Goal: Task Accomplishment & Management: Manage account settings

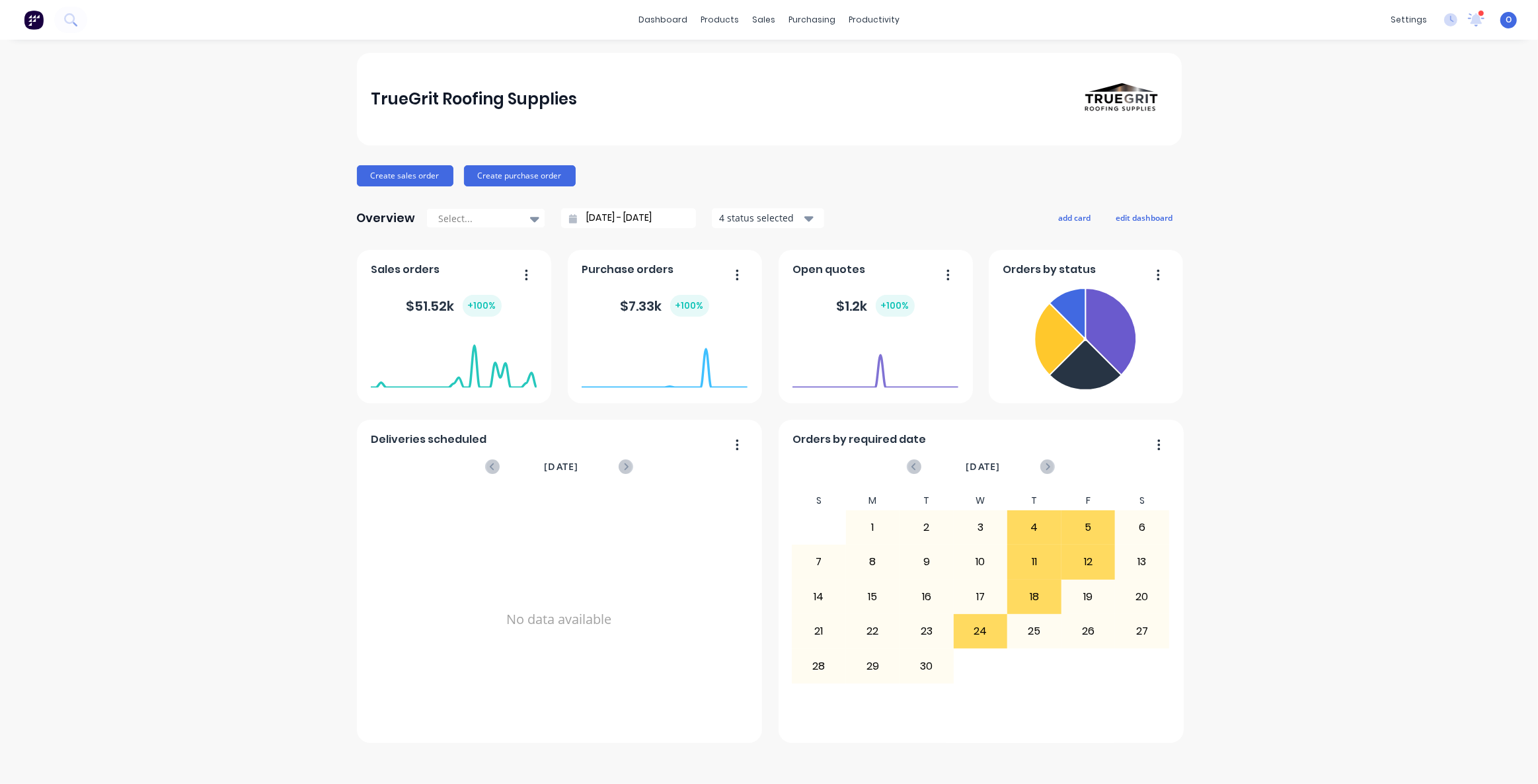
click at [1299, 413] on div "TrueGrit Roofing Supplies Create sales order Create purchase order Overview Sel…" at bounding box center [769, 412] width 1538 height 718
click at [1324, 593] on div "TrueGrit Roofing Supplies Create sales order Create purchase order Overview Sel…" at bounding box center [769, 412] width 1538 height 718
click at [663, 156] on div "TrueGrit Roofing Supplies Create sales order Create purchase order Overview Sel…" at bounding box center [769, 398] width 825 height 690
click at [689, 153] on div "TrueGrit Roofing Supplies Create sales order Create purchase order Overview Sel…" at bounding box center [769, 398] width 825 height 690
click at [687, 155] on div "TrueGrit Roofing Supplies Create sales order Create purchase order Overview Sel…" at bounding box center [769, 398] width 825 height 690
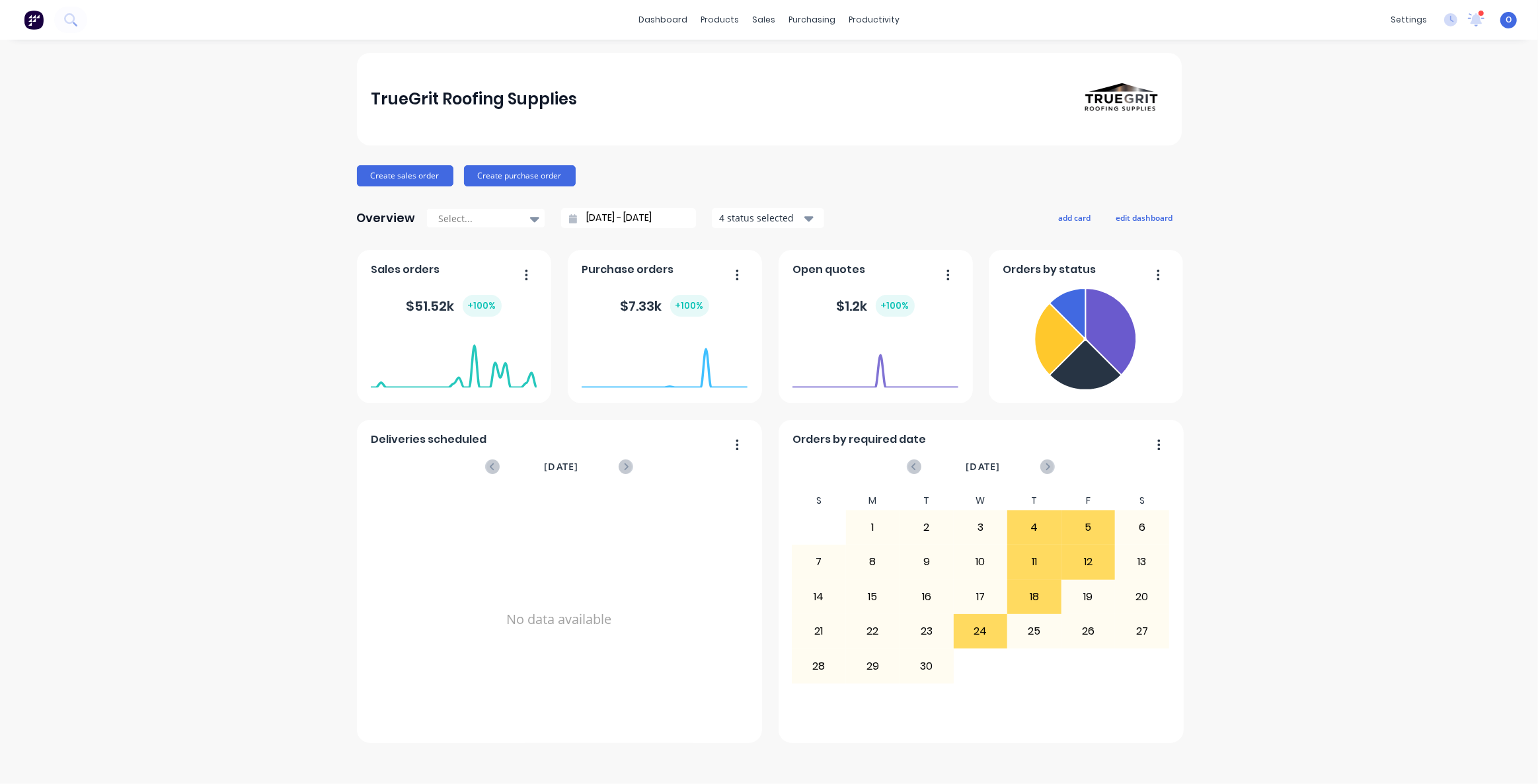
click at [673, 153] on div "TrueGrit Roofing Supplies Create sales order Create purchase order Overview Sel…" at bounding box center [769, 398] width 825 height 690
click at [911, 203] on div "TrueGrit Roofing Supplies Create sales order Create purchase order Overview Sel…" at bounding box center [769, 398] width 825 height 690
click at [906, 202] on div "TrueGrit Roofing Supplies Create sales order Create purchase order Overview Sel…" at bounding box center [769, 398] width 825 height 690
click at [906, 198] on div "TrueGrit Roofing Supplies Create sales order Create purchase order Overview Sel…" at bounding box center [769, 398] width 825 height 690
drag, startPoint x: 904, startPoint y: 180, endPoint x: 941, endPoint y: 197, distance: 40.7
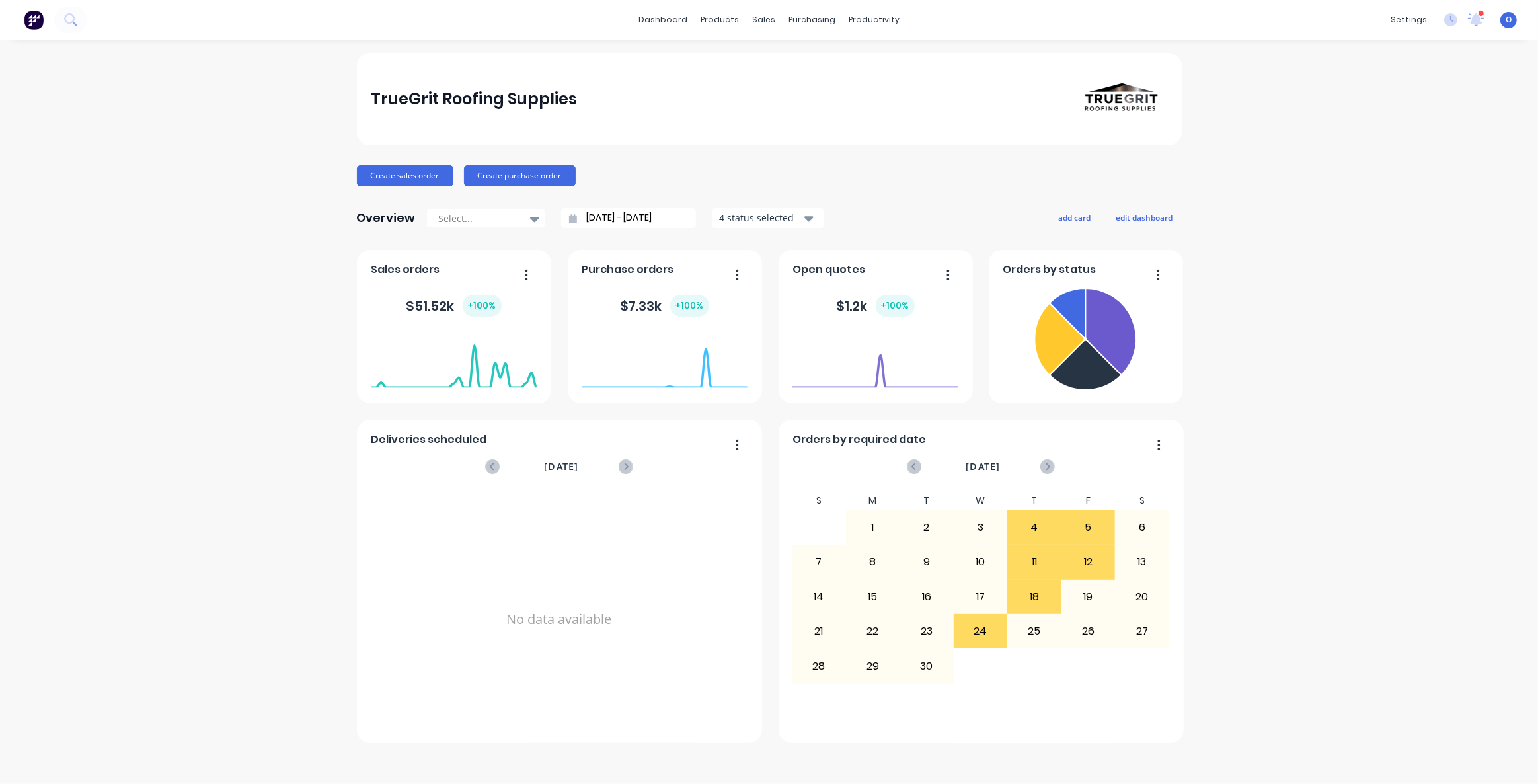
click at [906, 180] on div "Create sales order Create purchase order" at bounding box center [769, 176] width 825 height 21
click at [953, 201] on div "TrueGrit Roofing Supplies Create sales order Create purchase order Overview Sel…" at bounding box center [769, 398] width 825 height 690
click at [1136, 213] on button "edit dashboard" at bounding box center [1144, 217] width 74 height 17
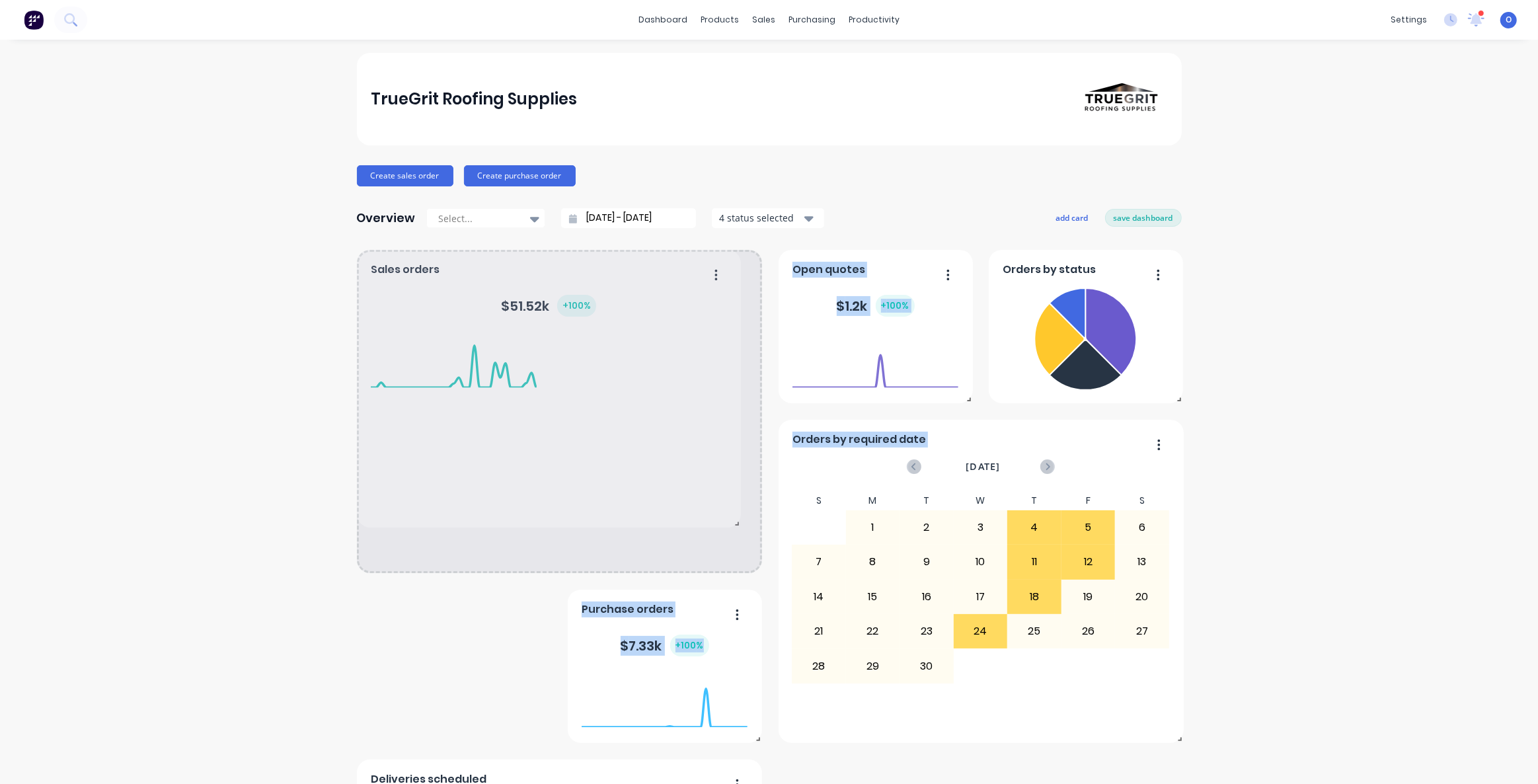
drag, startPoint x: 547, startPoint y: 398, endPoint x: 733, endPoint y: 522, distance: 223.5
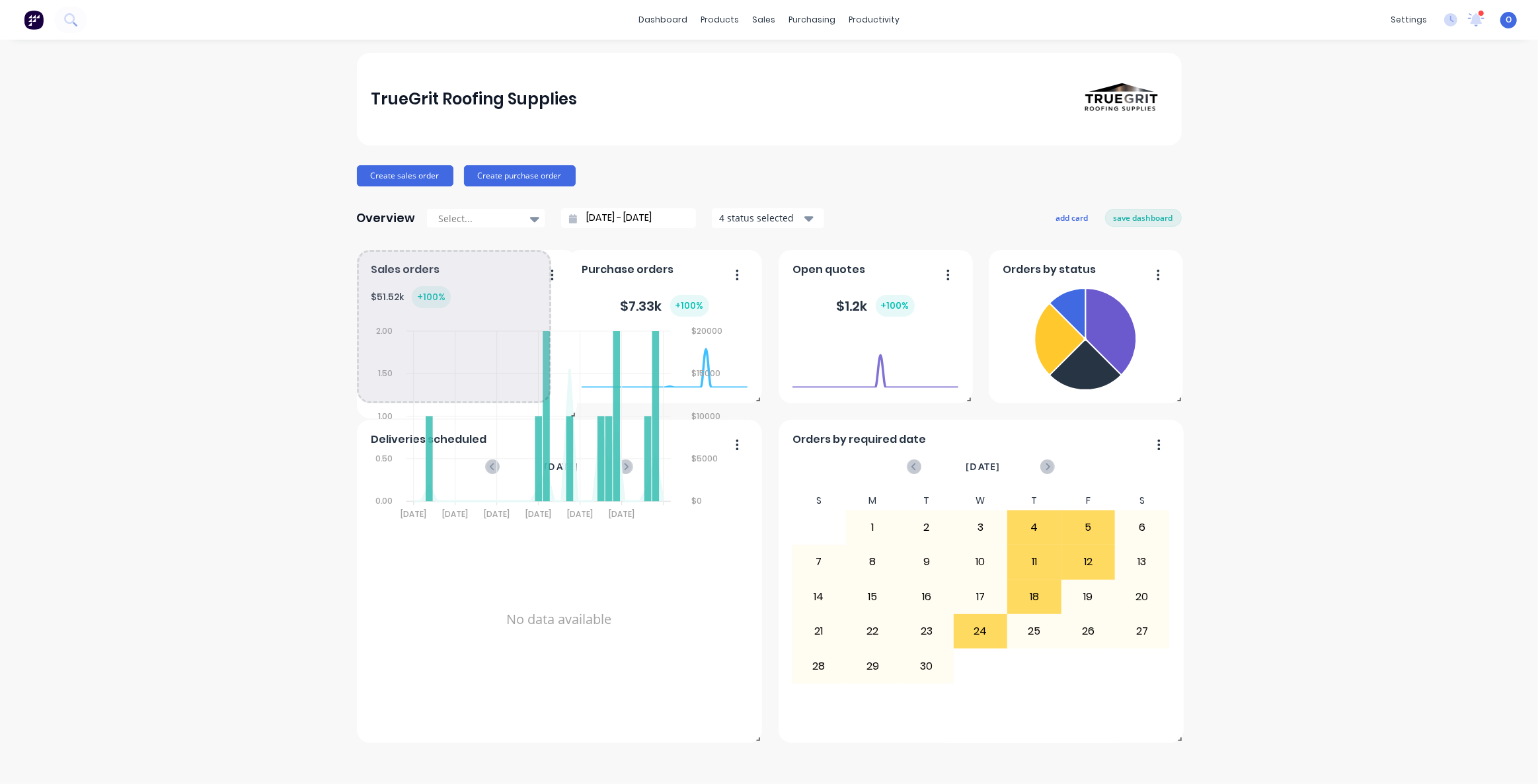
drag, startPoint x: 753, startPoint y: 571, endPoint x: 549, endPoint y: 401, distance: 265.5
click at [564, 405] on span at bounding box center [571, 412] width 13 height 13
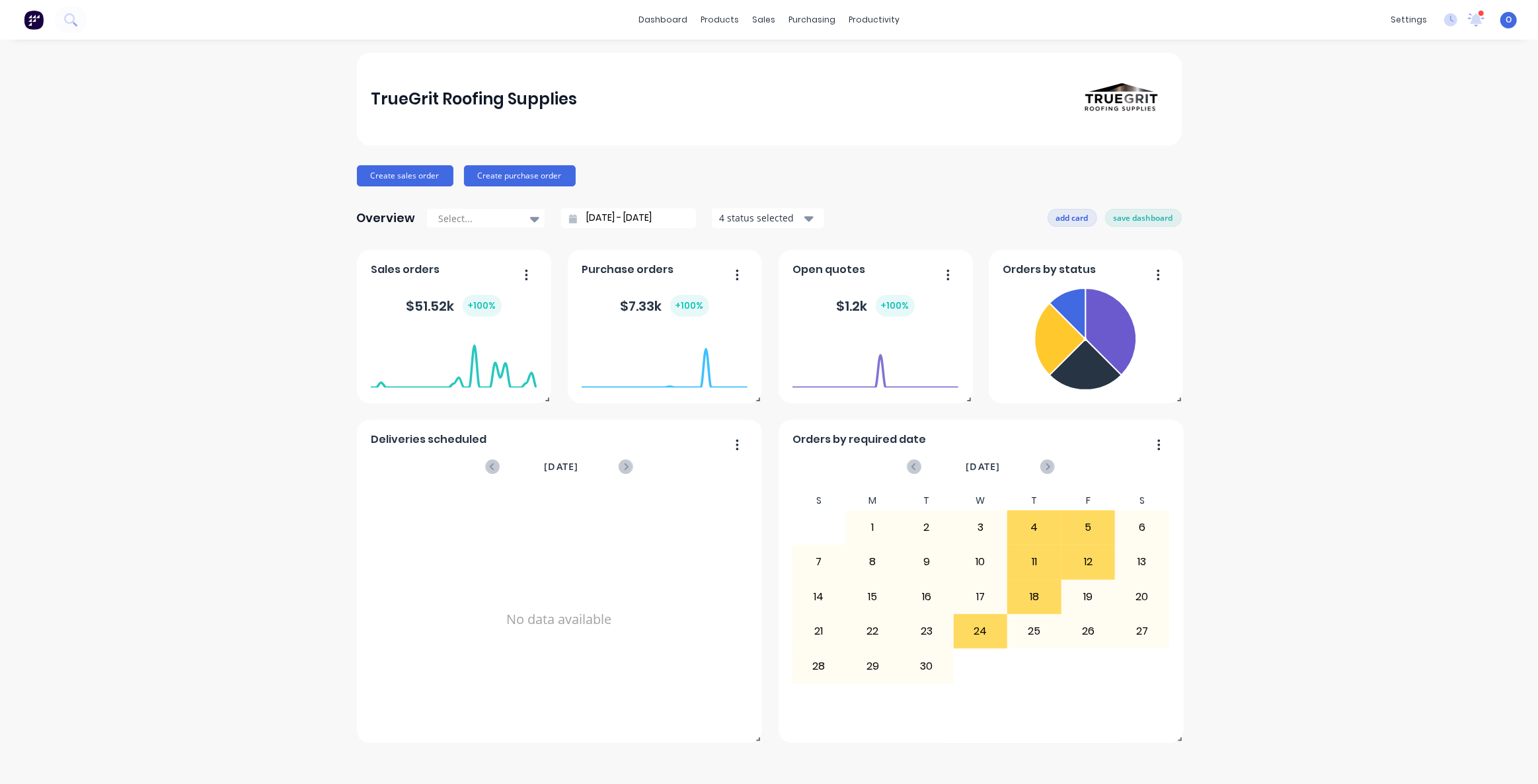
click at [1059, 218] on button "add card" at bounding box center [1072, 217] width 50 height 17
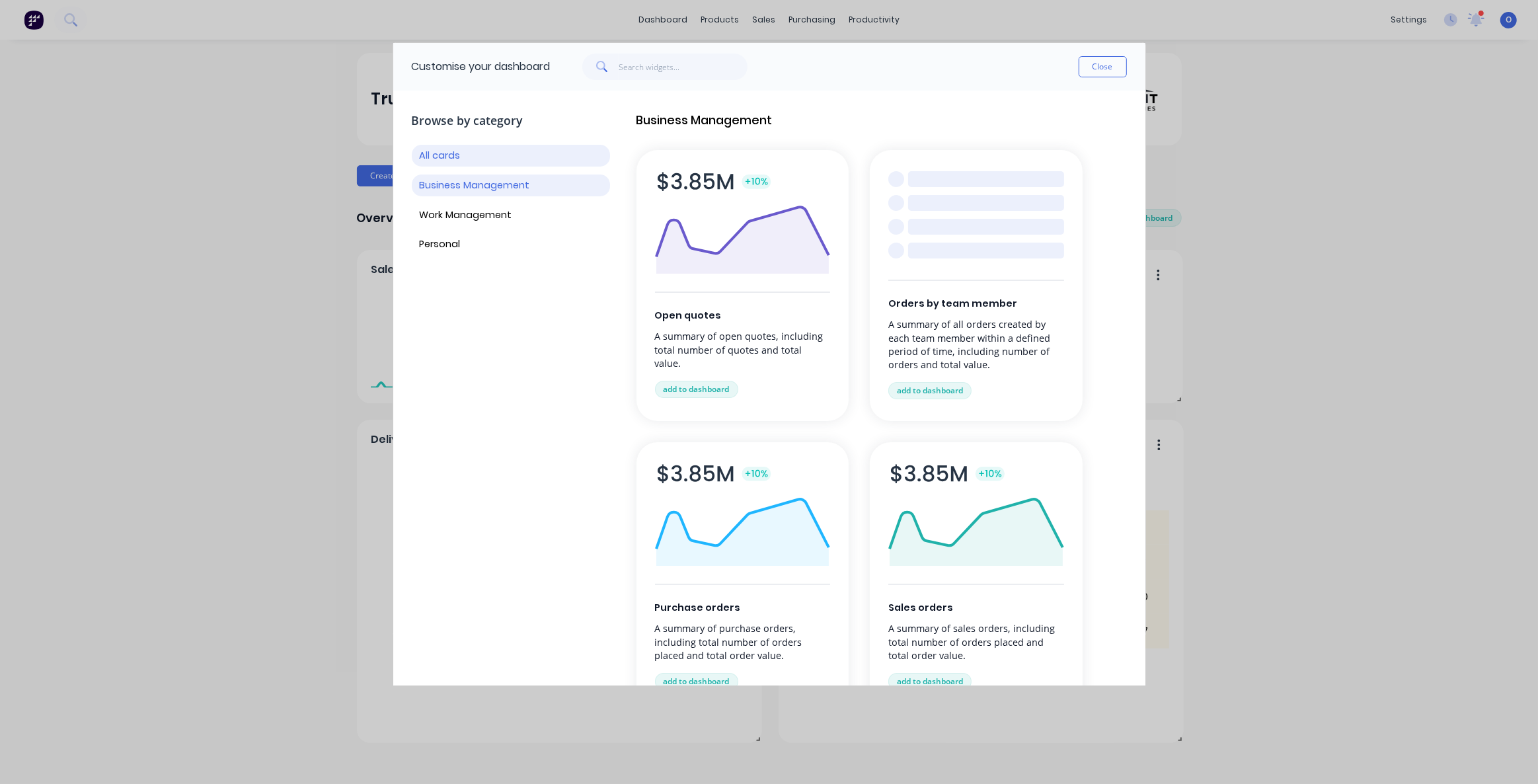
click at [483, 190] on button "Business Management" at bounding box center [510, 185] width 198 height 22
click at [478, 213] on button "Work Management" at bounding box center [510, 215] width 198 height 22
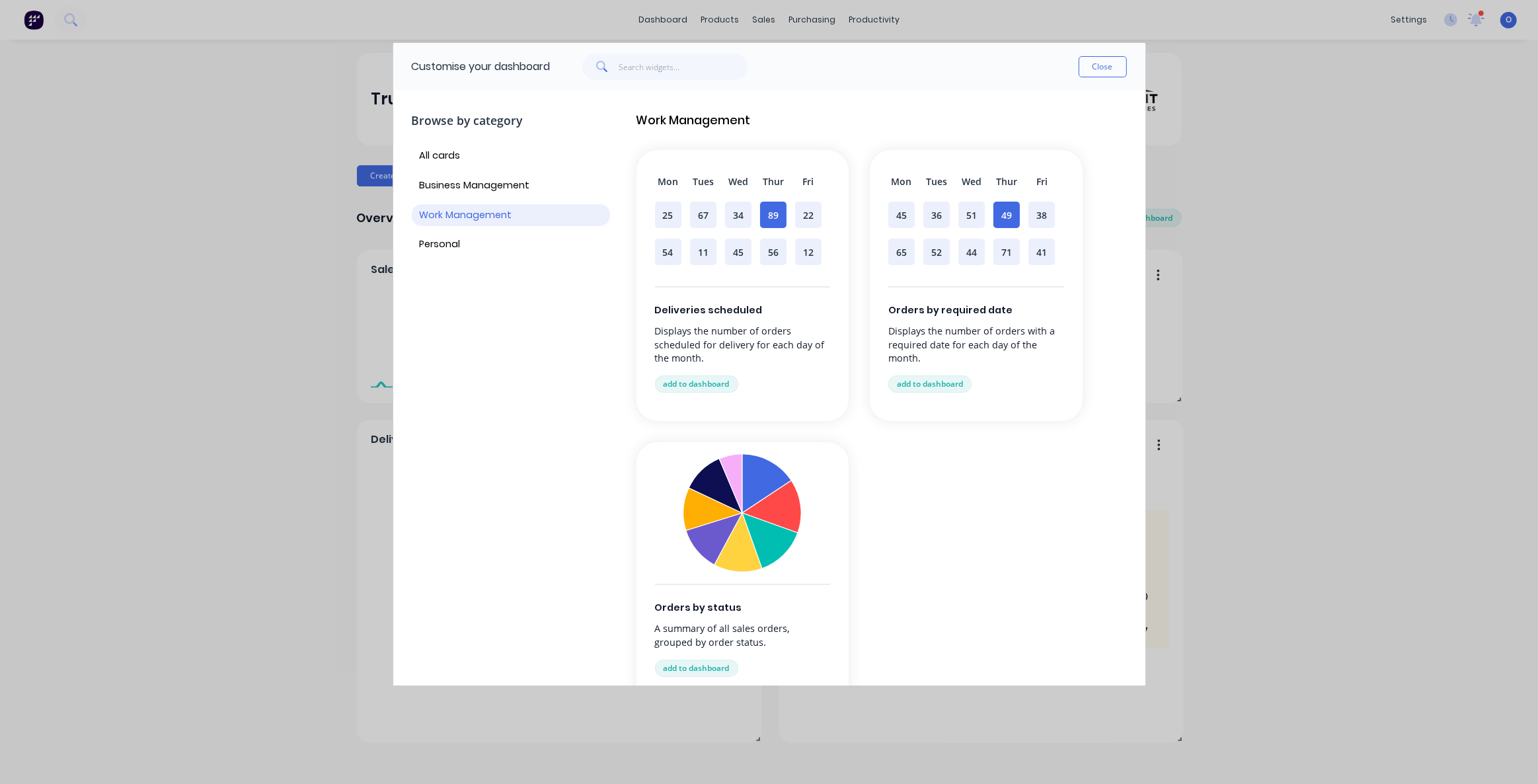
click at [491, 314] on div "Browse by category All cards Business Management Work Management Personal" at bounding box center [510, 420] width 198 height 638
click at [522, 341] on div "Browse by category All cards Business Management Work Management Personal" at bounding box center [510, 420] width 198 height 638
click at [449, 246] on button "Personal" at bounding box center [510, 244] width 198 height 22
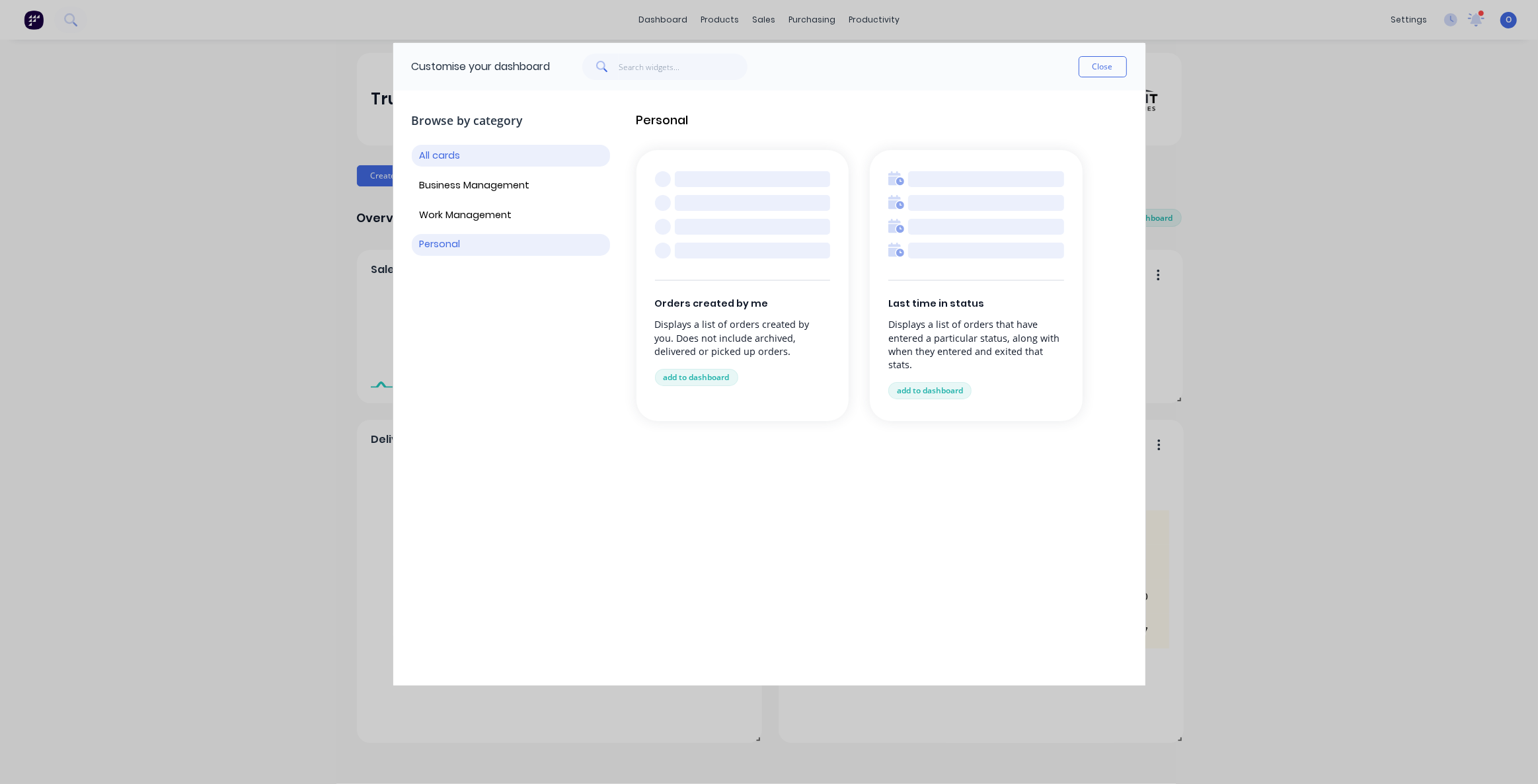
click at [457, 158] on button "All cards" at bounding box center [510, 156] width 198 height 22
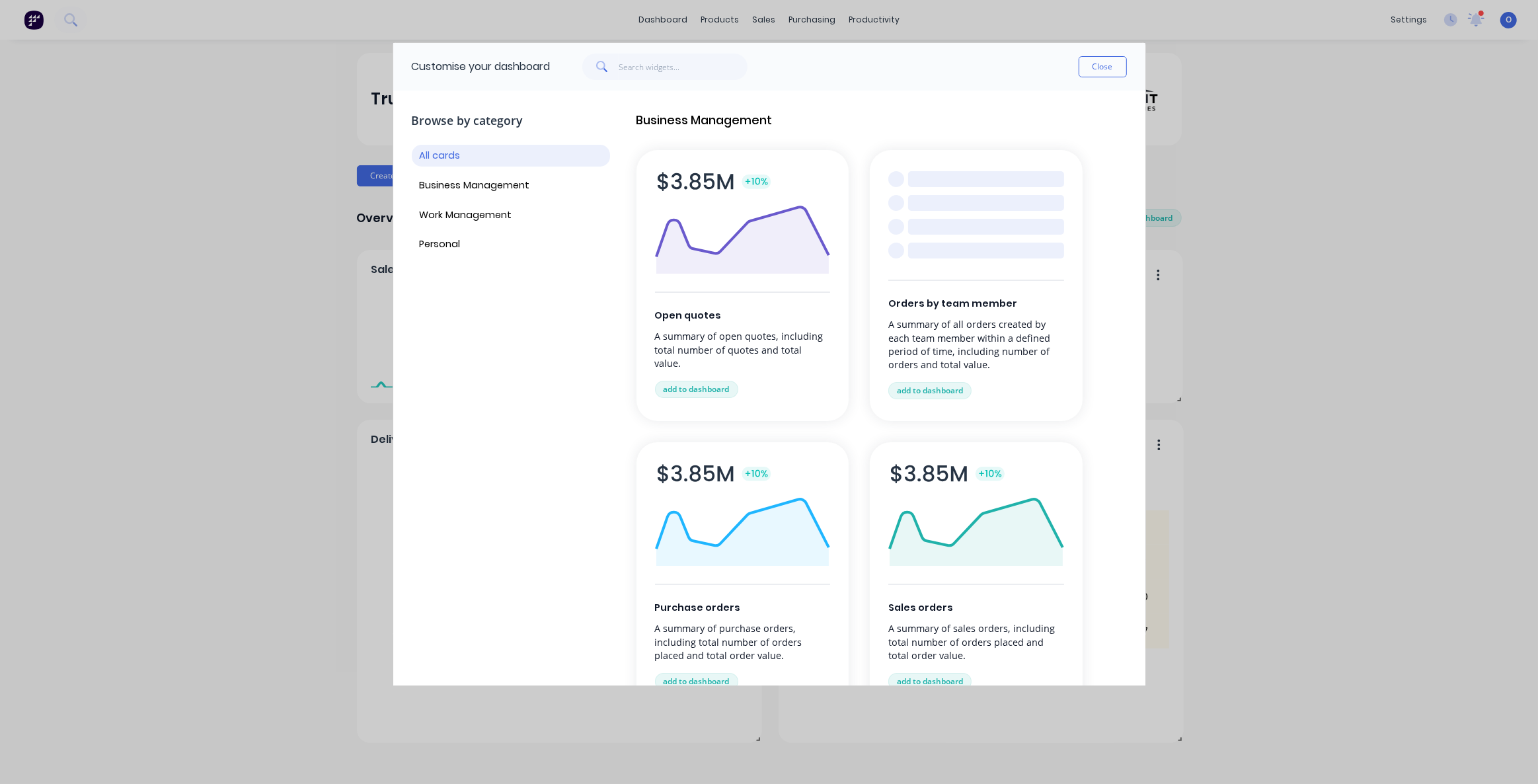
click at [1107, 75] on button "Close" at bounding box center [1102, 67] width 48 height 21
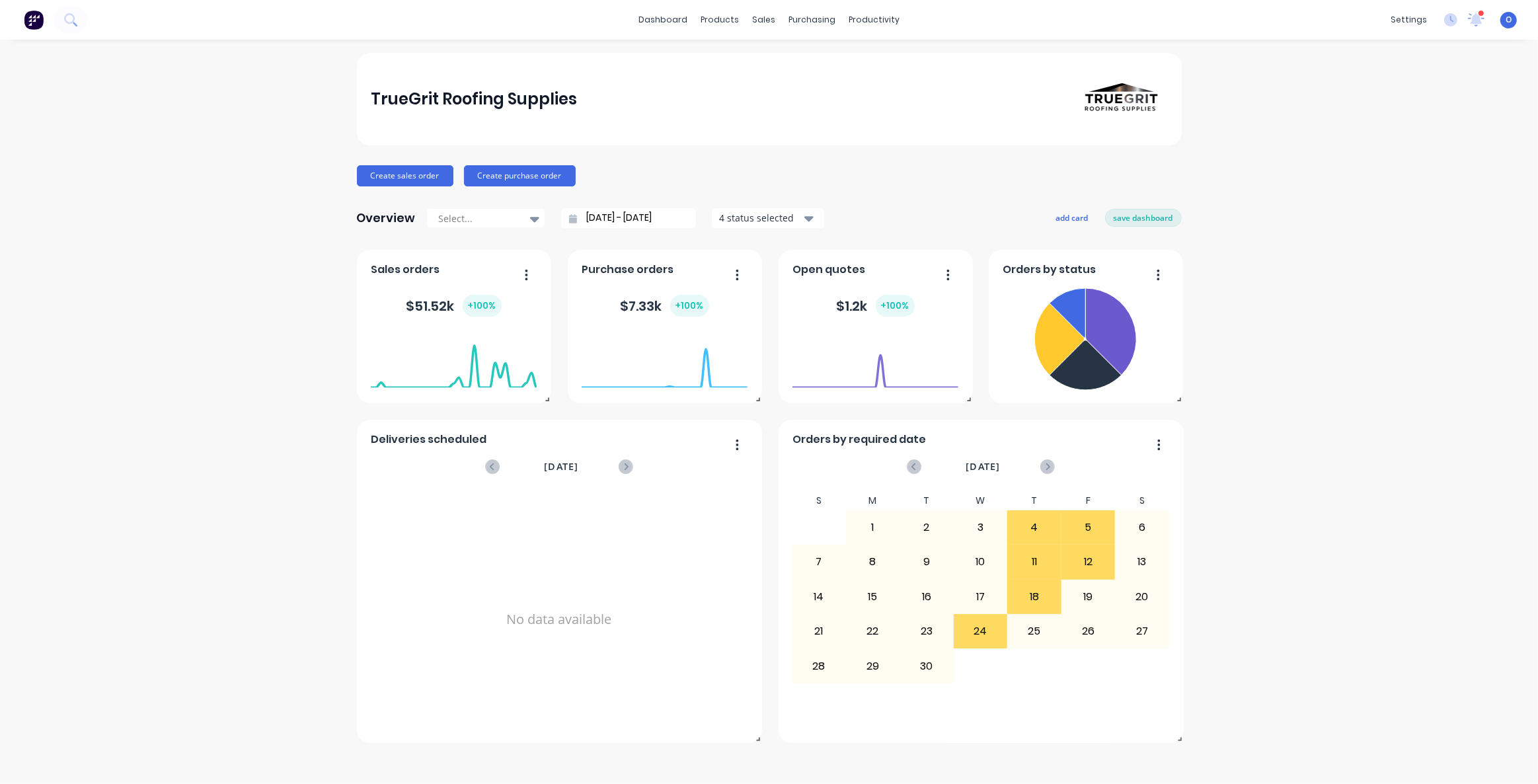
click at [1246, 232] on div "TrueGrit Roofing Supplies Create sales order Create purchase order Overview Sel…" at bounding box center [769, 412] width 1538 height 718
click at [1266, 285] on div "TrueGrit Roofing Supplies Create sales order Create purchase order Overview Sel…" at bounding box center [769, 412] width 1538 height 718
click at [1248, 302] on div "TrueGrit Roofing Supplies Create sales order Create purchase order Overview Sel…" at bounding box center [769, 412] width 1538 height 718
click at [1229, 280] on div "TrueGrit Roofing Supplies Create sales order Create purchase order Overview Sel…" at bounding box center [769, 412] width 1538 height 718
click at [1241, 265] on div "TrueGrit Roofing Supplies Create sales order Create purchase order Overview Sel…" at bounding box center [769, 412] width 1538 height 718
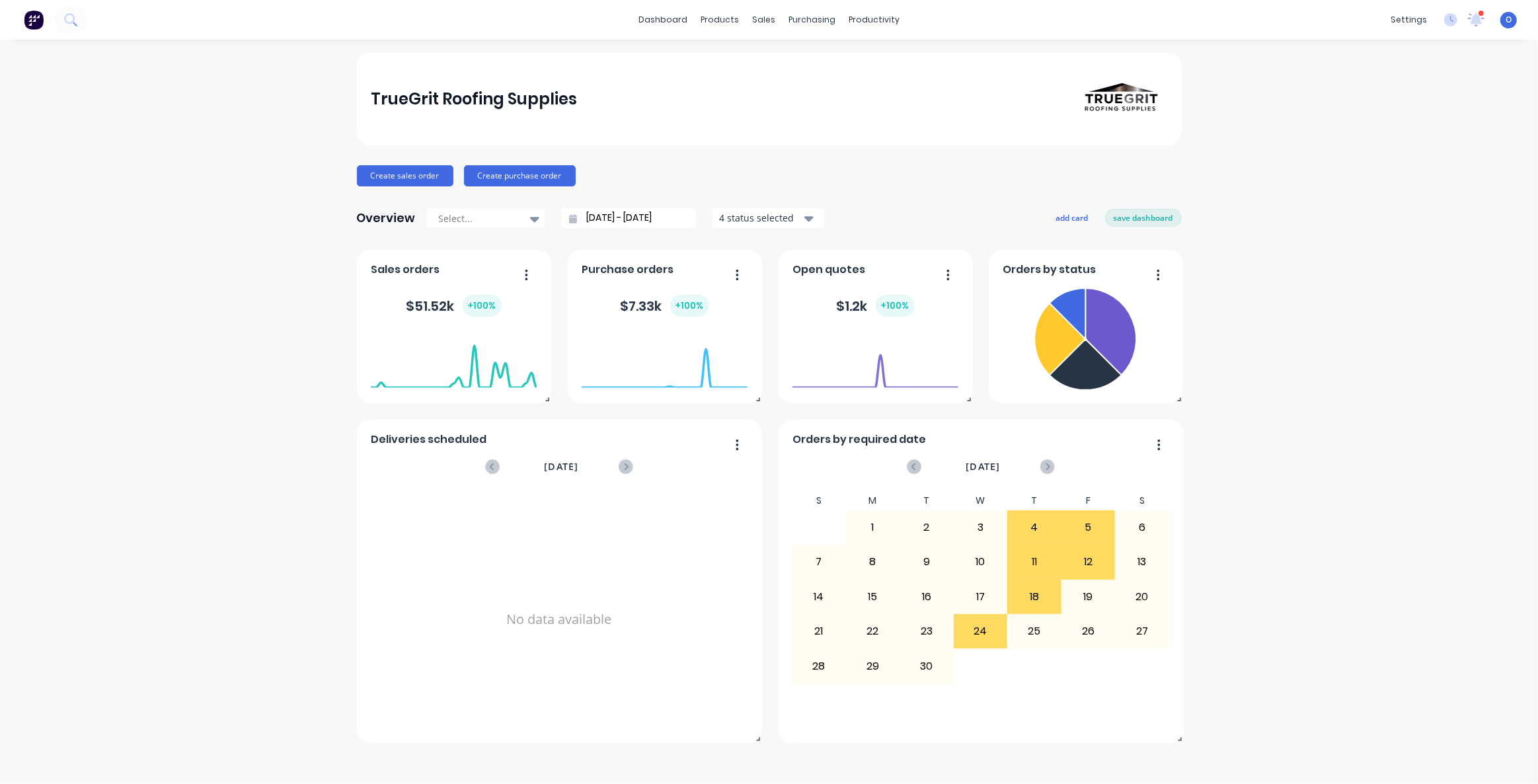
click at [1260, 271] on div "TrueGrit Roofing Supplies Create sales order Create purchase order Overview Sel…" at bounding box center [769, 412] width 1538 height 718
drag, startPoint x: 1250, startPoint y: 258, endPoint x: 1229, endPoint y: 250, distance: 22.5
click at [1253, 257] on div "TrueGrit Roofing Supplies Create sales order Create purchase order Overview Sel…" at bounding box center [769, 412] width 1538 height 718
click at [1078, 180] on div "Create sales order Create purchase order" at bounding box center [769, 176] width 825 height 21
click at [1146, 218] on button "save dashboard" at bounding box center [1144, 217] width 77 height 17
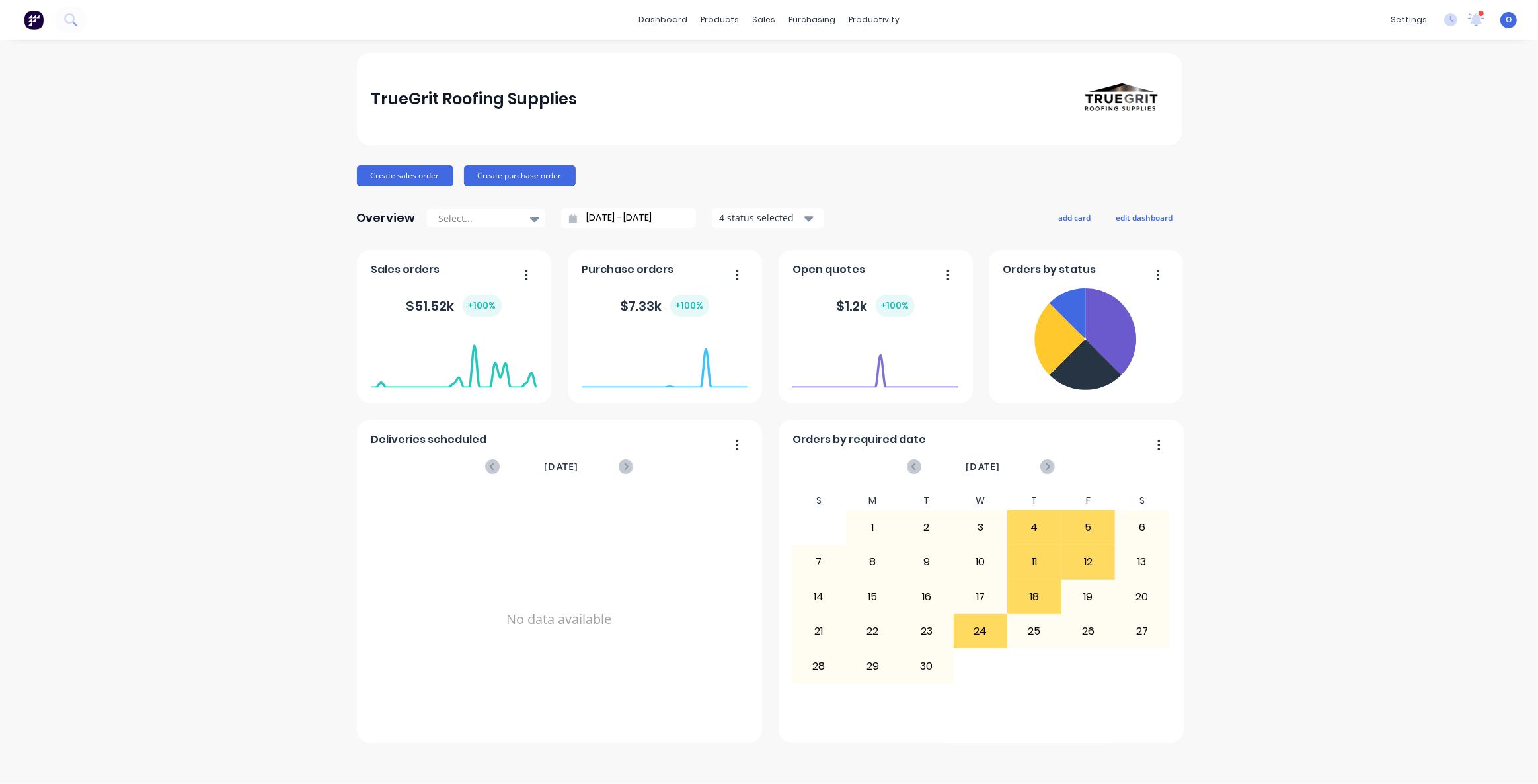
click at [1221, 222] on div "TrueGrit Roofing Supplies Create sales order Create purchase order Overview Sel…" at bounding box center [769, 412] width 1538 height 718
click at [914, 175] on div "Create sales order Create purchase order" at bounding box center [769, 176] width 825 height 21
click at [786, 63] on div "Sales Orders" at bounding box center [813, 64] width 54 height 12
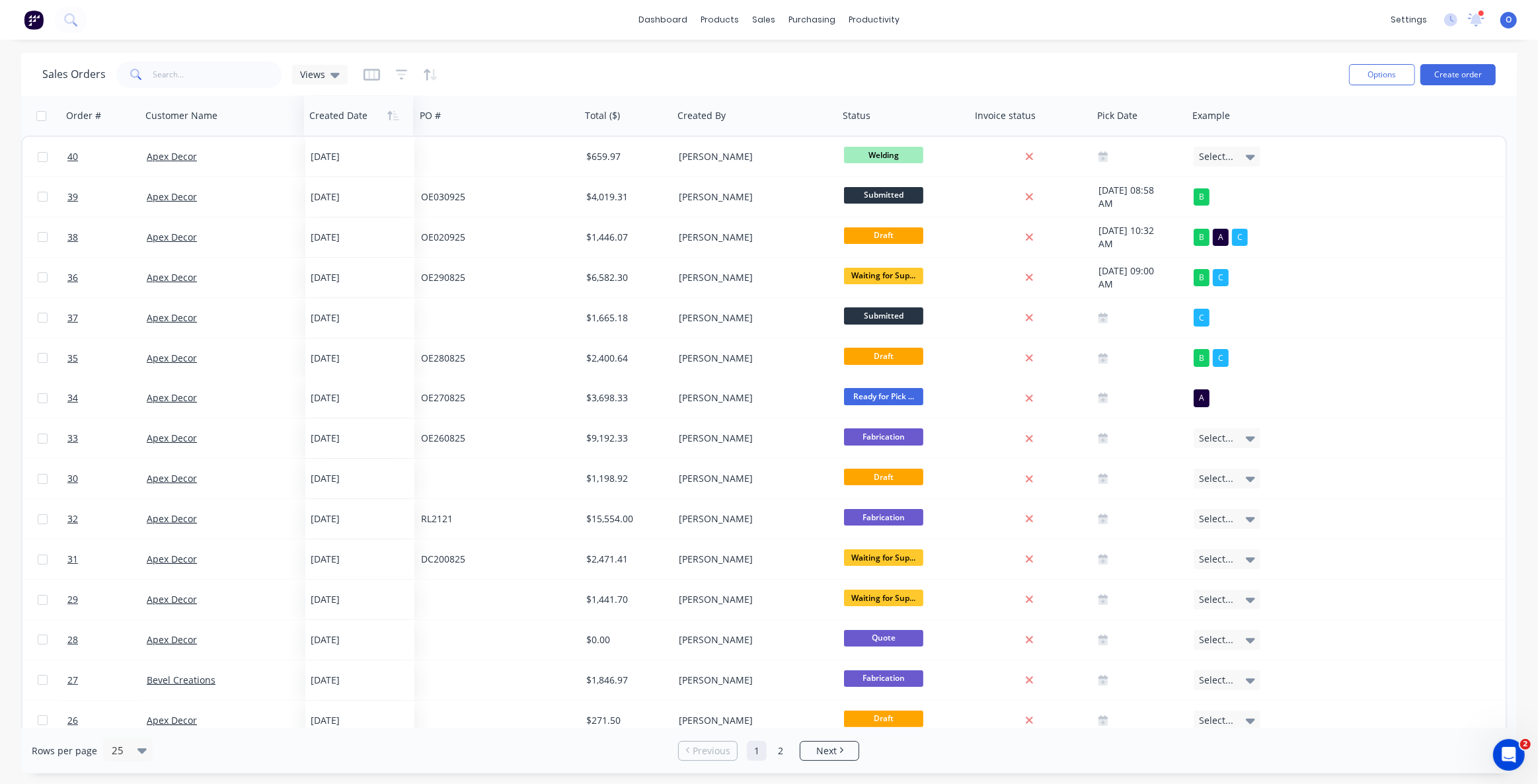
drag, startPoint x: 333, startPoint y: 118, endPoint x: 322, endPoint y: 124, distance: 12.5
click at [322, 124] on div at bounding box center [356, 116] width 94 height 26
click at [1025, 199] on button "Hide column" at bounding box center [1025, 200] width 99 height 26
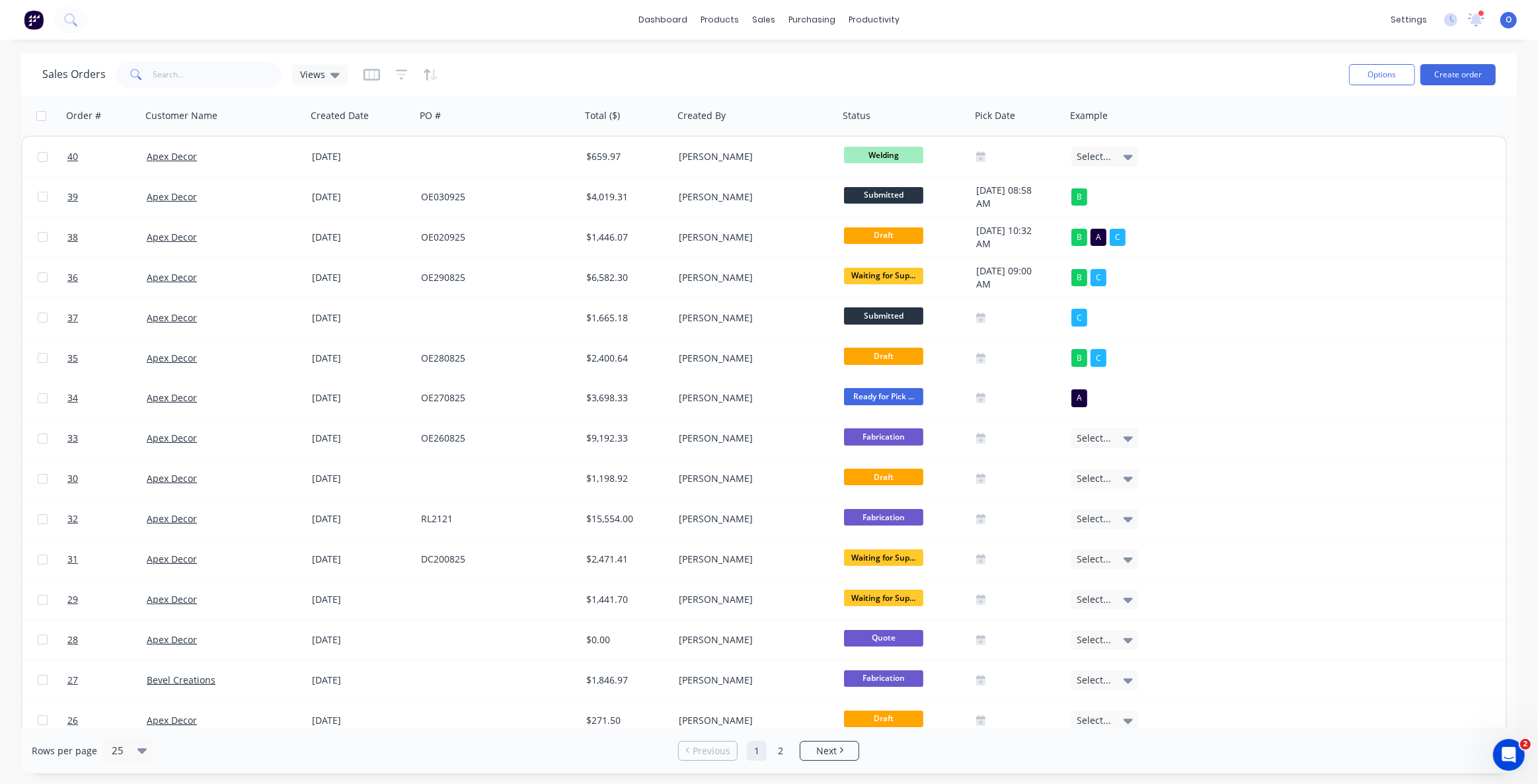
click at [1038, 71] on div "Sales Orders Views" at bounding box center [690, 74] width 1296 height 33
click at [364, 76] on icon "button" at bounding box center [372, 75] width 16 height 13
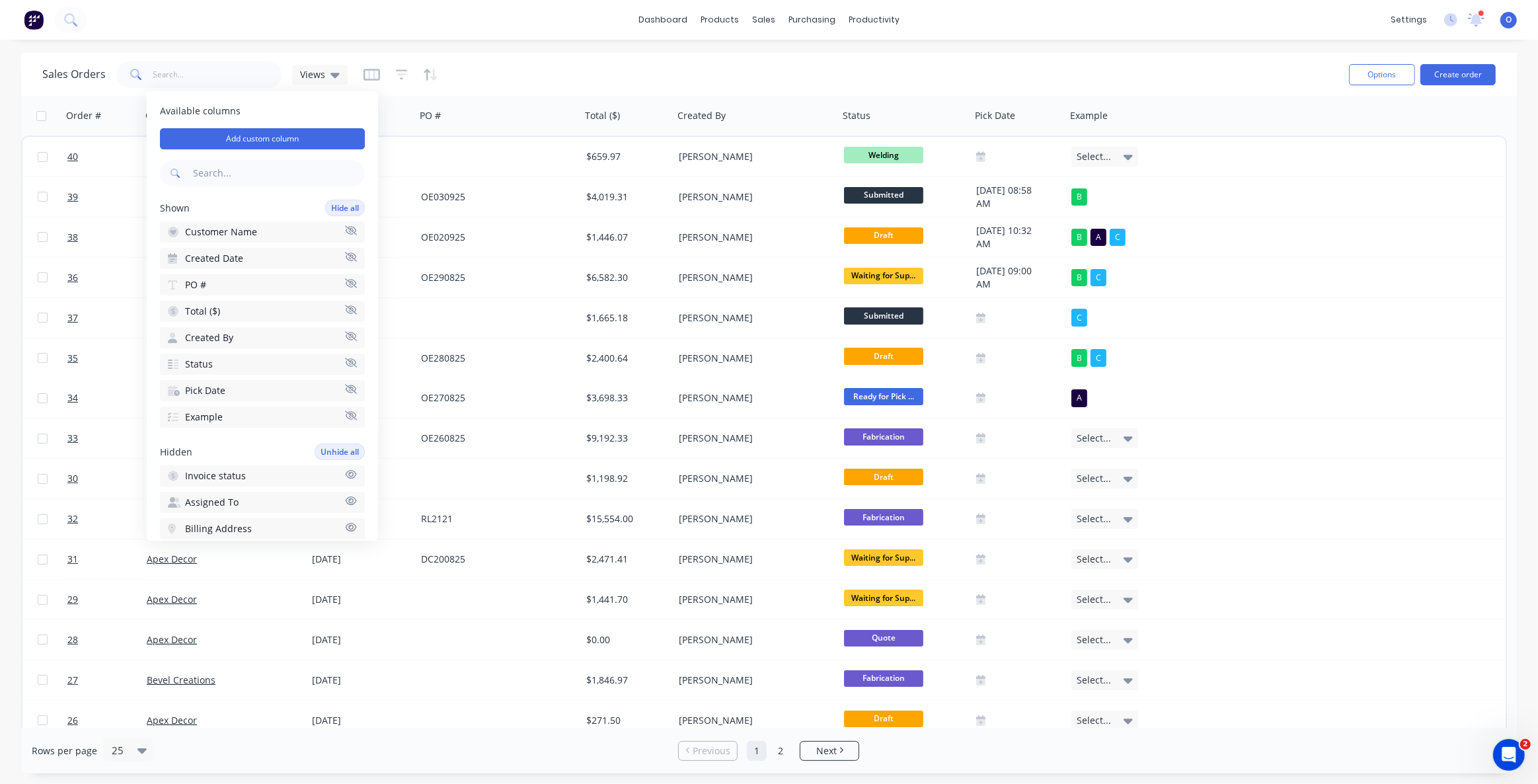
click at [233, 418] on button "Example" at bounding box center [262, 417] width 205 height 21
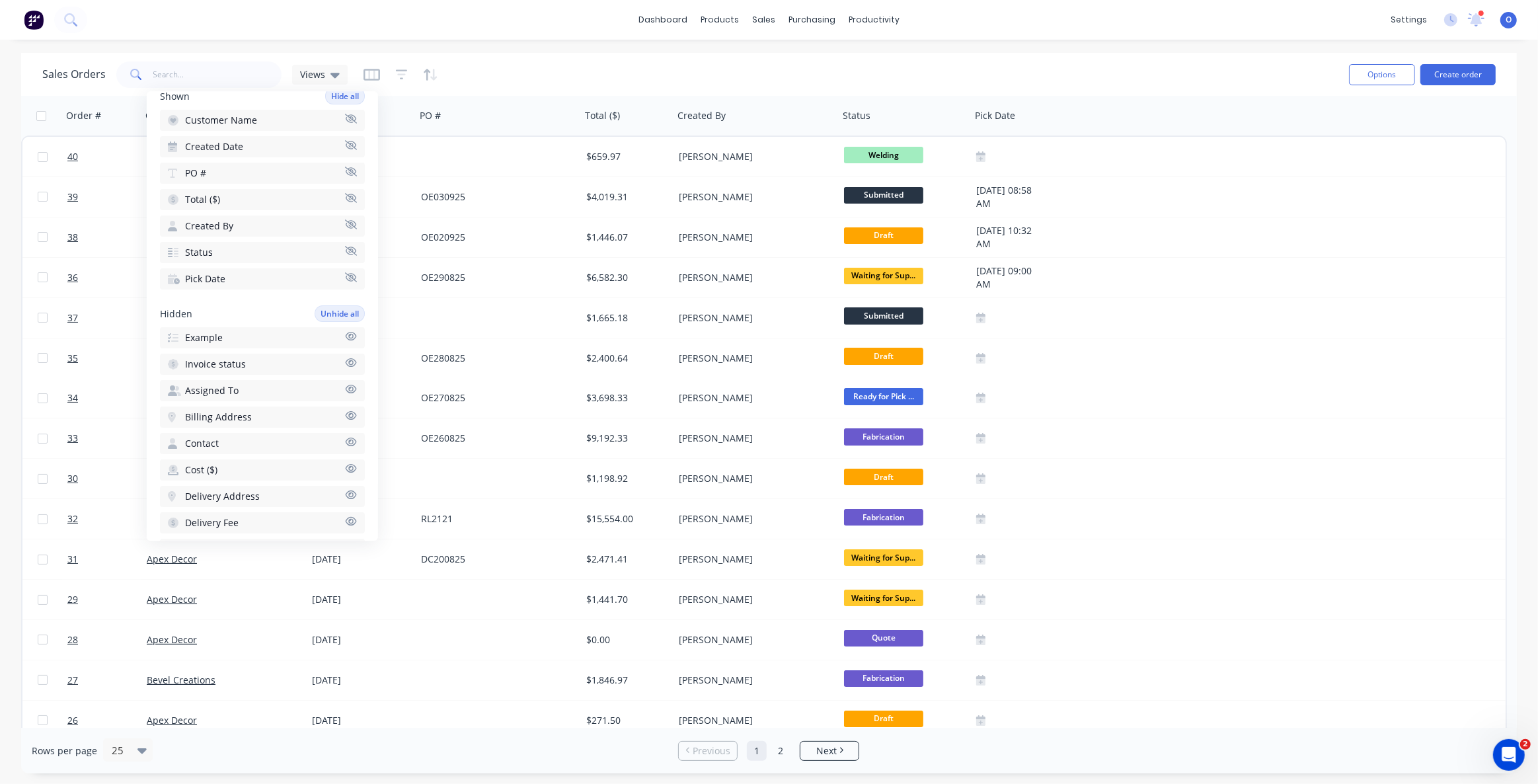
scroll to position [5, 0]
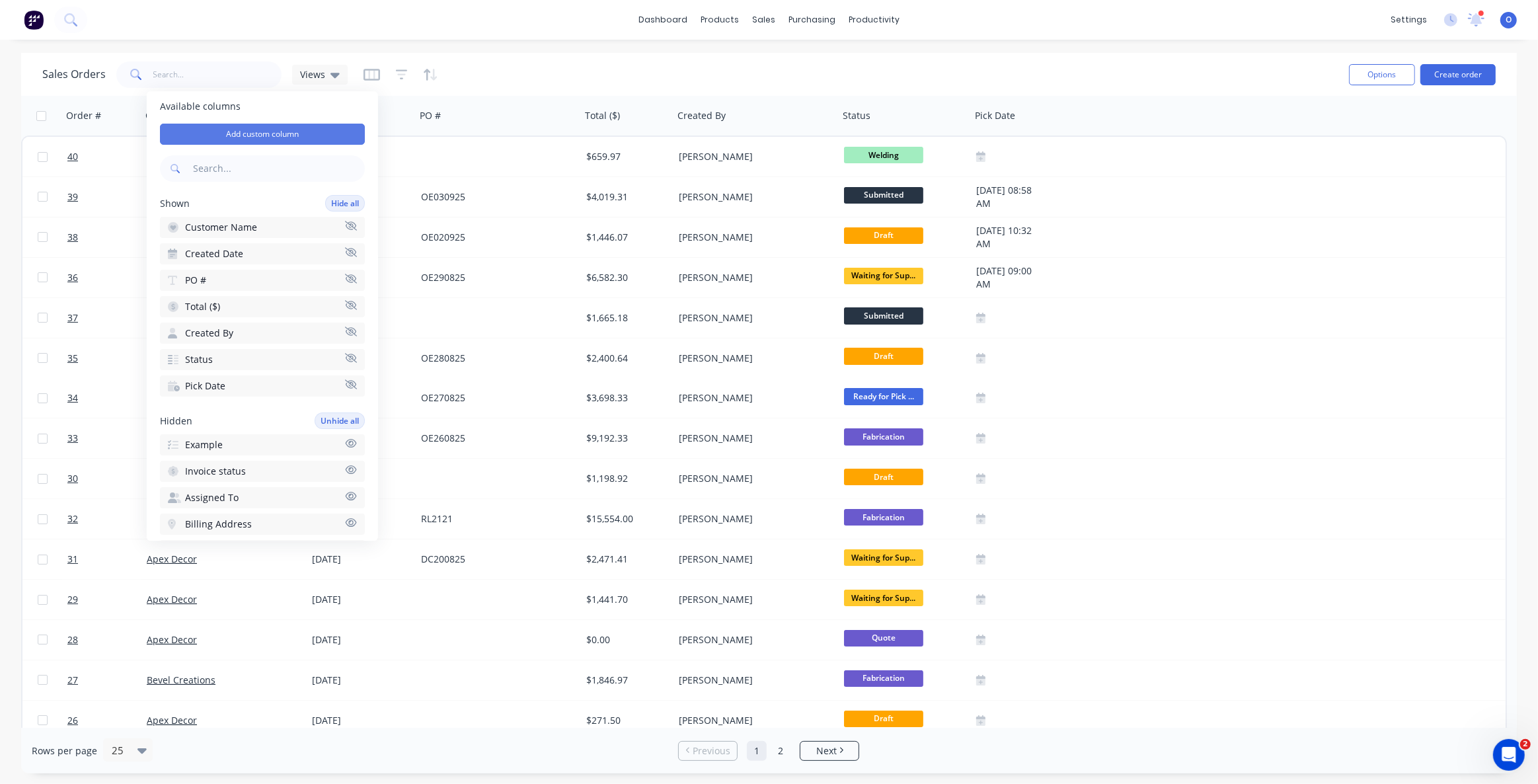
click at [257, 134] on button "Add custom column" at bounding box center [262, 134] width 205 height 21
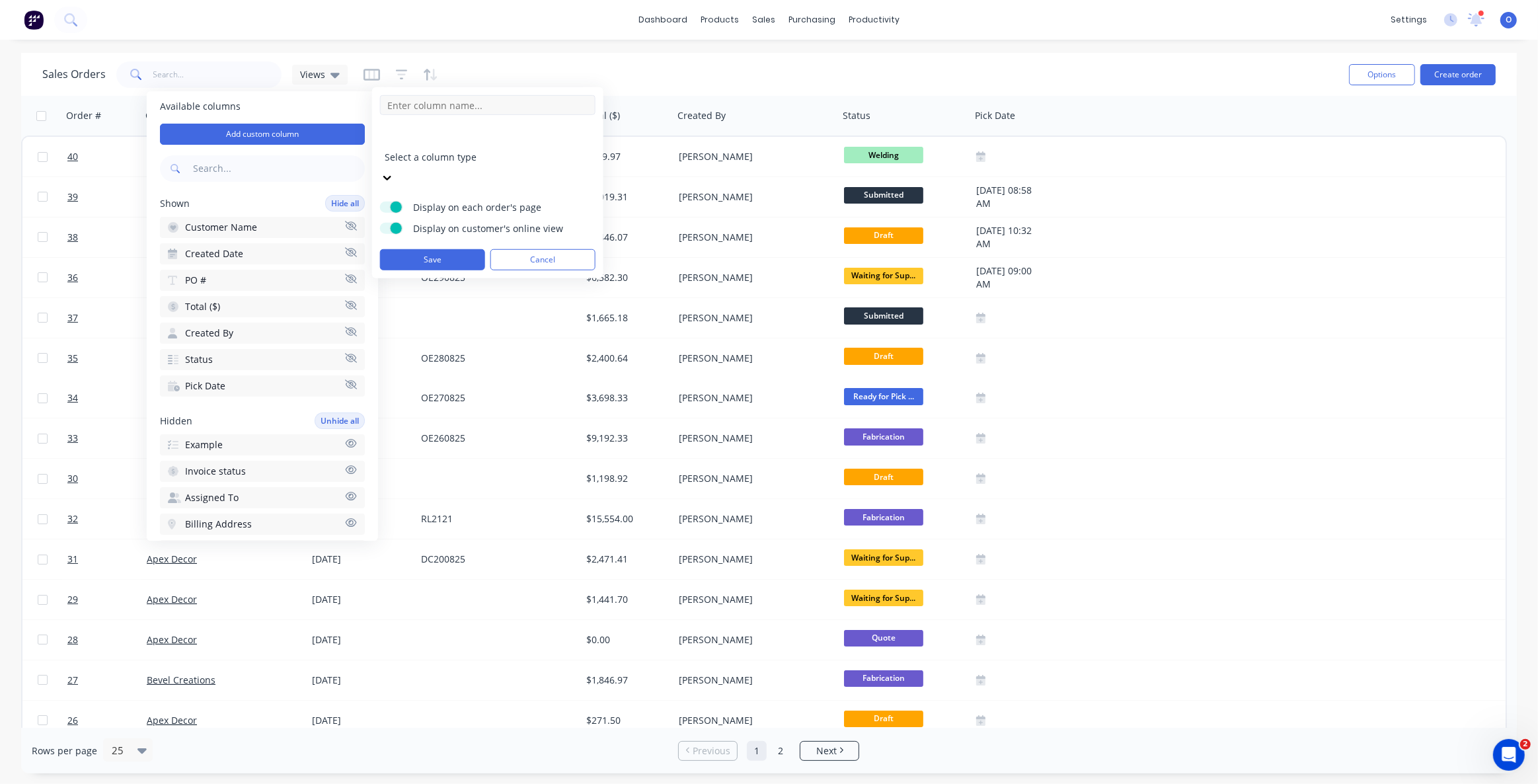
click at [416, 107] on input at bounding box center [487, 105] width 215 height 20
type input "Delivery Date"
click at [447, 139] on div at bounding box center [480, 139] width 191 height 16
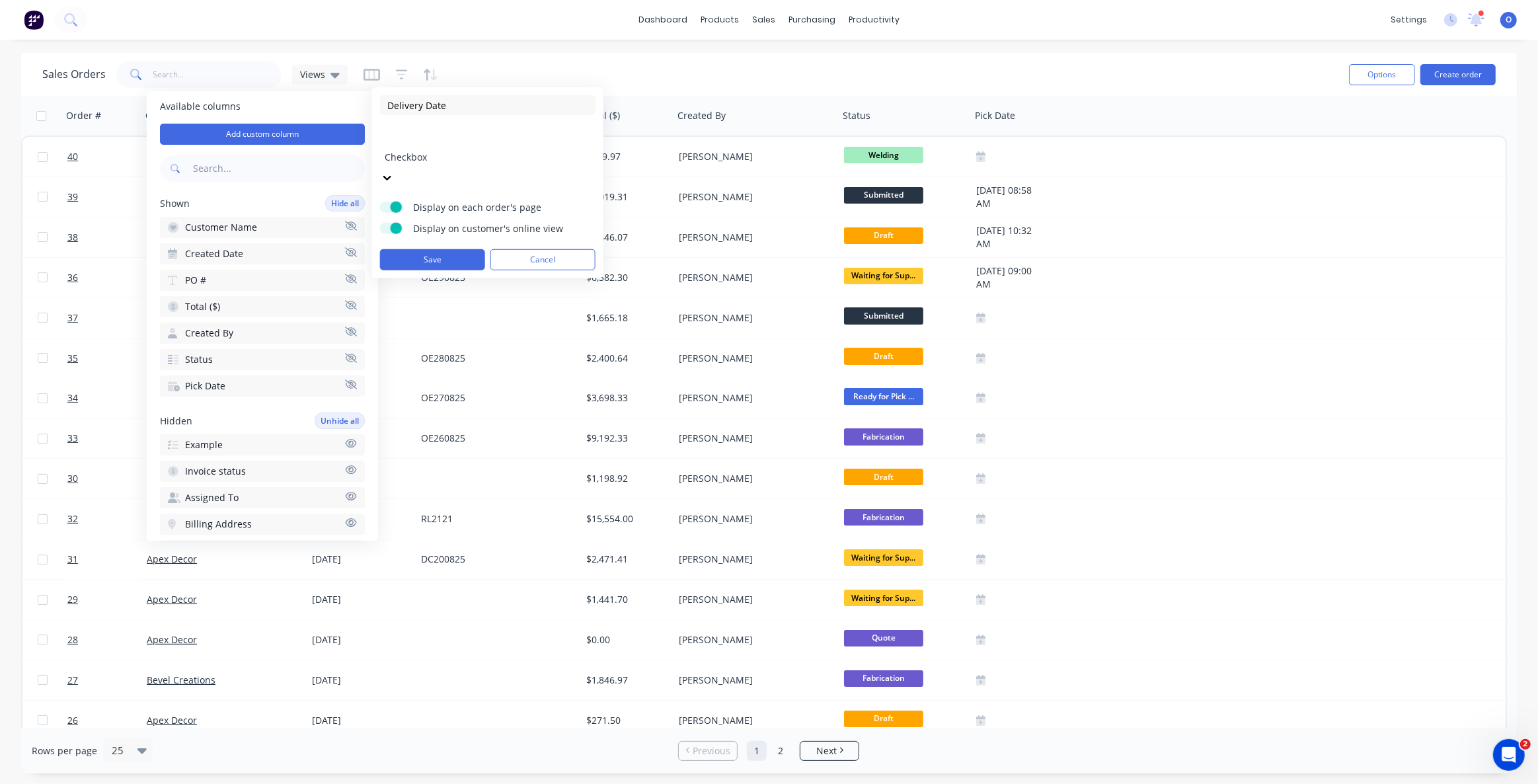
click at [484, 138] on div at bounding box center [480, 139] width 191 height 16
click at [453, 265] on input at bounding box center [487, 275] width 215 height 20
type input "Option 1"
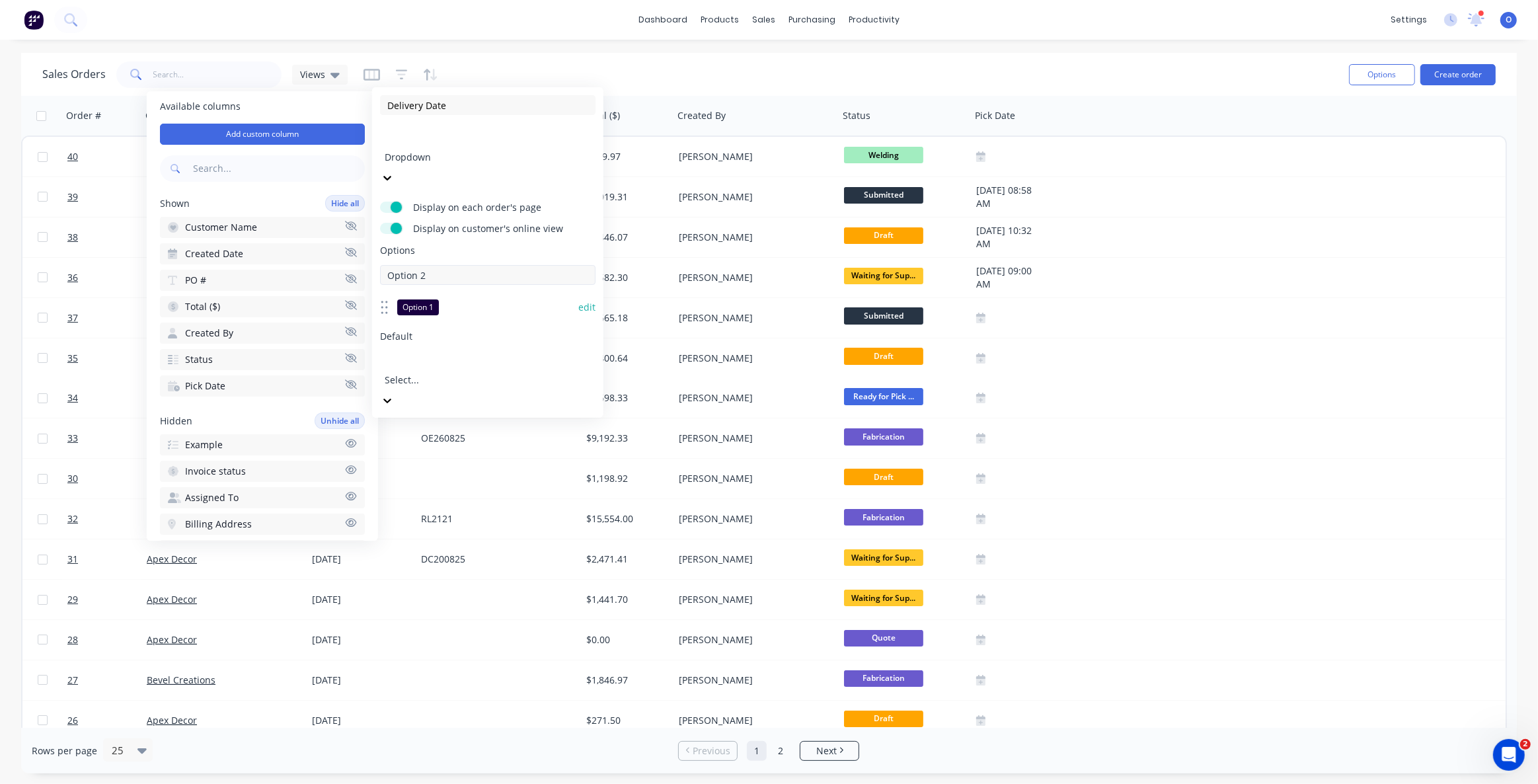
type input "Option 2"
click at [582, 327] on button "edit" at bounding box center [587, 333] width 17 height 13
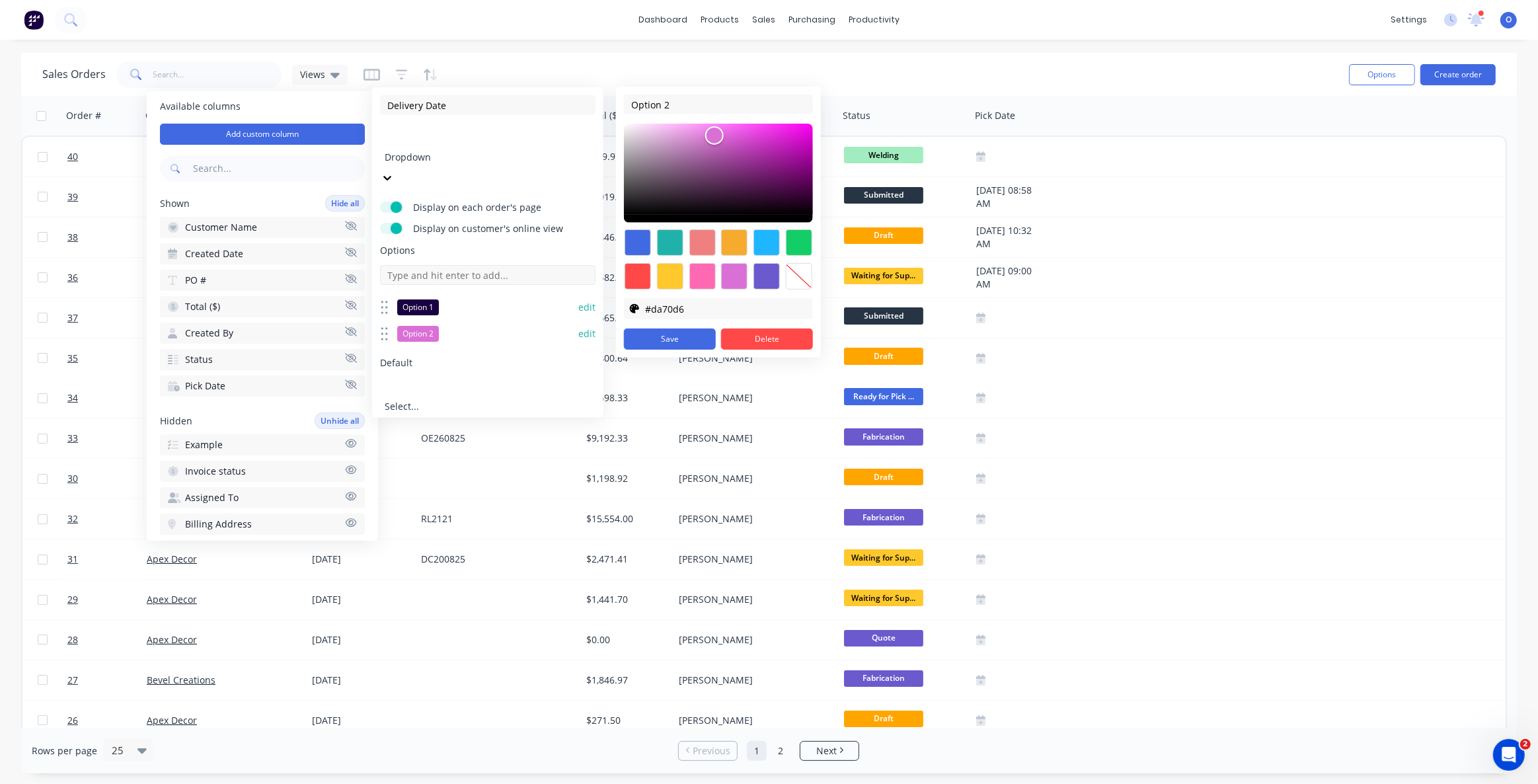
click at [443, 265] on input at bounding box center [487, 275] width 215 height 20
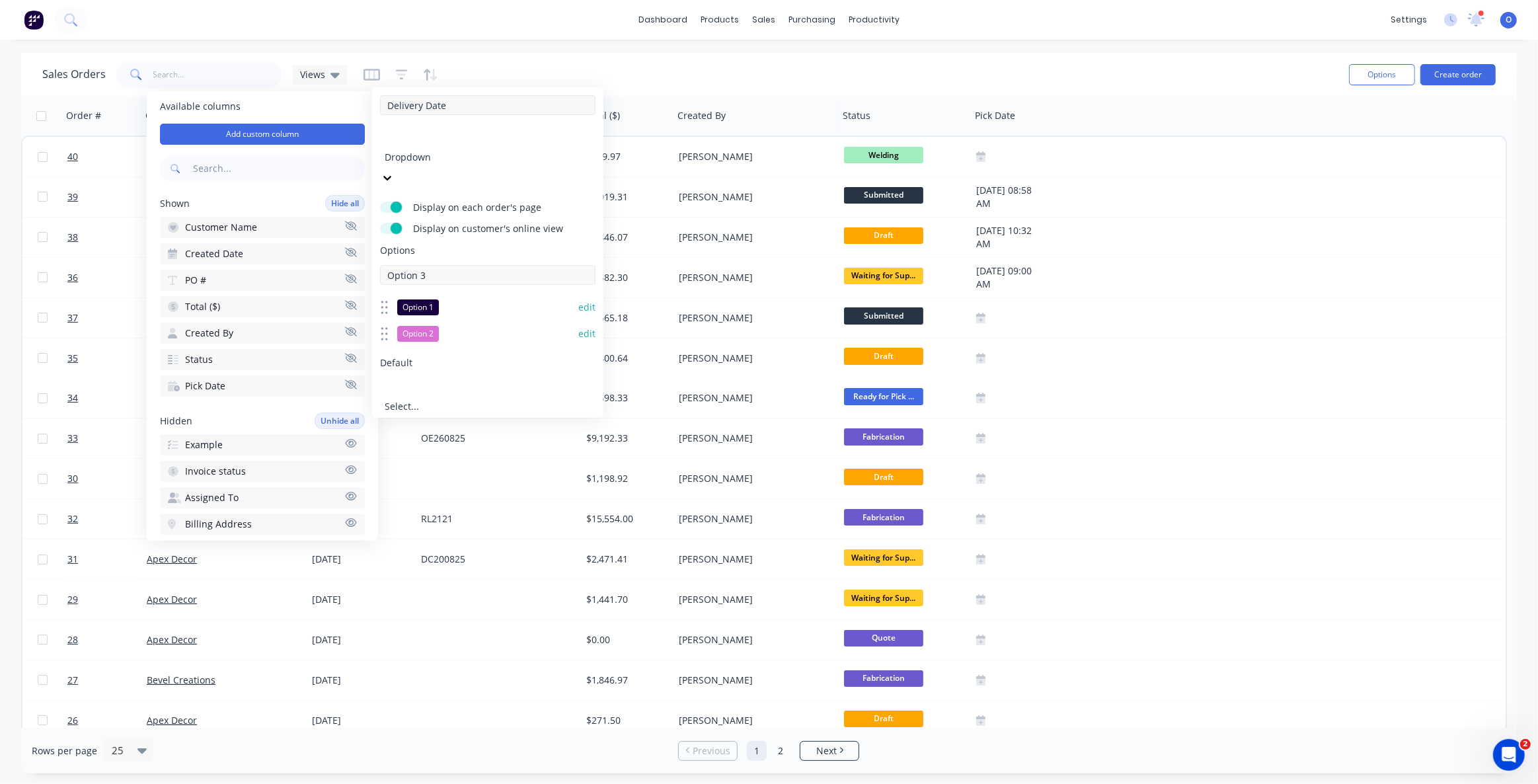
type input "Option 3"
click at [438, 107] on input "Delivery Date" at bounding box center [487, 105] width 215 height 20
drag, startPoint x: 452, startPoint y: 106, endPoint x: 377, endPoint y: 99, distance: 75.3
click at [377, 99] on div "Delivery Date Dropdown Display on each order's page Display on customer's onlin…" at bounding box center [488, 252] width 231 height 330
type input "Example"
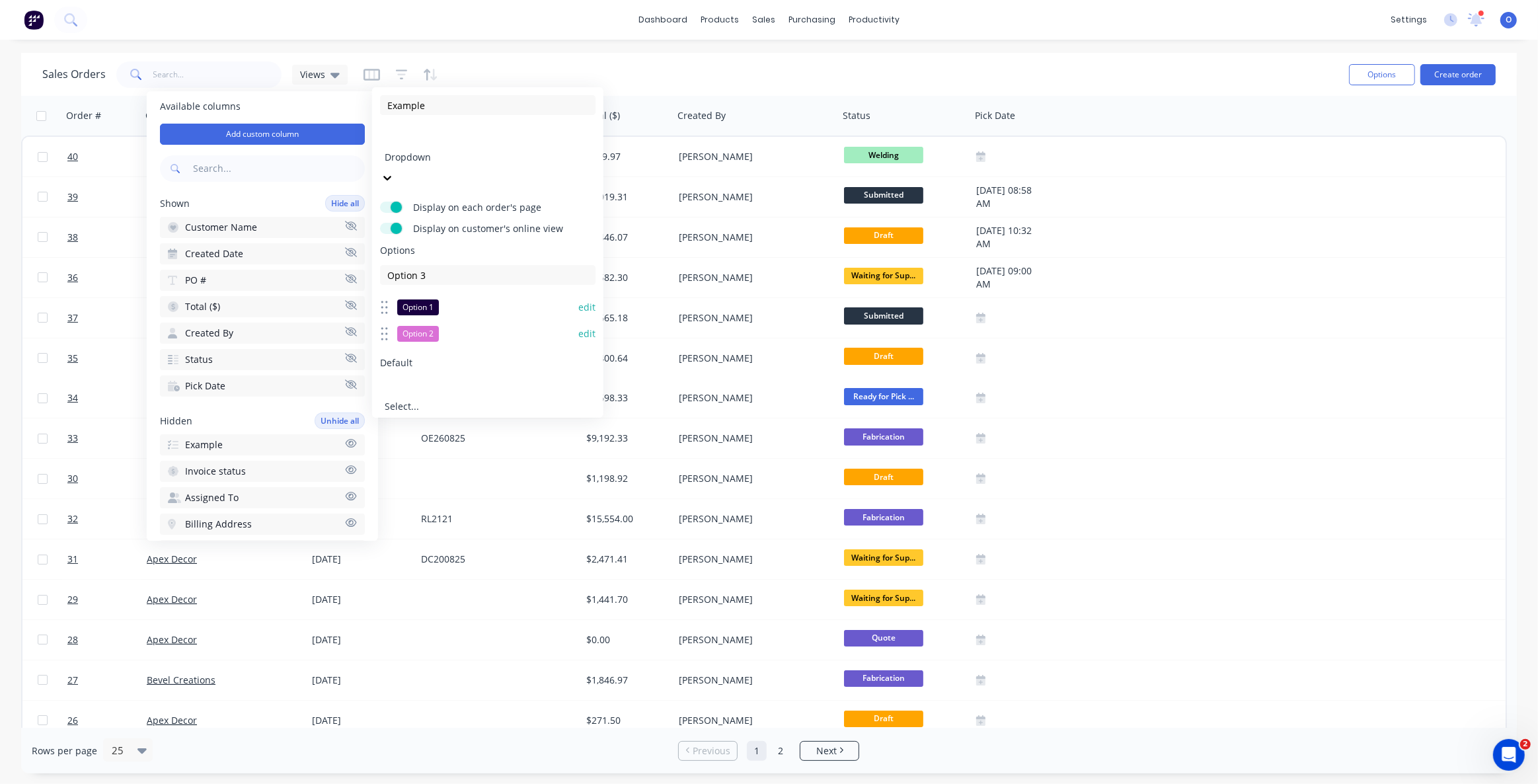
click at [523, 244] on span "Options" at bounding box center [487, 250] width 215 height 13
click at [455, 265] on input "Option 3" at bounding box center [487, 275] width 215 height 20
click at [446, 390] on div at bounding box center [480, 399] width 191 height 16
click at [452, 367] on div "Default 3 results available. Use Up and Down to choose options, press Enter to …" at bounding box center [487, 407] width 215 height 81
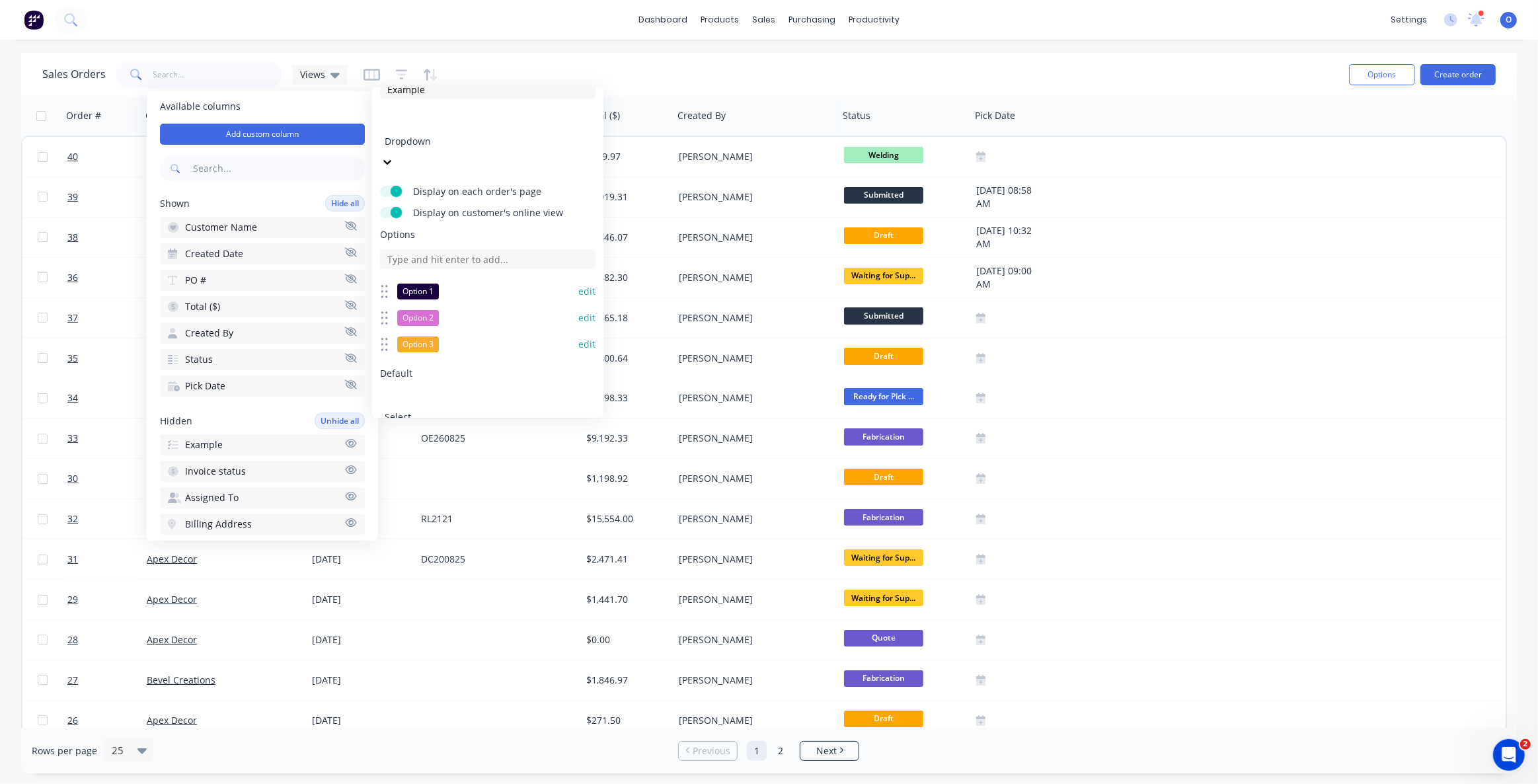
click at [425, 461] on button "Save" at bounding box center [432, 472] width 105 height 21
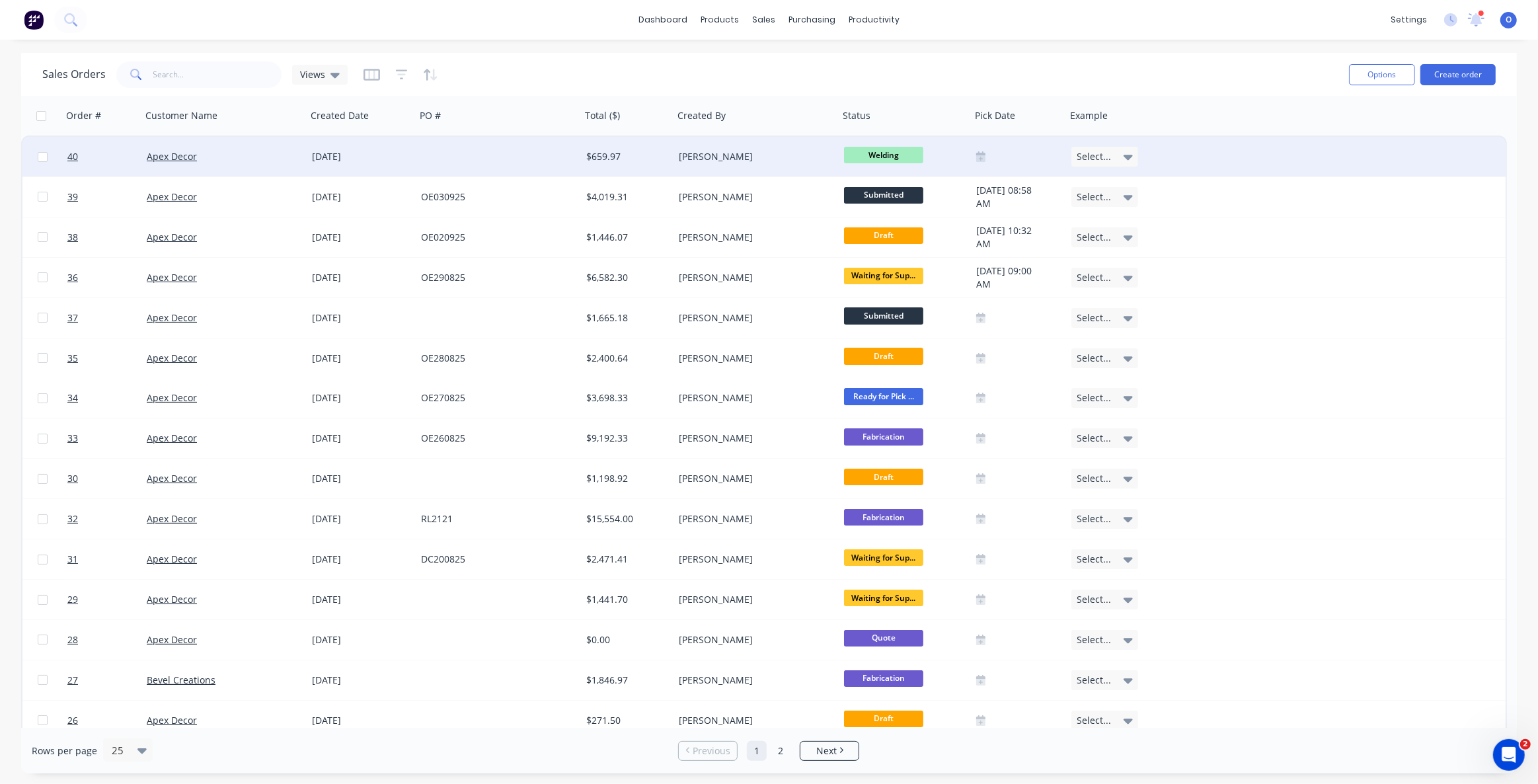
click at [1105, 159] on span "Select..." at bounding box center [1094, 156] width 34 height 13
click at [1113, 253] on div "Option 2" at bounding box center [1099, 253] width 42 height 19
click at [1120, 66] on div "Sales Orders Views" at bounding box center [690, 74] width 1296 height 33
click at [628, 62] on div "Sales Orders Views" at bounding box center [690, 74] width 1296 height 33
click at [397, 73] on icon "button" at bounding box center [401, 74] width 9 height 2
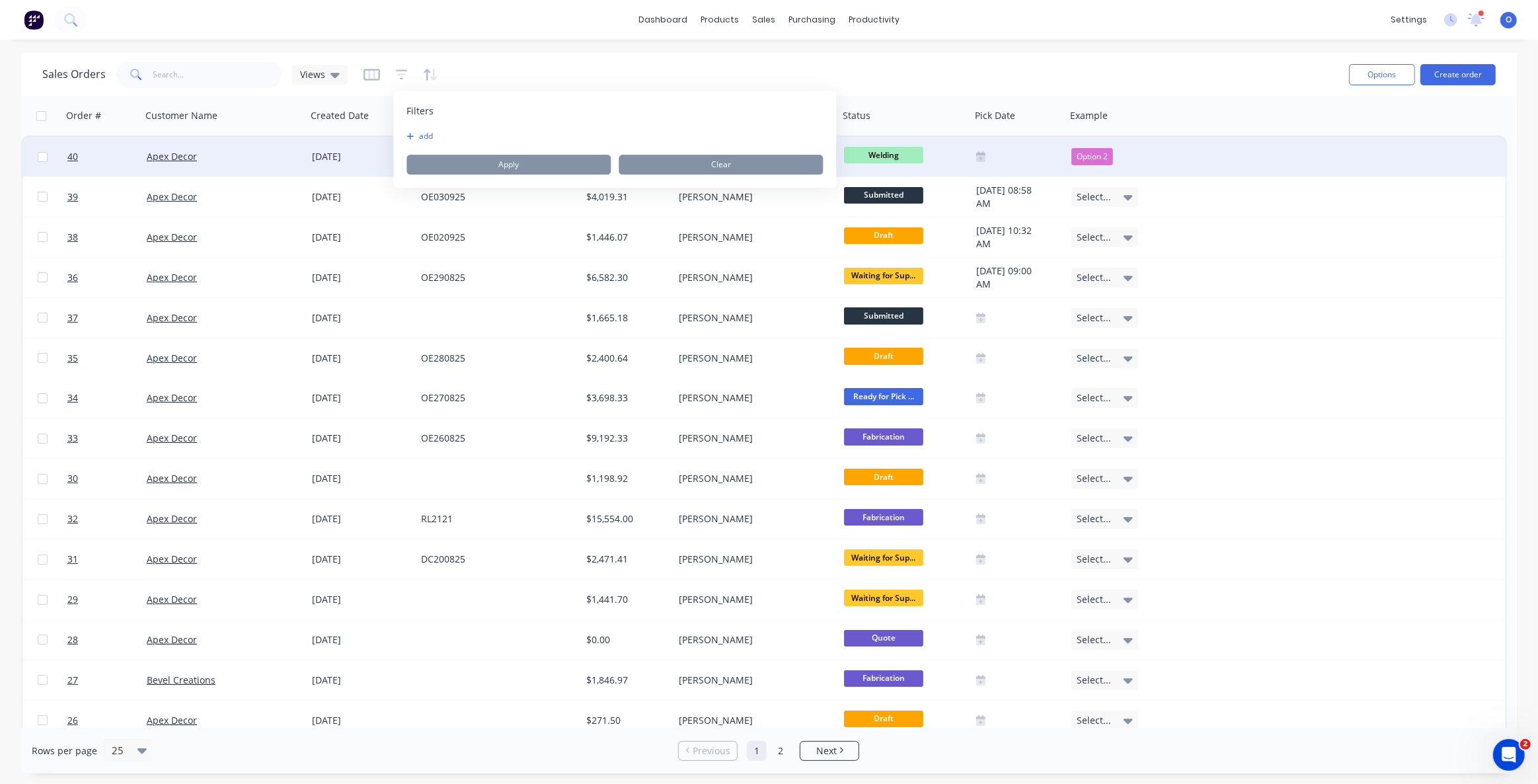
click at [432, 139] on button "add" at bounding box center [423, 136] width 33 height 11
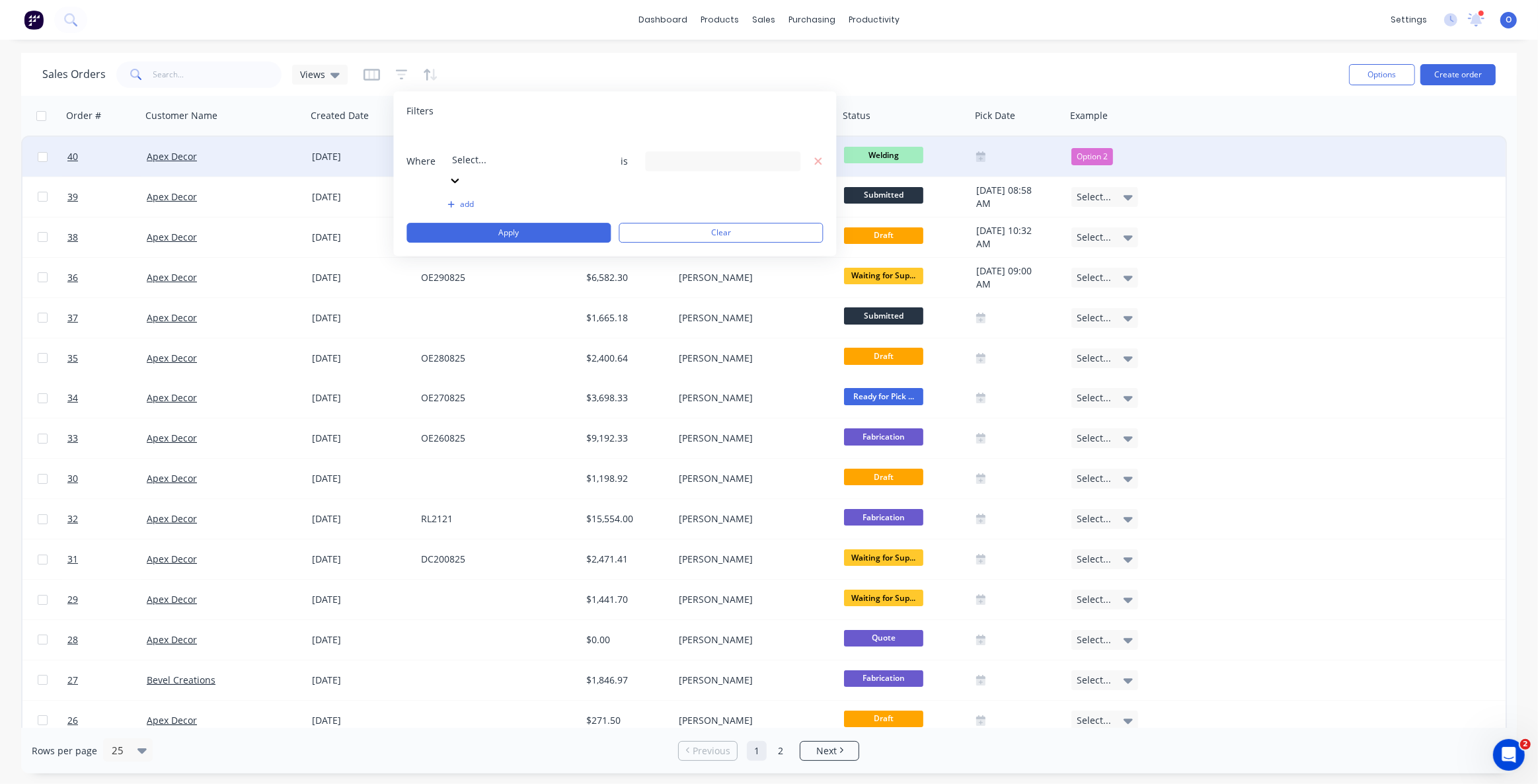
click at [513, 146] on div at bounding box center [548, 142] width 191 height 16
click at [695, 132] on div "Where Example is 3 Example selected" at bounding box center [615, 161] width 416 height 60
click at [696, 152] on div "3 Example selected" at bounding box center [722, 161] width 156 height 20
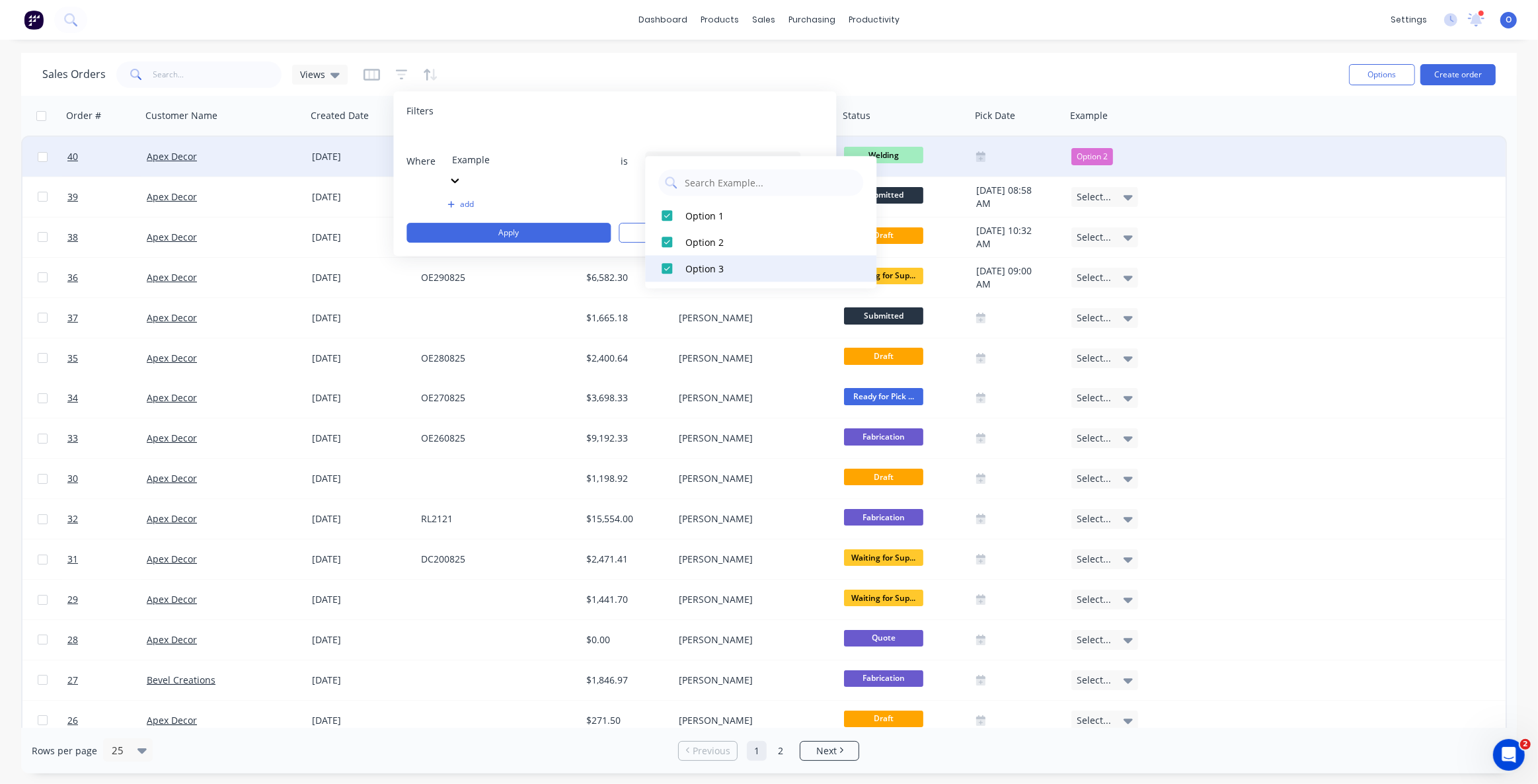
click at [666, 259] on div at bounding box center [667, 268] width 26 height 26
click at [666, 218] on div at bounding box center [667, 215] width 26 height 26
click at [539, 222] on button "Apply" at bounding box center [509, 232] width 205 height 20
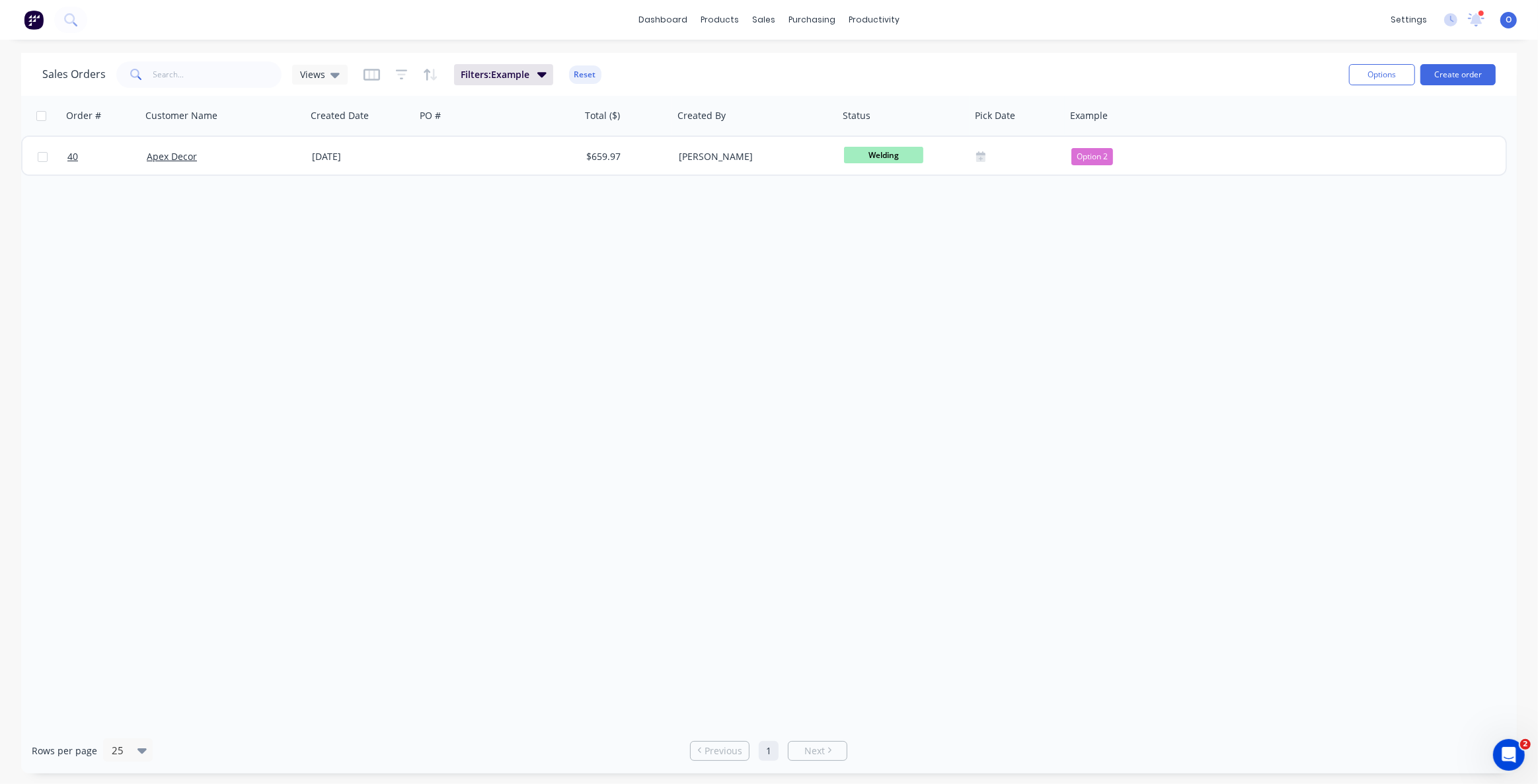
click at [753, 333] on div "Order # Customer Name Created Date PO # Total ($) Created By Status Pick Date E…" at bounding box center [769, 412] width 1496 height 632
click at [688, 349] on div "Order # Customer Name Created Date PO # Total ($) Created By Status Pick Date E…" at bounding box center [769, 412] width 1496 height 632
click at [564, 340] on div "Order # Customer Name Created Date PO # Total ($) Created By Status Pick Date E…" at bounding box center [769, 412] width 1496 height 632
click at [323, 79] on span "Views" at bounding box center [312, 74] width 25 height 14
click at [377, 157] on button "Save new view" at bounding box center [384, 158] width 177 height 20
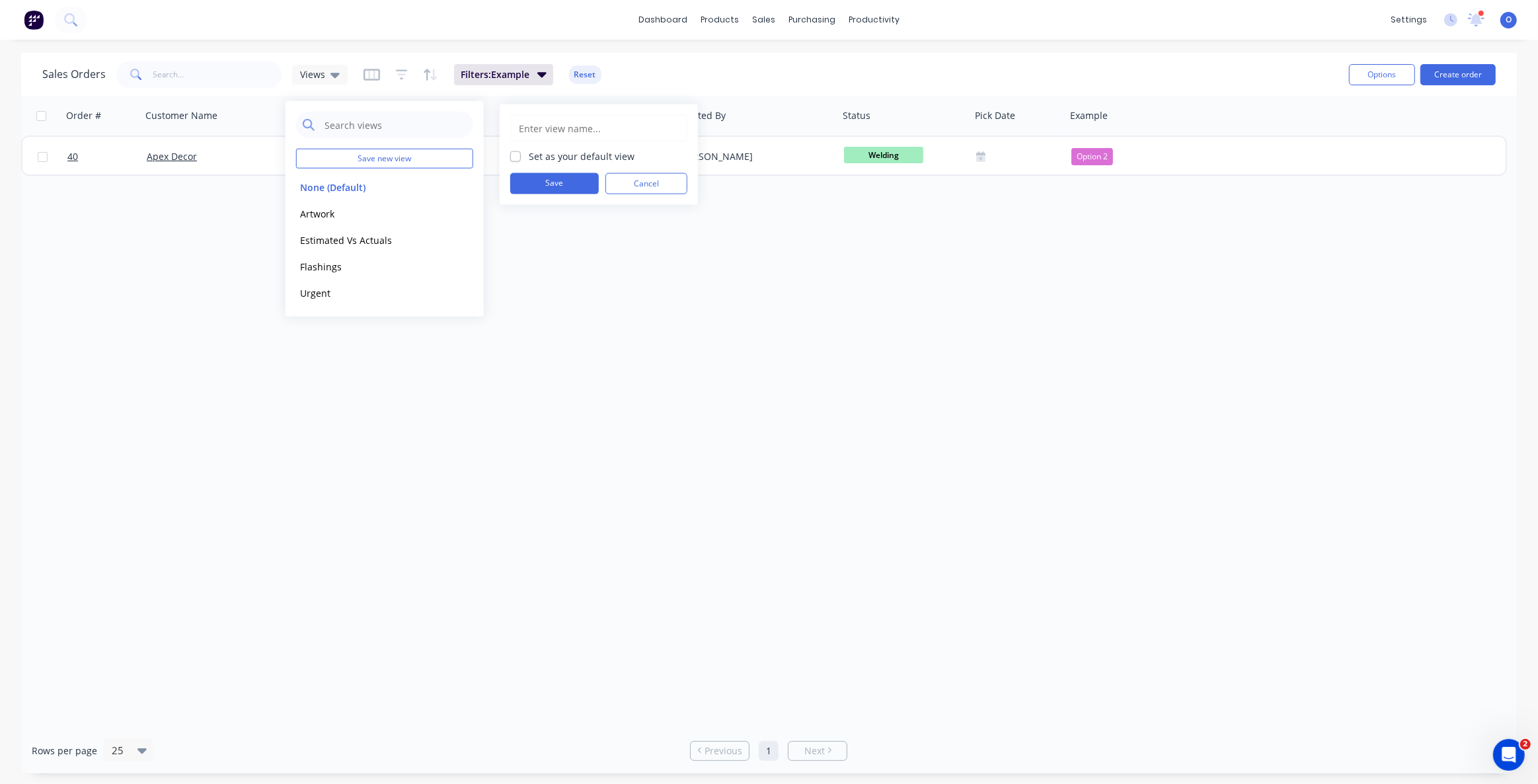
click at [551, 126] on input "text" at bounding box center [598, 128] width 162 height 25
type input "Example"
click at [549, 185] on button "Save" at bounding box center [554, 183] width 89 height 21
click at [624, 340] on div "Order # Customer Name Created Date PO # Total ($) Created By Status Pick Date E…" at bounding box center [769, 412] width 1496 height 632
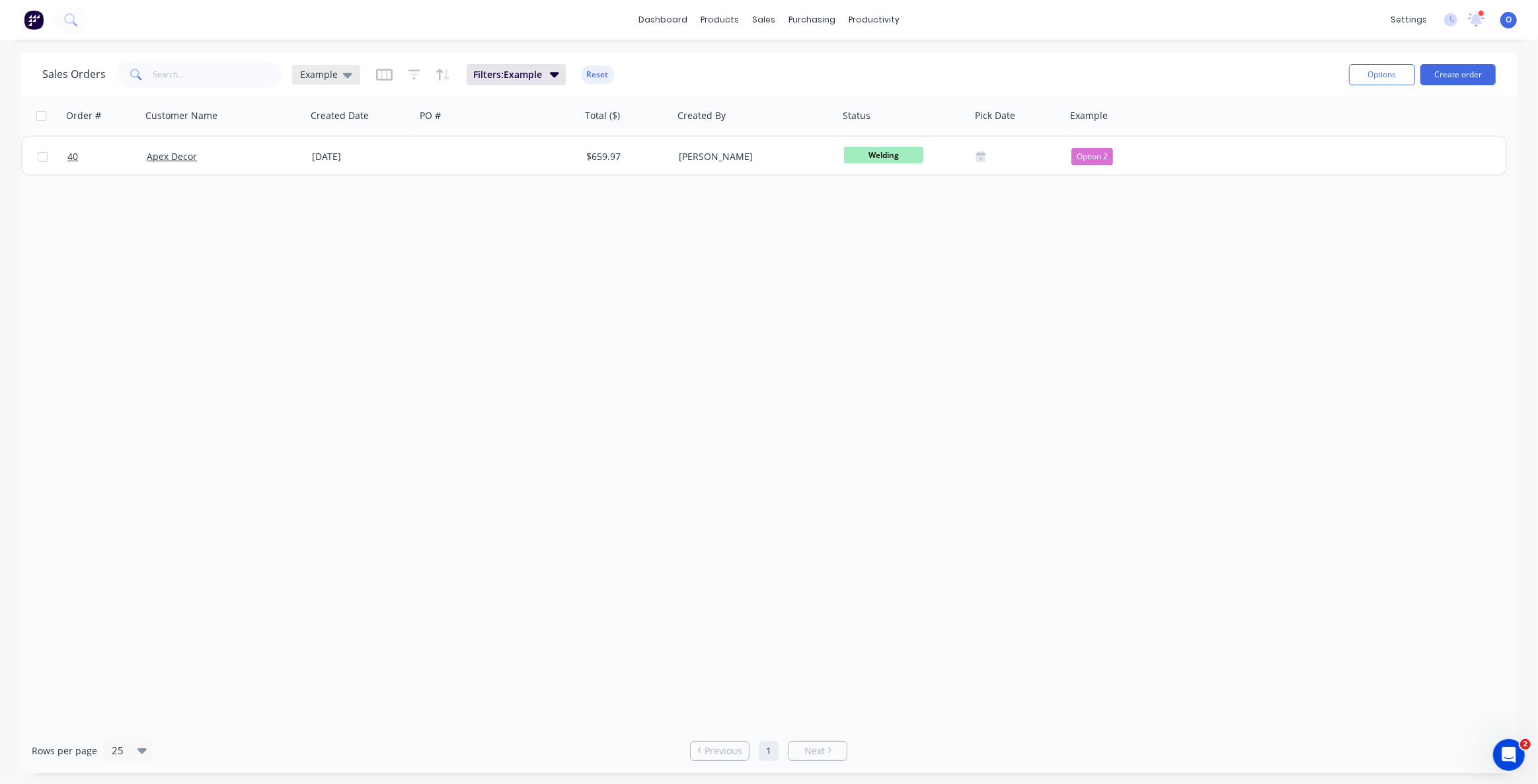
click at [332, 75] on span "Example" at bounding box center [319, 74] width 37 height 14
click at [320, 293] on button "Urgent" at bounding box center [371, 293] width 151 height 15
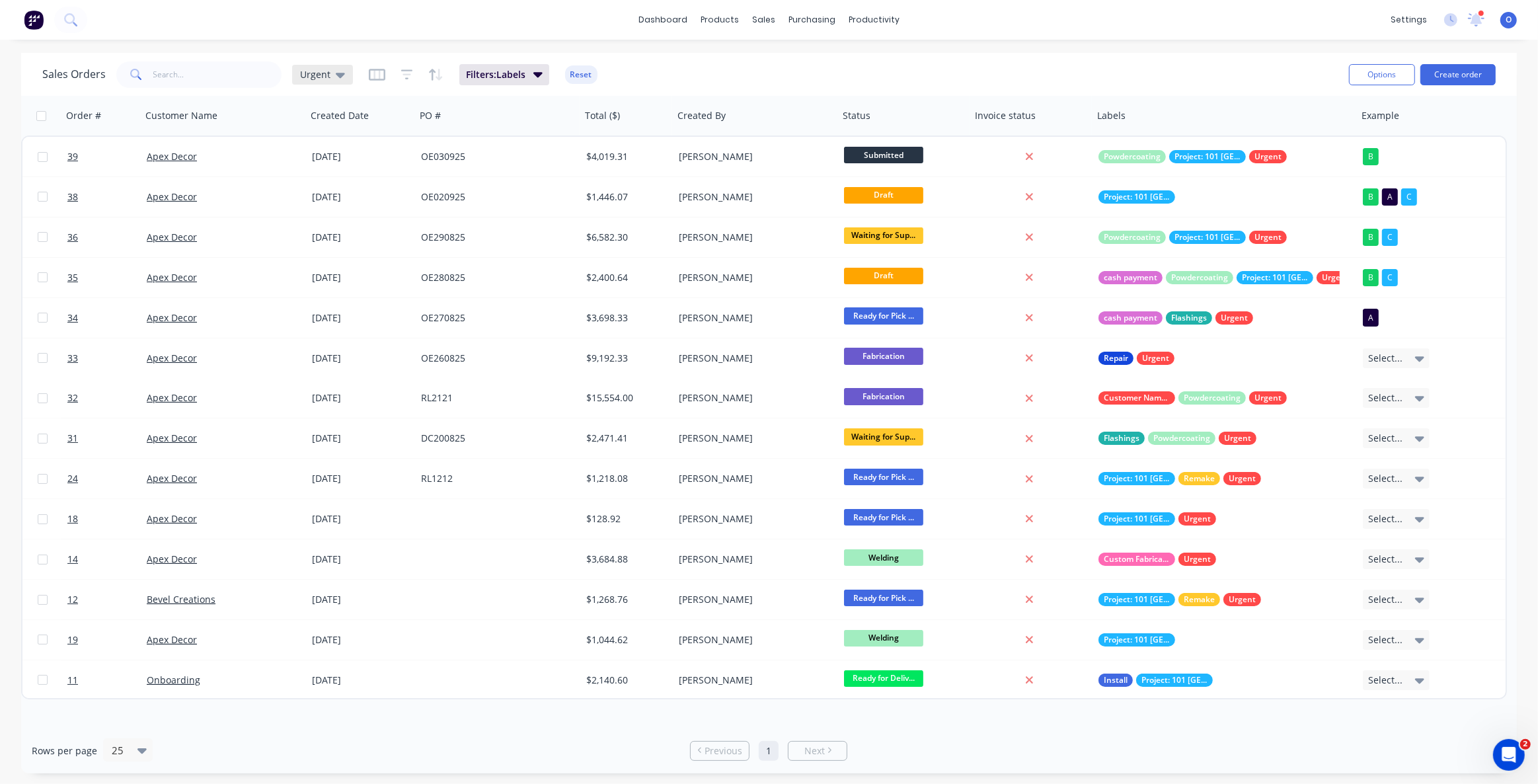
click at [319, 74] on span "Urgent" at bounding box center [315, 74] width 30 height 14
click at [330, 323] on button "Example" at bounding box center [371, 319] width 151 height 15
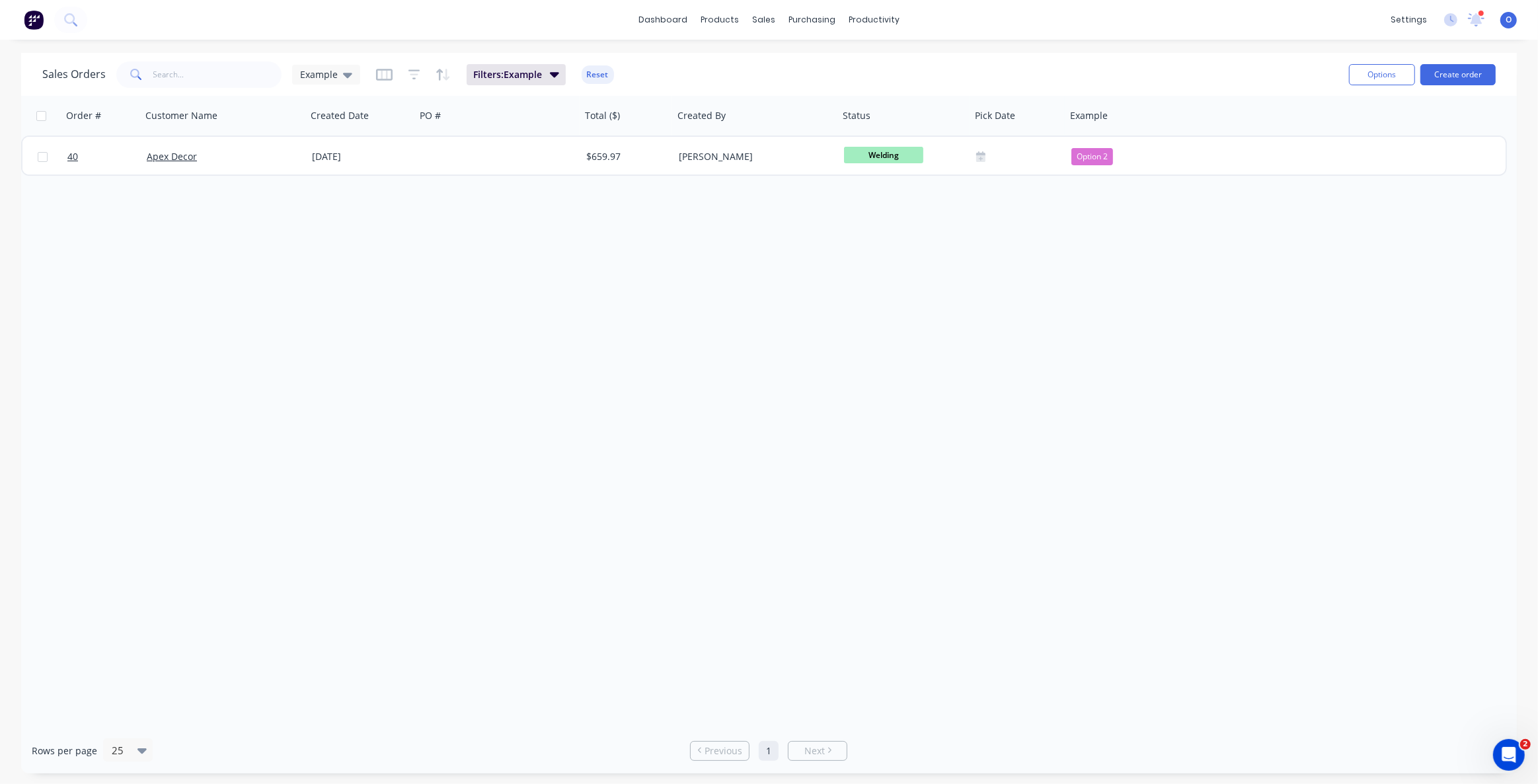
click at [941, 288] on div "Order # Customer Name Created Date PO # Total ($) Created By Status Pick Date E…" at bounding box center [769, 412] width 1496 height 632
click at [1015, 264] on div "Order # Customer Name Created Date PO # Total ($) Created By Status Pick Date E…" at bounding box center [769, 412] width 1496 height 632
click at [703, 302] on div "Order # Customer Name Created Date PO # Total ($) Created By Status Pick Date E…" at bounding box center [769, 412] width 1496 height 632
drag, startPoint x: 699, startPoint y: 297, endPoint x: 553, endPoint y: 248, distance: 154.0
click at [691, 306] on div "Order # Customer Name Created Date PO # Total ($) Created By Status Pick Date E…" at bounding box center [769, 412] width 1496 height 632
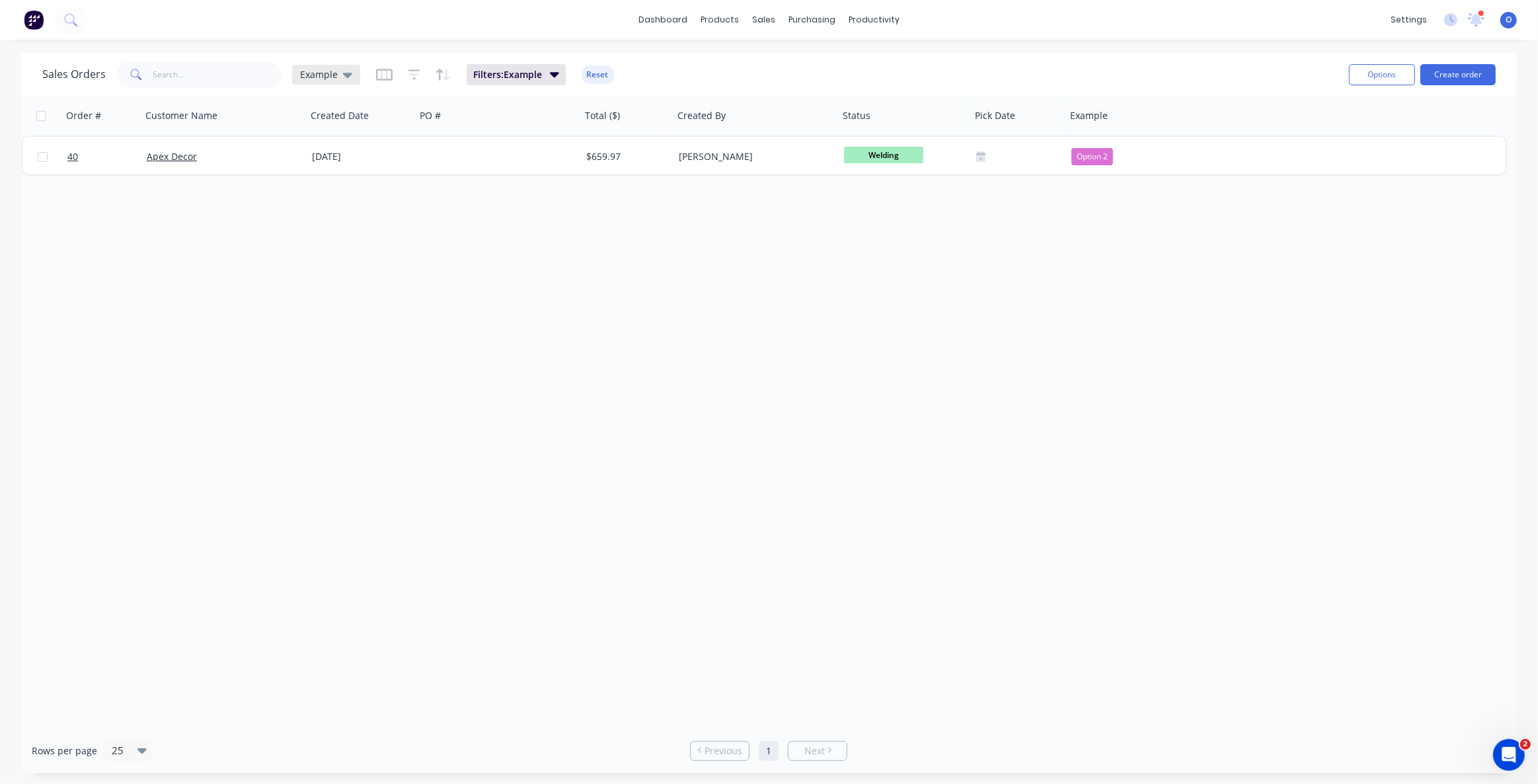
click at [317, 74] on span "Example" at bounding box center [319, 74] width 37 height 14
click at [359, 190] on button "None (Default)" at bounding box center [371, 187] width 151 height 15
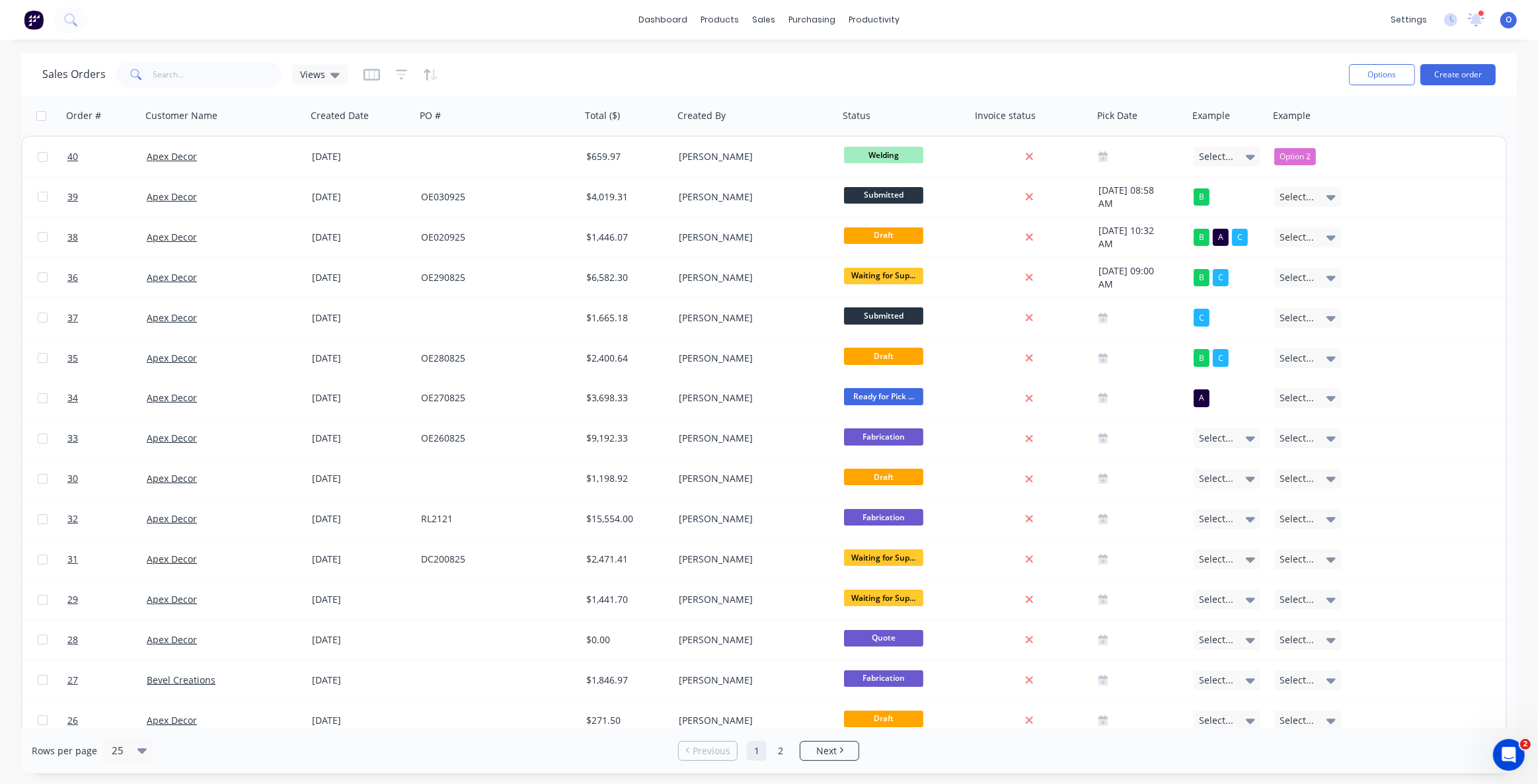
click at [614, 66] on div "Sales Orders Views" at bounding box center [690, 74] width 1296 height 33
click at [402, 74] on icon "button" at bounding box center [401, 74] width 9 height 2
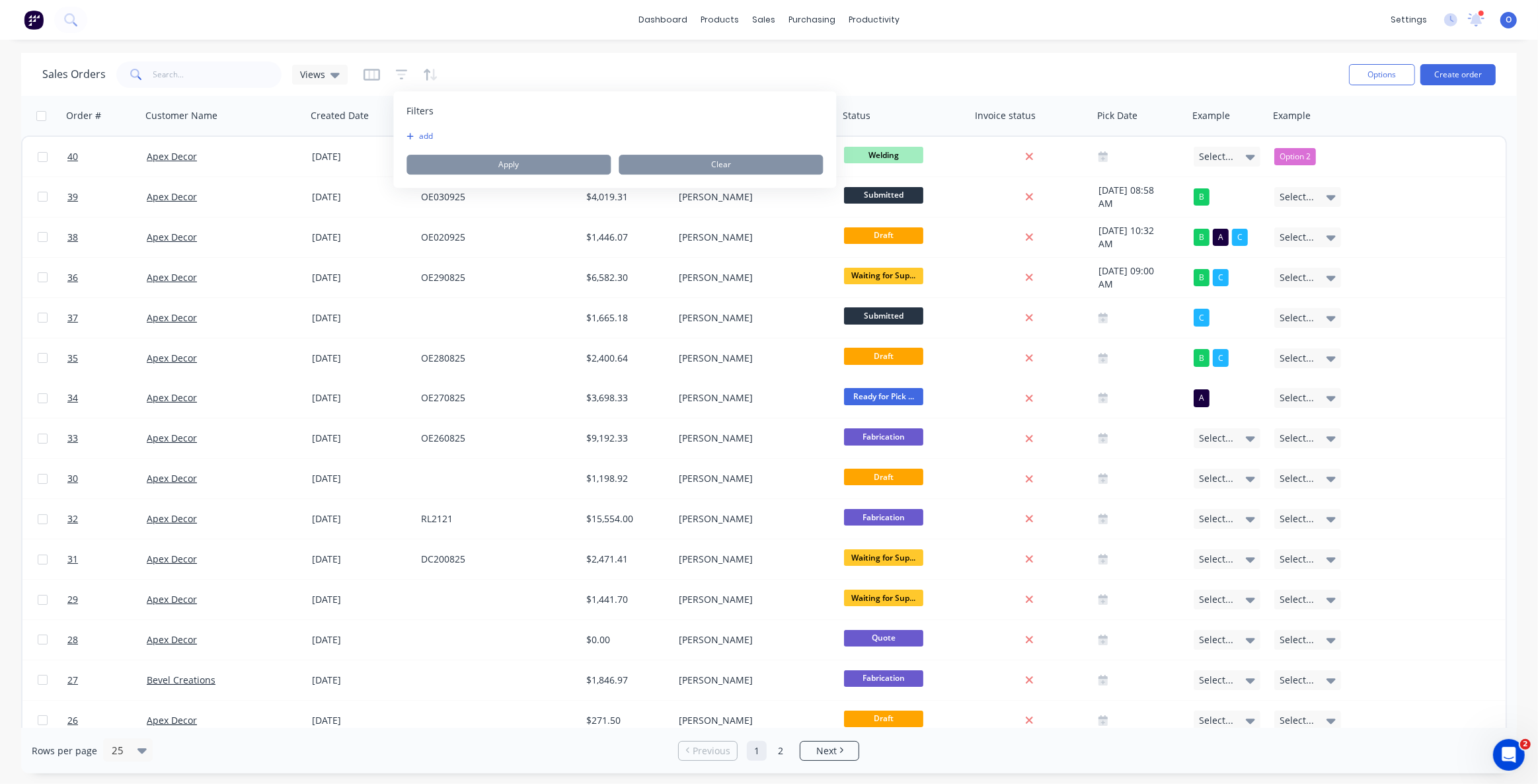
click at [507, 68] on div "Sales Orders Views" at bounding box center [690, 74] width 1296 height 33
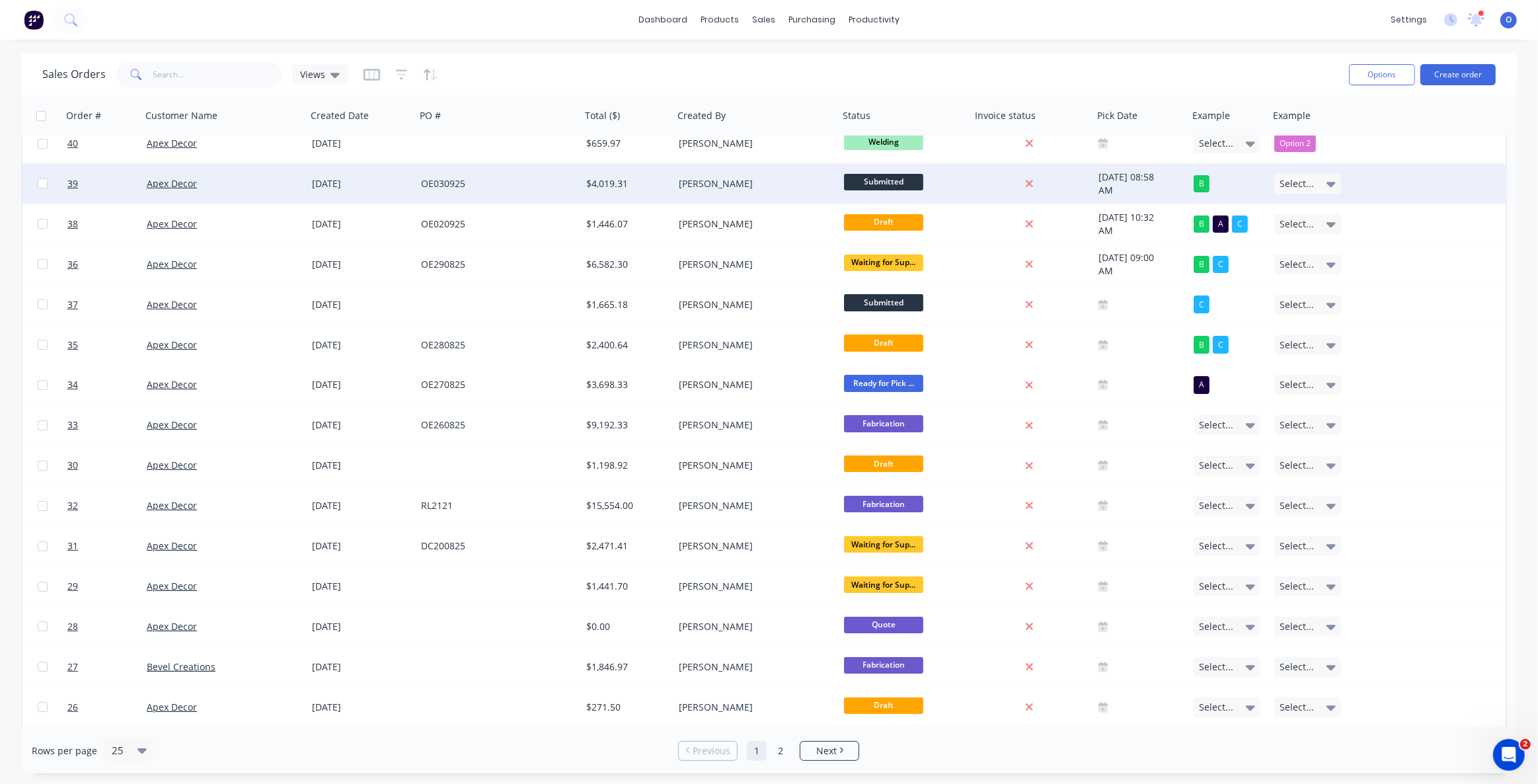
scroll to position [0, 0]
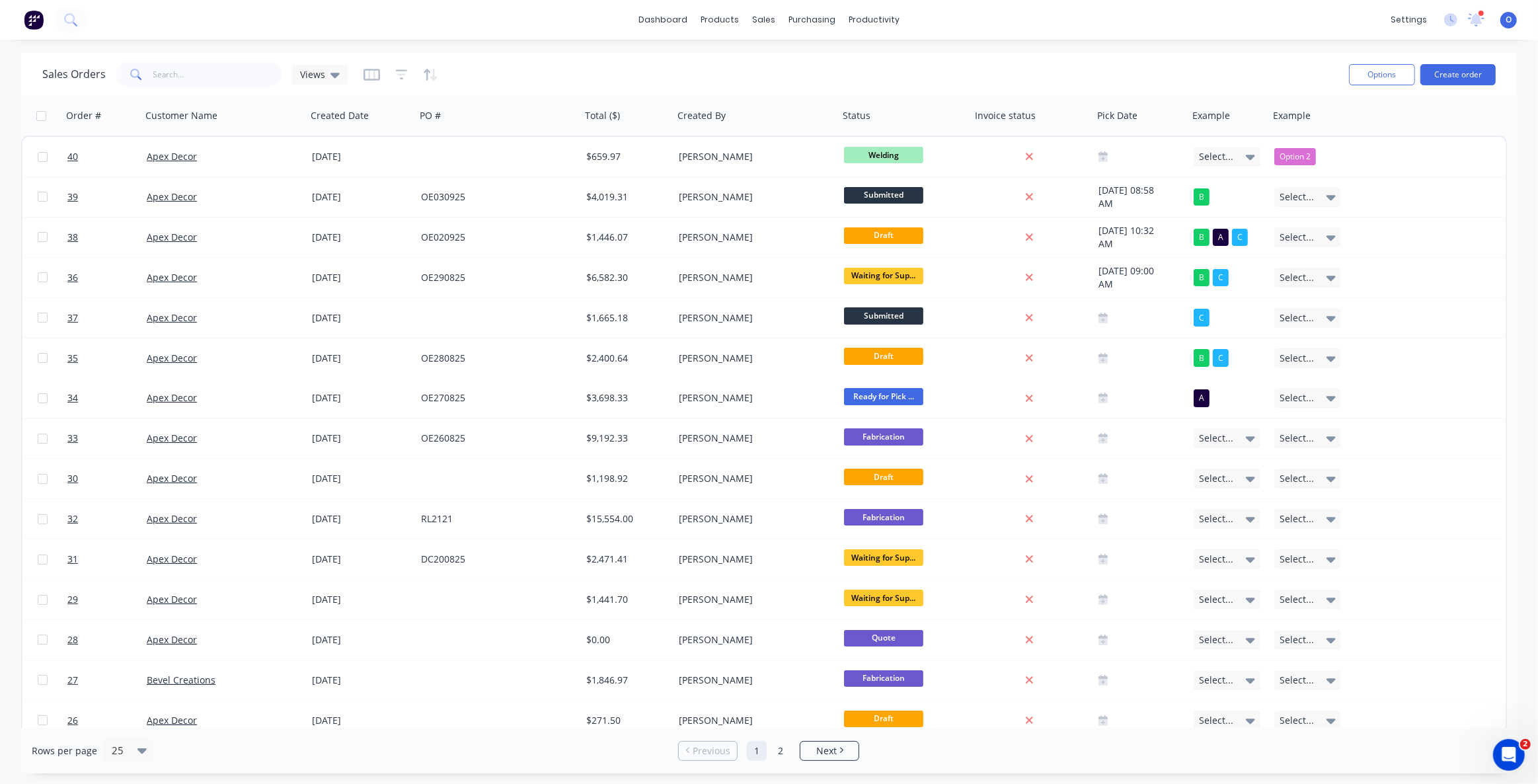
click at [518, 78] on div "Sales Orders Views" at bounding box center [690, 74] width 1296 height 33
click at [396, 77] on icon "button" at bounding box center [402, 75] width 12 height 13
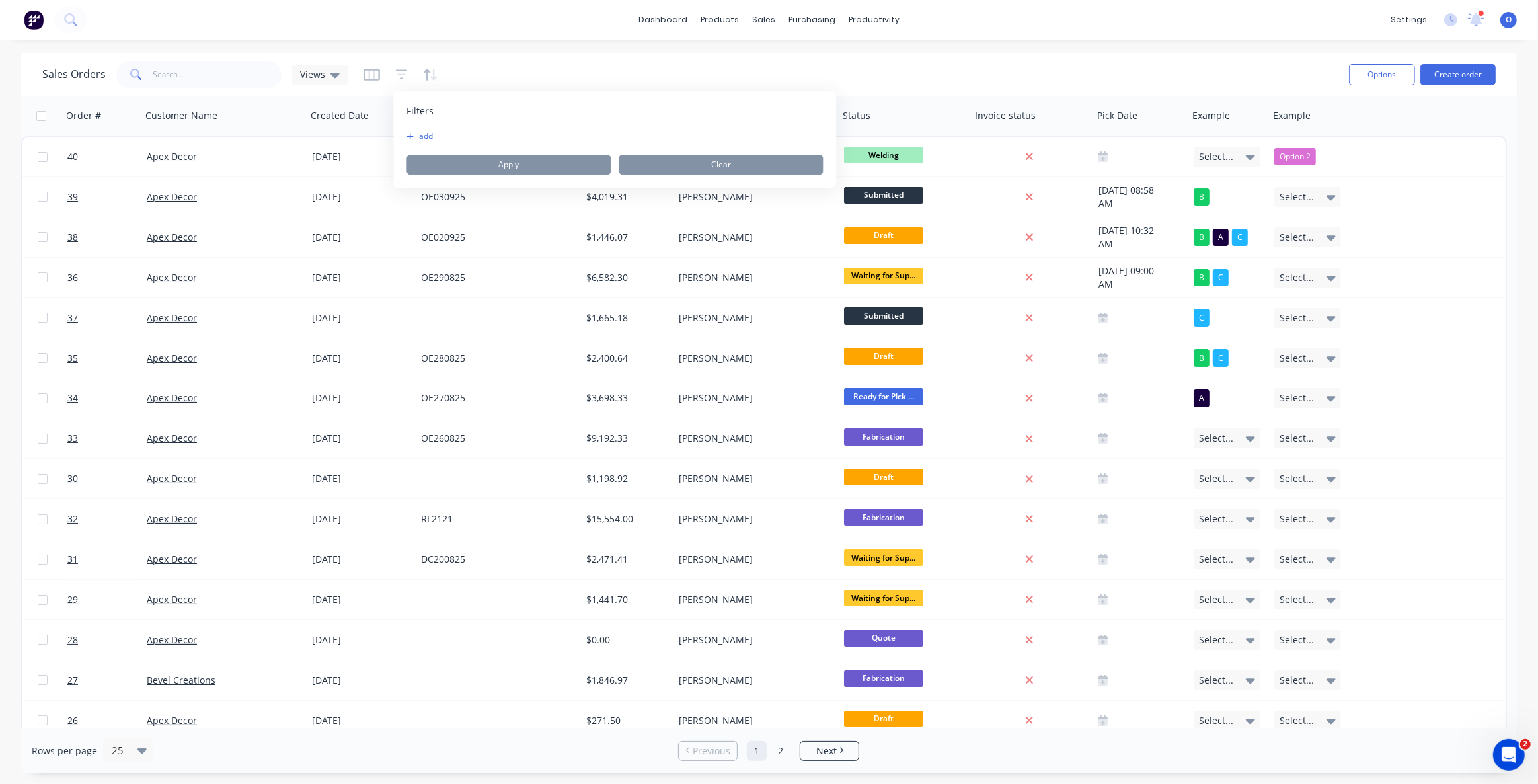
click at [443, 130] on div "Filters add Apply Clear" at bounding box center [615, 139] width 443 height 96
click at [443, 135] on div "add" at bounding box center [615, 136] width 416 height 11
click at [435, 136] on button "add" at bounding box center [423, 136] width 33 height 11
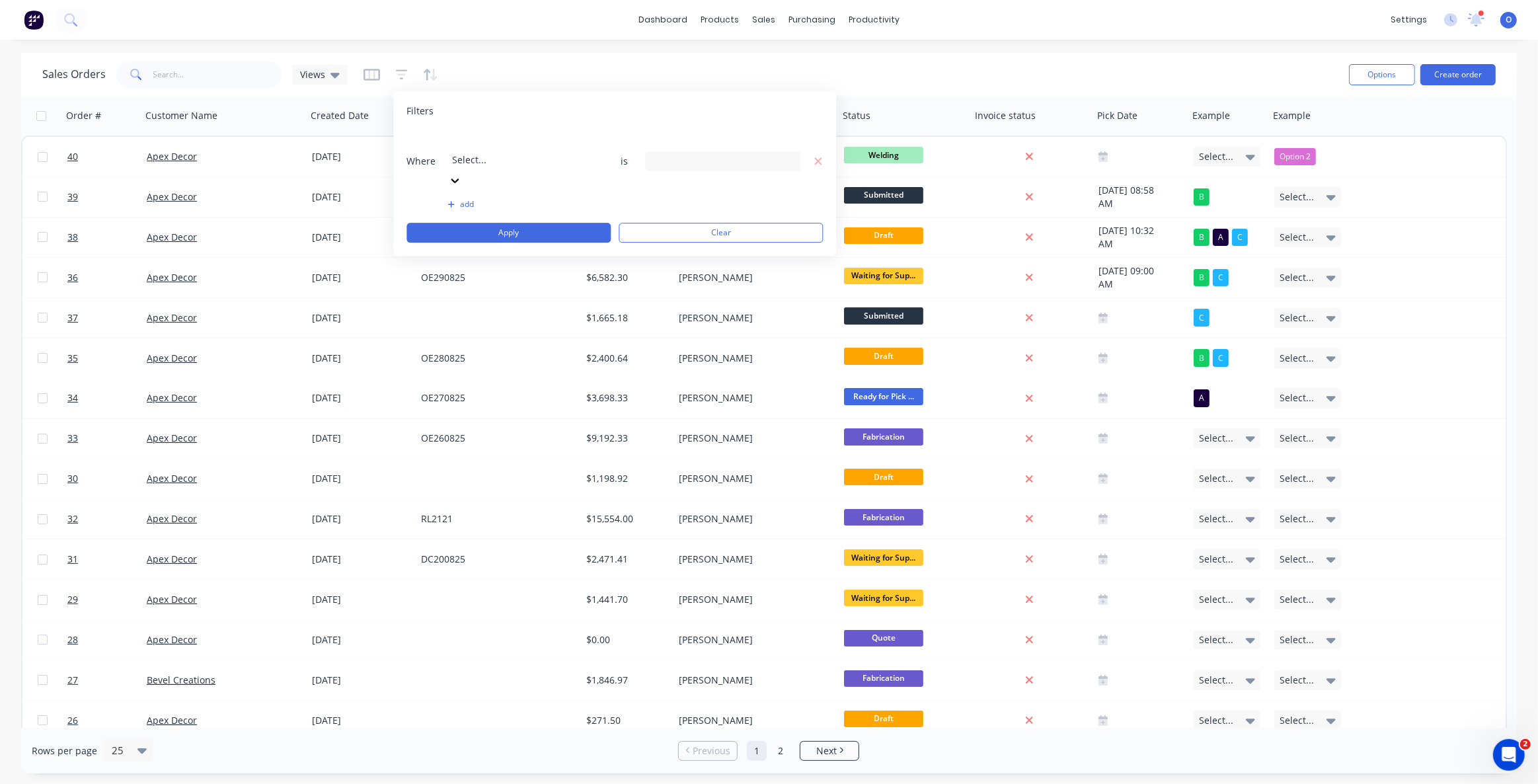
click at [467, 145] on div at bounding box center [548, 142] width 191 height 16
click at [662, 154] on div "11 Labels selected" at bounding box center [712, 161] width 120 height 14
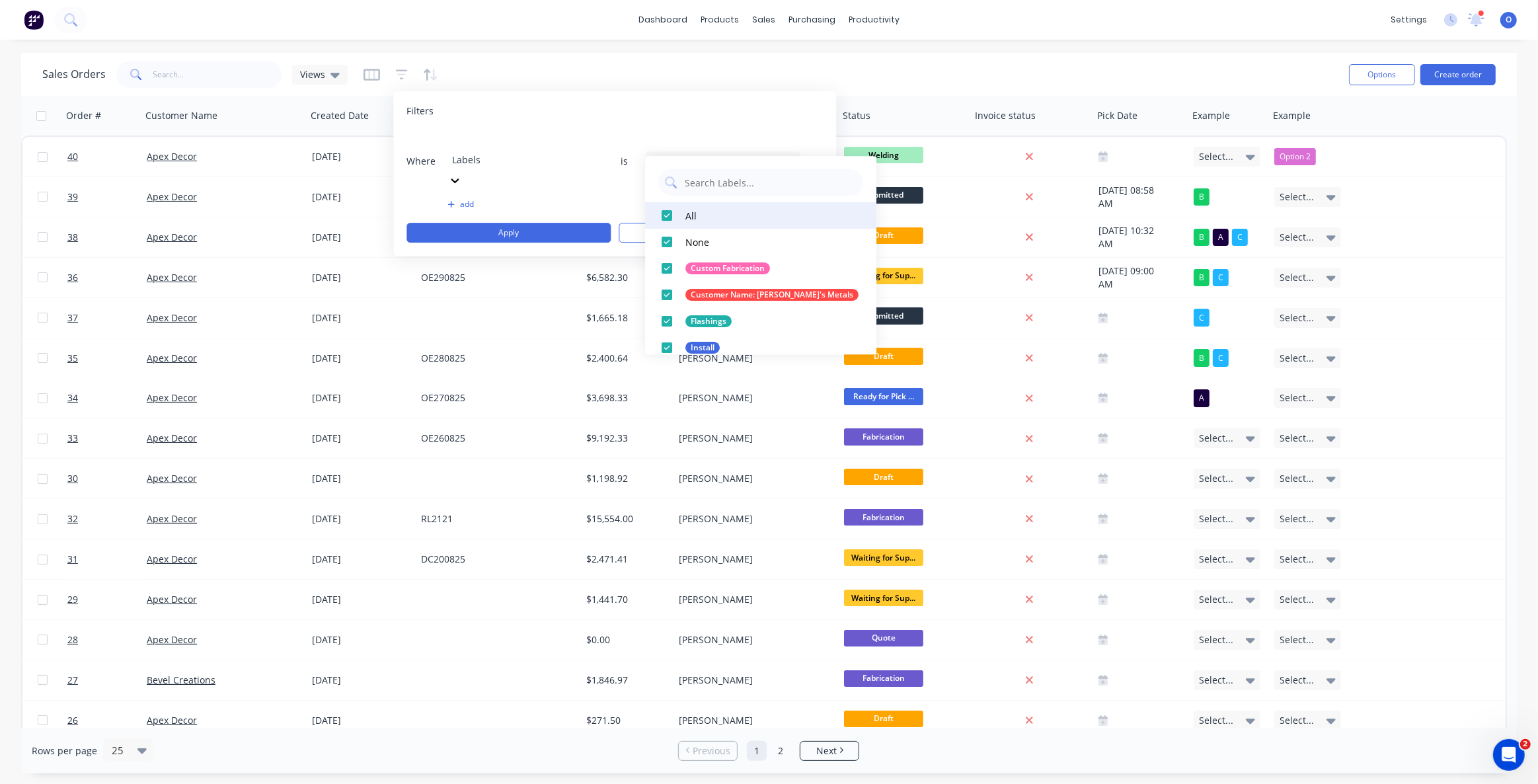
click at [667, 216] on div at bounding box center [667, 215] width 26 height 26
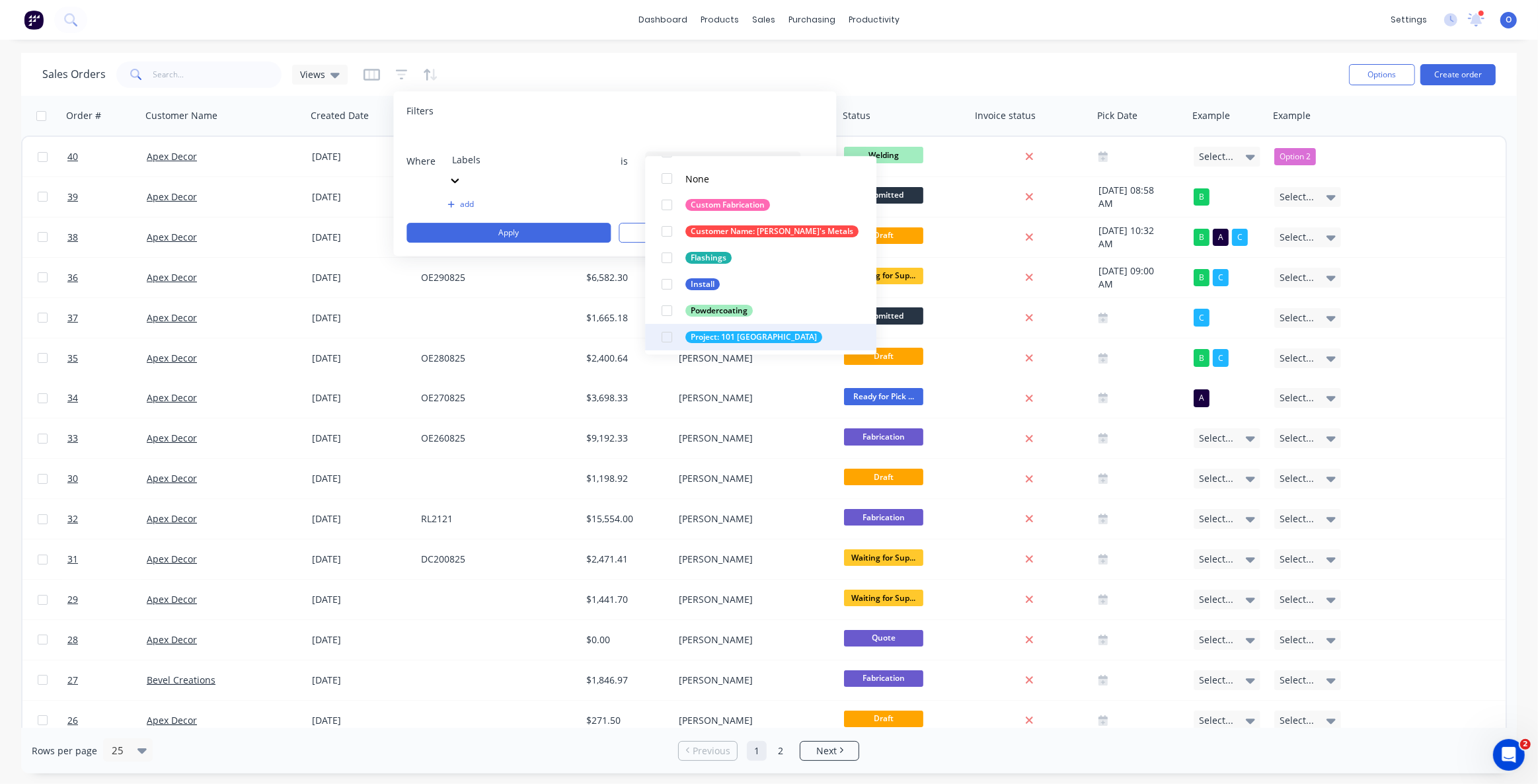
scroll to position [172, 0]
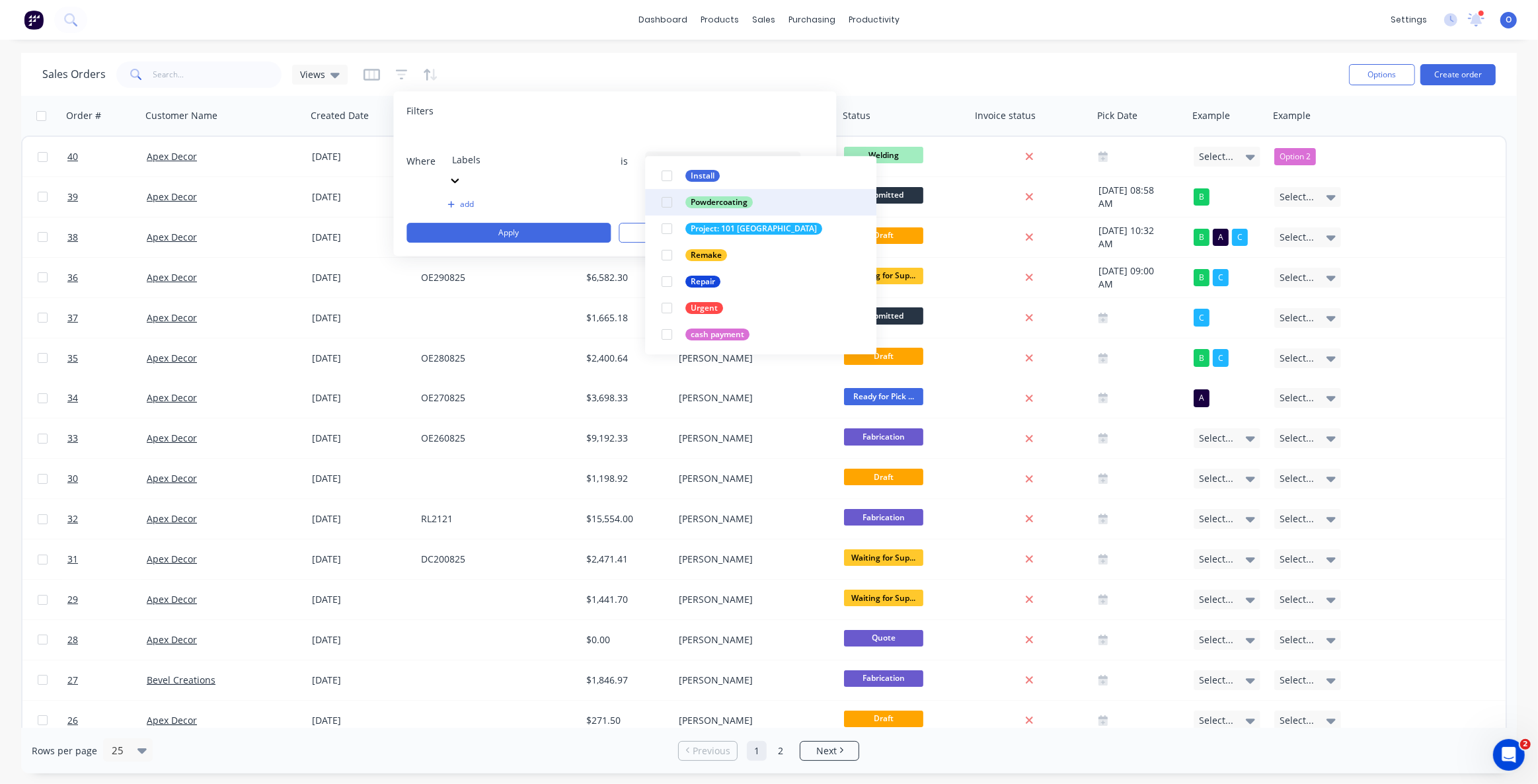
click at [665, 202] on div at bounding box center [667, 202] width 26 height 26
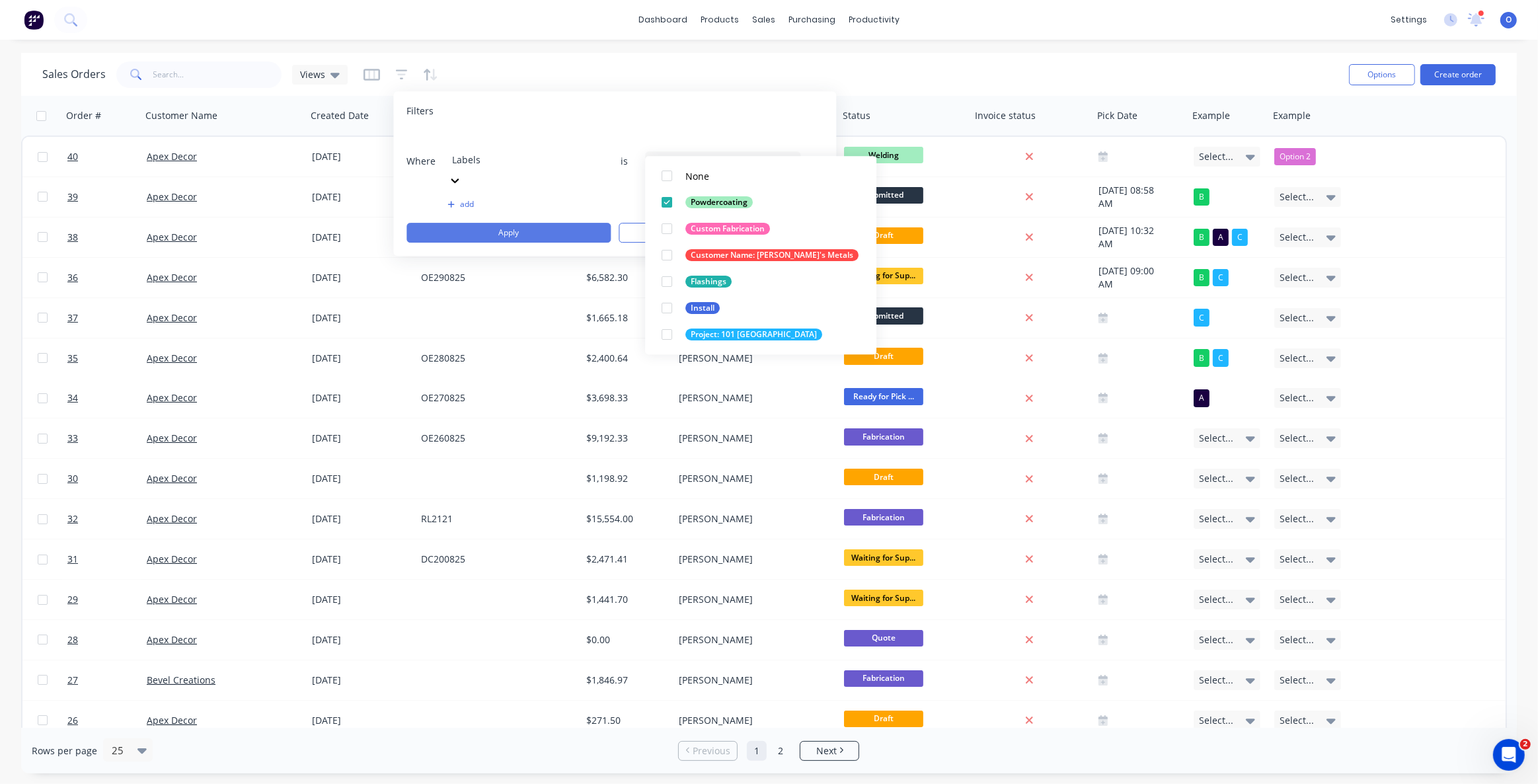
click at [522, 222] on button "Apply" at bounding box center [509, 232] width 205 height 20
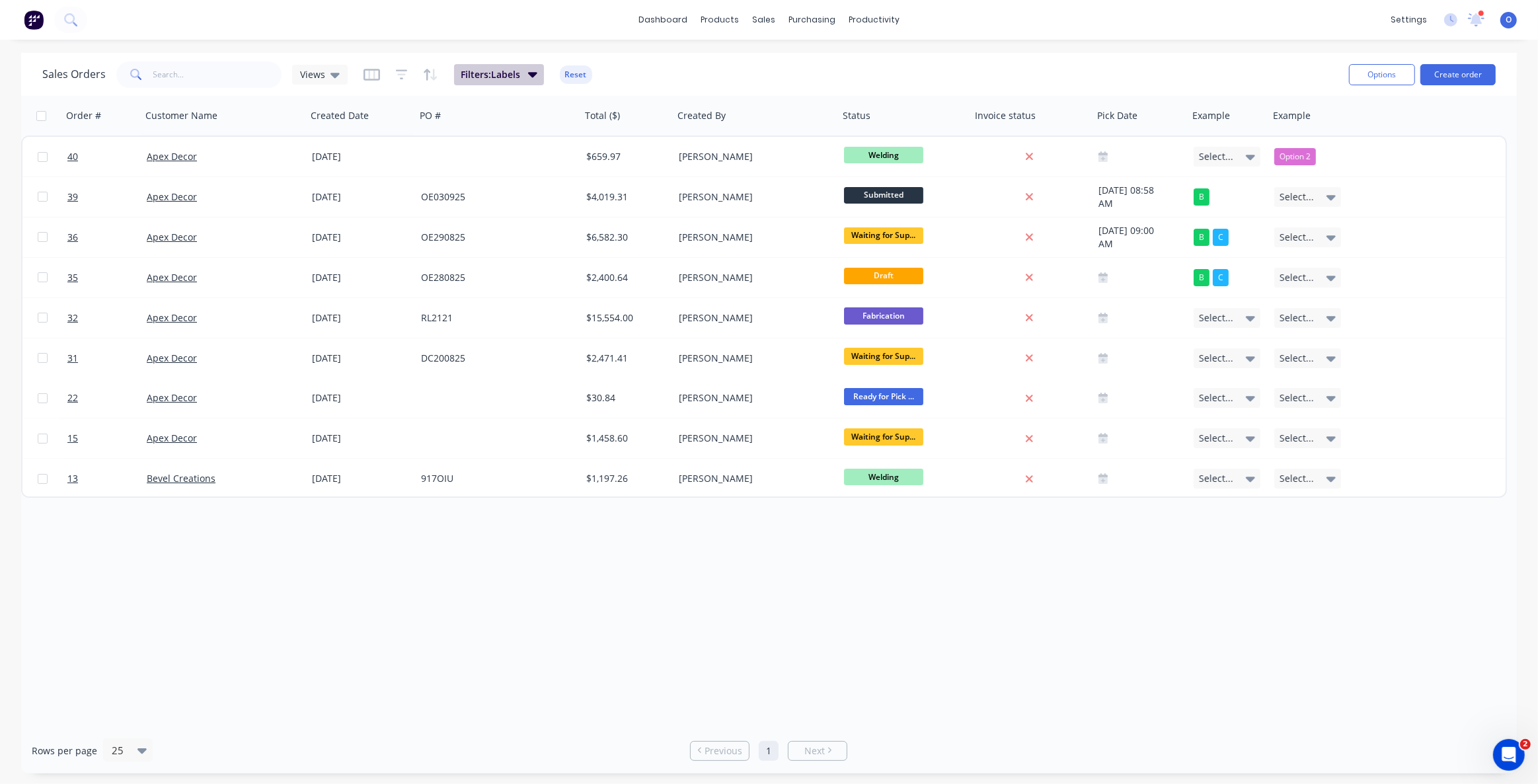
click at [505, 75] on span "Filters: Labels" at bounding box center [490, 75] width 59 height 13
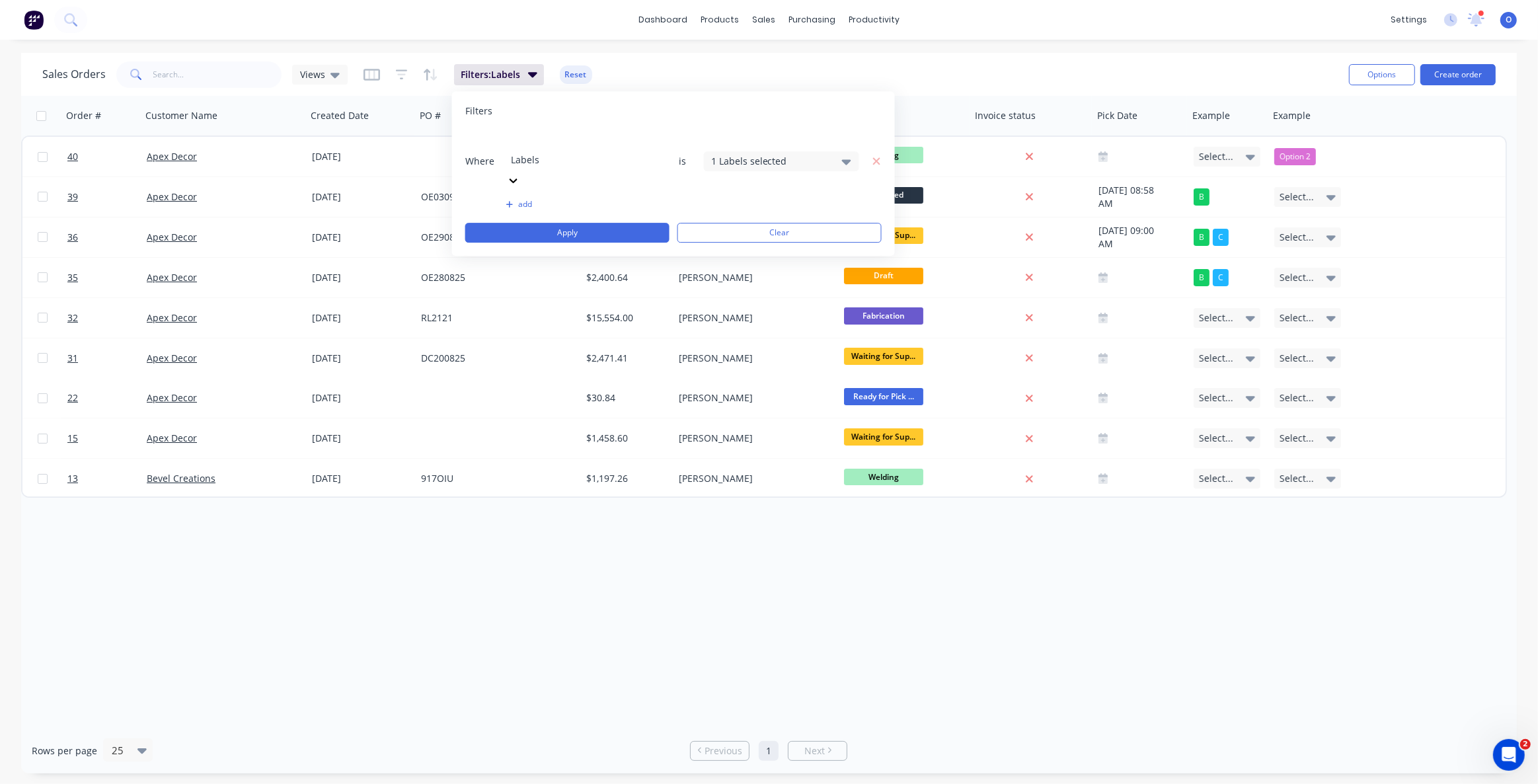
click at [760, 154] on div "1 Labels selected" at bounding box center [771, 161] width 120 height 14
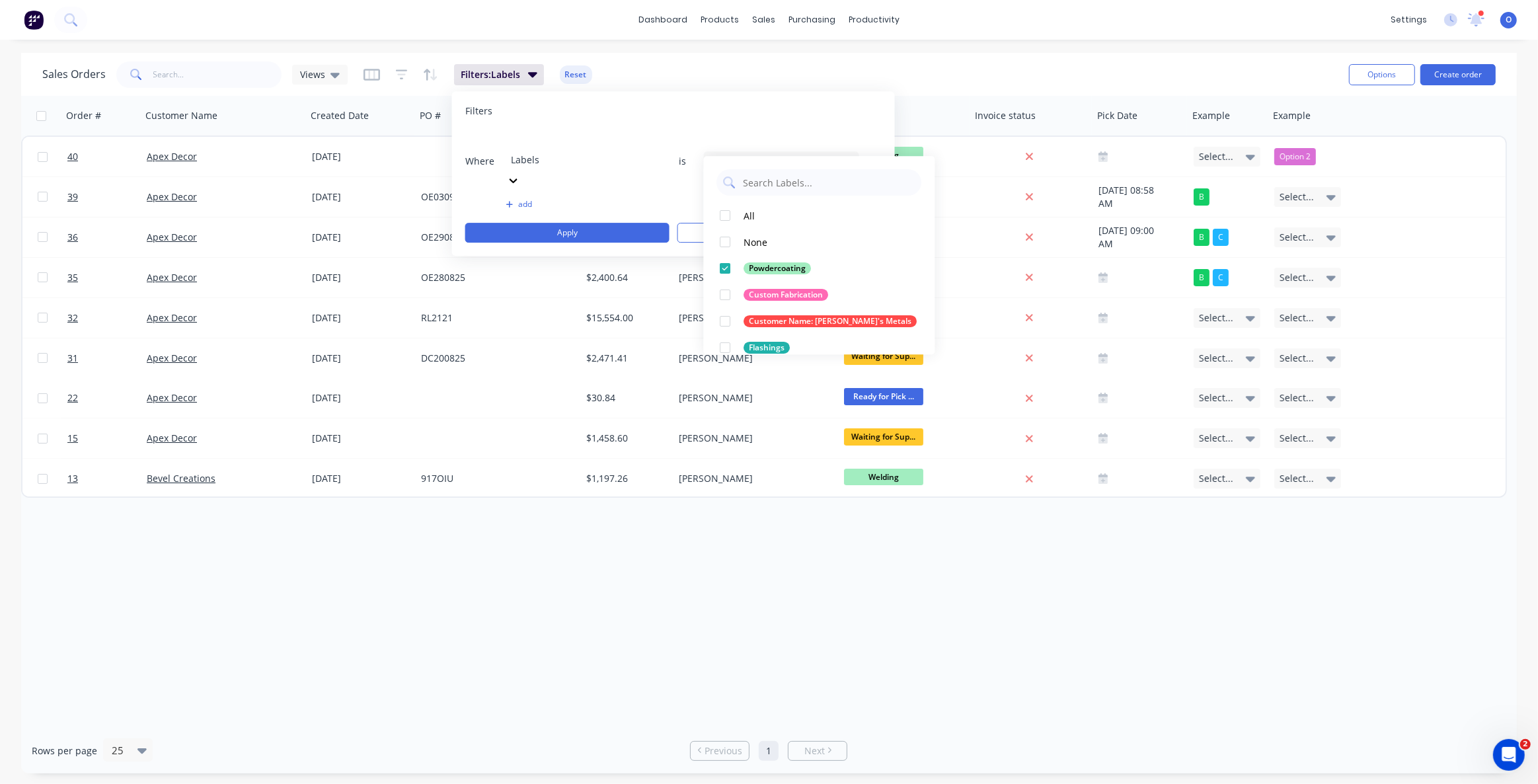
click at [625, 557] on div "Order # Customer Name Created Date PO # Total ($) Created By Status Invoice sta…" at bounding box center [769, 412] width 1496 height 632
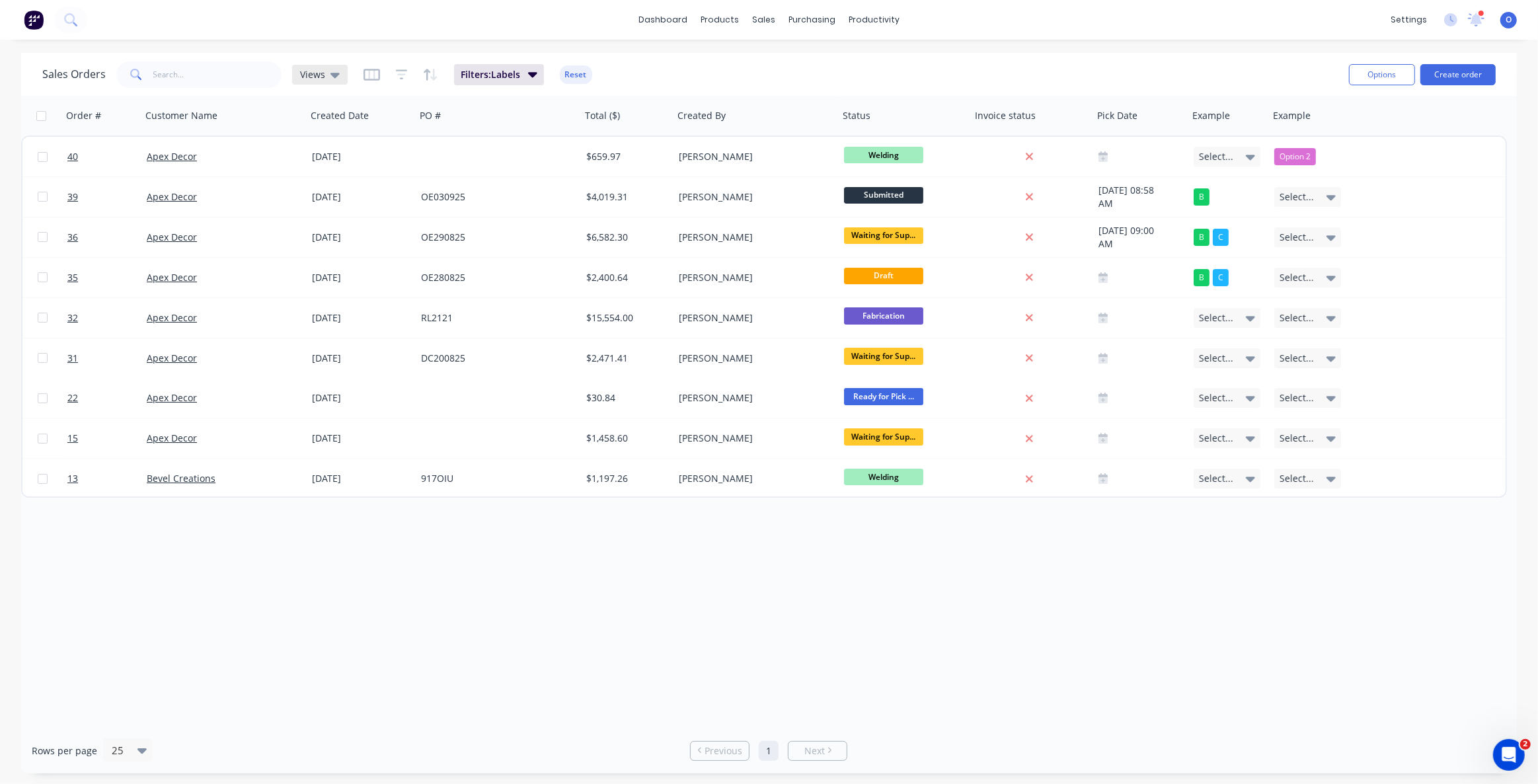
click at [314, 71] on span "Views" at bounding box center [312, 74] width 25 height 14
click at [520, 76] on button "Filters: Labels" at bounding box center [499, 75] width 90 height 21
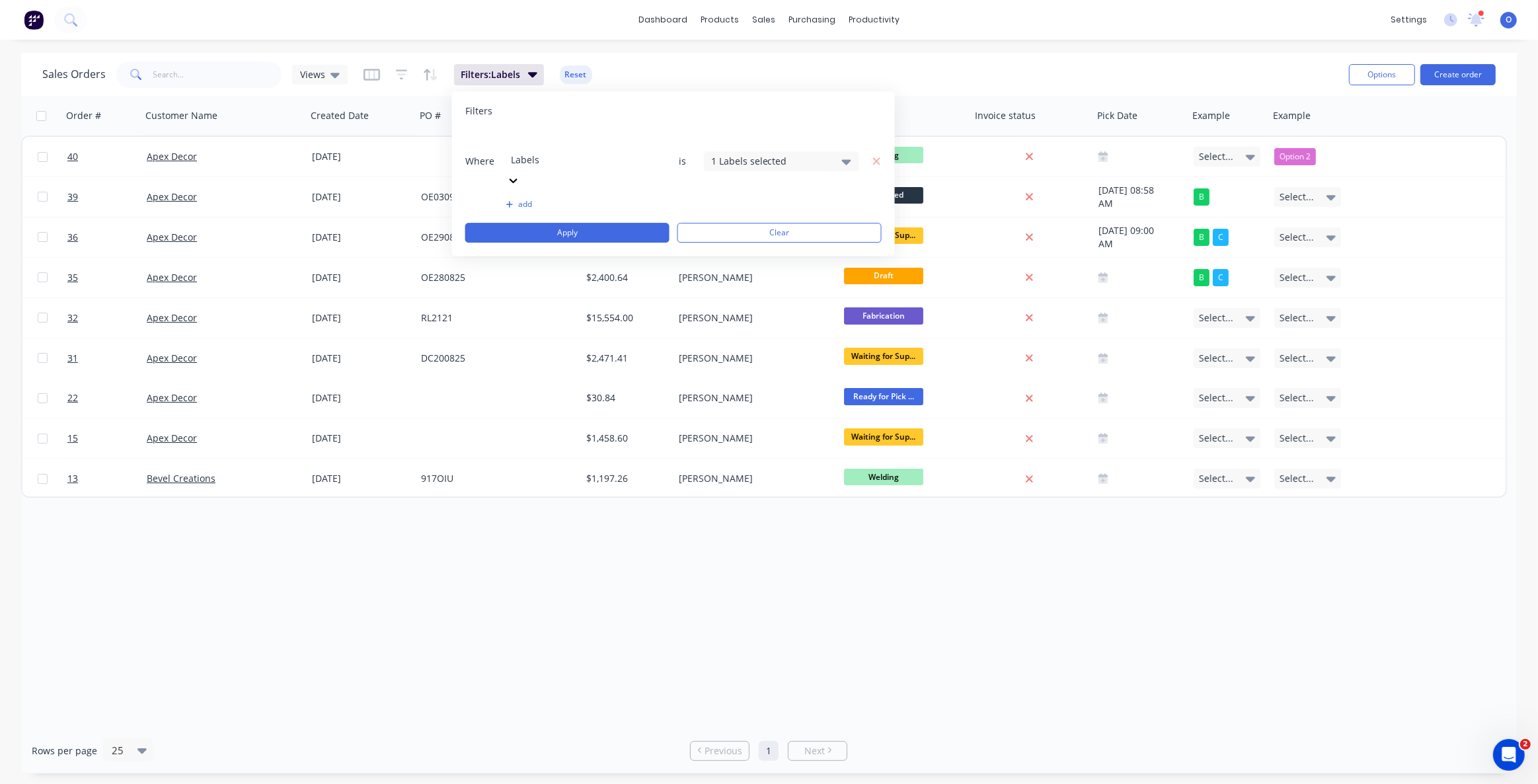
click at [712, 154] on div "1 Labels selected" at bounding box center [771, 161] width 120 height 14
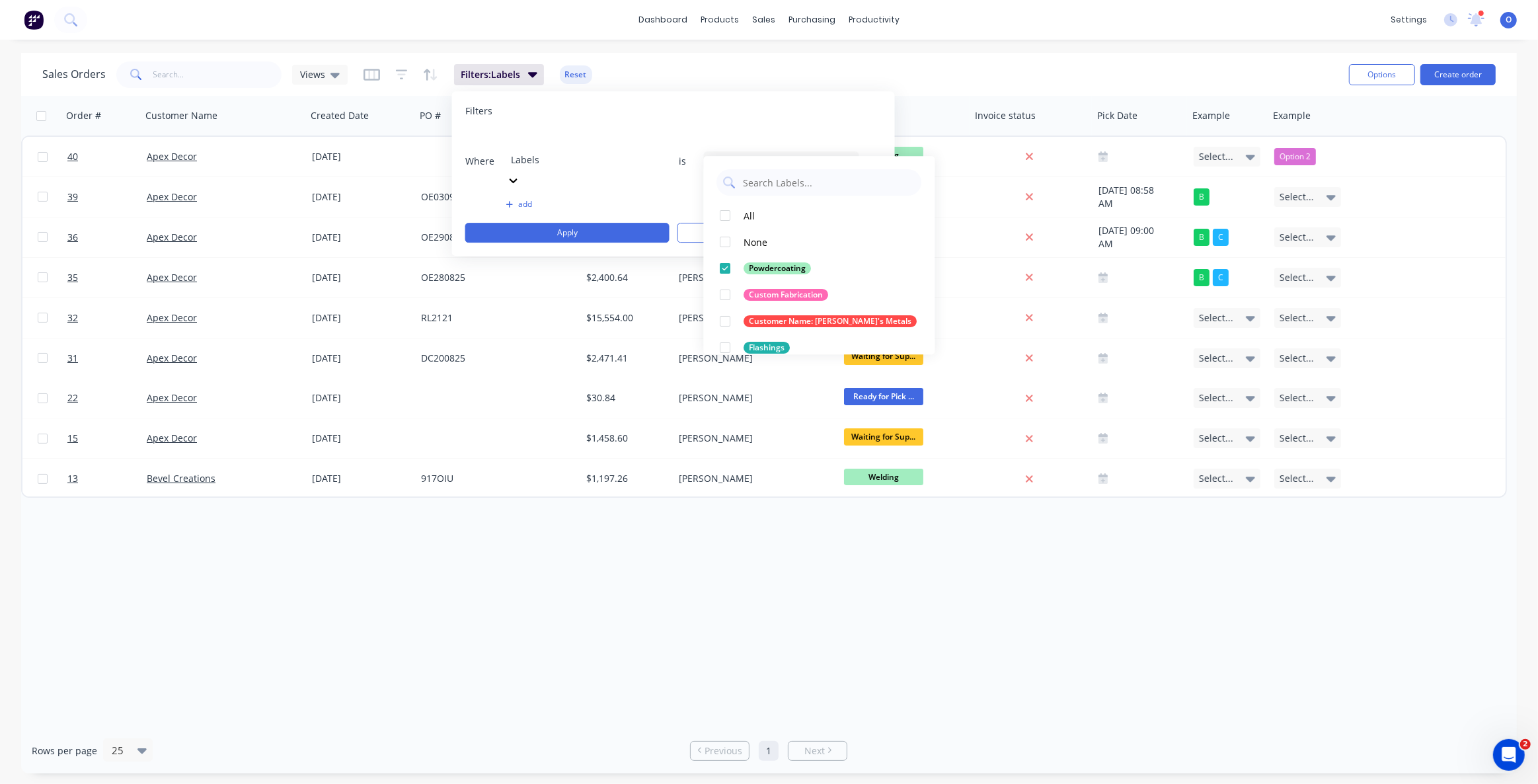
click at [641, 579] on div "Order # Customer Name Created Date PO # Total ($) Created By Status Invoice sta…" at bounding box center [769, 412] width 1496 height 632
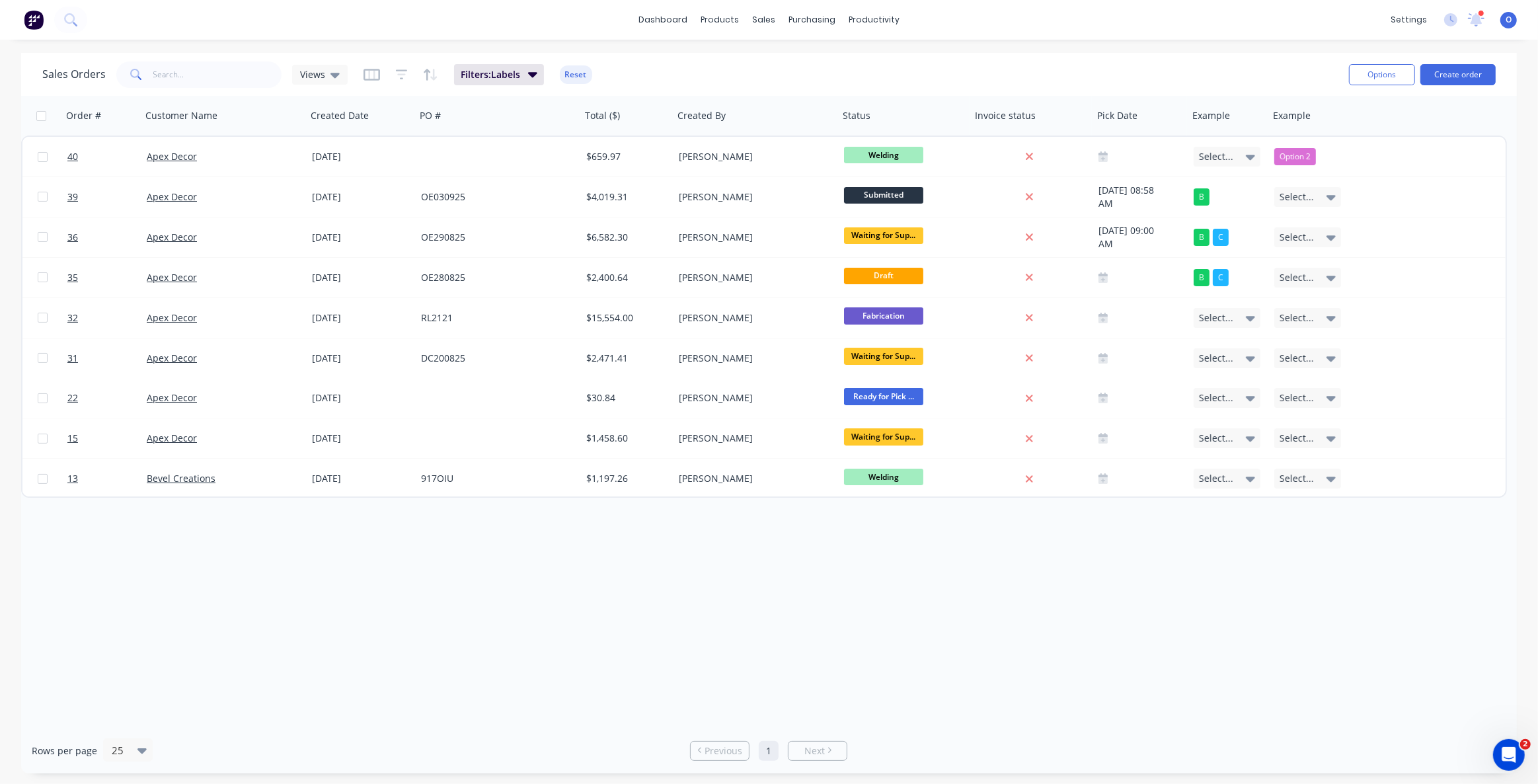
click at [670, 73] on div "Sales Orders Views Filters: Labels Reset" at bounding box center [690, 74] width 1296 height 33
click at [359, 601] on div "Order # Customer Name Created Date PO # Total ($) Created By Status Invoice sta…" at bounding box center [769, 412] width 1496 height 632
click at [324, 75] on div "Views" at bounding box center [319, 74] width 40 height 12
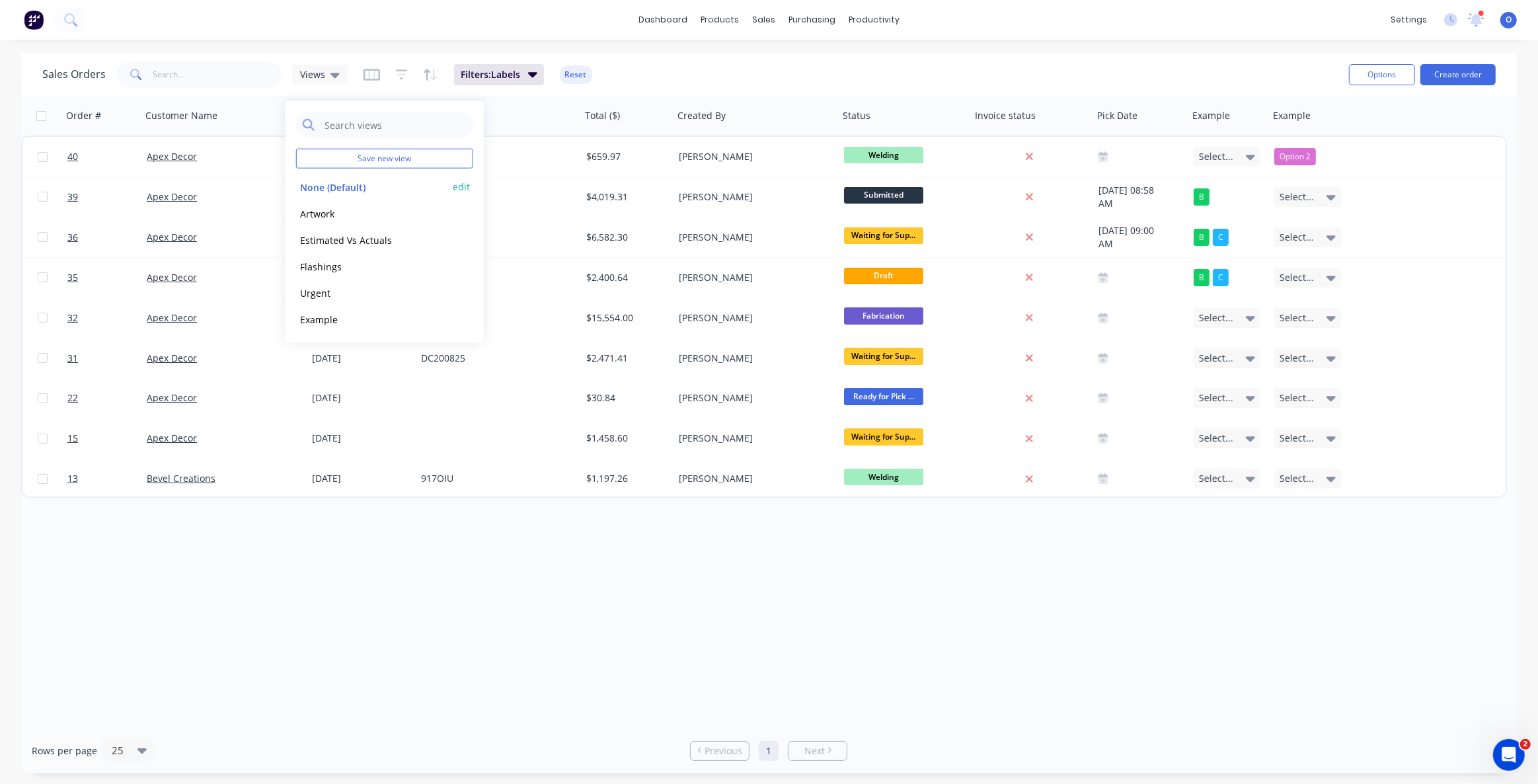
click at [345, 187] on button "None (Default)" at bounding box center [371, 187] width 151 height 15
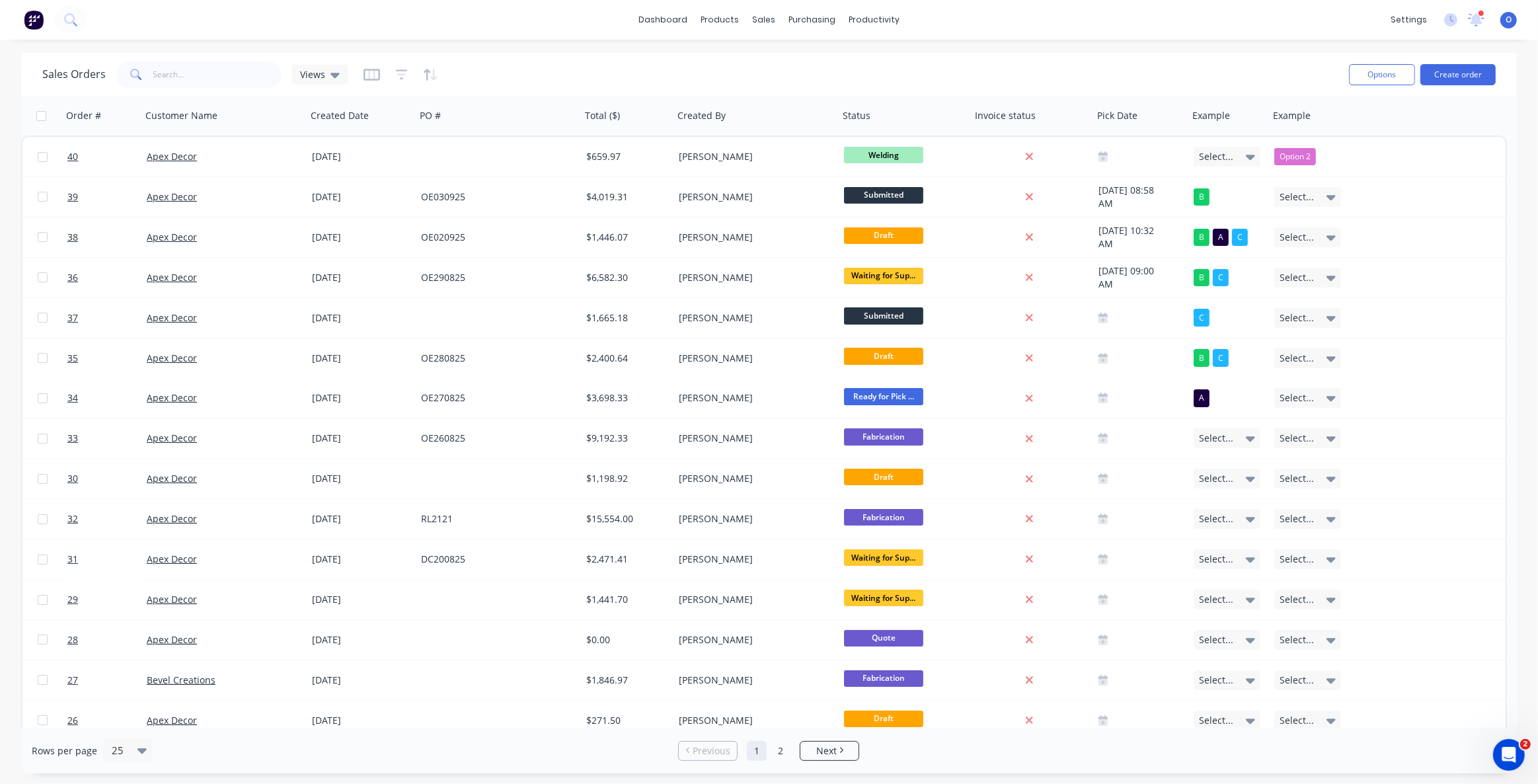
click at [321, 63] on div "Sales Orders Views" at bounding box center [195, 74] width 306 height 26
click at [321, 68] on span "Views" at bounding box center [312, 74] width 25 height 14
click at [333, 271] on button "Flashings" at bounding box center [371, 266] width 151 height 15
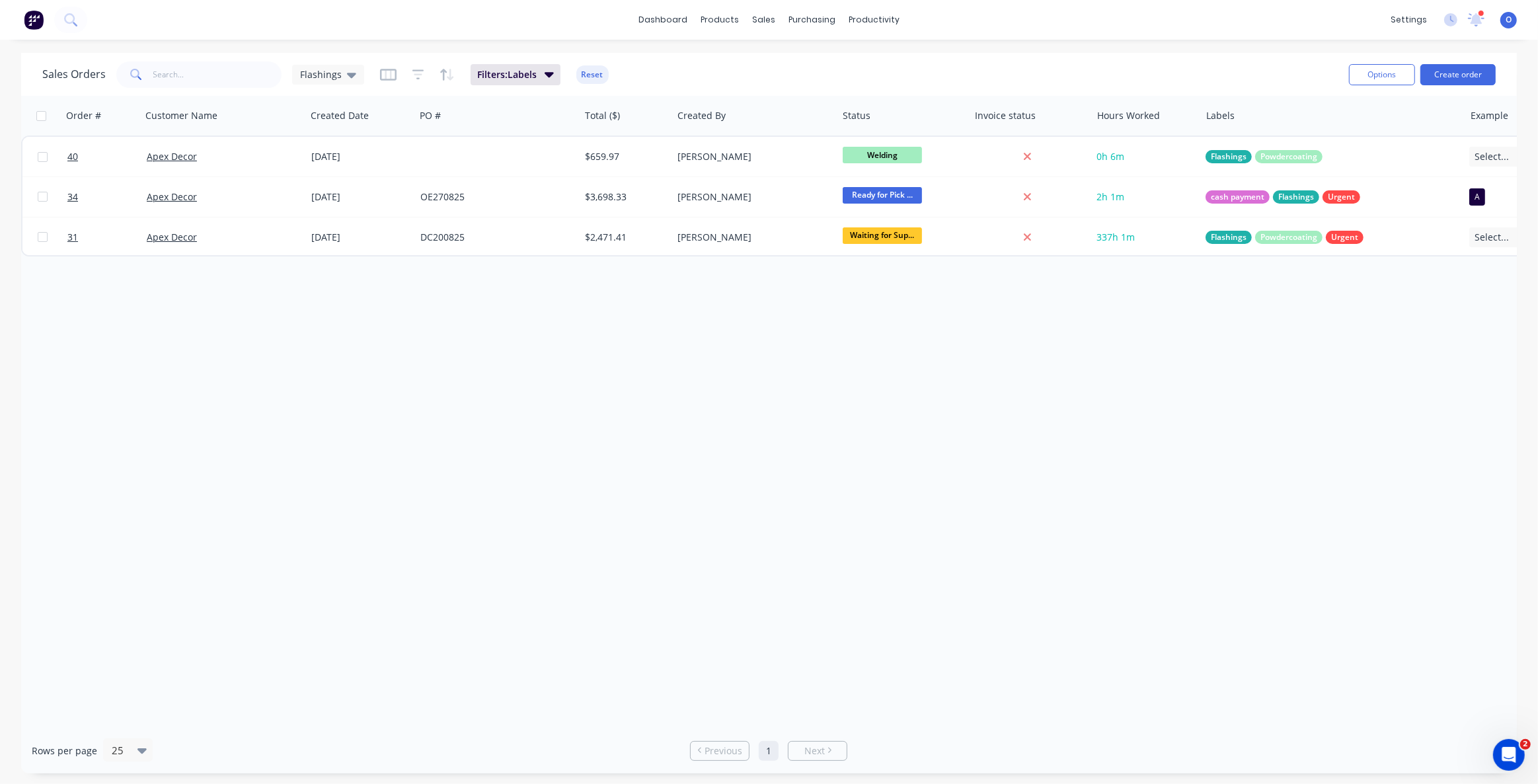
click at [512, 322] on div "Order # Customer Name Created Date PO # Total ($) Created By Status Invoice sta…" at bounding box center [769, 412] width 1496 height 632
click at [340, 77] on div "Flashings" at bounding box center [328, 74] width 56 height 12
click at [529, 407] on div "Order # Customer Name Created Date PO # Total ($) Created By Status Invoice sta…" at bounding box center [769, 412] width 1496 height 632
click at [590, 77] on button "Reset" at bounding box center [593, 74] width 33 height 19
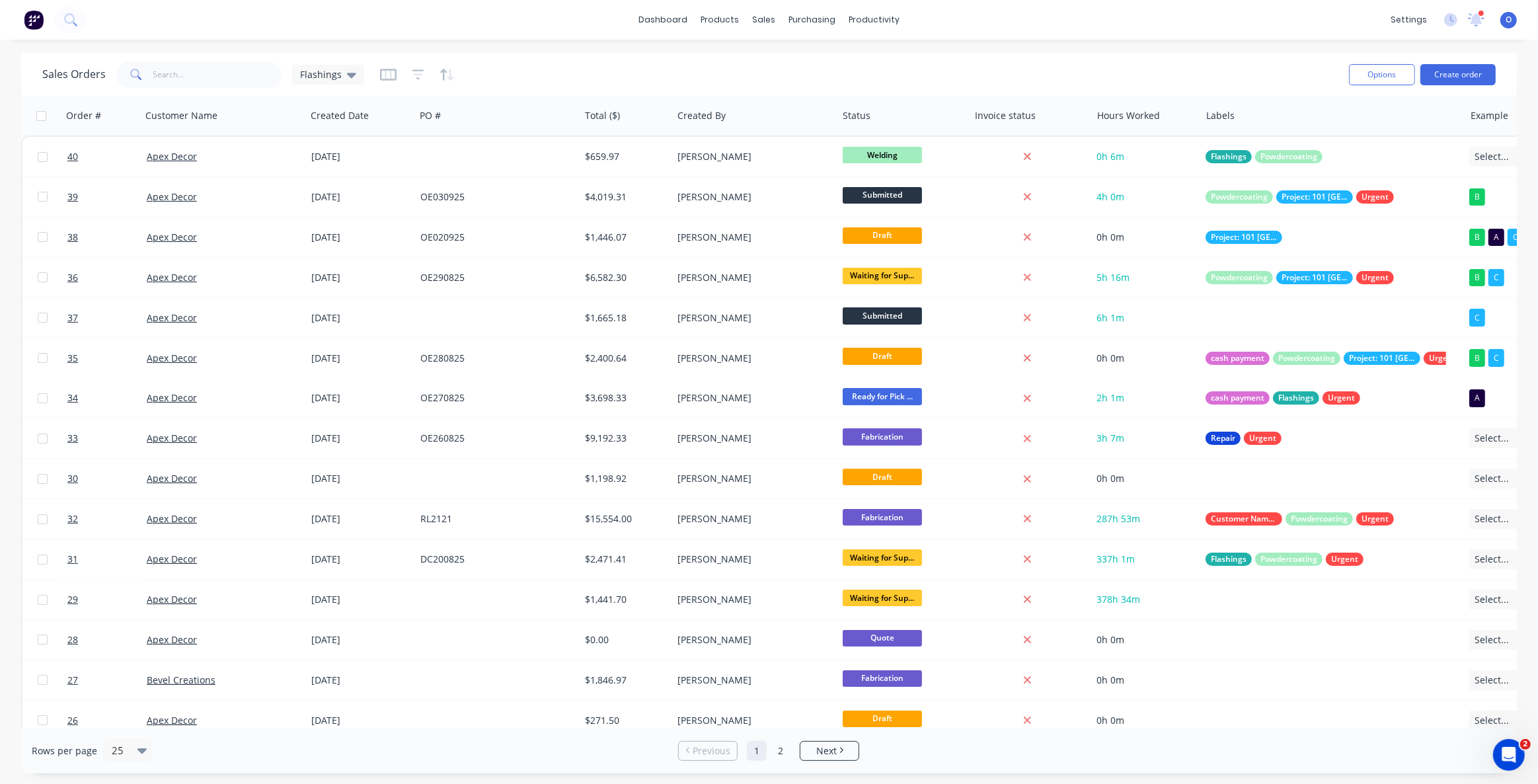
click at [970, 57] on div "Sales Orders Flashings Options Create order" at bounding box center [769, 74] width 1496 height 43
click at [911, 64] on div "Workflow" at bounding box center [897, 64] width 40 height 12
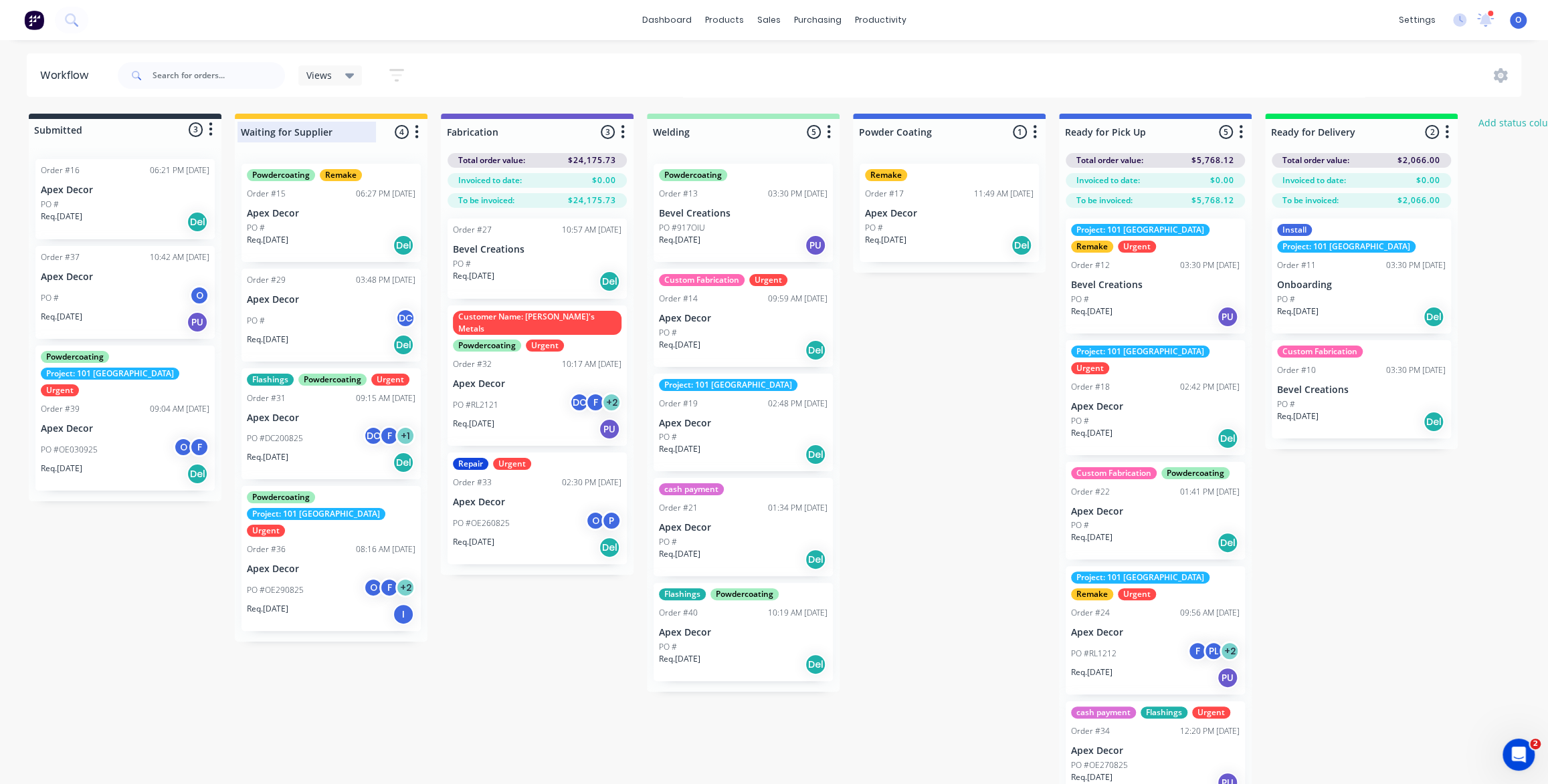
click at [339, 129] on div at bounding box center [332, 132] width 193 height 26
drag, startPoint x: 332, startPoint y: 129, endPoint x: 265, endPoint y: 127, distance: 67.0
click at [265, 127] on input "Waiting for Supplier" at bounding box center [307, 132] width 132 height 14
click at [149, 627] on div "Submitted 3 Status colour #273444 hex #273444 Save Cancel Summaries Total order…" at bounding box center [911, 462] width 1842 height 697
drag, startPoint x: 115, startPoint y: 415, endPoint x: 105, endPoint y: 415, distance: 10.0
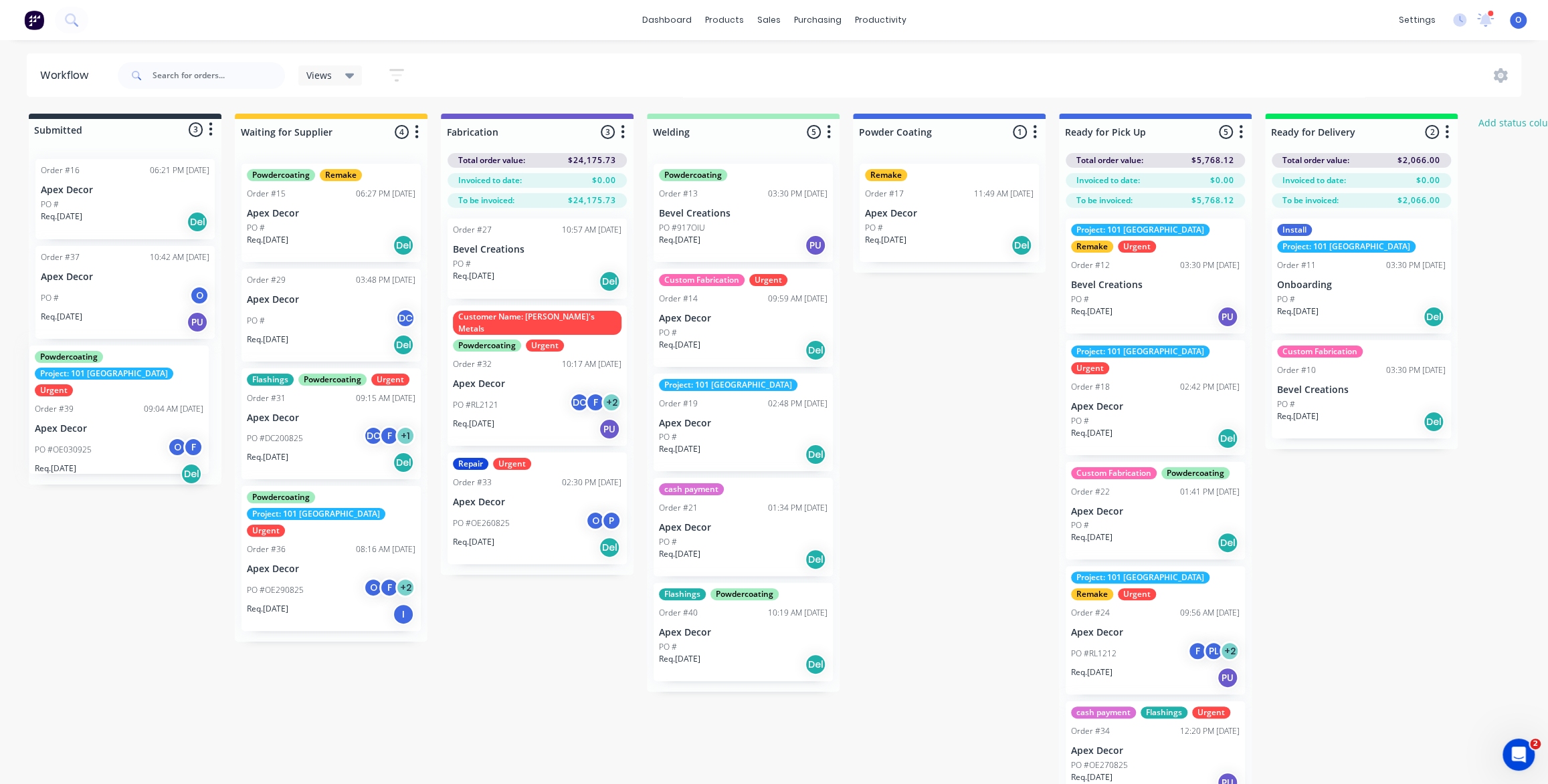
click at [105, 415] on div "Order #16 06:21 PM 16/04/25 Apex Decor PO # Req. 16/04/25 Del Order #37 10:42 A…" at bounding box center [125, 317] width 193 height 336
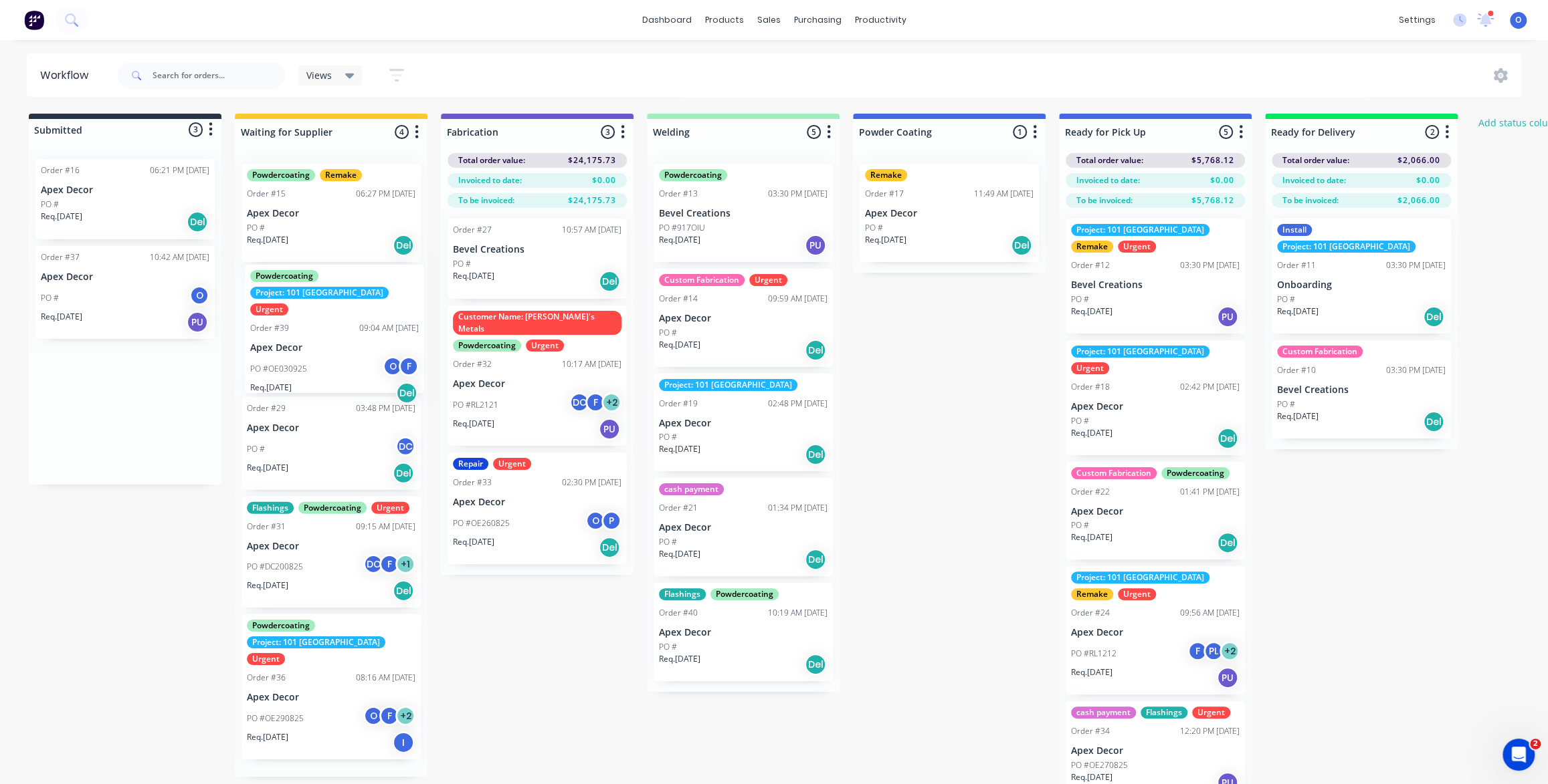
drag, startPoint x: 115, startPoint y: 412, endPoint x: 327, endPoint y: 334, distance: 225.9
click at [327, 334] on div "Submitted 3 Status colour #273444 hex #273444 Save Cancel Summaries Total order…" at bounding box center [911, 462] width 1842 height 697
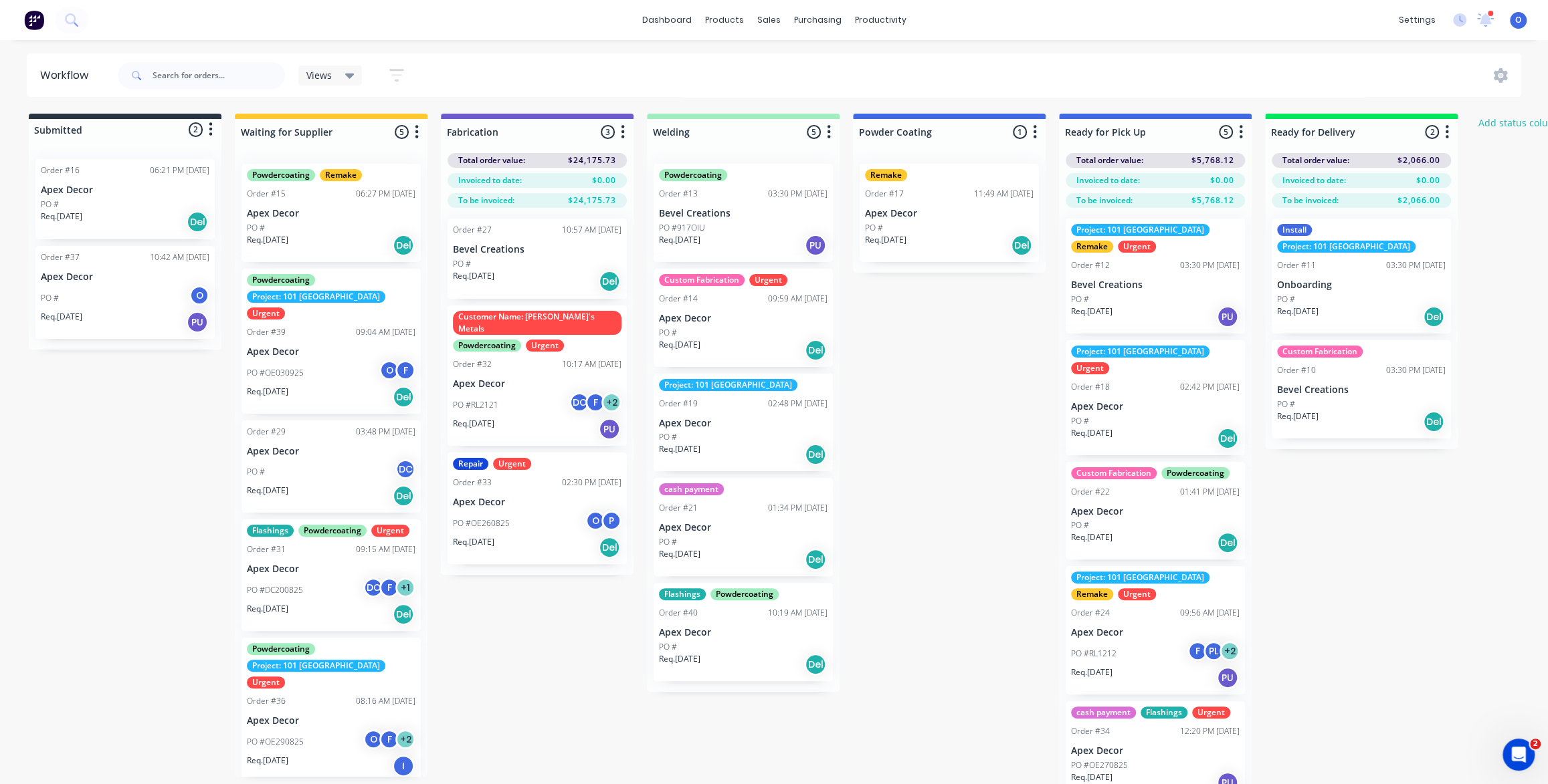
click at [394, 77] on icon "button" at bounding box center [397, 75] width 15 height 16
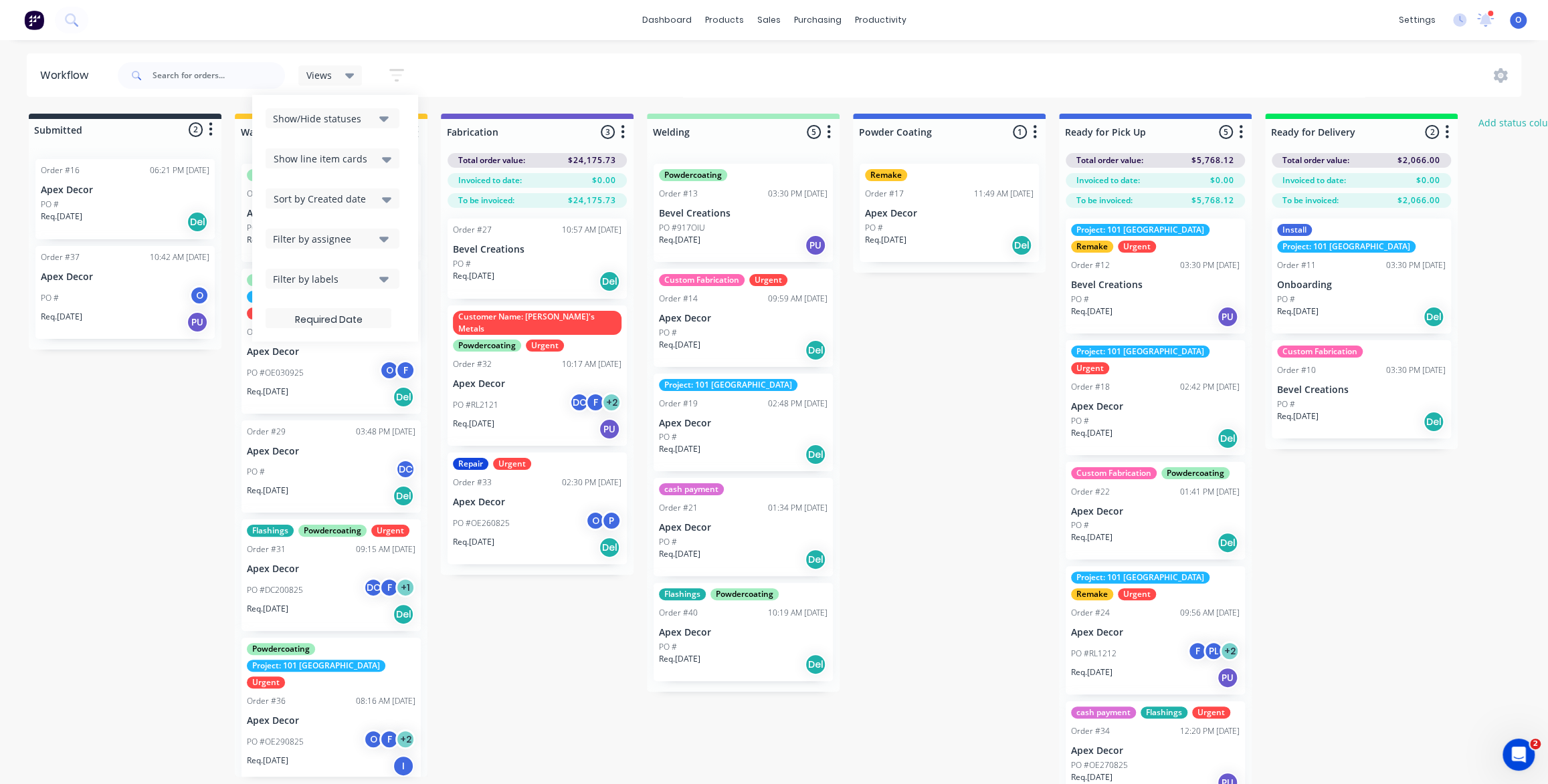
click at [349, 281] on div "Filter by labels" at bounding box center [323, 279] width 101 height 14
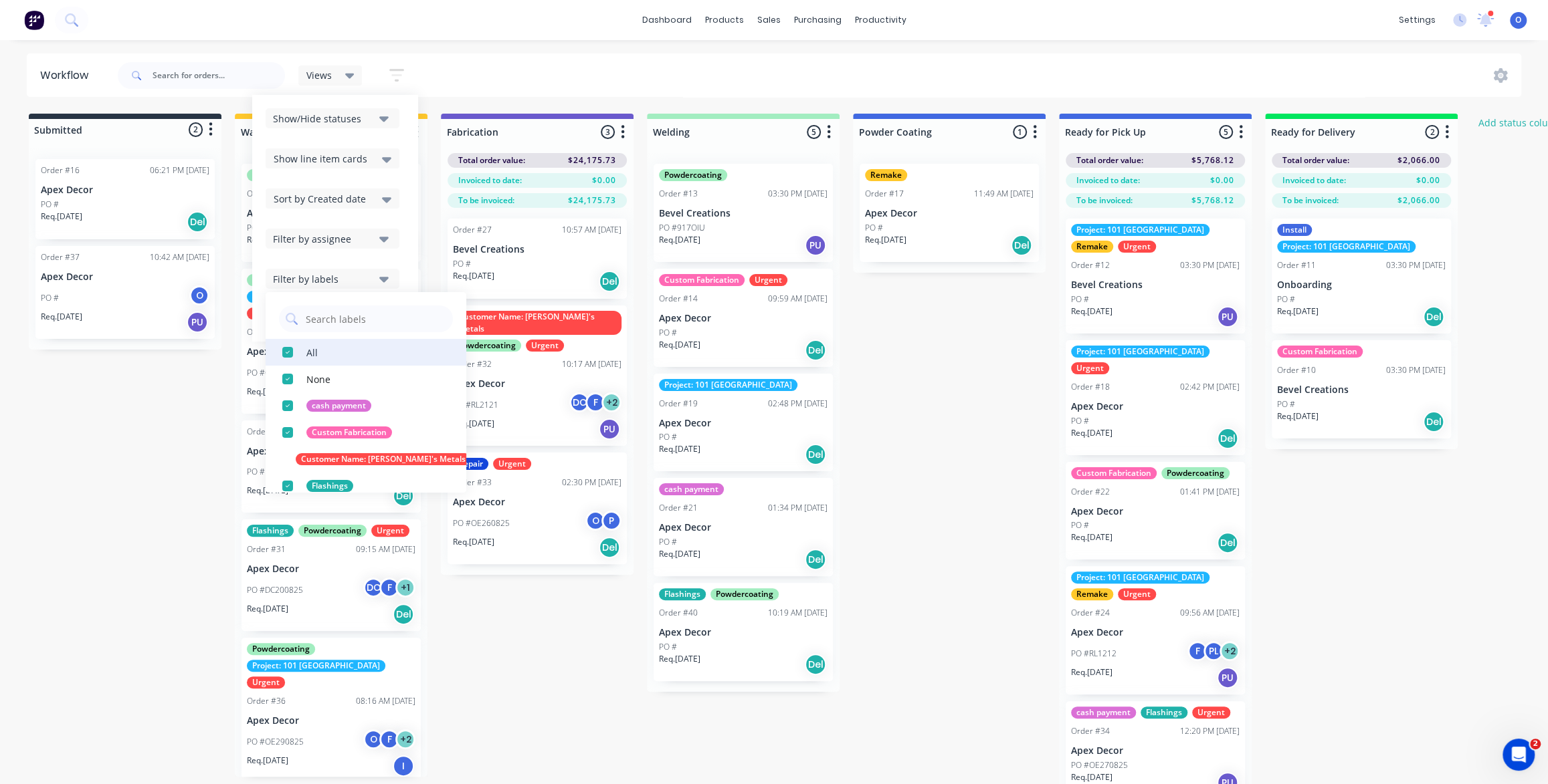
click at [286, 349] on div "button" at bounding box center [287, 352] width 26 height 26
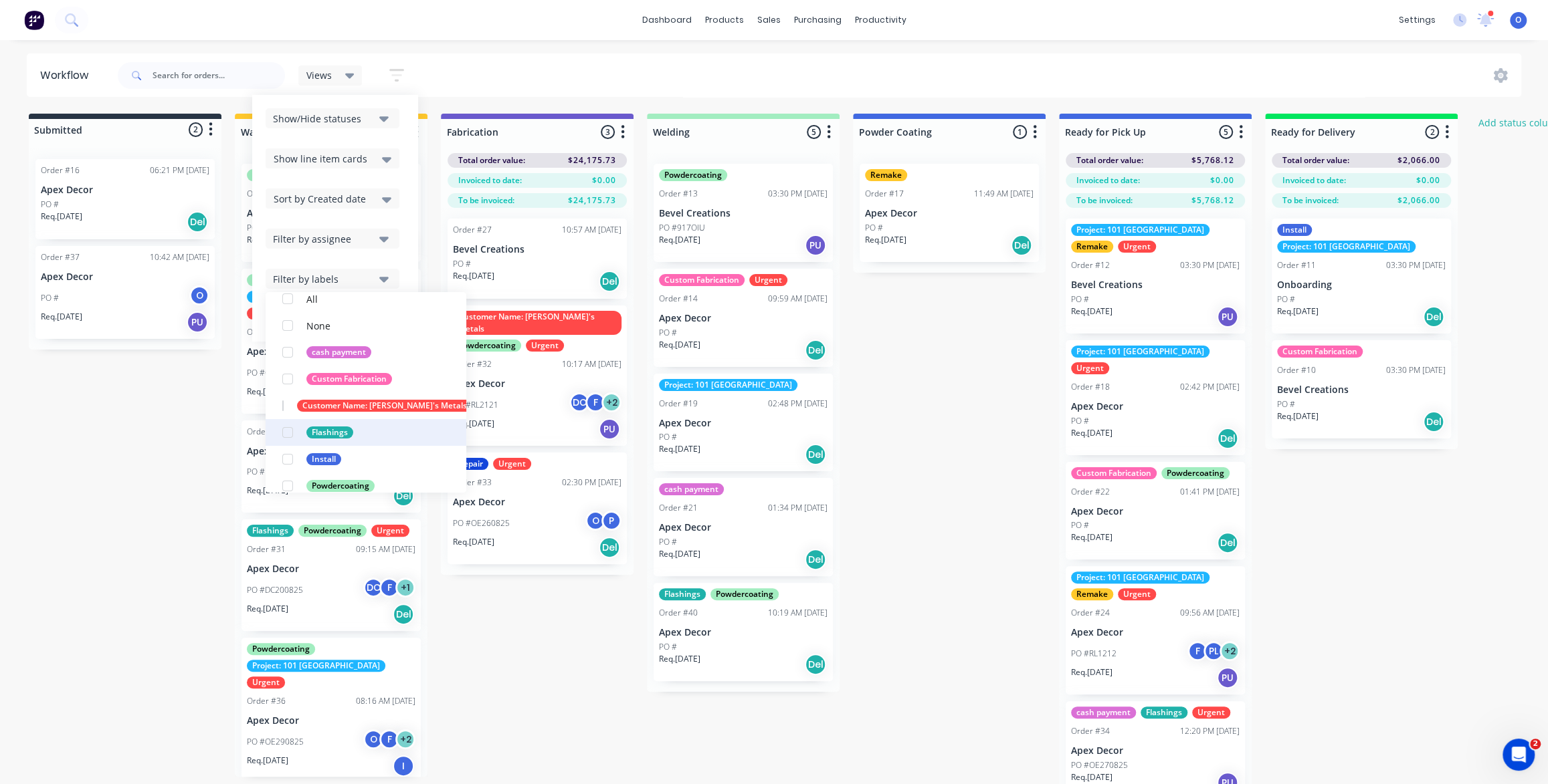
scroll to position [121, 0]
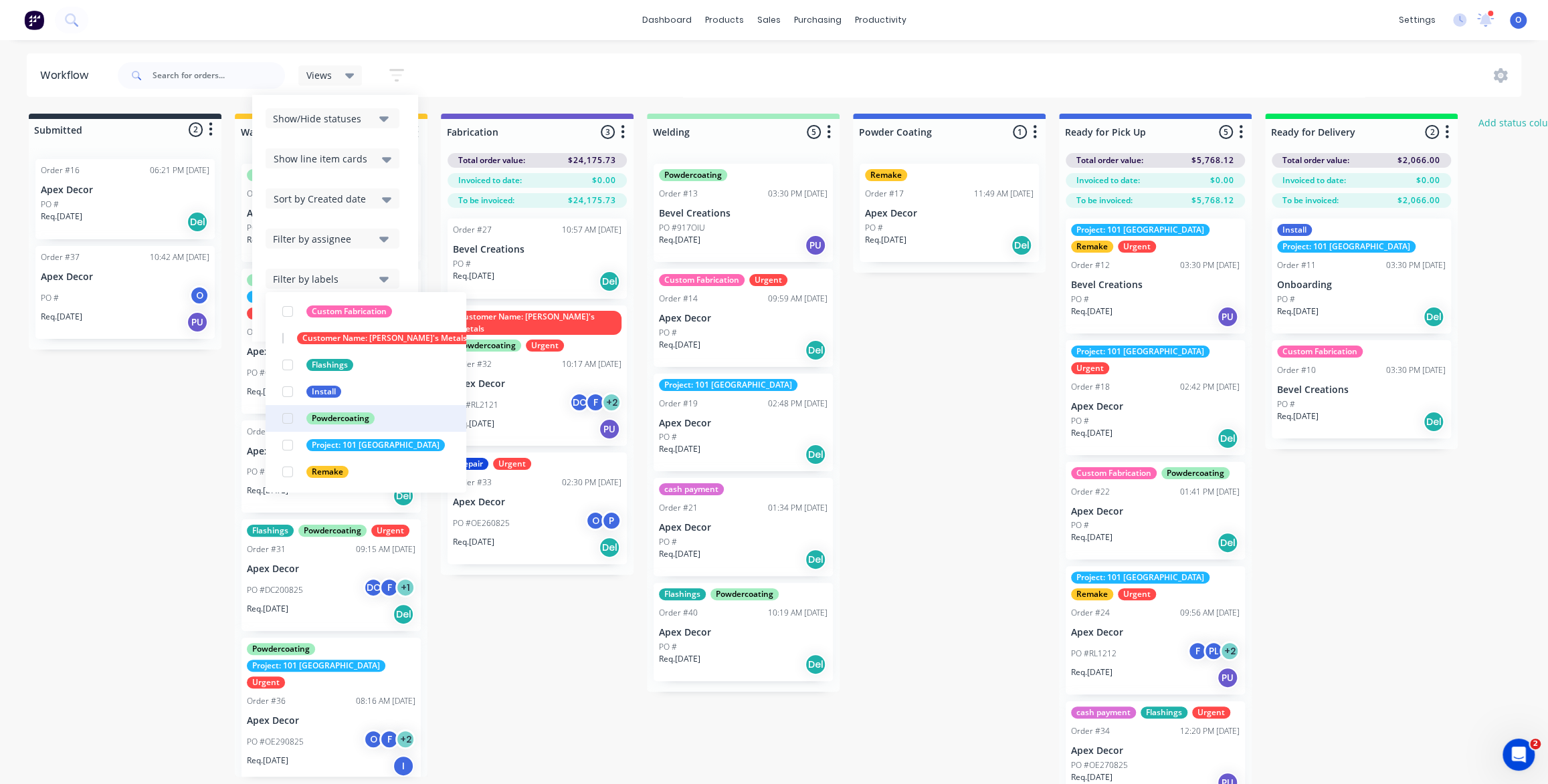
click at [286, 420] on div "button" at bounding box center [287, 418] width 26 height 26
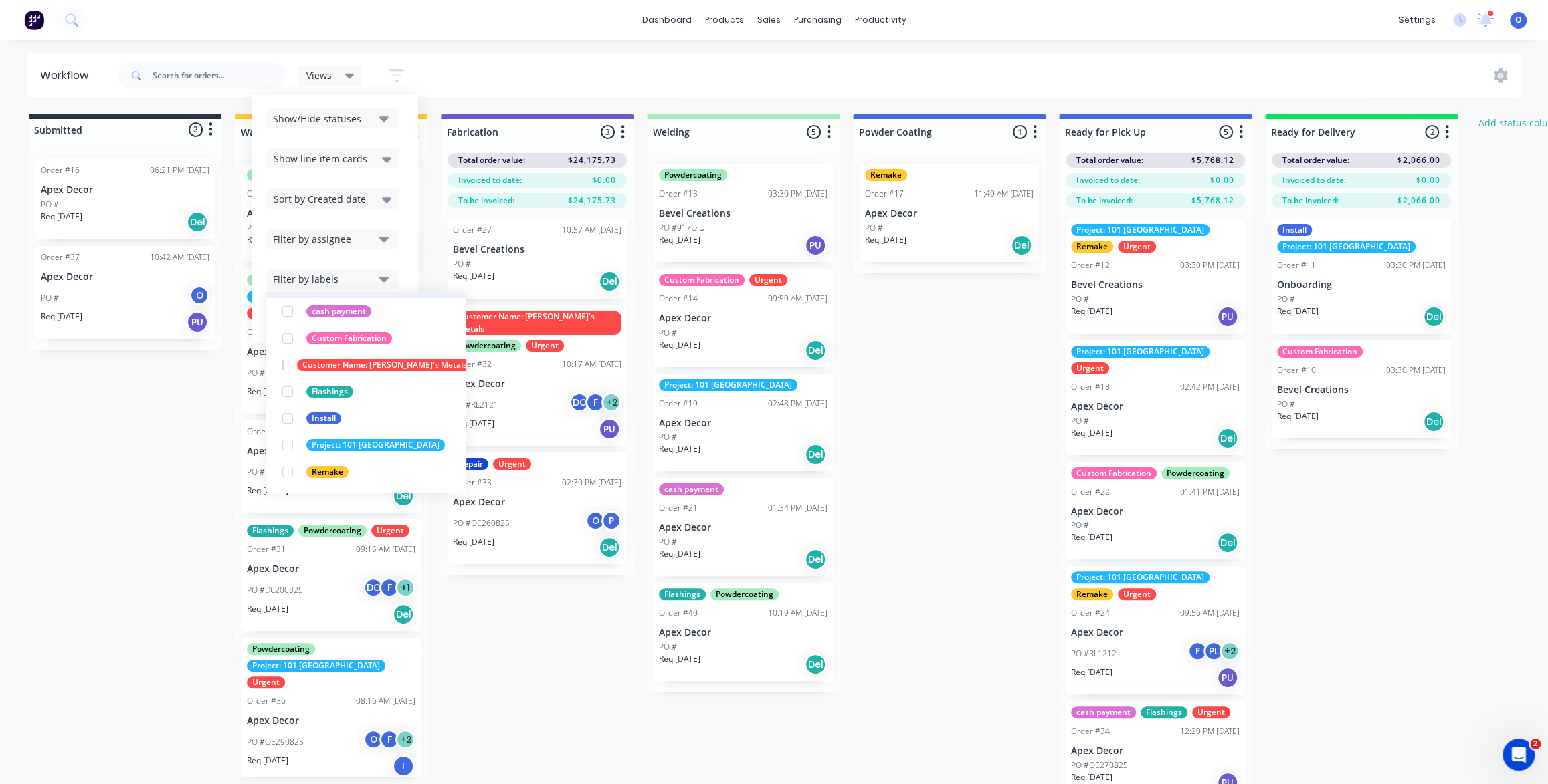
scroll to position [0, 0]
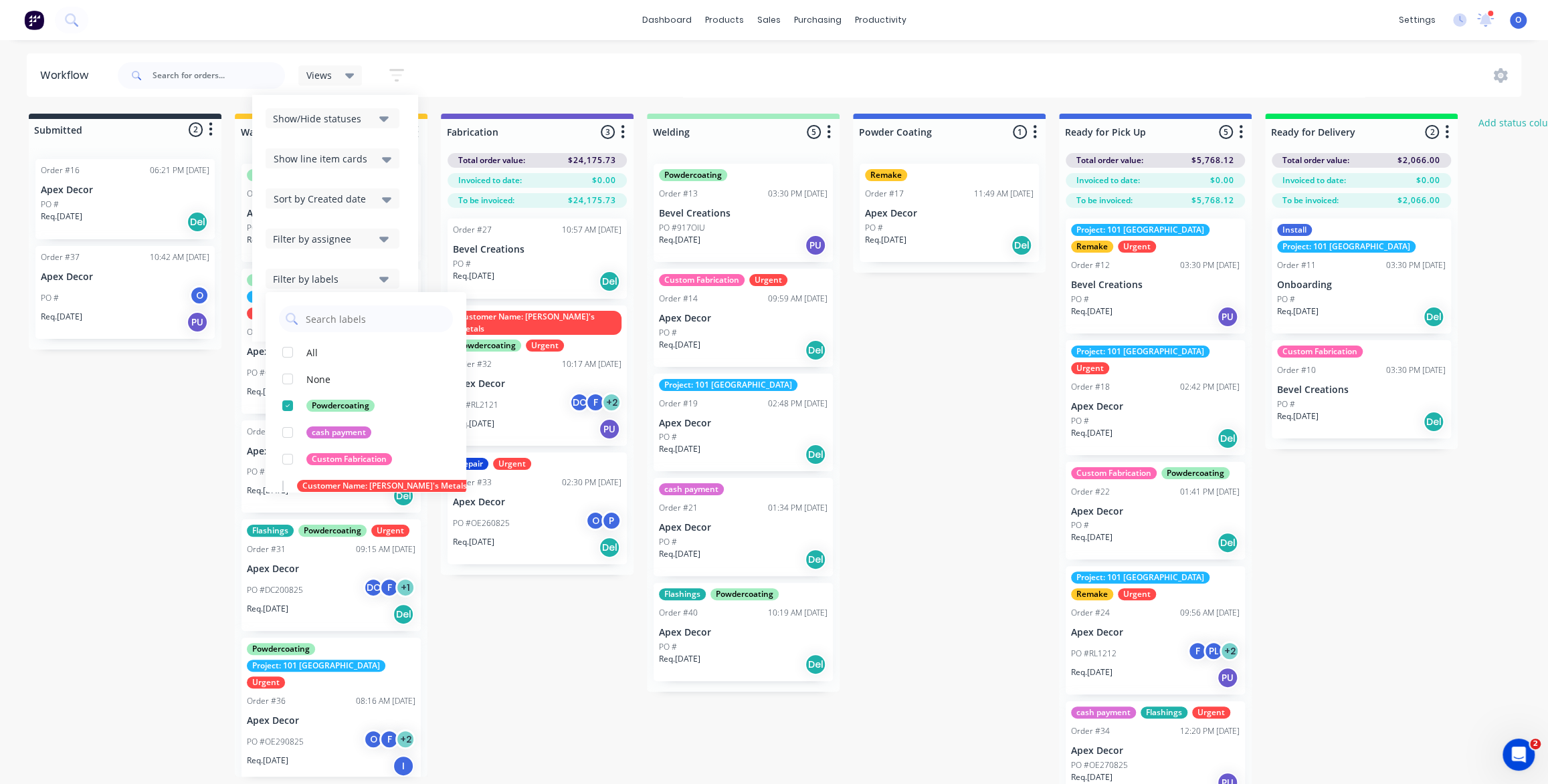
click at [111, 441] on div "Submitted 2 Status colour #273444 hex #273444 Save Cancel Summaries Total order…" at bounding box center [911, 462] width 1842 height 697
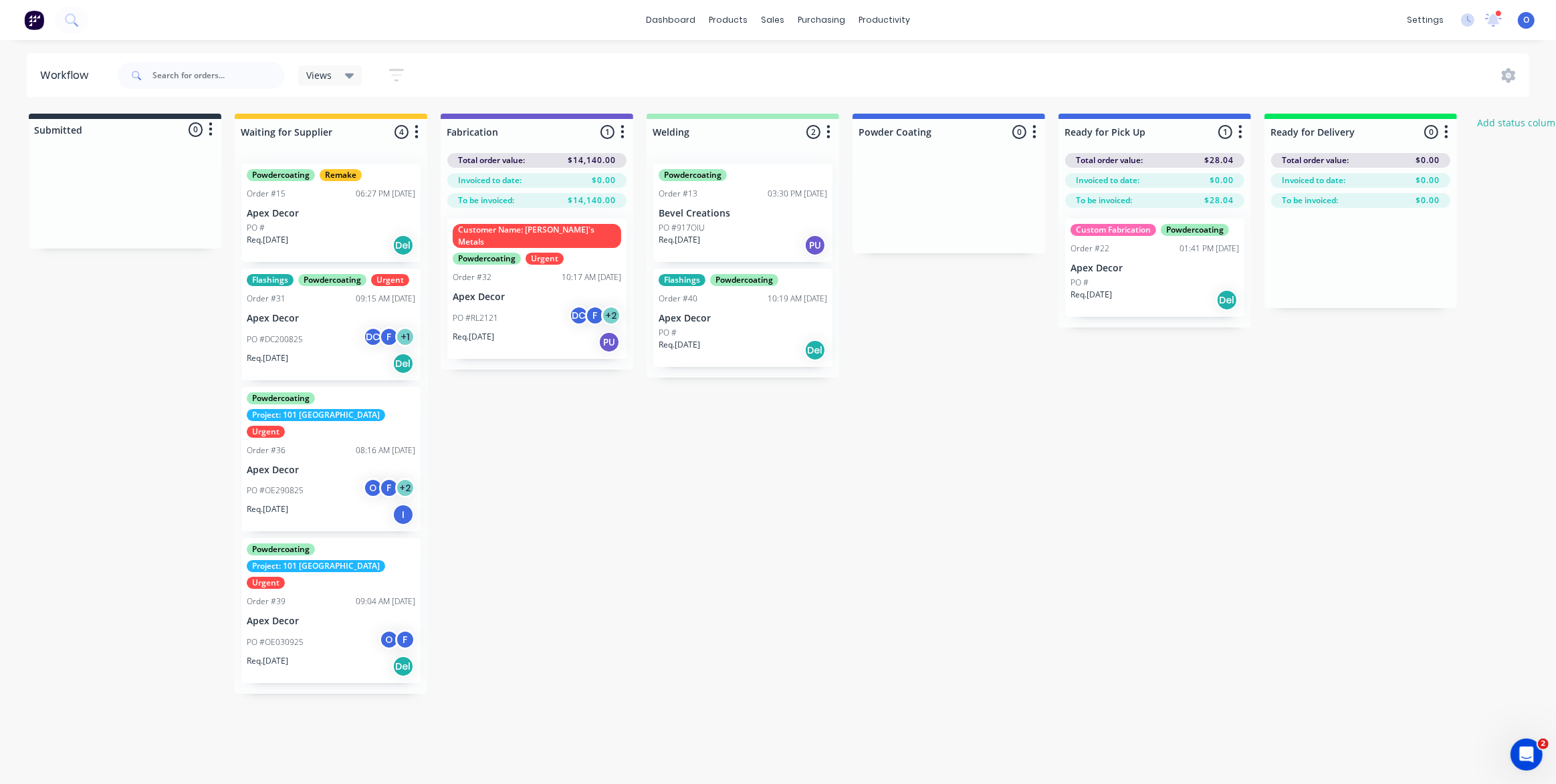
drag, startPoint x: 853, startPoint y: 500, endPoint x: 586, endPoint y: 342, distance: 310.2
click at [854, 500] on div "Submitted 0 Status colour #273444 hex #273444 Save Cancel Summaries Total order…" at bounding box center [911, 404] width 1842 height 580
click at [338, 73] on div "Views" at bounding box center [330, 75] width 48 height 12
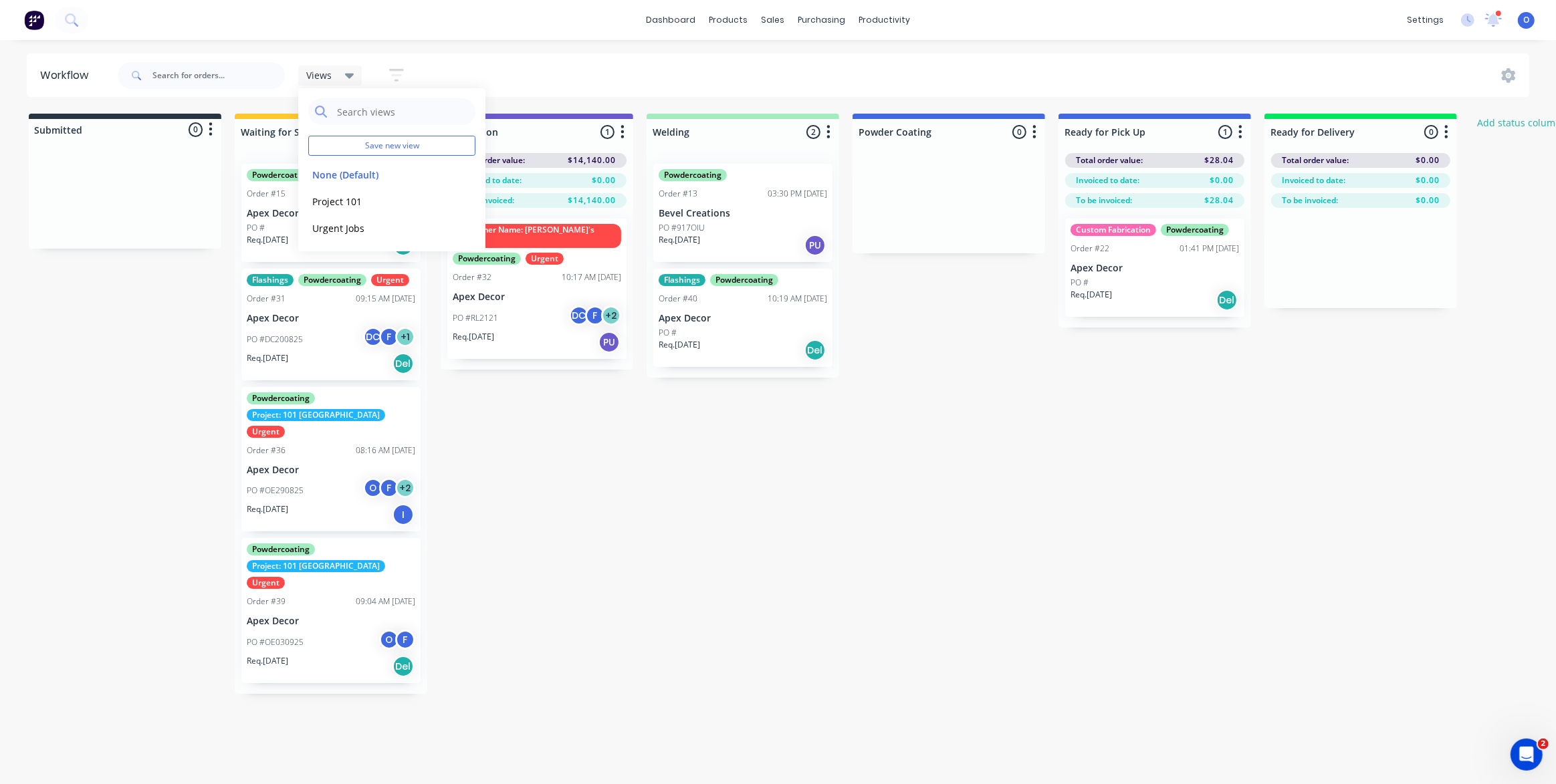
click at [764, 459] on div "Submitted 0 Status colour #273444 hex #273444 Save Cancel Summaries Total order…" at bounding box center [911, 404] width 1842 height 580
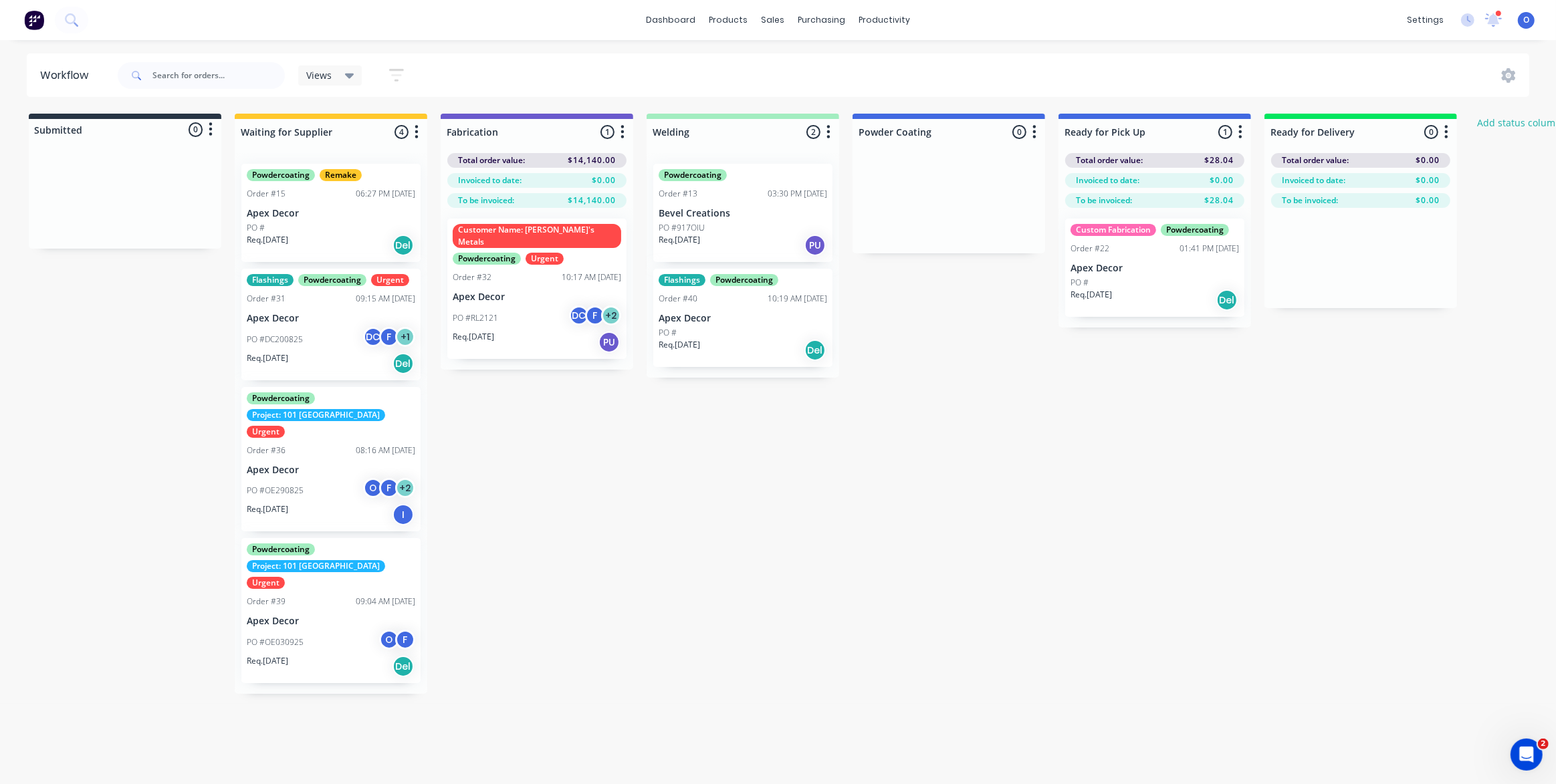
click at [329, 76] on span "Views" at bounding box center [318, 75] width 26 height 14
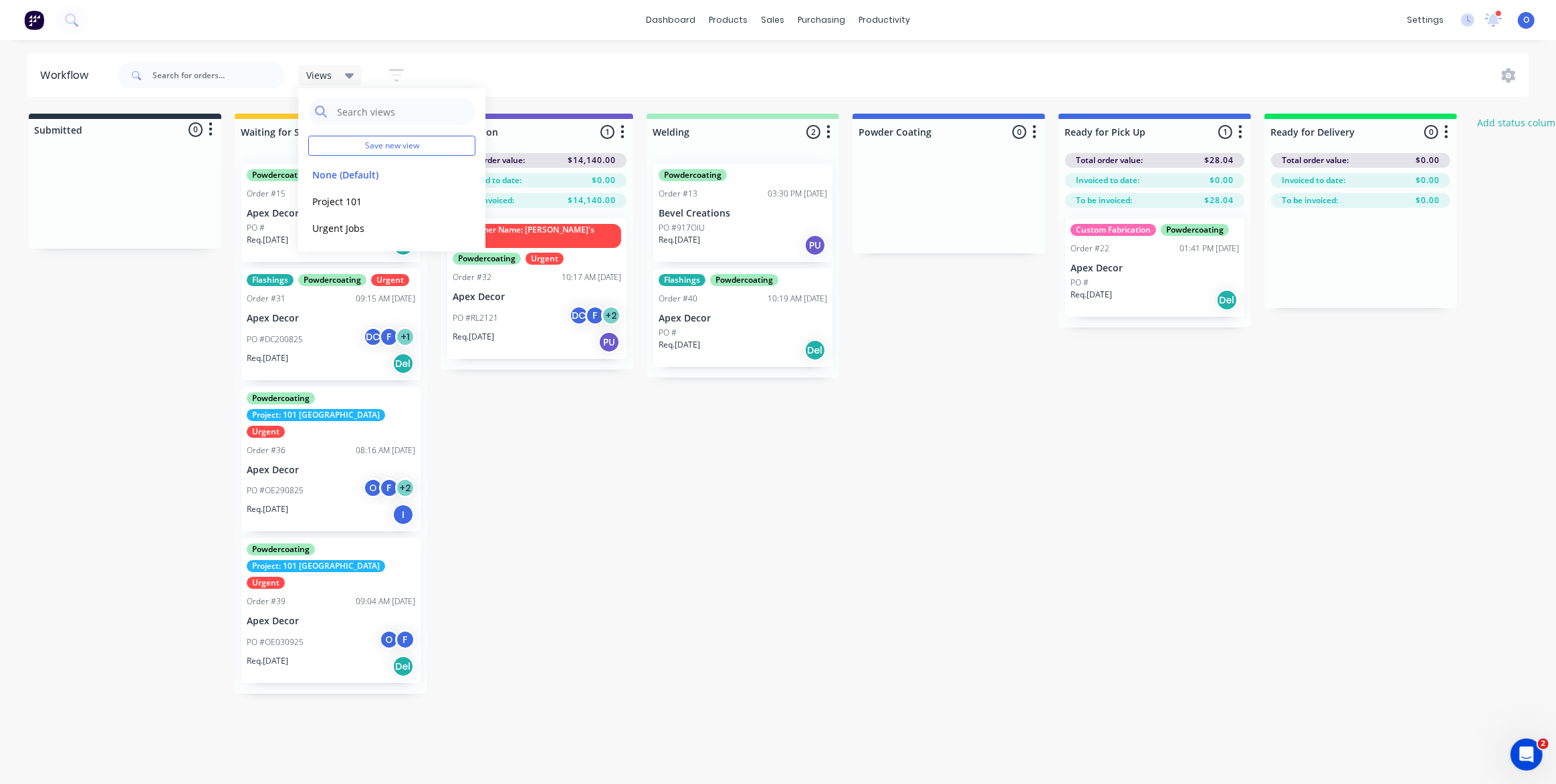
click at [655, 480] on div "Submitted 0 Status colour #273444 hex #273444 Save Cancel Summaries Total order…" at bounding box center [911, 404] width 1842 height 580
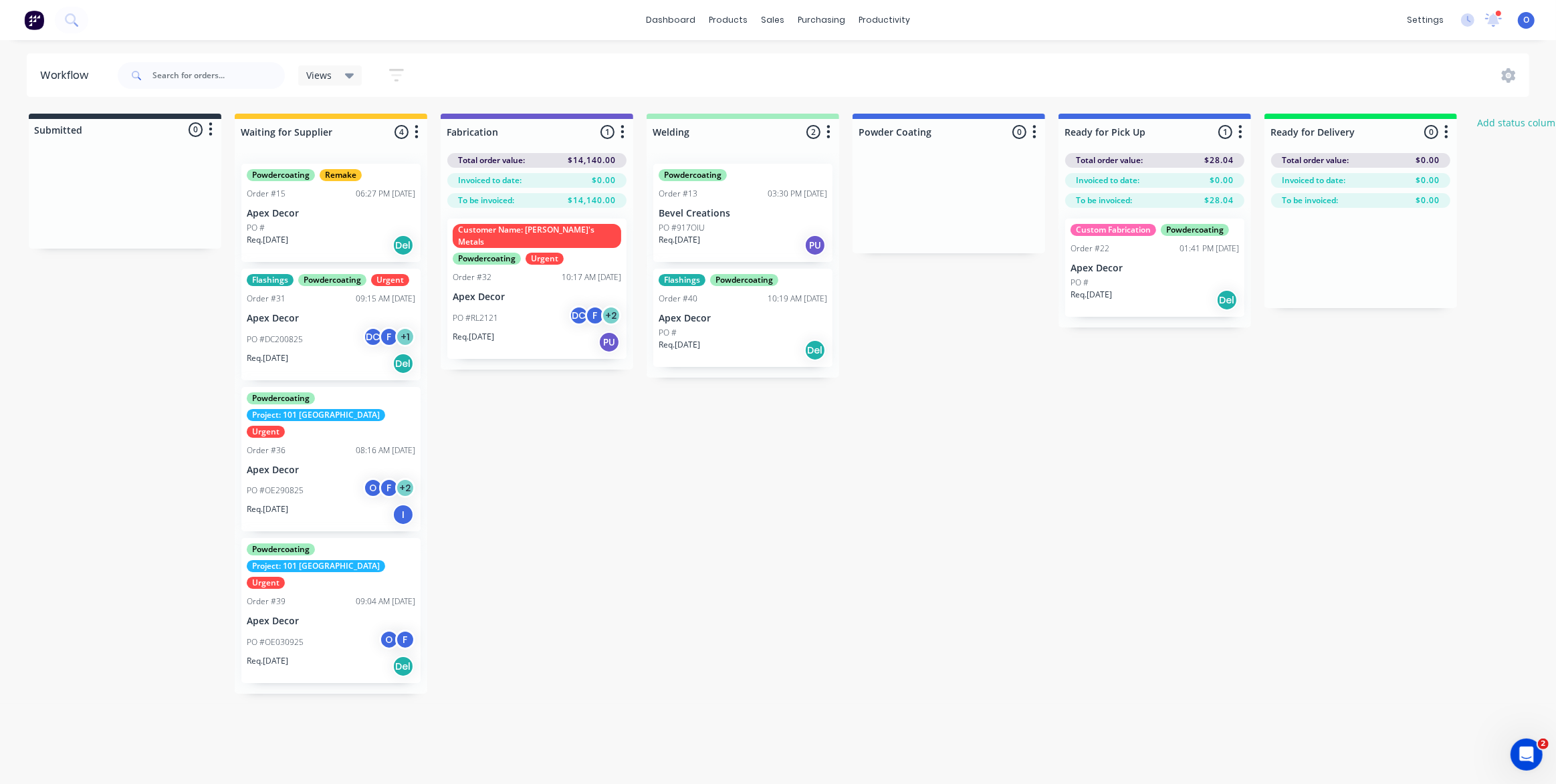
click at [341, 74] on div "Views" at bounding box center [330, 75] width 48 height 12
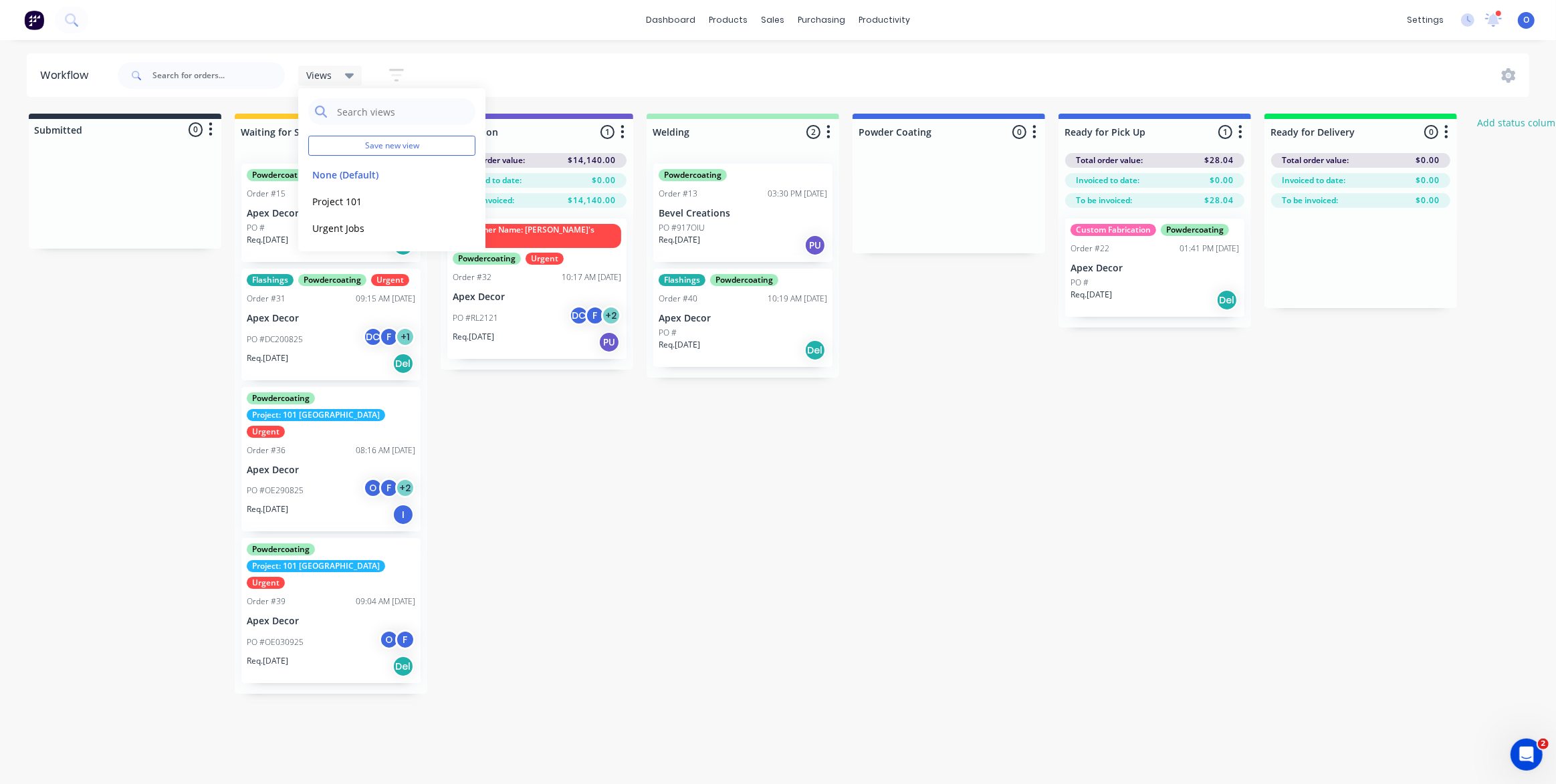
click at [1048, 504] on div "Submitted 0 Status colour #273444 hex #273444 Save Cancel Summaries Total order…" at bounding box center [911, 404] width 1842 height 580
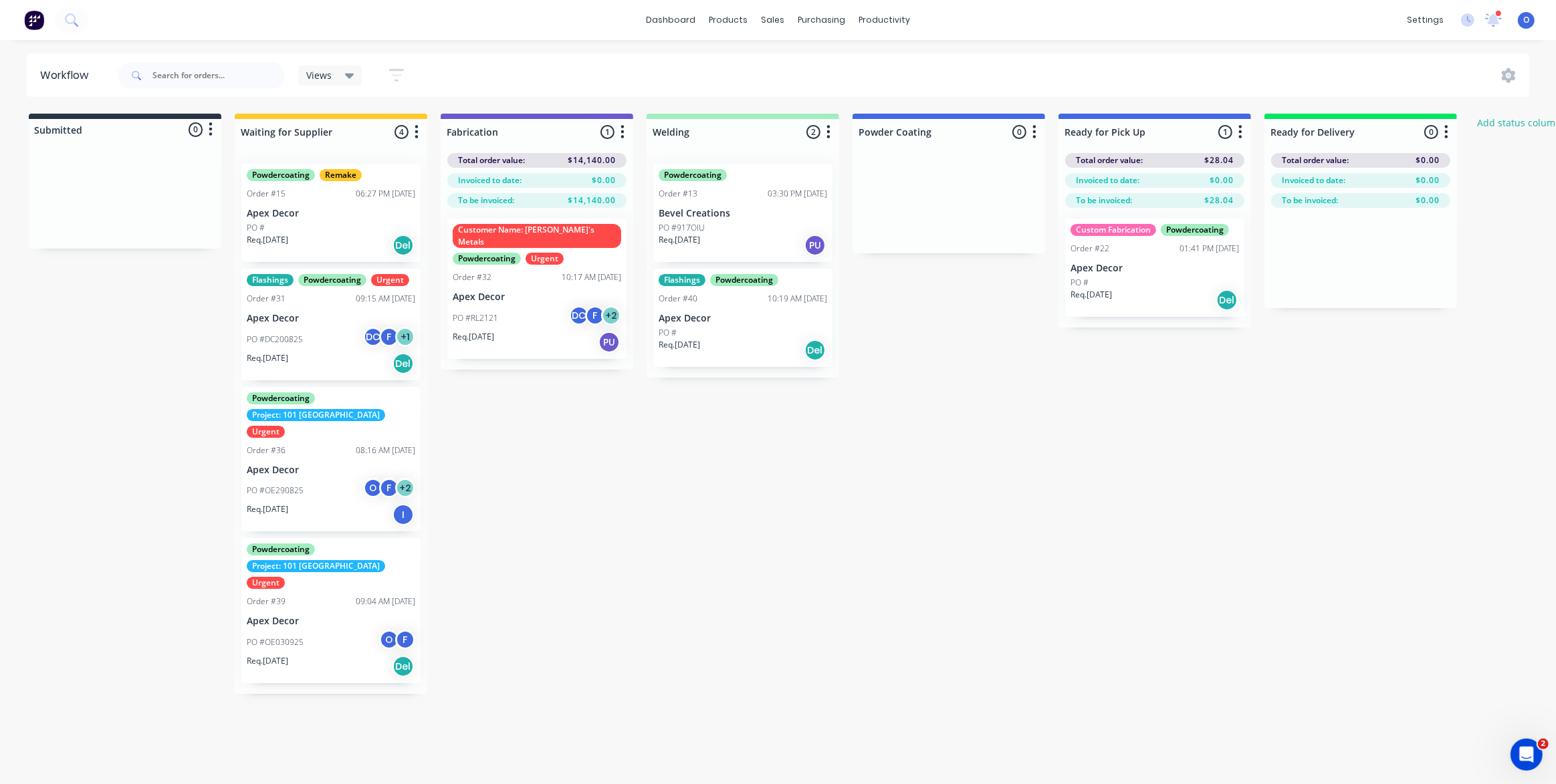
click at [1023, 481] on div "Submitted 0 Status colour #273444 hex #273444 Save Cancel Summaries Total order…" at bounding box center [911, 404] width 1842 height 580
click at [1003, 481] on div "Submitted 0 Status colour #273444 hex #273444 Save Cancel Summaries Total order…" at bounding box center [911, 404] width 1842 height 580
click at [981, 479] on div "Submitted 0 Status colour #273444 hex #273444 Save Cancel Summaries Total order…" at bounding box center [911, 404] width 1842 height 580
click at [830, 488] on div "Submitted 0 Status colour #273444 hex #273444 Save Cancel Summaries Total order…" at bounding box center [911, 404] width 1842 height 580
click at [341, 69] on div "Views" at bounding box center [330, 75] width 48 height 12
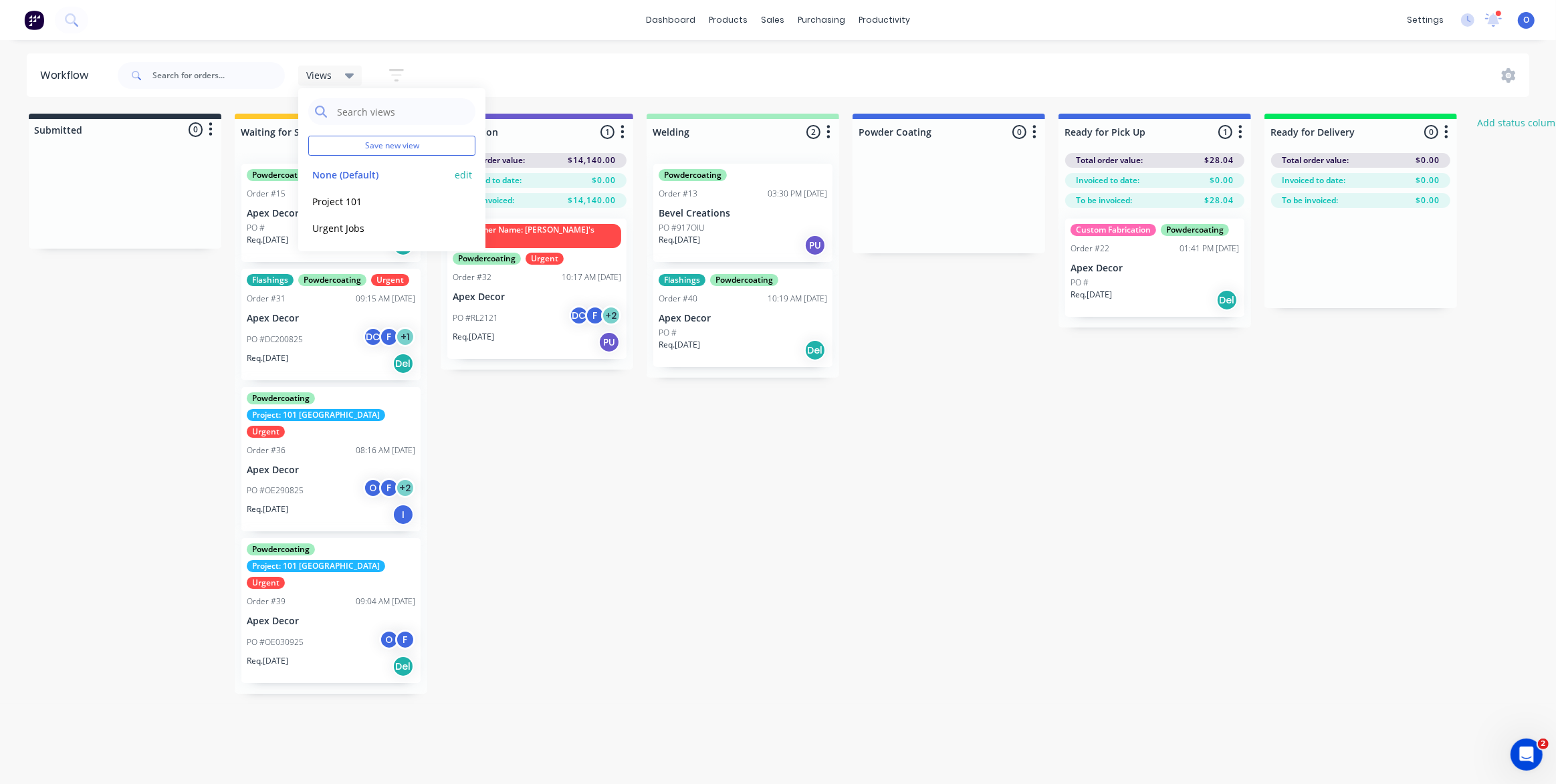
click at [332, 177] on button "None (Default)" at bounding box center [379, 175] width 143 height 16
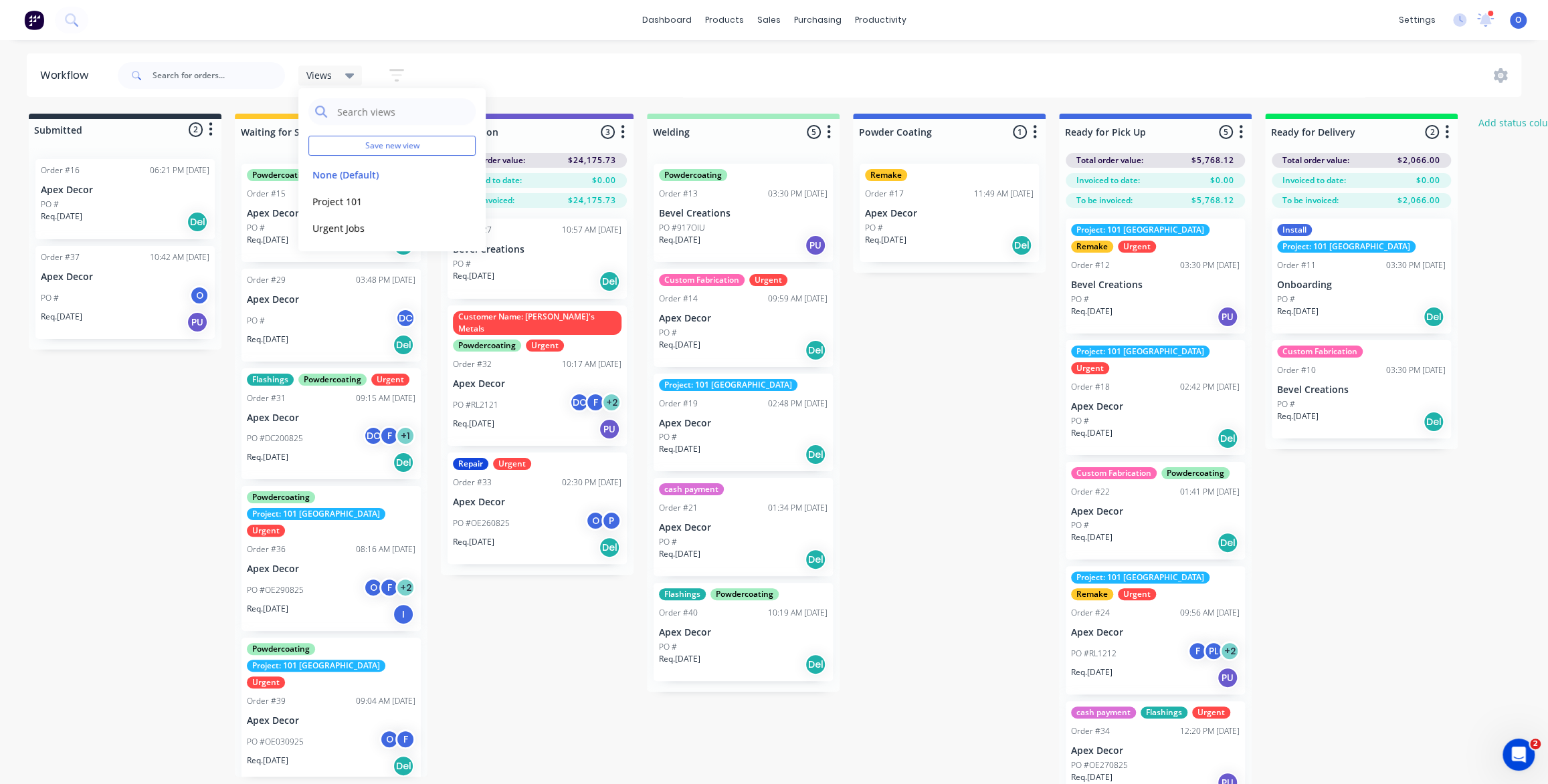
drag, startPoint x: 120, startPoint y: 481, endPoint x: 126, endPoint y: 473, distance: 10.0
click at [120, 486] on div "Submitted 2 Status colour #273444 hex #273444 Save Cancel Summaries Total order…" at bounding box center [911, 462] width 1842 height 697
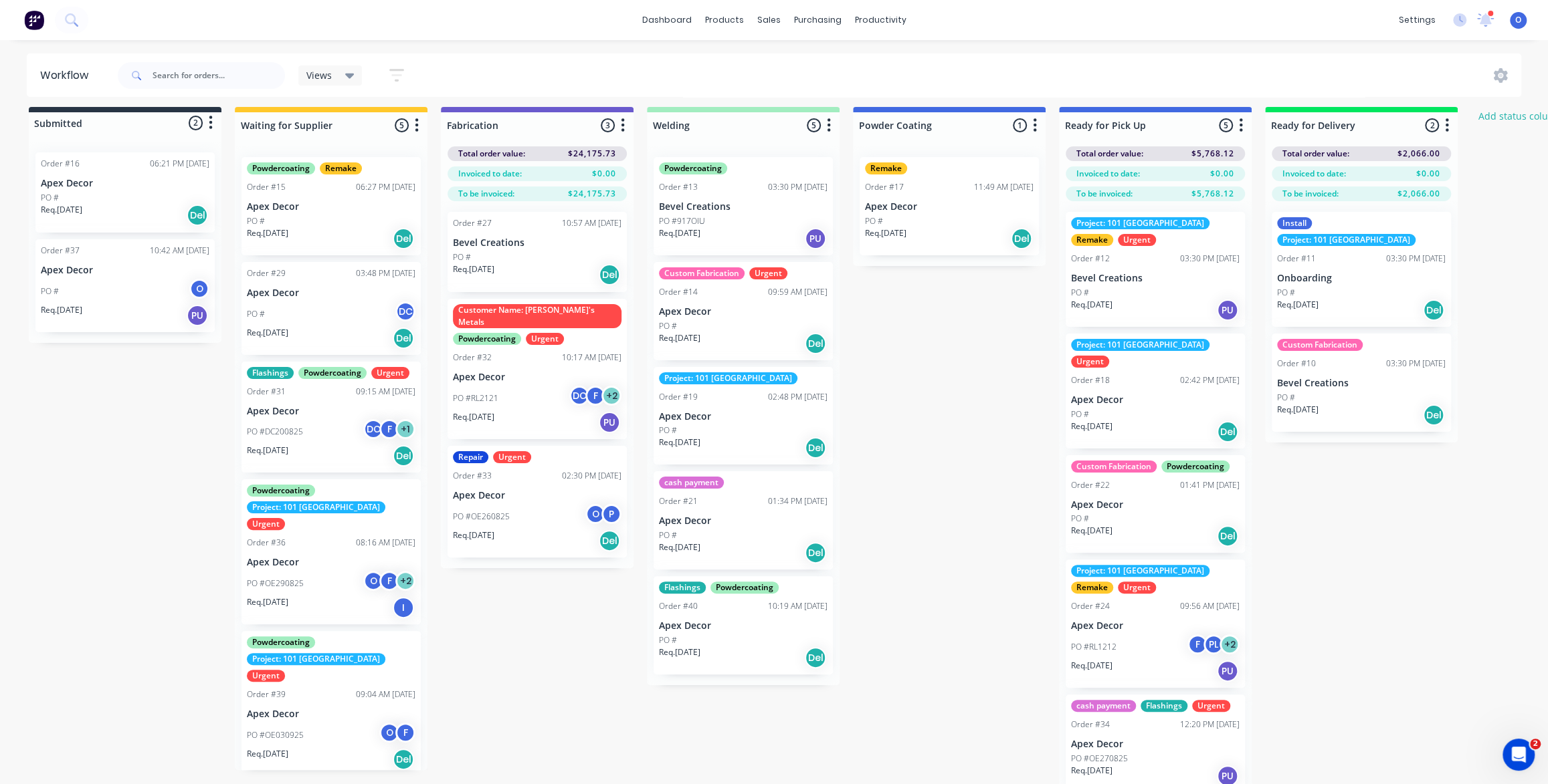
scroll to position [8, 0]
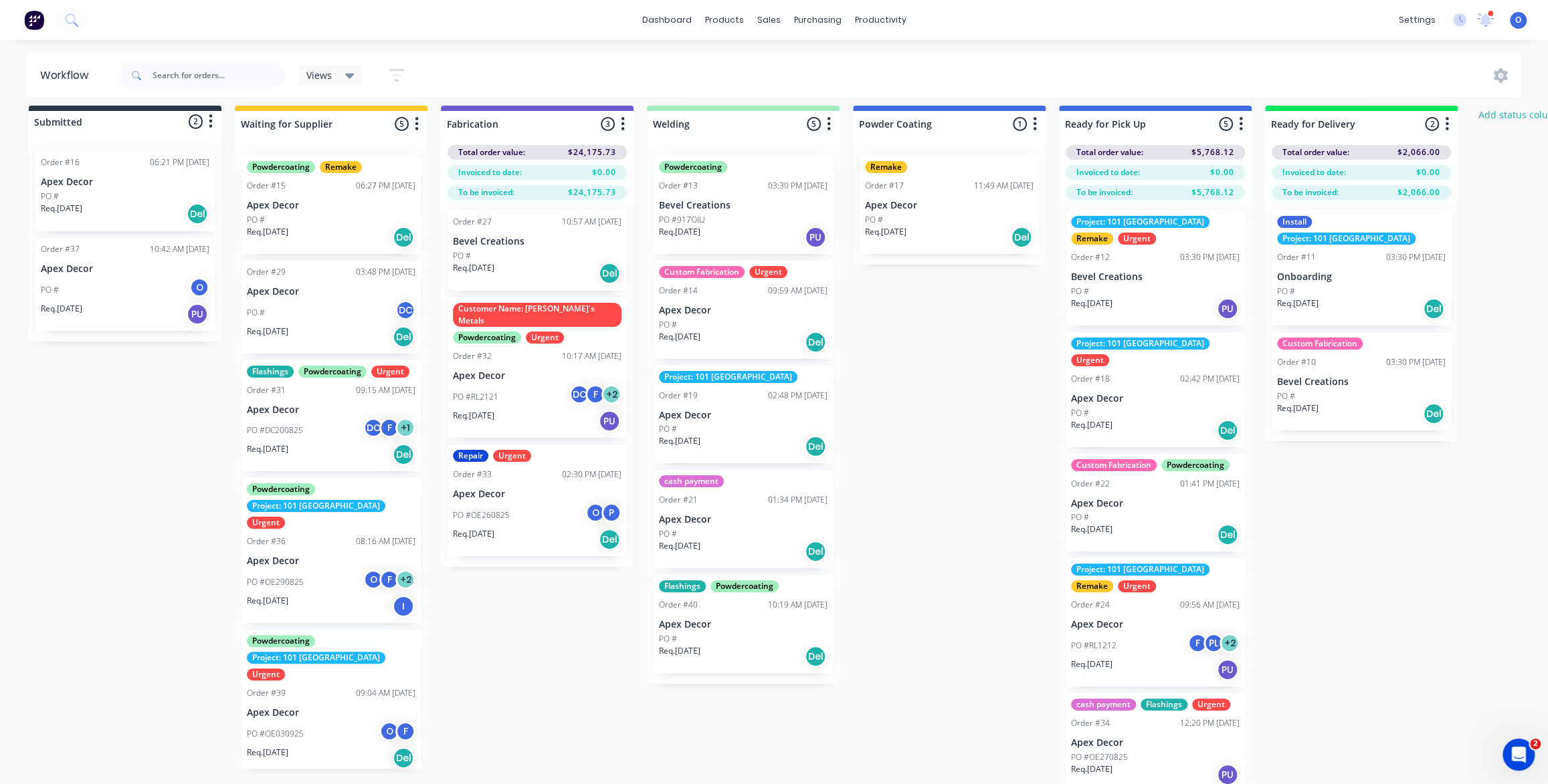
click at [625, 125] on button "button" at bounding box center [622, 124] width 16 height 16
click at [586, 170] on button "Notifications" at bounding box center [564, 175] width 134 height 22
click at [576, 630] on div "Submitted 2 Status colour #273444 hex #273444 Save Cancel Summaries Total order…" at bounding box center [911, 453] width 1842 height 697
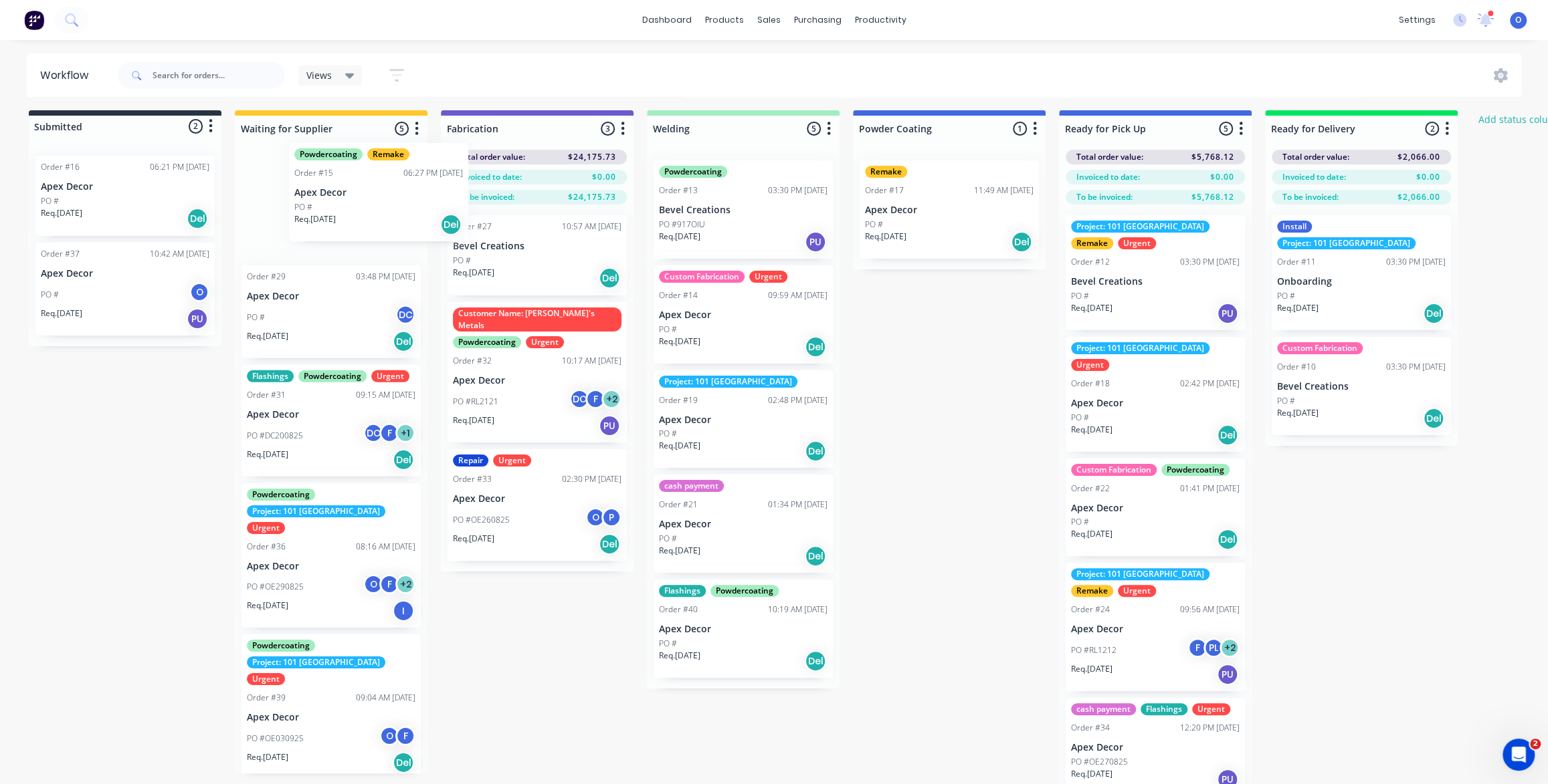
scroll to position [0, 0]
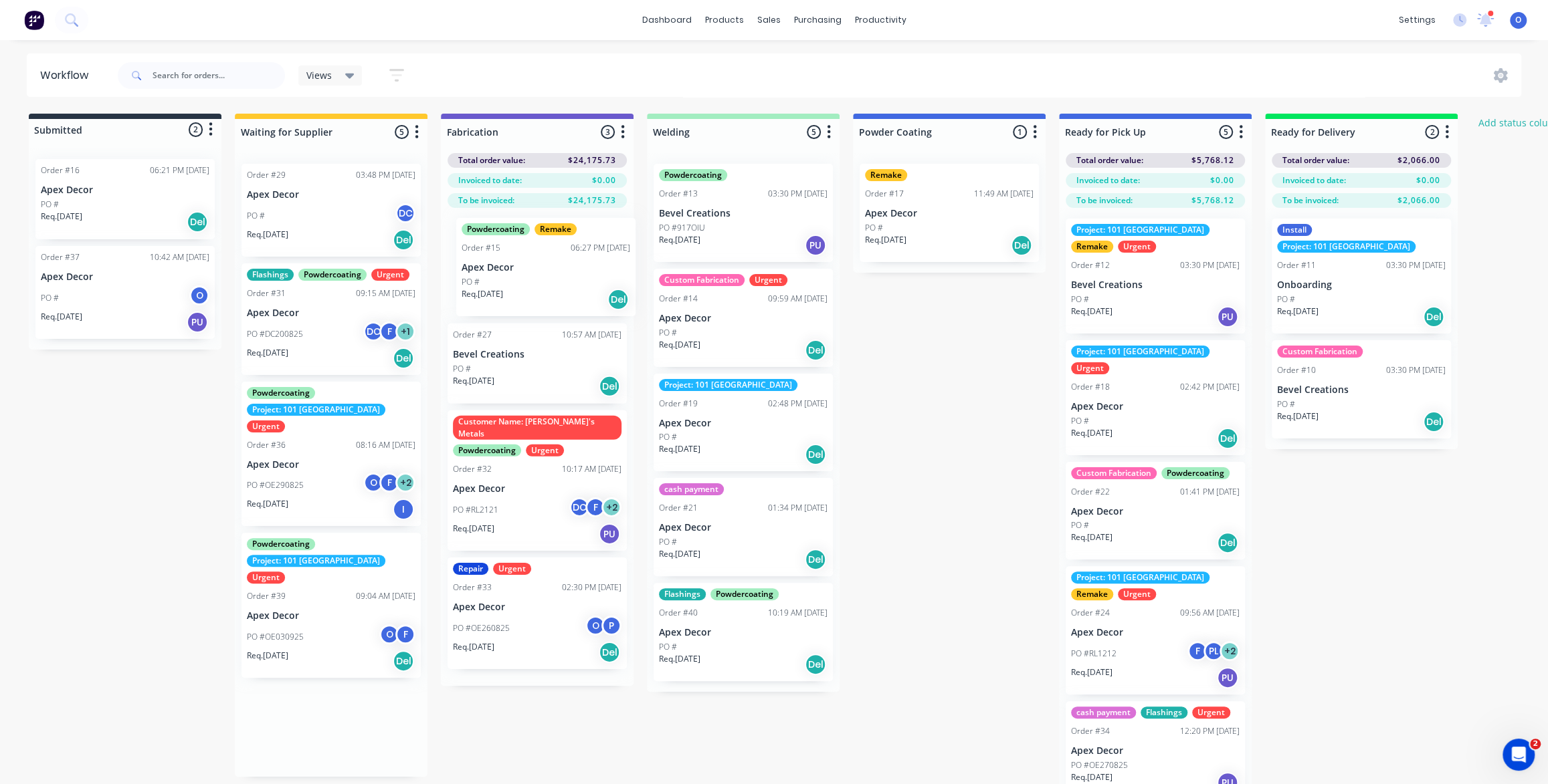
drag, startPoint x: 294, startPoint y: 202, endPoint x: 513, endPoint y: 262, distance: 227.1
click at [513, 263] on div "Submitted 2 Status colour #273444 hex #273444 Save Cancel Summaries Total order…" at bounding box center [911, 462] width 1842 height 697
click at [622, 129] on icon "button" at bounding box center [623, 132] width 3 height 13
click at [588, 185] on button "Notifications" at bounding box center [564, 182] width 134 height 22
click at [996, 405] on div "Submitted 2 Status colour #273444 hex #273444 Save Cancel Summaries Total order…" at bounding box center [911, 462] width 1842 height 697
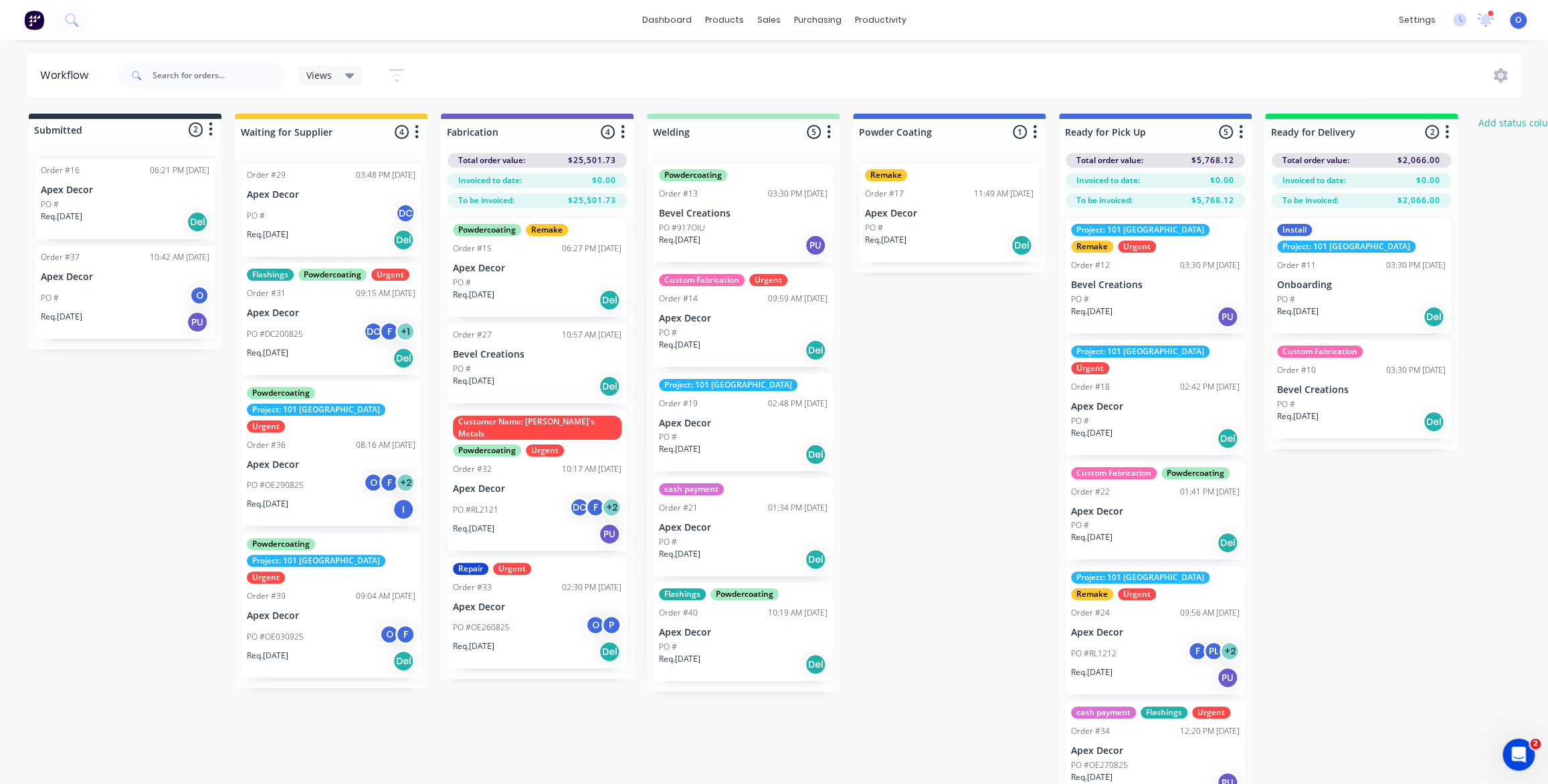
click at [621, 131] on icon "button" at bounding box center [623, 132] width 3 height 13
click at [586, 185] on button "Notifications" at bounding box center [564, 182] width 134 height 22
click at [907, 359] on div "Submitted 2 Status colour #273444 hex #273444 Save Cancel Summaries Total order…" at bounding box center [911, 462] width 1842 height 697
click at [985, 398] on div "Submitted 2 Status colour #273444 hex #273444 Save Cancel Summaries Total order…" at bounding box center [911, 462] width 1842 height 697
click at [1004, 377] on div "Submitted 2 Status colour #273444 hex #273444 Save Cancel Summaries Total order…" at bounding box center [911, 462] width 1842 height 697
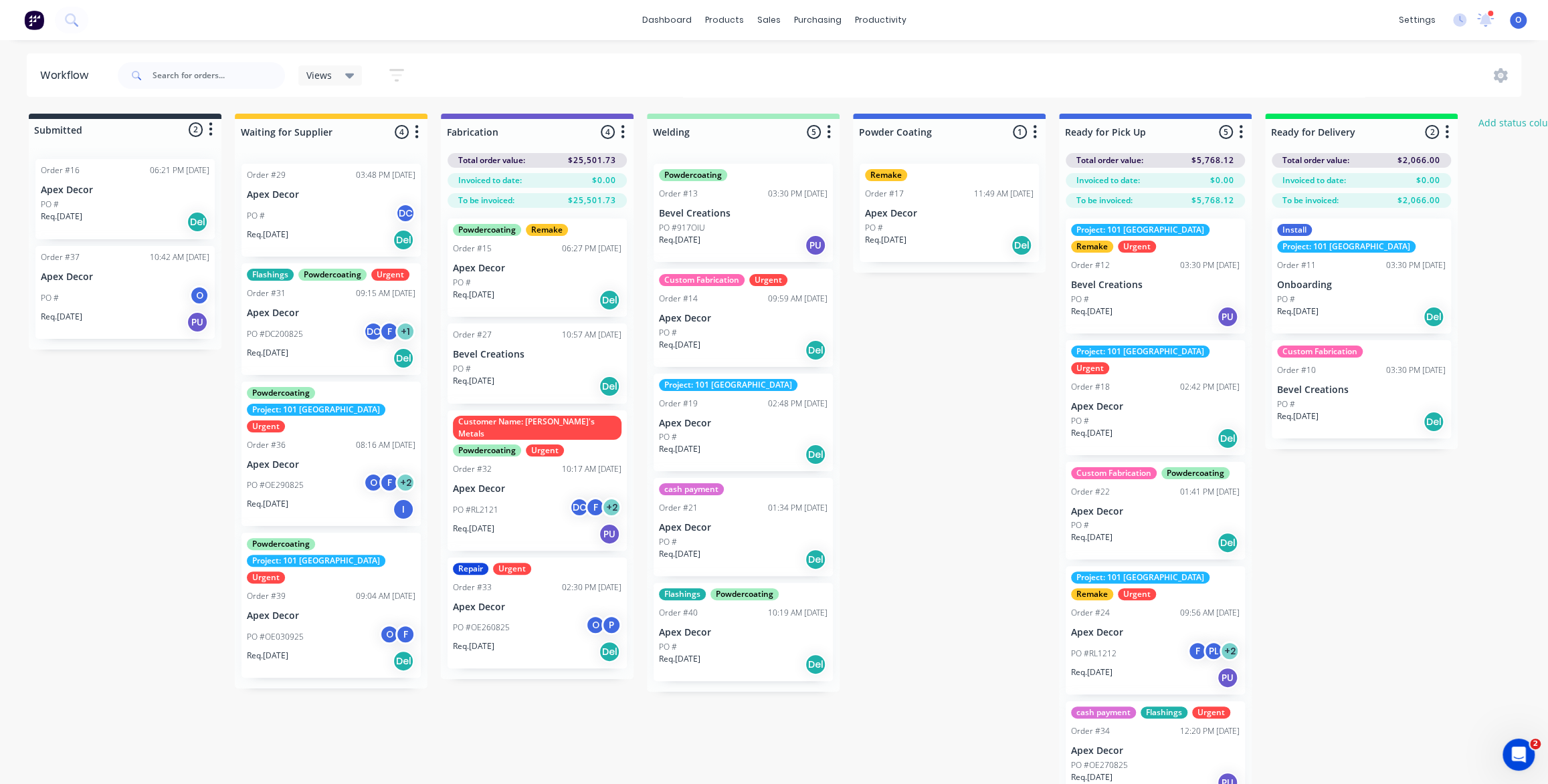
click at [992, 383] on div "Submitted 2 Status colour #273444 hex #273444 Save Cancel Summaries Total order…" at bounding box center [911, 462] width 1842 height 697
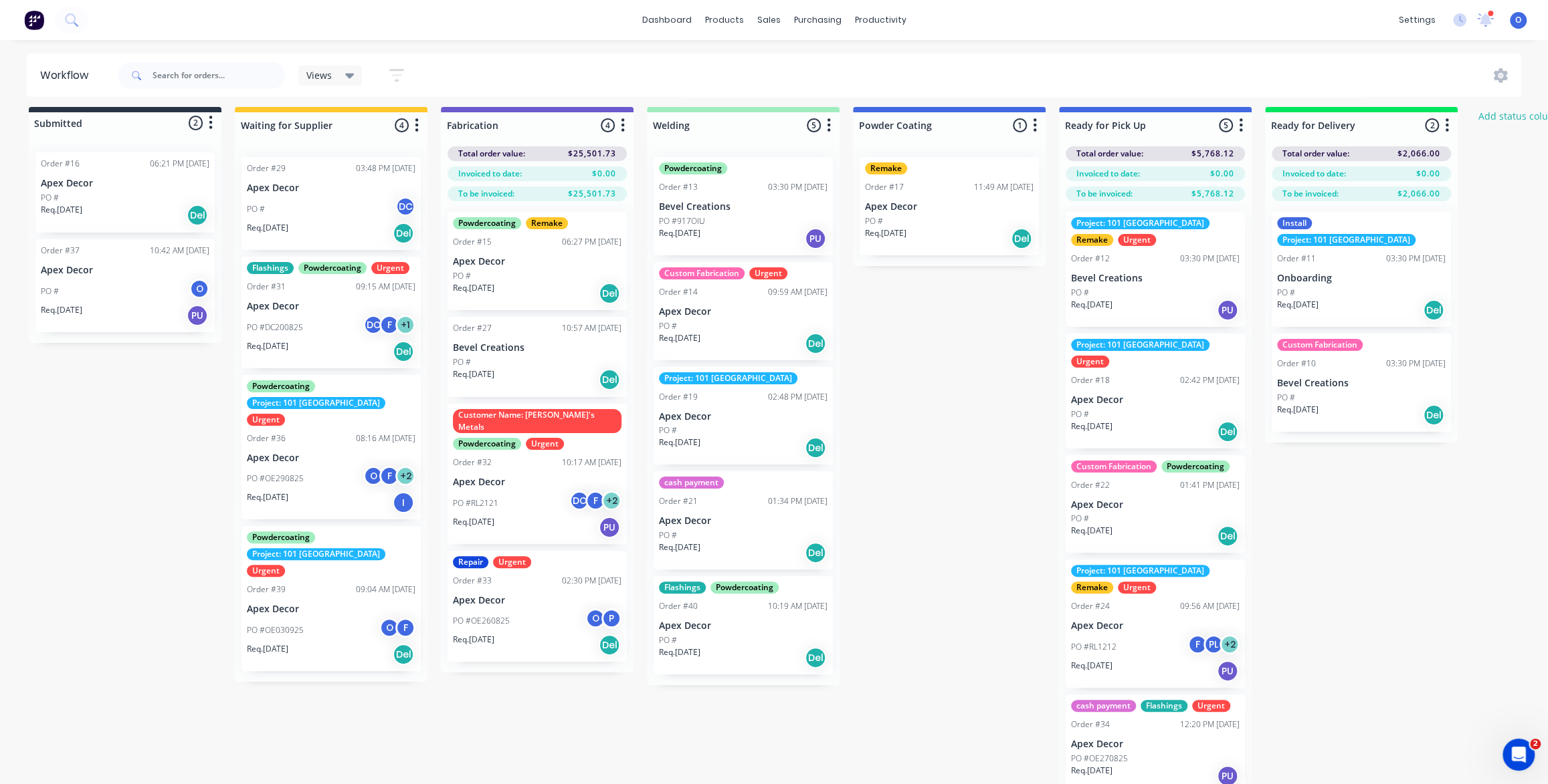
scroll to position [8, 0]
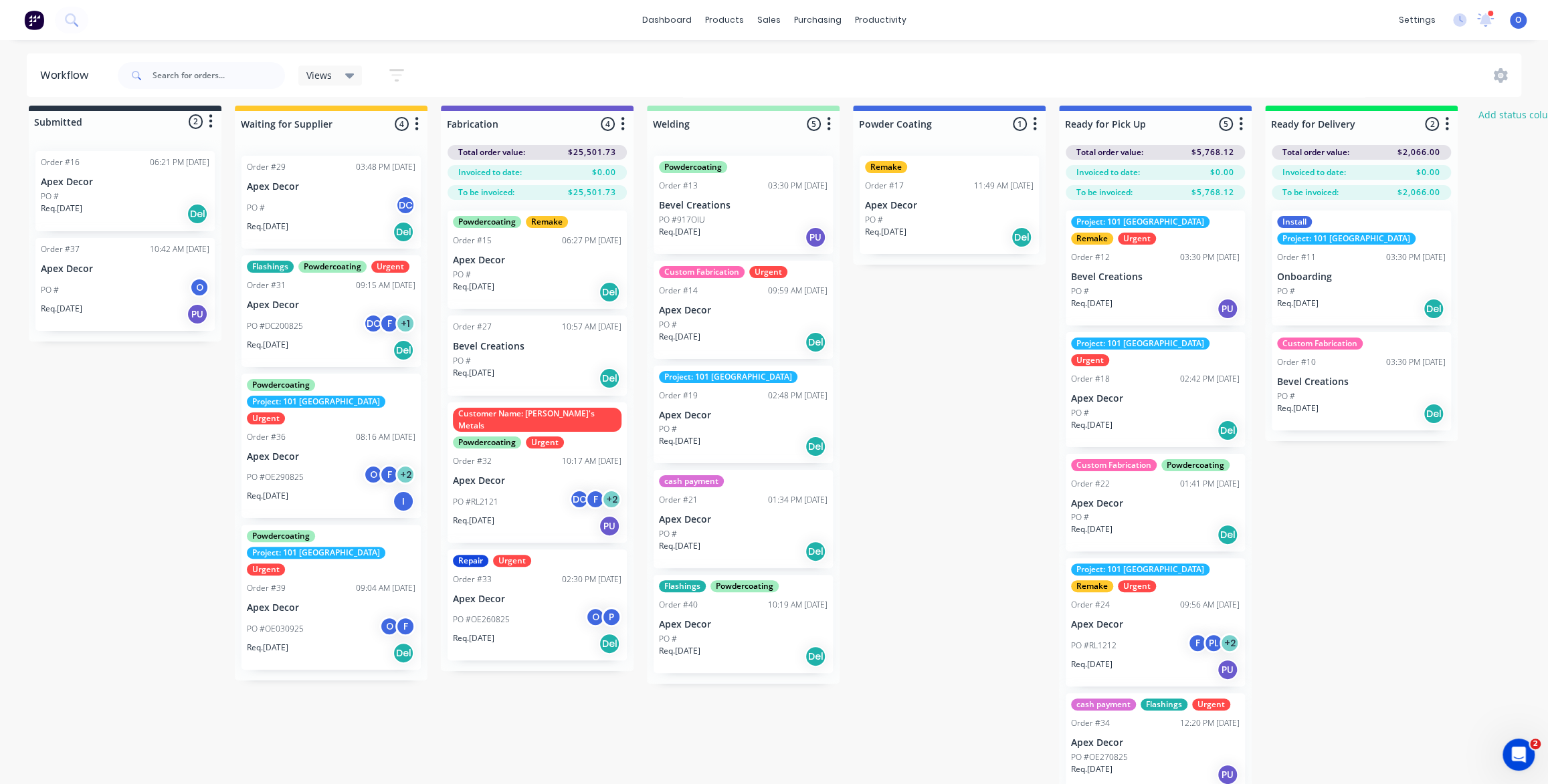
click at [952, 374] on div "Submitted 2 Status colour #273444 hex #273444 Save Cancel Summaries Total order…" at bounding box center [911, 453] width 1842 height 697
click at [953, 374] on div "Submitted 2 Status colour #273444 hex #273444 Save Cancel Summaries Total order…" at bounding box center [911, 453] width 1842 height 697
click at [963, 374] on div "Submitted 2 Status colour #273444 hex #273444 Save Cancel Summaries Total order…" at bounding box center [911, 453] width 1842 height 697
click at [943, 378] on div "Submitted 2 Status colour #273444 hex #273444 Save Cancel Summaries Total order…" at bounding box center [911, 453] width 1842 height 697
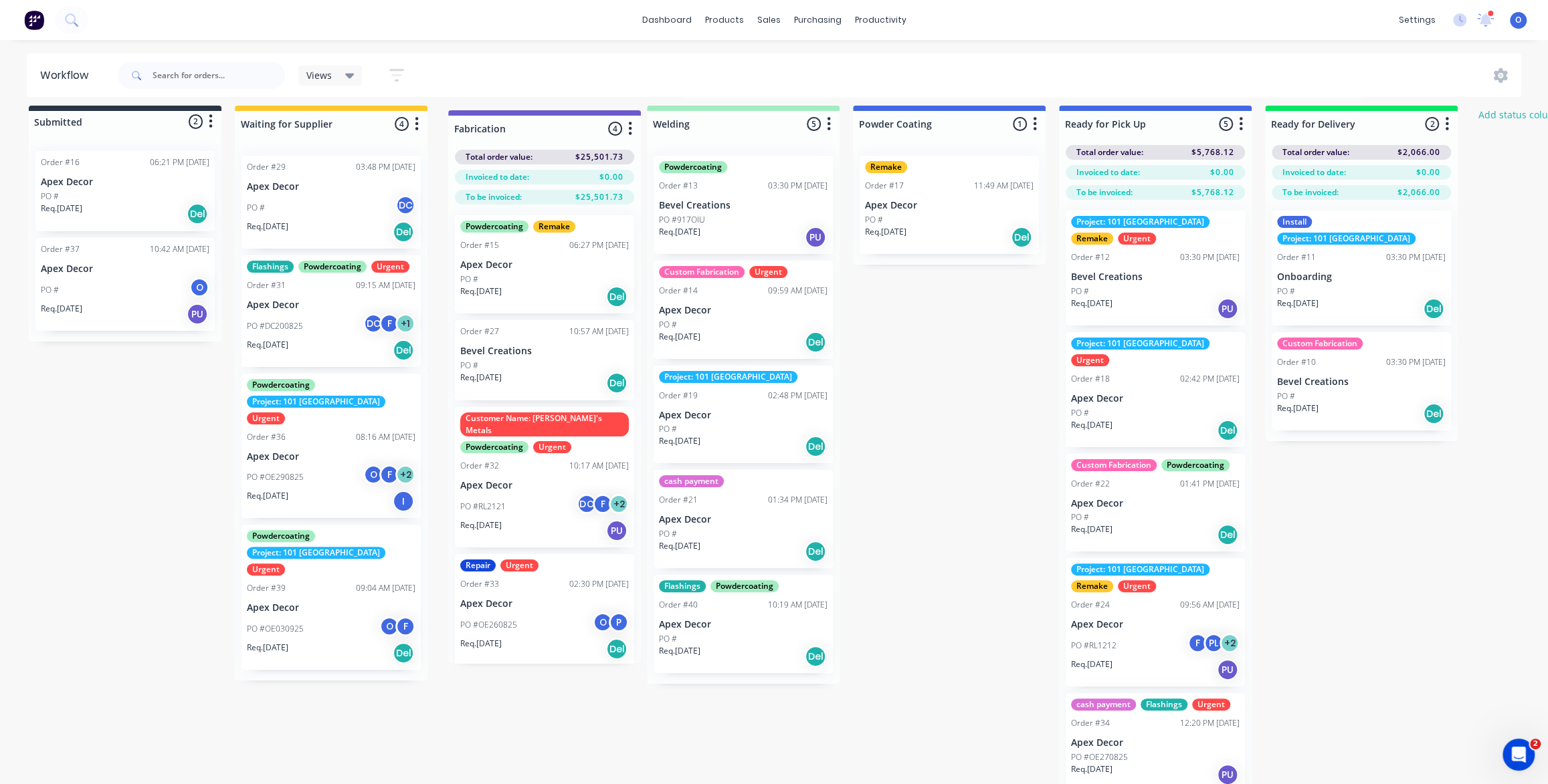
scroll to position [7, 0]
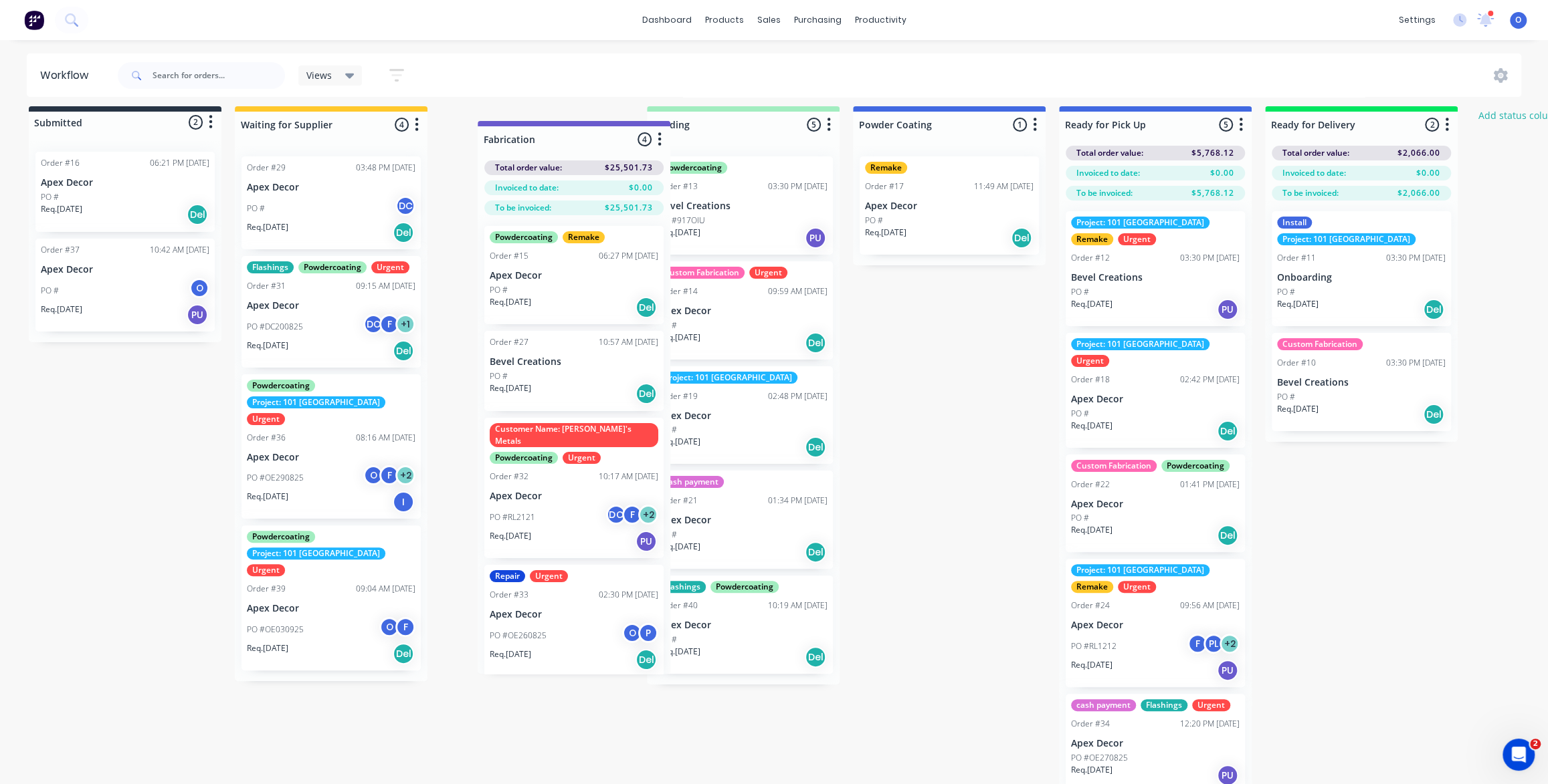
drag, startPoint x: 546, startPoint y: 110, endPoint x: 575, endPoint y: 120, distance: 30.7
click at [577, 121] on div "Submitted 2 Status colour #273444 hex #273444 Save Cancel Summaries Total order…" at bounding box center [911, 454] width 1842 height 697
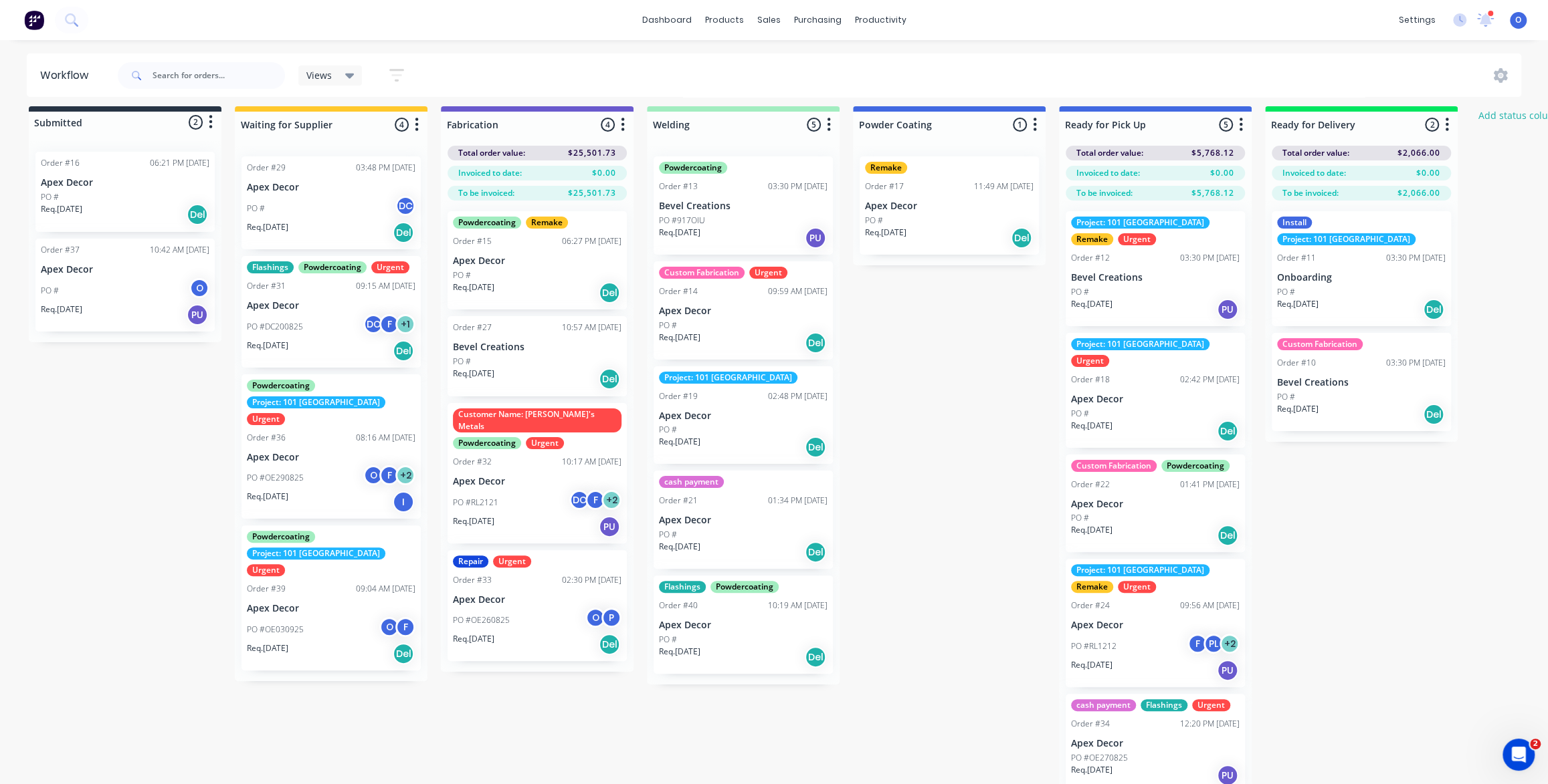
click at [940, 358] on div "Submitted 2 Status colour #273444 hex #273444 Save Cancel Summaries Total order…" at bounding box center [911, 454] width 1842 height 697
click at [320, 77] on span "Views" at bounding box center [318, 75] width 26 height 14
click at [363, 200] on button "Project 101" at bounding box center [379, 201] width 143 height 16
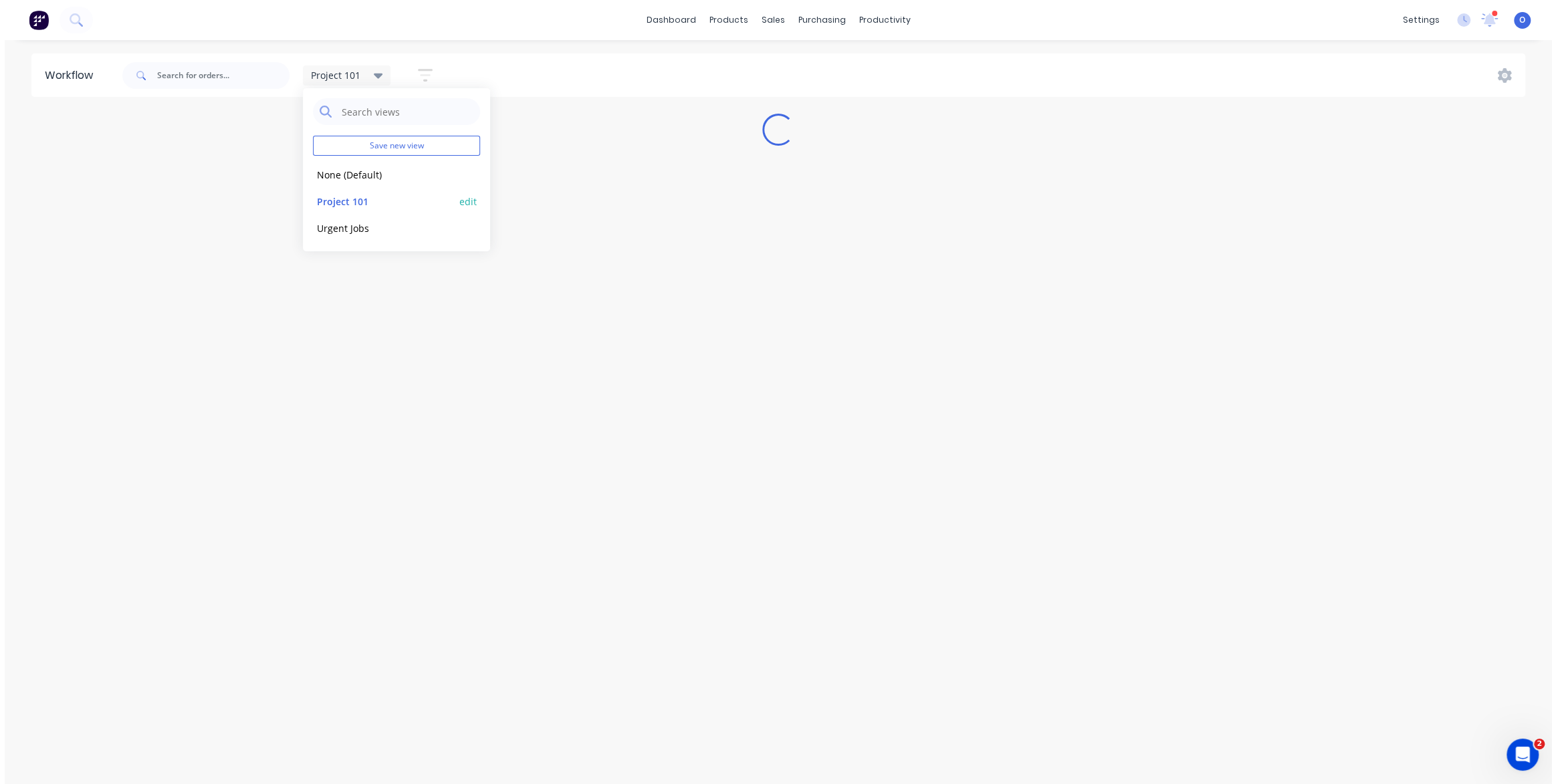
scroll to position [0, 0]
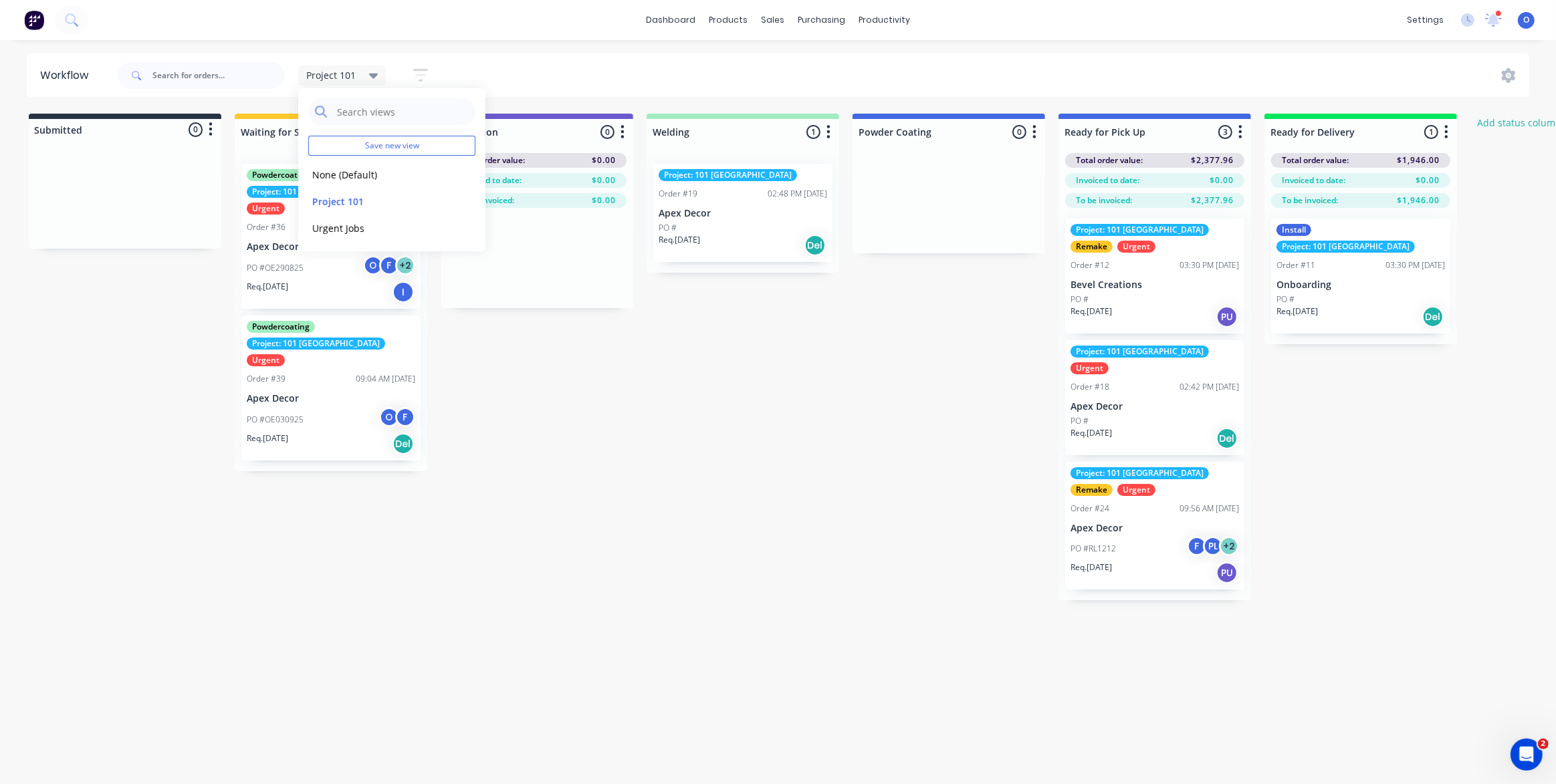
click at [796, 543] on div "Submitted 0 Status colour #273444 hex #273444 Save Cancel Summaries Total order…" at bounding box center [911, 357] width 1842 height 486
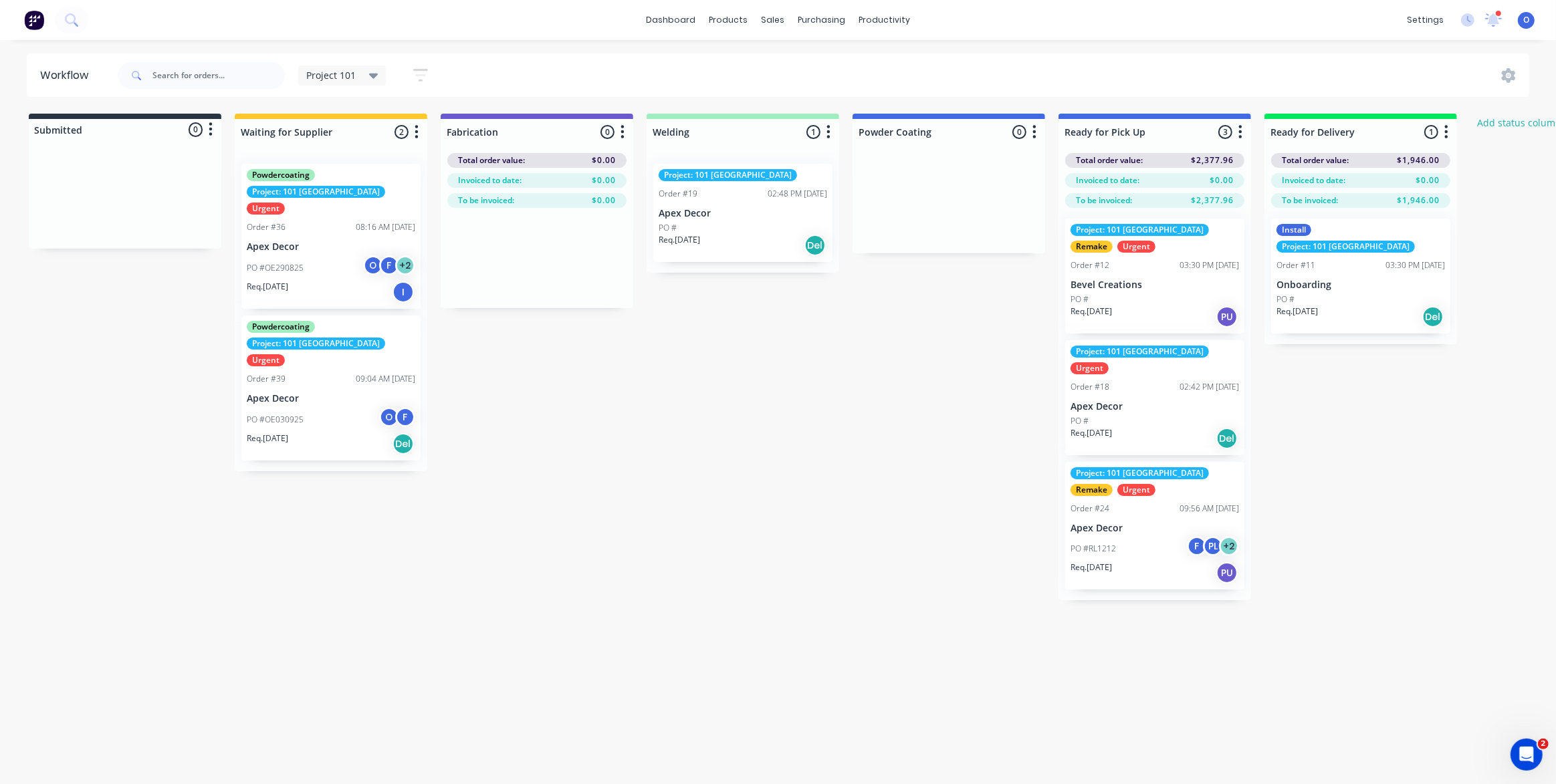
click at [650, 421] on div "Submitted 0 Status colour #273444 hex #273444 Save Cancel Summaries Total order…" at bounding box center [911, 357] width 1842 height 486
click at [1511, 127] on button "Add status column" at bounding box center [1519, 123] width 98 height 18
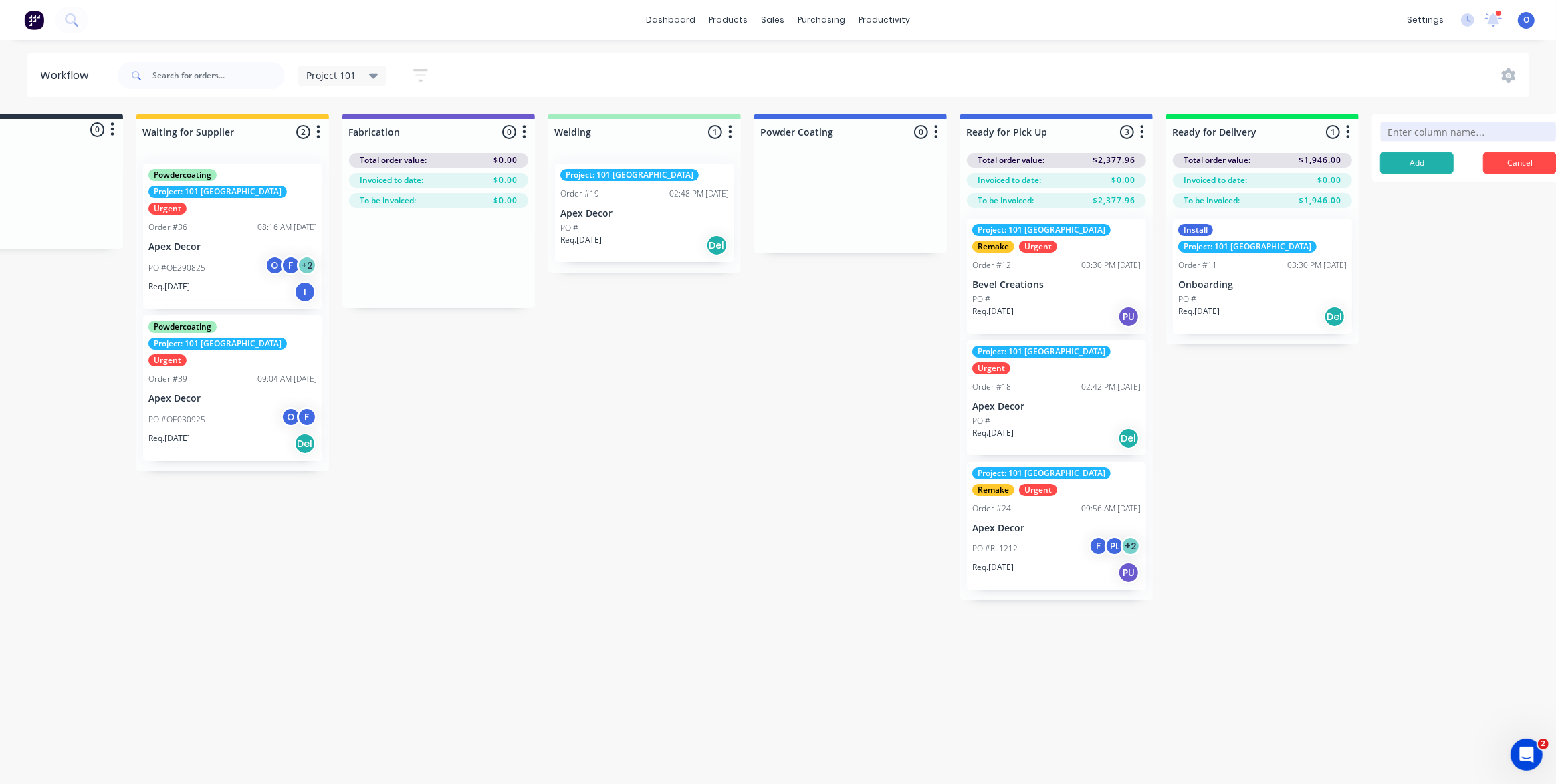
click at [345, 77] on span "Project 101" at bounding box center [331, 75] width 49 height 14
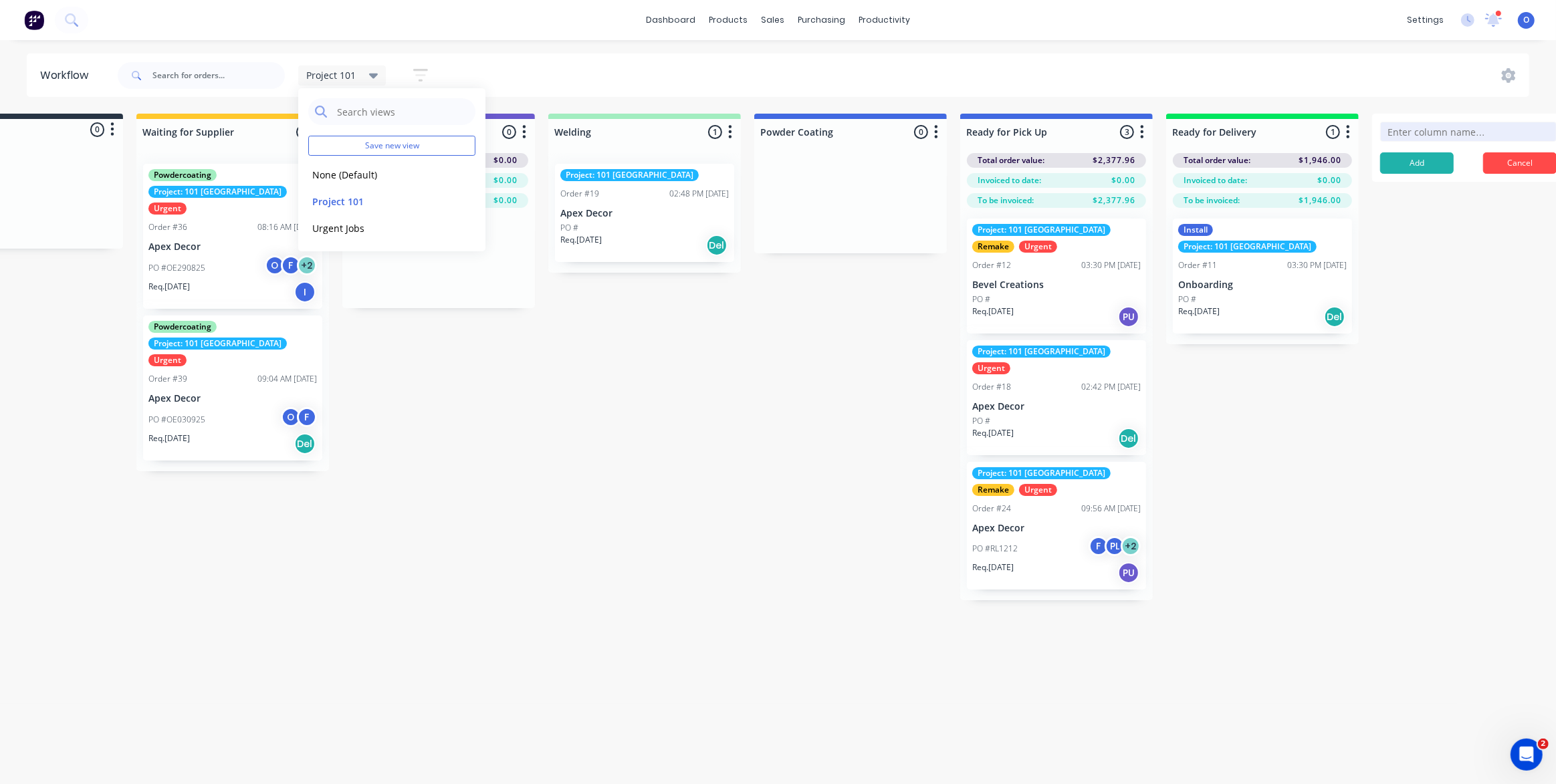
click at [565, 430] on div "Submitted 0 Status colour #273444 hex #273444 Save Cancel Summaries Total order…" at bounding box center [813, 357] width 1842 height 486
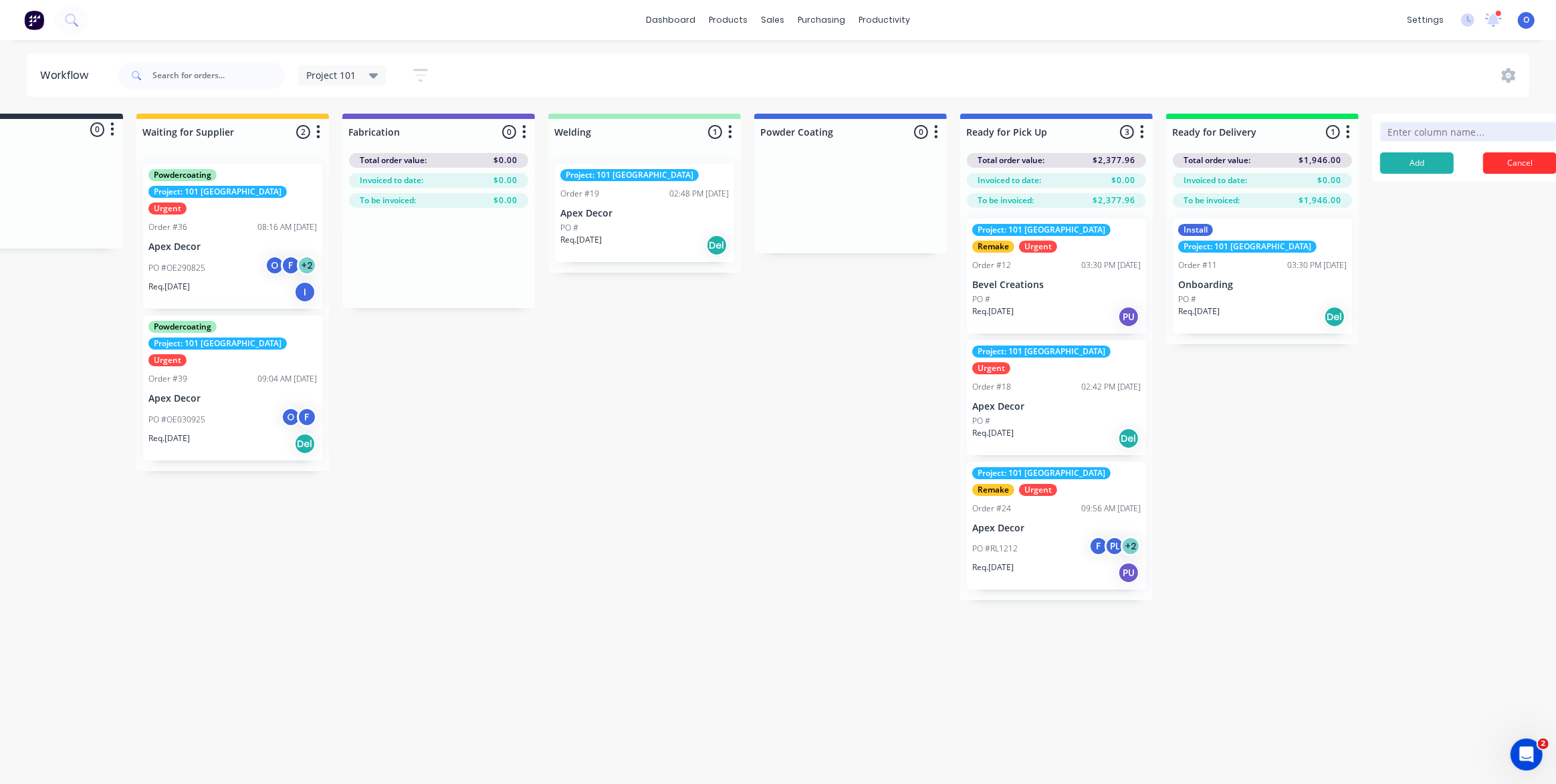
click at [1505, 159] on button "Cancel" at bounding box center [1520, 163] width 73 height 21
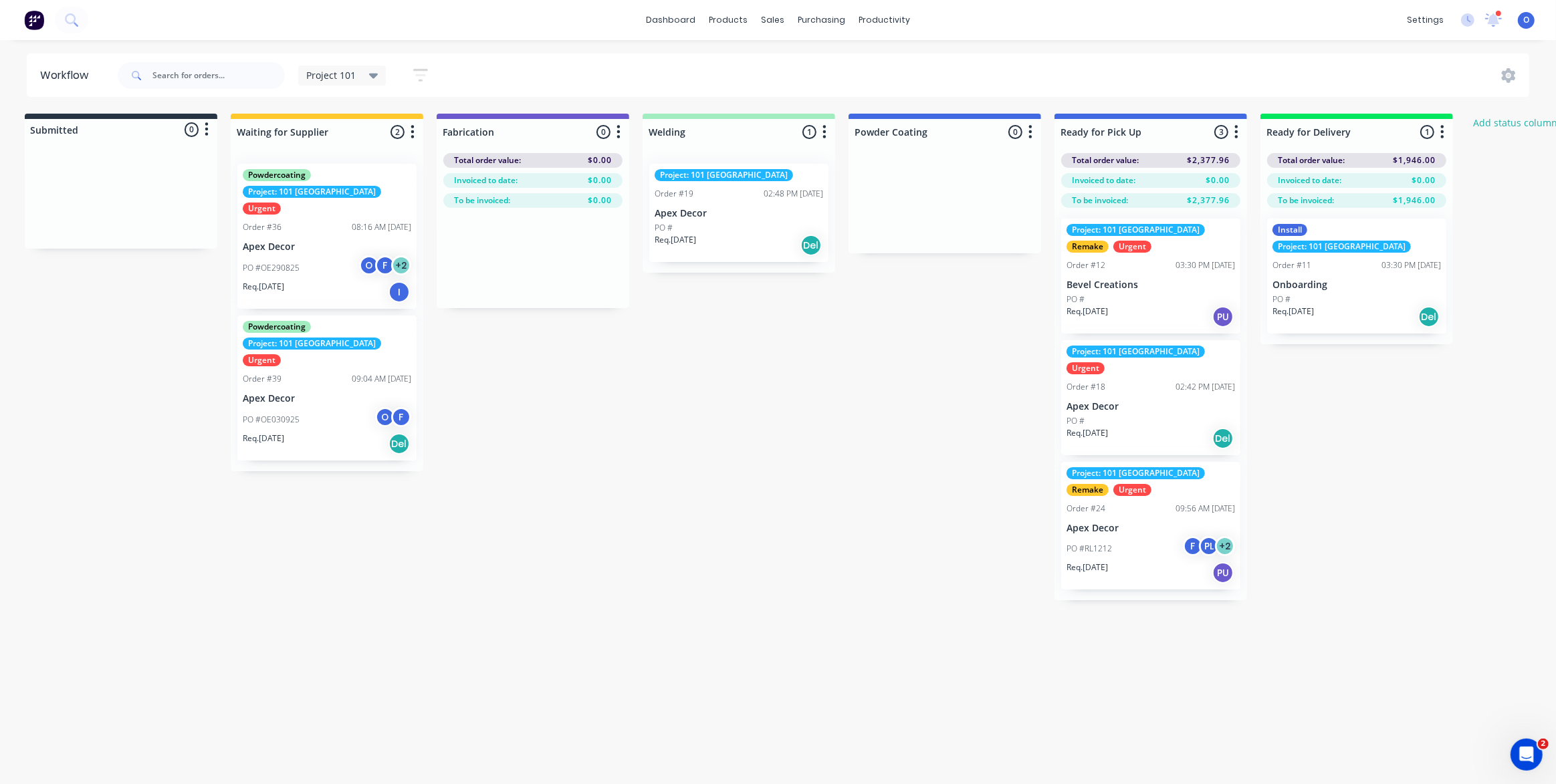
scroll to position [0, 0]
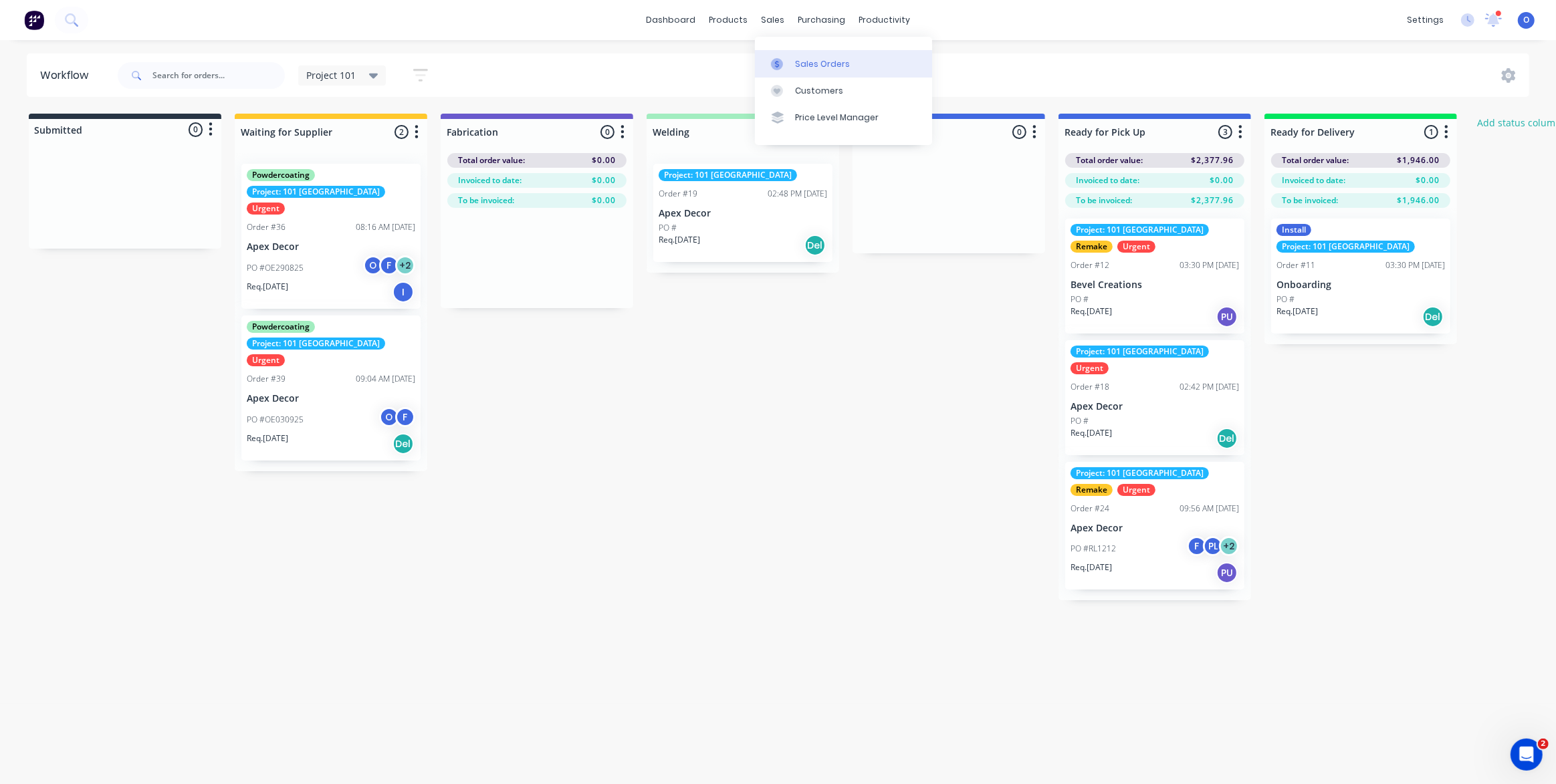
click at [792, 57] on link "Sales Orders" at bounding box center [844, 63] width 177 height 26
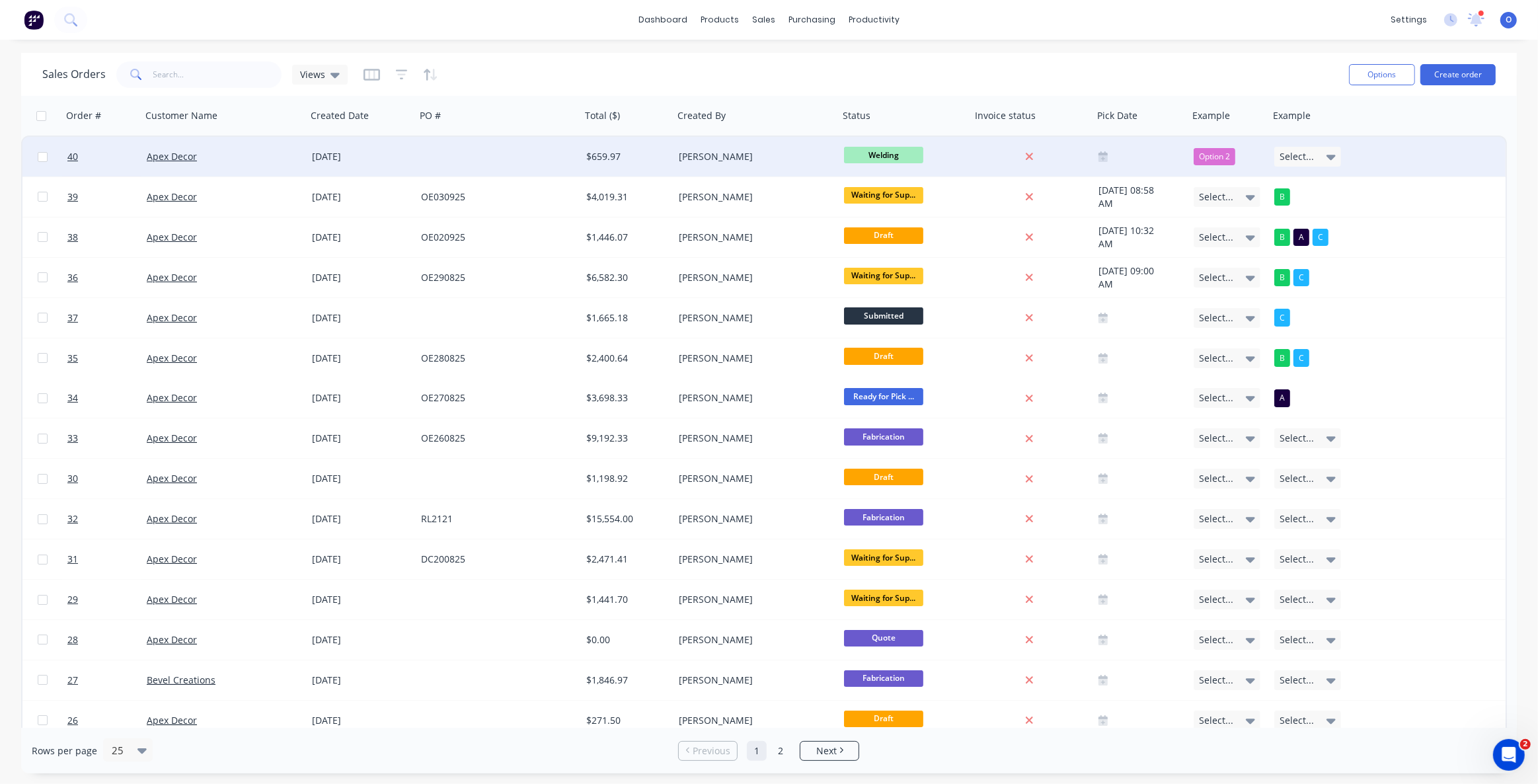
click at [873, 156] on span "Welding" at bounding box center [884, 155] width 79 height 16
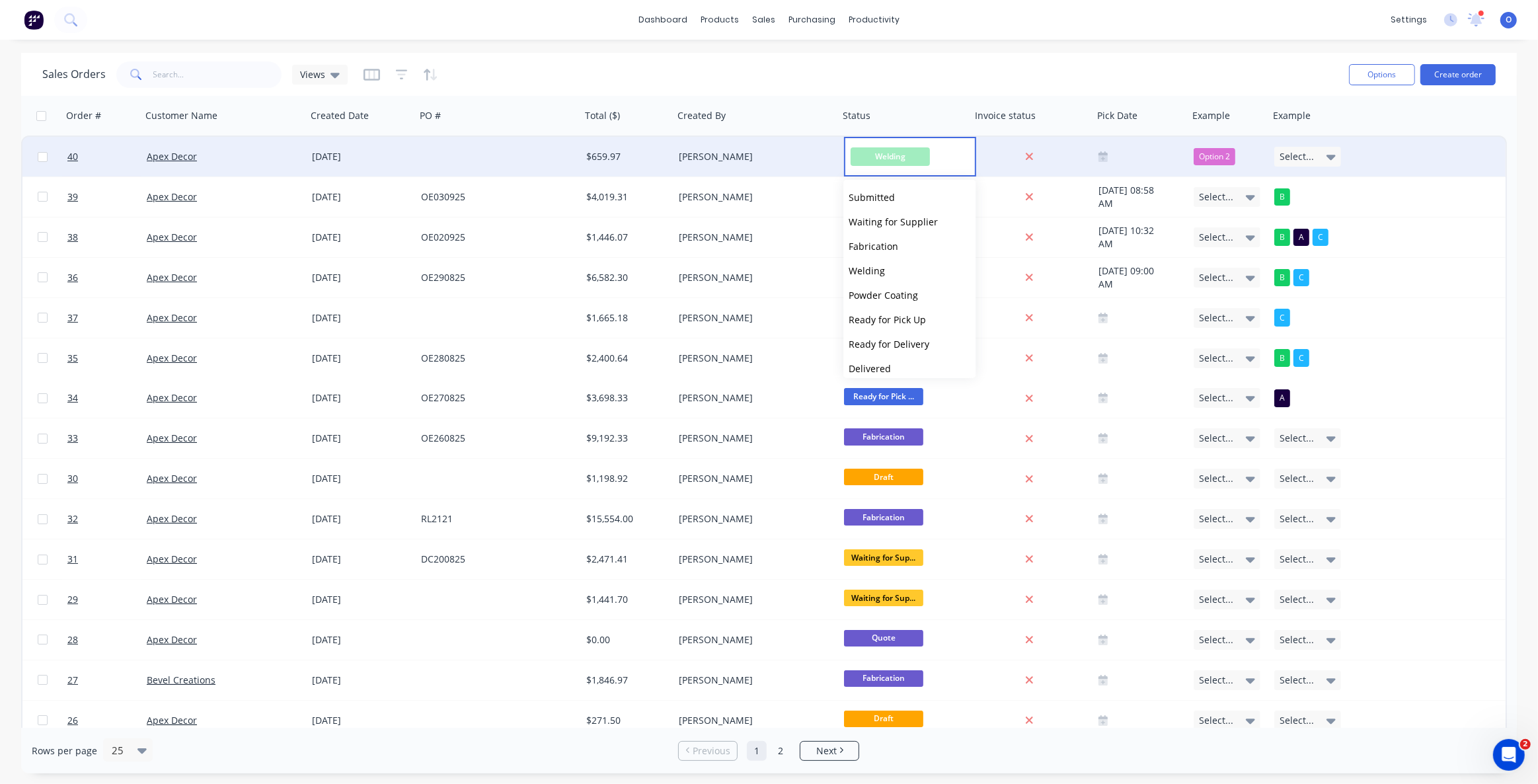
click at [853, 59] on div "Sales Orders Views" at bounding box center [690, 74] width 1296 height 33
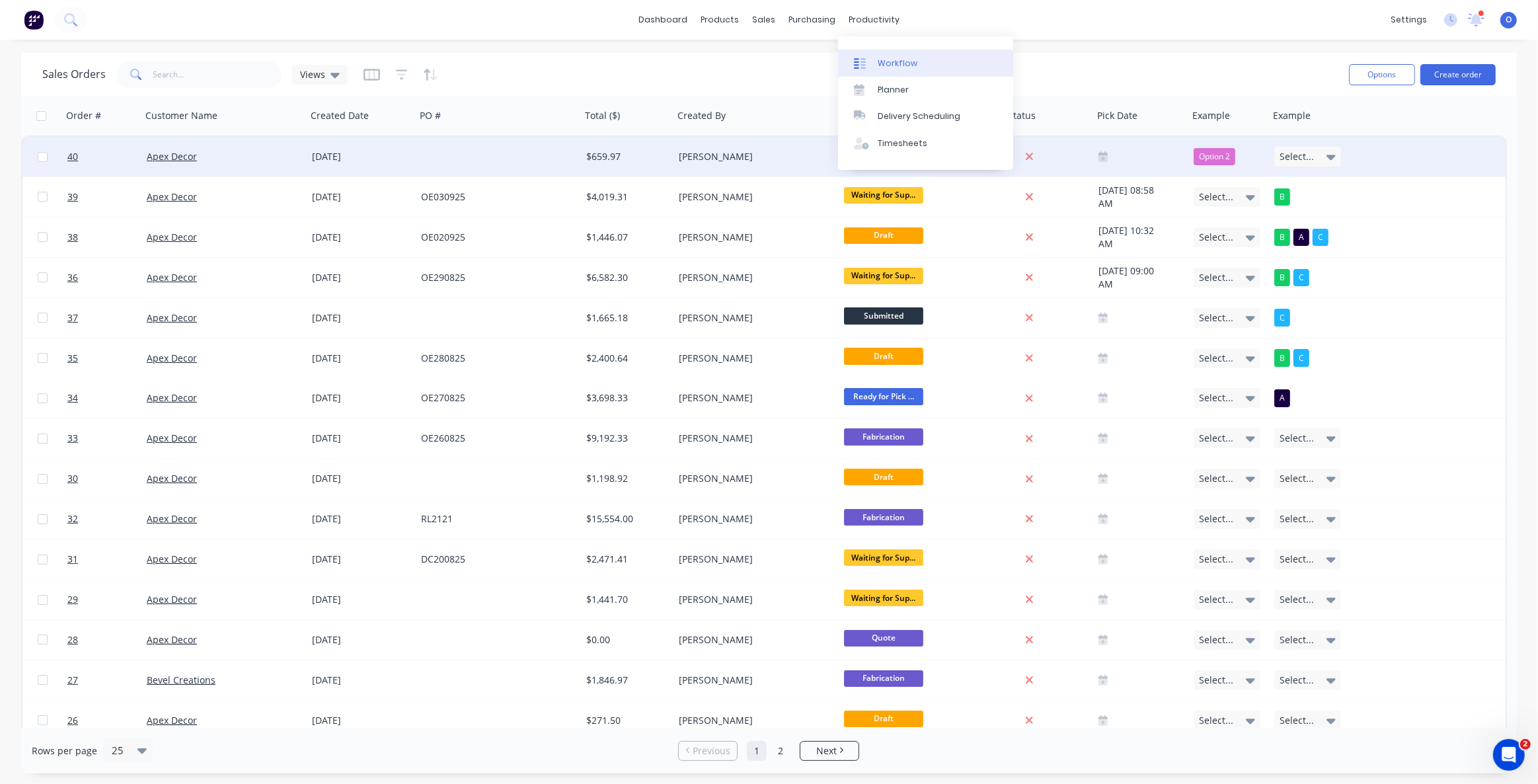
click at [897, 68] on div "Workflow" at bounding box center [897, 64] width 40 height 12
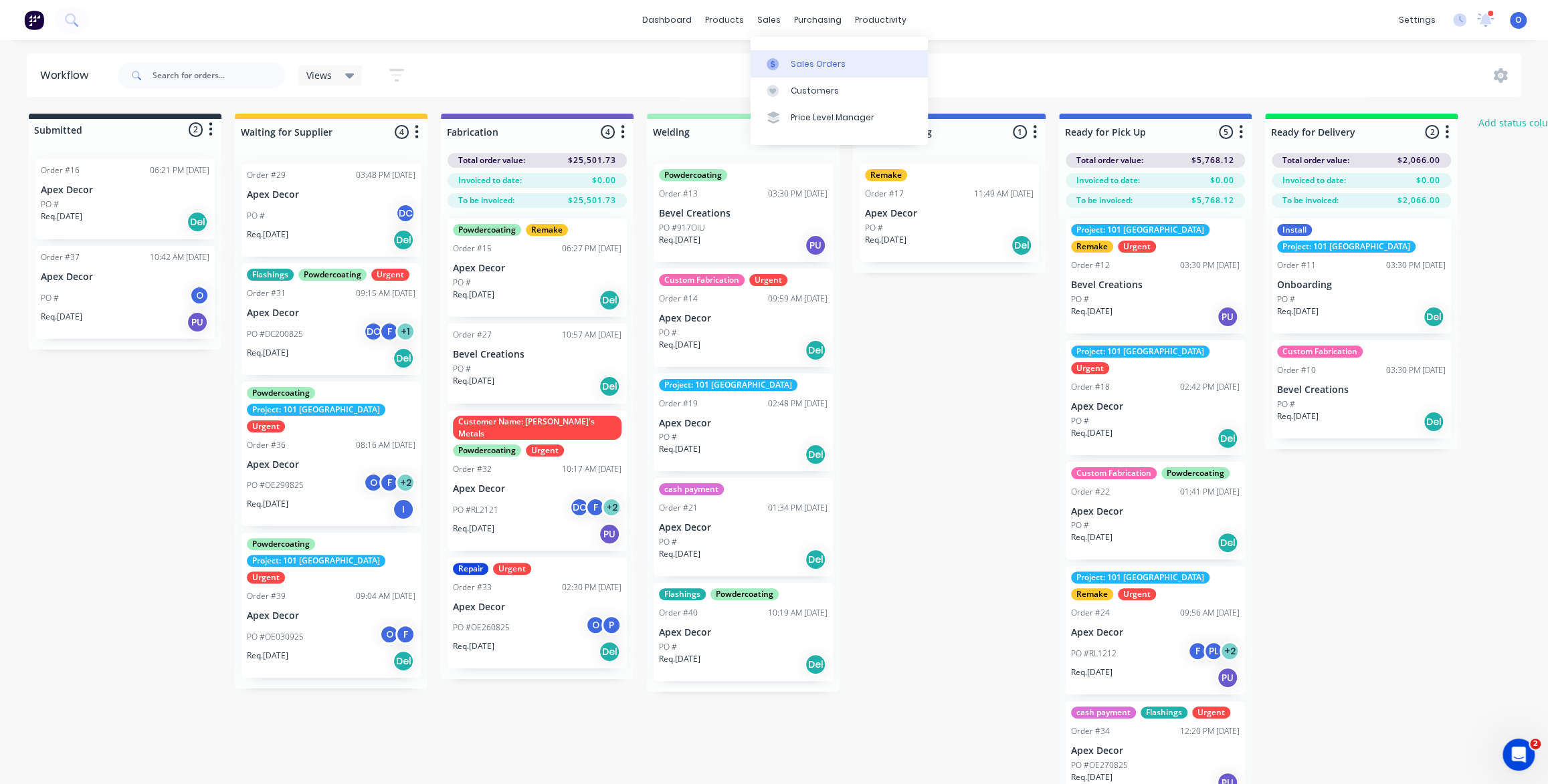
click at [796, 65] on div "Sales Orders" at bounding box center [818, 64] width 54 height 12
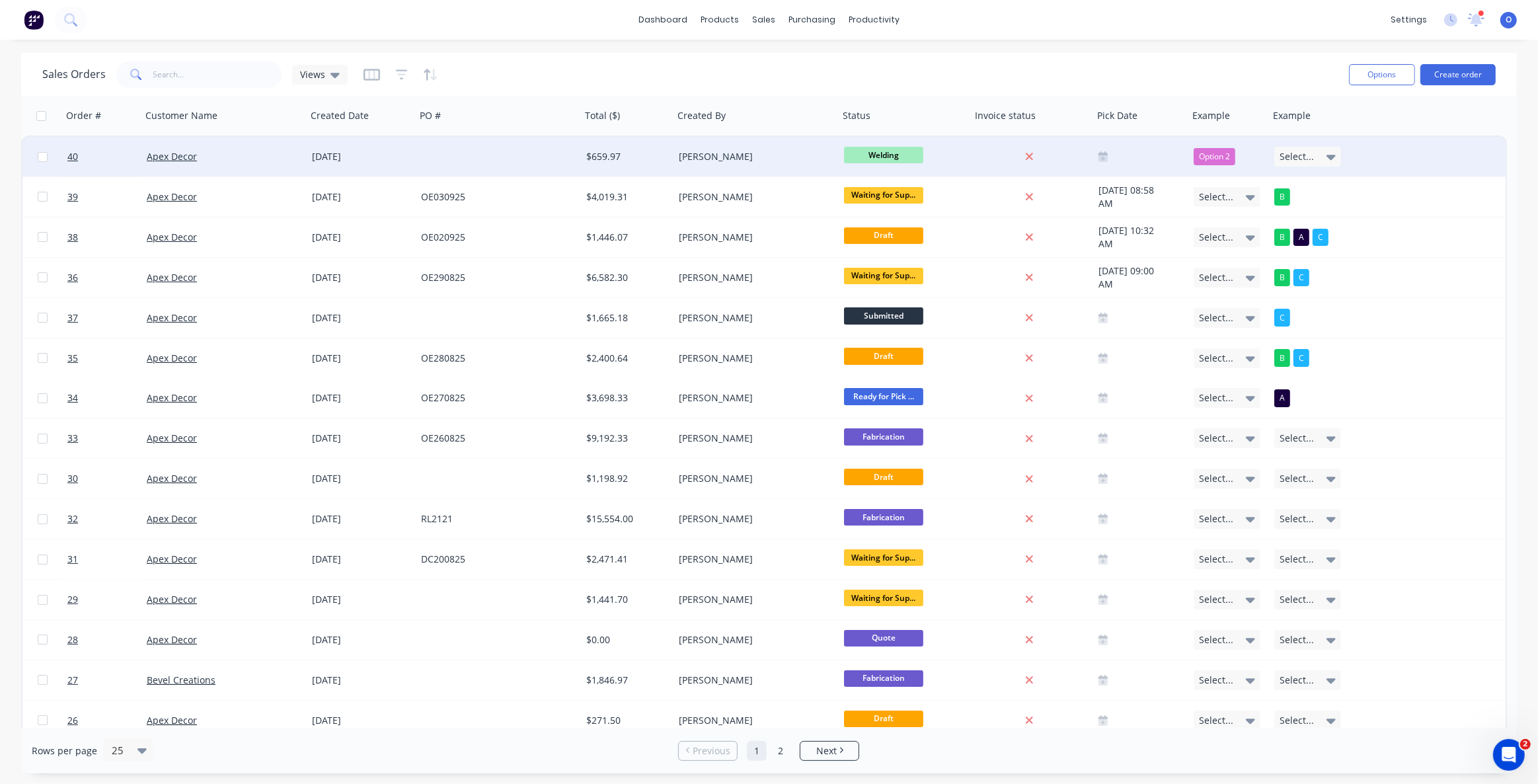
click at [889, 155] on span "Welding" at bounding box center [884, 155] width 79 height 16
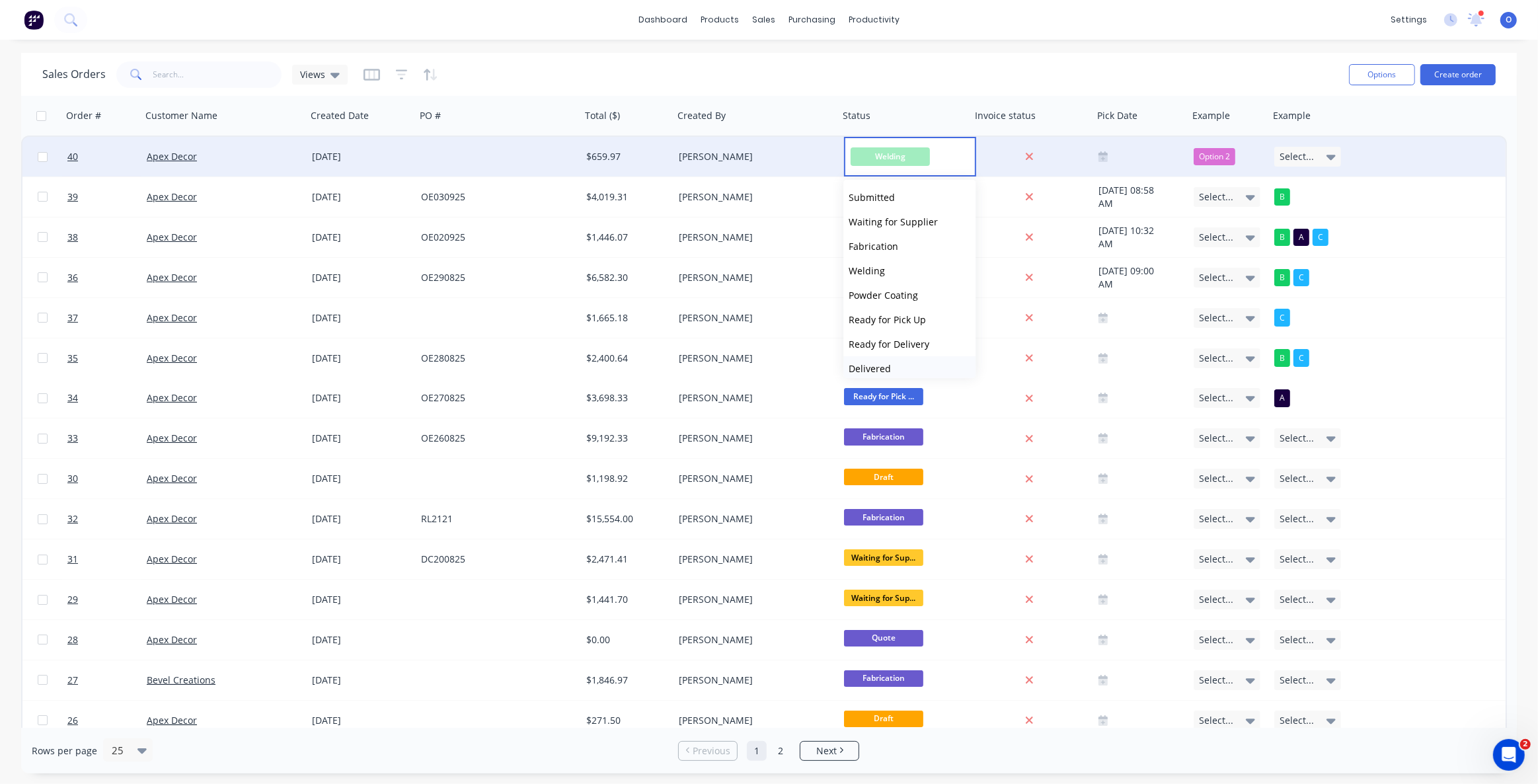
scroll to position [33, 0]
click at [927, 72] on div "Sales Orders Views" at bounding box center [690, 74] width 1296 height 33
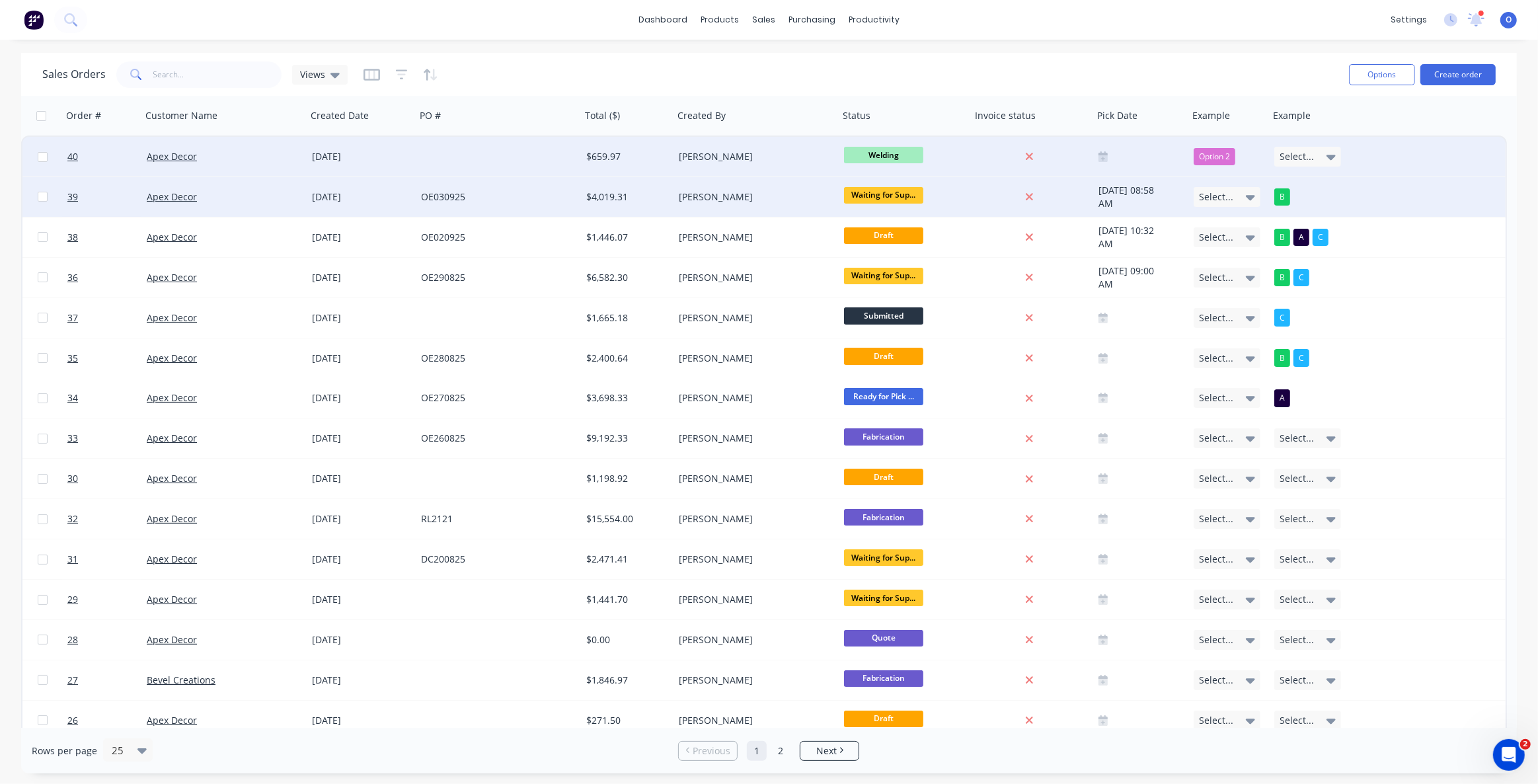
click at [905, 199] on span "Waiting for Sup..." at bounding box center [884, 196] width 79 height 16
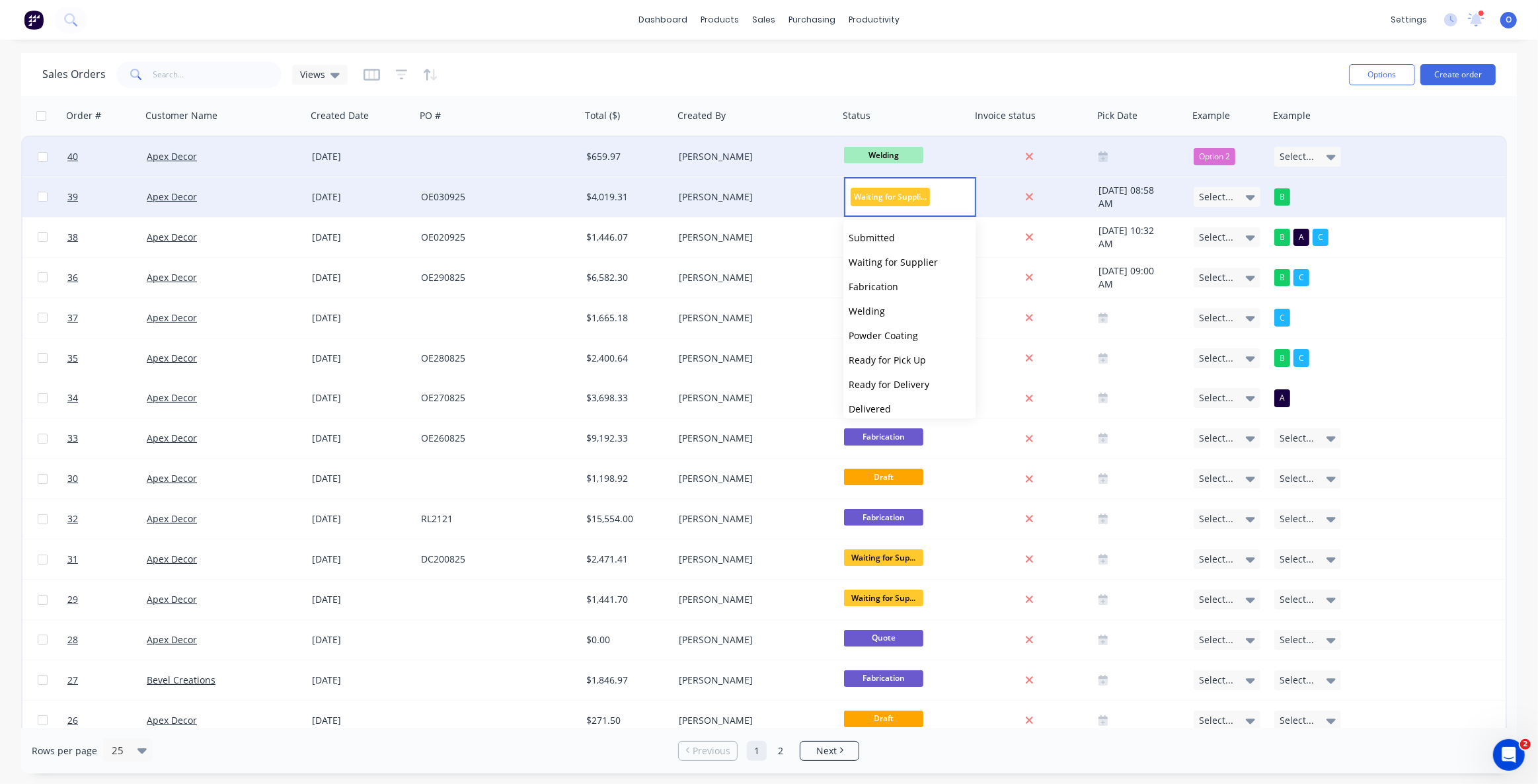
click at [887, 75] on div "Sales Orders Views" at bounding box center [690, 74] width 1296 height 33
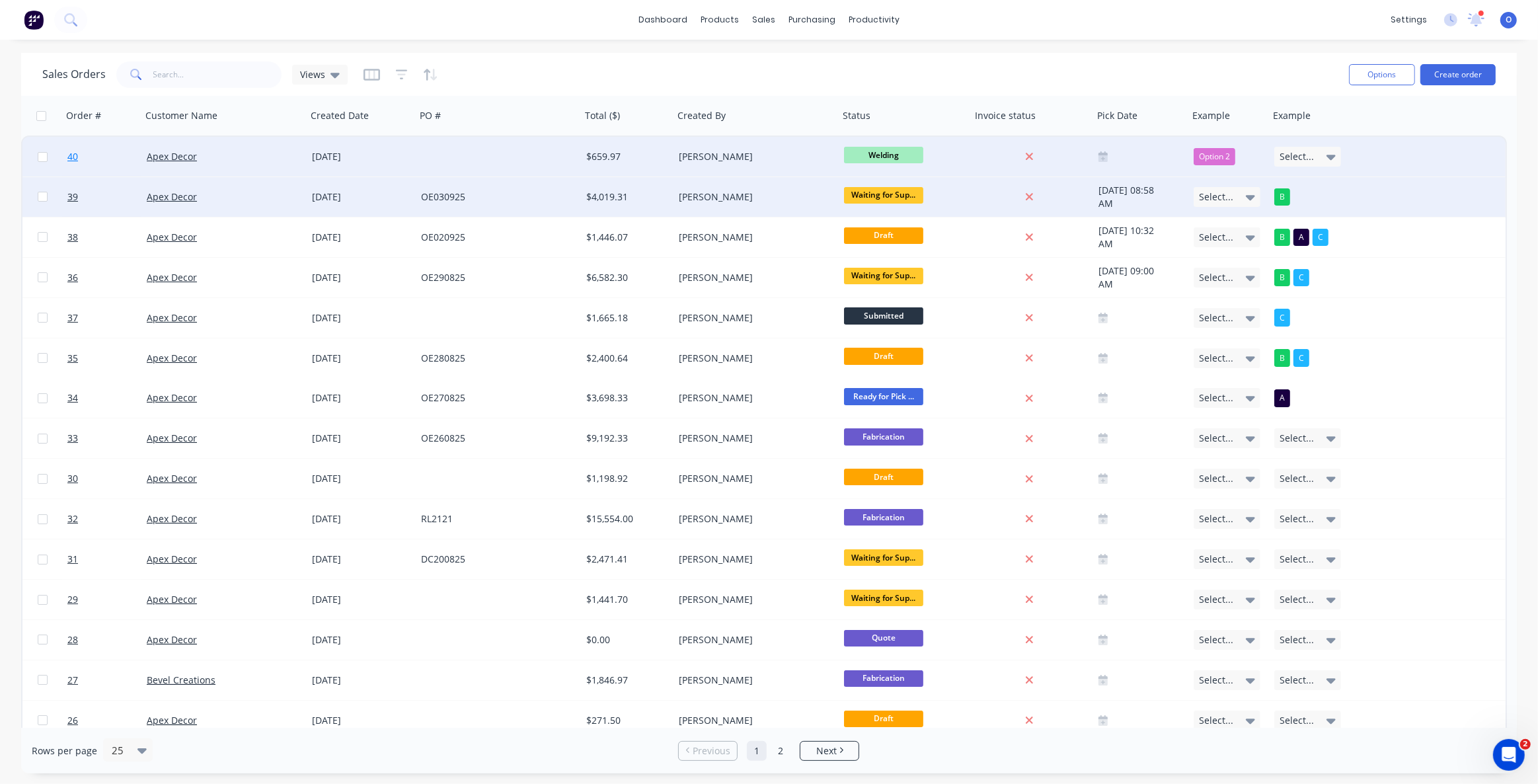
click at [71, 161] on span "40" at bounding box center [73, 156] width 11 height 13
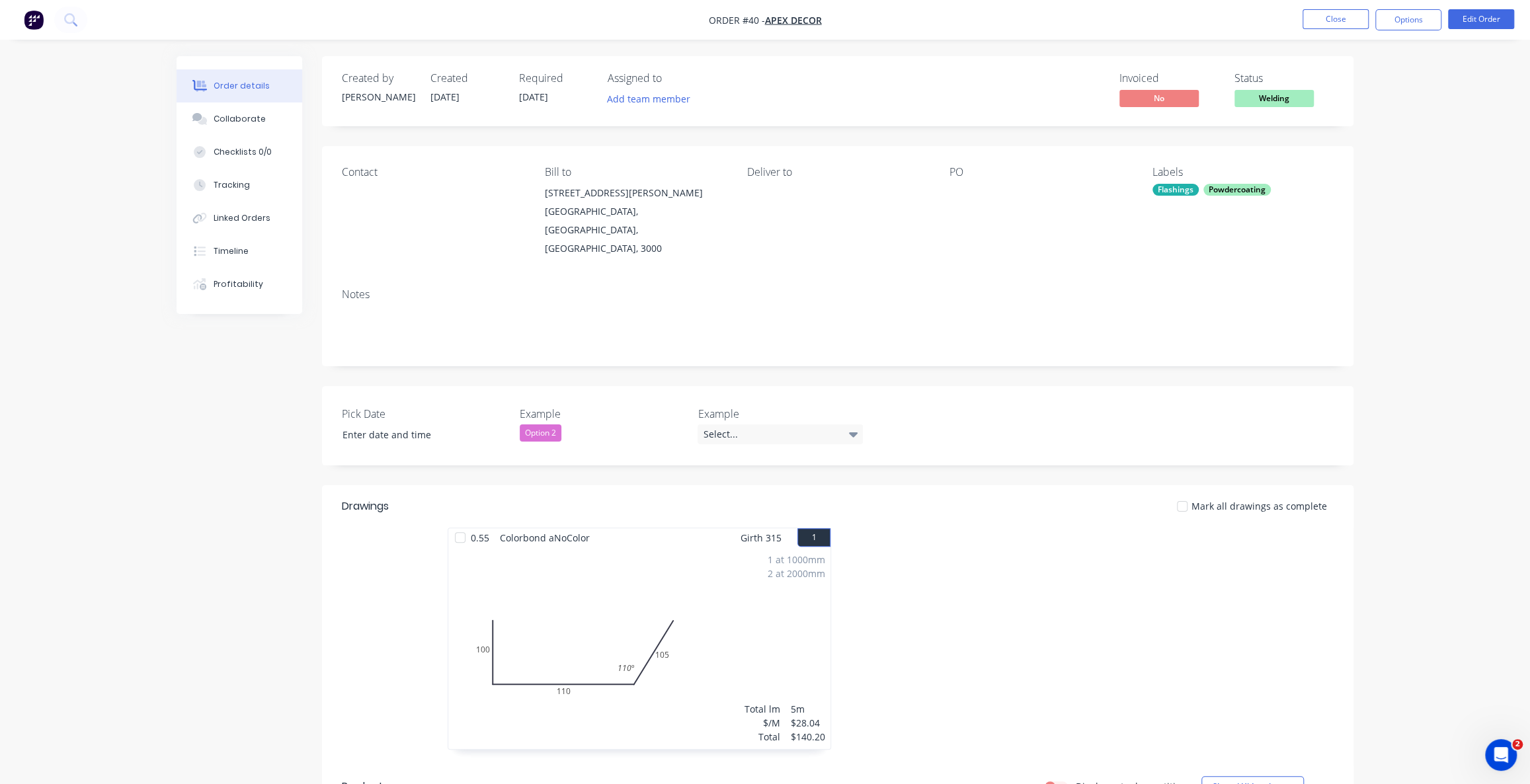
click at [1292, 93] on span "Welding" at bounding box center [1273, 98] width 79 height 16
click at [1394, 212] on div "Order details Collaborate Checklists 0/0 Tracking Linked Orders Timeline Profit…" at bounding box center [765, 595] width 1530 height 1190
click at [246, 151] on div "Checklists 0/0" at bounding box center [242, 152] width 58 height 12
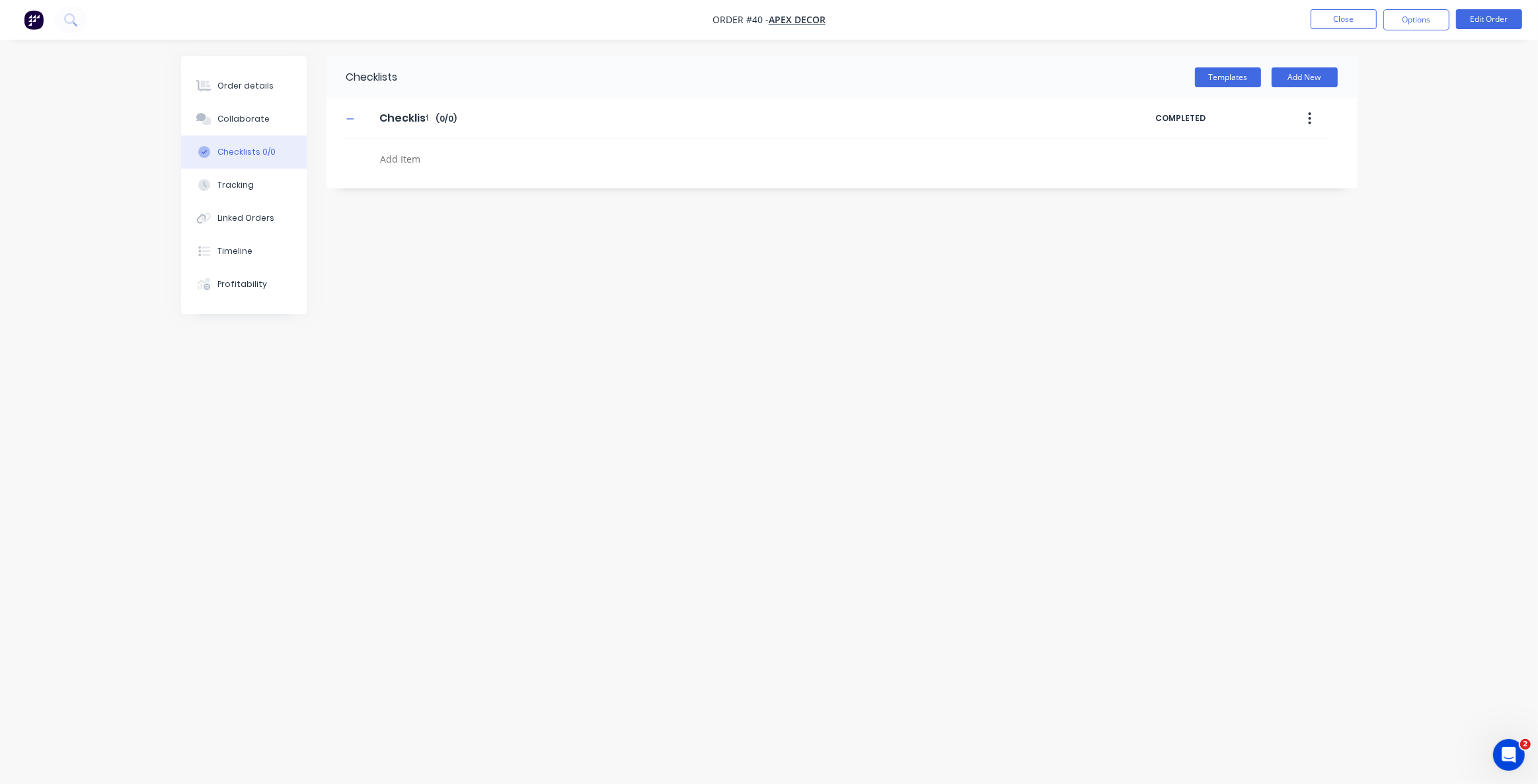
click at [669, 280] on div "Checklists Templates Add New Checklist Checklist Enter Checklist name ( 0 / 0 )…" at bounding box center [769, 367] width 1177 height 621
click at [607, 260] on div "Checklists Templates Add New Checklist Checklist Enter Checklist name ( 0 / 0 )…" at bounding box center [769, 367] width 1177 height 621
click at [1165, 247] on div "Checklists Templates Add New Checklist Checklist Enter Checklist name ( 0 / 0 )…" at bounding box center [769, 367] width 1177 height 621
click at [1241, 79] on button "Templates" at bounding box center [1227, 77] width 66 height 20
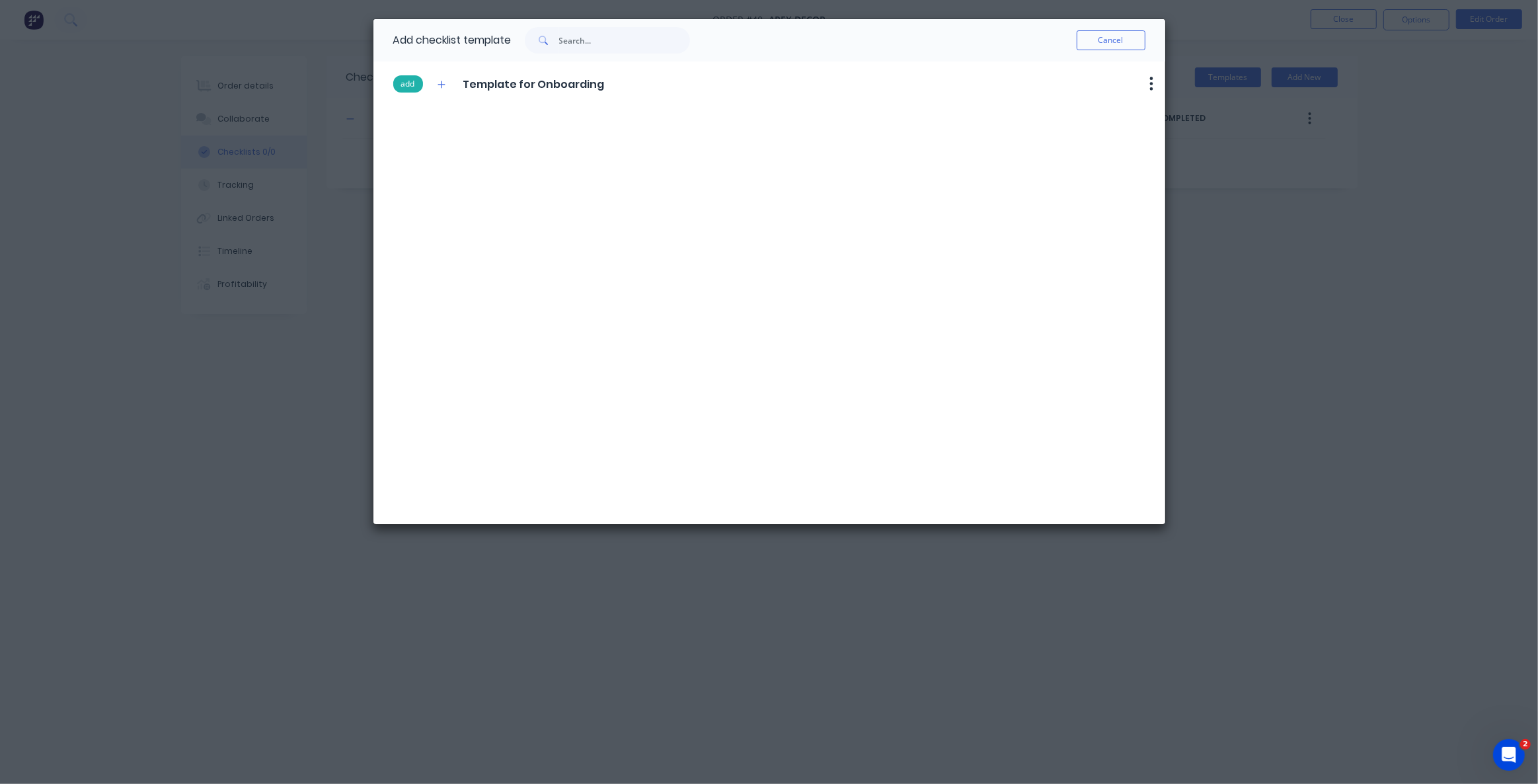
click at [413, 82] on button "add" at bounding box center [408, 83] width 29 height 17
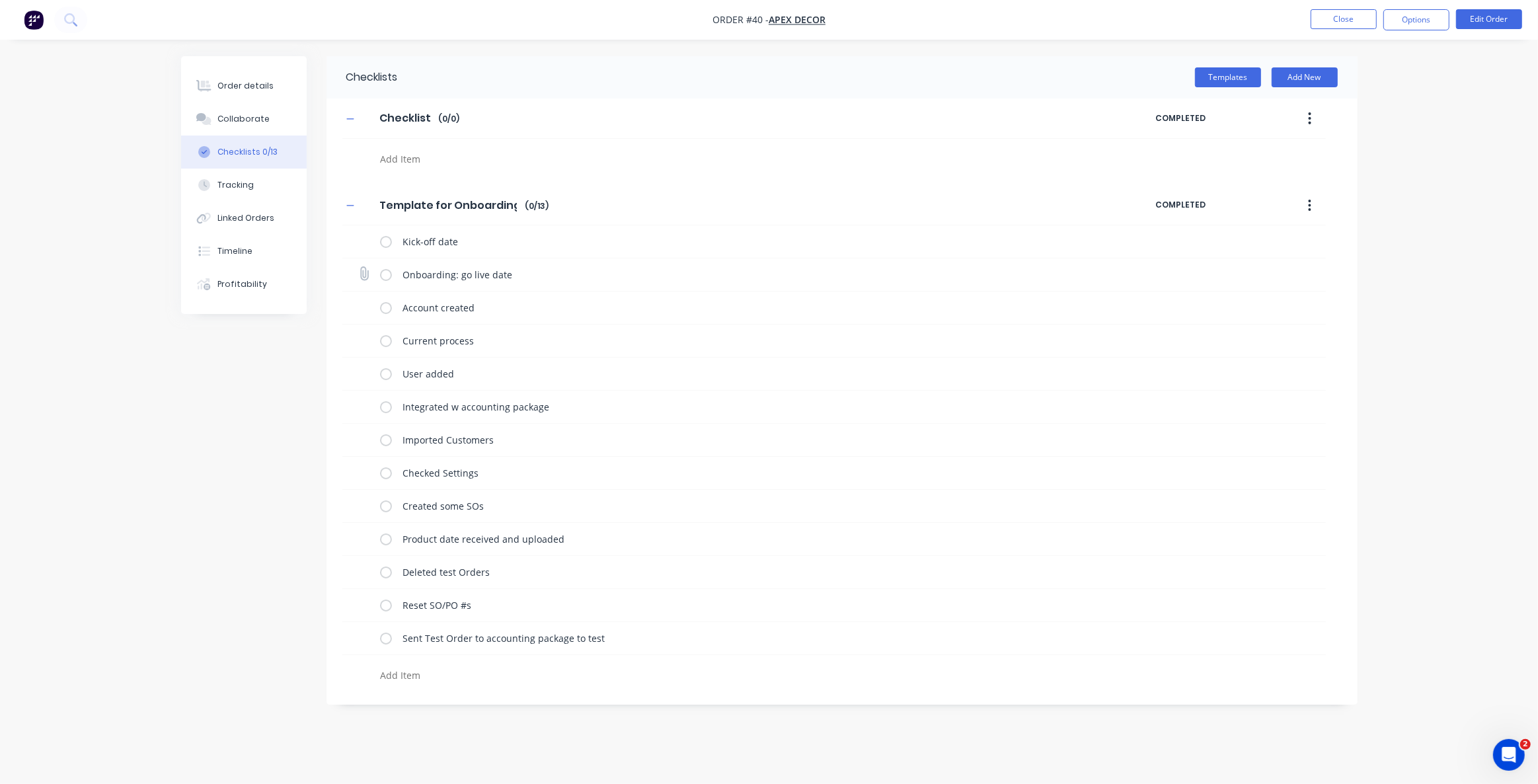
click at [383, 271] on label at bounding box center [386, 274] width 12 height 14
click at [0, 0] on input "checkbox" at bounding box center [0, 0] width 0 height 0
click at [384, 338] on label at bounding box center [386, 341] width 12 height 14
click at [0, 0] on input "checkbox" at bounding box center [0, 0] width 0 height 0
click at [386, 313] on label at bounding box center [386, 307] width 12 height 14
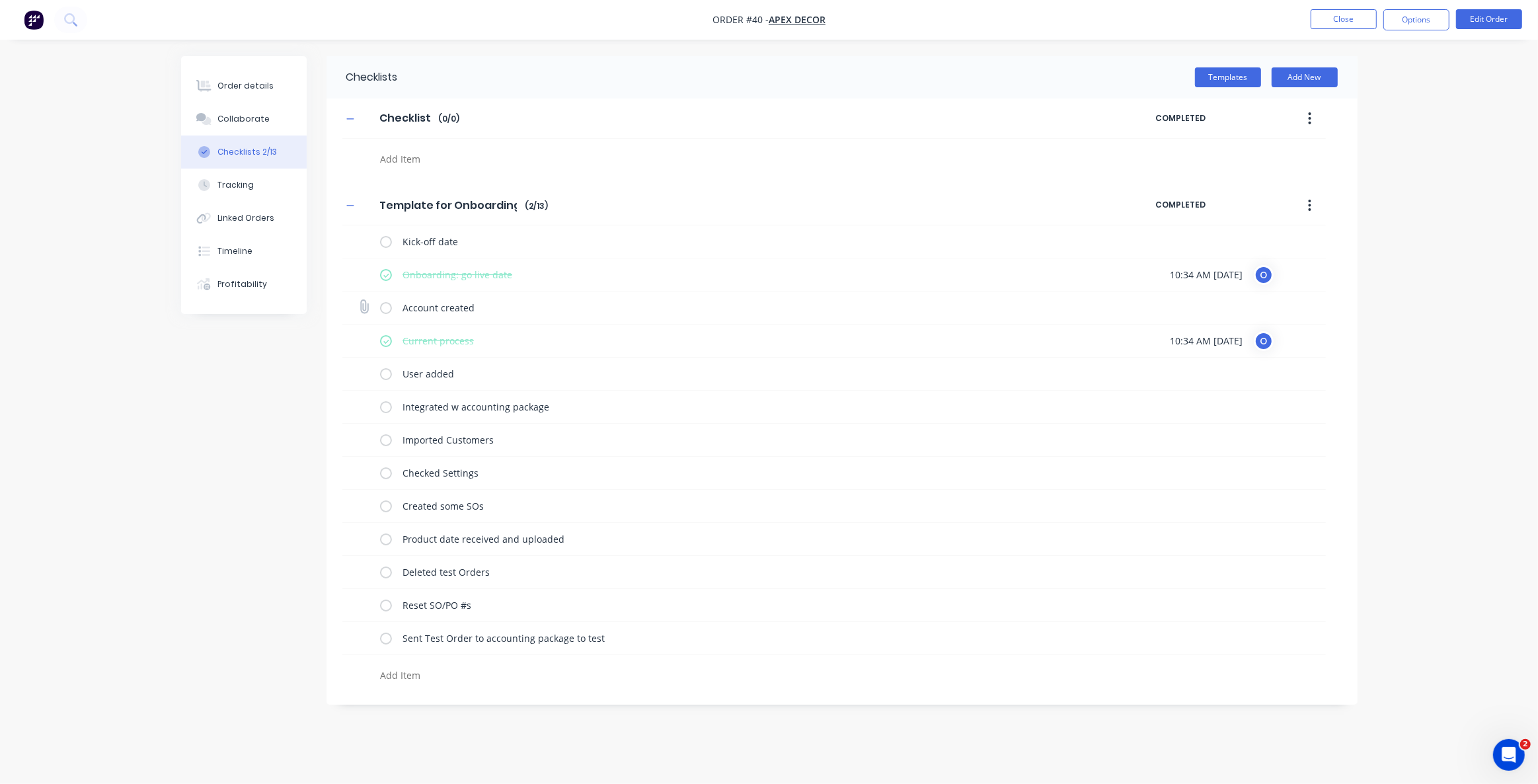
click at [0, 0] on input "checkbox" at bounding box center [0, 0] width 0 height 0
type textarea "x"
click at [267, 436] on div "Checklists Templates Add New Checklist Checklist Enter Checklist name ( 0 / 0 )…" at bounding box center [769, 381] width 1177 height 649
click at [251, 192] on button "Tracking" at bounding box center [244, 185] width 126 height 33
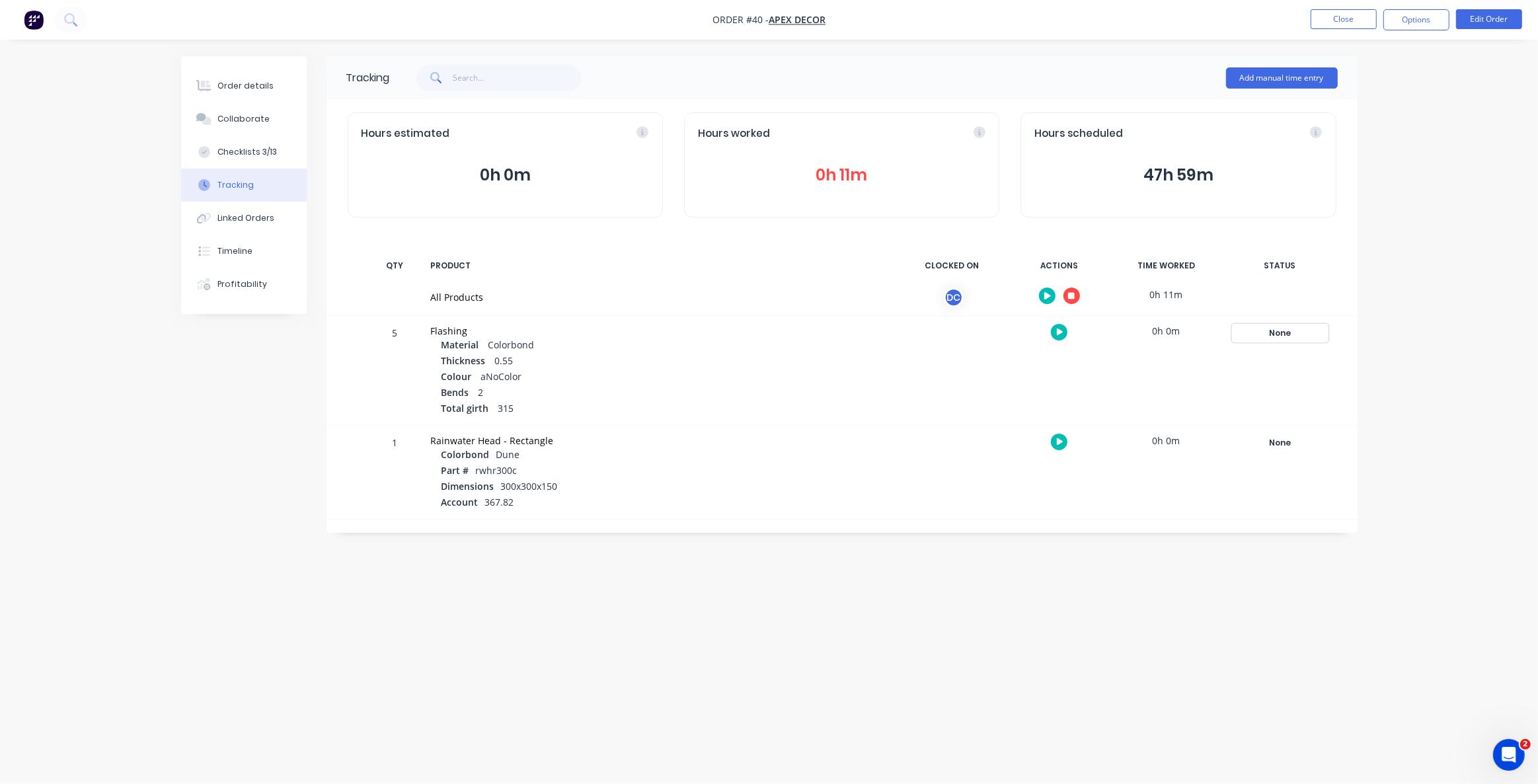
click at [1302, 330] on div "None" at bounding box center [1280, 333] width 95 height 17
click at [1386, 456] on button "Fabrication" at bounding box center [1380, 463] width 64 height 17
click at [1271, 440] on div "None" at bounding box center [1280, 443] width 95 height 17
click at [1363, 540] on button "Powder Coating" at bounding box center [1389, 538] width 82 height 17
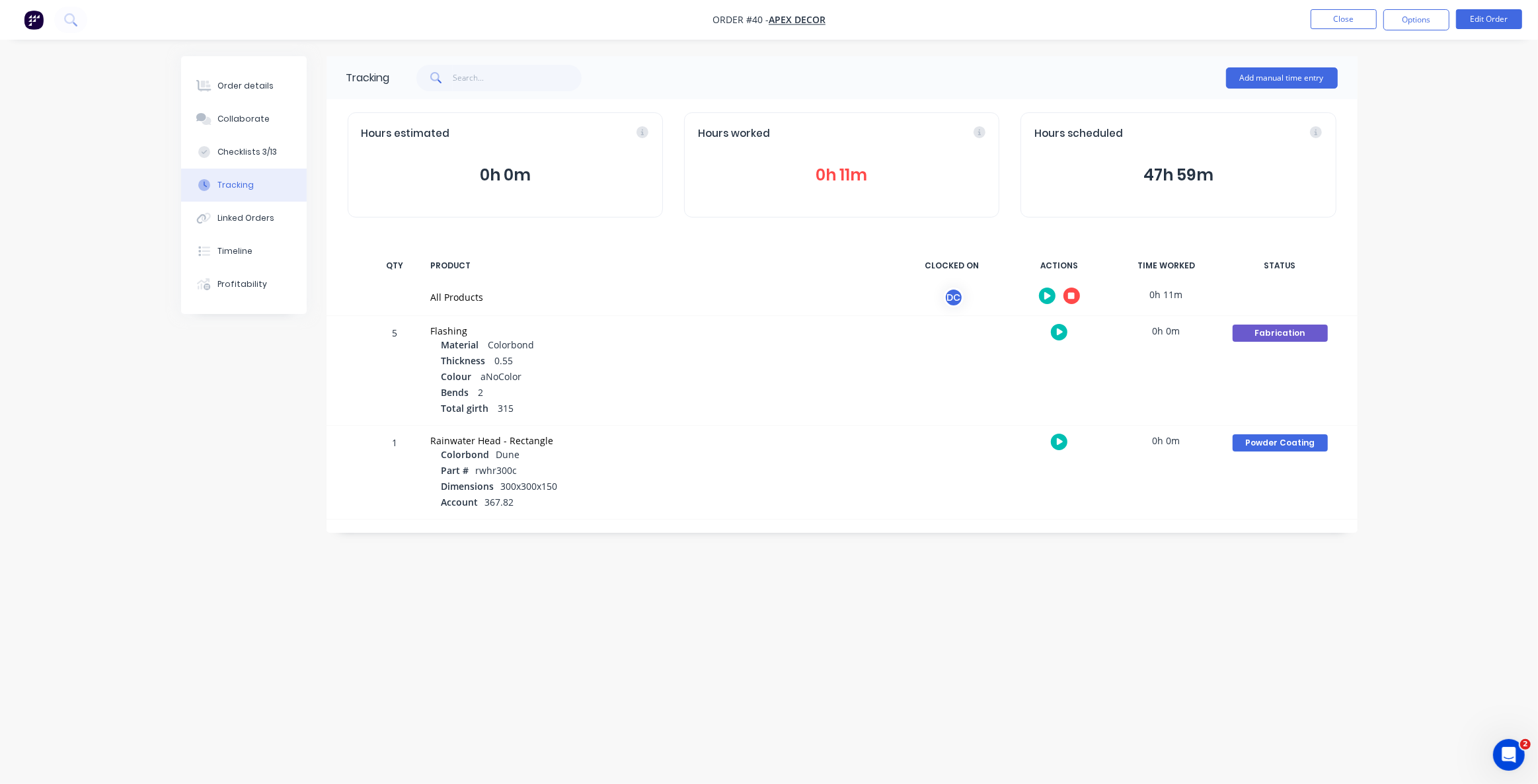
click at [1173, 610] on div "Tracking Add manual time entry Hours estimated 0h 0m Hours worked 0h 11m Hours …" at bounding box center [769, 367] width 1177 height 621
click at [1330, 24] on button "Close" at bounding box center [1343, 19] width 66 height 20
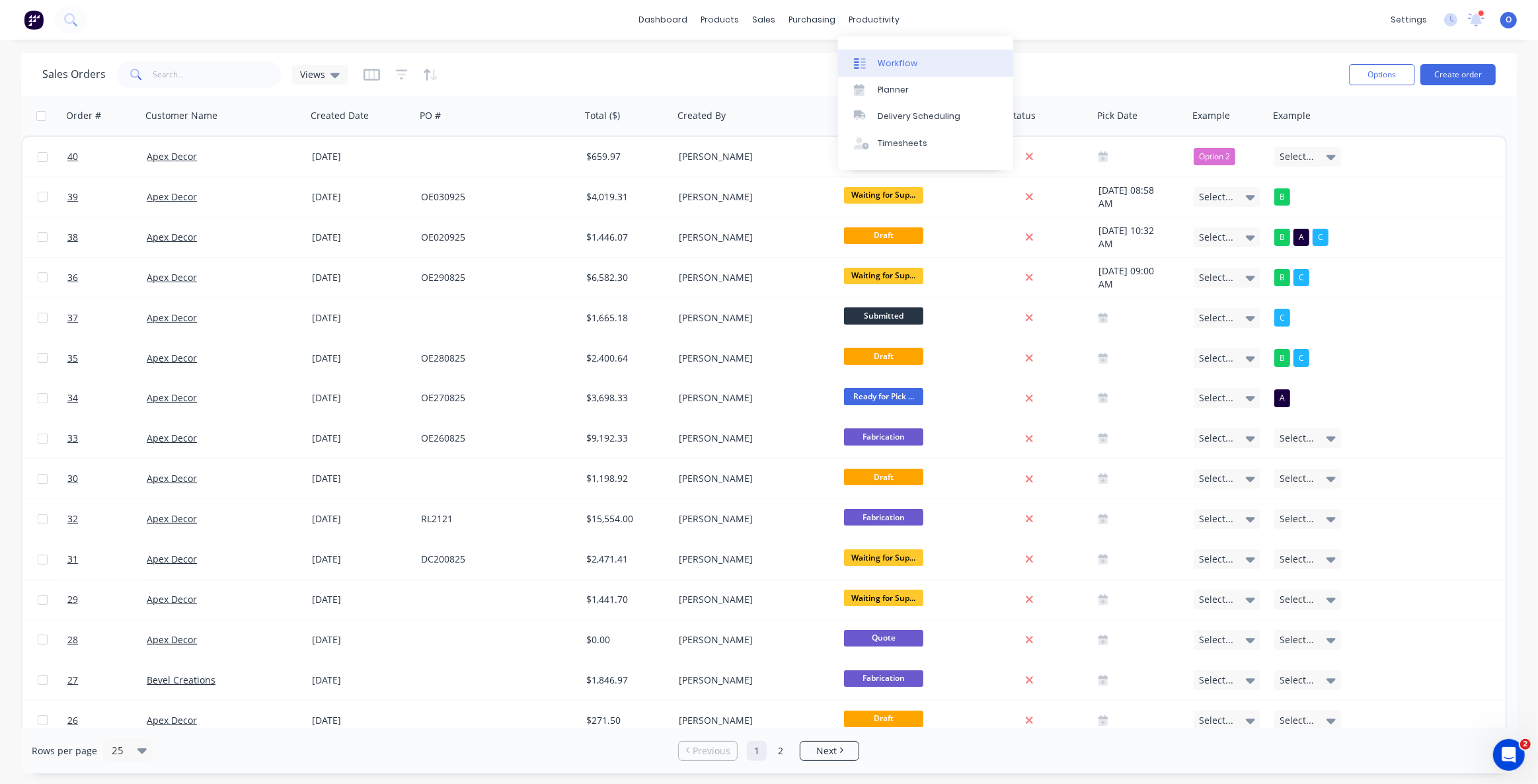
click at [888, 58] on div "Workflow" at bounding box center [897, 64] width 40 height 12
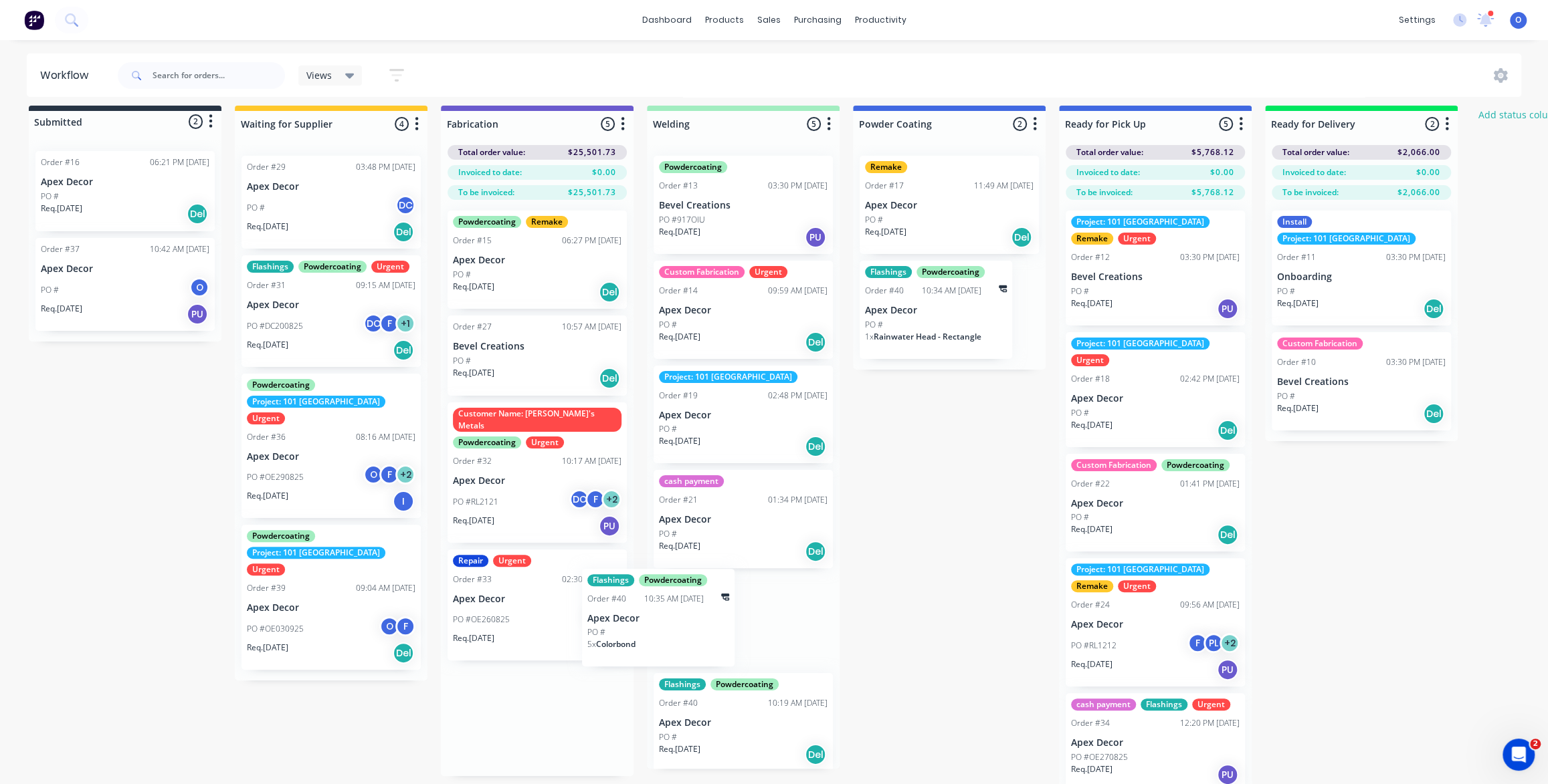
scroll to position [11, 0]
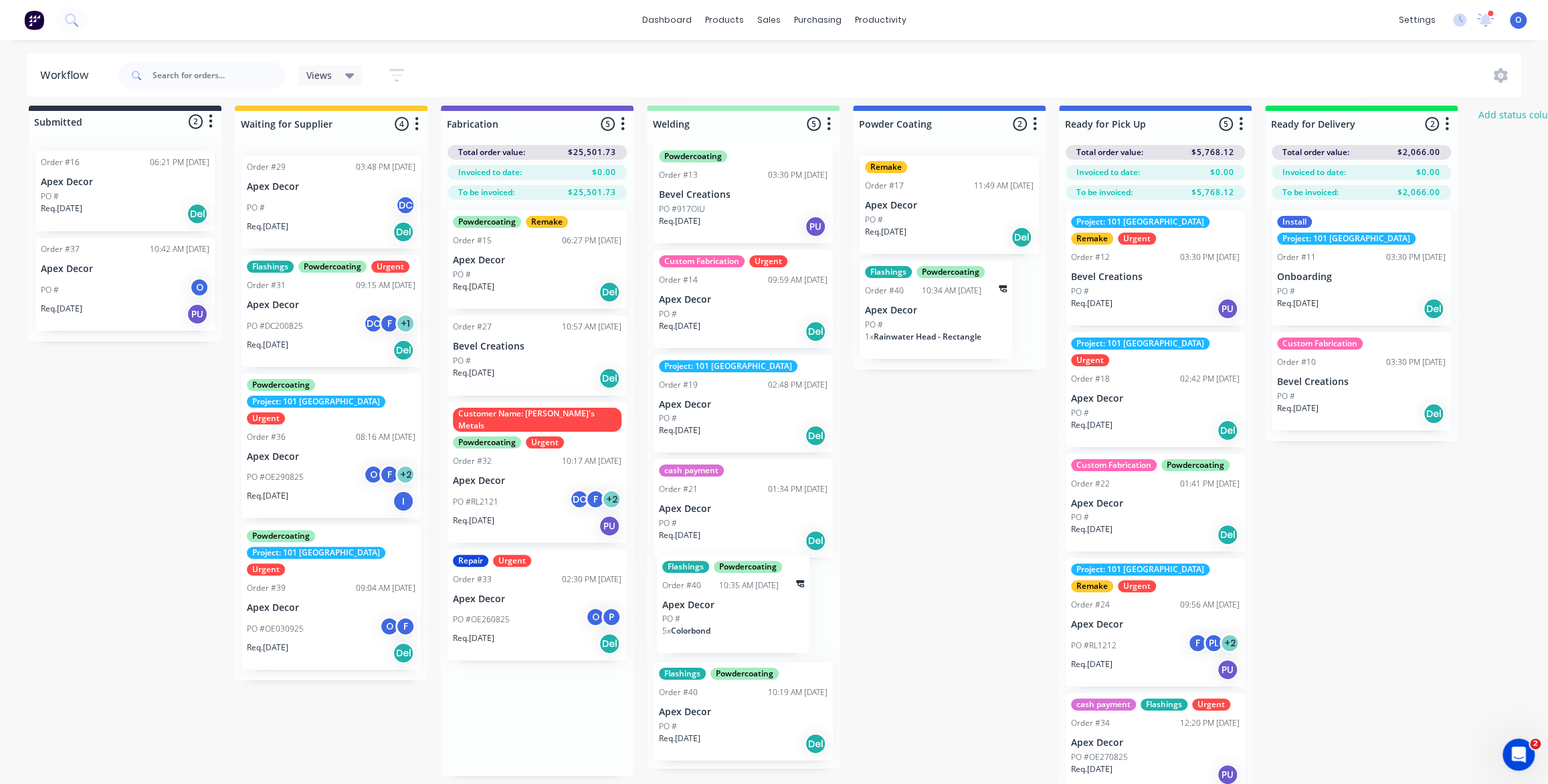
drag, startPoint x: 558, startPoint y: 701, endPoint x: 769, endPoint y: 600, distance: 233.9
click at [769, 600] on div "Submitted 2 Status colour #273444 hex #273444 Save Cancel Summaries Total order…" at bounding box center [911, 453] width 1842 height 697
drag, startPoint x: 934, startPoint y: 333, endPoint x: 945, endPoint y: 330, distance: 11.4
click at [947, 336] on div "Remake Order #17 11:49 AM [DATE] Apex Decor PO # Req. [DATE] Del Flashings Powd…" at bounding box center [949, 257] width 193 height 224
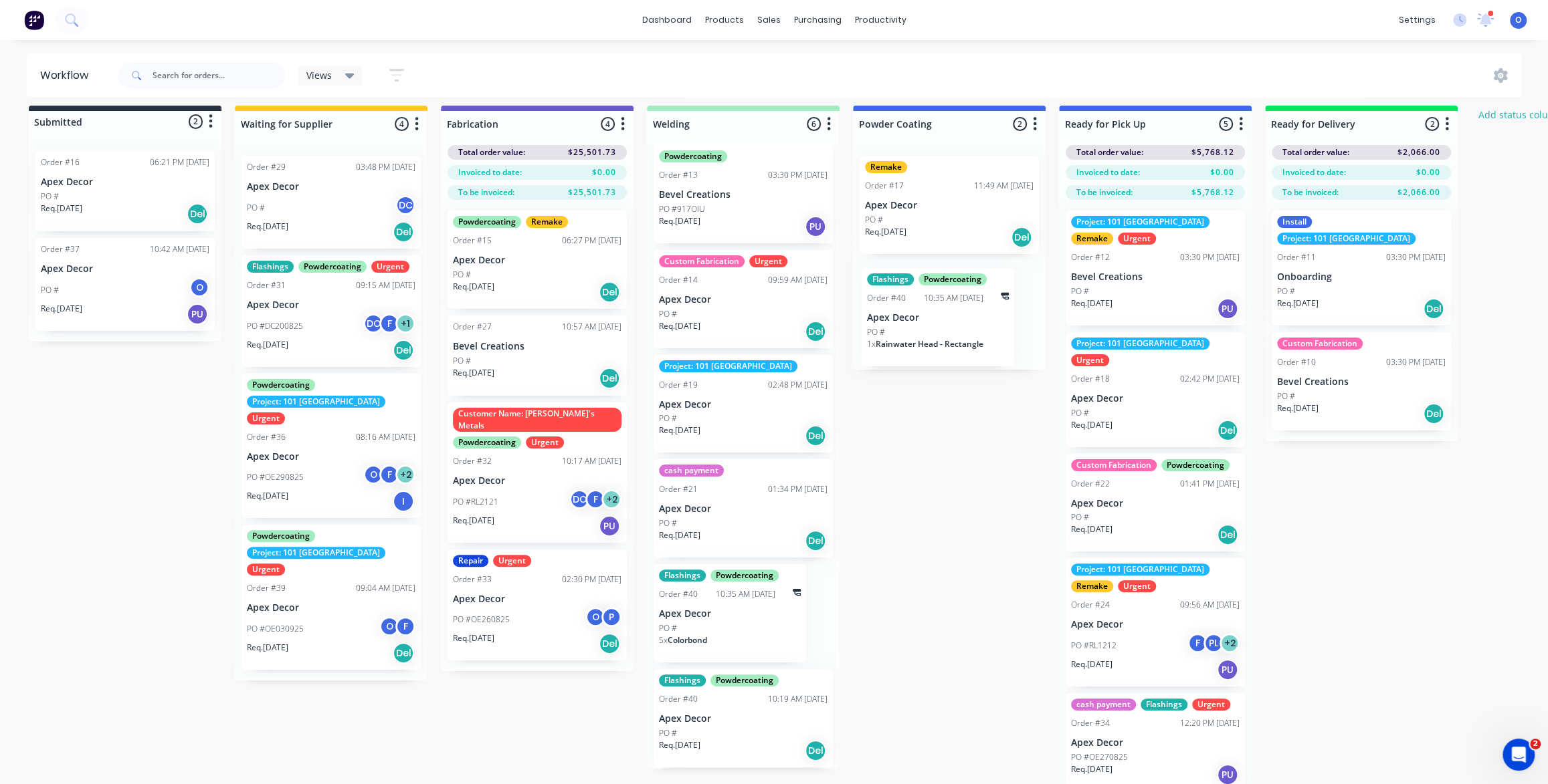
drag, startPoint x: 948, startPoint y: 317, endPoint x: 950, endPoint y: 329, distance: 12.2
click at [950, 329] on div "Remake Order #17 11:49 AM [DATE] Apex Decor PO # Req. [DATE] Del Flashings Powd…" at bounding box center [949, 257] width 193 height 224
click at [950, 312] on p "Apex Decor" at bounding box center [936, 311] width 142 height 12
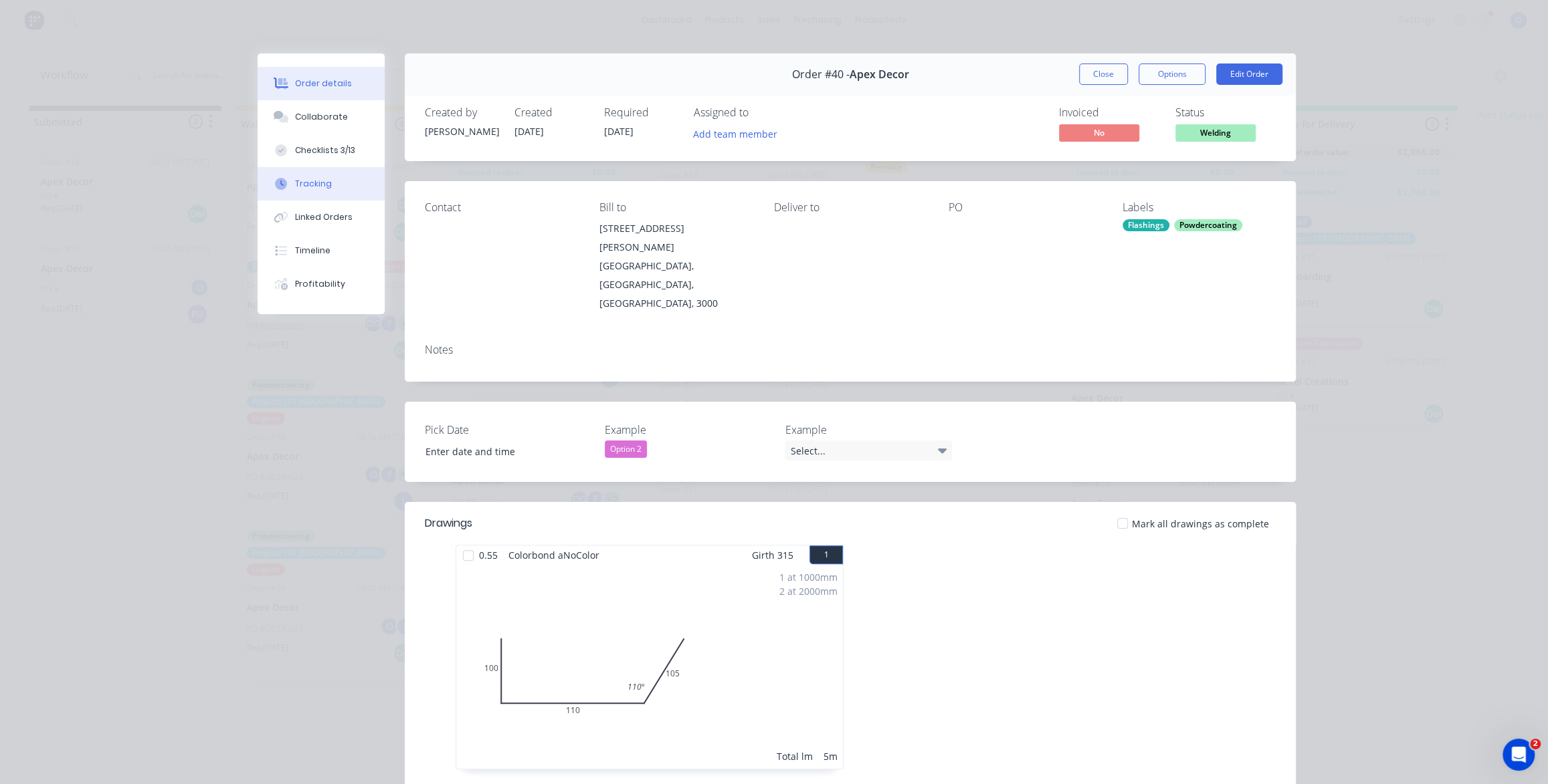
click at [326, 191] on button "Tracking" at bounding box center [321, 184] width 127 height 34
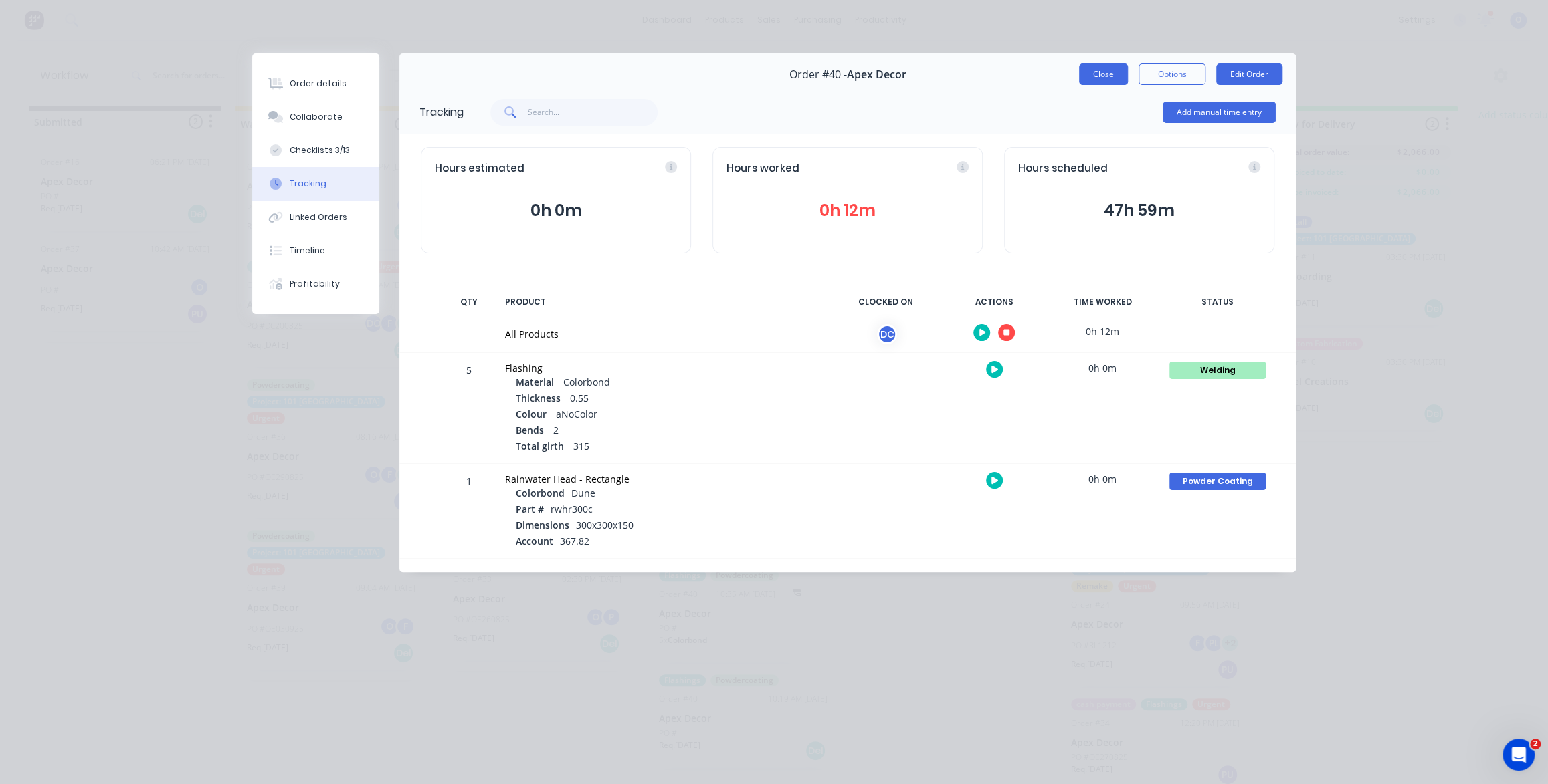
click at [1103, 83] on button "Close" at bounding box center [1103, 74] width 49 height 21
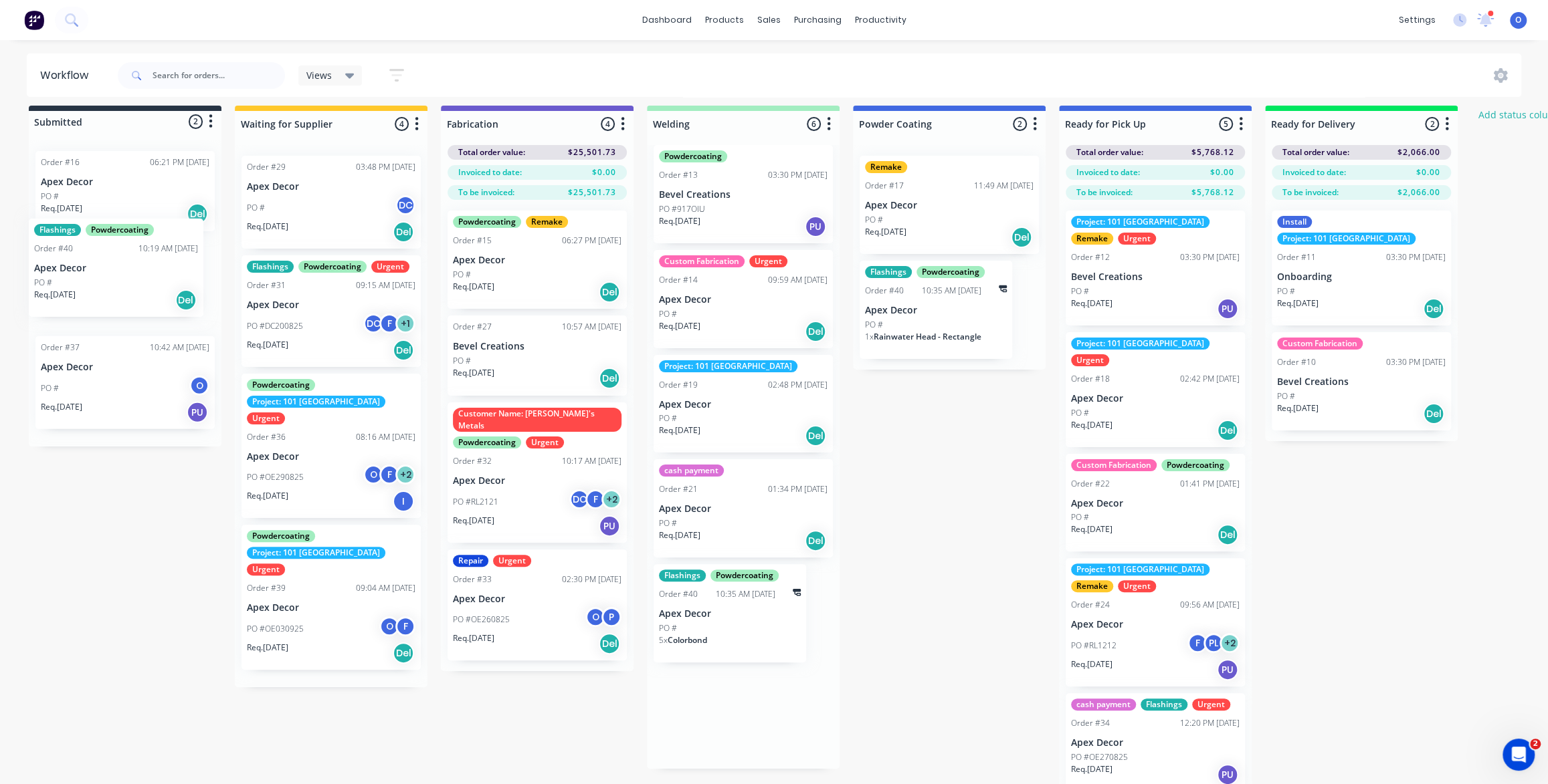
drag, startPoint x: 740, startPoint y: 721, endPoint x: 108, endPoint y: 268, distance: 777.6
click at [108, 268] on div "Submitted 2 Status colour #273444 hex #273444 Save Cancel Summaries Total order…" at bounding box center [911, 453] width 1842 height 697
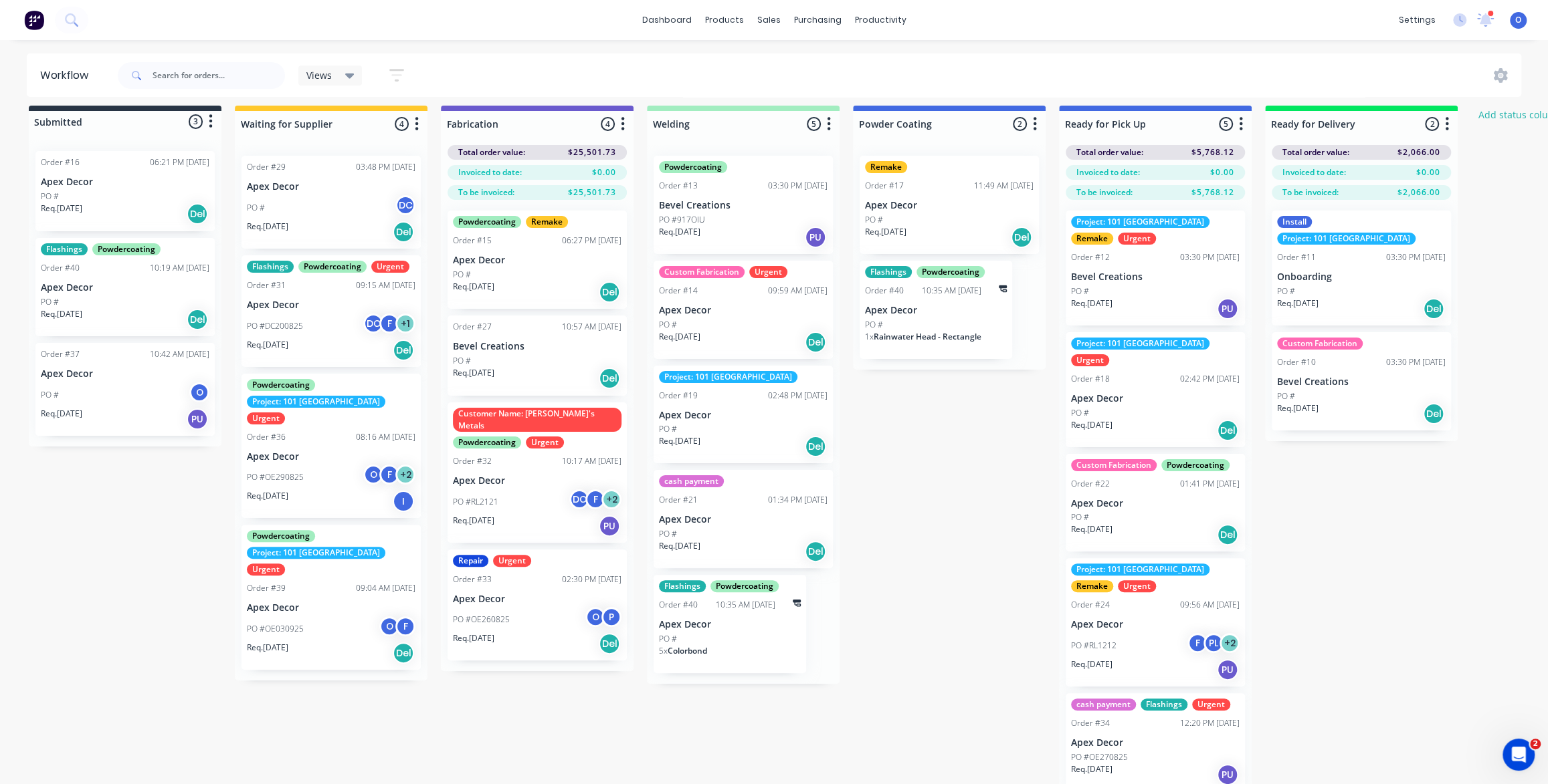
click at [93, 285] on p "Apex Decor" at bounding box center [125, 288] width 168 height 12
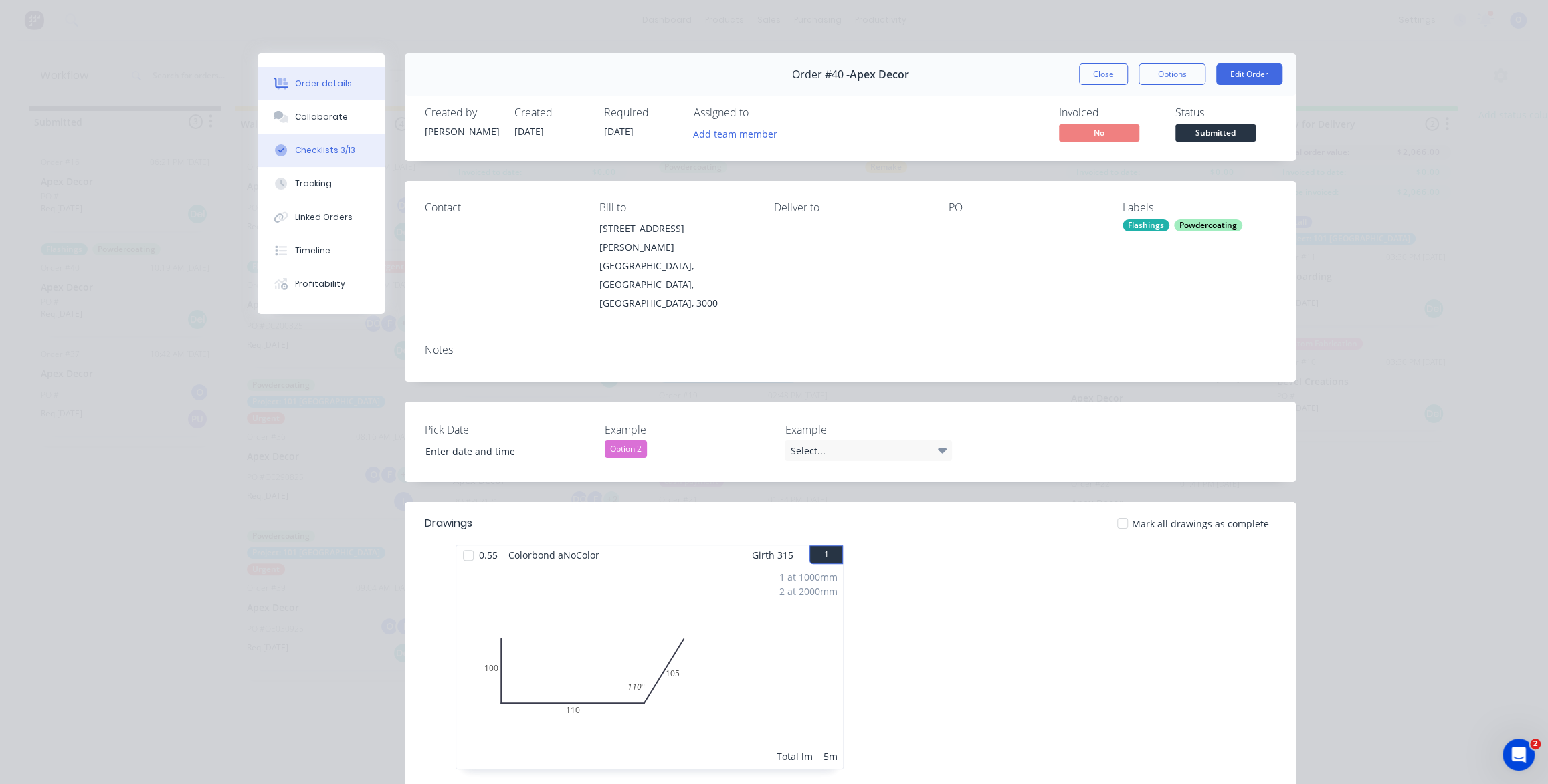
click at [327, 157] on button "Checklists 3/13" at bounding box center [321, 150] width 127 height 34
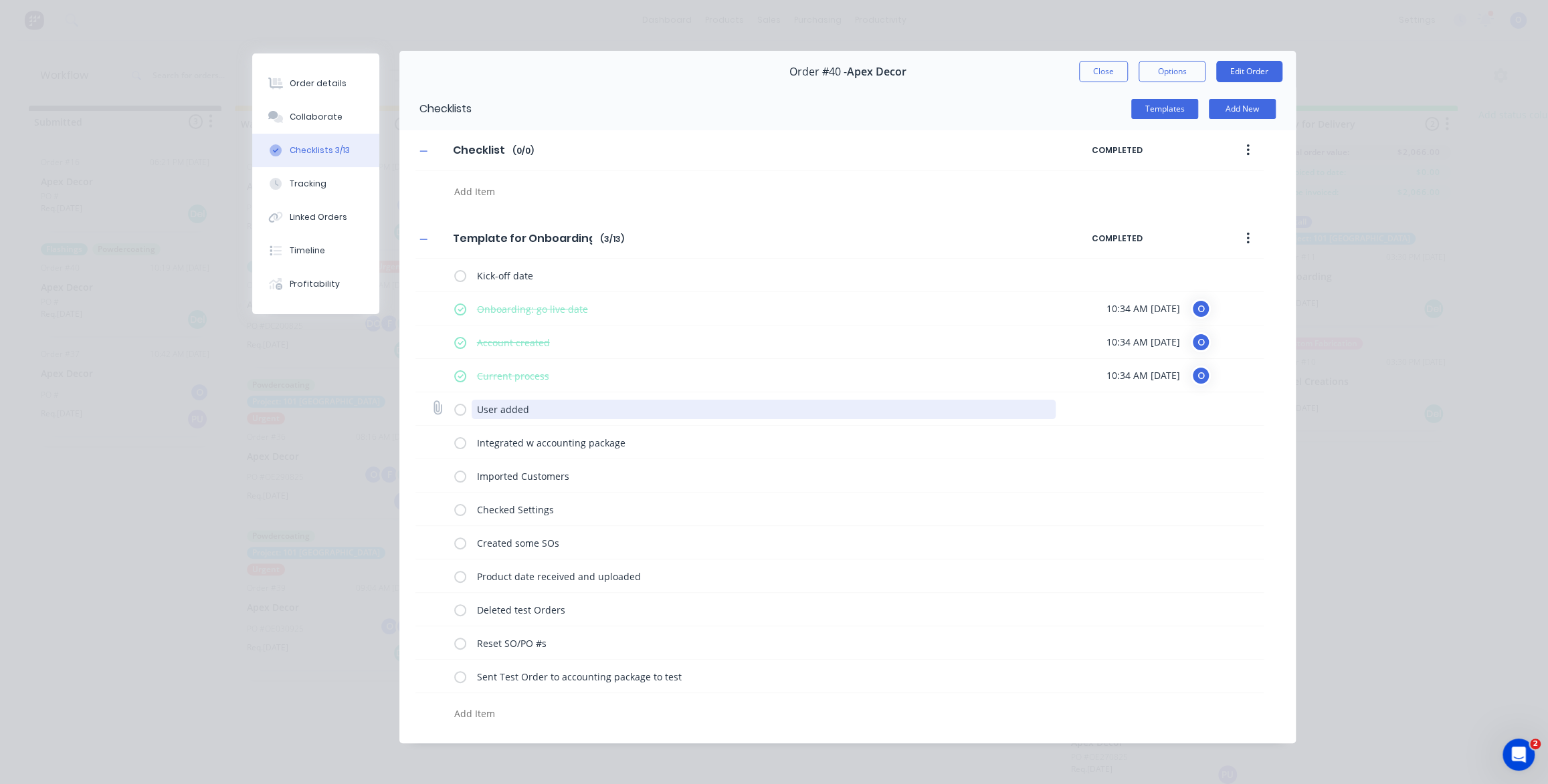
scroll to position [3, 0]
click at [493, 408] on textarea "User added" at bounding box center [764, 409] width 585 height 20
click at [526, 411] on textarea "User added" at bounding box center [764, 409] width 585 height 20
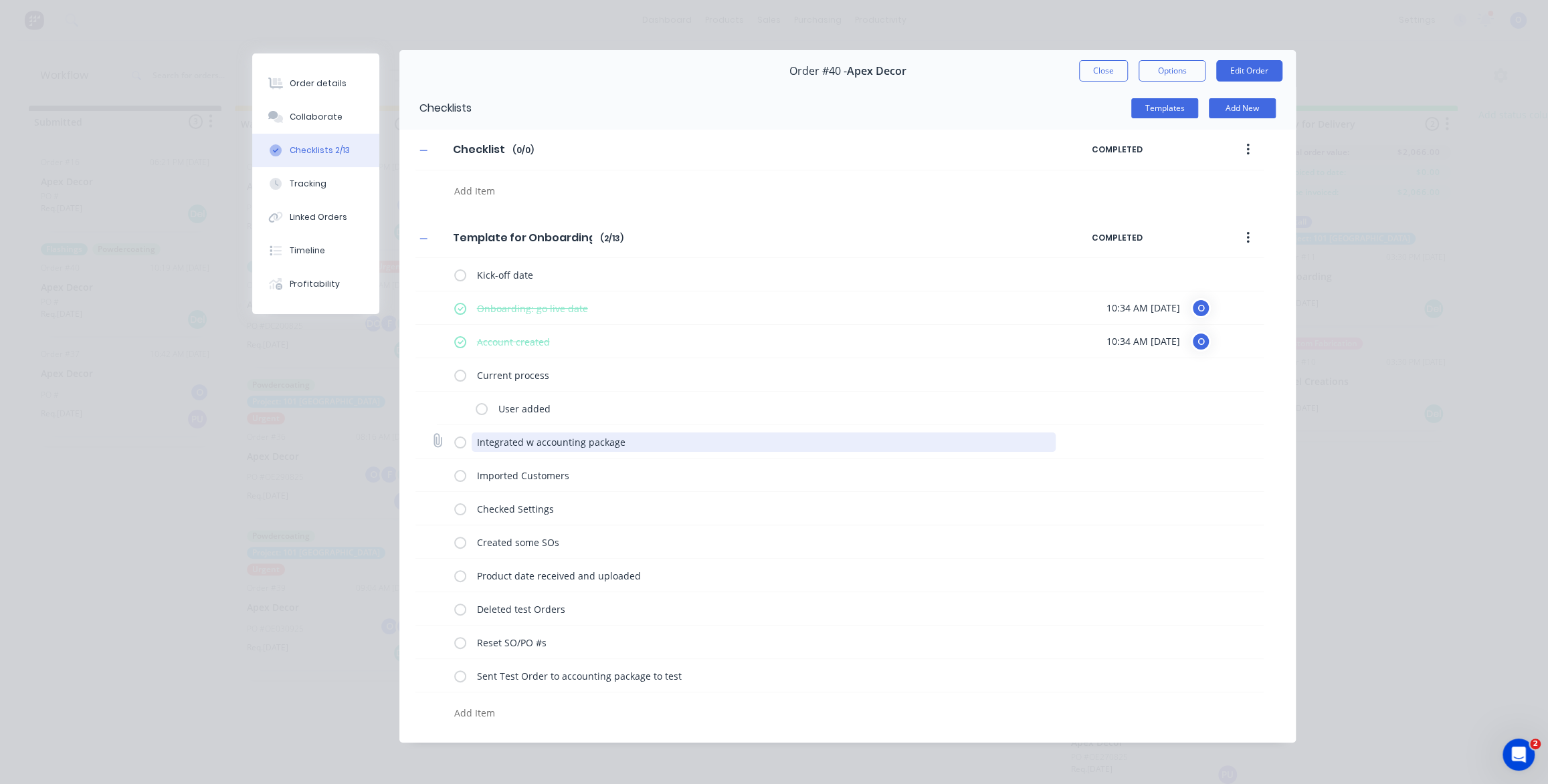
click at [476, 447] on textarea "Integrated w accounting package" at bounding box center [764, 443] width 585 height 20
click at [629, 443] on textarea "Integrated w accounting package" at bounding box center [764, 443] width 585 height 20
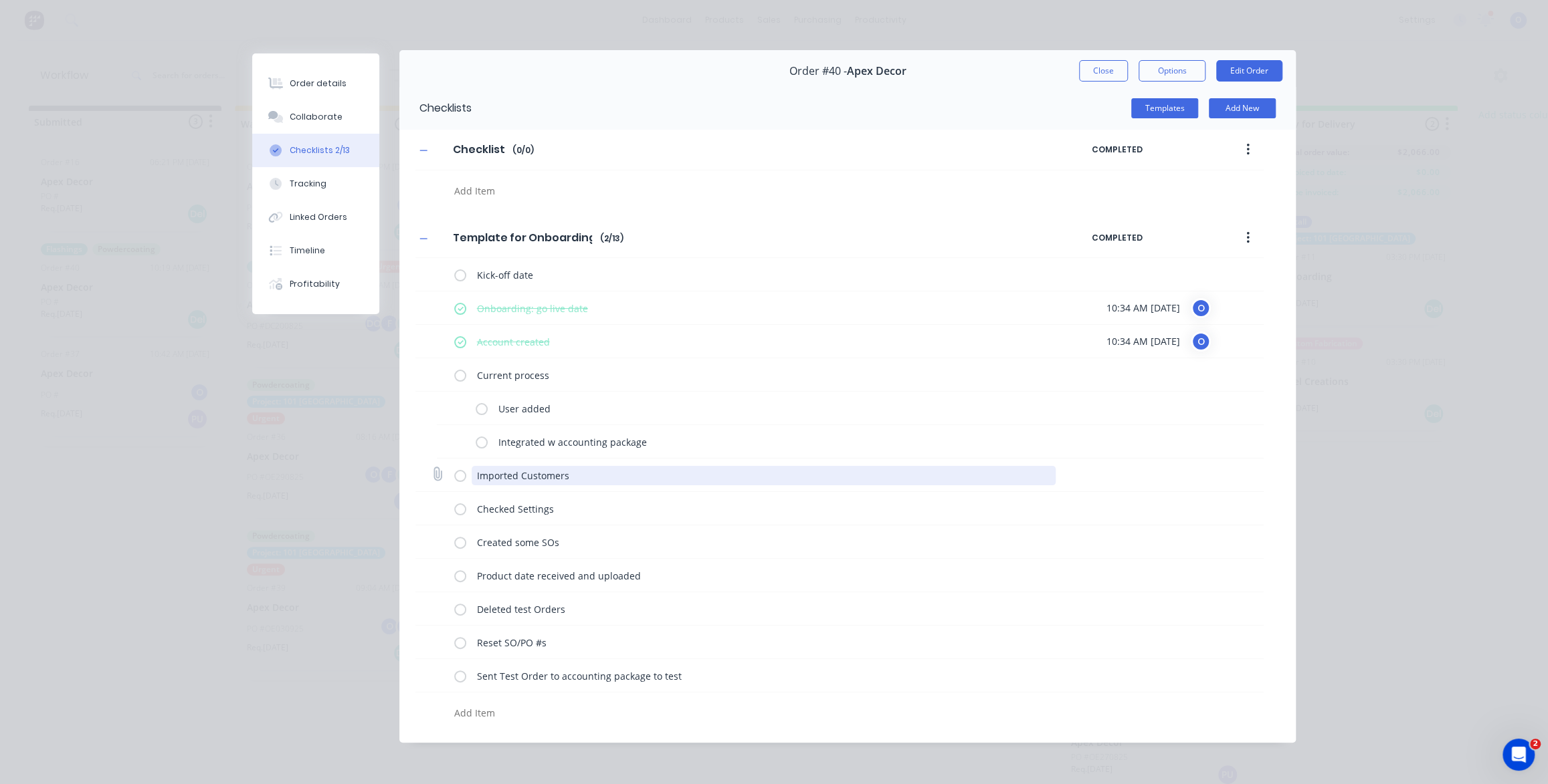
click at [572, 476] on textarea "Imported Customers" at bounding box center [764, 476] width 585 height 20
click at [475, 200] on textarea at bounding box center [718, 191] width 540 height 20
click at [420, 152] on icon "button" at bounding box center [423, 150] width 8 height 9
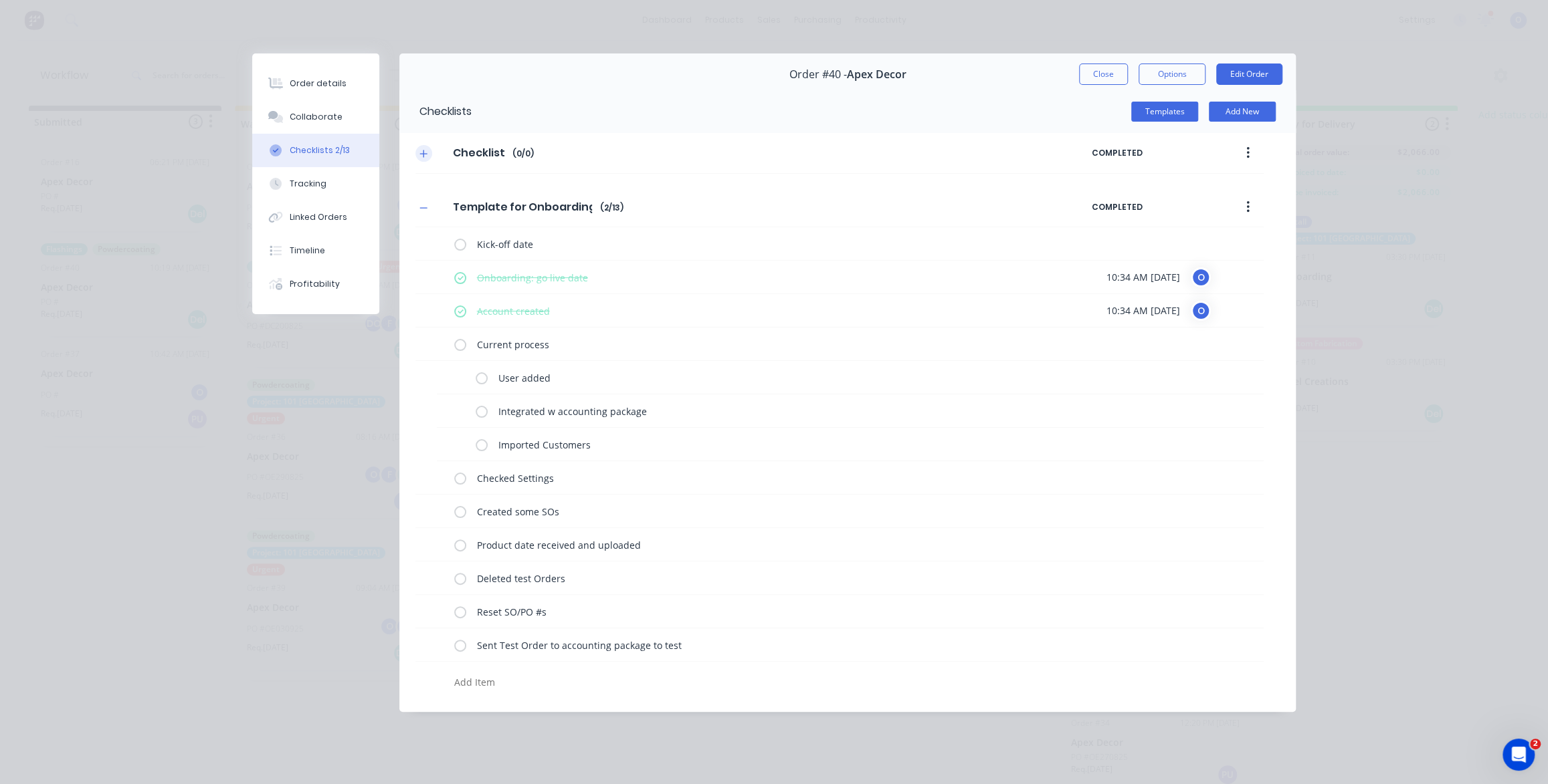
scroll to position [0, 0]
click at [1109, 207] on span "COMPLETED" at bounding box center [1148, 207] width 114 height 12
click at [1246, 207] on icon "button" at bounding box center [1248, 207] width 3 height 15
click at [779, 211] on div "Template for Onboarding Template for Onboarding Enter Checklist name ( 2 / 13 )" at bounding box center [754, 207] width 676 height 24
click at [1099, 78] on button "Close" at bounding box center [1103, 74] width 49 height 21
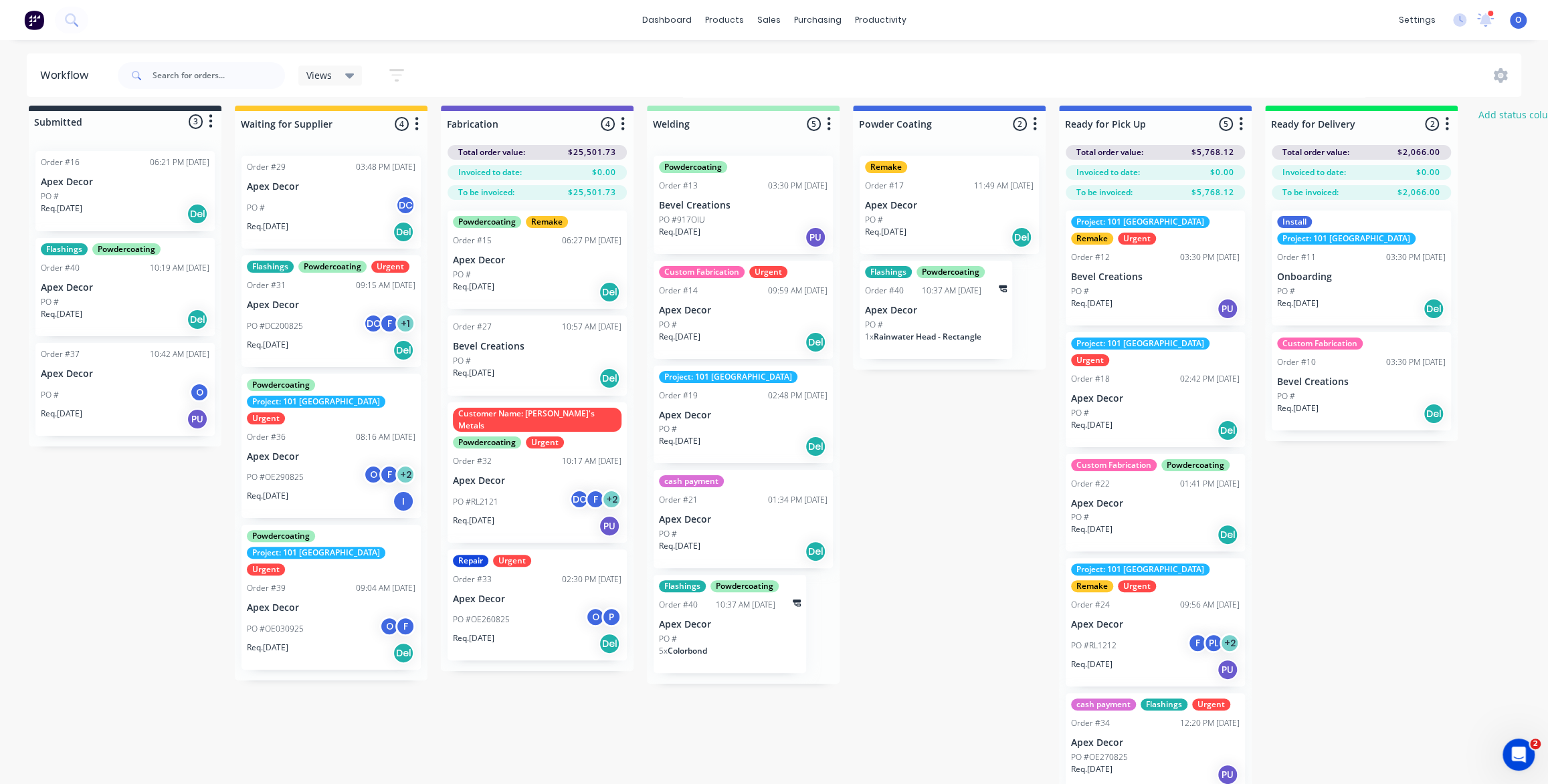
click at [893, 423] on div "Submitted 3 Status colour #273444 hex #273444 Save Cancel Summaries Total order…" at bounding box center [911, 453] width 1842 height 697
click at [121, 276] on div "Flashings Powdercoating Order #40 10:19 AM 03/09/25 Apex Decor PO # Req. 03/09/…" at bounding box center [125, 287] width 179 height 98
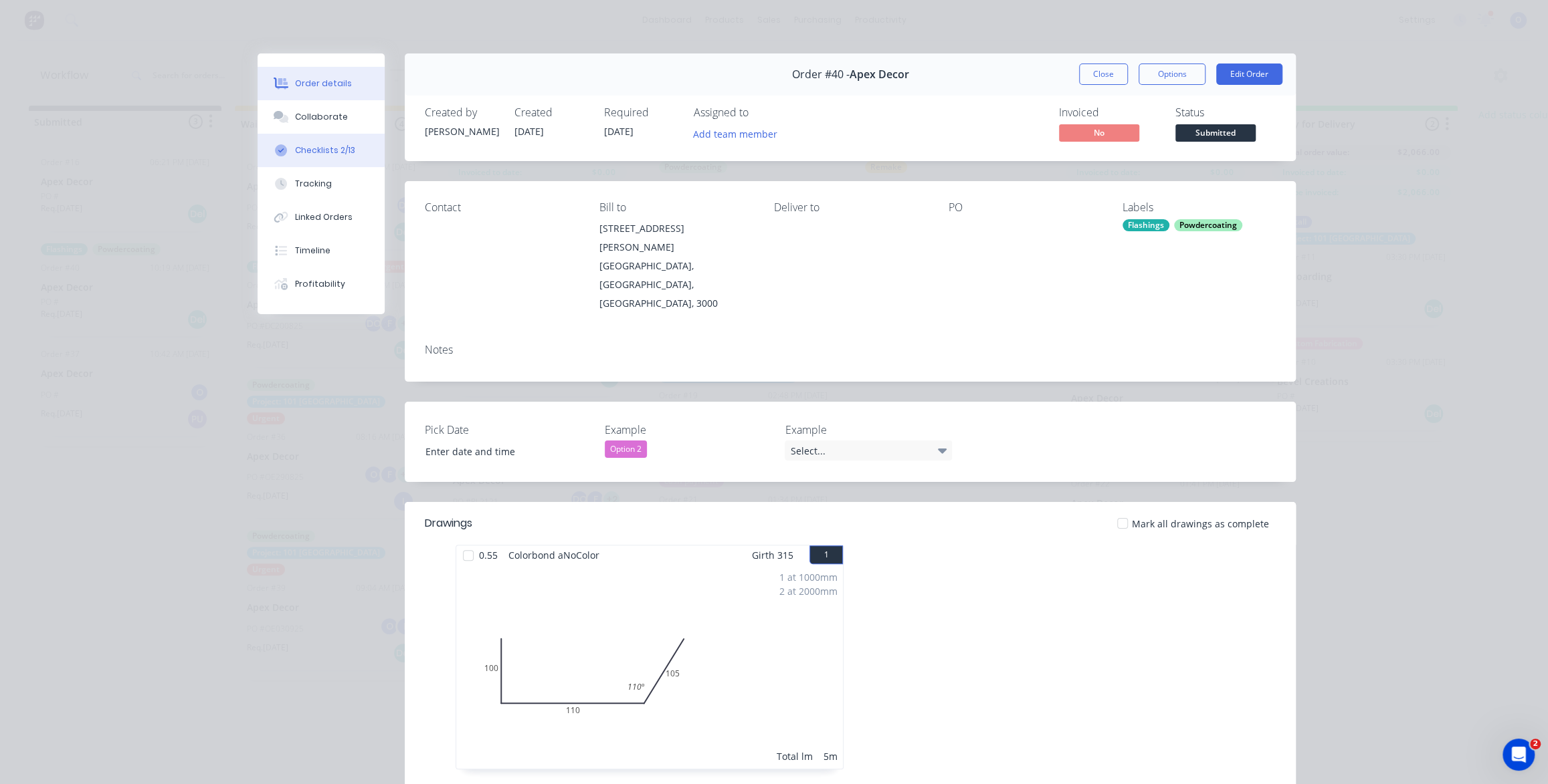
click at [326, 156] on div "Checklists 2/13" at bounding box center [325, 150] width 60 height 12
type textarea "x"
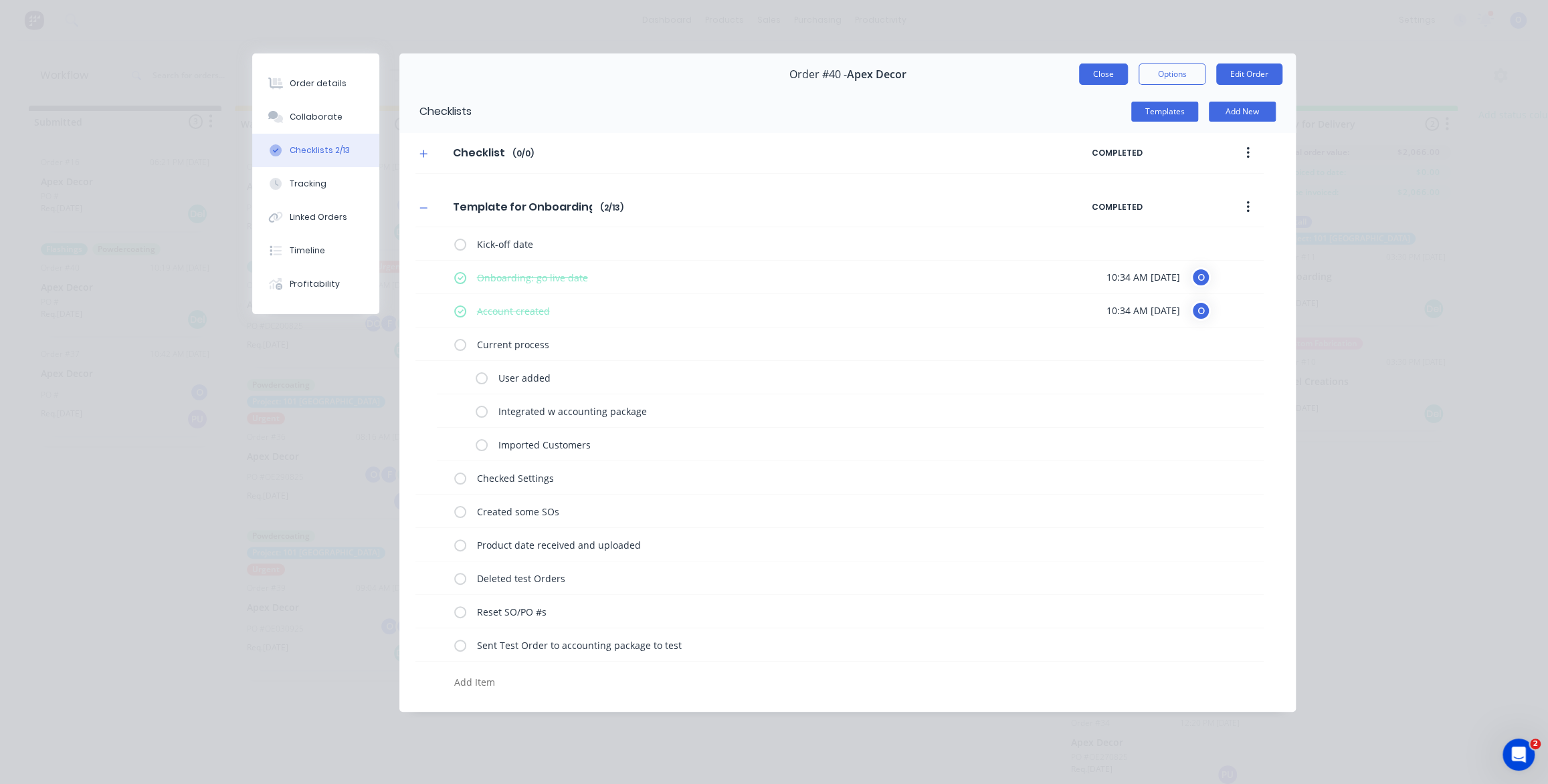
click at [1109, 76] on button "Close" at bounding box center [1103, 74] width 49 height 21
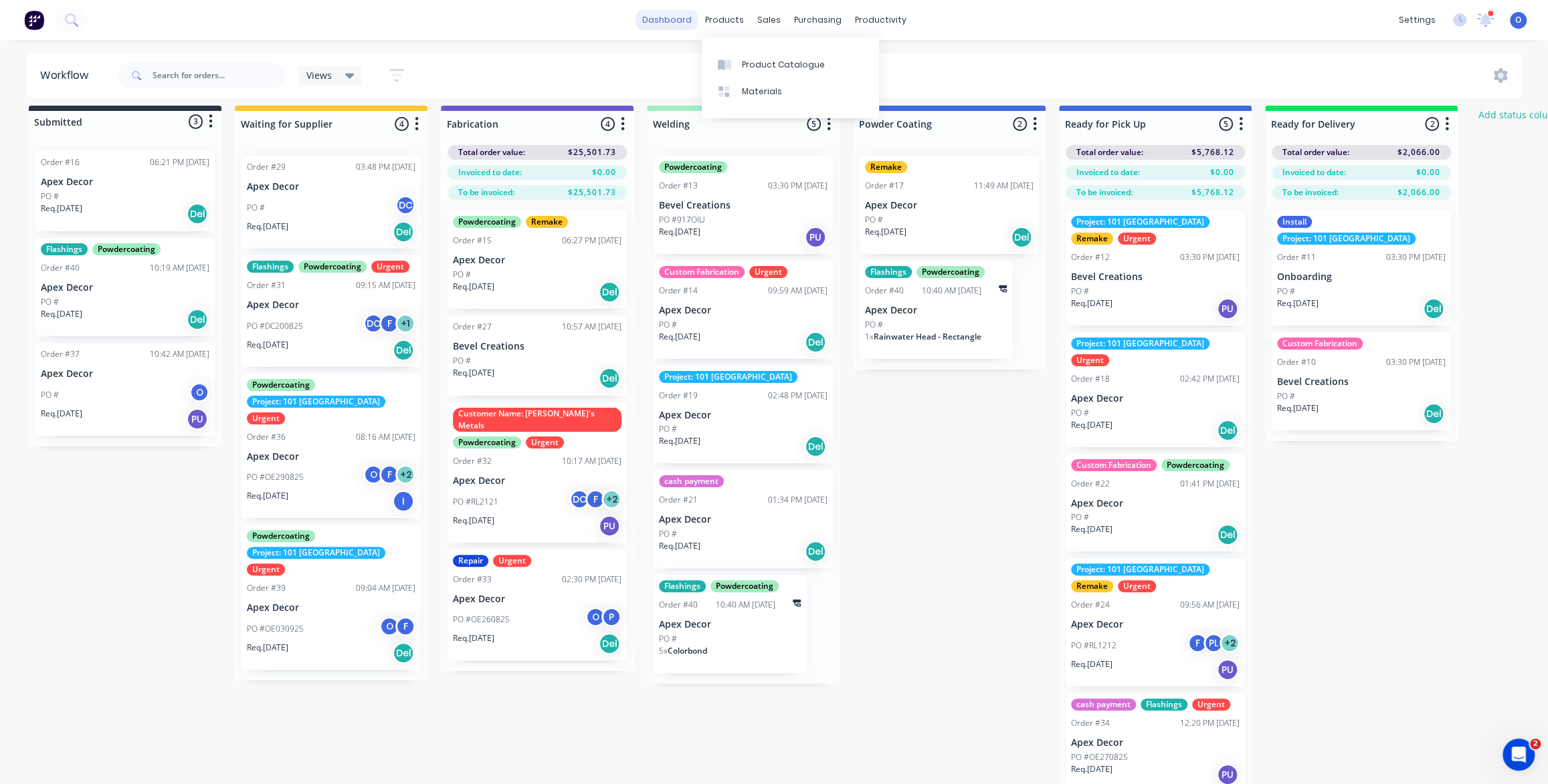
click at [687, 23] on link "dashboard" at bounding box center [666, 20] width 63 height 20
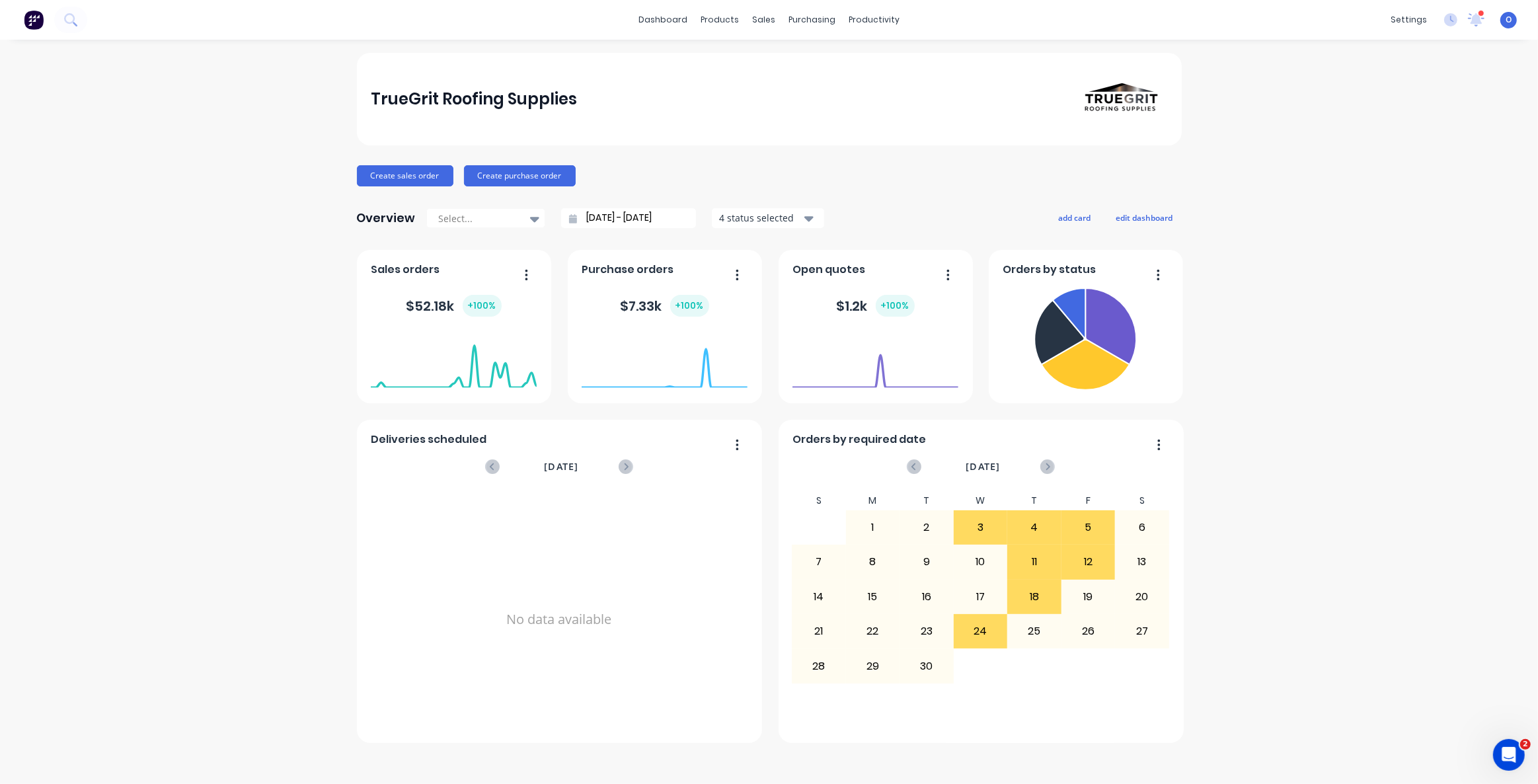
click at [306, 214] on div "TrueGrit Roofing Supplies Create sales order Create purchase order Overview Sel…" at bounding box center [769, 412] width 1538 height 718
click at [756, 64] on div "Product Catalogue" at bounding box center [778, 64] width 82 height 12
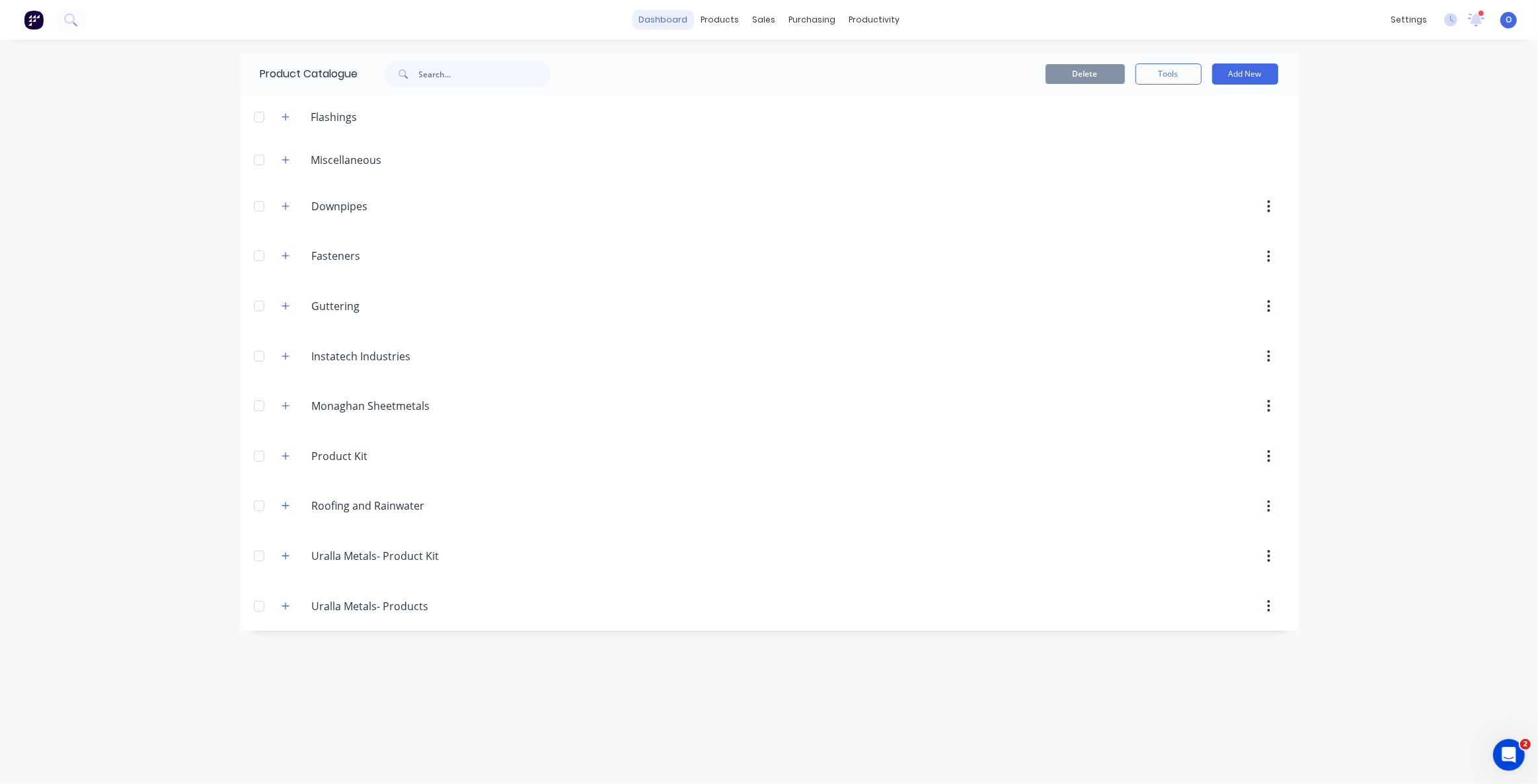
click at [654, 28] on link "dashboard" at bounding box center [663, 20] width 62 height 20
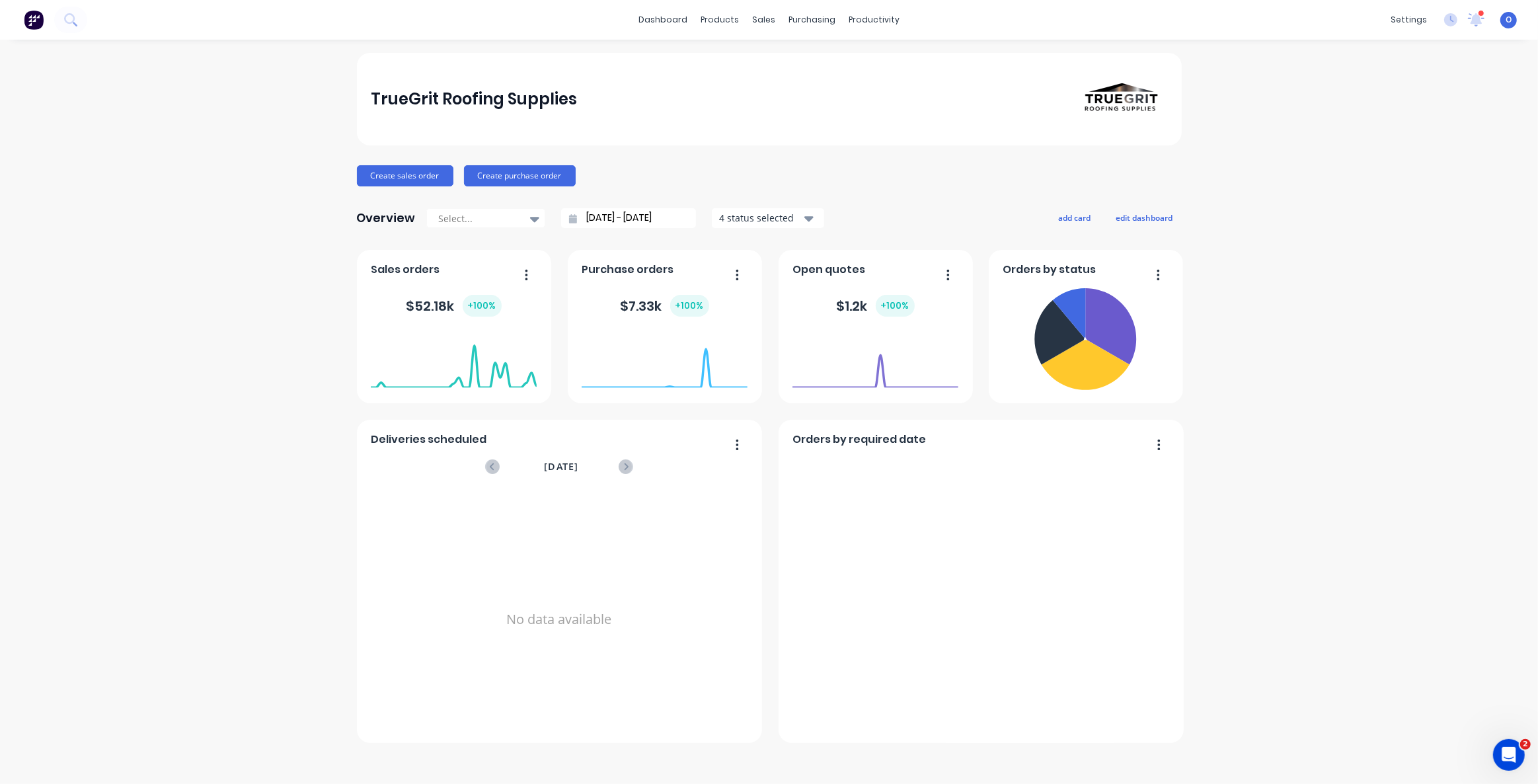
click at [255, 217] on div "TrueGrit Roofing Supplies Create sales order Create purchase order Overview Sel…" at bounding box center [769, 412] width 1538 height 718
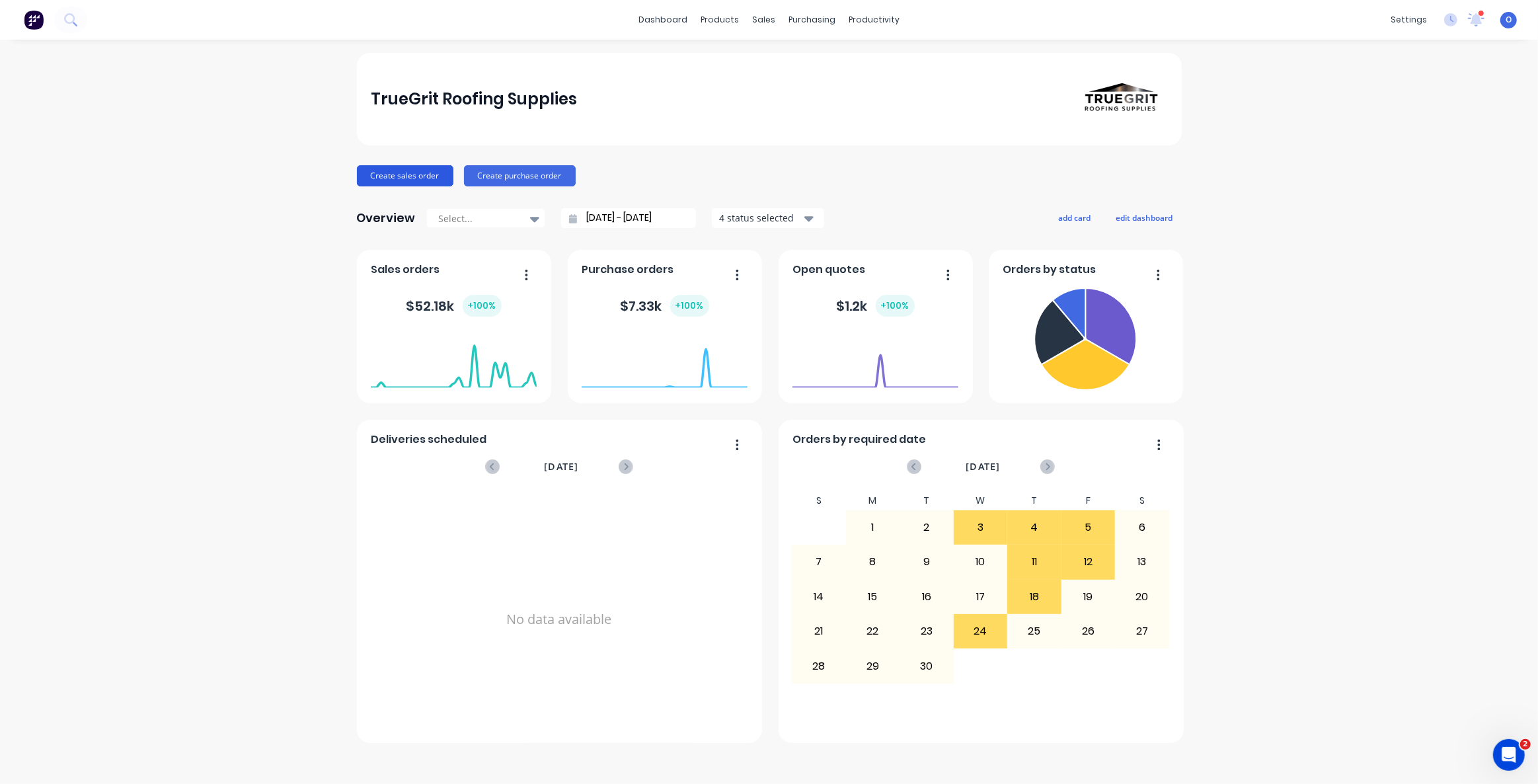
click at [403, 181] on button "Create sales order" at bounding box center [405, 176] width 96 height 21
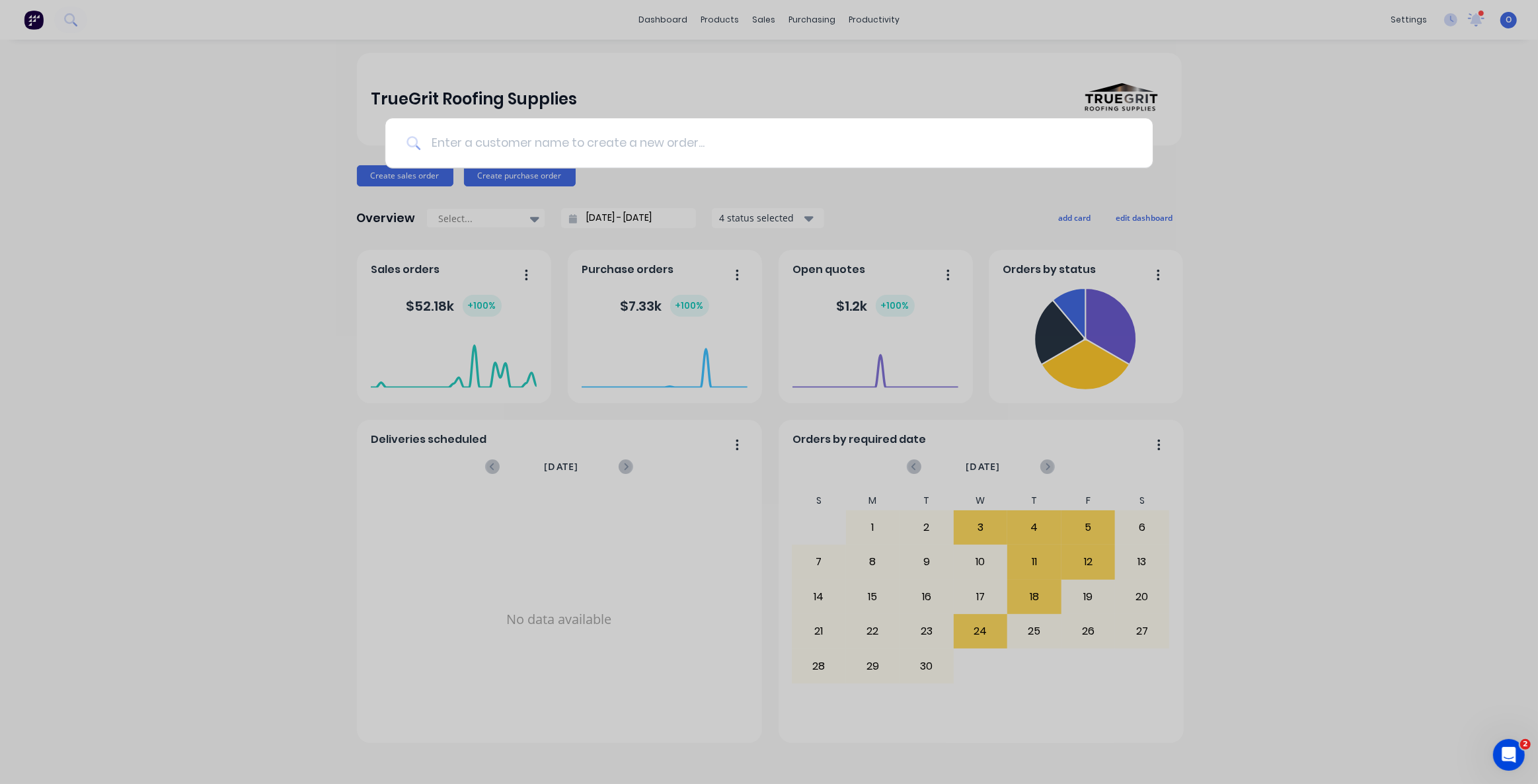
click at [588, 134] on input at bounding box center [776, 143] width 712 height 50
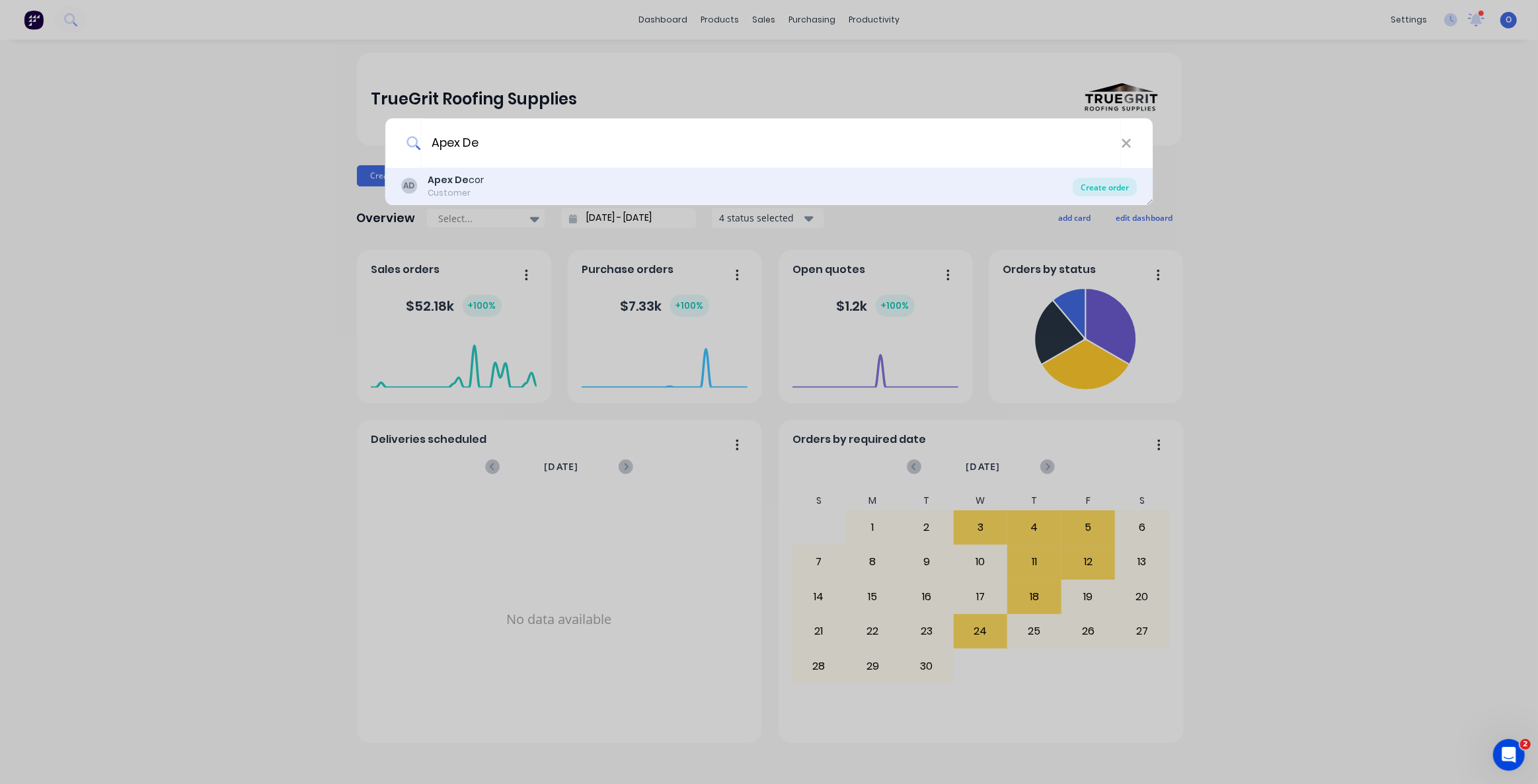
type input "Apex De"
click at [1107, 188] on div "Create order" at bounding box center [1104, 187] width 64 height 19
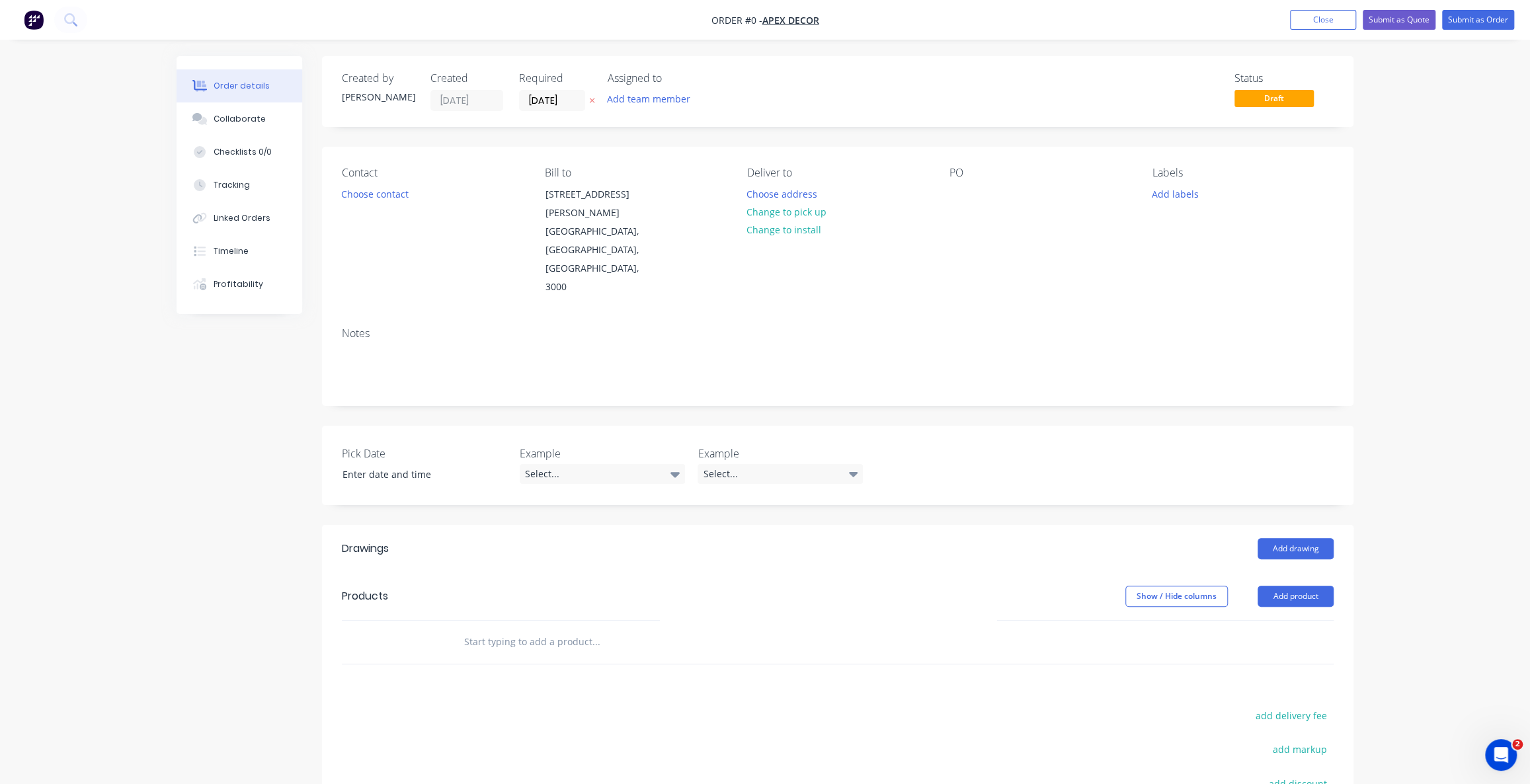
drag, startPoint x: 355, startPoint y: 79, endPoint x: 368, endPoint y: 87, distance: 15.3
click at [370, 80] on div "Created by" at bounding box center [377, 77] width 73 height 12
click at [365, 93] on div "[PERSON_NAME]" at bounding box center [377, 96] width 73 height 14
drag, startPoint x: 365, startPoint y: 93, endPoint x: 403, endPoint y: 88, distance: 38.3
click at [366, 93] on div "[PERSON_NAME]" at bounding box center [377, 96] width 73 height 14
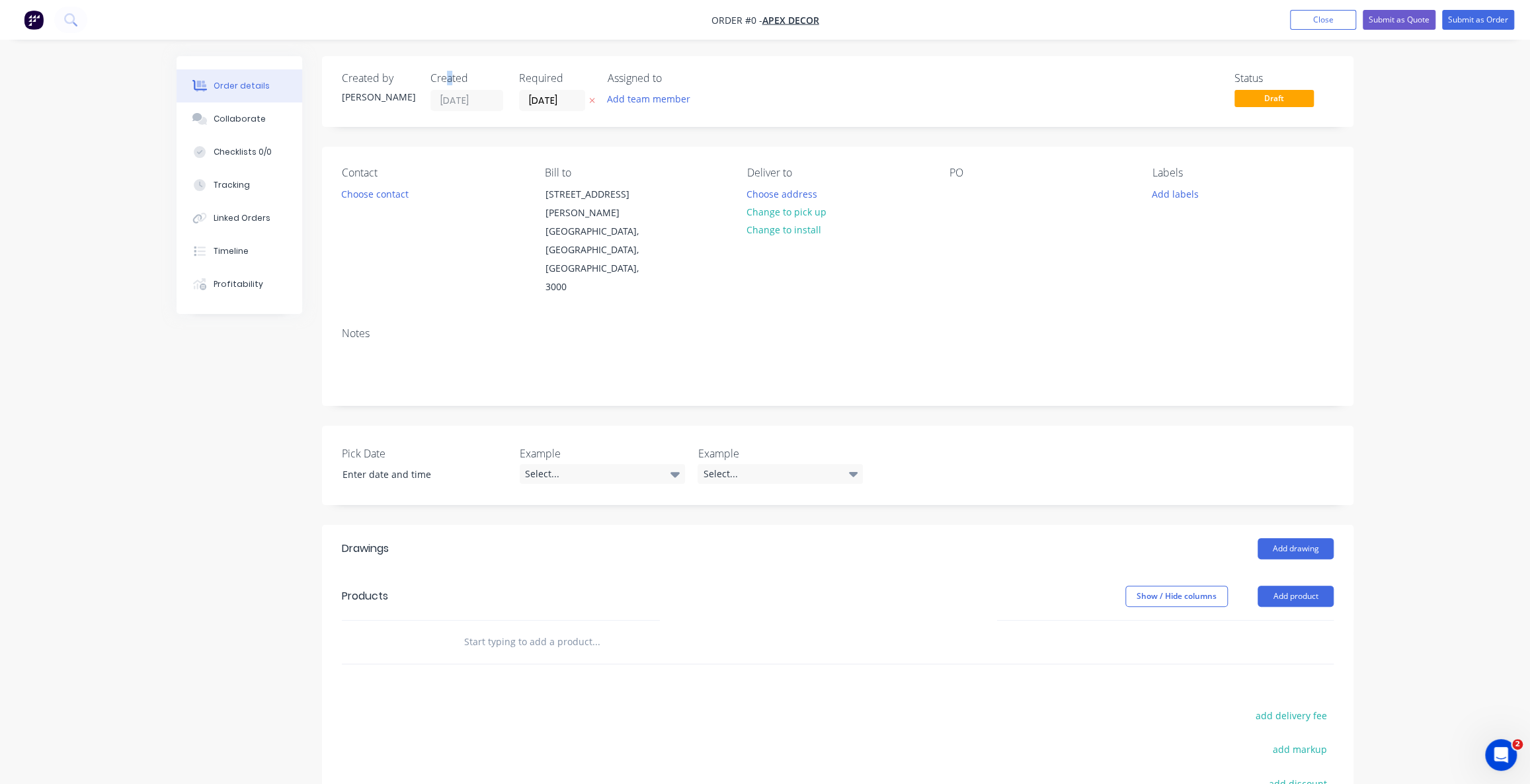
click at [449, 73] on div "Created" at bounding box center [466, 77] width 73 height 12
click at [542, 99] on input "[DATE]" at bounding box center [551, 100] width 64 height 20
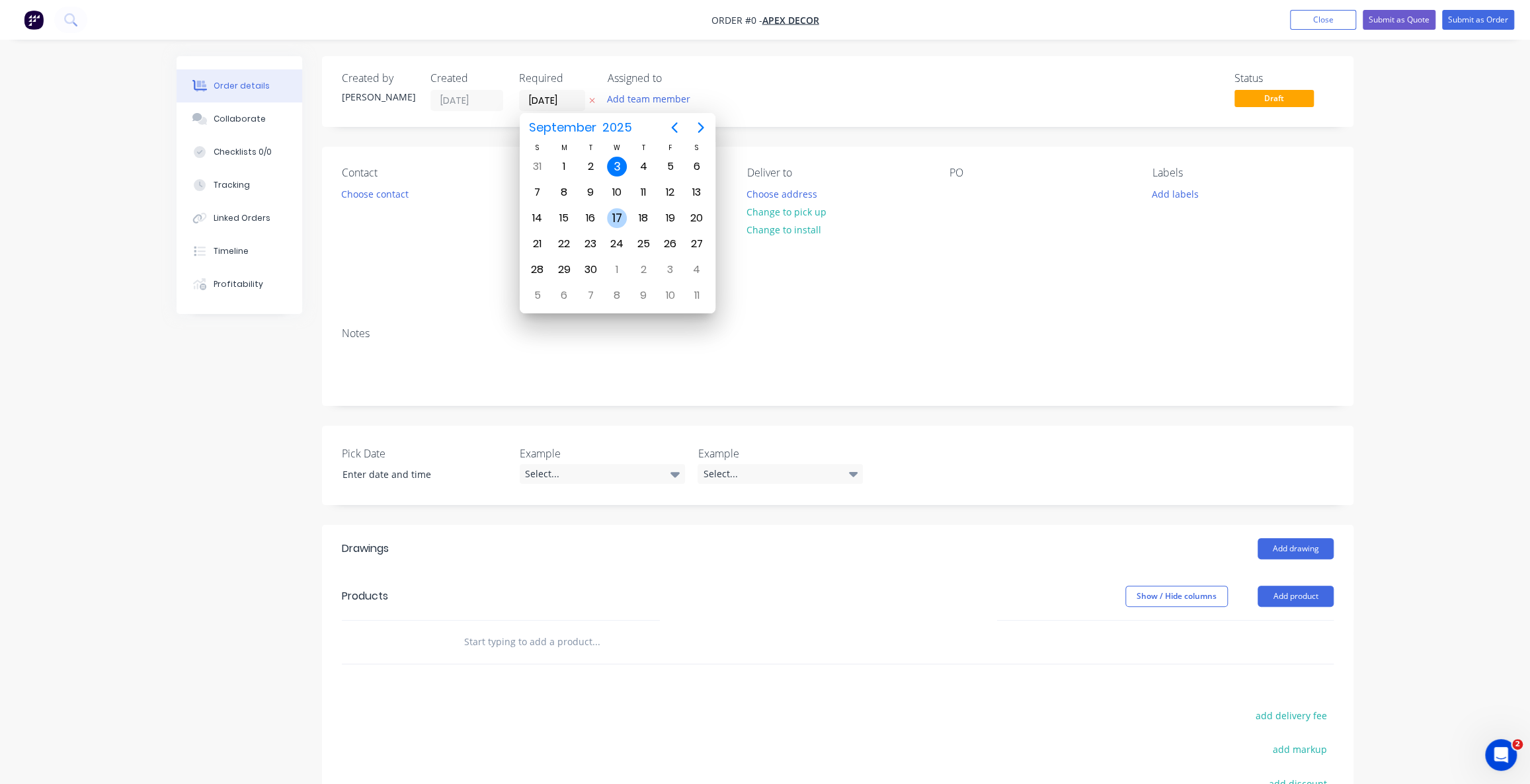
click at [617, 213] on div "17" at bounding box center [616, 218] width 20 height 20
type input "[DATE]"
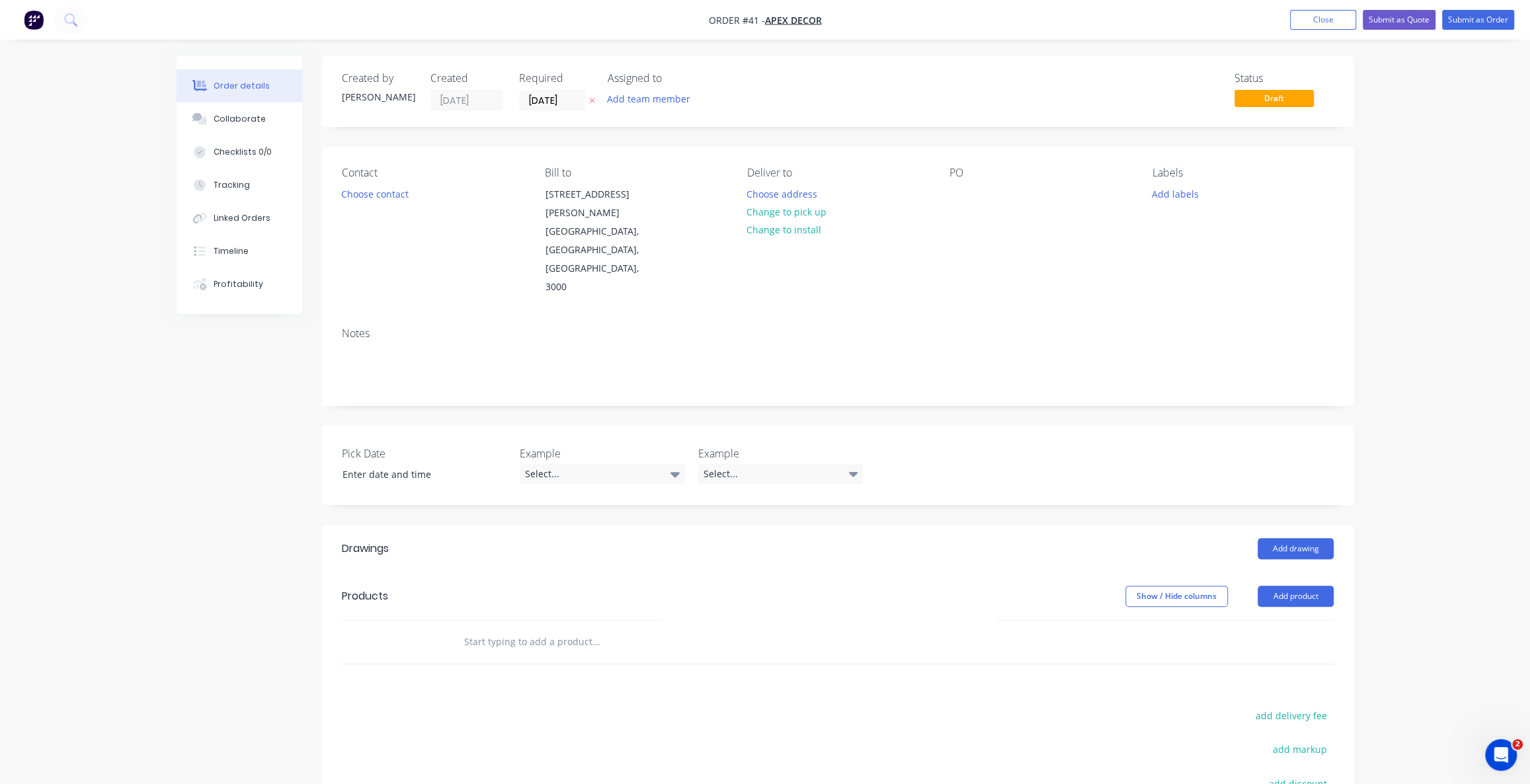
click at [656, 80] on div "Assigned to" at bounding box center [673, 77] width 132 height 12
click at [643, 100] on button "Add team member" at bounding box center [648, 99] width 97 height 18
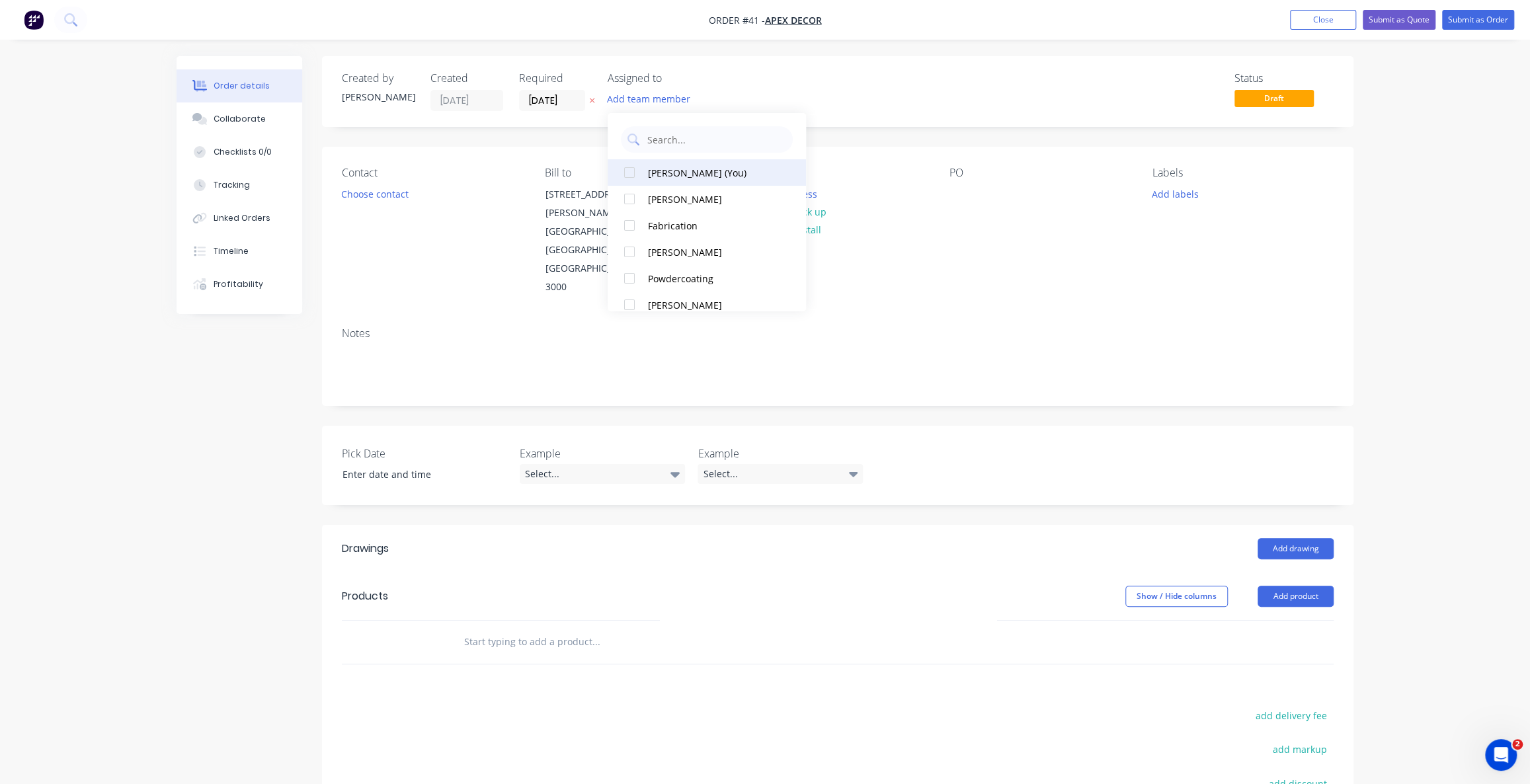
click at [633, 173] on div at bounding box center [629, 172] width 26 height 26
click at [633, 226] on div at bounding box center [629, 225] width 26 height 26
click at [633, 280] on div at bounding box center [629, 278] width 26 height 26
click at [212, 407] on div "Created by [PERSON_NAME] Created [DATE] Required [DATE] Assigned to O F P Statu…" at bounding box center [765, 529] width 1177 height 945
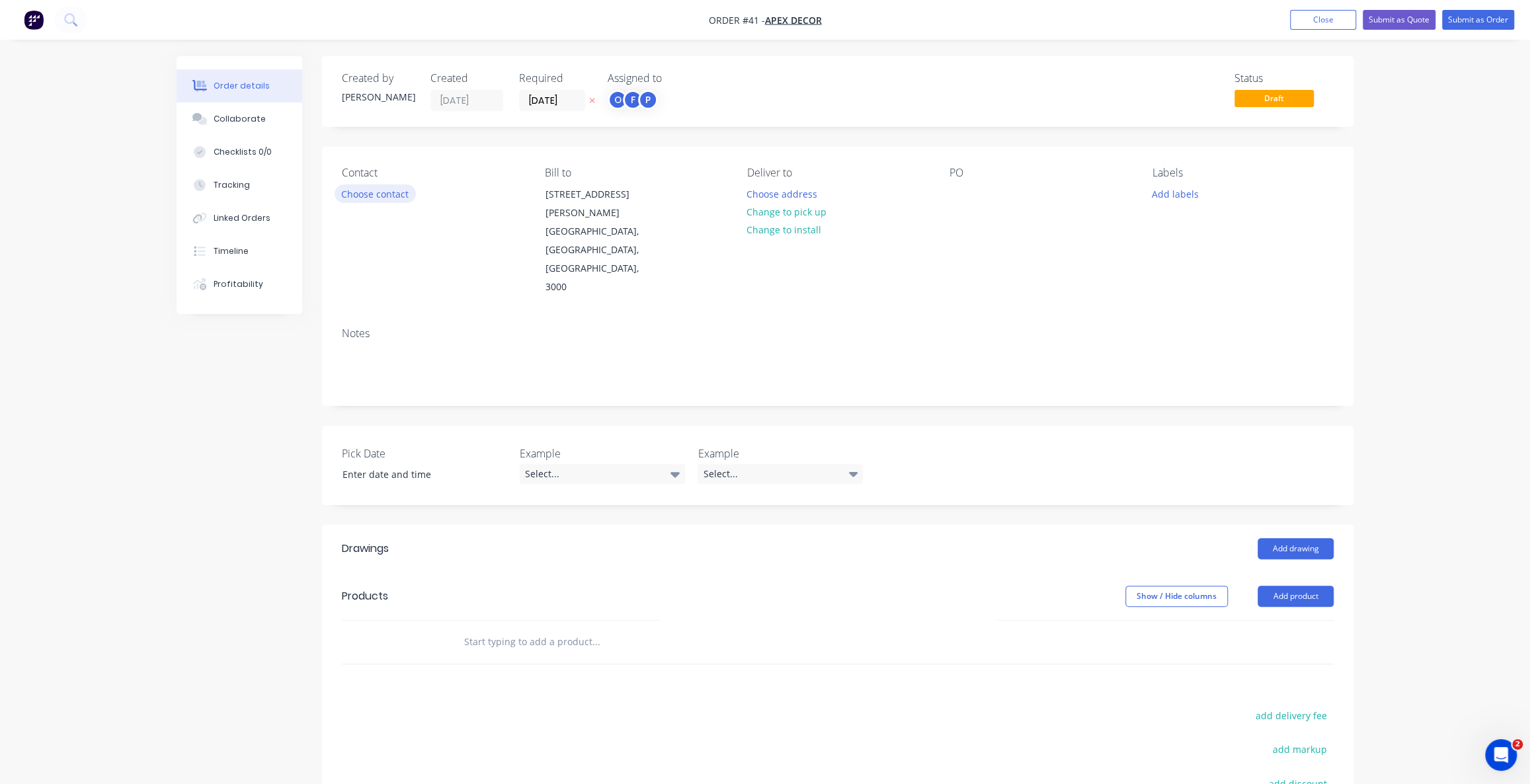
click at [374, 189] on button "Choose contact" at bounding box center [375, 193] width 82 height 18
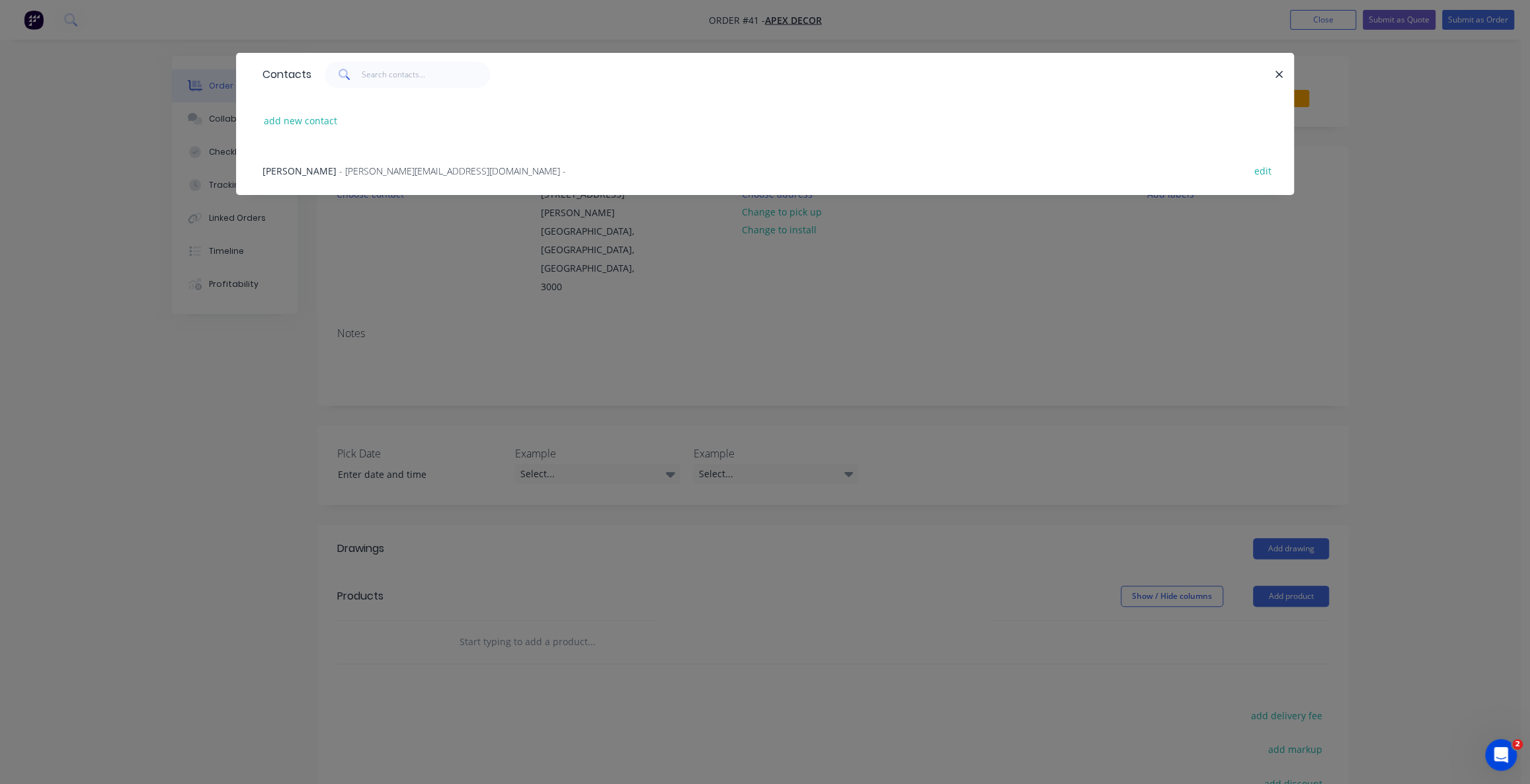
drag, startPoint x: 367, startPoint y: 166, endPoint x: 397, endPoint y: 170, distance: 30.3
click at [368, 166] on span "- david@prestigedecor.com.au -" at bounding box center [452, 170] width 227 height 12
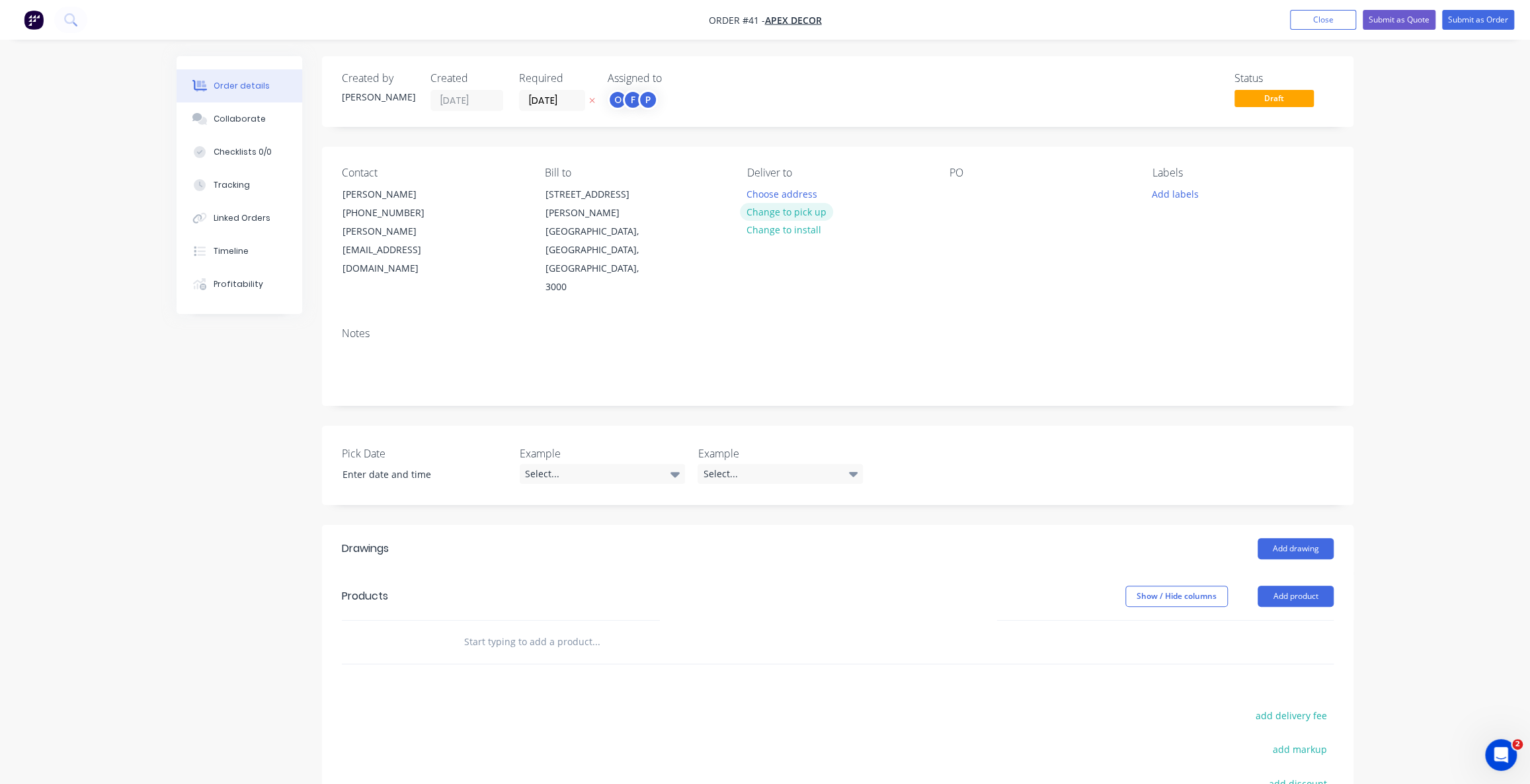
click at [782, 209] on button "Change to pick up" at bounding box center [786, 212] width 94 height 18
click at [955, 194] on div at bounding box center [960, 194] width 21 height 20
click at [971, 199] on div "OE030925" at bounding box center [982, 194] width 65 height 20
click at [1418, 216] on div "Order details Collaborate Checklists 0/0 Tracking Linked Orders Timeline Profit…" at bounding box center [765, 500] width 1530 height 1002
drag, startPoint x: 1152, startPoint y: 172, endPoint x: 1162, endPoint y: 170, distance: 10.2
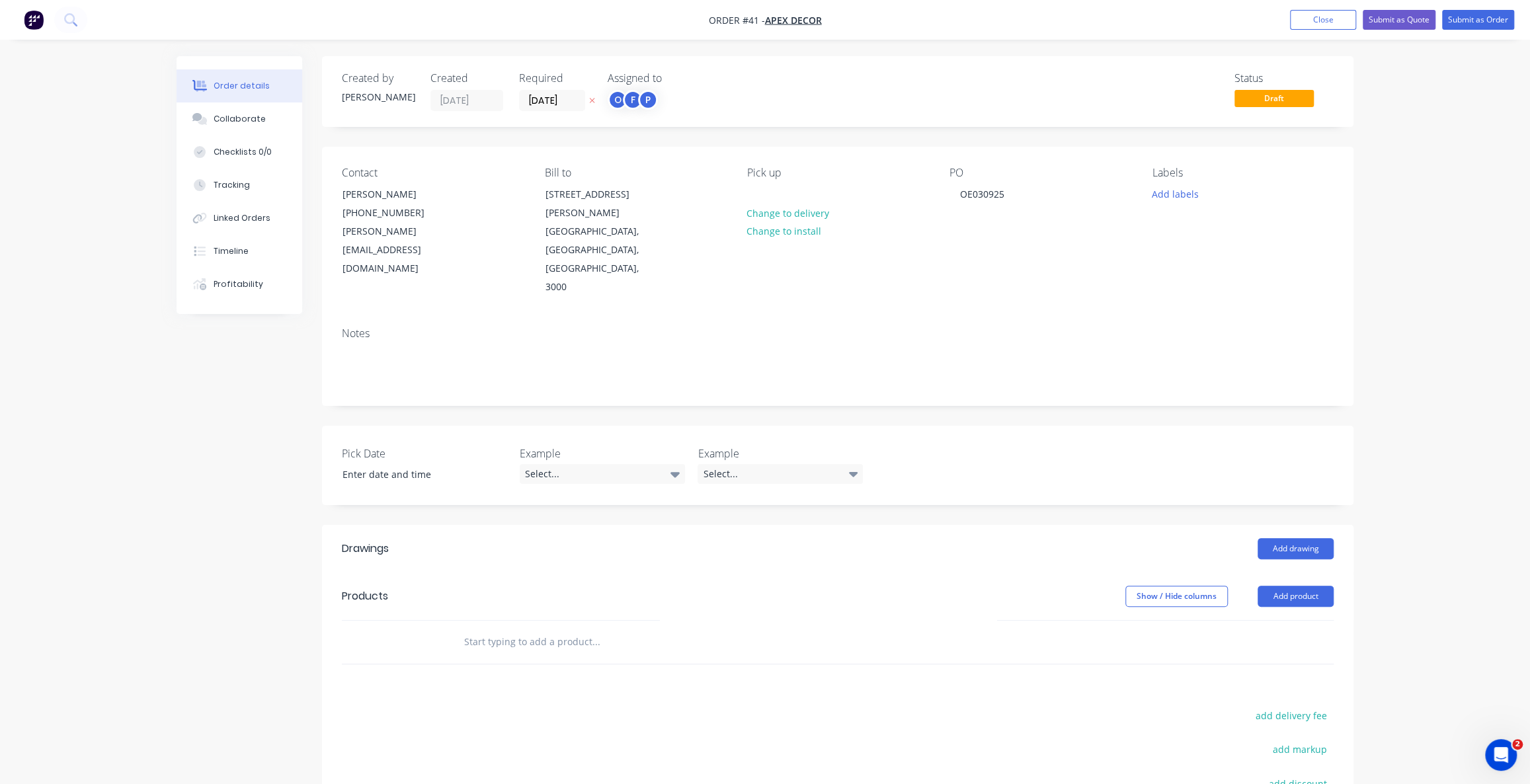
click at [1156, 172] on div "Labels" at bounding box center [1243, 172] width 181 height 12
click at [1166, 171] on div "Labels" at bounding box center [1243, 172] width 181 height 12
click at [1175, 193] on button "Add labels" at bounding box center [1175, 193] width 61 height 18
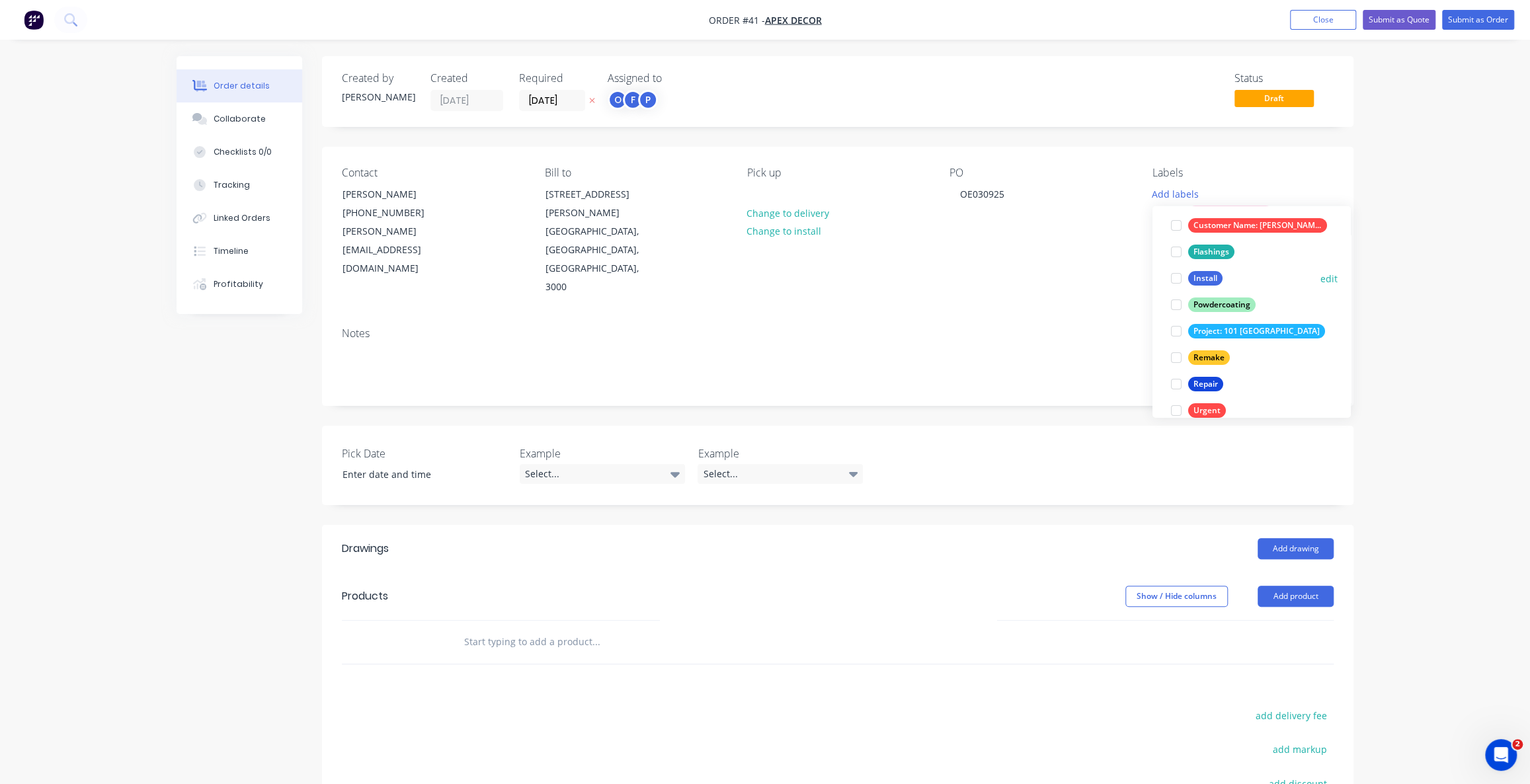
scroll to position [159, 0]
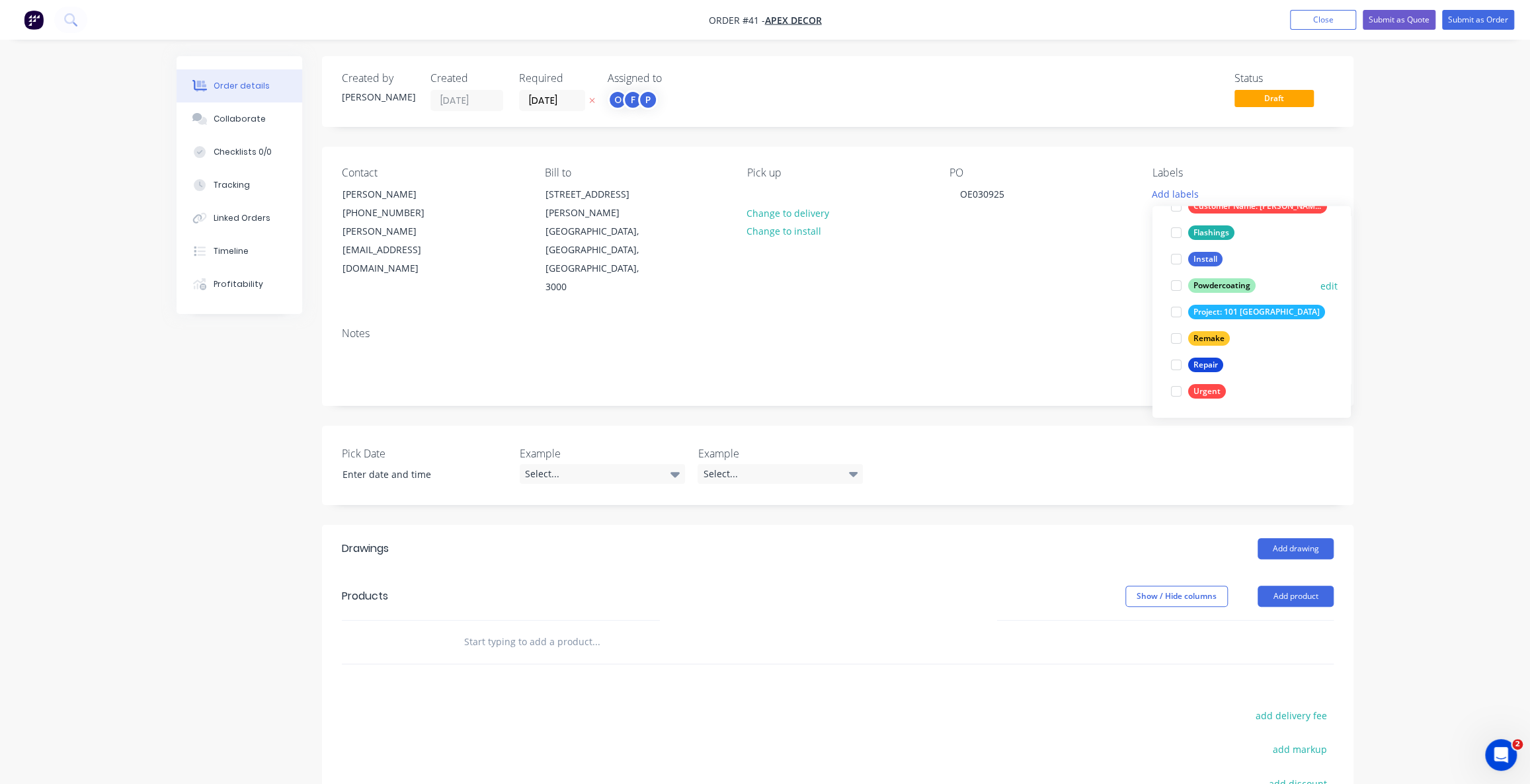
click at [1175, 284] on div at bounding box center [1175, 285] width 26 height 26
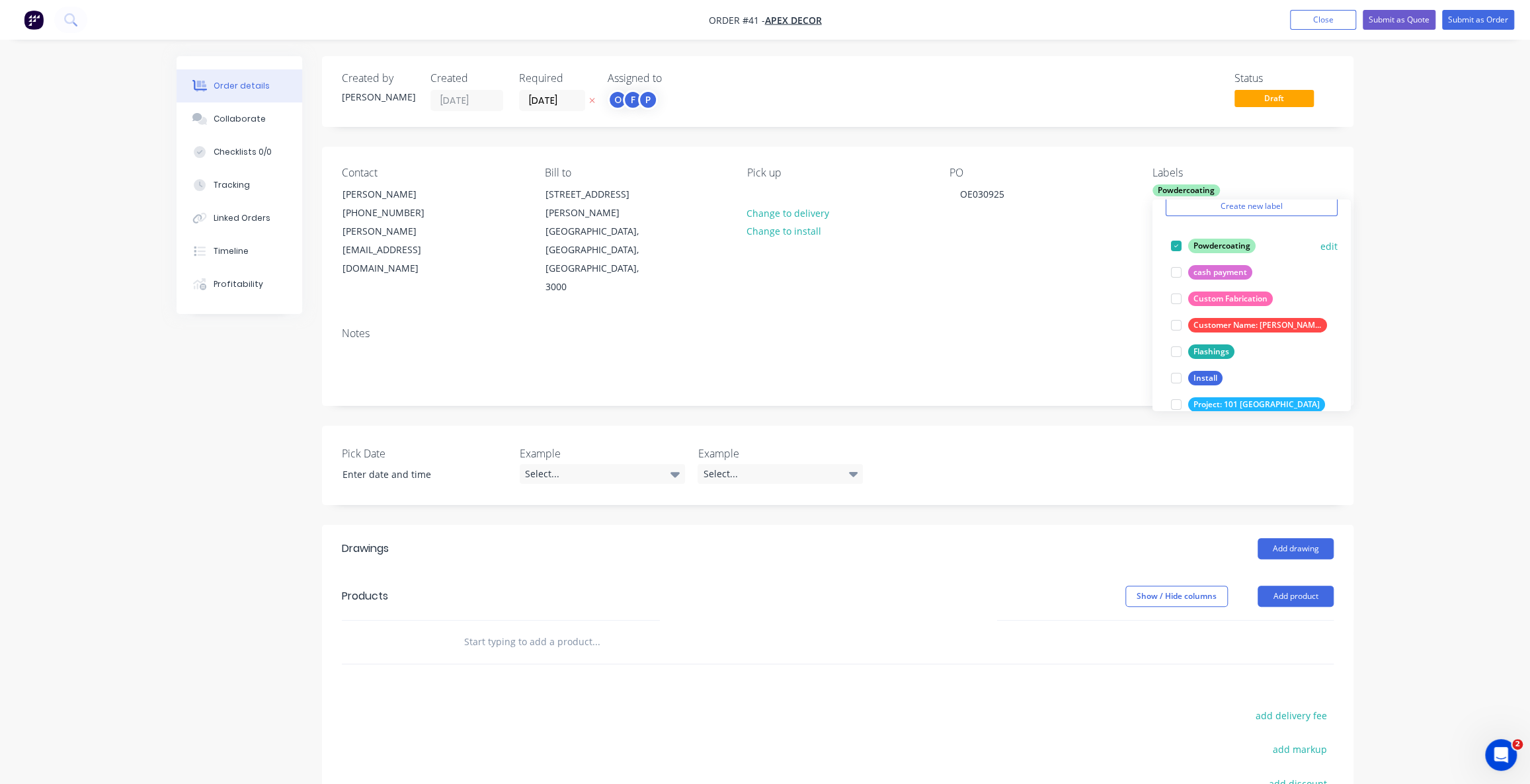
scroll to position [38, 0]
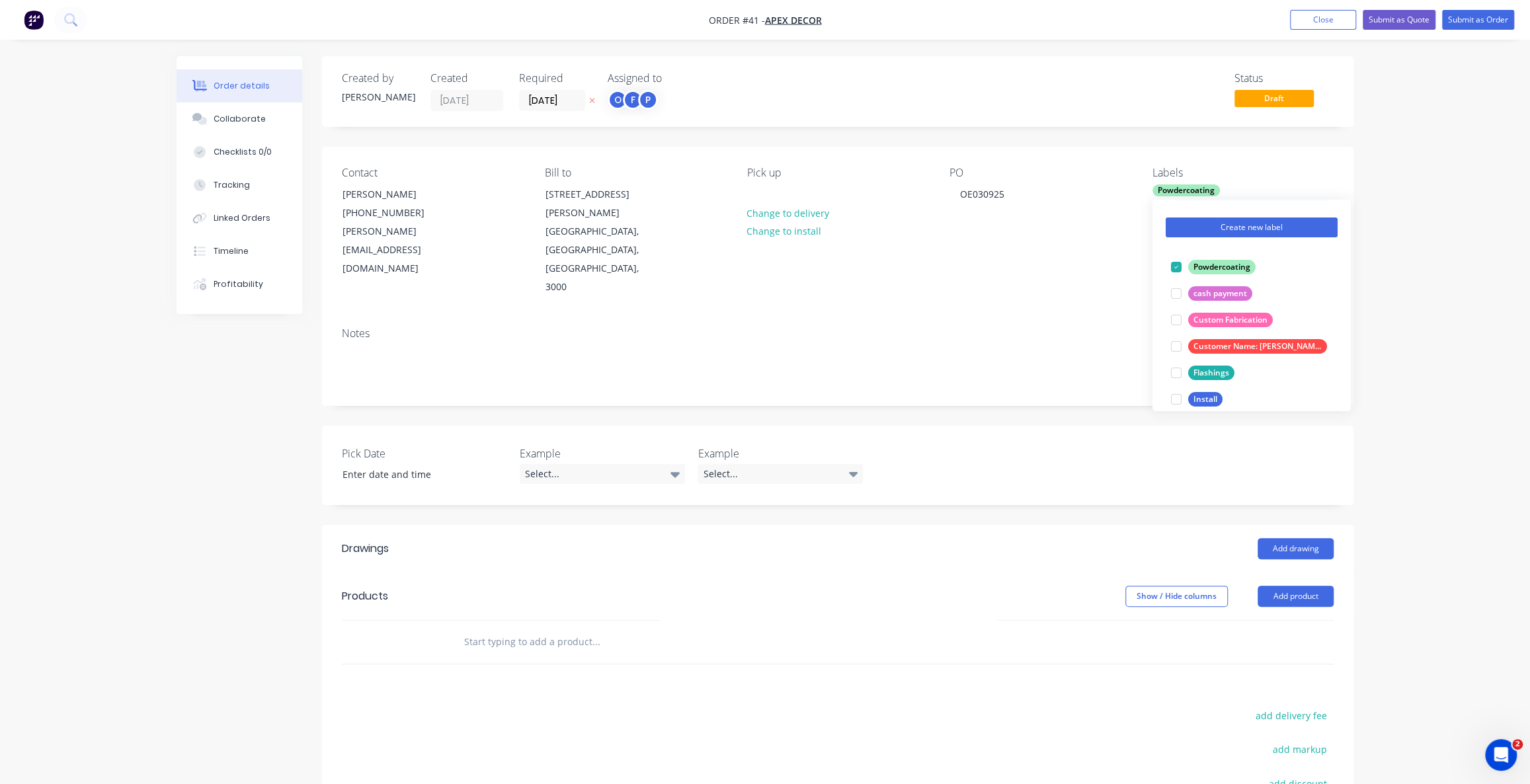
click at [1234, 227] on button "Create new label" at bounding box center [1251, 227] width 172 height 20
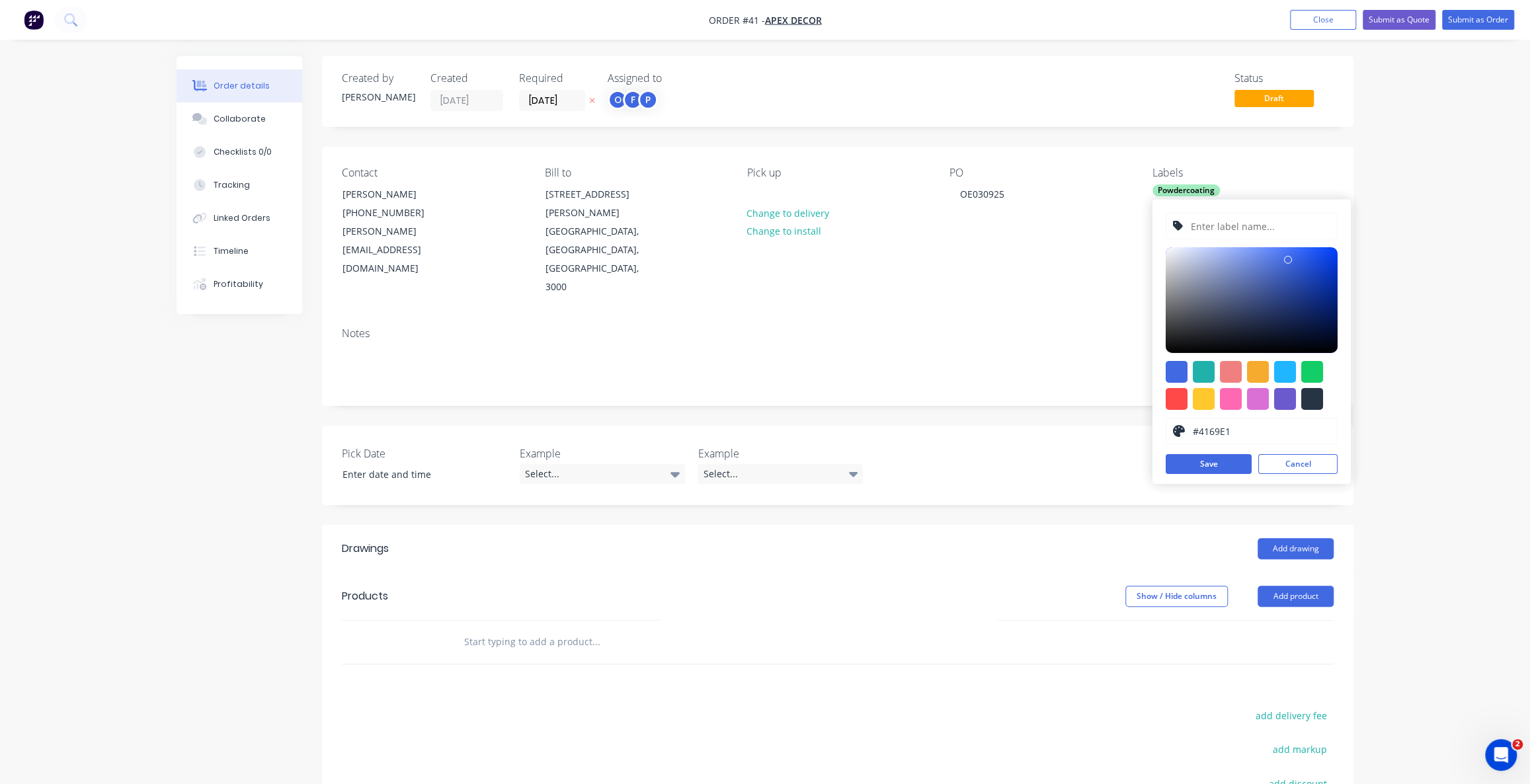
click at [1262, 231] on input "text" at bounding box center [1259, 226] width 141 height 25
type input "kslkfmskmfes"
click at [1210, 400] on div at bounding box center [1203, 399] width 22 height 22
type input "#D29E0D"
click at [1327, 266] on div at bounding box center [1251, 300] width 172 height 106
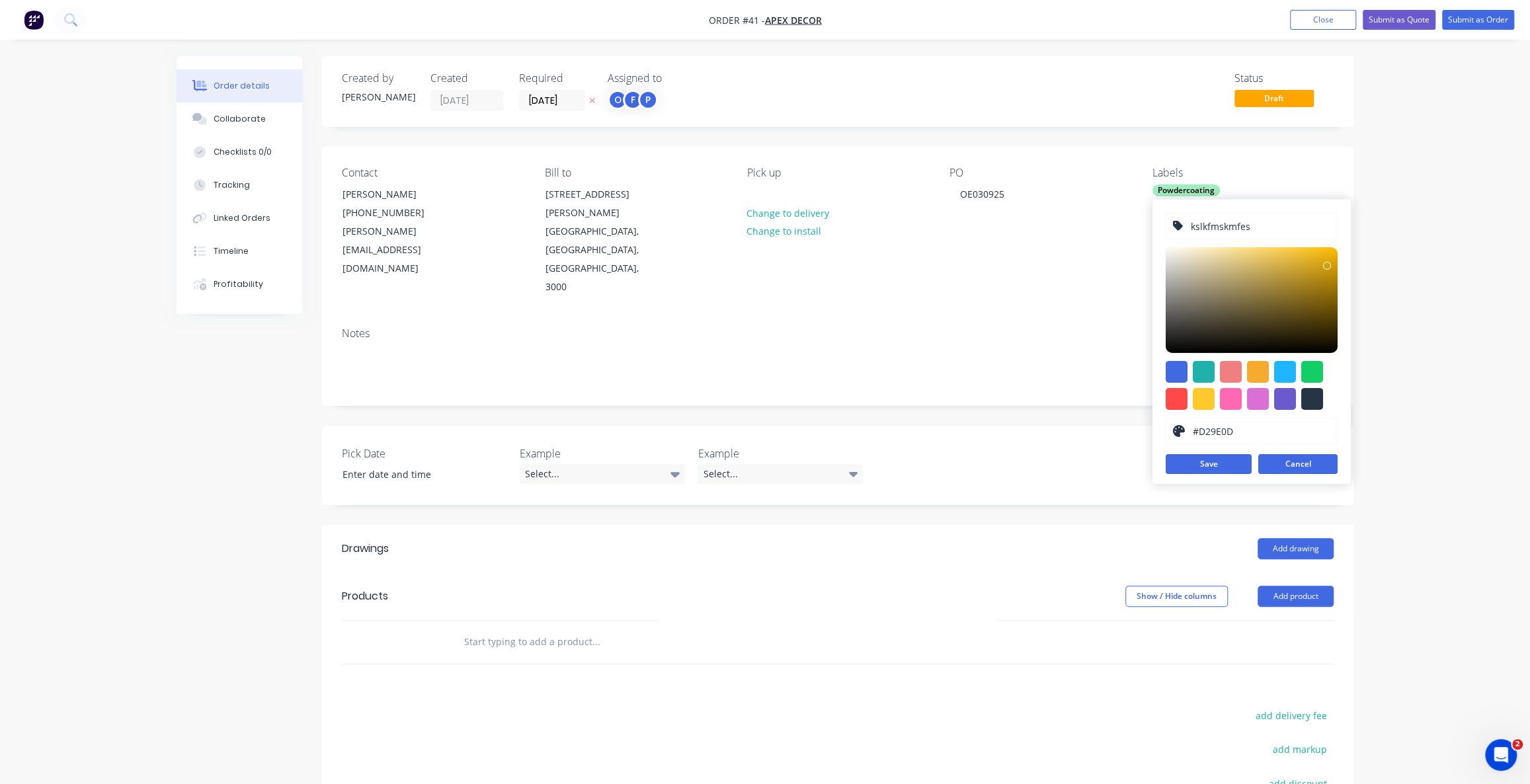
click at [1300, 465] on button "Cancel" at bounding box center [1297, 464] width 79 height 20
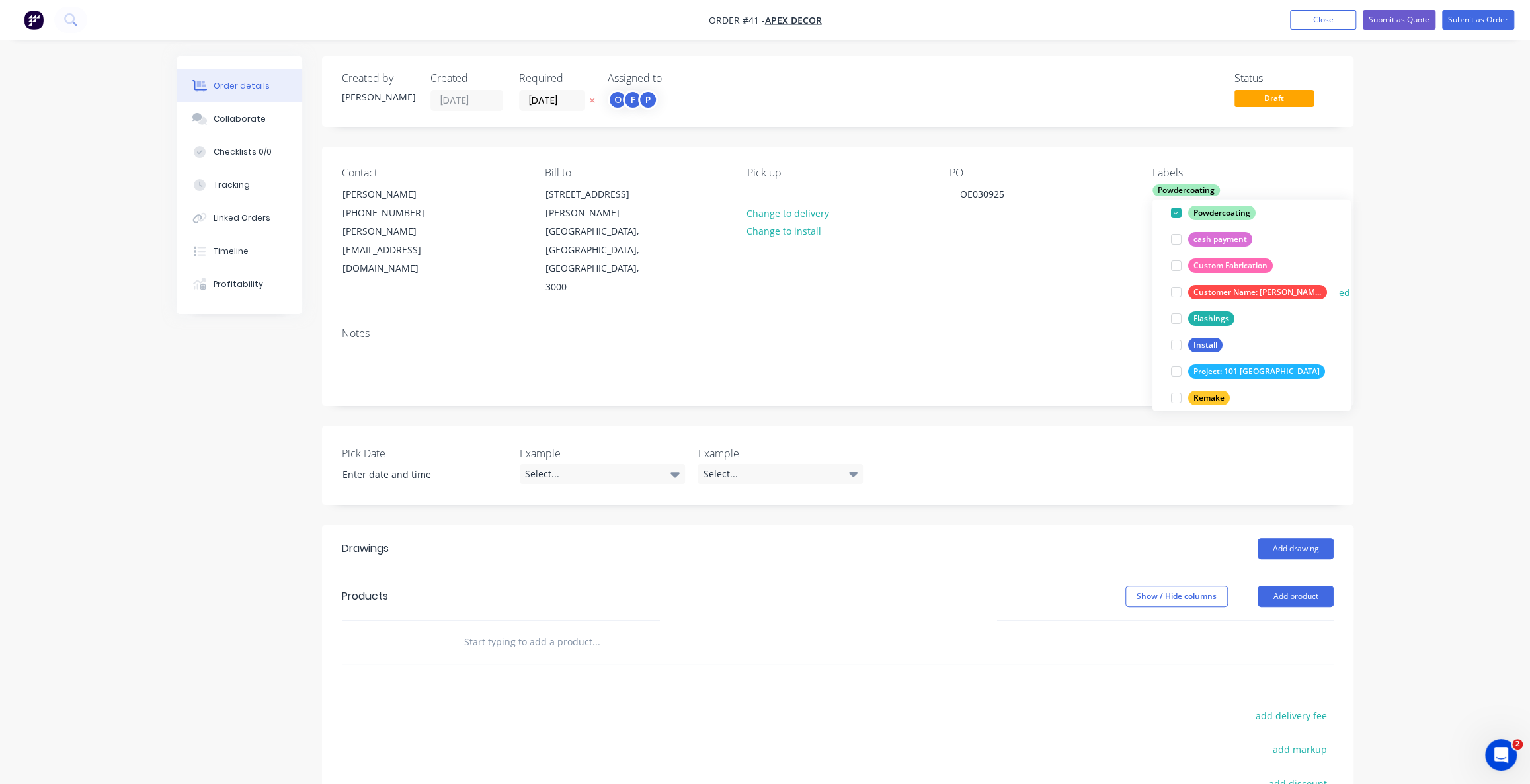
scroll to position [72, 0]
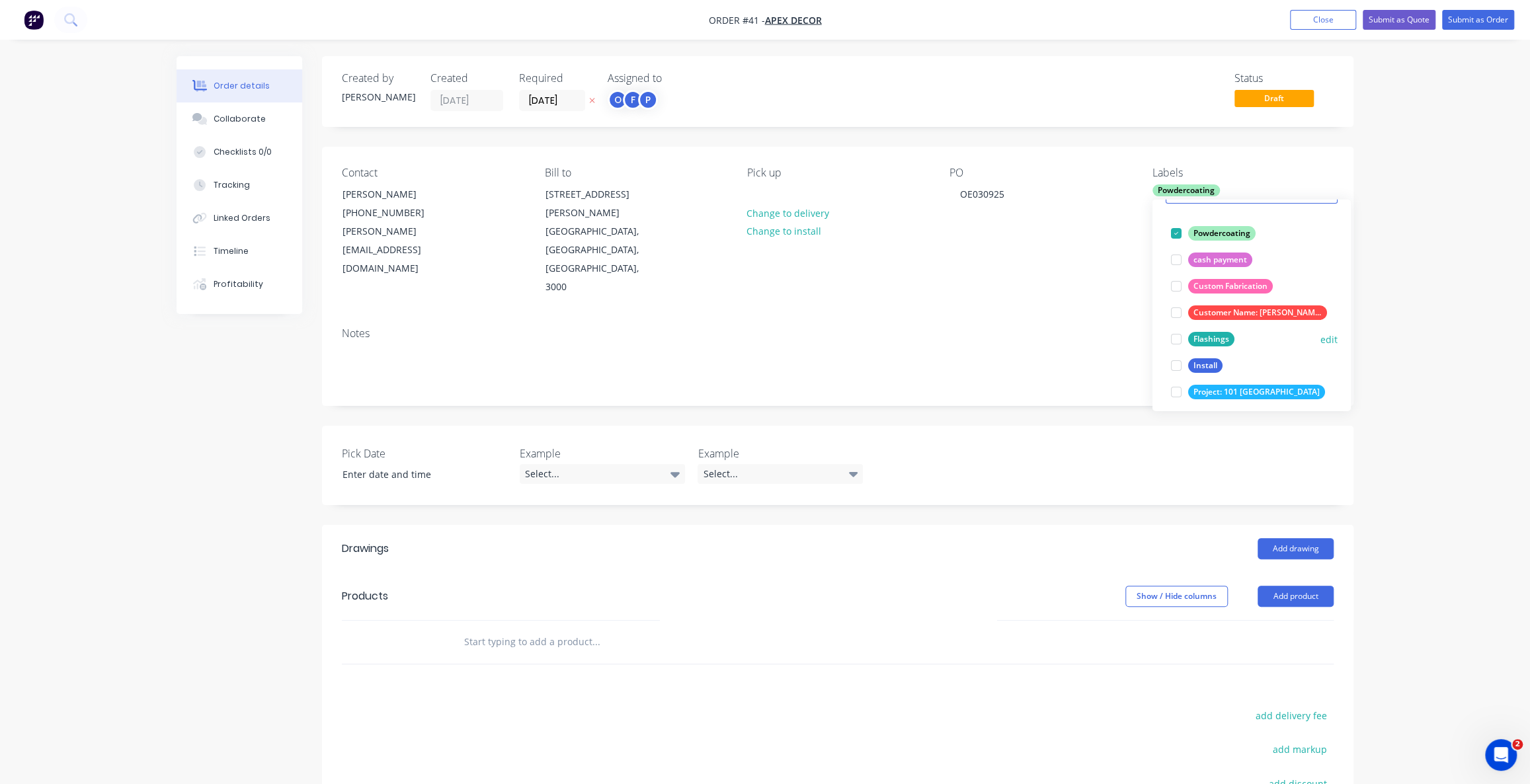
click at [1177, 341] on div at bounding box center [1175, 339] width 26 height 26
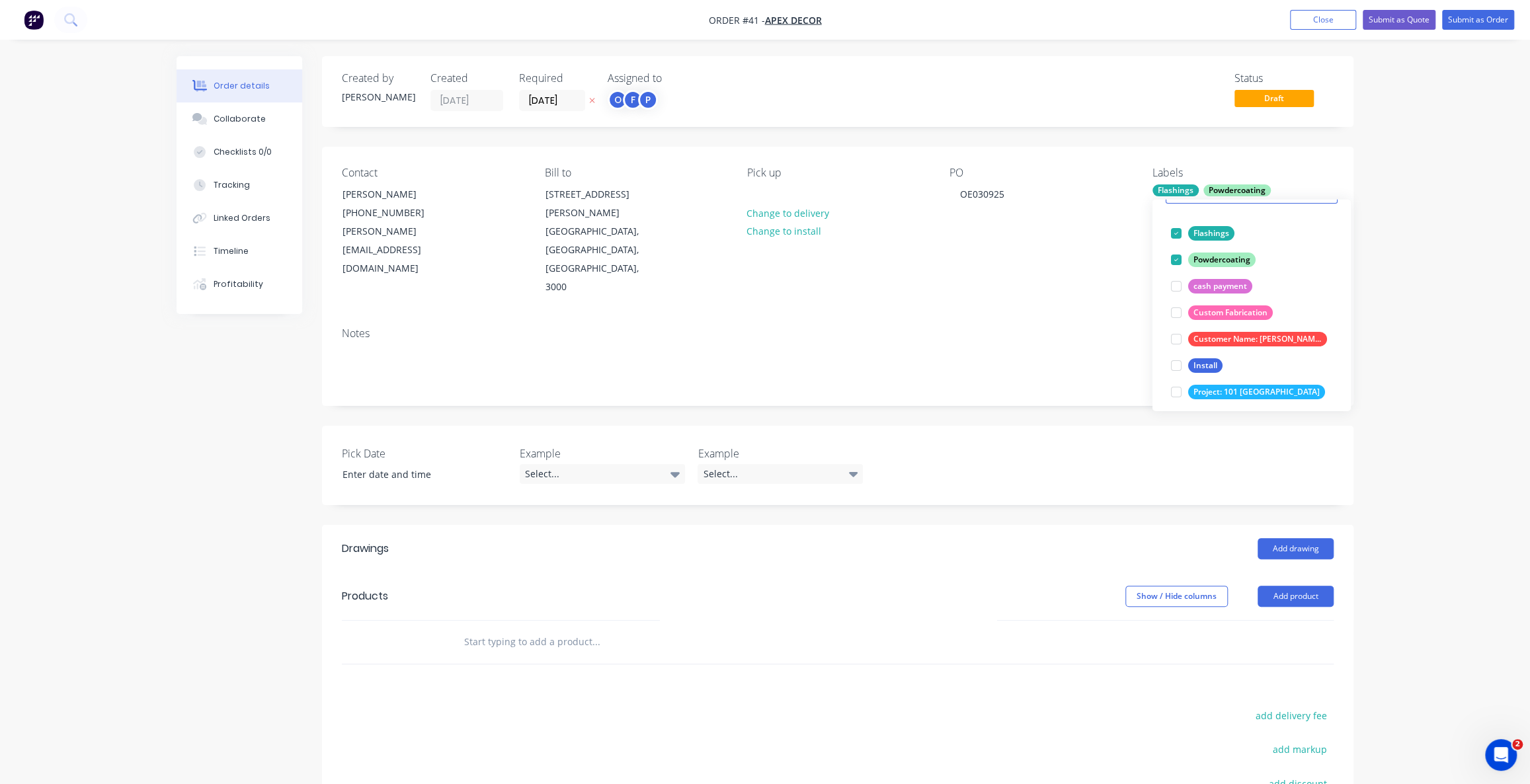
click at [1421, 248] on div "Order details Collaborate Checklists 0/0 Tracking Linked Orders Timeline Profit…" at bounding box center [765, 500] width 1530 height 1002
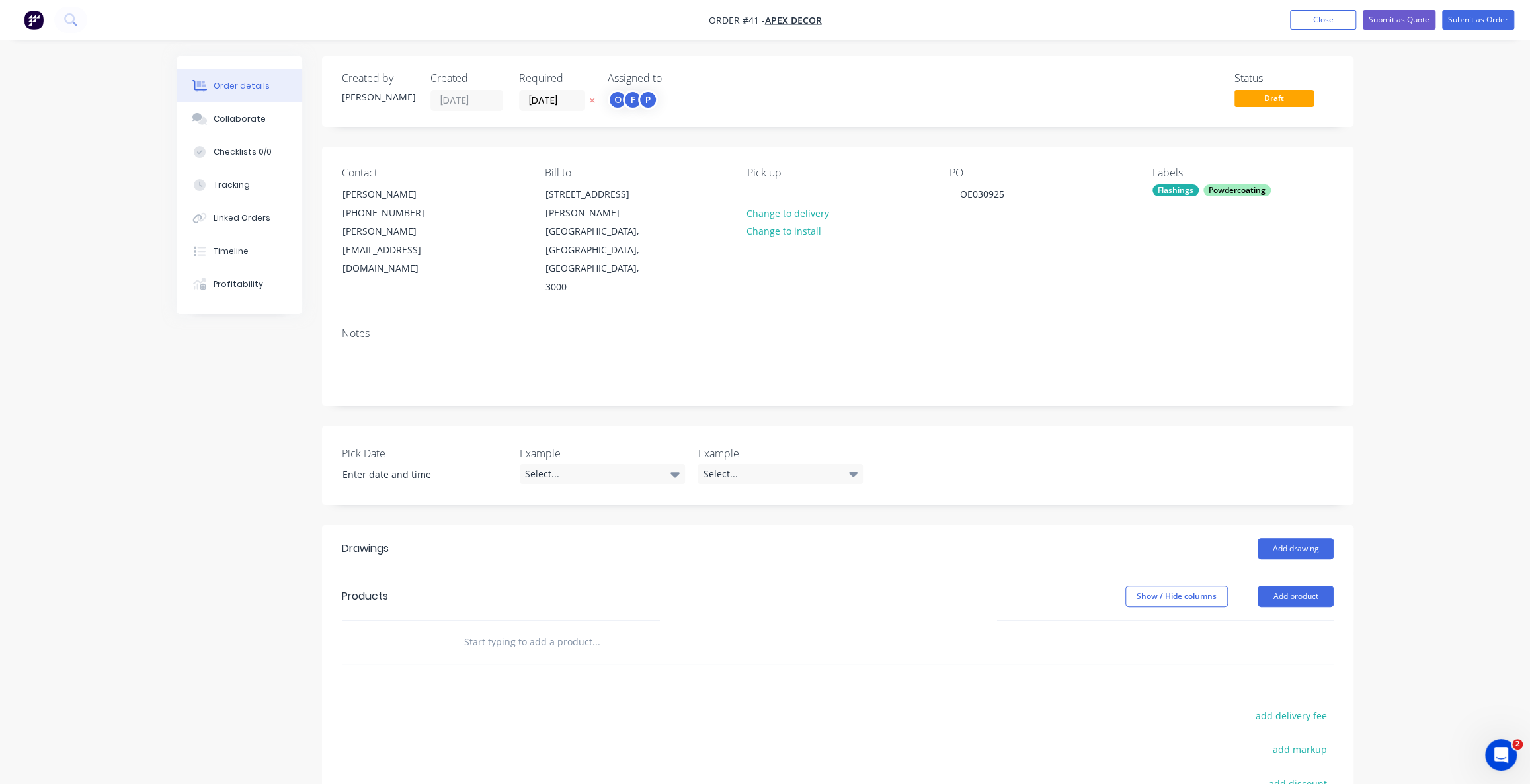
drag, startPoint x: 337, startPoint y: 389, endPoint x: 359, endPoint y: 388, distance: 22.0
click at [348, 425] on div "Pick Date Example Select... Example Select..." at bounding box center [837, 465] width 1031 height 79
click at [370, 446] on label "Pick Date" at bounding box center [424, 453] width 165 height 15
drag, startPoint x: 337, startPoint y: 397, endPoint x: 1084, endPoint y: 423, distance: 747.5
click at [1083, 425] on div "Pick Date Example Select... Example Select..." at bounding box center [837, 465] width 1031 height 79
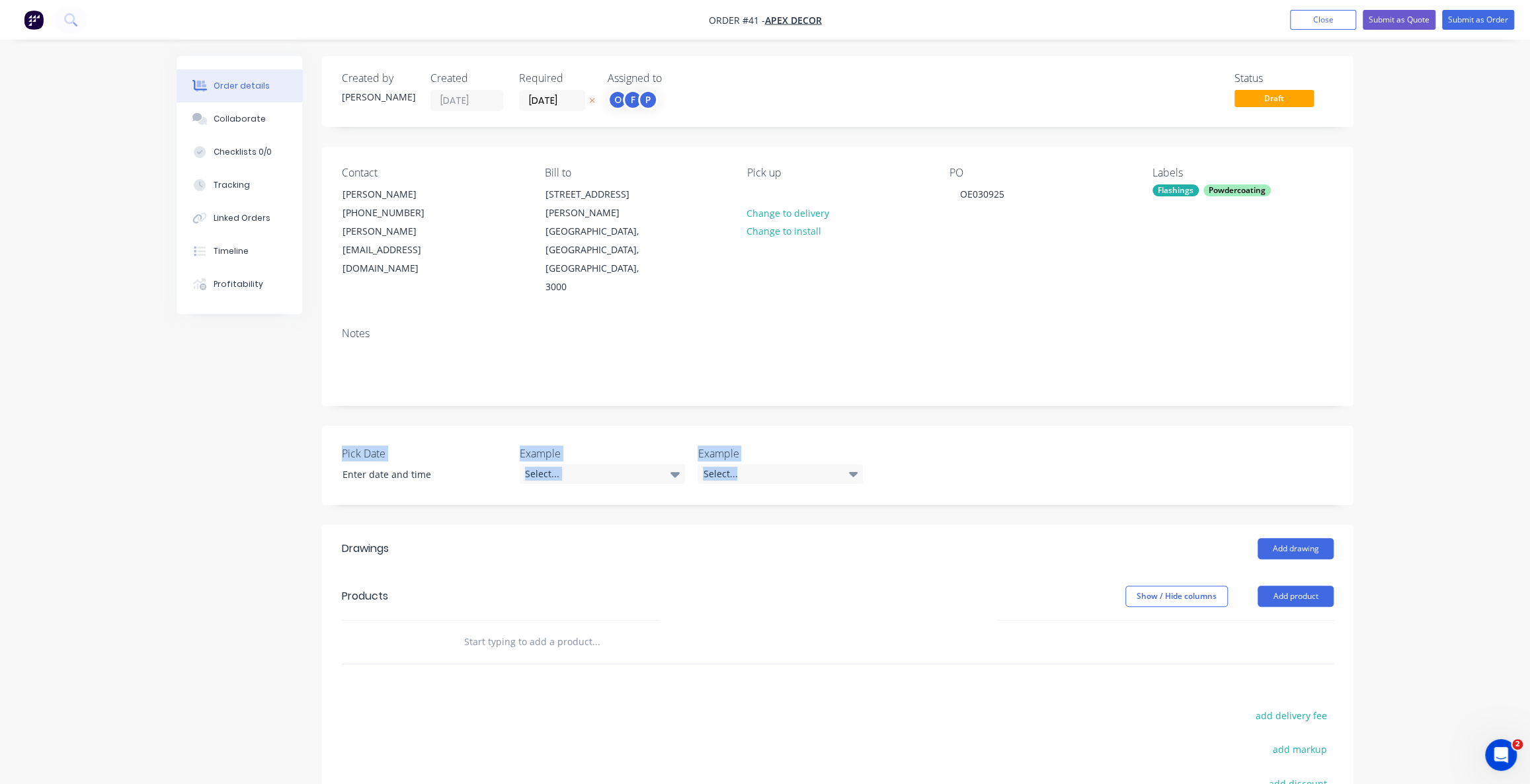
click at [417, 446] on label "Pick Date" at bounding box center [424, 453] width 165 height 15
click at [379, 425] on div "Pick Date Example Select... Example Select..." at bounding box center [837, 465] width 1031 height 79
click at [406, 446] on label "Pick Date" at bounding box center [424, 453] width 165 height 15
click at [396, 446] on label "Pick Date" at bounding box center [424, 453] width 165 height 15
click at [355, 446] on label "Pick Date" at bounding box center [424, 453] width 165 height 15
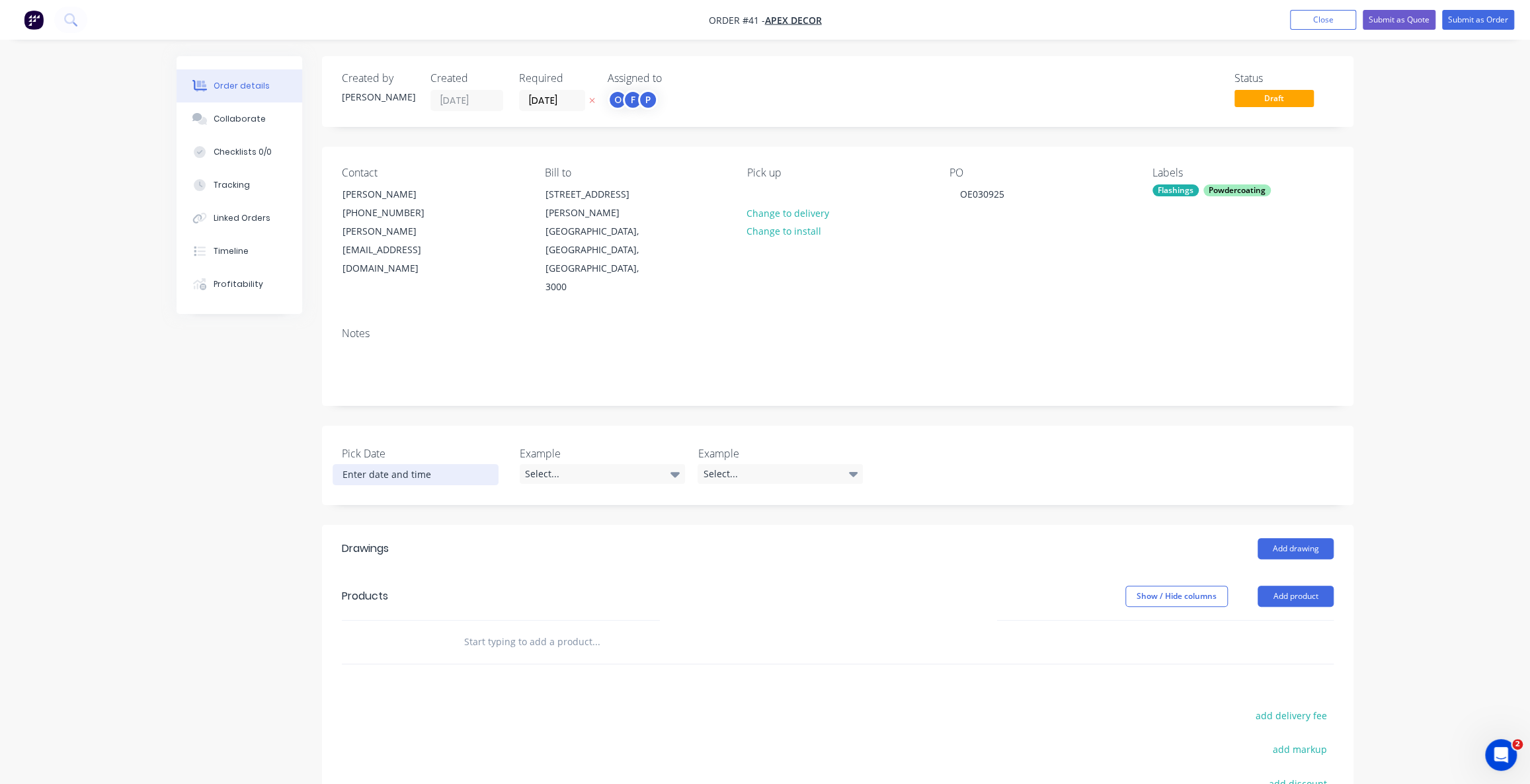
click at [387, 465] on input at bounding box center [416, 474] width 165 height 20
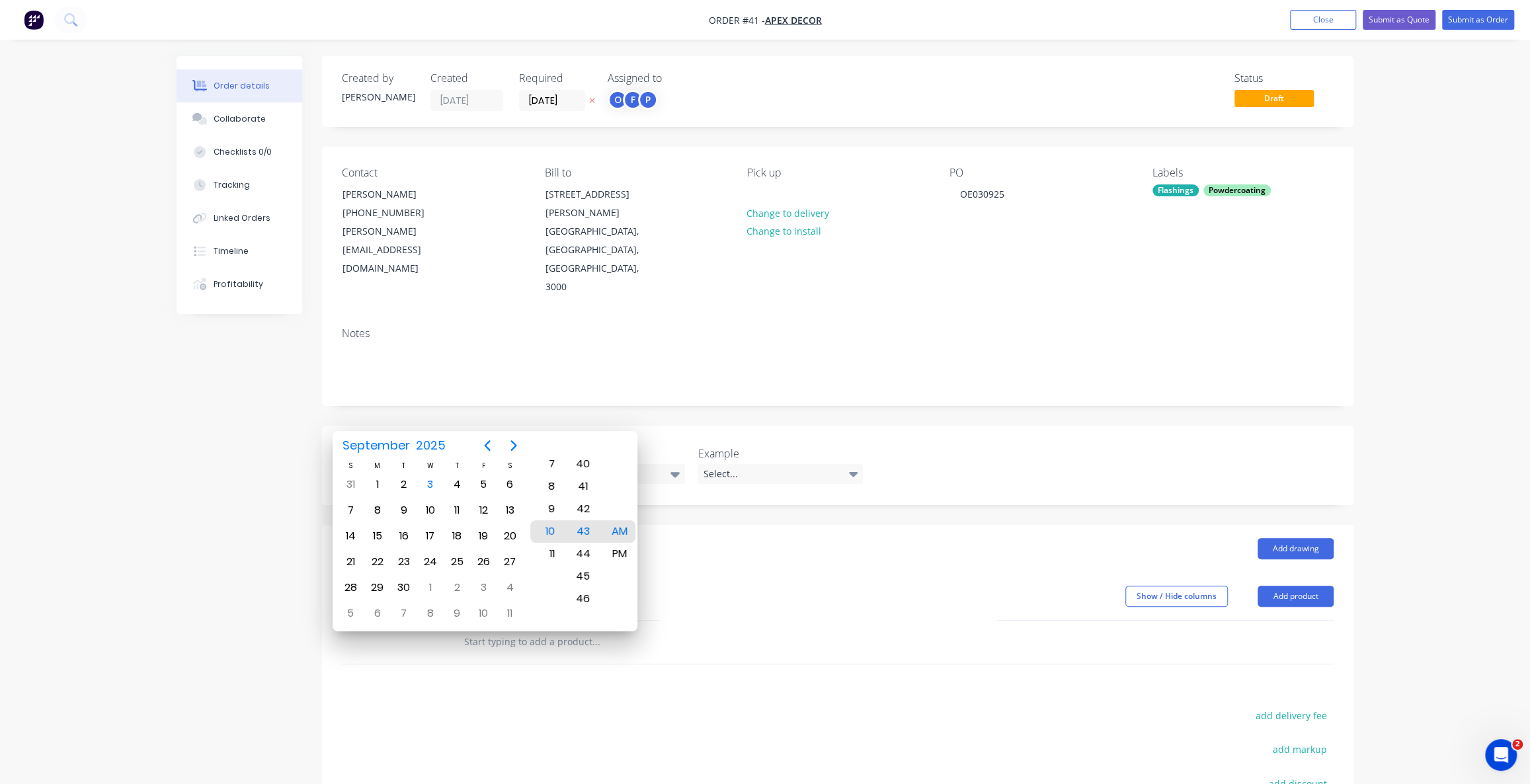
click at [439, 425] on div "Pick Date Example Select... Example Select..." at bounding box center [837, 465] width 1031 height 79
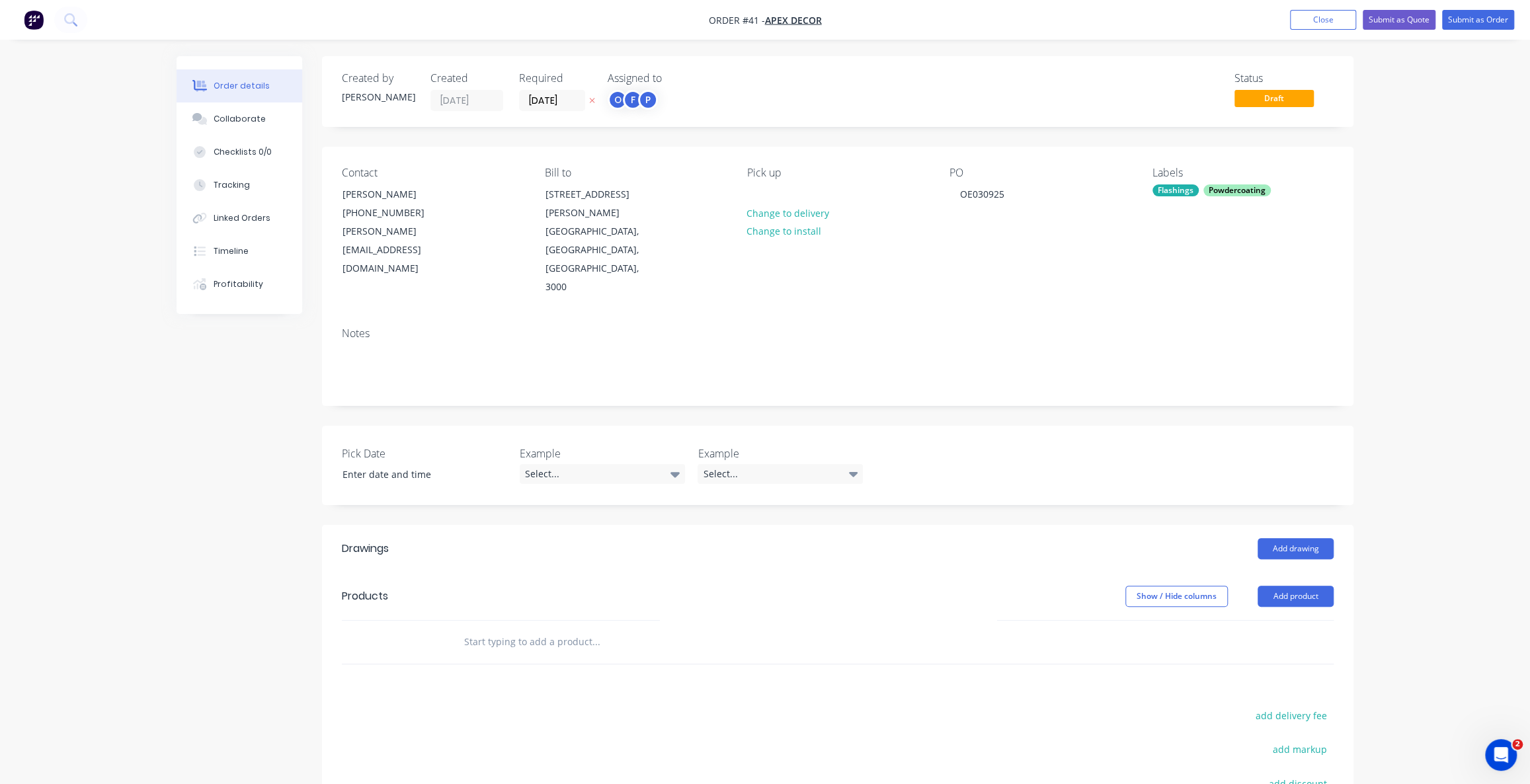
click at [466, 425] on div "Pick Date Example Select... Example Select..." at bounding box center [837, 465] width 1031 height 79
click at [622, 464] on div "Select..." at bounding box center [602, 473] width 165 height 20
click at [571, 476] on div "Option 1" at bounding box center [550, 471] width 42 height 17
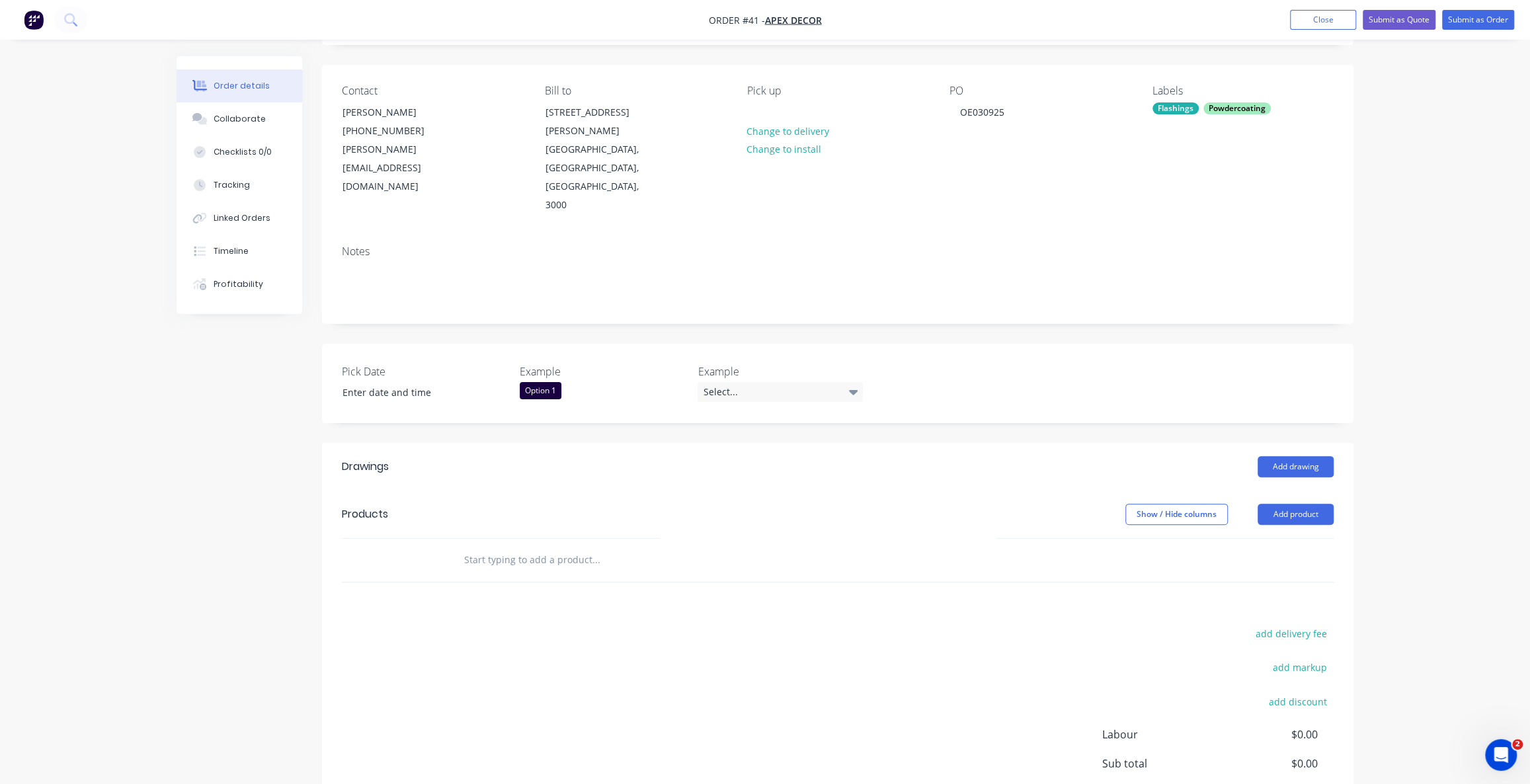
scroll to position [120, 0]
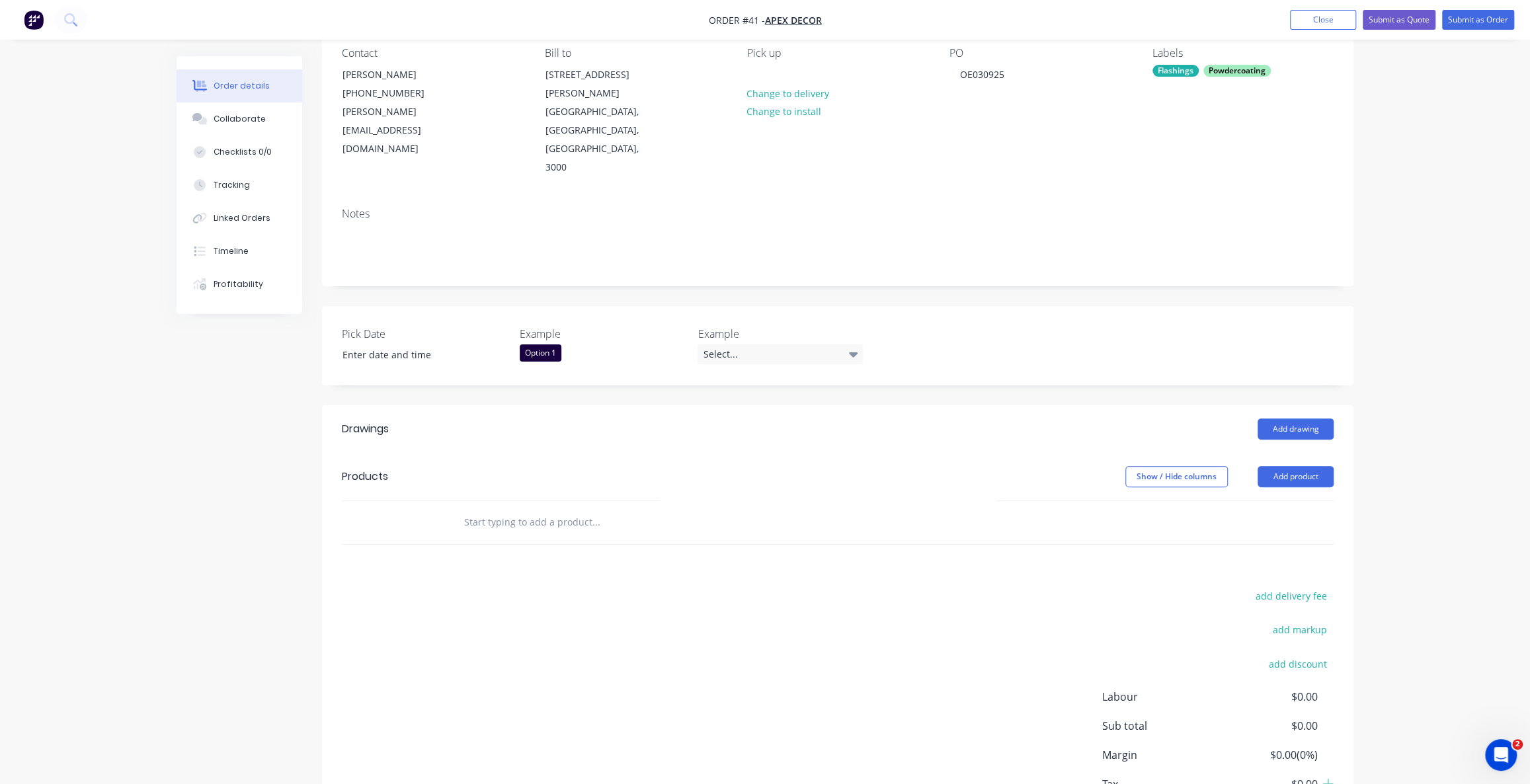
click at [377, 617] on div "add delivery fee add markup add discount Labour $0.00 Sub total $0.00 Margin $0…" at bounding box center [837, 714] width 991 height 255
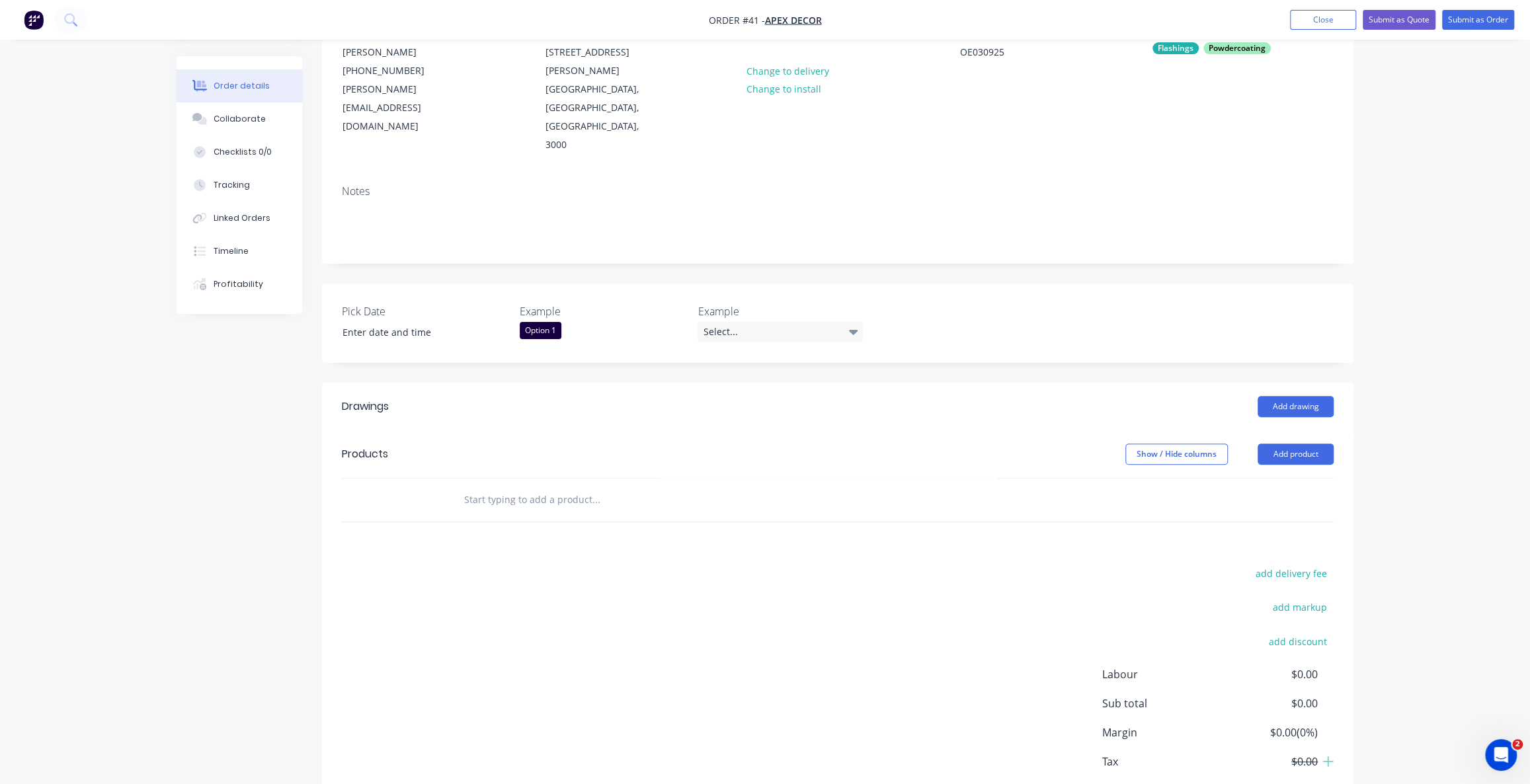
scroll to position [161, 0]
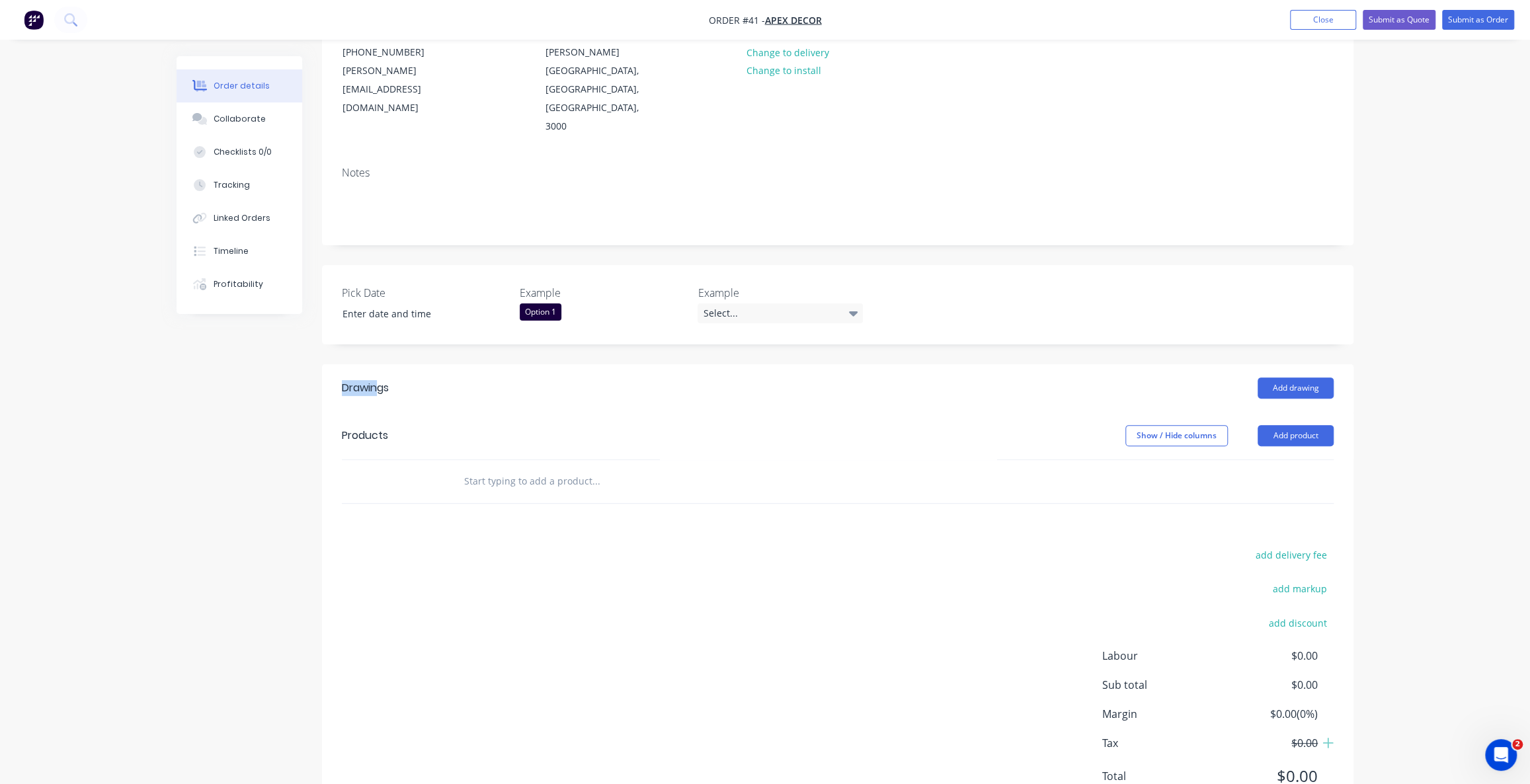
drag, startPoint x: 337, startPoint y: 333, endPoint x: 379, endPoint y: 337, distance: 42.2
click at [377, 364] on header "Drawings Add drawing" at bounding box center [837, 388] width 1031 height 47
click at [392, 377] on div "Drawings" at bounding box center [447, 388] width 211 height 21
drag, startPoint x: 391, startPoint y: 335, endPoint x: 337, endPoint y: 333, distance: 54.0
click at [337, 364] on header "Drawings Add drawing" at bounding box center [837, 388] width 1031 height 47
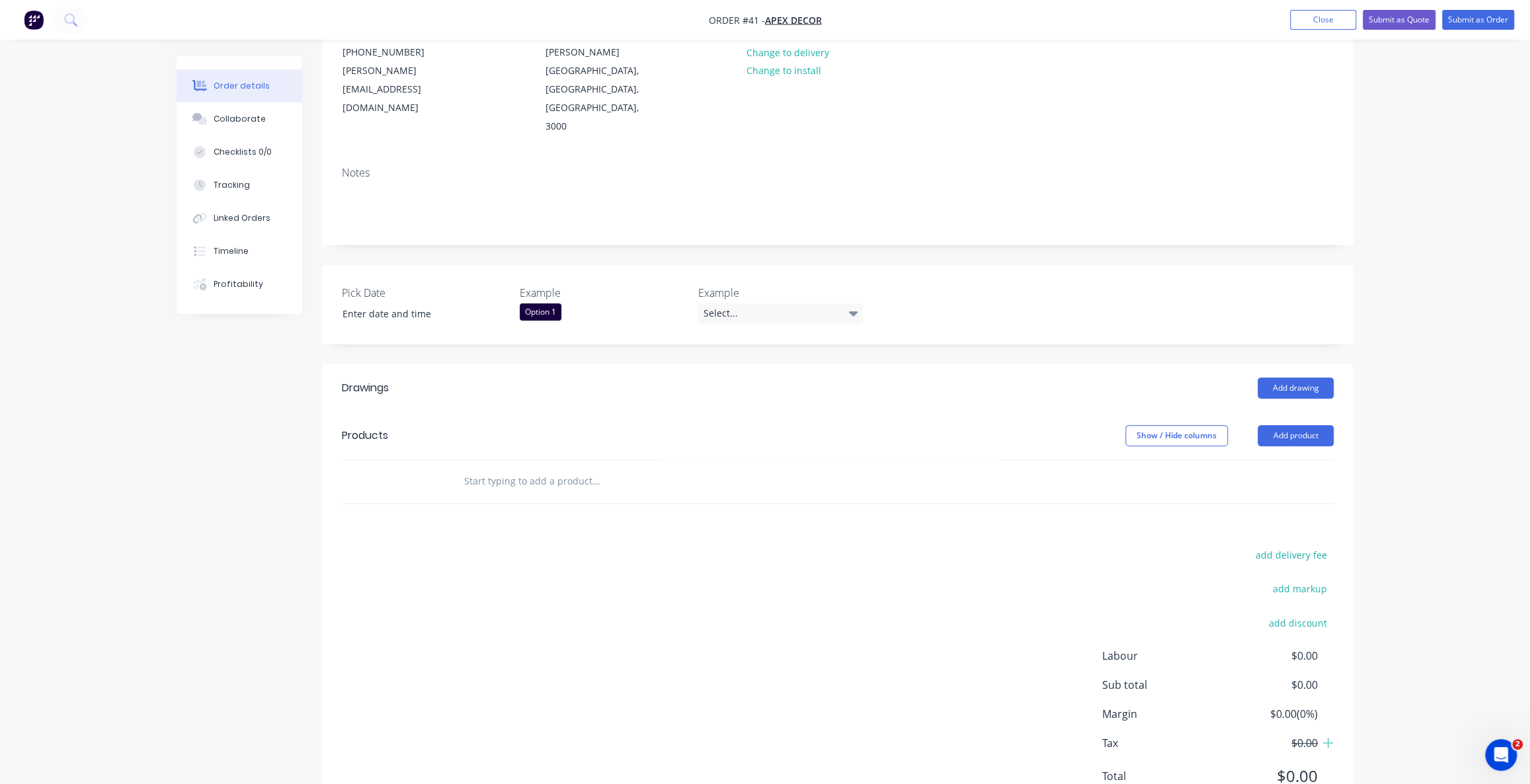
click at [324, 460] on div at bounding box center [837, 482] width 1031 height 44
click at [382, 380] on div "Drawings" at bounding box center [365, 387] width 47 height 15
click at [395, 377] on div "Drawings" at bounding box center [447, 388] width 211 height 21
click at [608, 593] on div "add delivery fee add markup add discount Labour $0.00 Sub total $0.00 Margin $0…" at bounding box center [837, 673] width 991 height 255
click at [575, 579] on div "add delivery fee add markup add discount Labour $0.00 Sub total $0.00 Margin $0…" at bounding box center [837, 673] width 991 height 255
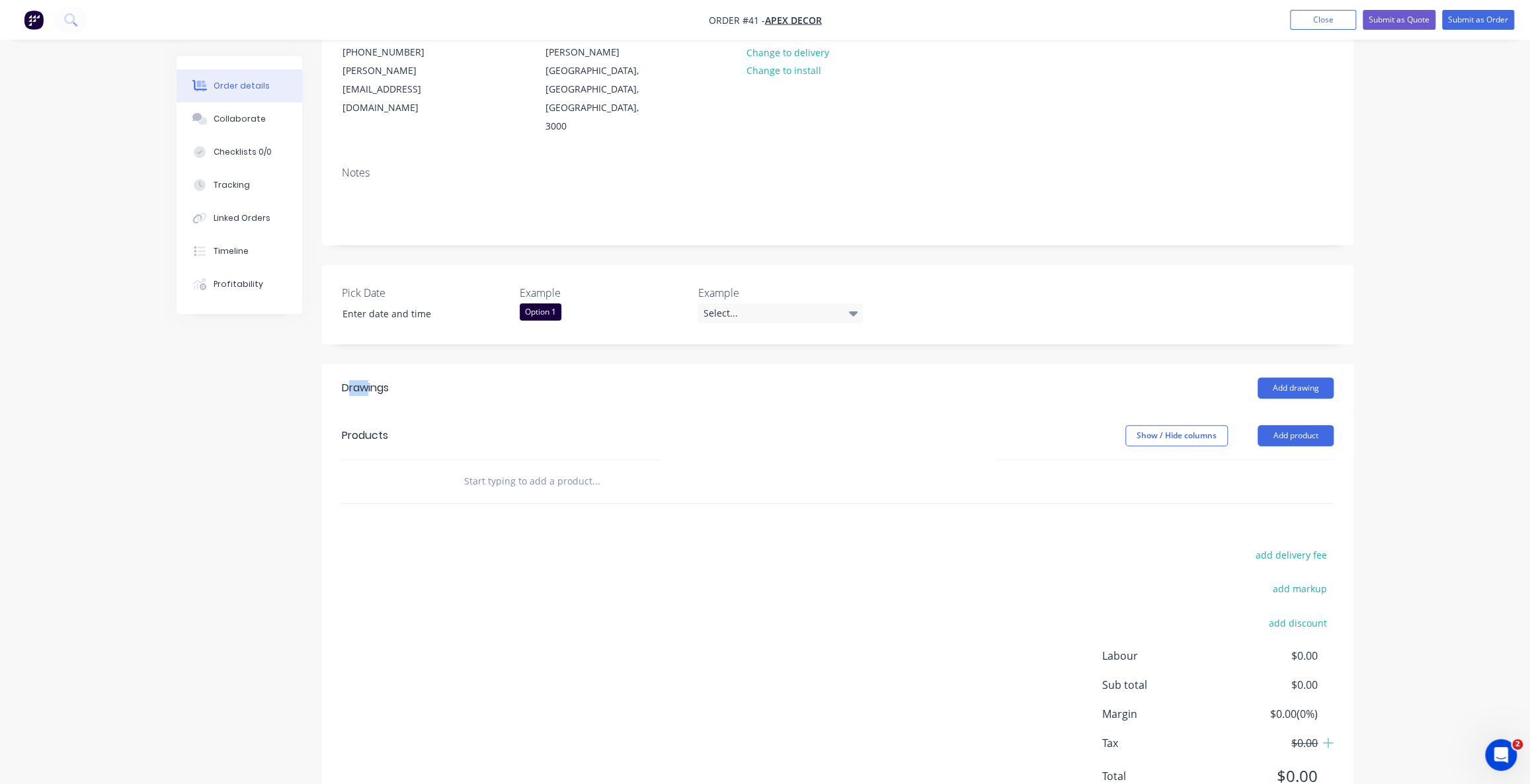
drag, startPoint x: 345, startPoint y: 336, endPoint x: 425, endPoint y: 340, distance: 80.1
click at [418, 377] on div "Drawings" at bounding box center [447, 388] width 211 height 21
click at [560, 546] on div "add delivery fee add markup add discount Labour $0.00 Sub total $0.00 Margin $0…" at bounding box center [837, 673] width 991 height 255
drag, startPoint x: 337, startPoint y: 328, endPoint x: 1299, endPoint y: 337, distance: 962.0
click at [1299, 364] on header "Drawings Add drawing" at bounding box center [837, 388] width 1031 height 47
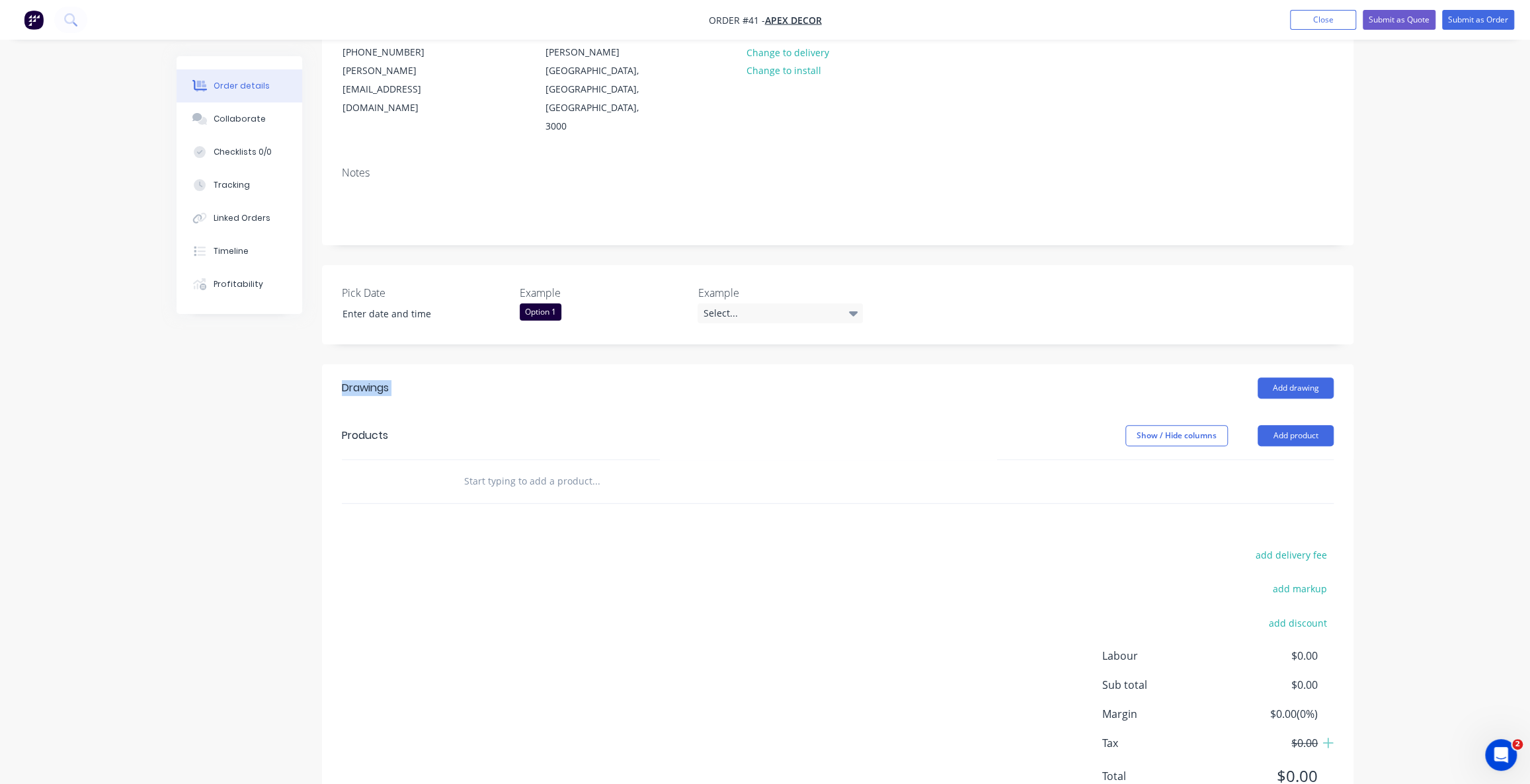
click at [1412, 297] on div "Order details Collaborate Checklists 0/0 Tracking Linked Orders Timeline Profit…" at bounding box center [765, 340] width 1530 height 1002
drag, startPoint x: 729, startPoint y: 551, endPoint x: 593, endPoint y: 519, distance: 139.7
click at [726, 553] on div "add delivery fee add markup add discount Labour $0.00 Sub total $0.00 Margin $0…" at bounding box center [837, 673] width 991 height 255
click at [368, 428] on div "Products" at bounding box center [364, 435] width 46 height 15
click at [531, 555] on div "add delivery fee add markup add discount Labour $0.00 Sub total $0.00 Margin $0…" at bounding box center [837, 673] width 991 height 255
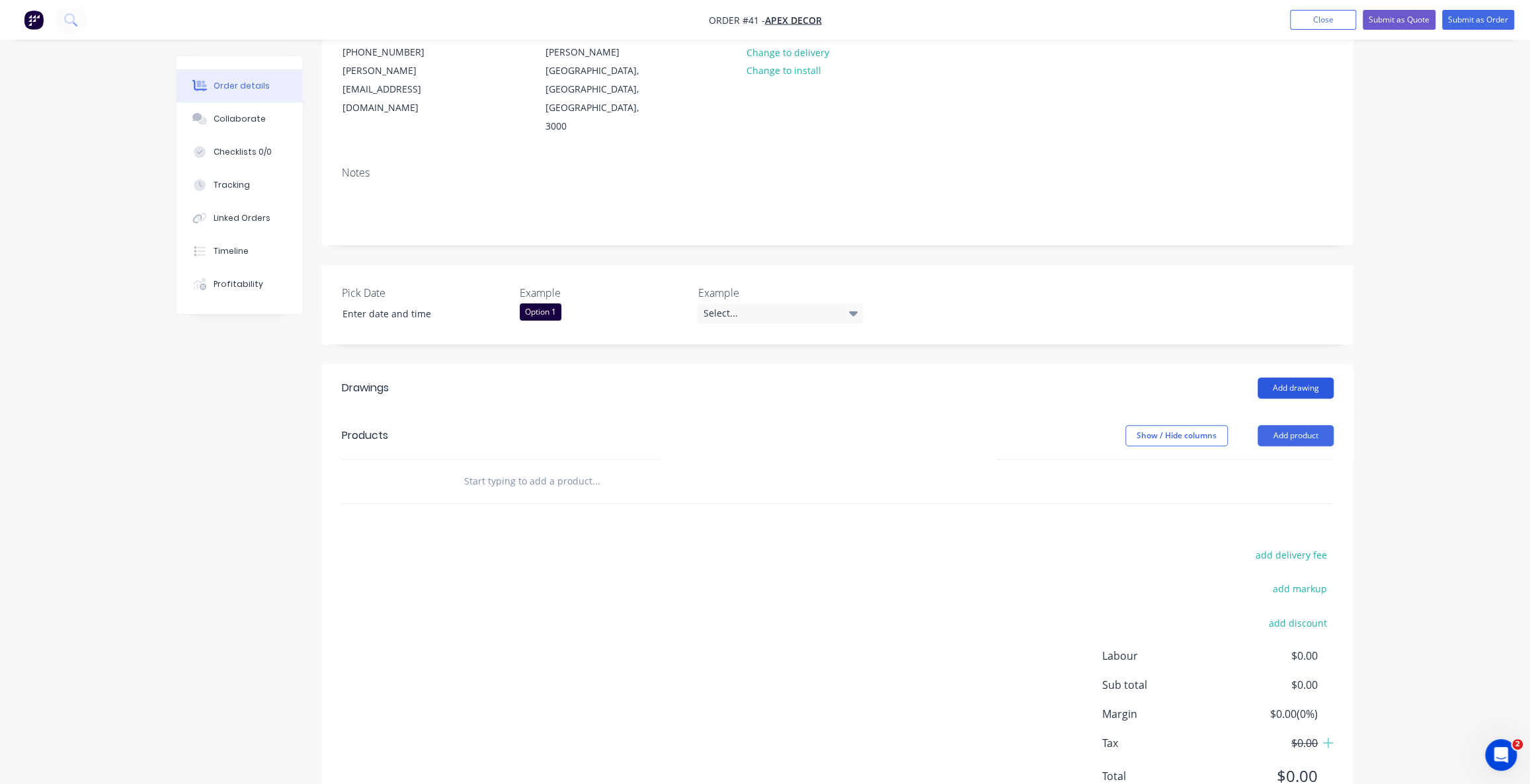
click at [1285, 377] on button "Add drawing" at bounding box center [1294, 388] width 76 height 21
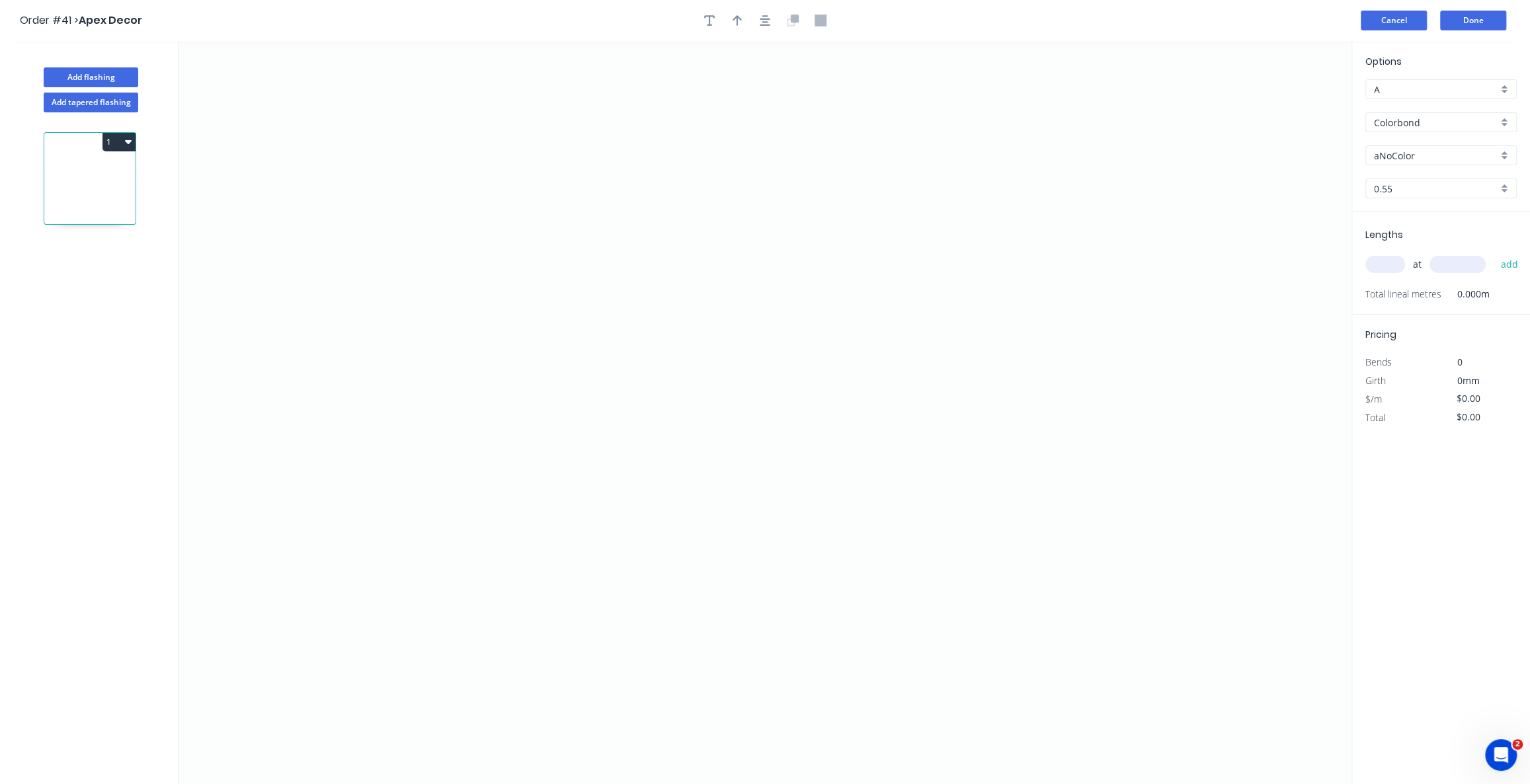
click at [1405, 26] on button "Cancel" at bounding box center [1393, 20] width 66 height 20
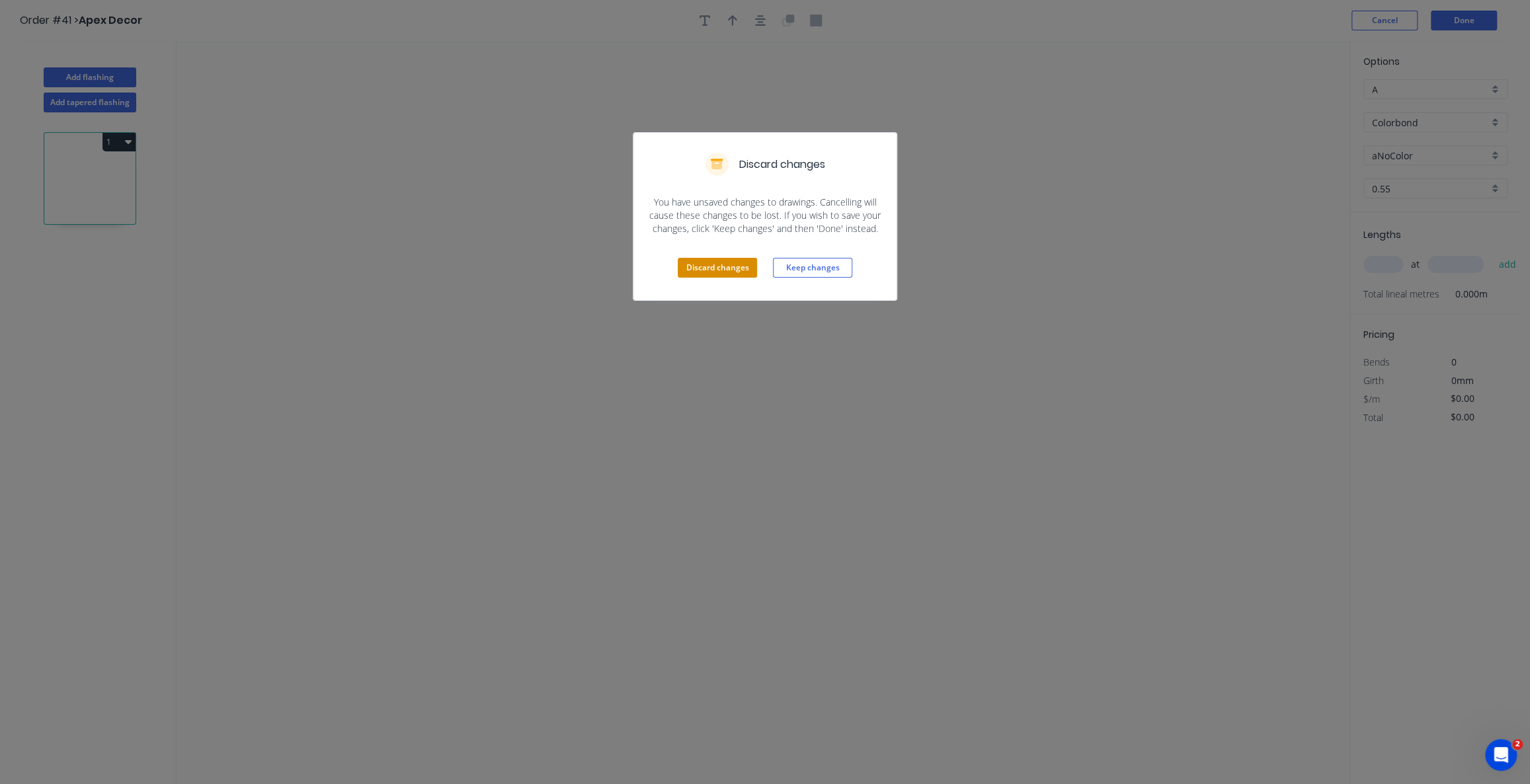
click at [739, 271] on button "Discard changes" at bounding box center [716, 267] width 79 height 20
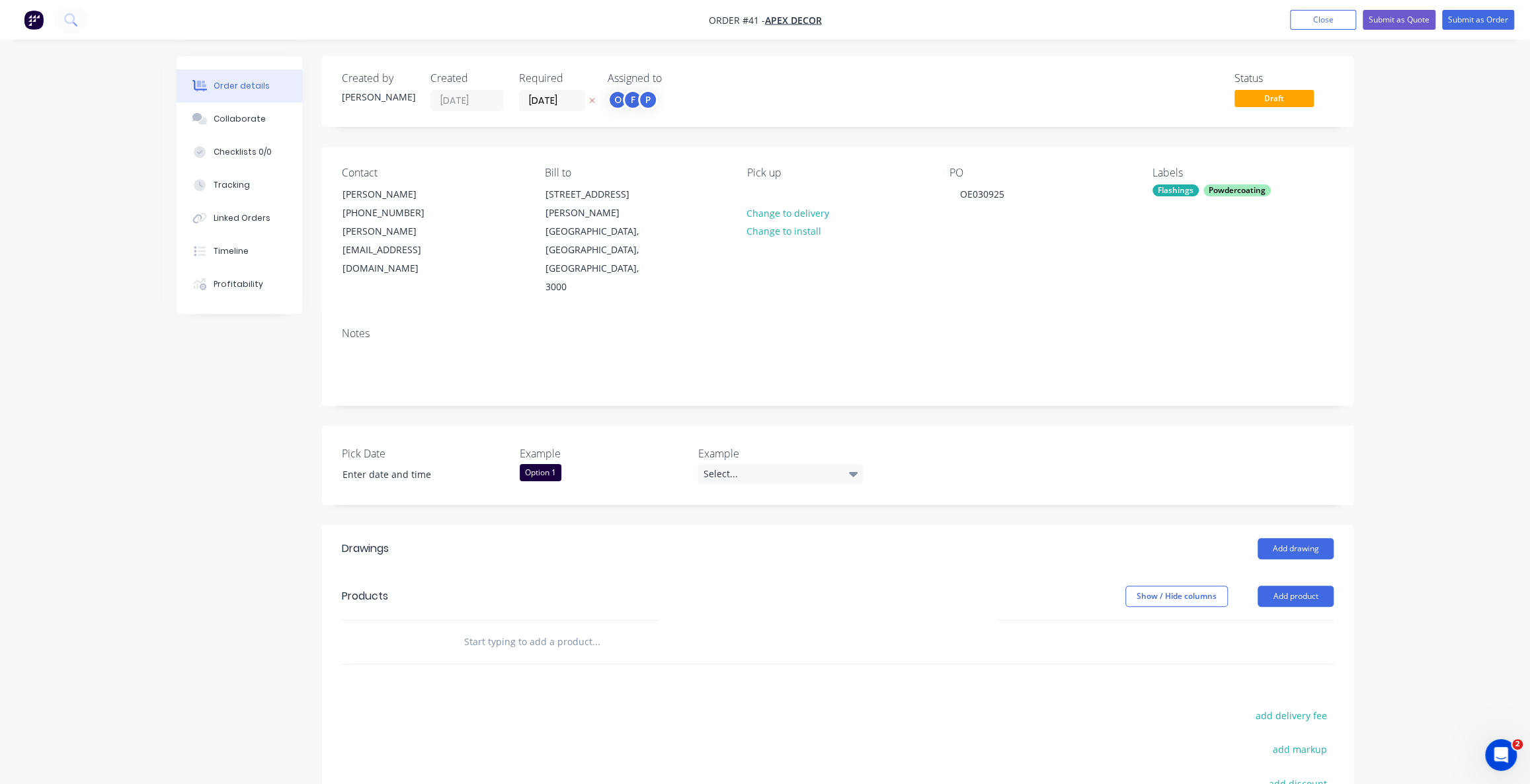
click at [327, 525] on header "Drawings Add drawing" at bounding box center [837, 548] width 1031 height 47
click at [1466, 169] on div "Order details Collaborate Checklists 0/0 Tracking Linked Orders Timeline Profit…" at bounding box center [765, 500] width 1530 height 1002
click at [1448, 345] on div "Order details Collaborate Checklists 0/0 Tracking Linked Orders Timeline Profit…" at bounding box center [765, 500] width 1530 height 1002
click at [1448, 345] on div "Order details Collaborate Checklists 0/0 Tracking Linked Orders Timeline Profit…" at bounding box center [765, 500] width 1530 height 1002
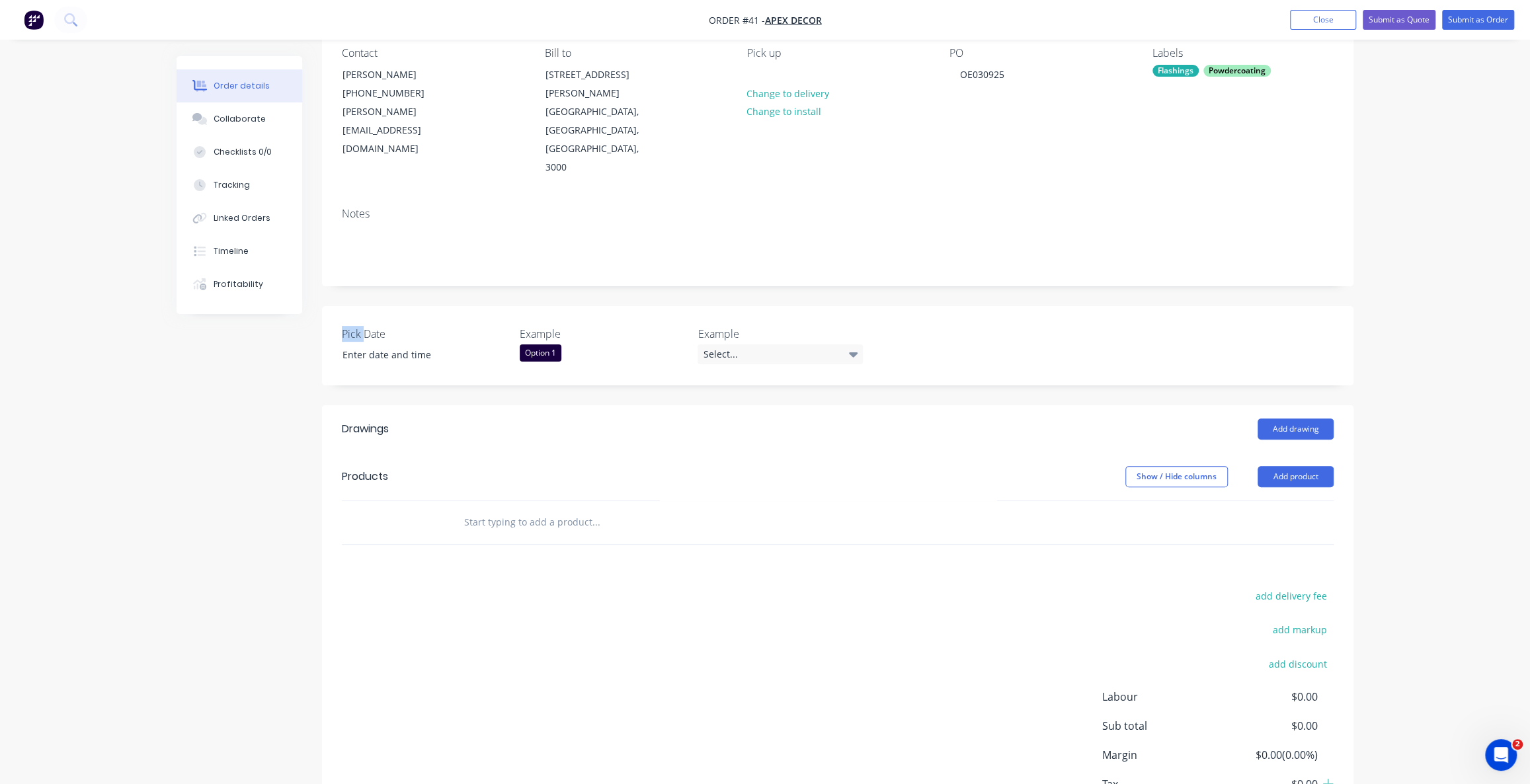
scroll to position [161, 0]
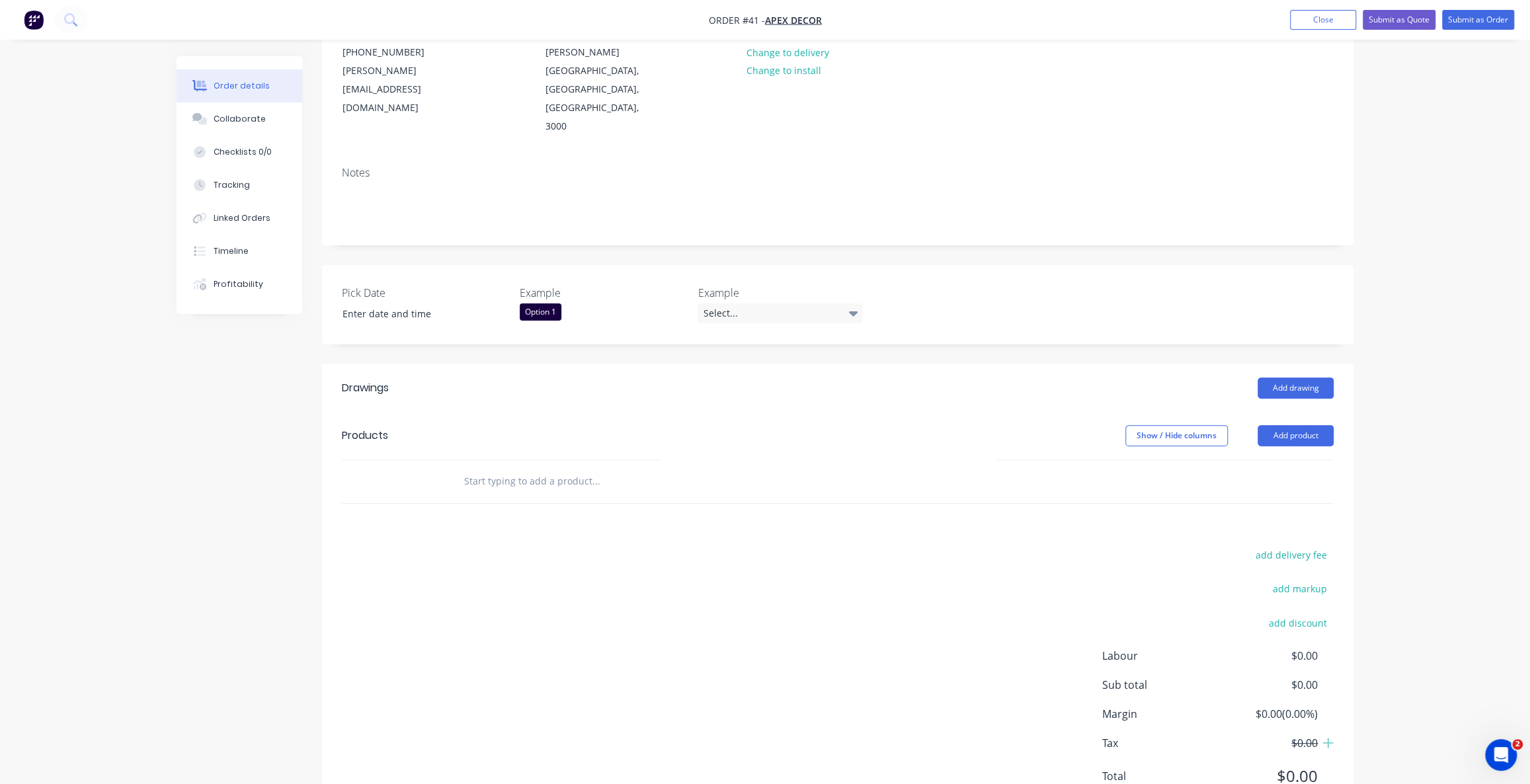
click at [507, 468] on input "text" at bounding box center [595, 481] width 264 height 26
type input "Custom Laser cutting"
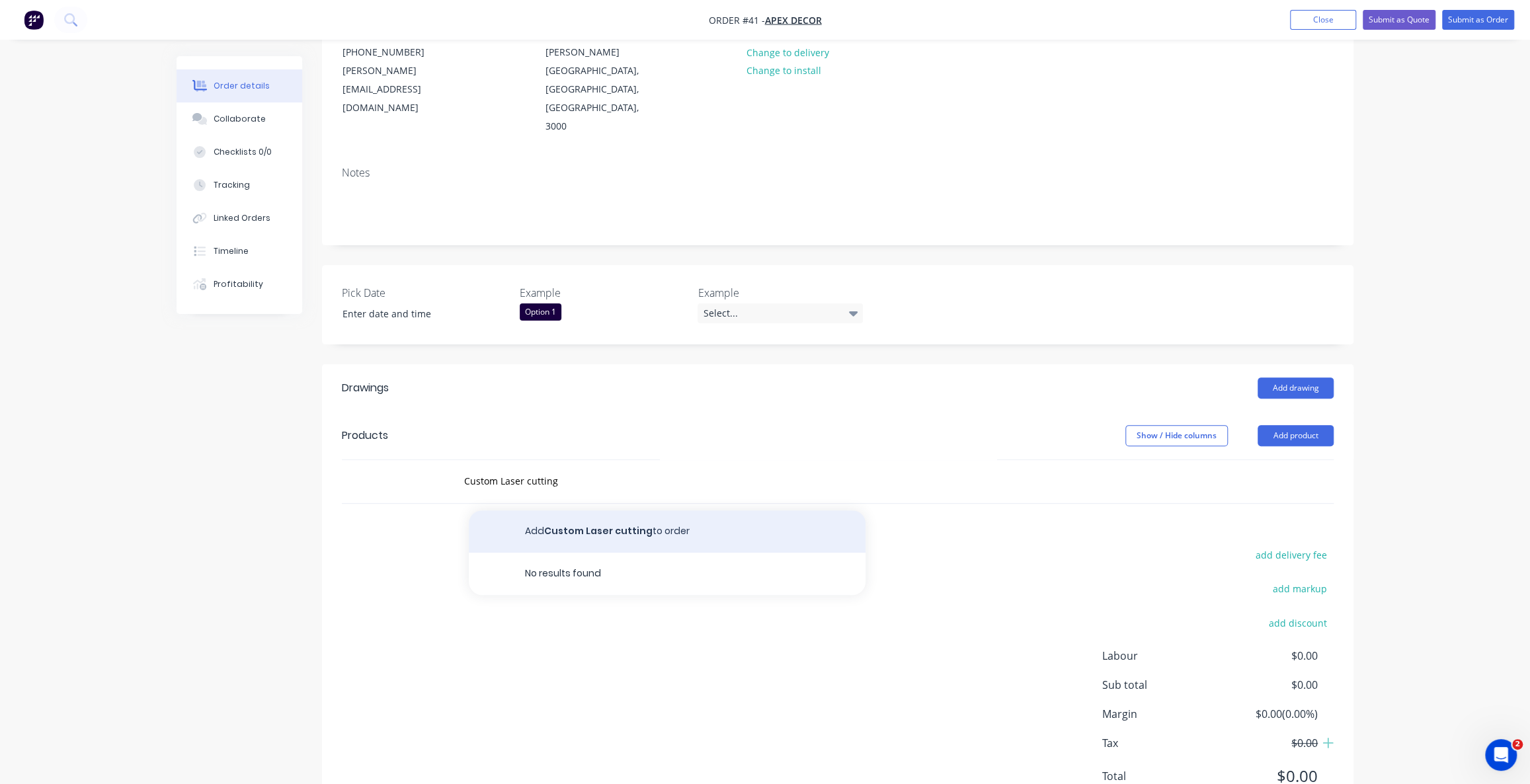
click at [649, 510] on button "Add Custom Laser cutting to order" at bounding box center [667, 531] width 397 height 42
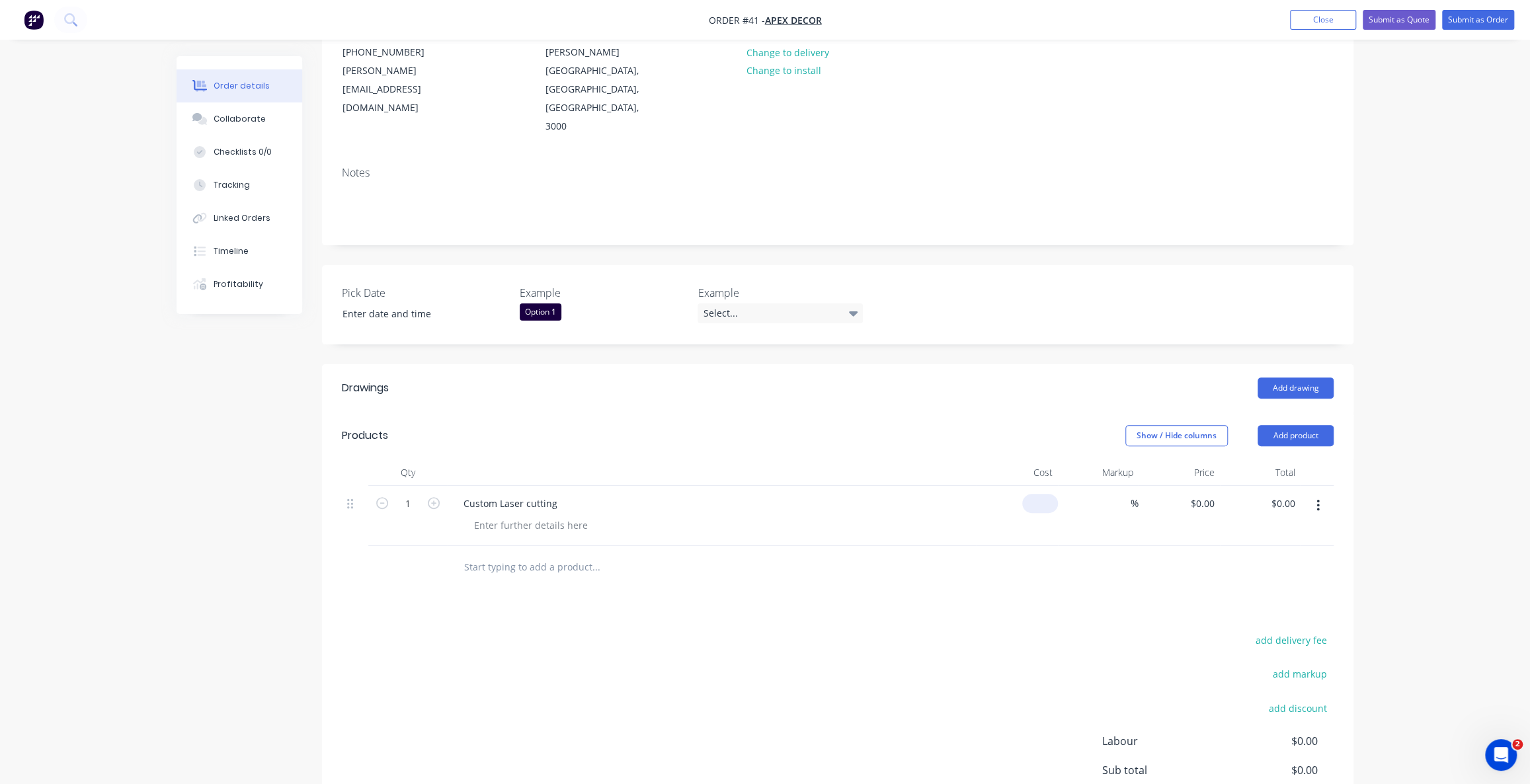
click at [1047, 494] on input at bounding box center [1042, 504] width 30 height 20
type input "$400.00"
type input "100"
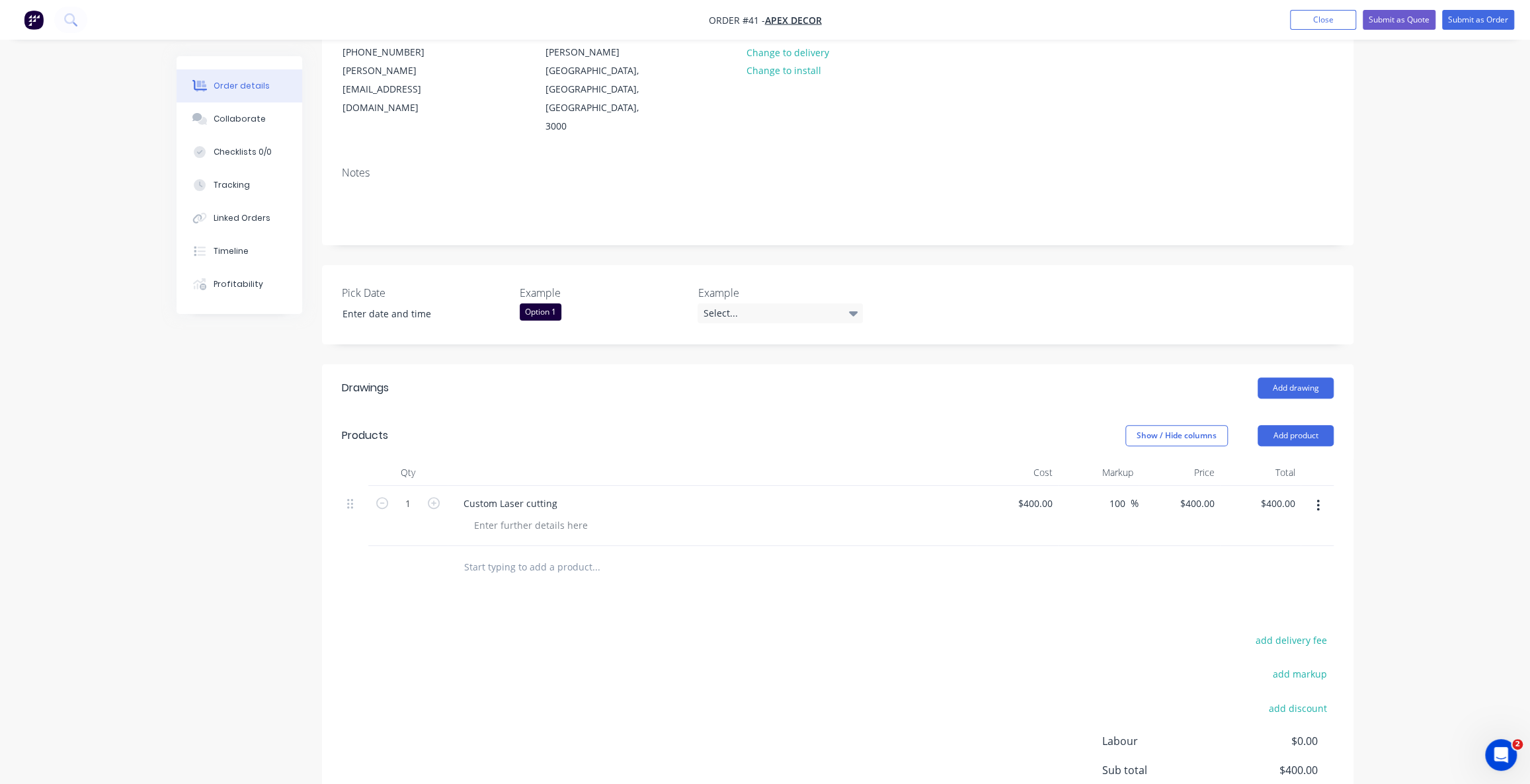
type input "800"
type input "$800.00"
click at [540, 516] on div at bounding box center [530, 526] width 134 height 20
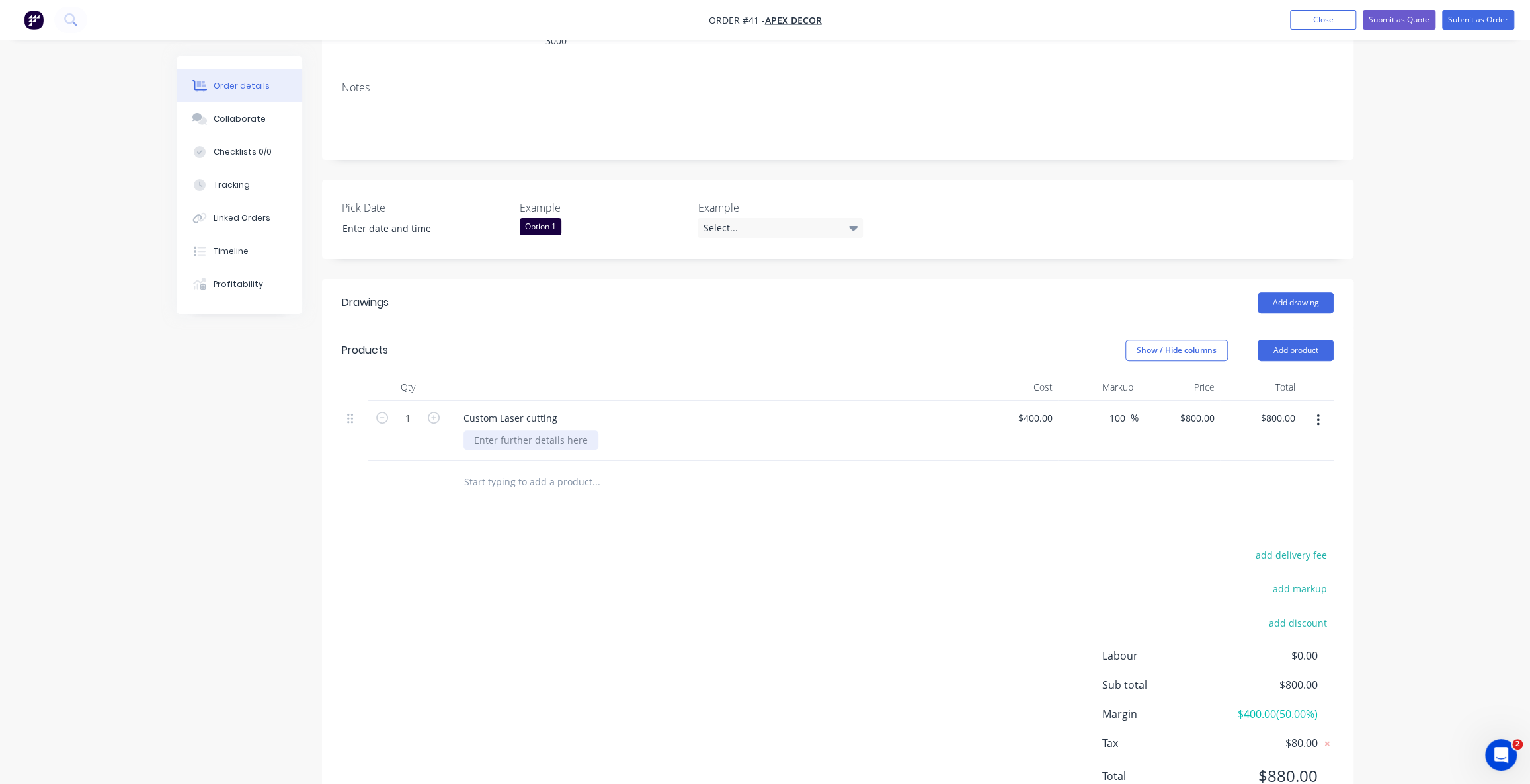
click at [544, 430] on div at bounding box center [530, 440] width 134 height 20
click at [849, 580] on div "add delivery fee add markup add discount Labour $0.00 Sub total $800.00 Margin …" at bounding box center [837, 701] width 991 height 255
click at [1321, 408] on button "button" at bounding box center [1318, 420] width 31 height 24
click at [1266, 525] on div "Delete" at bounding box center [1270, 535] width 102 height 20
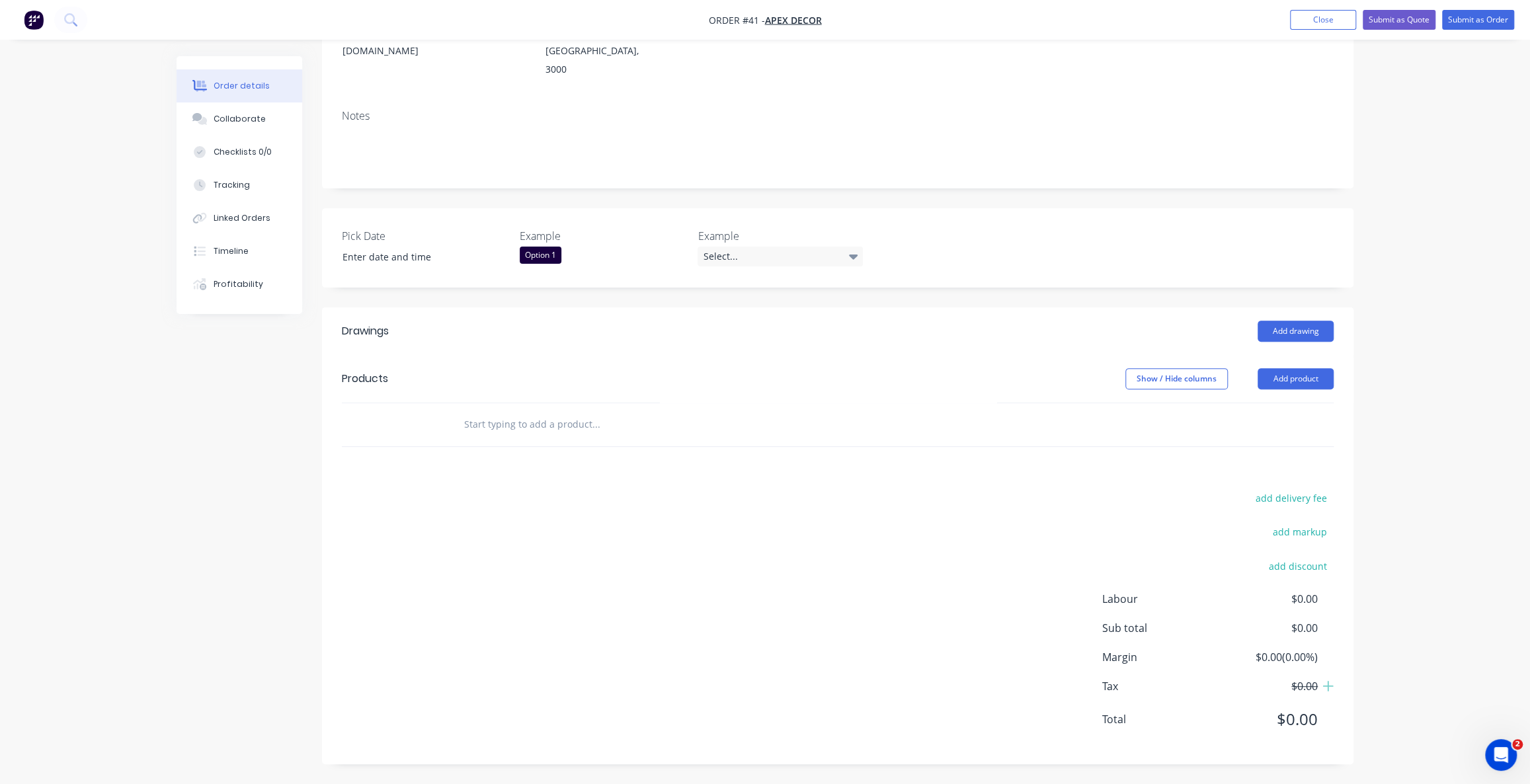
scroll to position [161, 0]
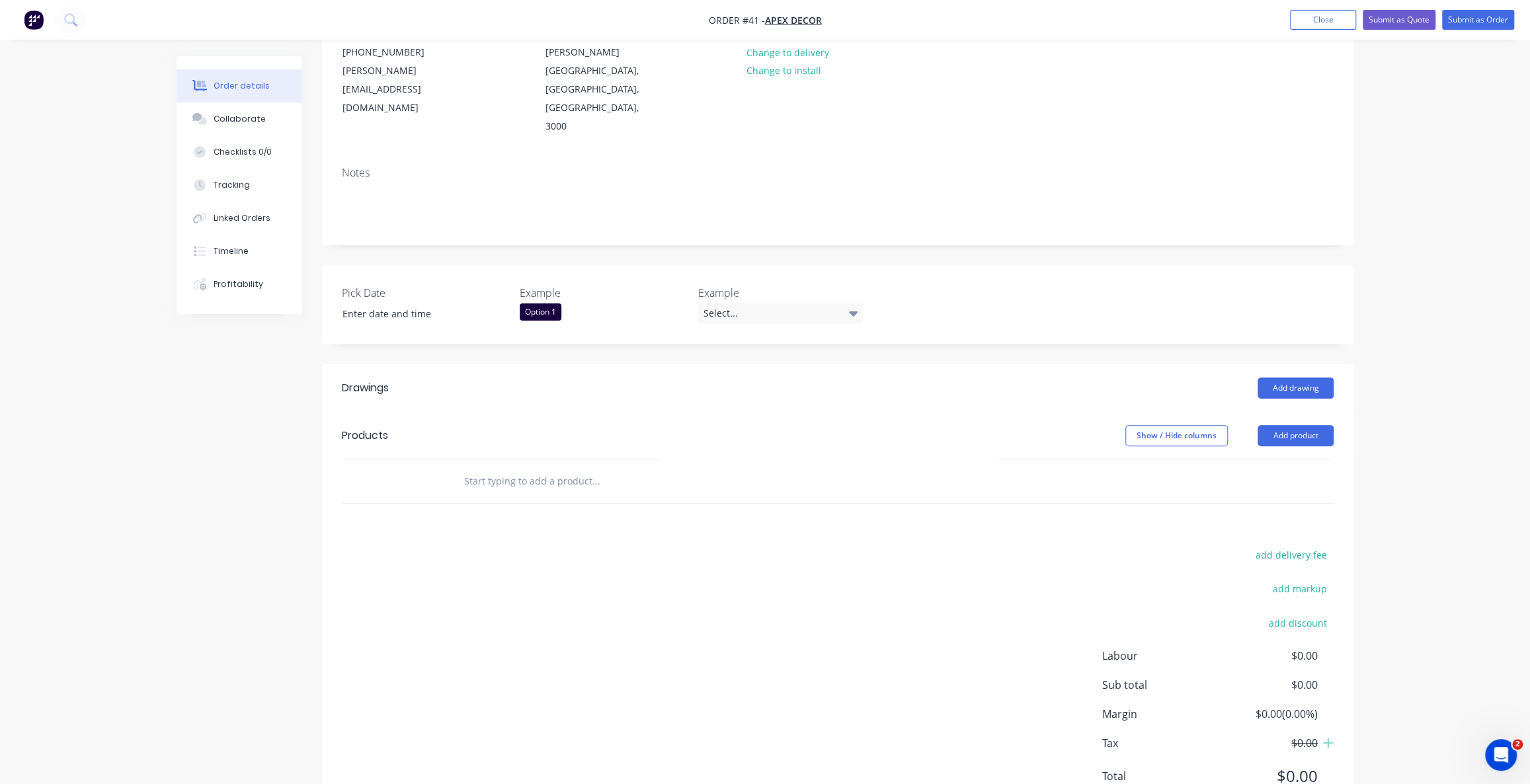
click at [1435, 386] on div "Order details Collaborate Checklists 0/0 Tracking Linked Orders Timeline Profit…" at bounding box center [765, 340] width 1530 height 1002
click at [1401, 387] on div "Order details Collaborate Checklists 0/0 Tracking Linked Orders Timeline Profit…" at bounding box center [765, 340] width 1530 height 1002
click at [1305, 425] on button "Add product" at bounding box center [1294, 435] width 76 height 21
click at [567, 560] on div "add delivery fee add markup add discount Labour $0.00 Sub total $0.00 Margin $0…" at bounding box center [837, 673] width 991 height 255
click at [500, 468] on input "text" at bounding box center [595, 481] width 264 height 26
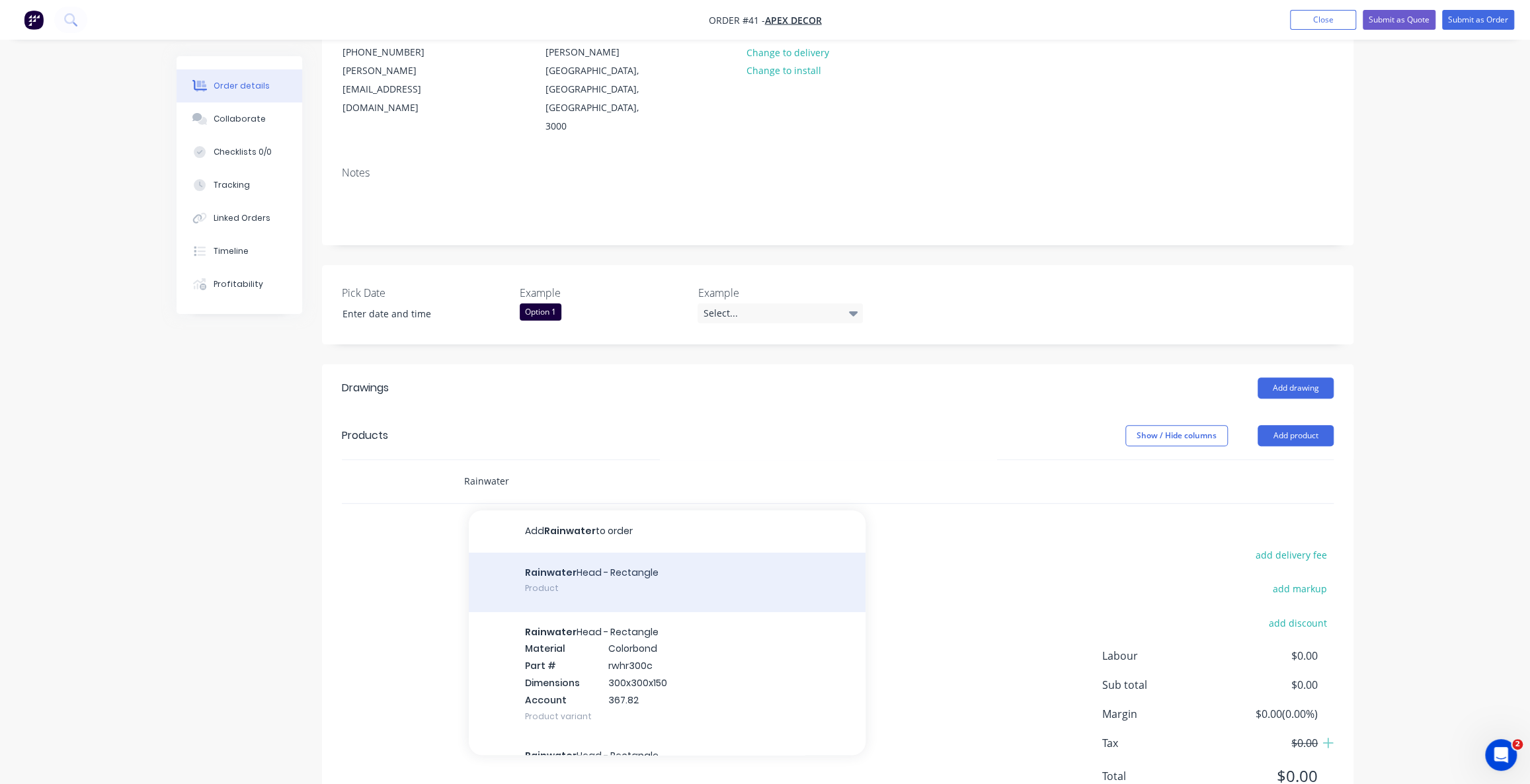
type input "Rainwater"
click at [589, 553] on div "Rainwater Head - Rectangle Product" at bounding box center [667, 582] width 397 height 59
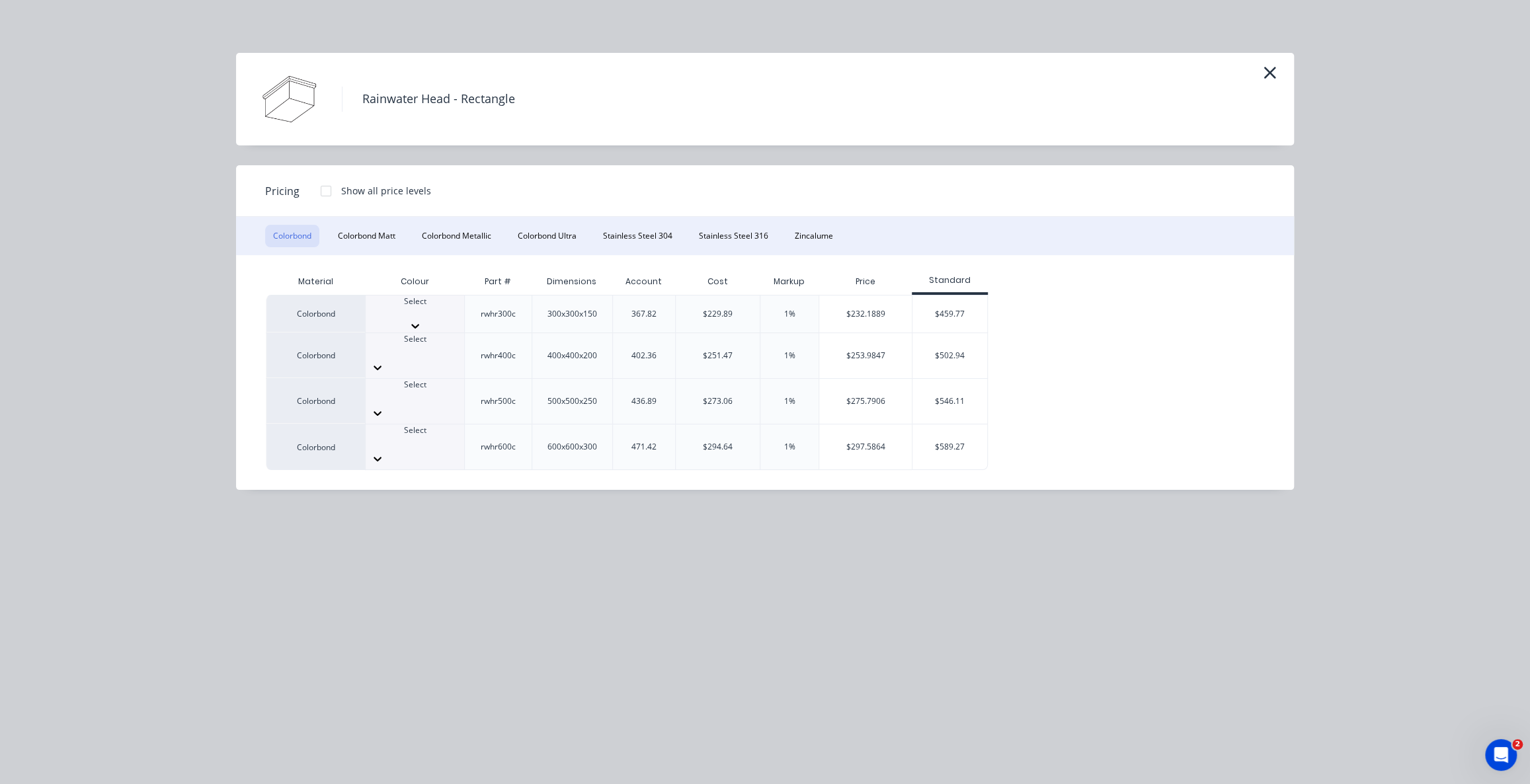
click at [425, 307] on div at bounding box center [414, 313] width 99 height 12
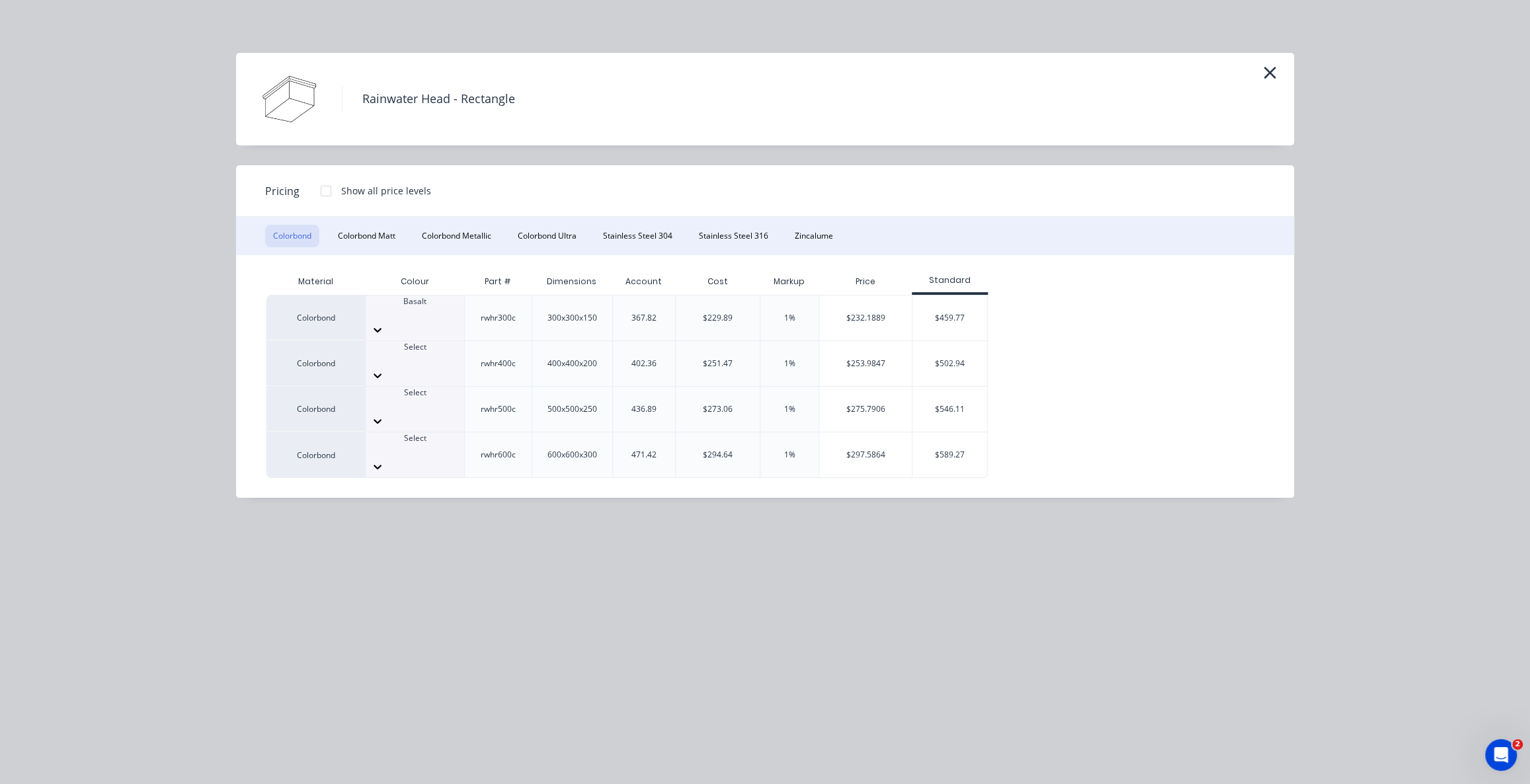
click at [638, 313] on div "367.82" at bounding box center [643, 318] width 25 height 12
click at [844, 313] on div "$232.1889" at bounding box center [866, 317] width 93 height 45
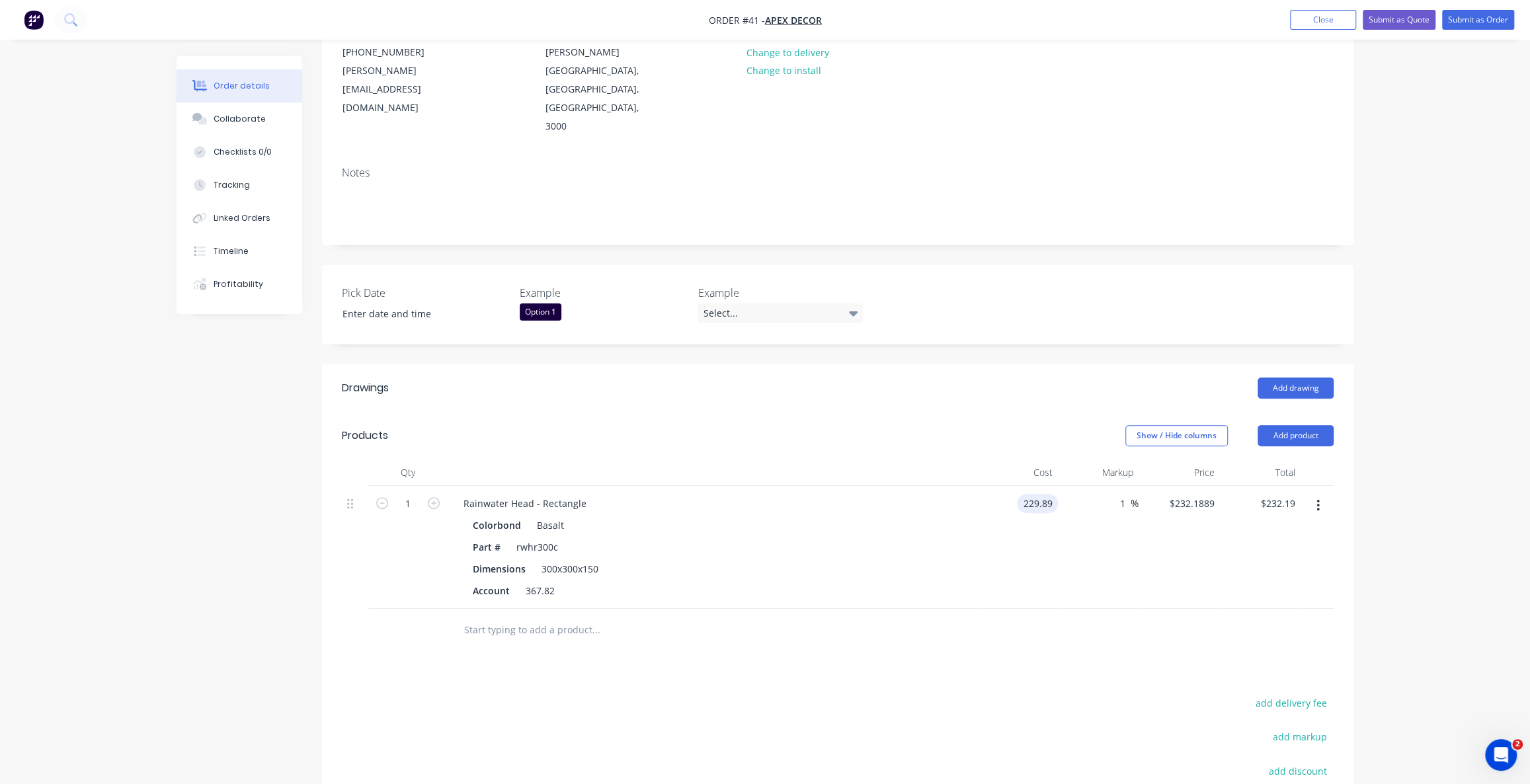
click at [1039, 494] on input "229.89" at bounding box center [1040, 504] width 36 height 20
click at [1121, 494] on input "1" at bounding box center [1122, 504] width 15 height 20
click at [1126, 494] on input "1" at bounding box center [1122, 504] width 15 height 20
click at [1030, 494] on input "229.89" at bounding box center [1037, 504] width 41 height 20
type input "$229.89"
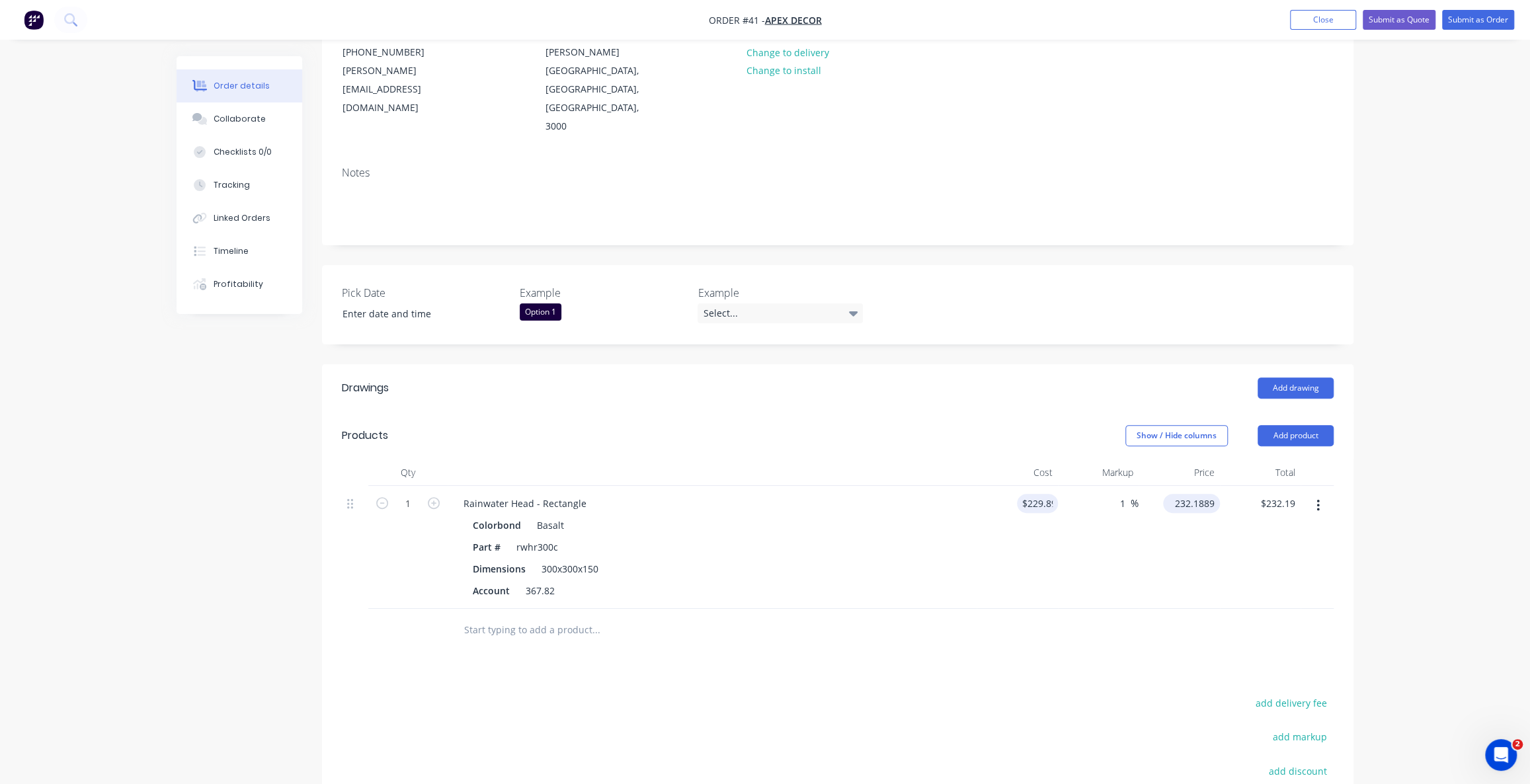
click at [1186, 494] on input "232.1889" at bounding box center [1193, 504] width 51 height 20
type input "$232.1889"
click at [745, 631] on div "Drawings Add drawing Products Show / Hide columns Add product Qty Cost Markup P…" at bounding box center [837, 667] width 1031 height 605
click at [1320, 494] on button "button" at bounding box center [1318, 505] width 31 height 24
click at [1261, 610] on div "Delete" at bounding box center [1270, 620] width 102 height 20
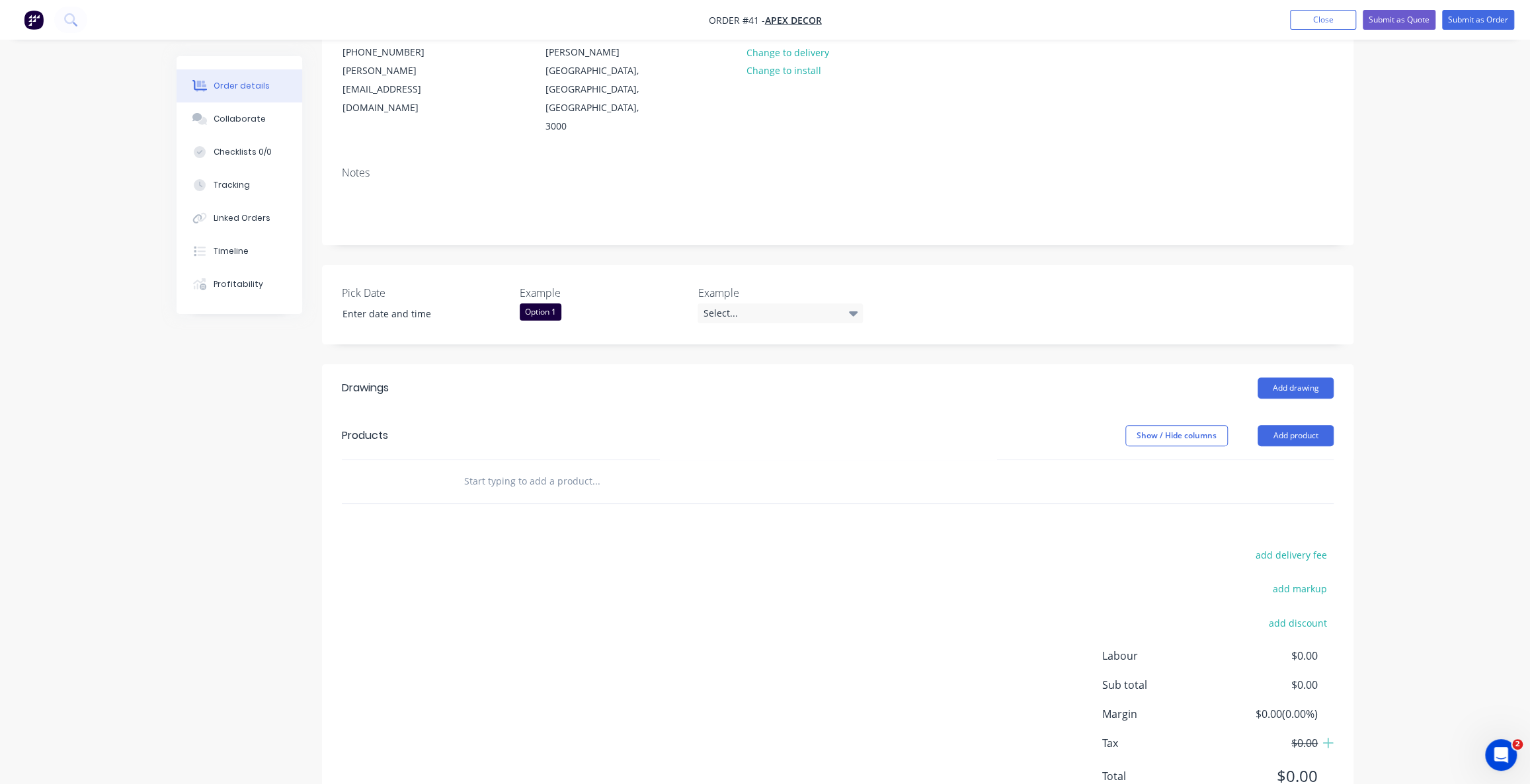
click at [1418, 420] on div "Order details Collaborate Checklists 0/0 Tracking Linked Orders Timeline Profit…" at bounding box center [765, 340] width 1530 height 1002
click at [1421, 414] on div "Order details Collaborate Checklists 0/0 Tracking Linked Orders Timeline Profit…" at bounding box center [765, 340] width 1530 height 1002
click at [1292, 425] on button "Add product" at bounding box center [1294, 435] width 76 height 21
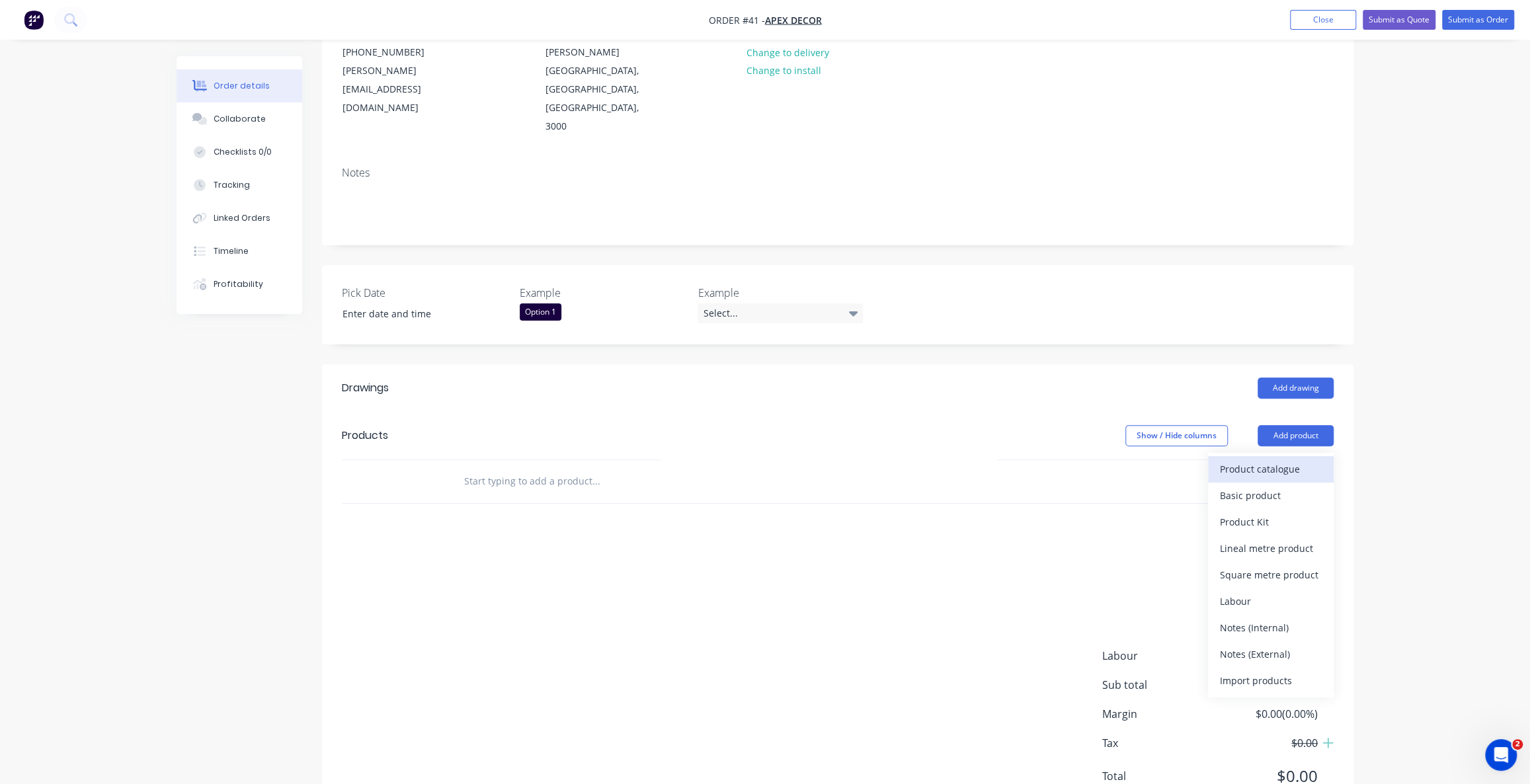
click at [1268, 460] on div "Product catalogue" at bounding box center [1270, 469] width 102 height 20
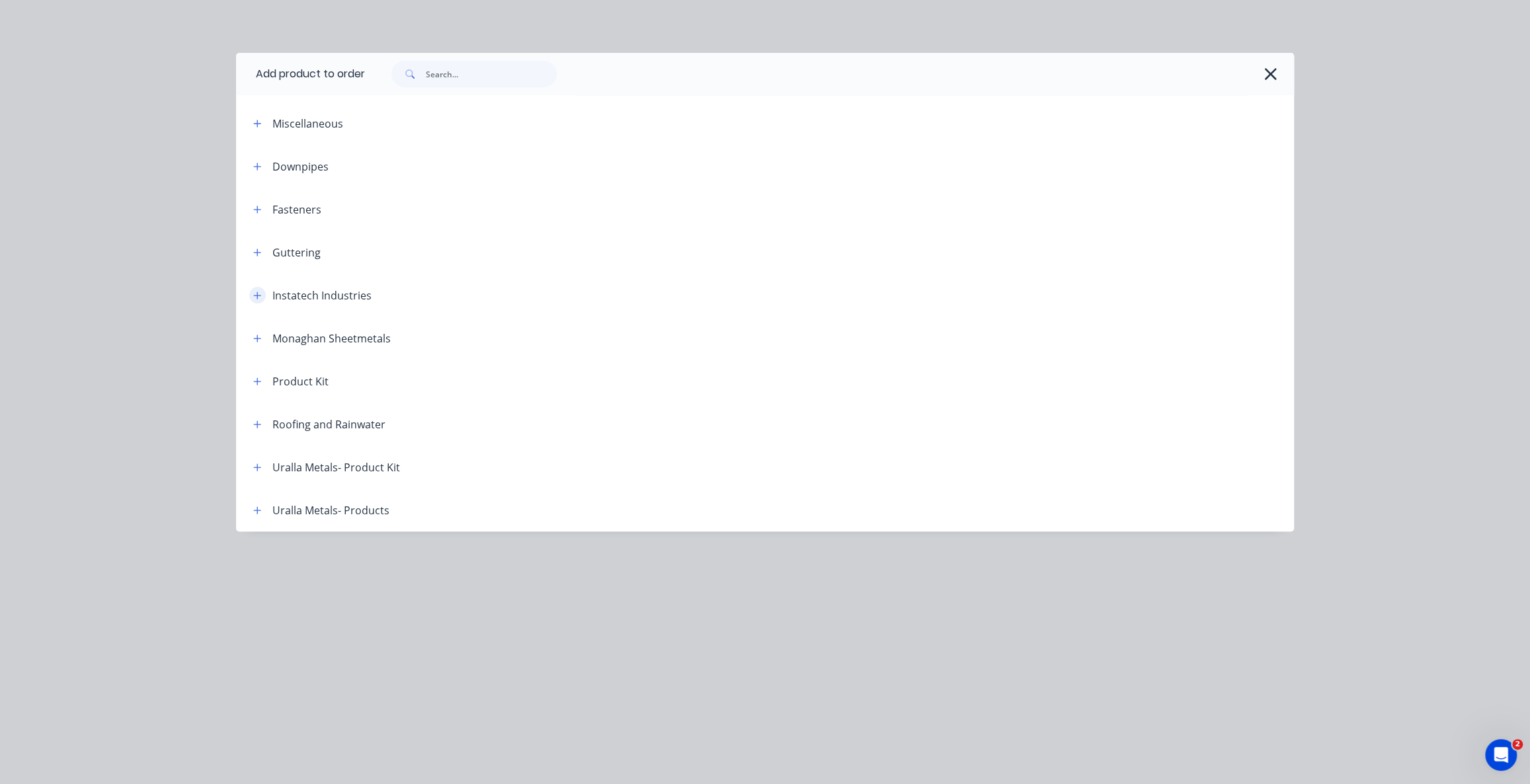
click at [256, 293] on icon "button" at bounding box center [258, 295] width 8 height 9
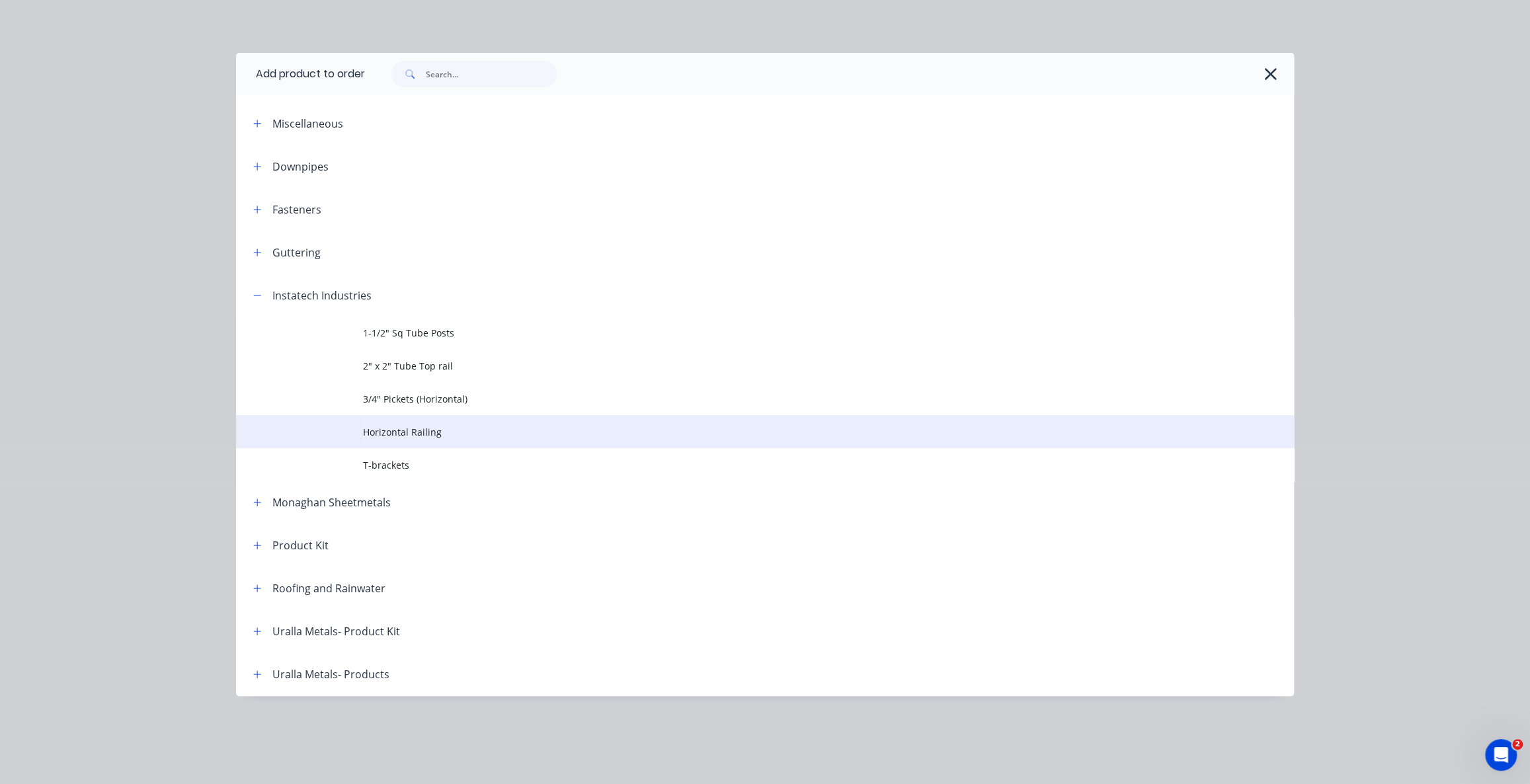
click at [403, 433] on span "Horizontal Railing" at bounding box center [734, 431] width 744 height 14
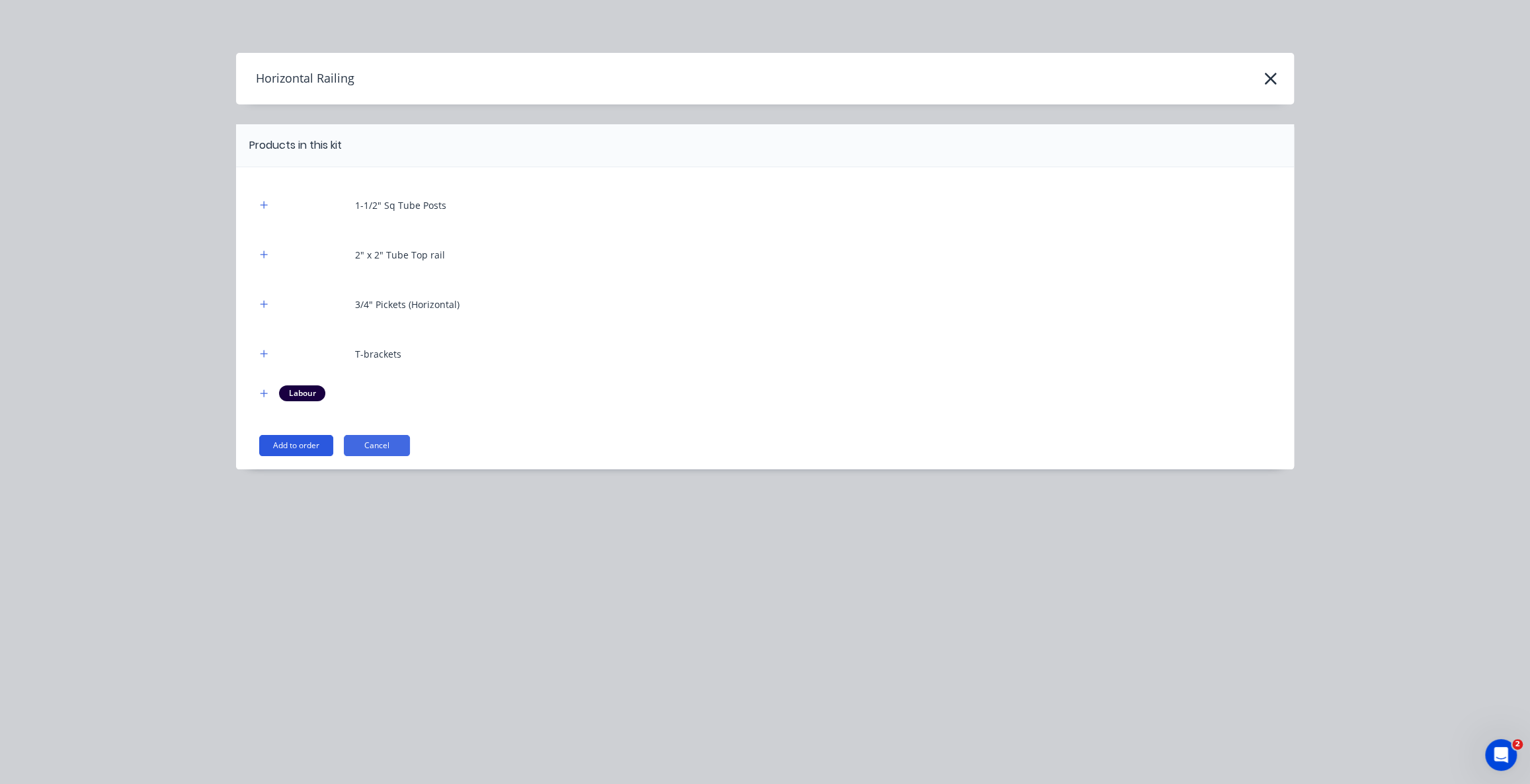
click at [295, 447] on button "Add to order" at bounding box center [296, 446] width 74 height 21
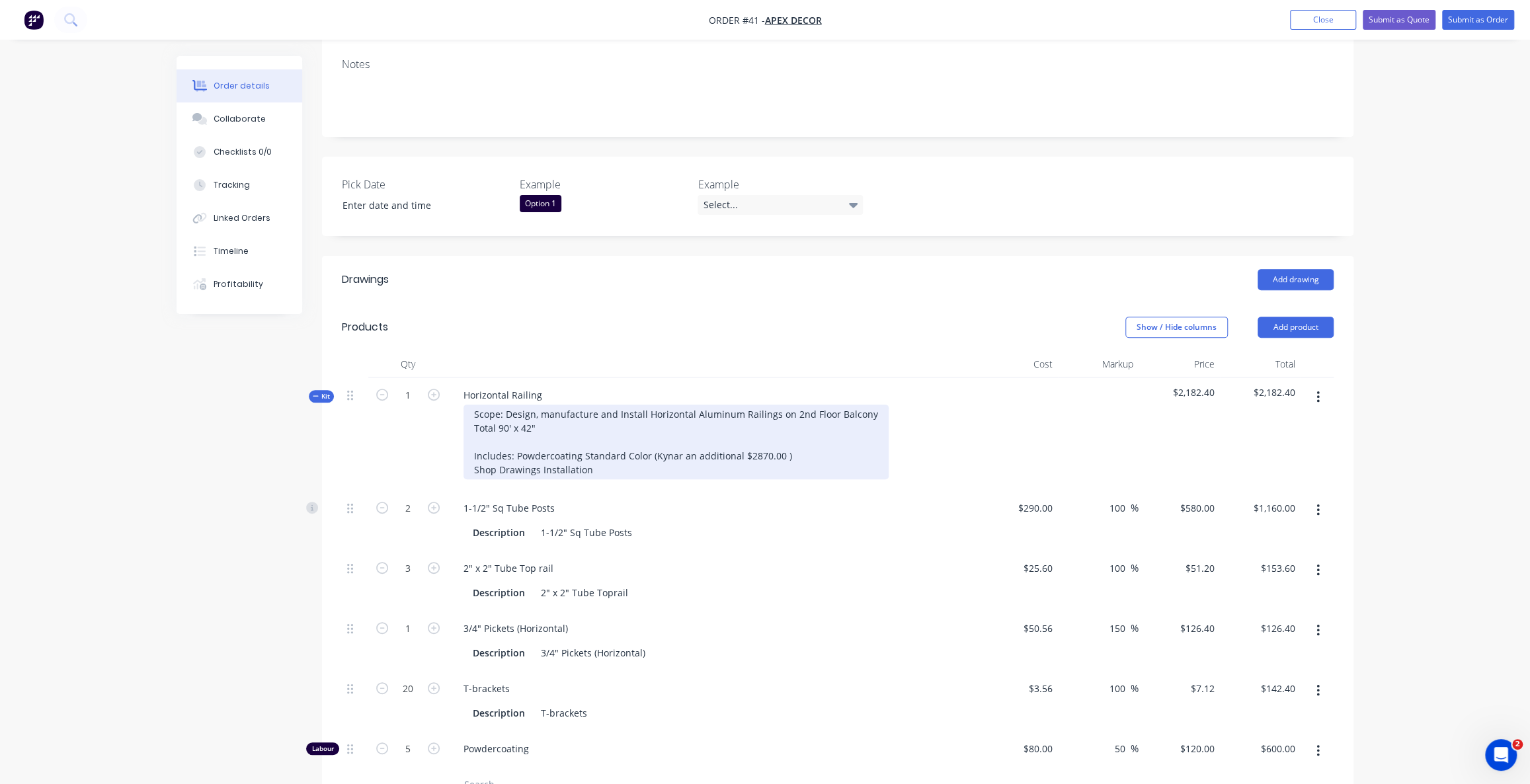
scroll to position [281, 0]
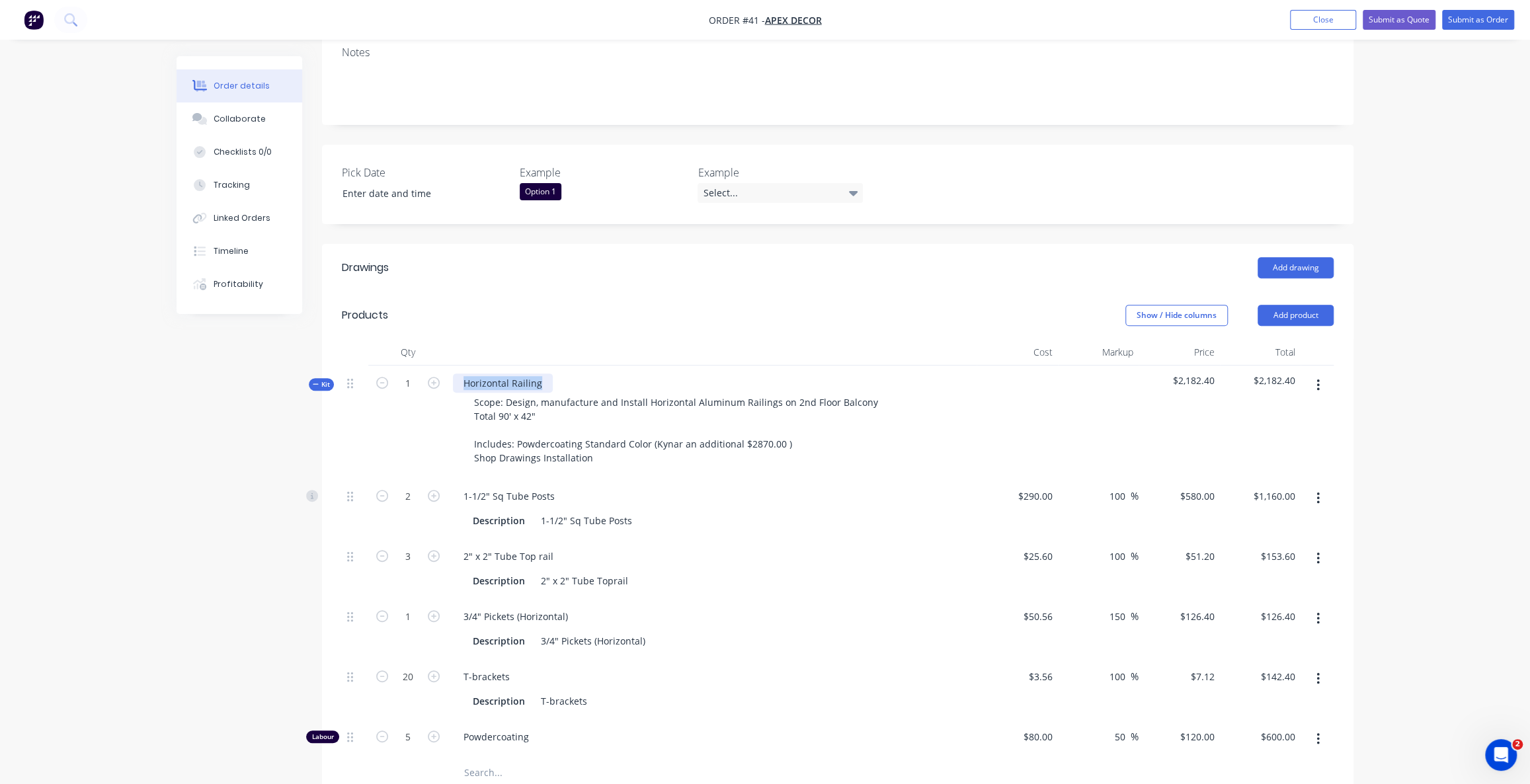
drag, startPoint x: 537, startPoint y: 324, endPoint x: 458, endPoint y: 323, distance: 79.0
click at [458, 373] on div "Horizontal Railing" at bounding box center [503, 383] width 99 height 20
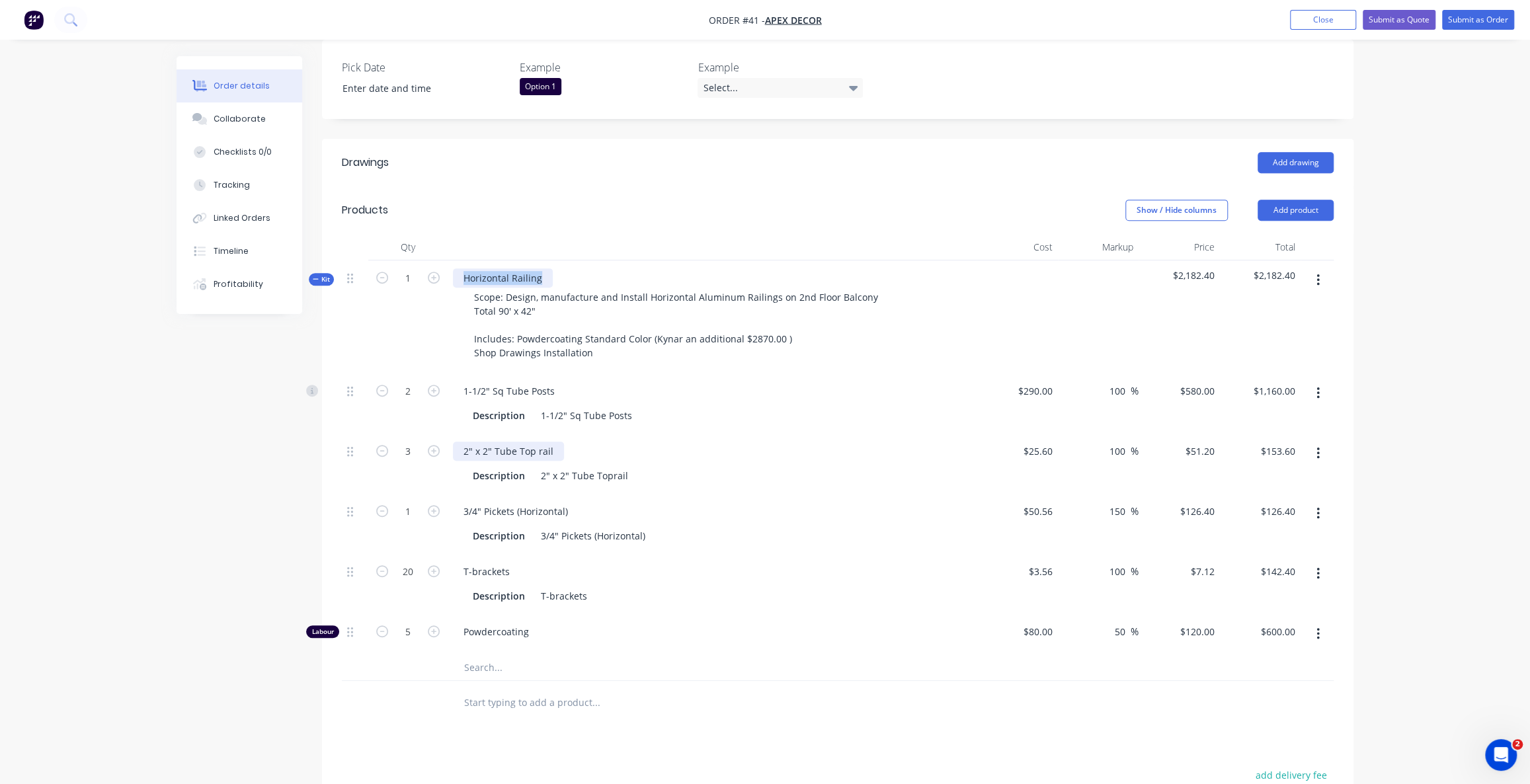
scroll to position [401, 0]
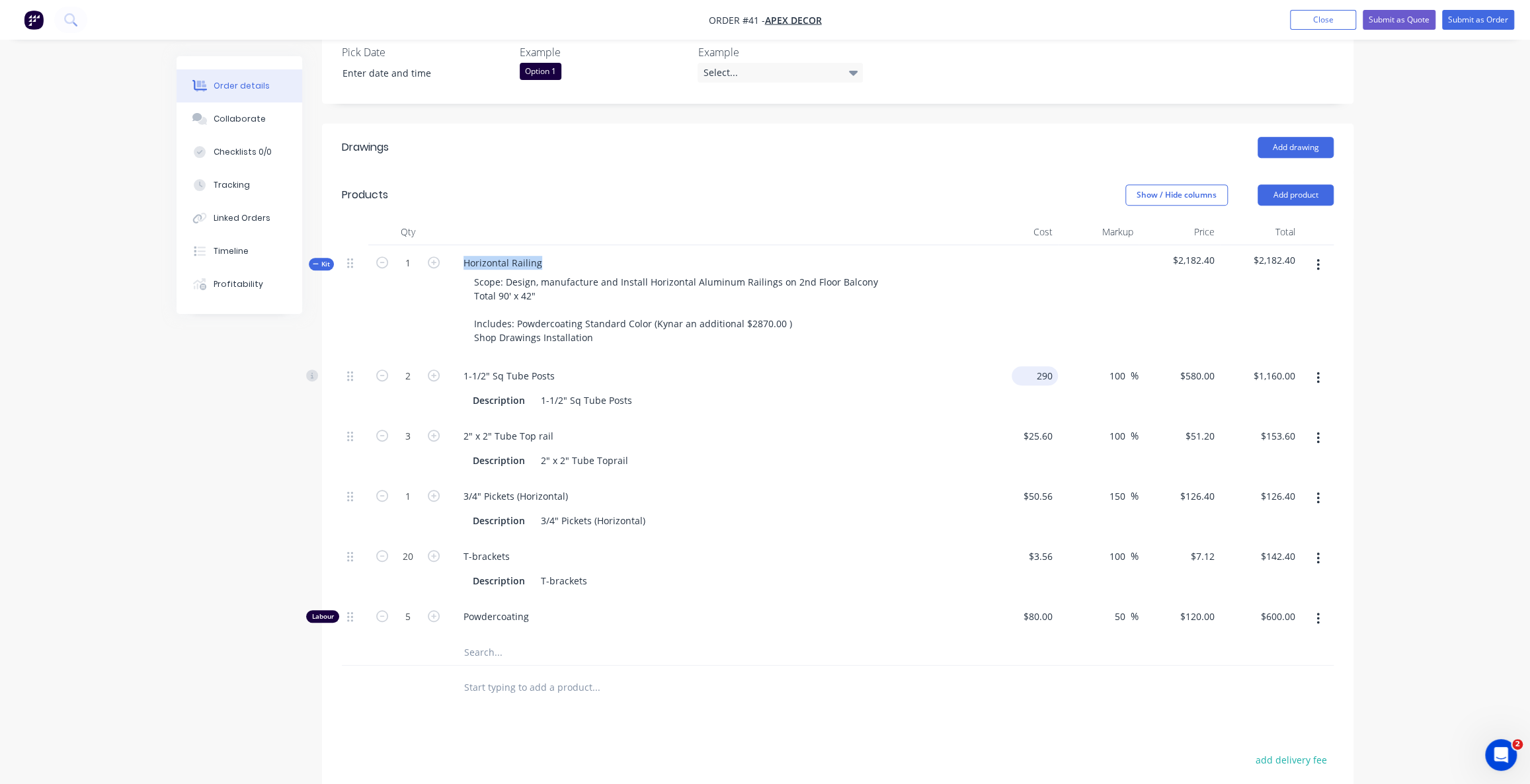
click at [1032, 366] on div "290 $290.00" at bounding box center [1034, 376] width 46 height 20
type input "$290.00"
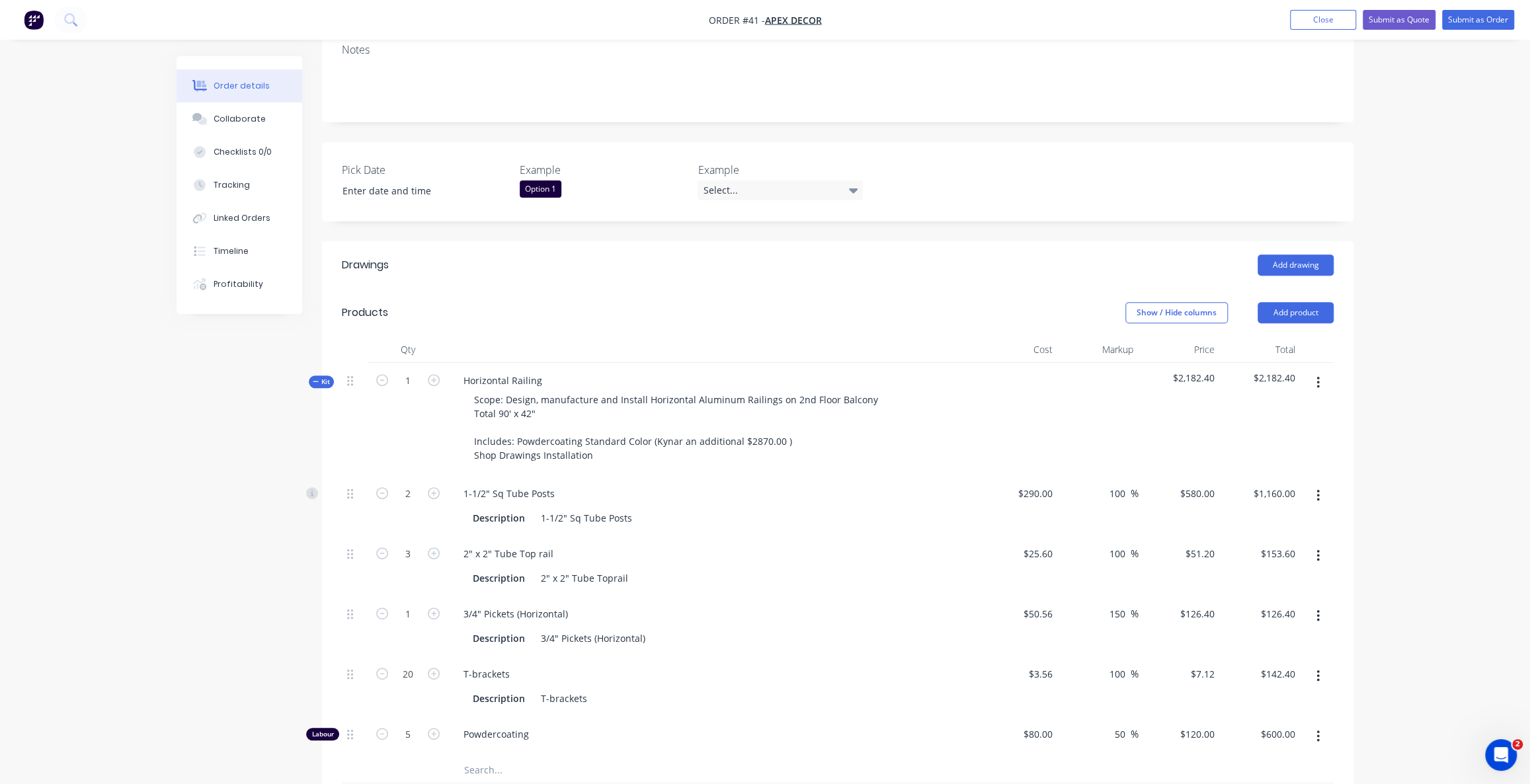
scroll to position [341, 0]
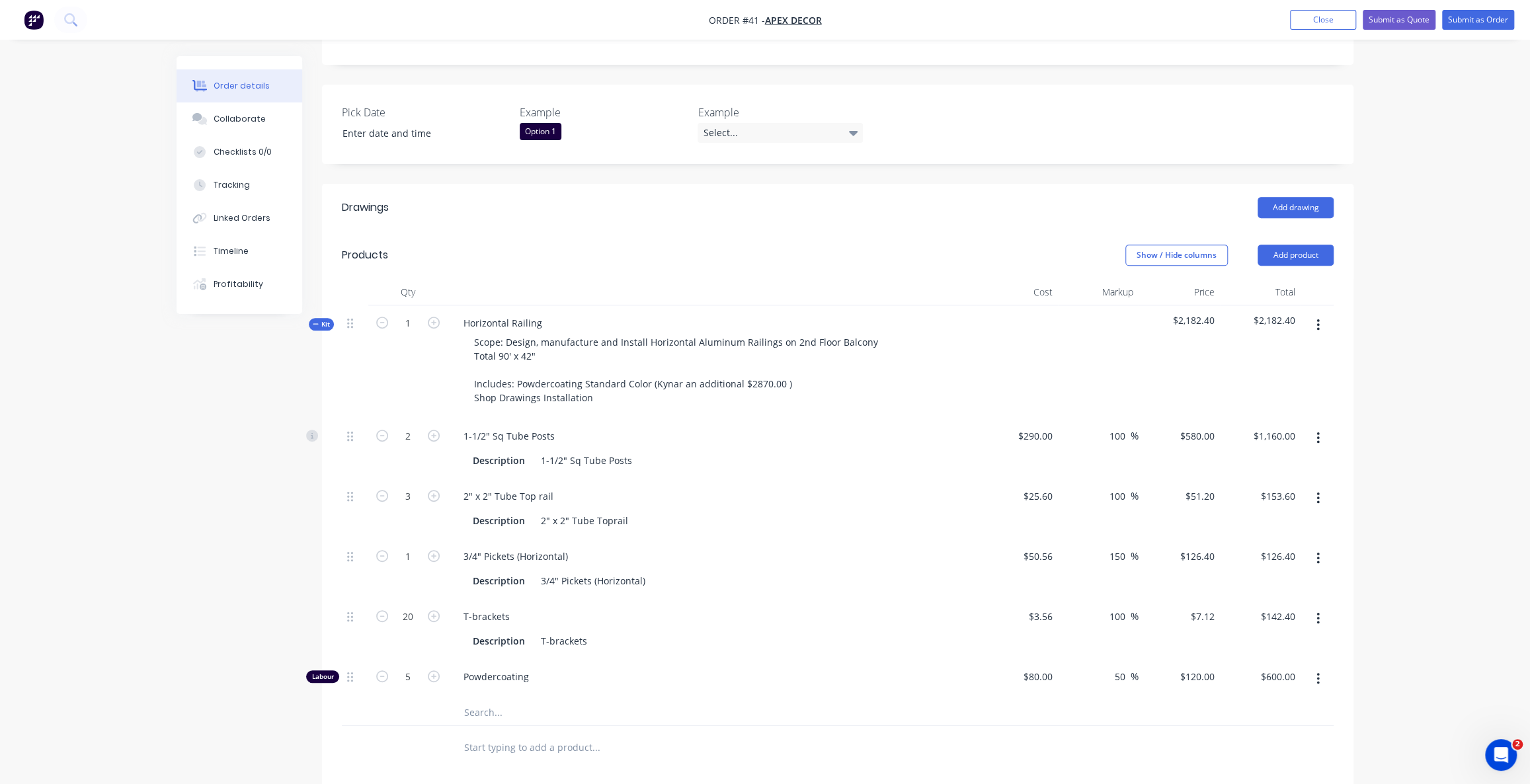
click at [320, 319] on span "Kit" at bounding box center [321, 324] width 17 height 10
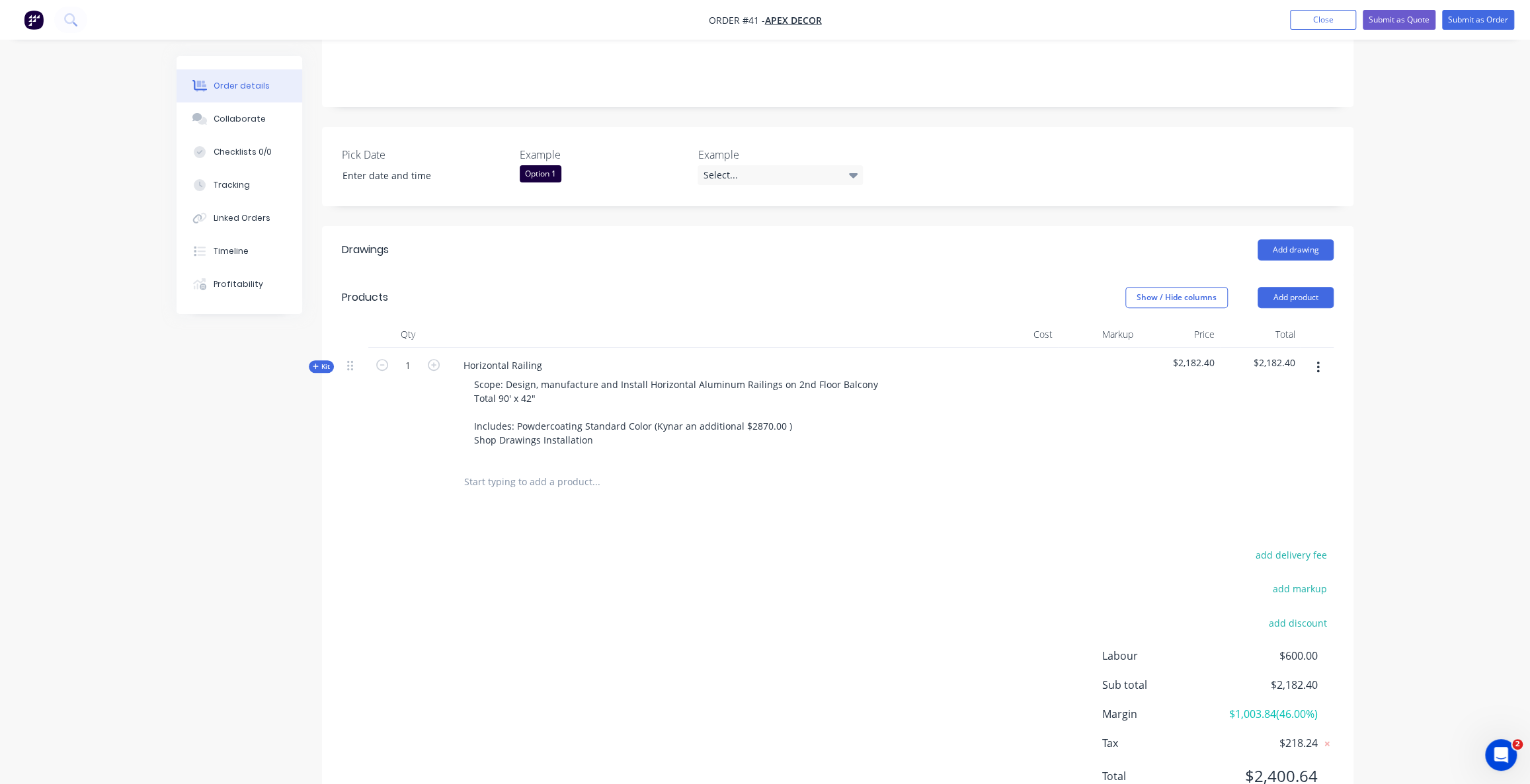
click at [601, 546] on div "add delivery fee add markup add discount Labour $600.00 Sub total $2,182.40 Mar…" at bounding box center [837, 673] width 991 height 255
click at [590, 482] on div "Drawings Add drawing Products Show / Hide columns Add product Qty Cost Markup P…" at bounding box center [837, 523] width 1031 height 595
click at [699, 561] on div "add delivery fee add markup add discount Labour $600.00 Sub total $2,182.40 Mar…" at bounding box center [837, 673] width 991 height 255
click at [645, 562] on div "add delivery fee add markup add discount Labour $600.00 Sub total $2,182.40 Mar…" at bounding box center [837, 673] width 991 height 255
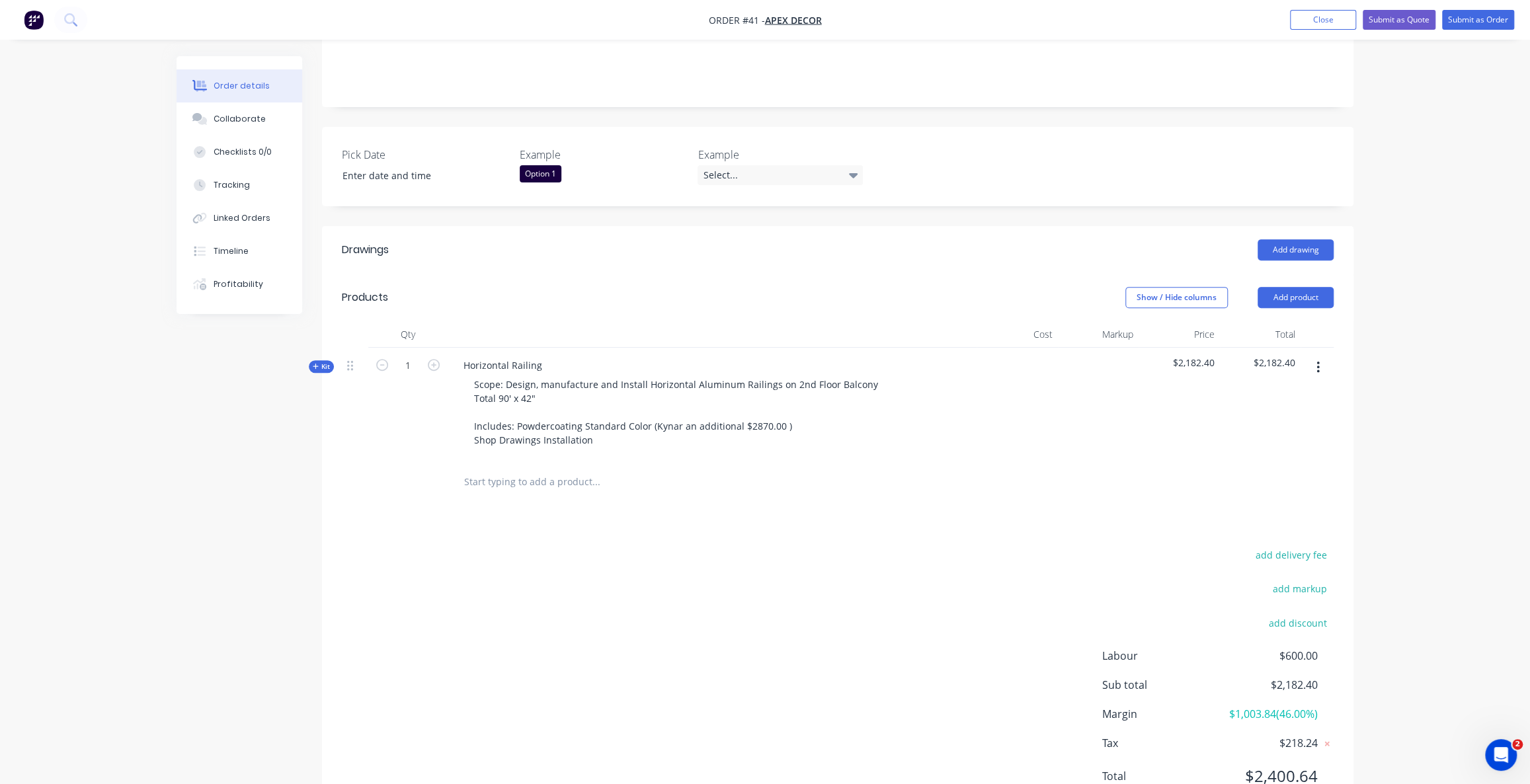
click at [330, 360] on div "Kit" at bounding box center [321, 366] width 25 height 12
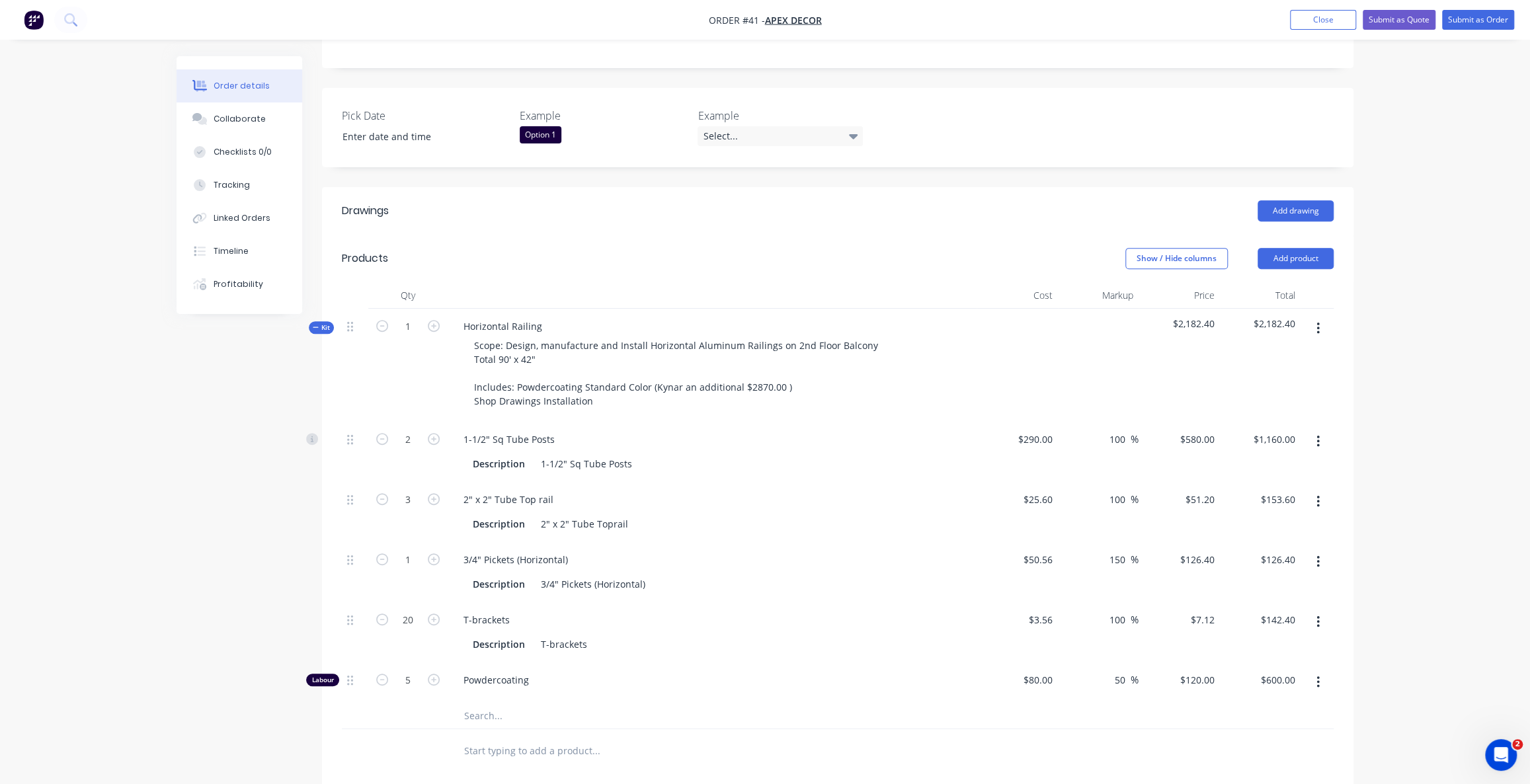
scroll to position [359, 0]
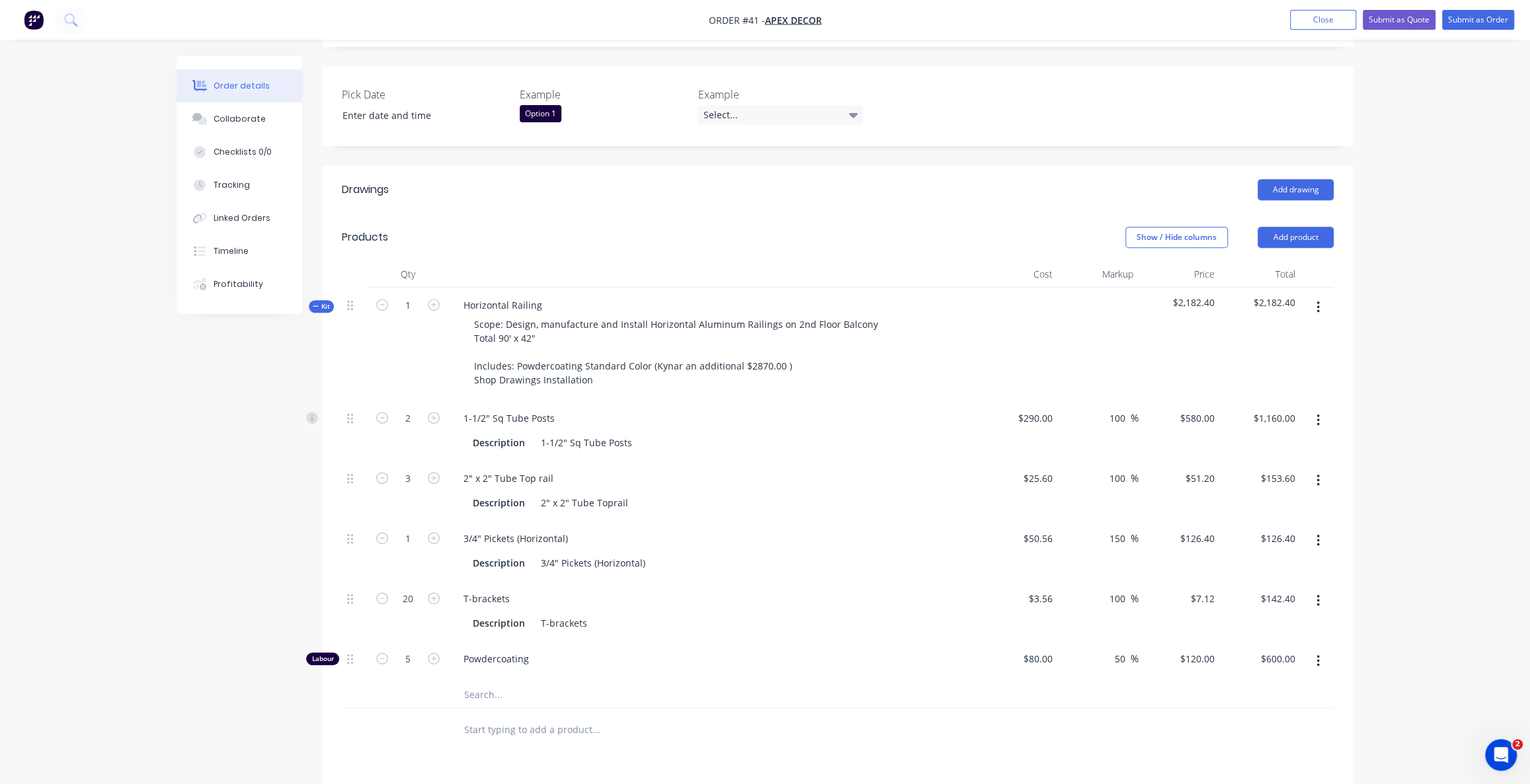
click at [496, 680] on input "text" at bounding box center [595, 694] width 264 height 26
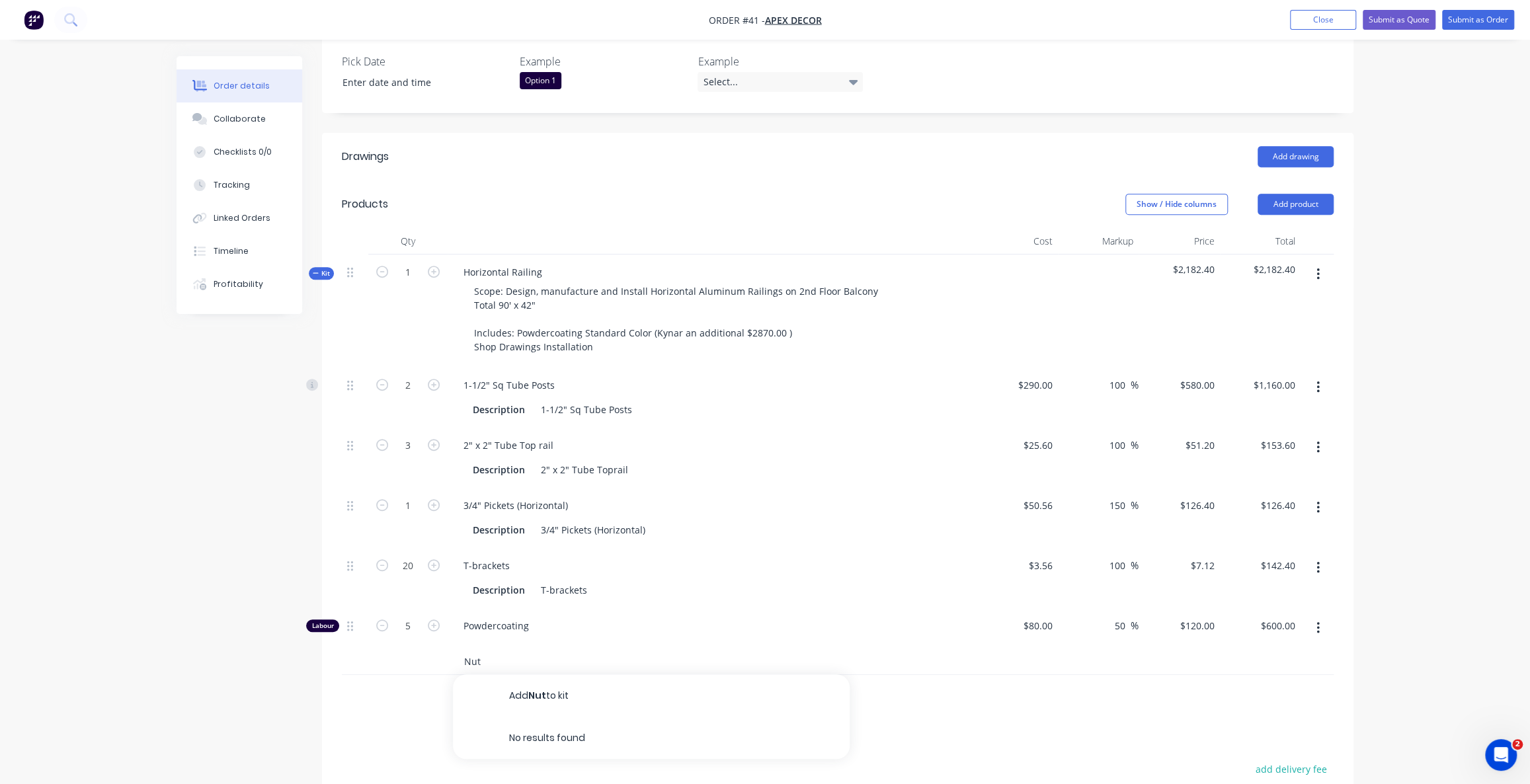
scroll to position [419, 0]
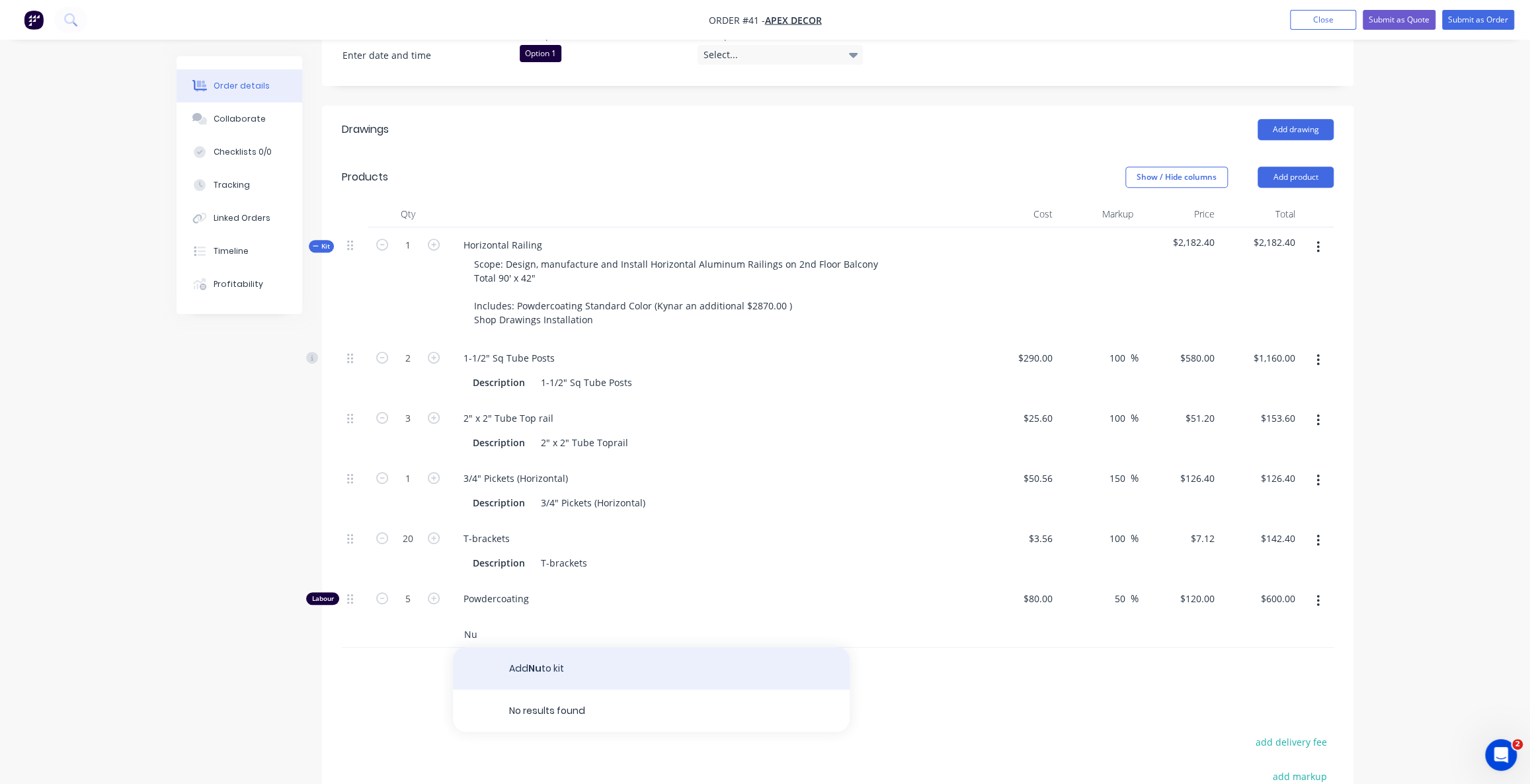
type input "N"
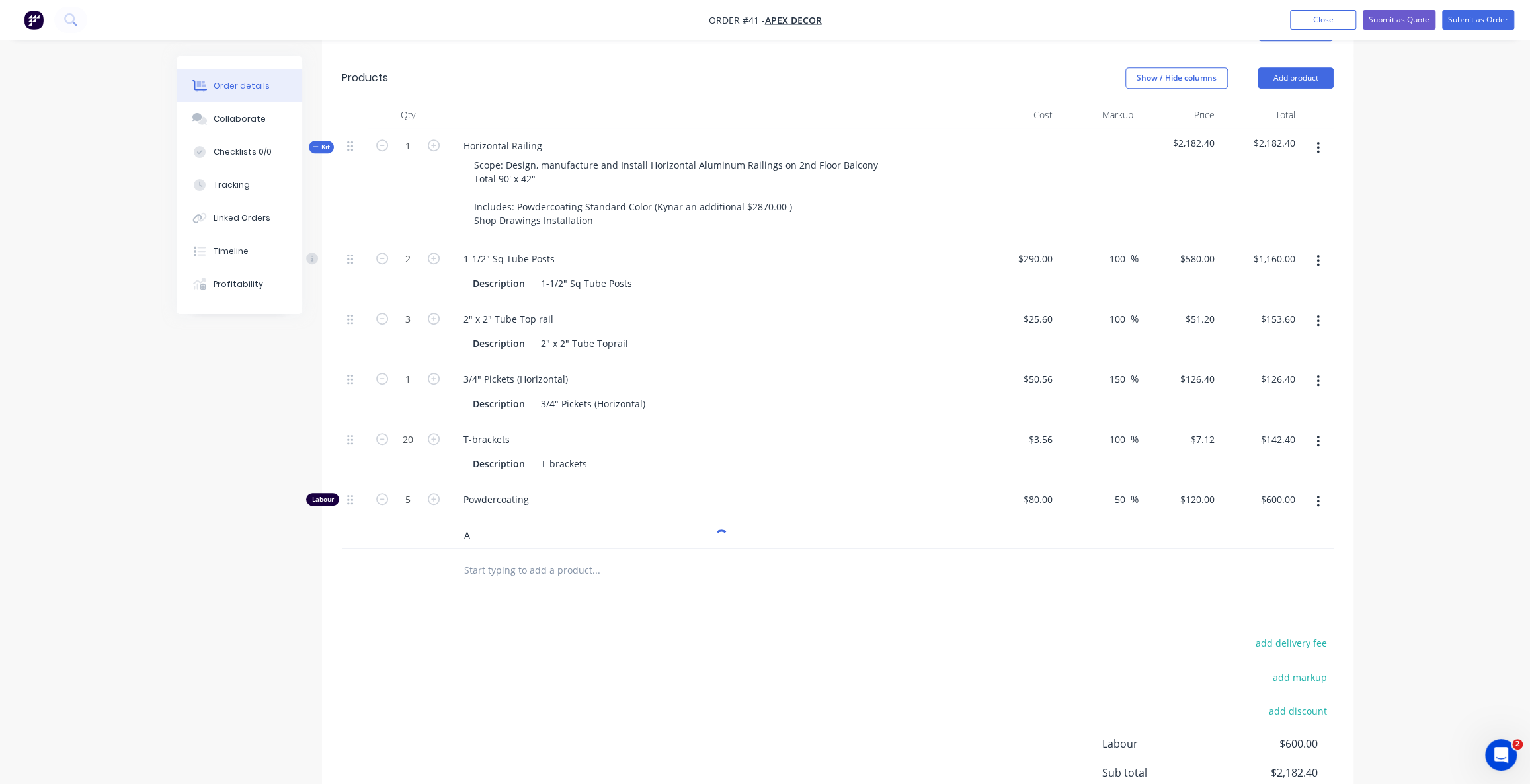
scroll to position [540, 0]
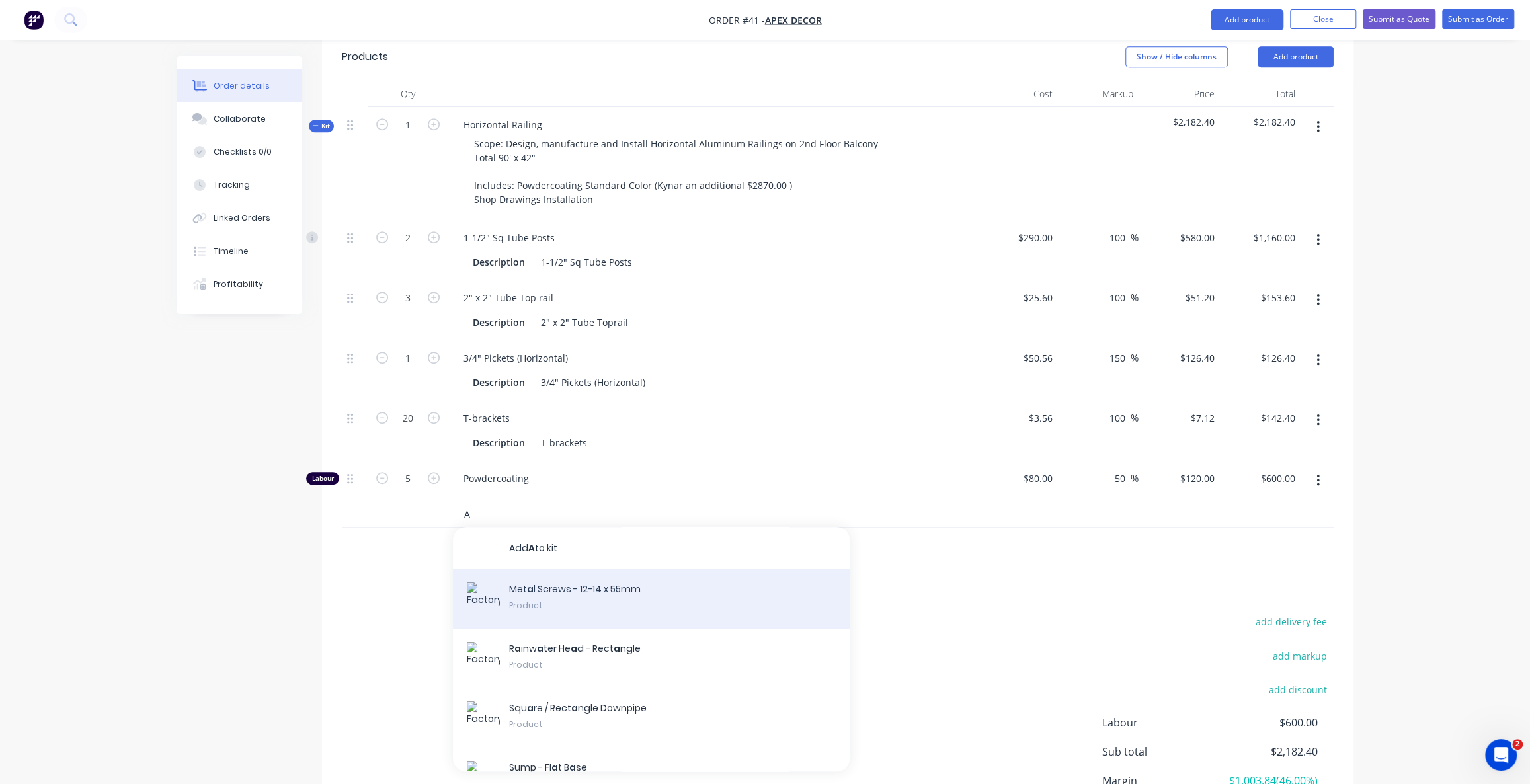
type input "A"
click at [579, 569] on div "Met a l Screws - 12-14 x 55mm Product" at bounding box center [651, 598] width 397 height 59
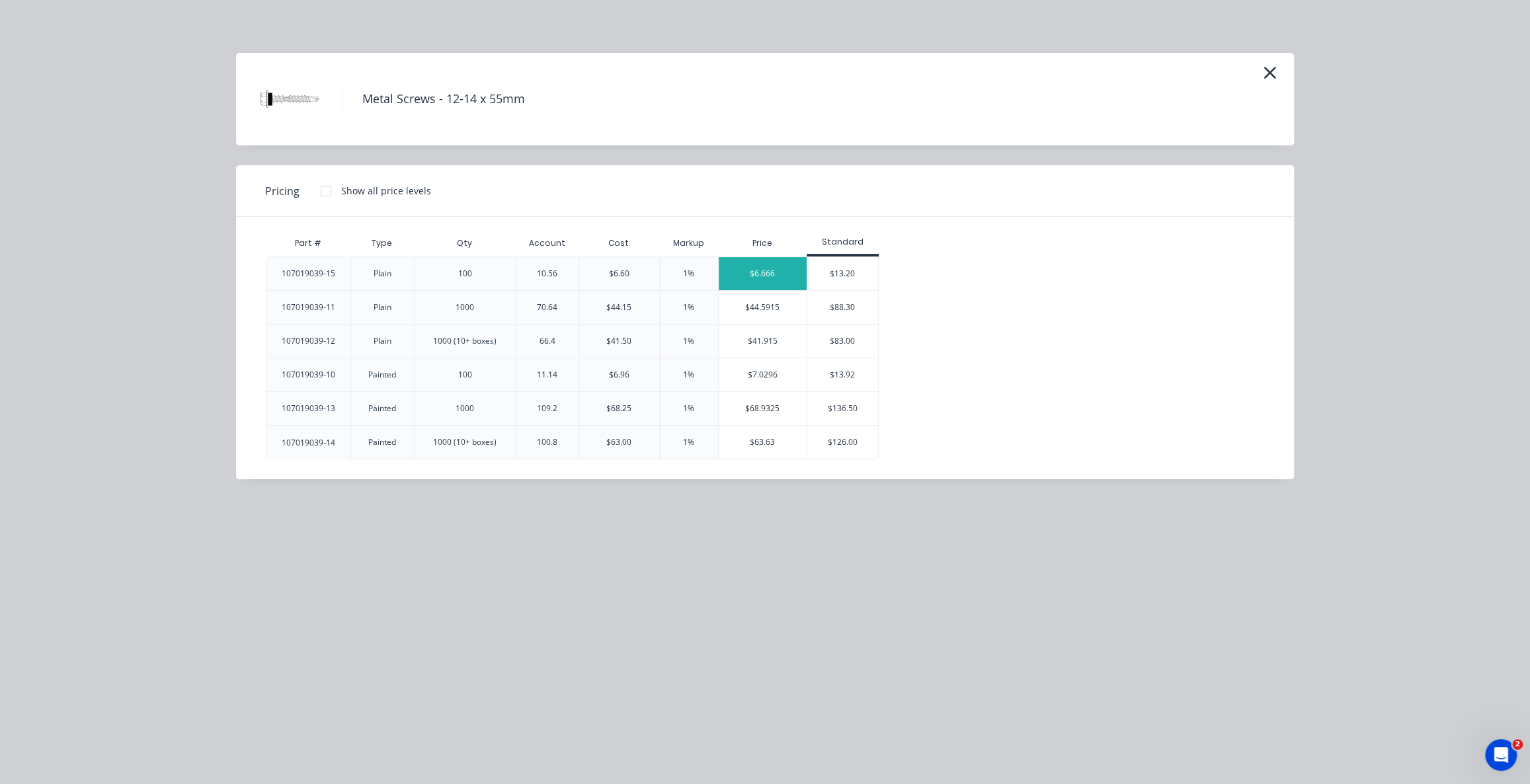
click at [753, 280] on div "$6.666" at bounding box center [763, 273] width 89 height 33
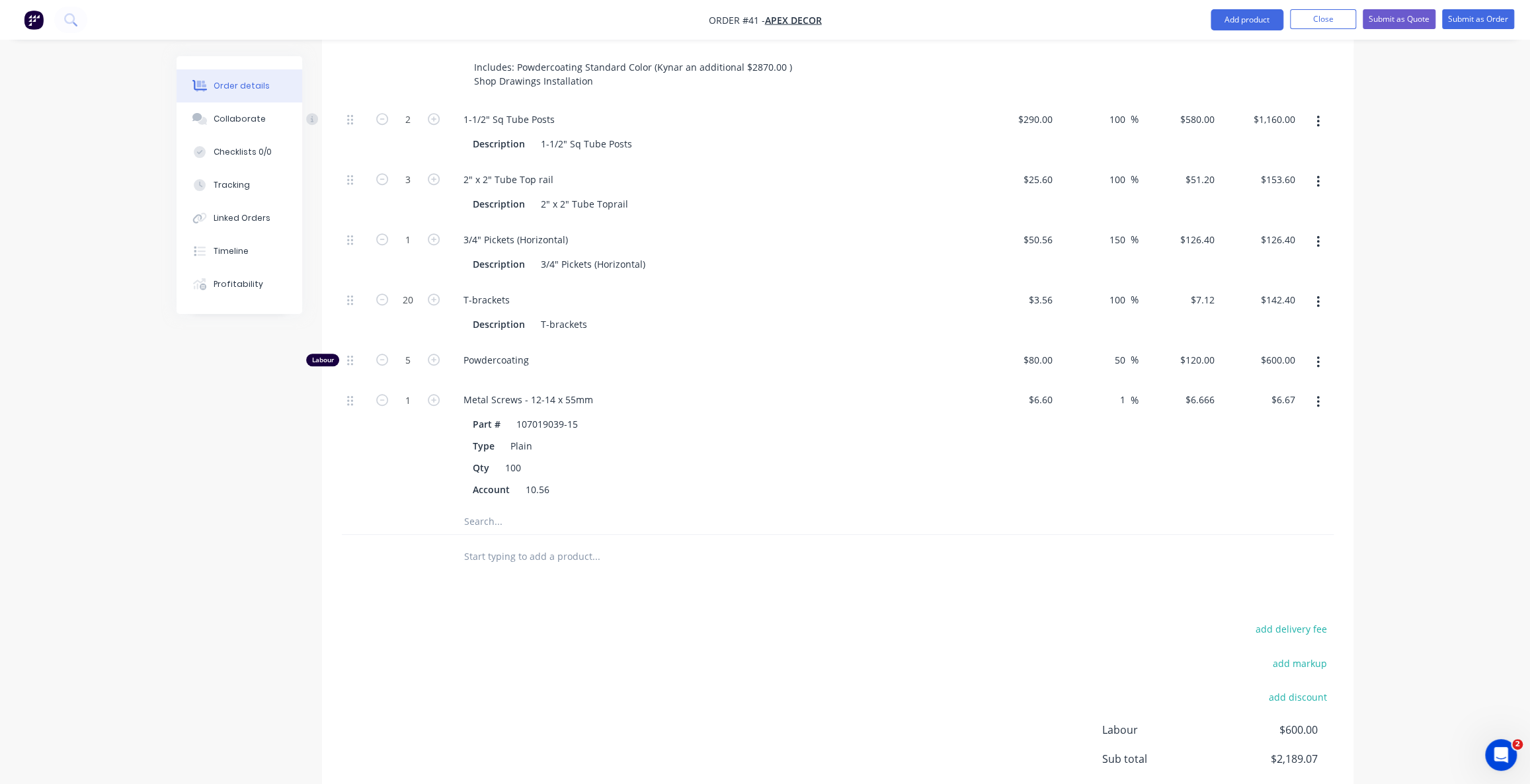
scroll to position [659, 0]
click at [619, 618] on div "add delivery fee add markup add discount Labour $600.00 Sub total $2,189.07 Mar…" at bounding box center [837, 745] width 991 height 255
click at [497, 505] on input "text" at bounding box center [595, 518] width 264 height 26
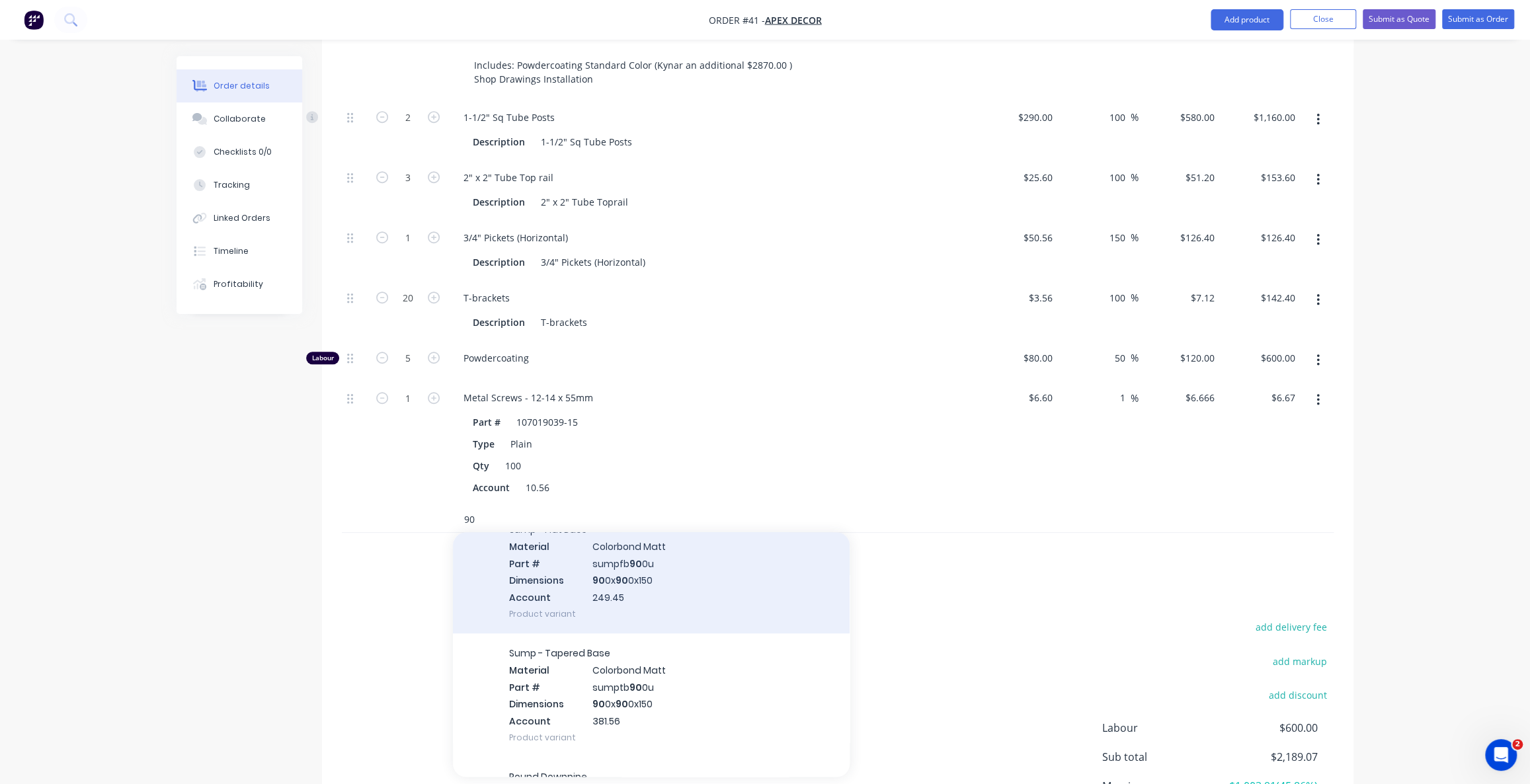
scroll to position [1322, 0]
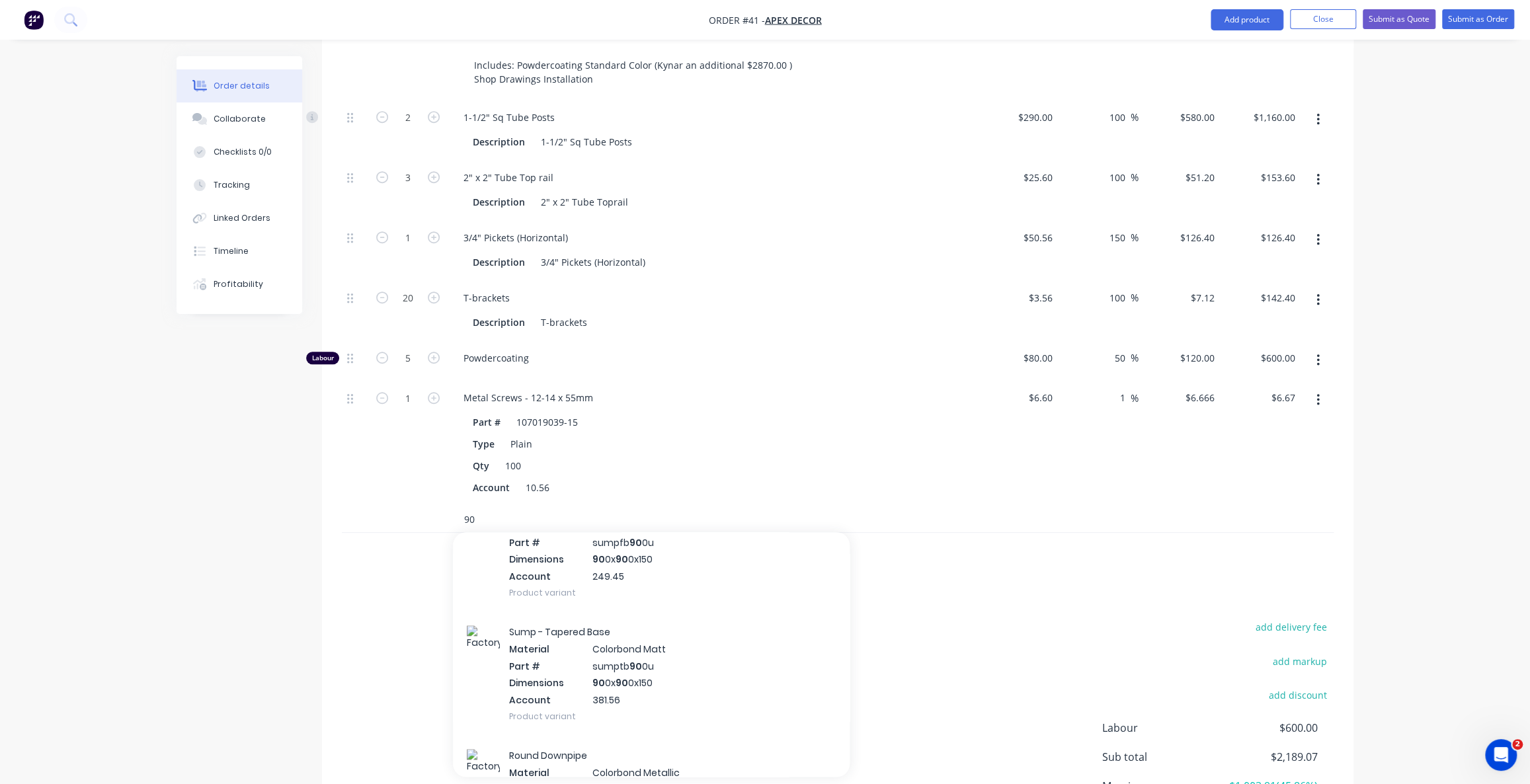
type input "9"
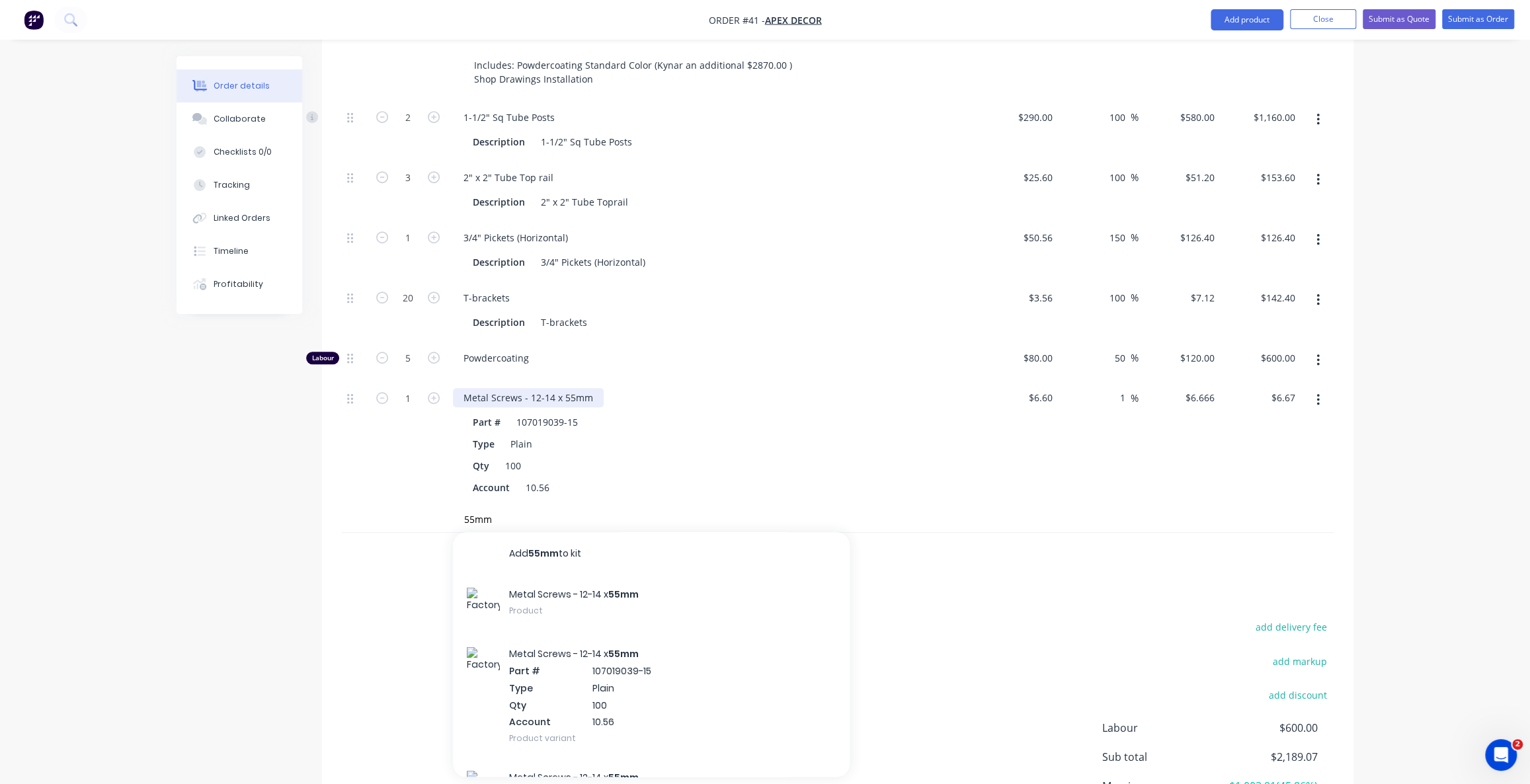
drag, startPoint x: 583, startPoint y: 343, endPoint x: 542, endPoint y: 344, distance: 41.0
click at [576, 388] on div "Metal Screws - 12-14 x 55mm" at bounding box center [528, 398] width 151 height 20
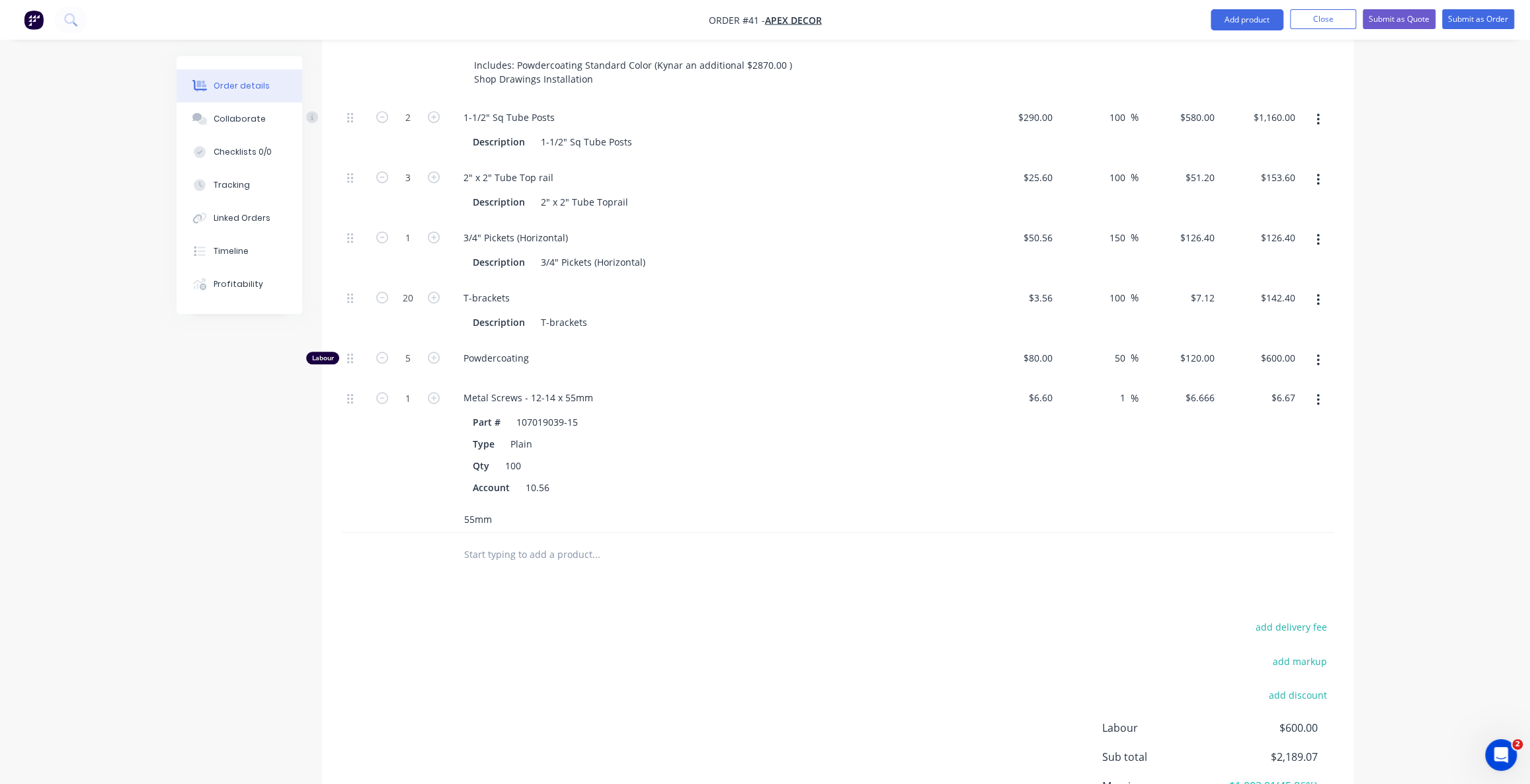
click at [501, 505] on input "55mm" at bounding box center [595, 518] width 264 height 26
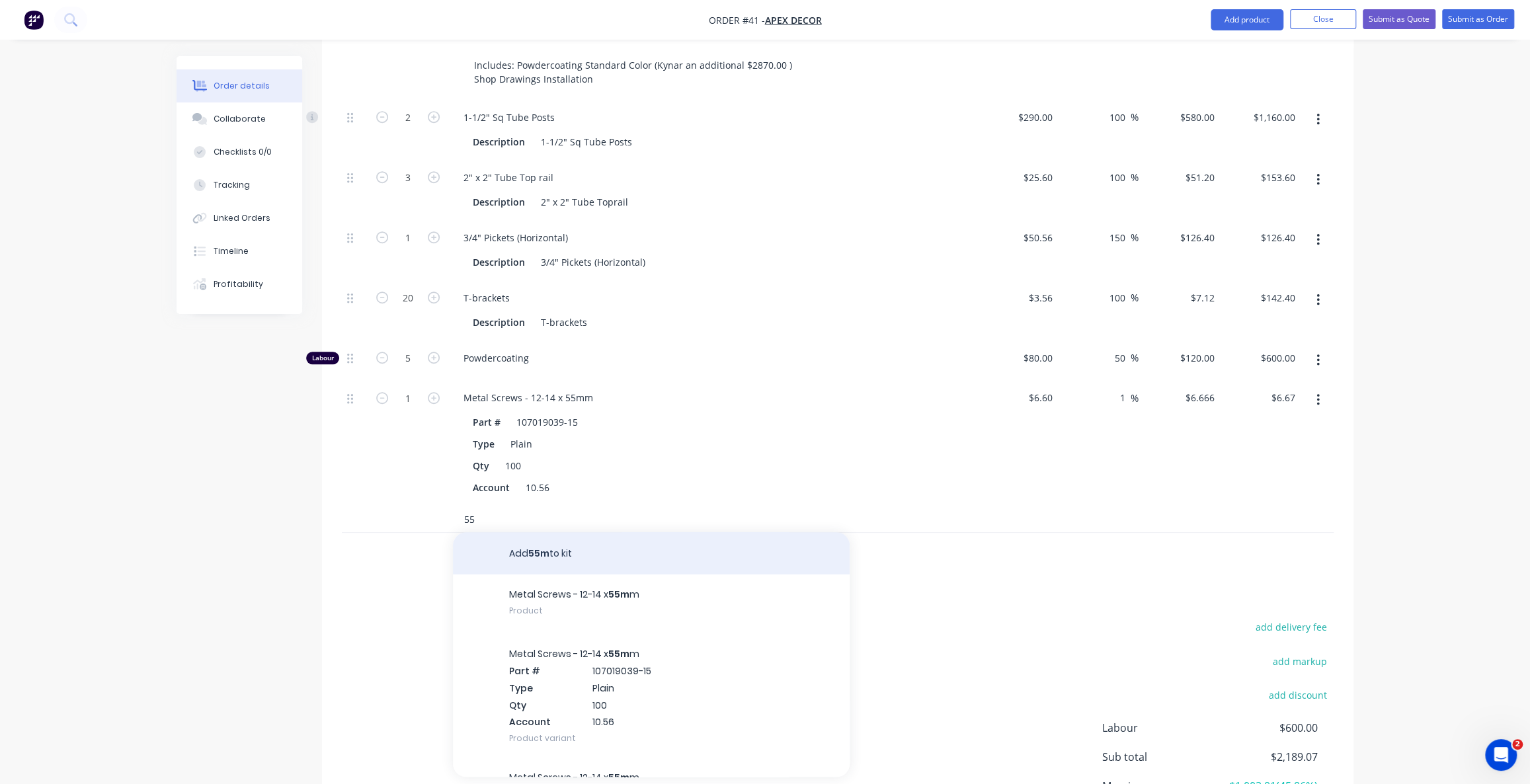
type input "5"
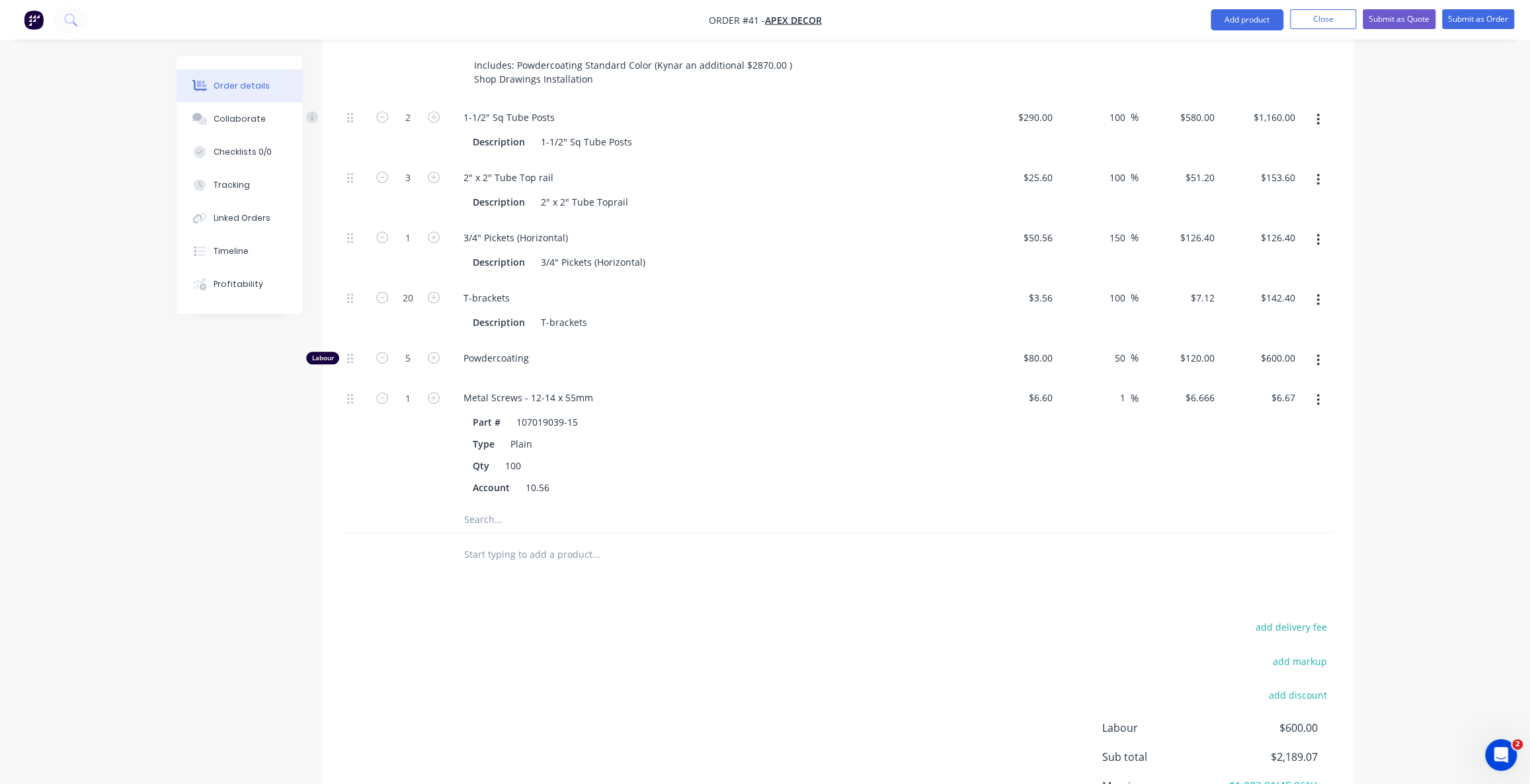
drag, startPoint x: 569, startPoint y: 547, endPoint x: 522, endPoint y: 509, distance: 60.4
click at [568, 547] on div "Drawings Add drawing Products Show / Hide columns Add product Qty Cost Markup P…" at bounding box center [837, 380] width 1031 height 1028
click at [518, 540] on input "text" at bounding box center [595, 553] width 264 height 26
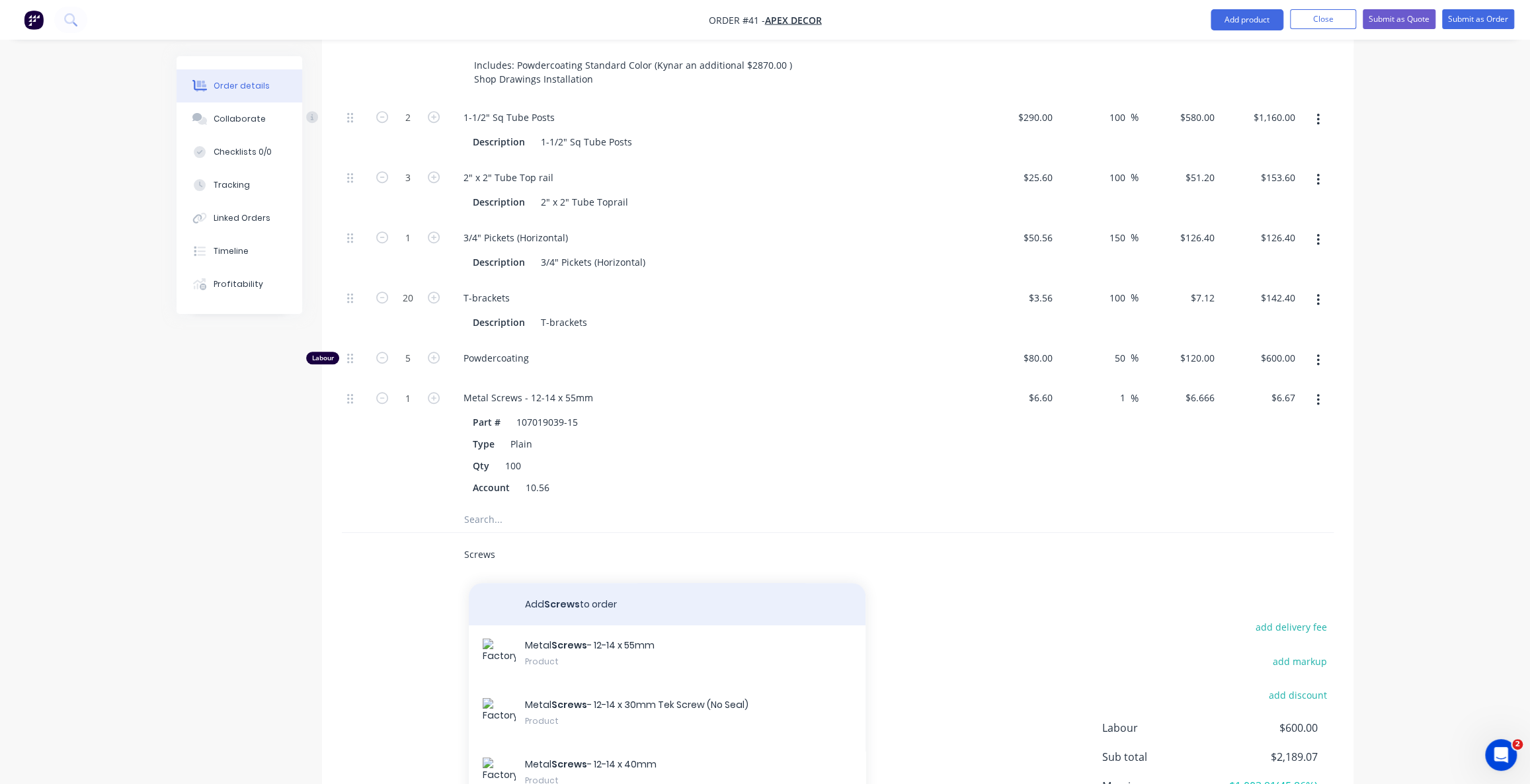
type input "Screws"
click at [562, 583] on button "Add Screws to order" at bounding box center [667, 604] width 397 height 42
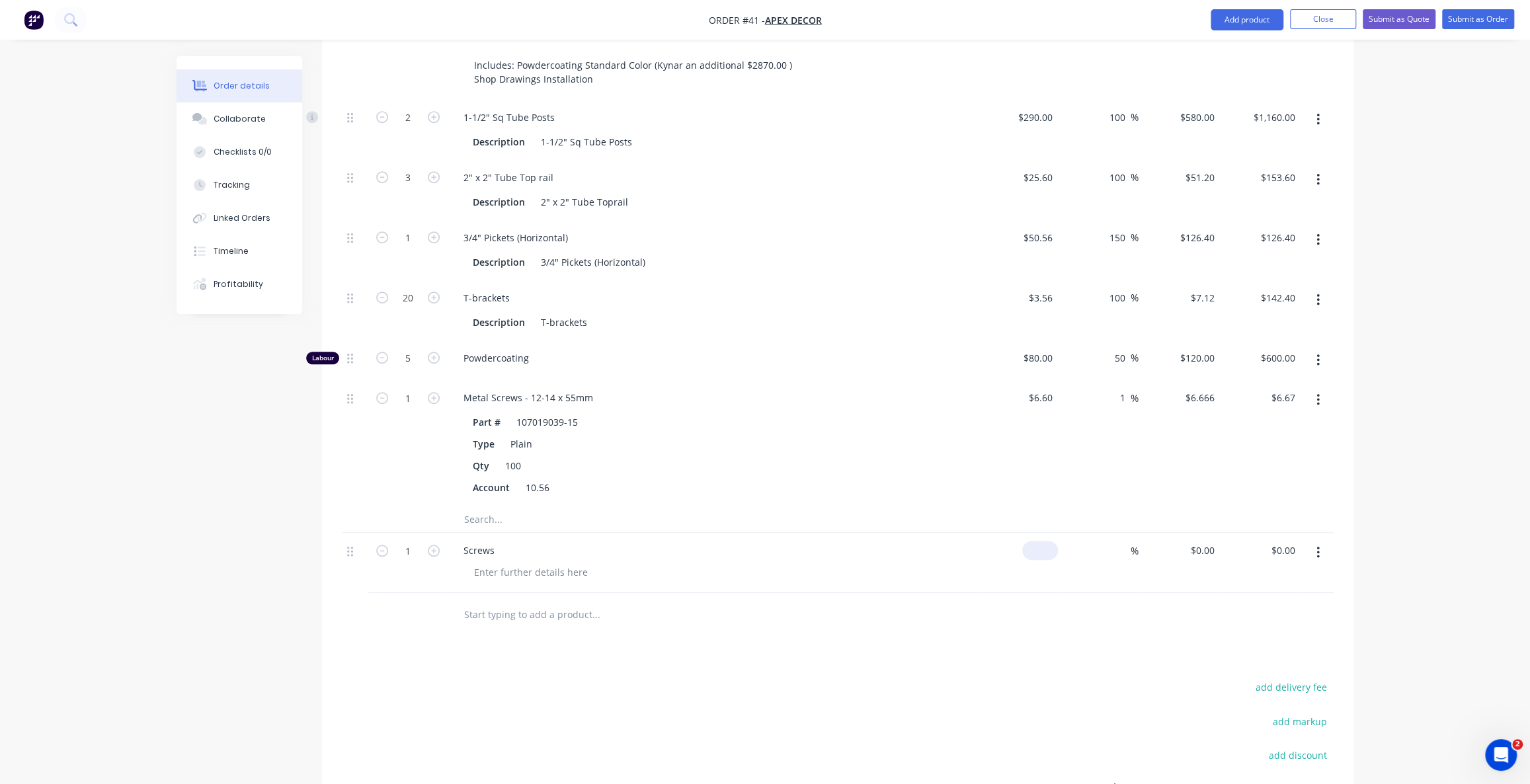
click at [1047, 540] on input at bounding box center [1042, 550] width 30 height 20
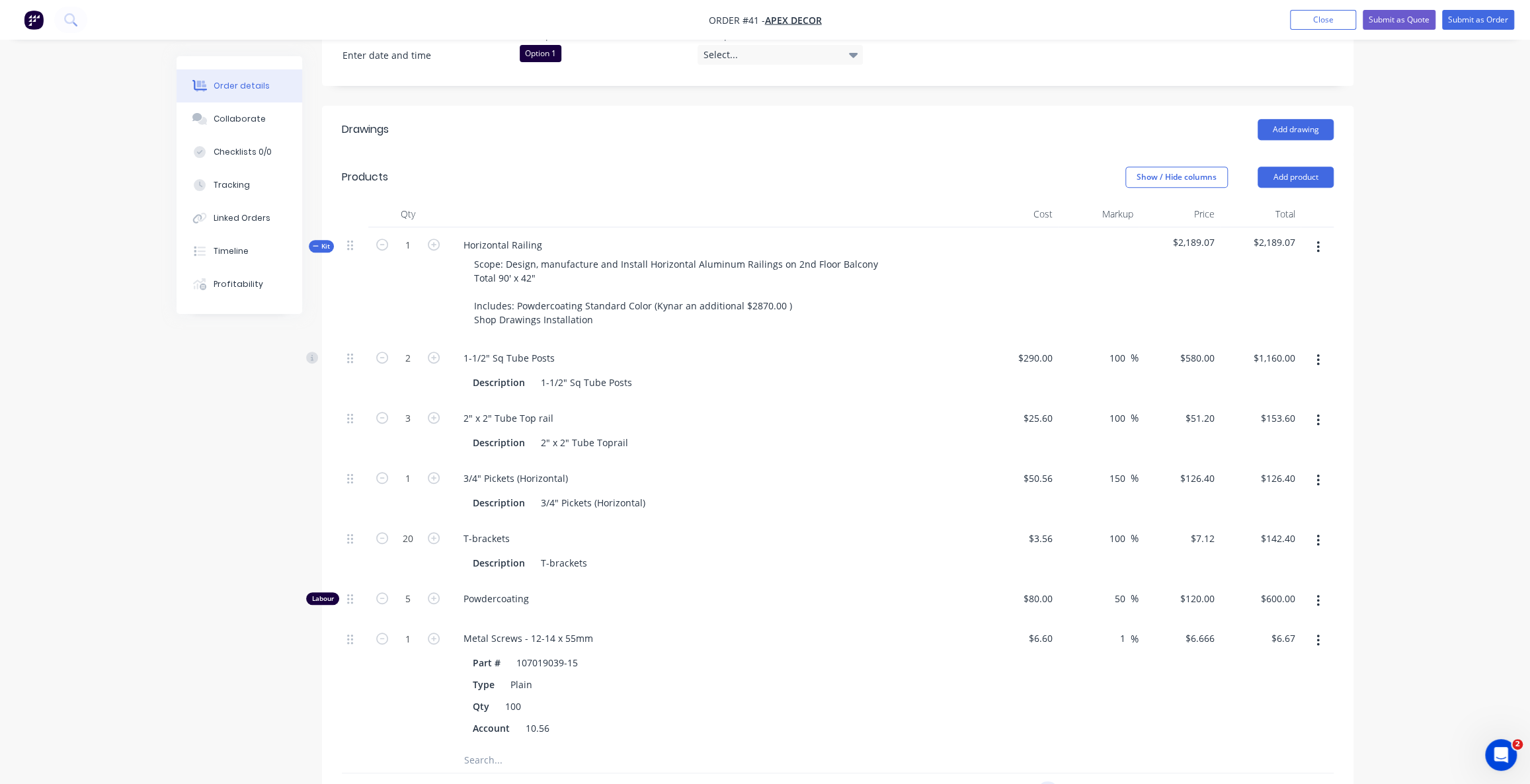
scroll to position [479, 0]
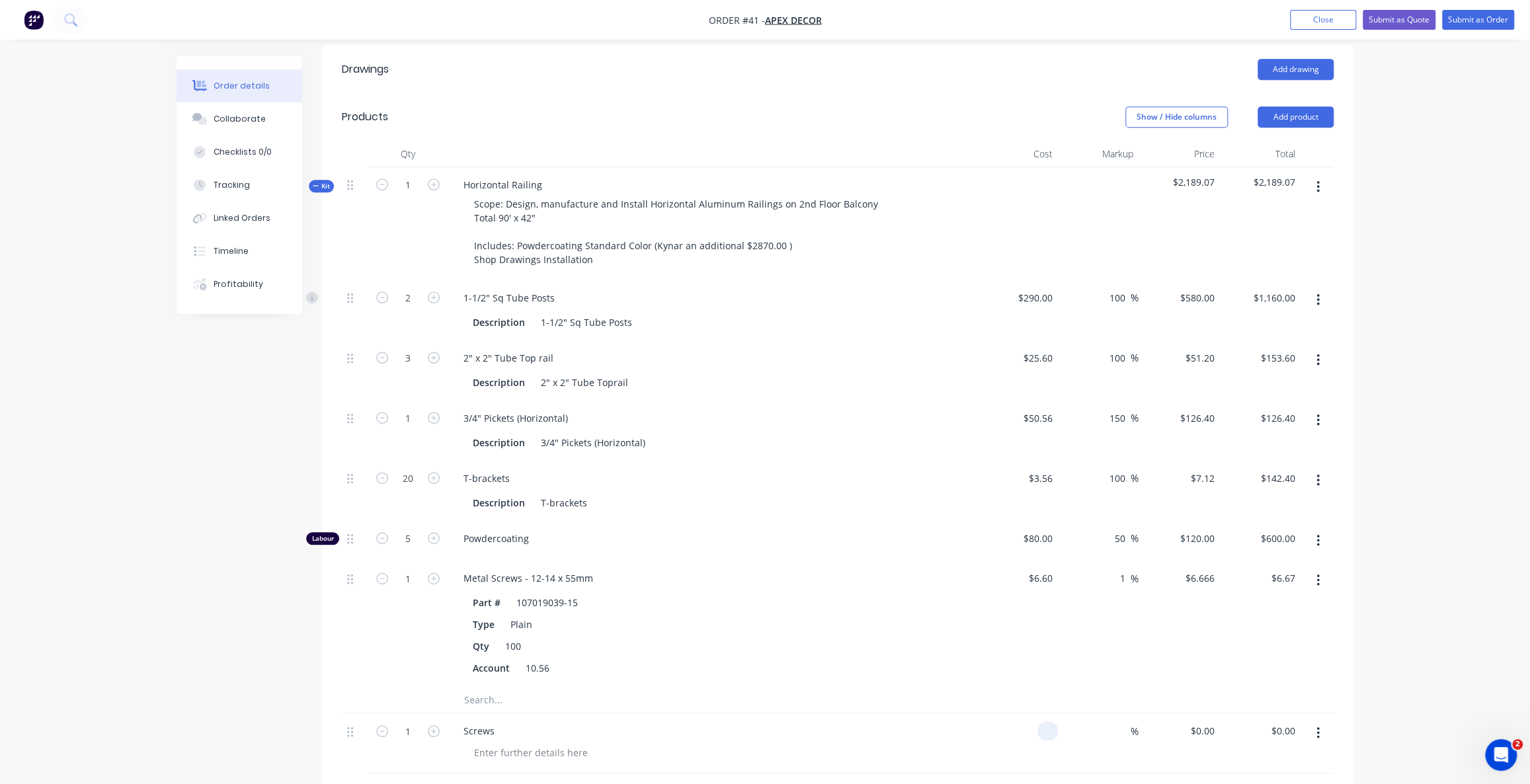
type input "$0.00"
click at [325, 532] on div "Labour" at bounding box center [322, 538] width 33 height 12
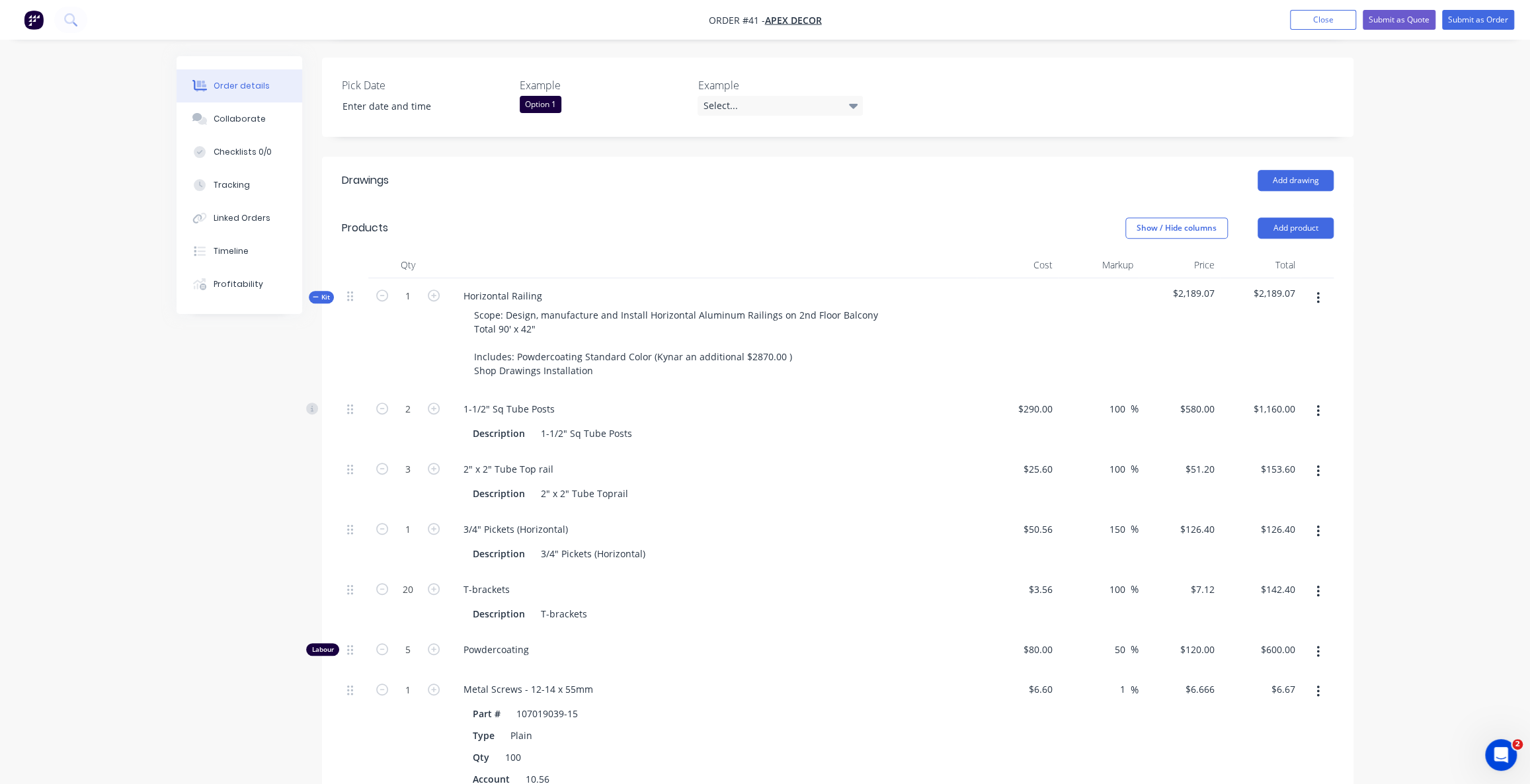
scroll to position [359, 0]
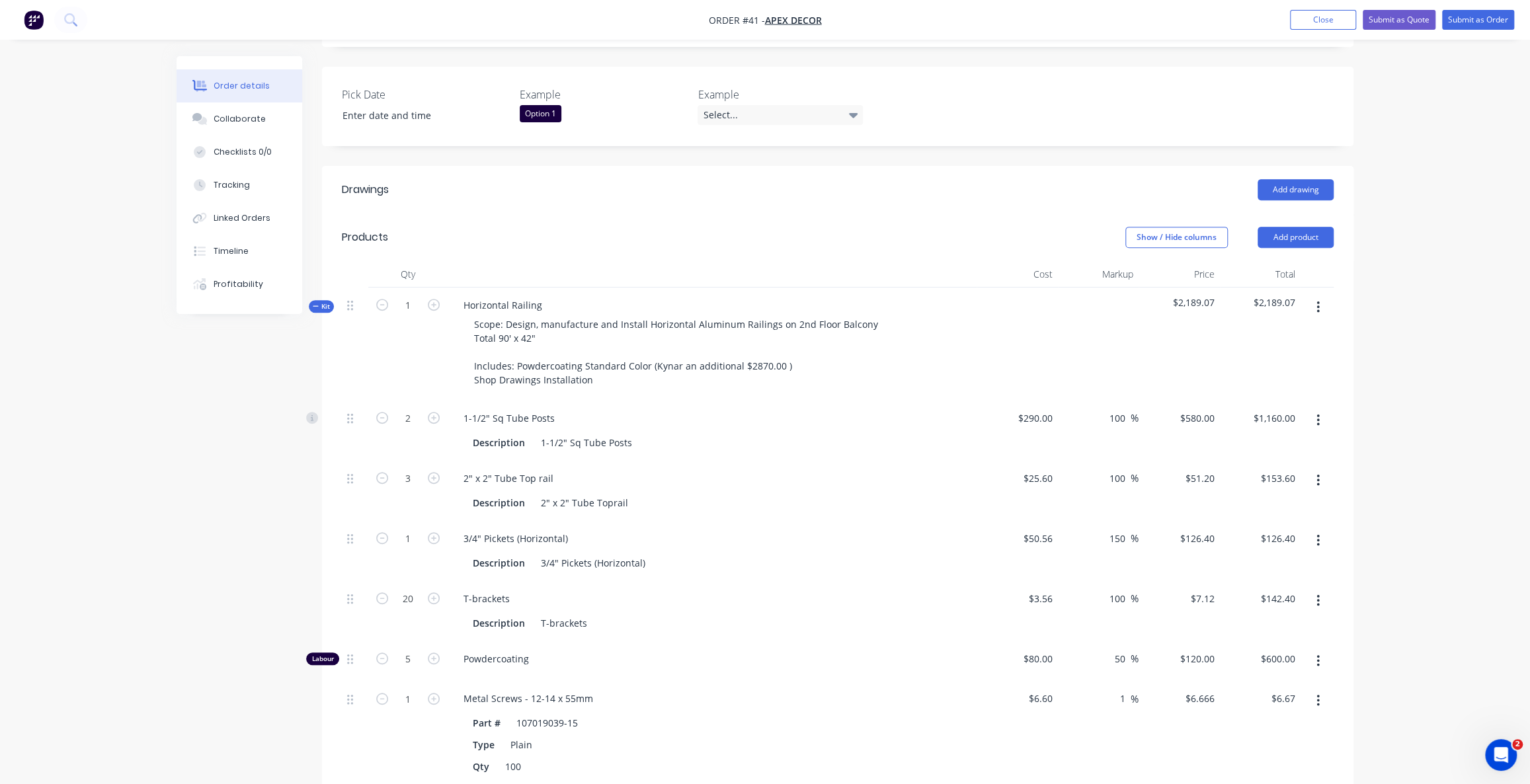
click at [1368, 205] on div "Order details Collaborate Checklists 0/0 Tracking Linked Orders Timeline Profit…" at bounding box center [765, 457] width 1530 height 1632
click at [1282, 227] on button "Add product" at bounding box center [1294, 237] width 76 height 21
click at [1416, 263] on div "Order details Collaborate Checklists 0/0 Tracking Linked Orders Timeline Profit…" at bounding box center [765, 457] width 1530 height 1632
click at [325, 302] on span "Kit" at bounding box center [321, 306] width 17 height 10
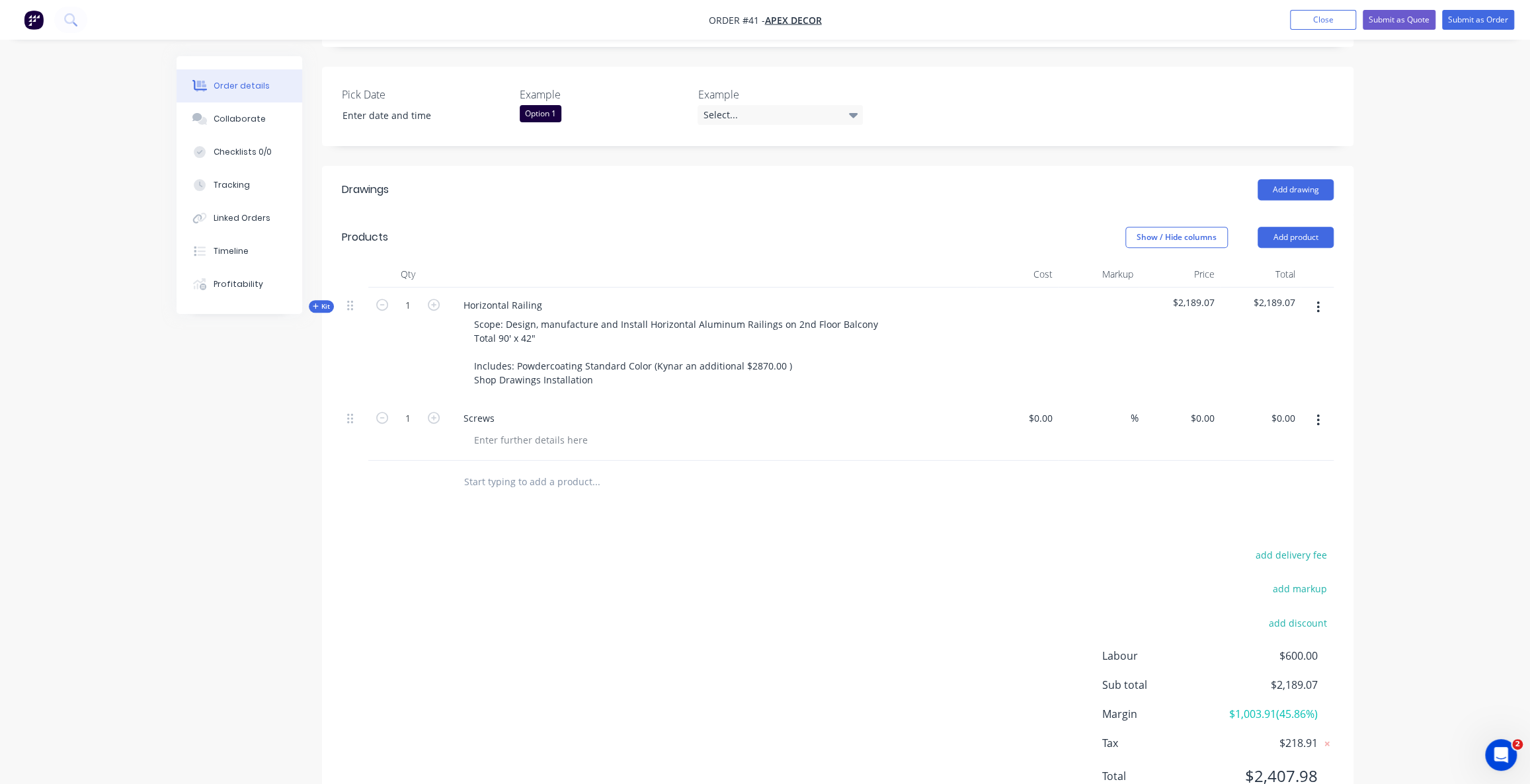
click at [540, 546] on div "add delivery fee add markup add discount Labour $600.00 Sub total $2,189.07 Mar…" at bounding box center [837, 673] width 991 height 255
click at [439, 546] on div "add delivery fee add markup add discount Labour $600.00 Sub total $2,189.07 Mar…" at bounding box center [837, 673] width 991 height 255
click at [499, 606] on div "add delivery fee add markup add discount Labour $600.00 Sub total $2,189.07 Mar…" at bounding box center [837, 673] width 991 height 255
click at [502, 581] on div "add delivery fee add markup add discount Labour $600.00 Sub total $2,189.07 Mar…" at bounding box center [837, 673] width 991 height 255
click at [495, 546] on div "add delivery fee add markup add discount Labour $600.00 Sub total $2,189.07 Mar…" at bounding box center [837, 673] width 991 height 255
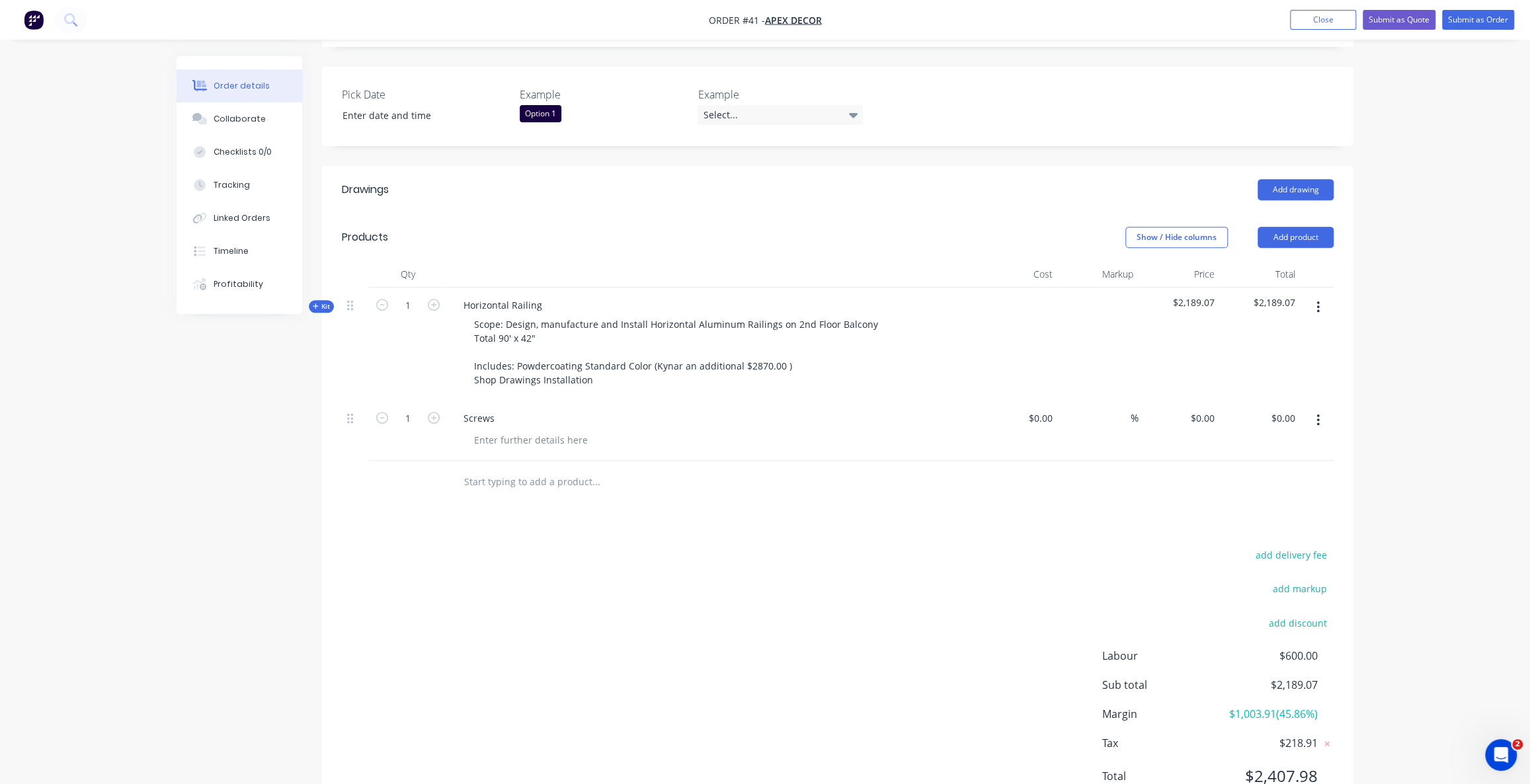
click at [493, 546] on div "add delivery fee add markup add discount Labour $600.00 Sub total $2,189.07 Mar…" at bounding box center [837, 673] width 991 height 255
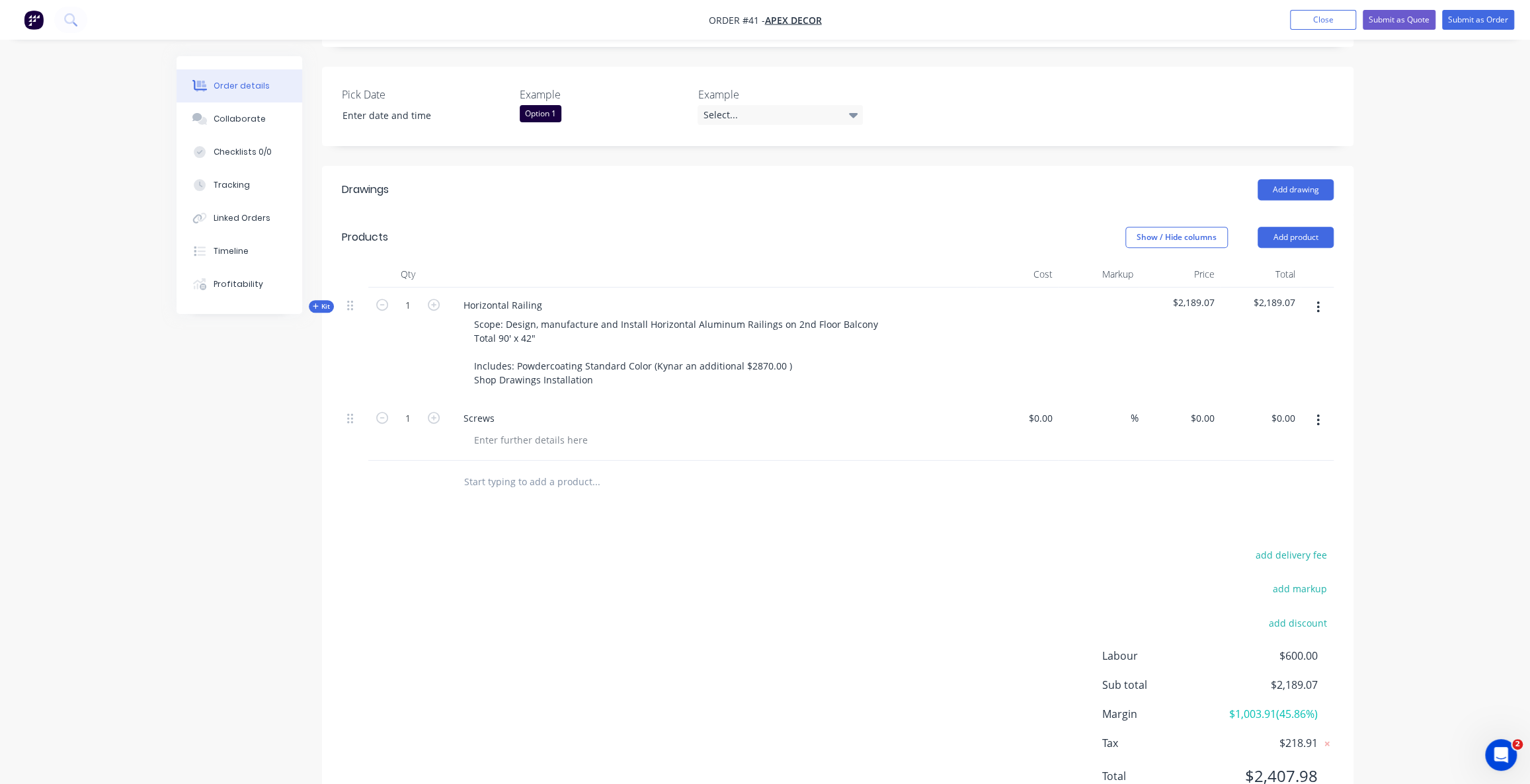
click at [496, 546] on div "add delivery fee add markup add discount Labour $600.00 Sub total $2,189.07 Mar…" at bounding box center [837, 673] width 991 height 255
click at [509, 546] on div "add delivery fee add markup add discount Labour $600.00 Sub total $2,189.07 Mar…" at bounding box center [837, 673] width 991 height 255
click at [586, 596] on div "add delivery fee add markup add discount Labour $600.00 Sub total $2,189.07 Mar…" at bounding box center [837, 673] width 991 height 255
click at [562, 562] on div "add delivery fee add markup add discount Labour $600.00 Sub total $2,189.07 Mar…" at bounding box center [837, 673] width 991 height 255
click at [558, 566] on div "add delivery fee add markup add discount Labour $600.00 Sub total $2,189.07 Mar…" at bounding box center [837, 673] width 991 height 255
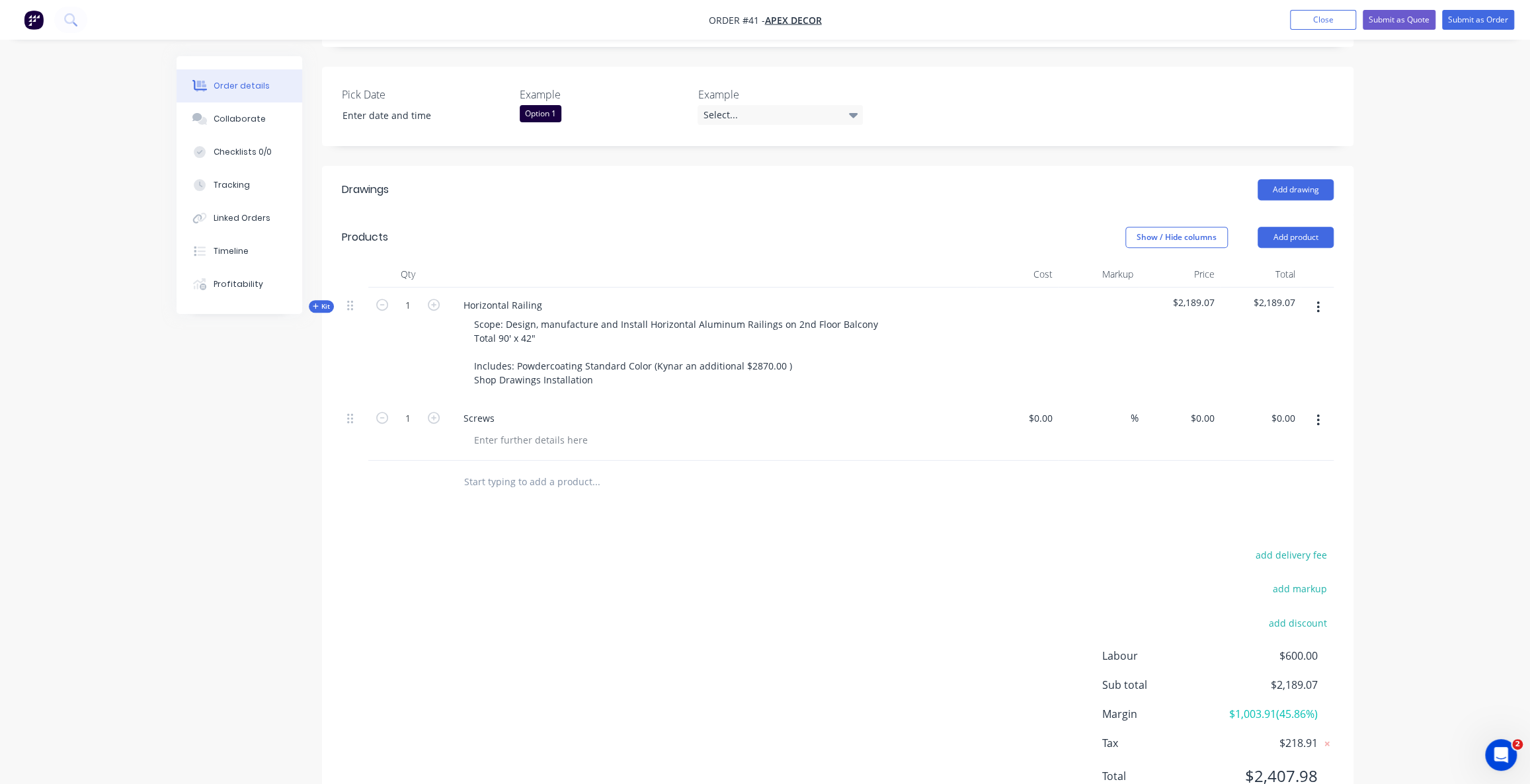
click at [509, 546] on div "add delivery fee add markup add discount Labour $600.00 Sub total $2,189.07 Mar…" at bounding box center [837, 673] width 991 height 255
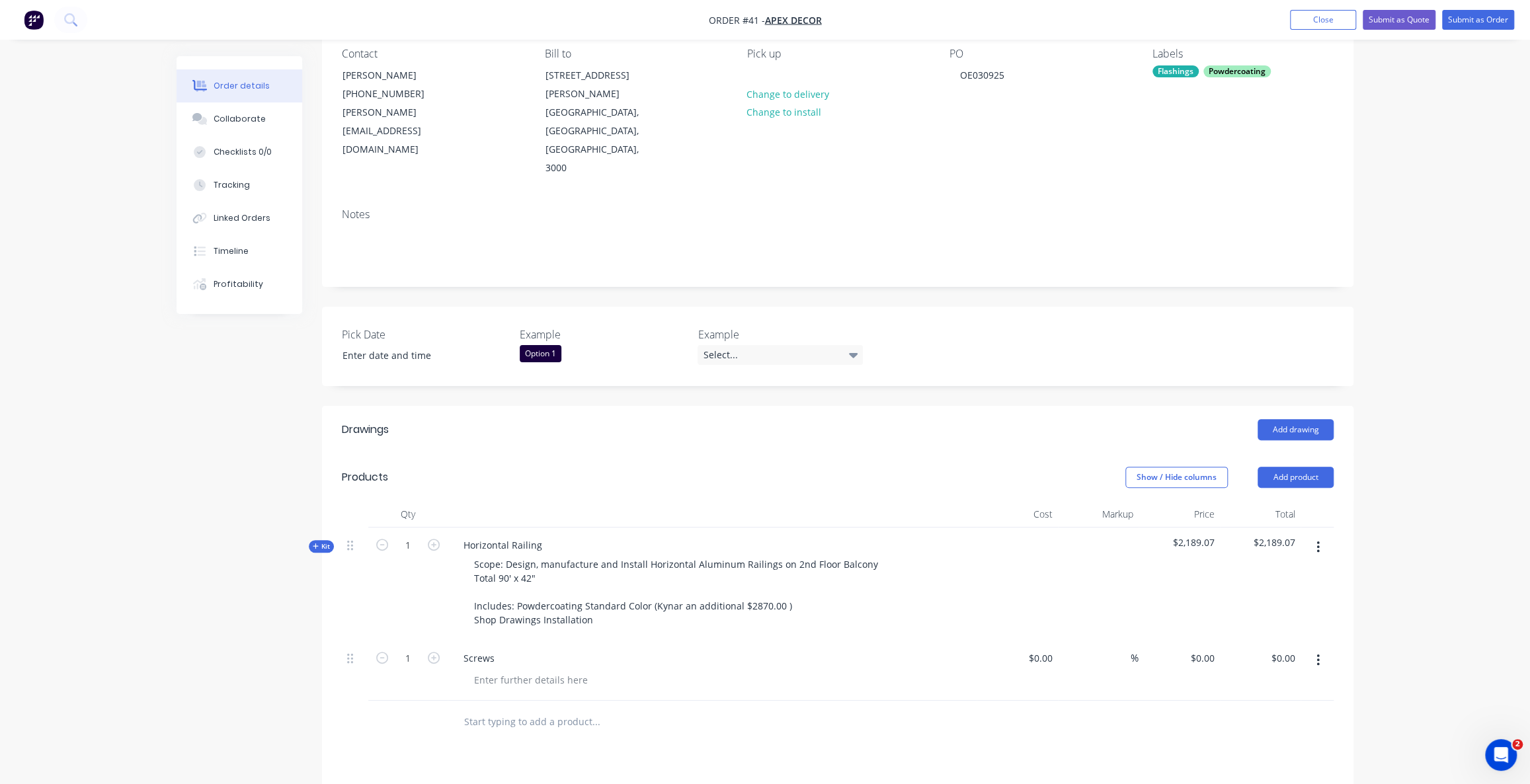
scroll to position [299, 0]
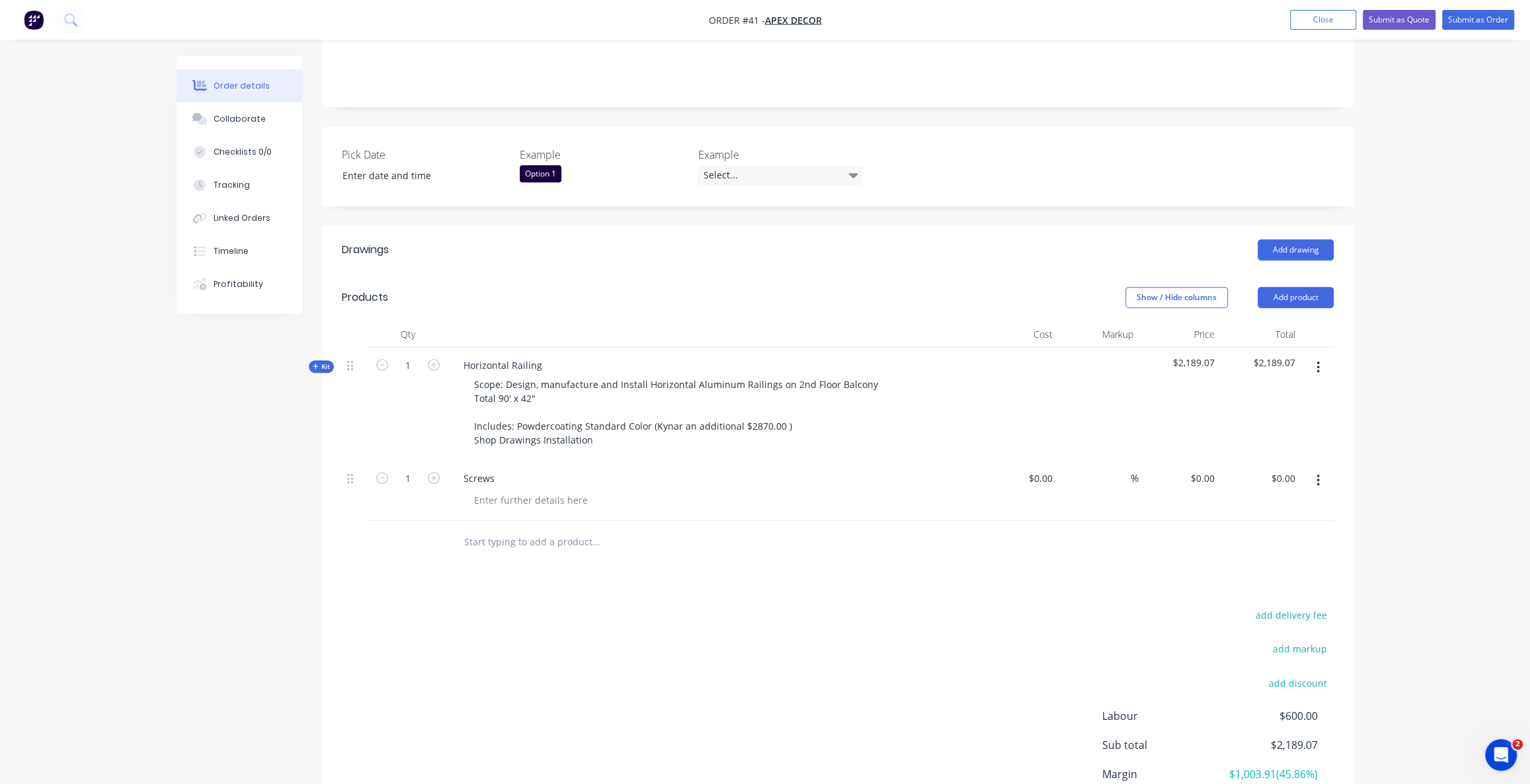
click at [659, 651] on div "add delivery fee add markup add discount Labour $600.00 Sub total $2,189.07 Mar…" at bounding box center [837, 733] width 991 height 255
click at [677, 636] on div "add delivery fee add markup add discount Labour $600.00 Sub total $2,189.07 Mar…" at bounding box center [837, 733] width 991 height 255
click at [1438, 395] on div "Order details Collaborate Checklists 0/0 Tracking Linked Orders Timeline Profit…" at bounding box center [765, 301] width 1530 height 1200
click at [1427, 394] on div "Order details Collaborate Checklists 0/0 Tracking Linked Orders Timeline Profit…" at bounding box center [765, 301] width 1530 height 1200
click at [788, 528] on div "Drawings Add drawing Products Show / Hide columns Add product Qty Cost Markup P…" at bounding box center [837, 553] width 1031 height 655
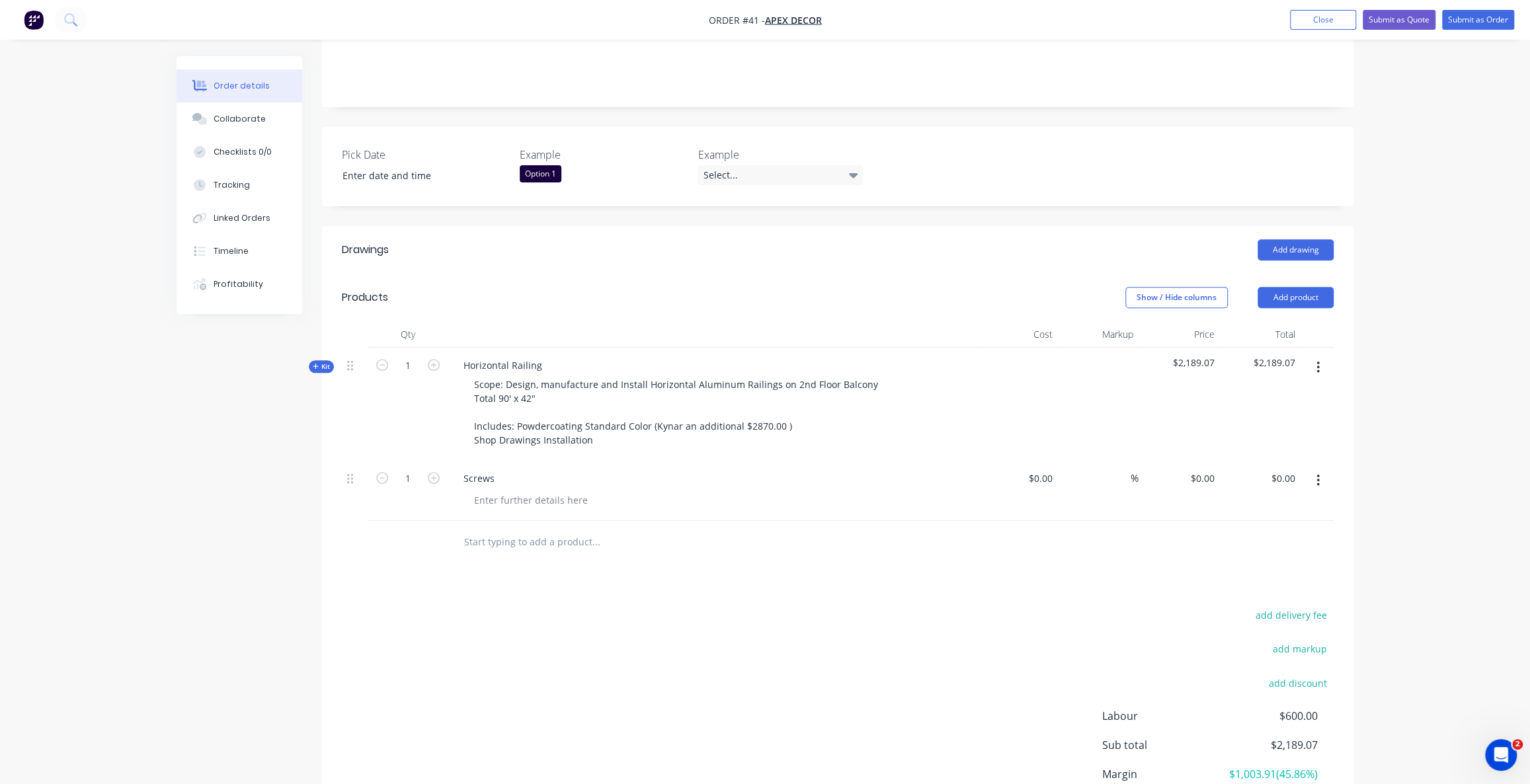
click at [790, 525] on div "Drawings Add drawing Products Show / Hide columns Add product Qty Cost Markup P…" at bounding box center [837, 553] width 1031 height 655
click at [791, 518] on div "Drawings Add drawing Products Show / Hide columns Add product Qty Cost Markup P…" at bounding box center [837, 553] width 1031 height 655
click at [780, 525] on div "Drawings Add drawing Products Show / Hide columns Add product Qty Cost Markup P…" at bounding box center [837, 553] width 1031 height 655
click at [778, 518] on div "Drawings Add drawing Products Show / Hide columns Add product Qty Cost Markup P…" at bounding box center [837, 553] width 1031 height 655
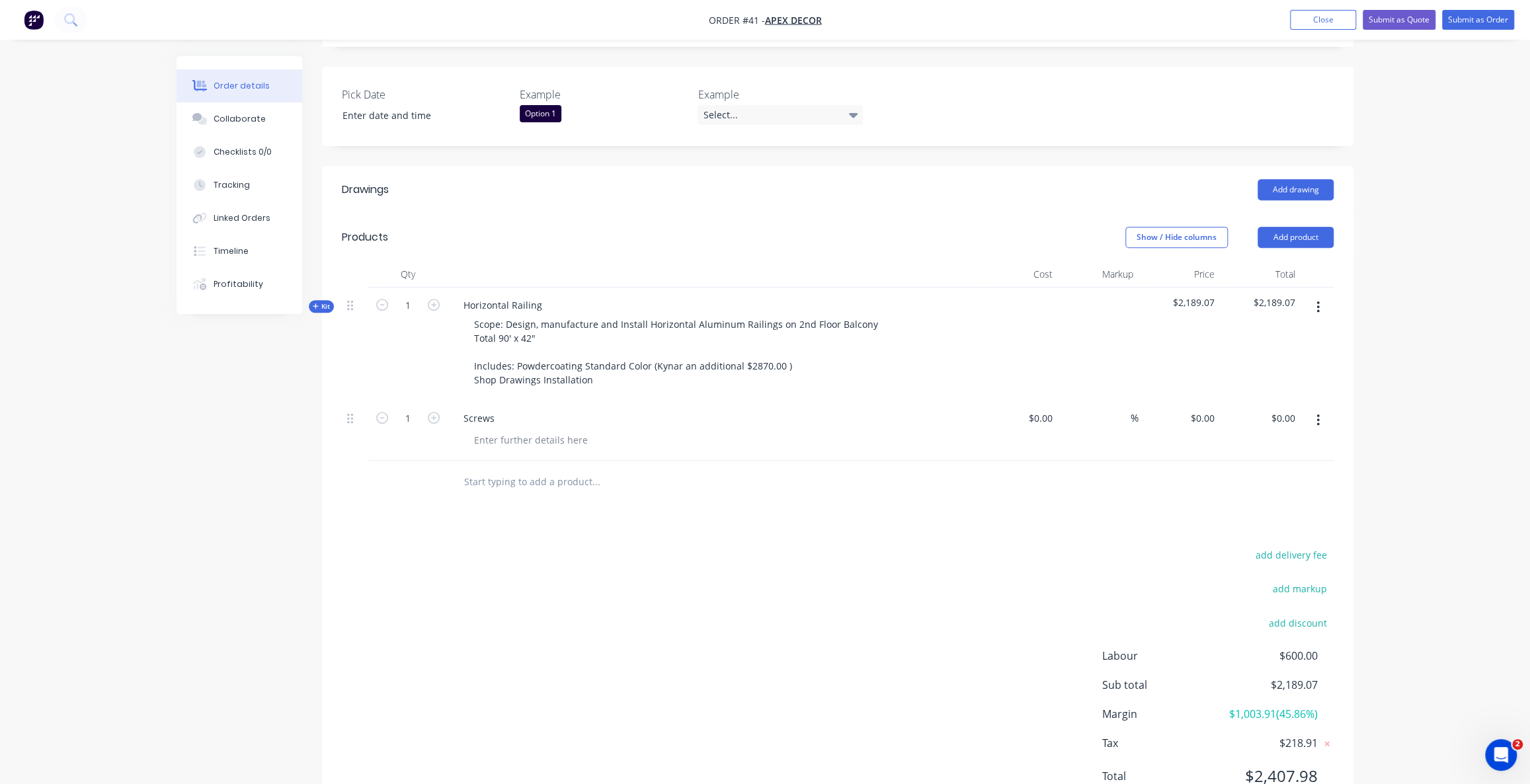
click at [663, 546] on div "add delivery fee add markup add discount Labour $600.00 Sub total $2,189.07 Mar…" at bounding box center [837, 673] width 991 height 255
click at [694, 546] on div "add delivery fee add markup add discount Labour $600.00 Sub total $2,189.07 Mar…" at bounding box center [837, 673] width 991 height 255
click at [695, 546] on div "add delivery fee add markup add discount Labour $600.00 Sub total $2,189.07 Mar…" at bounding box center [837, 673] width 991 height 255
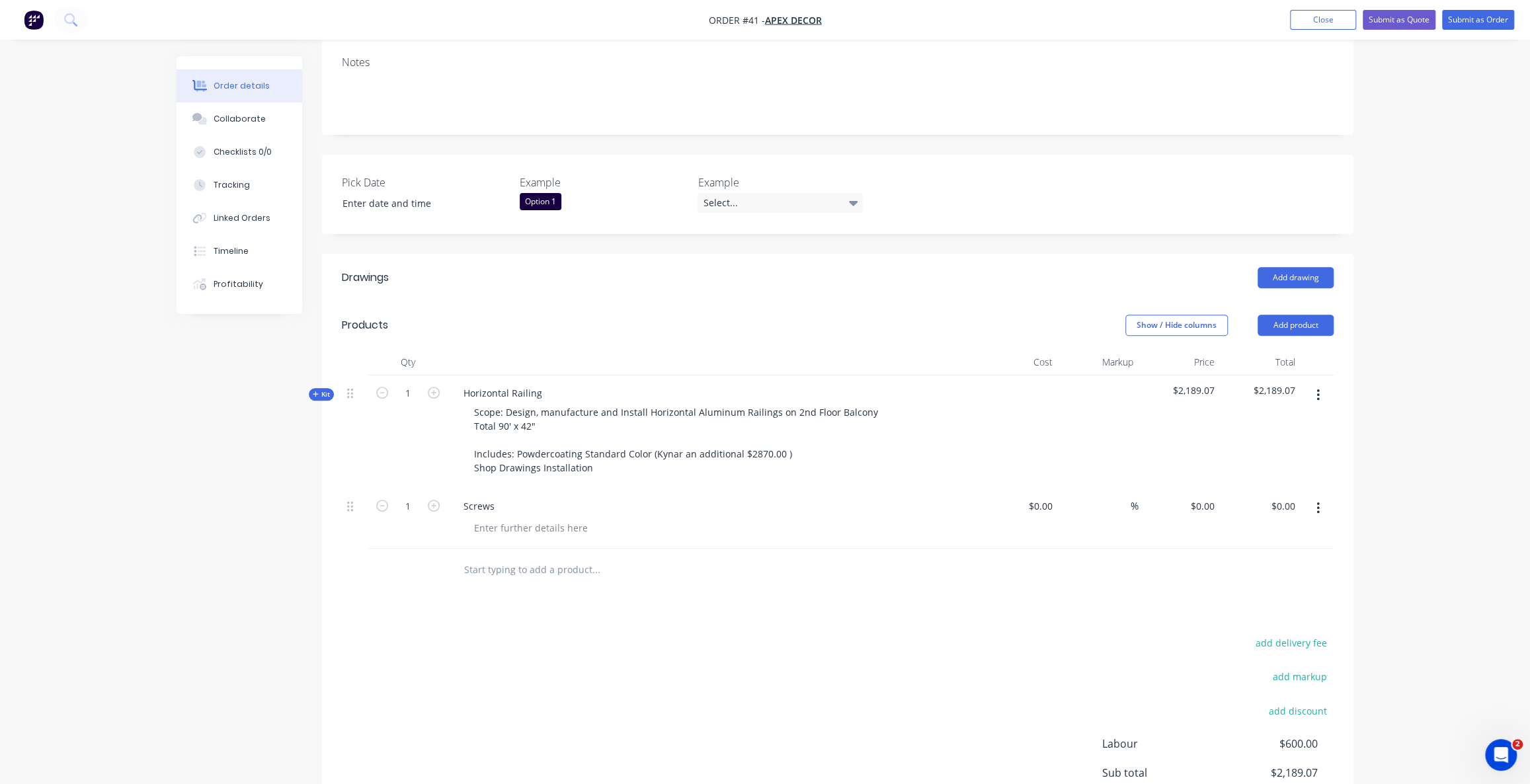
scroll to position [239, 0]
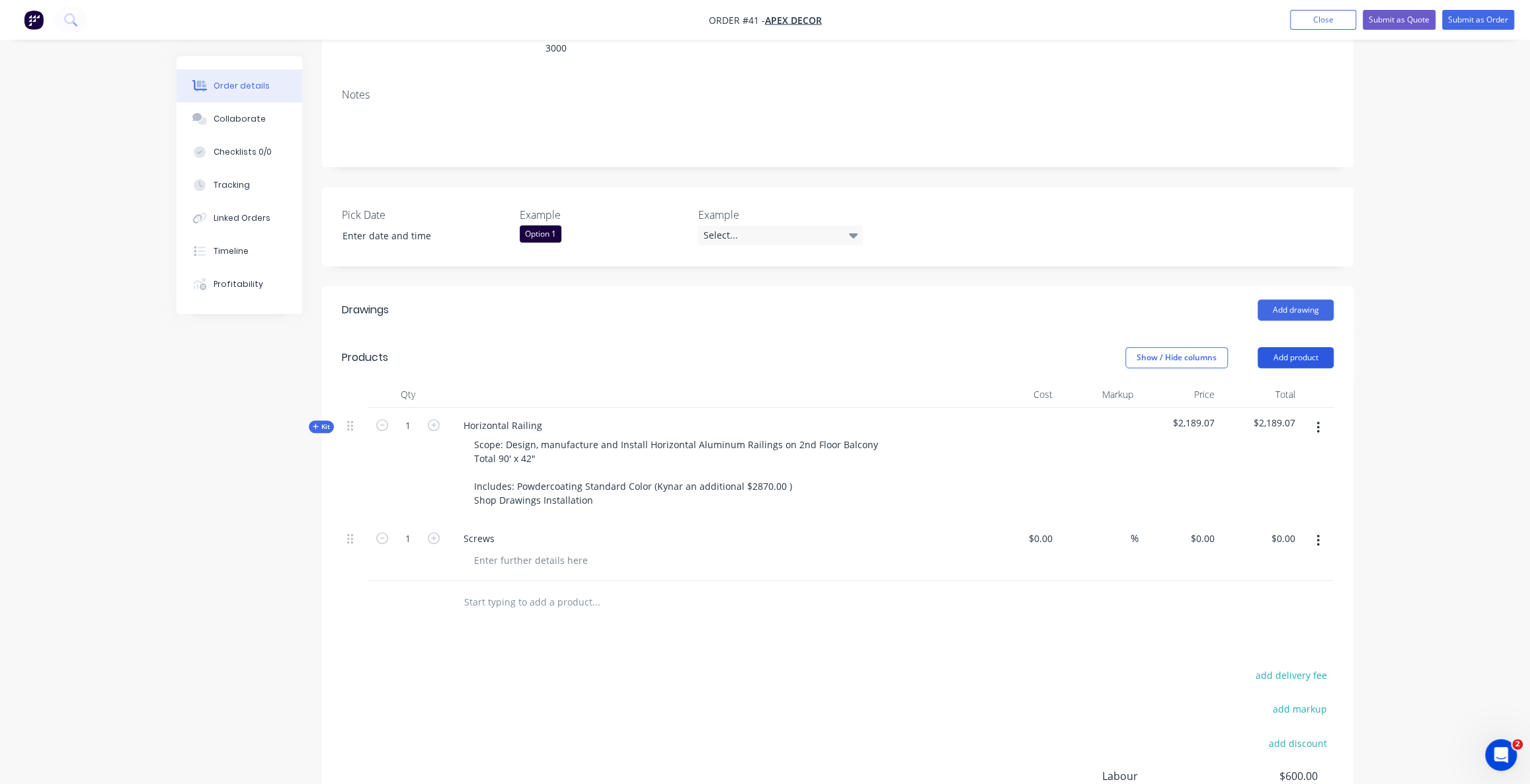
click at [1300, 347] on button "Add product" at bounding box center [1294, 358] width 76 height 21
click at [1414, 457] on div "Order details Collaborate Checklists 0/0 Tracking Linked Orders Timeline Profit…" at bounding box center [765, 361] width 1530 height 1200
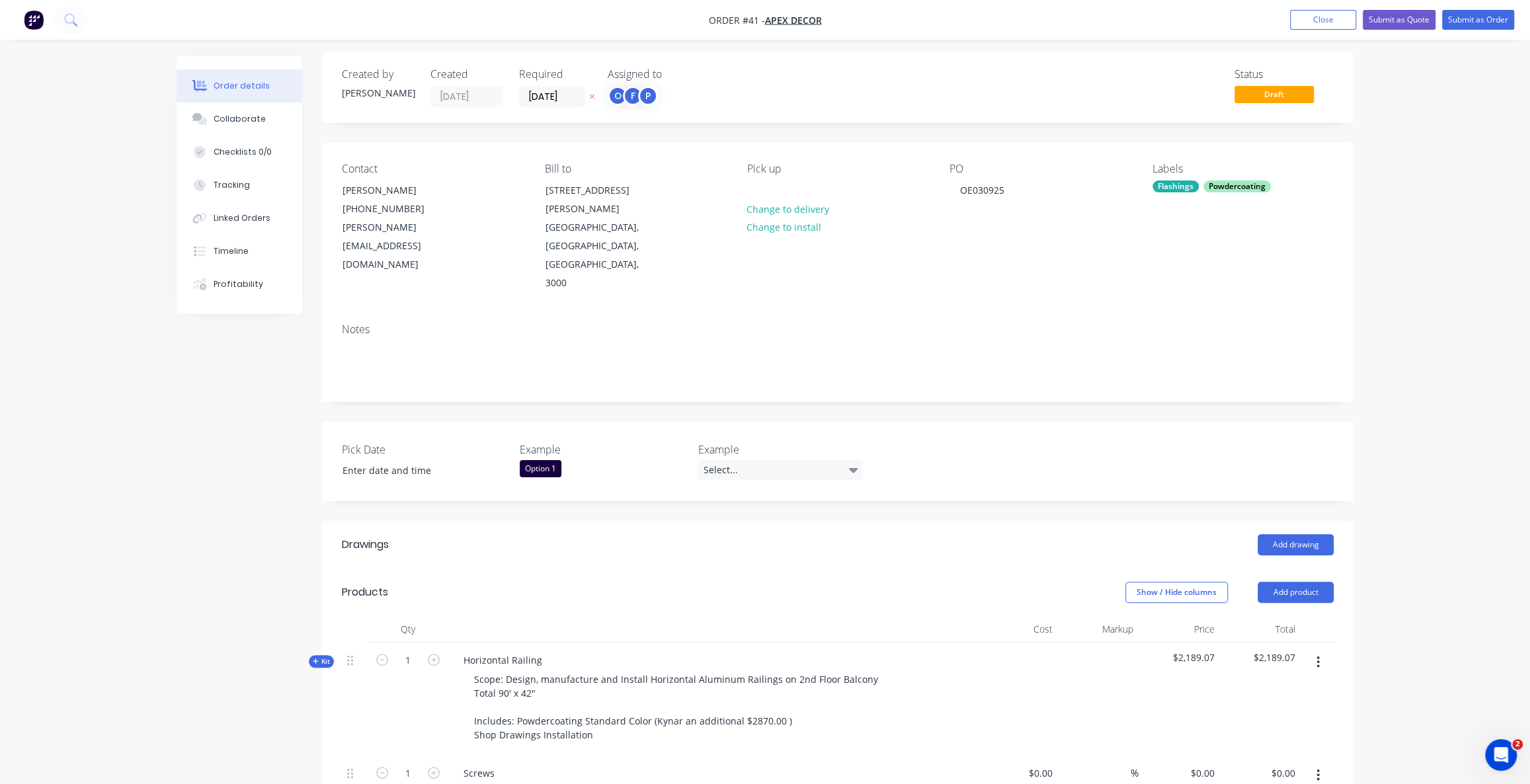
scroll to position [0, 0]
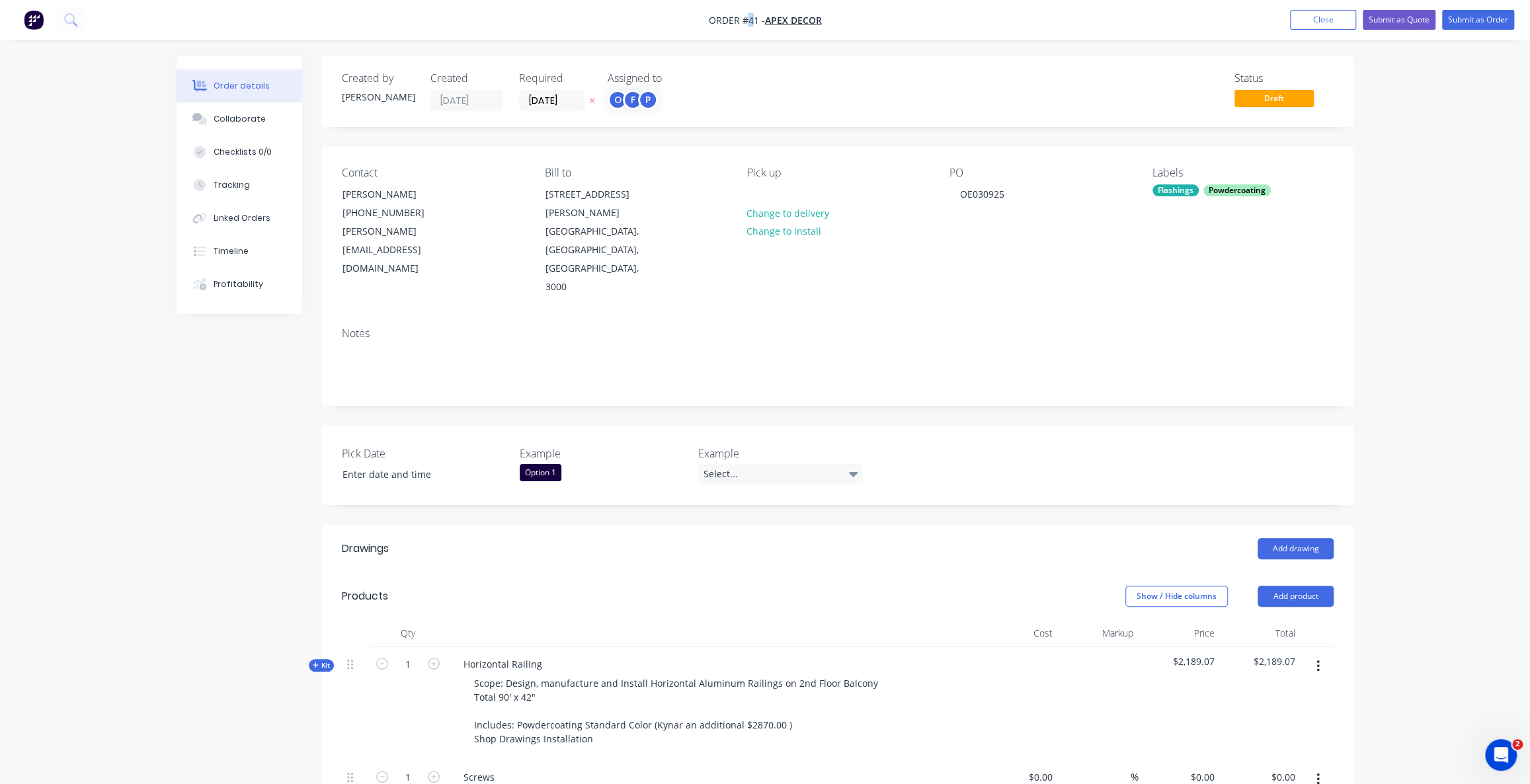
drag, startPoint x: 753, startPoint y: 20, endPoint x: 744, endPoint y: 20, distance: 9.0
click at [744, 20] on span "Order #41 -" at bounding box center [736, 20] width 56 height 12
click at [788, 77] on div "Status Draft" at bounding box center [1036, 91] width 593 height 39
click at [1484, 23] on button "Submit as Order" at bounding box center [1478, 20] width 72 height 20
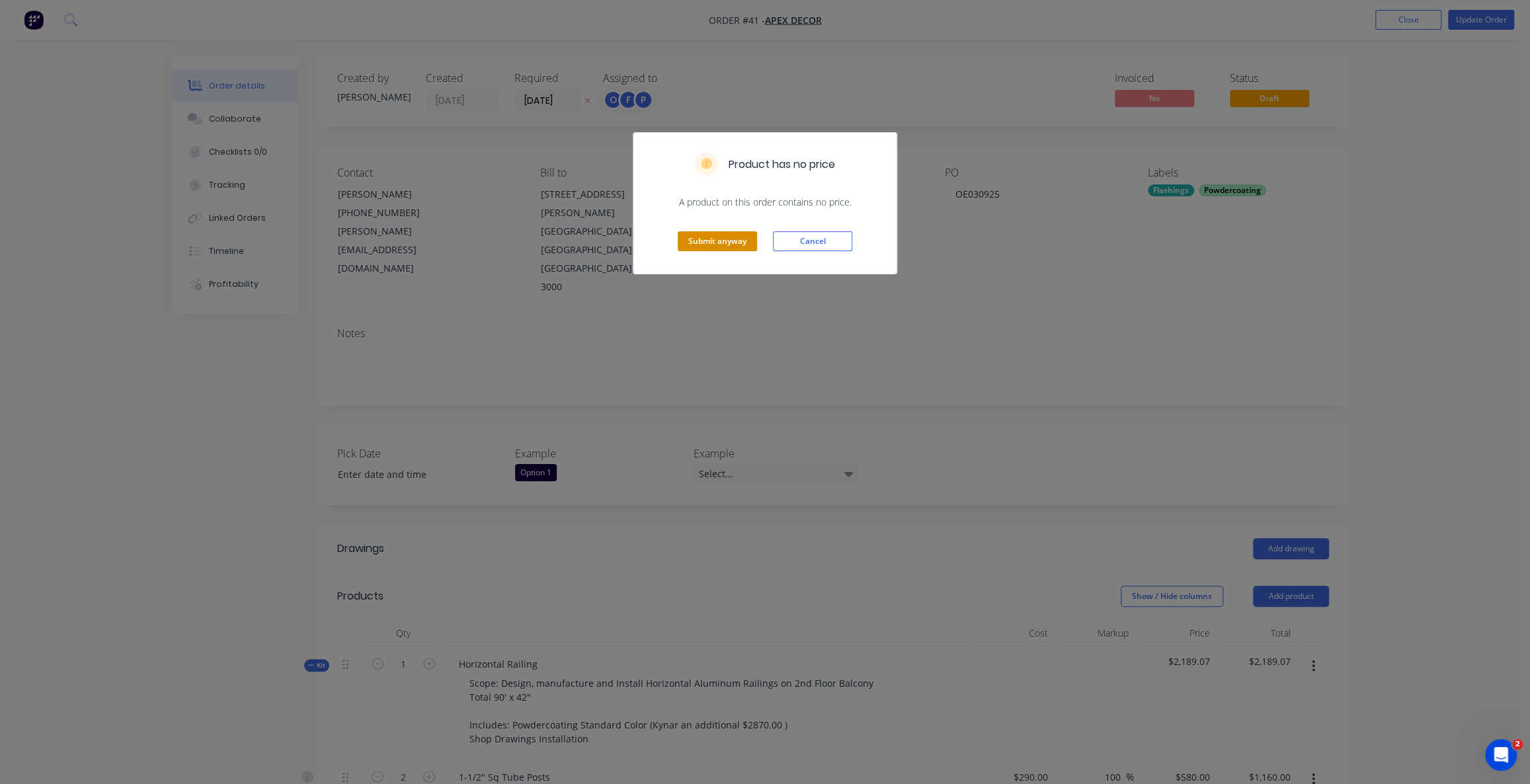
click at [726, 236] on button "Submit anyway" at bounding box center [716, 241] width 79 height 20
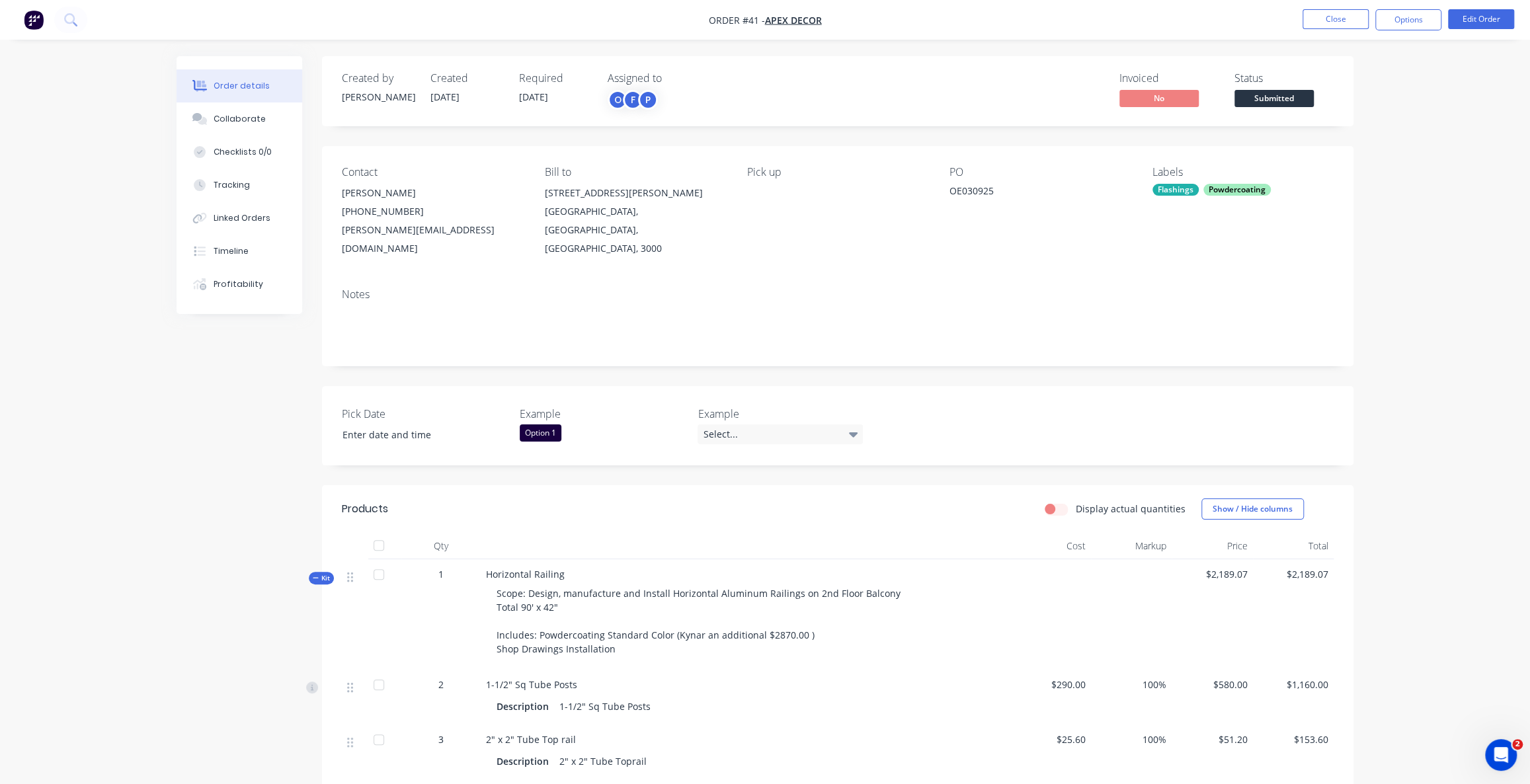
click at [1040, 82] on div "Invoiced No Status Submitted" at bounding box center [1036, 90] width 593 height 38
click at [1039, 96] on div "Invoiced No Status Submitted" at bounding box center [1036, 90] width 593 height 38
click at [1030, 83] on div "Invoiced No Status Submitted" at bounding box center [1036, 90] width 593 height 38
click at [1446, 203] on div "Order details Collaborate Checklists 0/0 Tracking Linked Orders Timeline Profit…" at bounding box center [765, 656] width 1530 height 1313
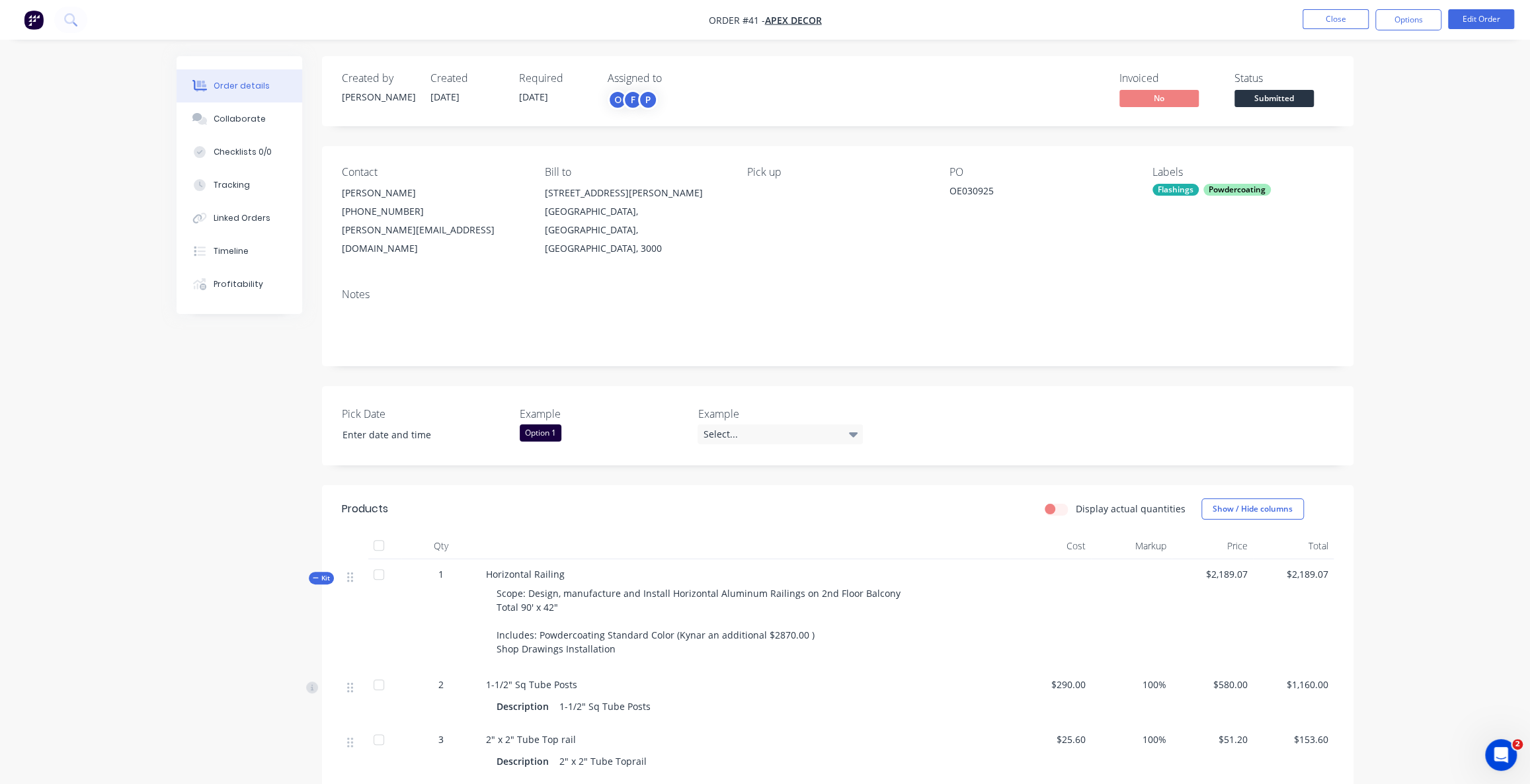
click at [1454, 86] on div "Order details Collaborate Checklists 0/0 Tracking Linked Orders Timeline Profit…" at bounding box center [765, 656] width 1530 height 1313
click at [1404, 29] on button "Options" at bounding box center [1408, 20] width 66 height 21
click at [1482, 20] on button "Edit Order" at bounding box center [1480, 19] width 66 height 20
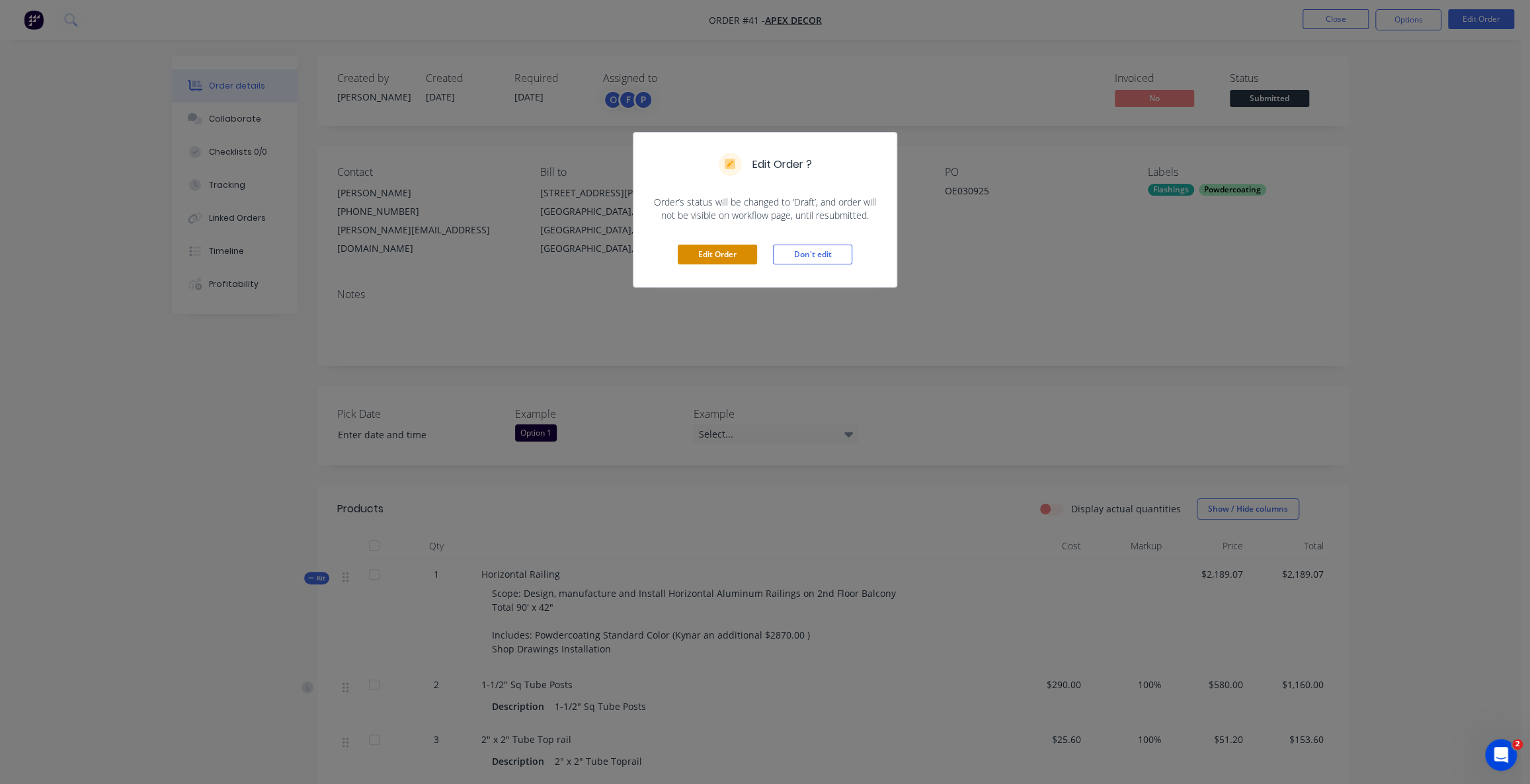
click at [741, 254] on button "Edit Order" at bounding box center [716, 254] width 79 height 20
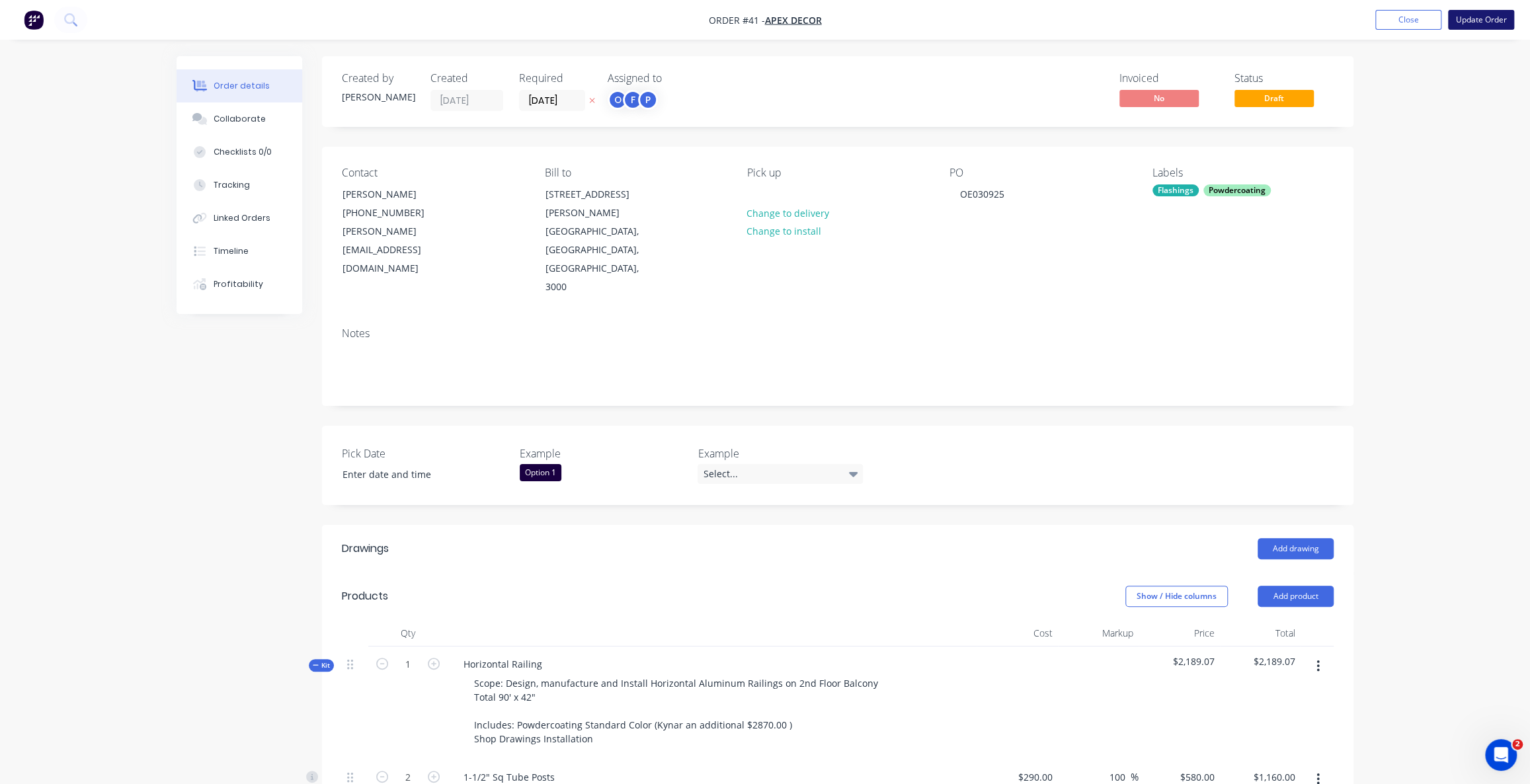
click at [1467, 24] on button "Update Order" at bounding box center [1480, 20] width 66 height 20
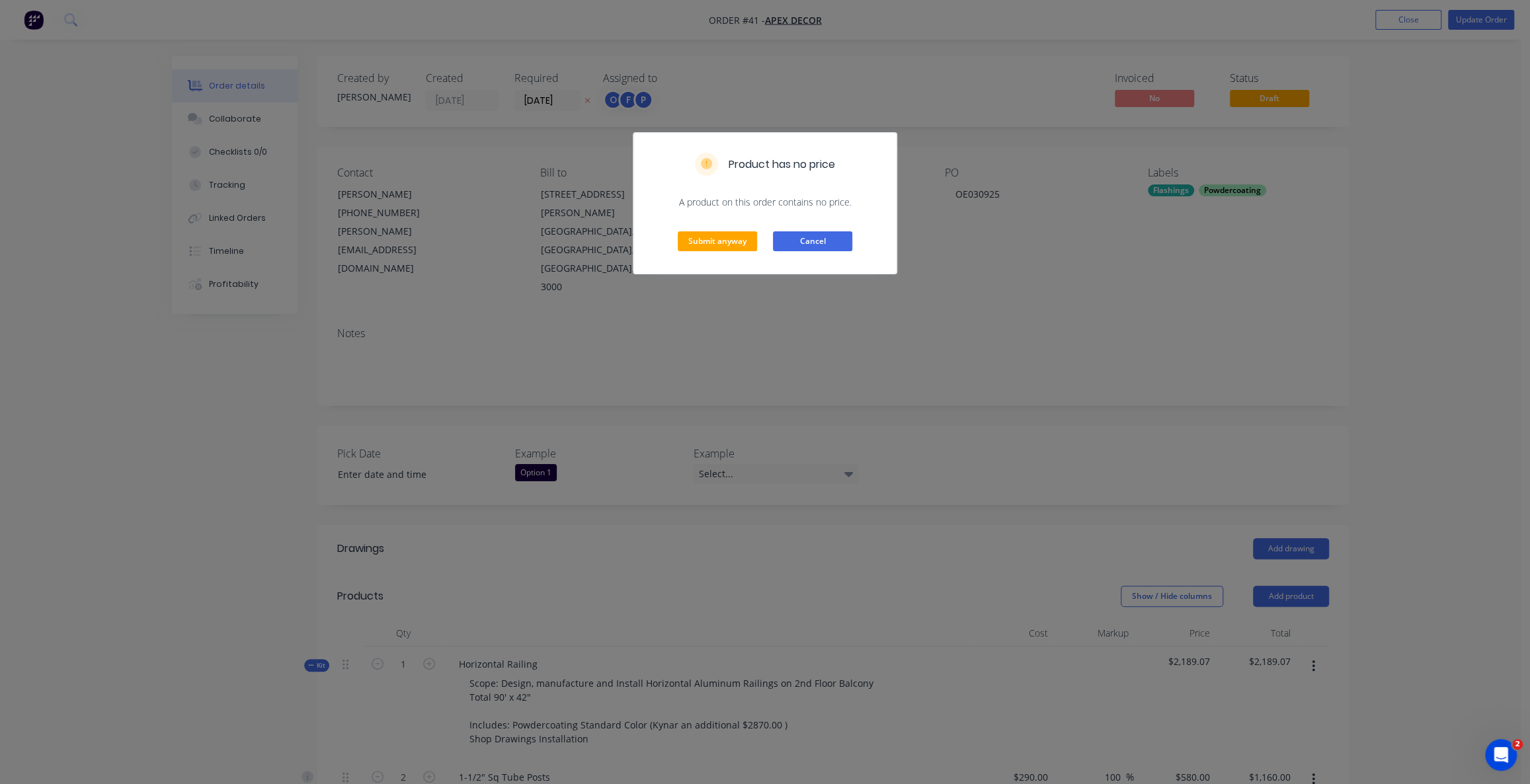
click at [806, 240] on button "Cancel" at bounding box center [812, 241] width 79 height 20
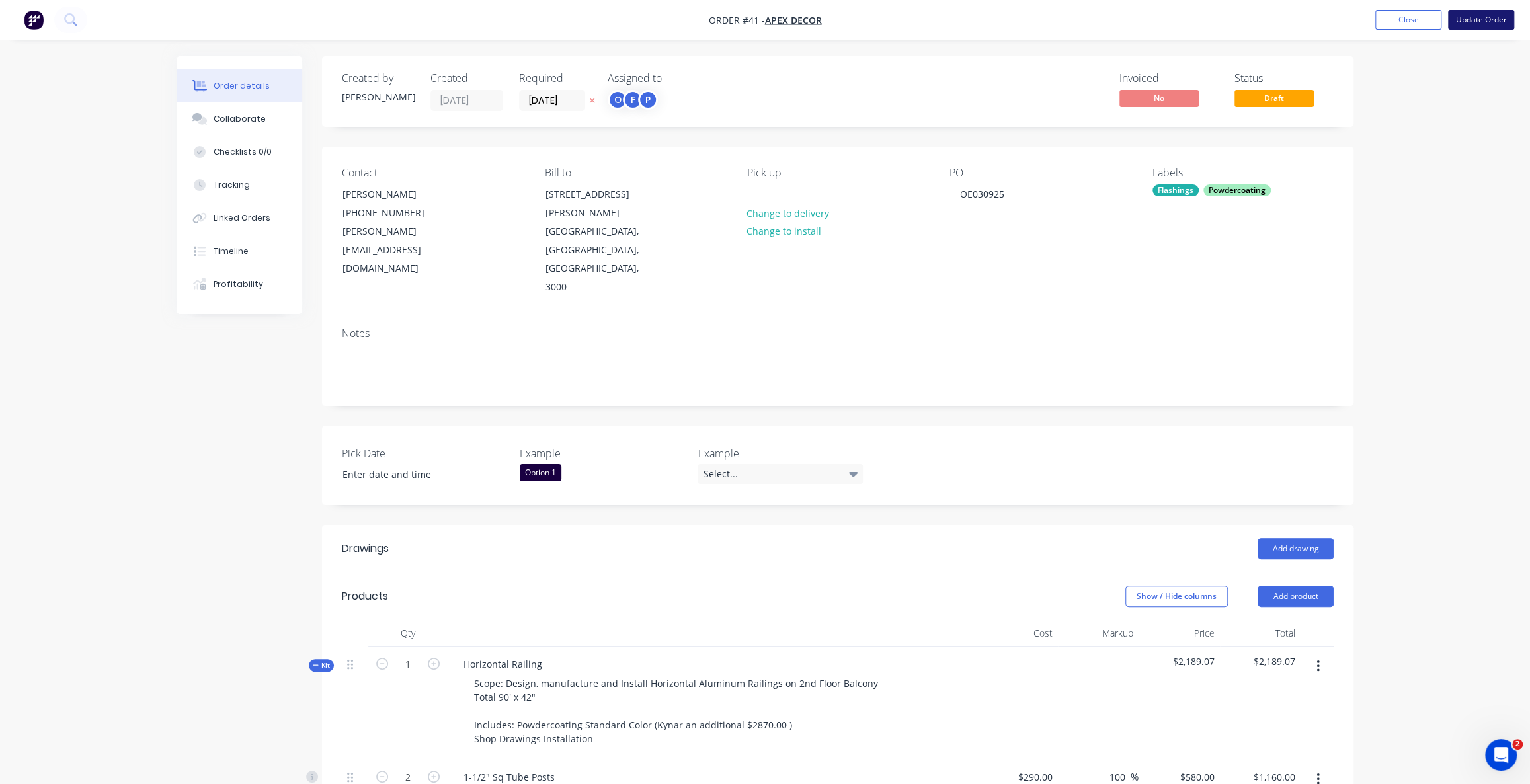
click at [1467, 24] on button "Update Order" at bounding box center [1480, 20] width 66 height 20
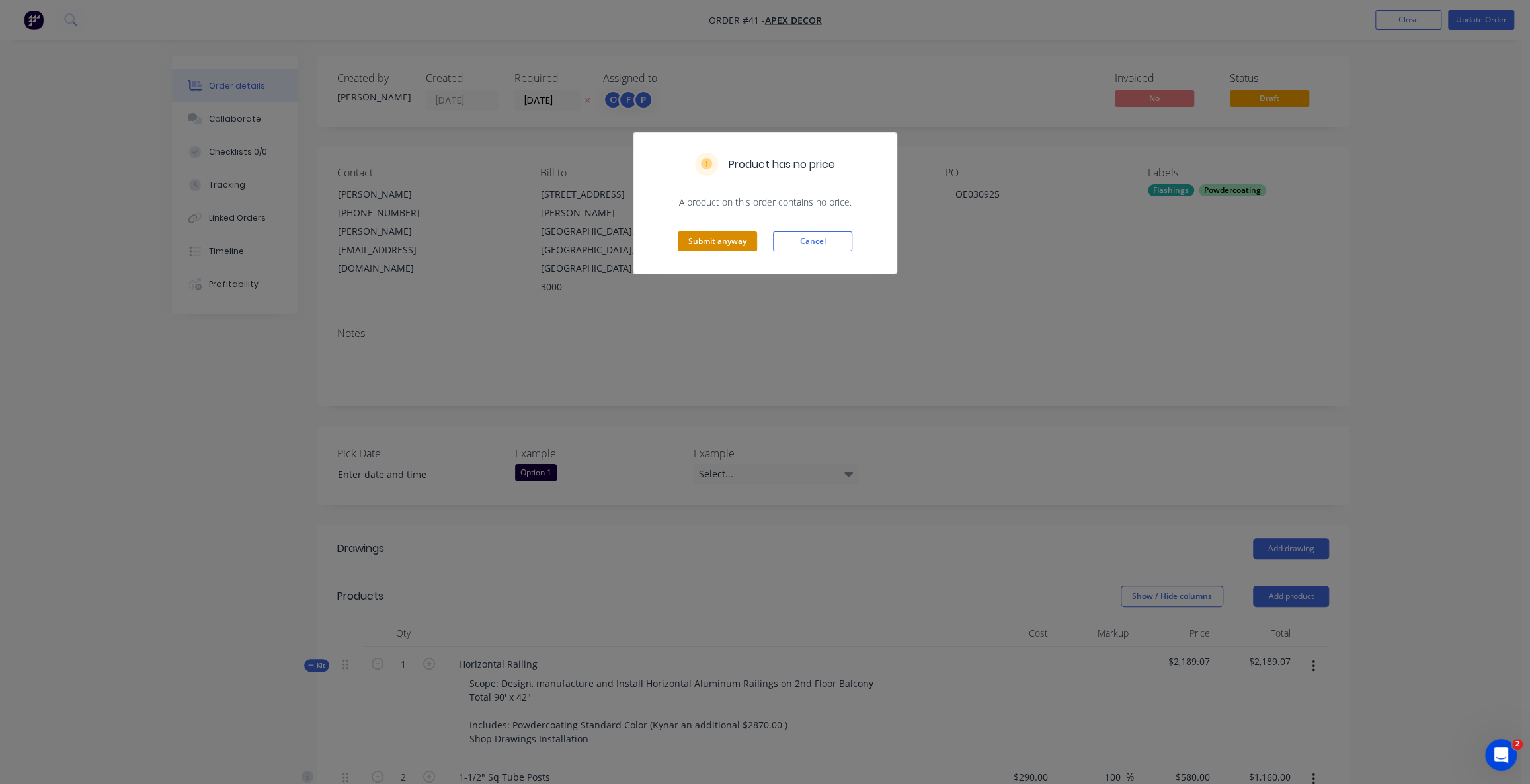
click at [729, 234] on button "Submit anyway" at bounding box center [716, 241] width 79 height 20
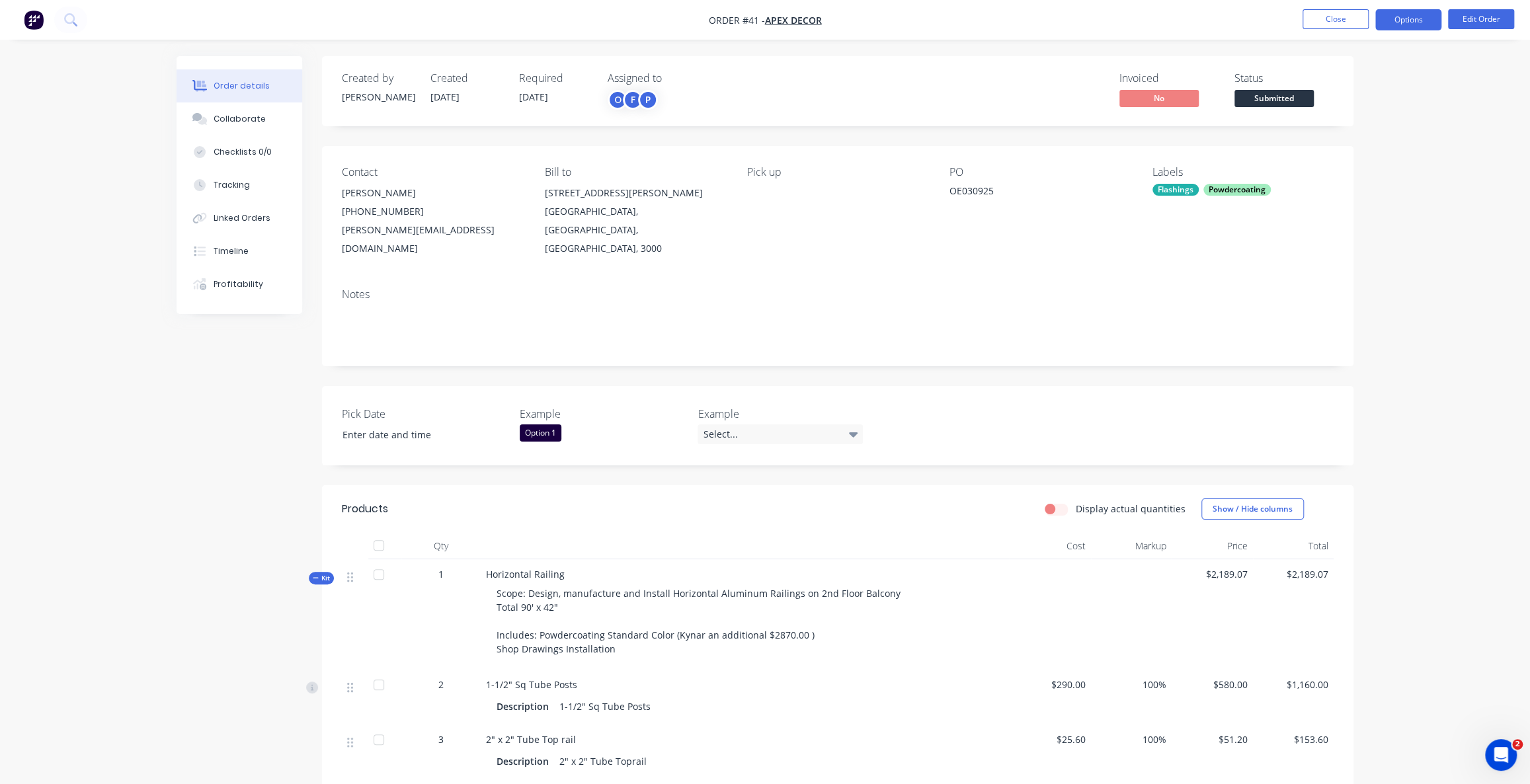
click at [1395, 19] on button "Options" at bounding box center [1408, 20] width 66 height 21
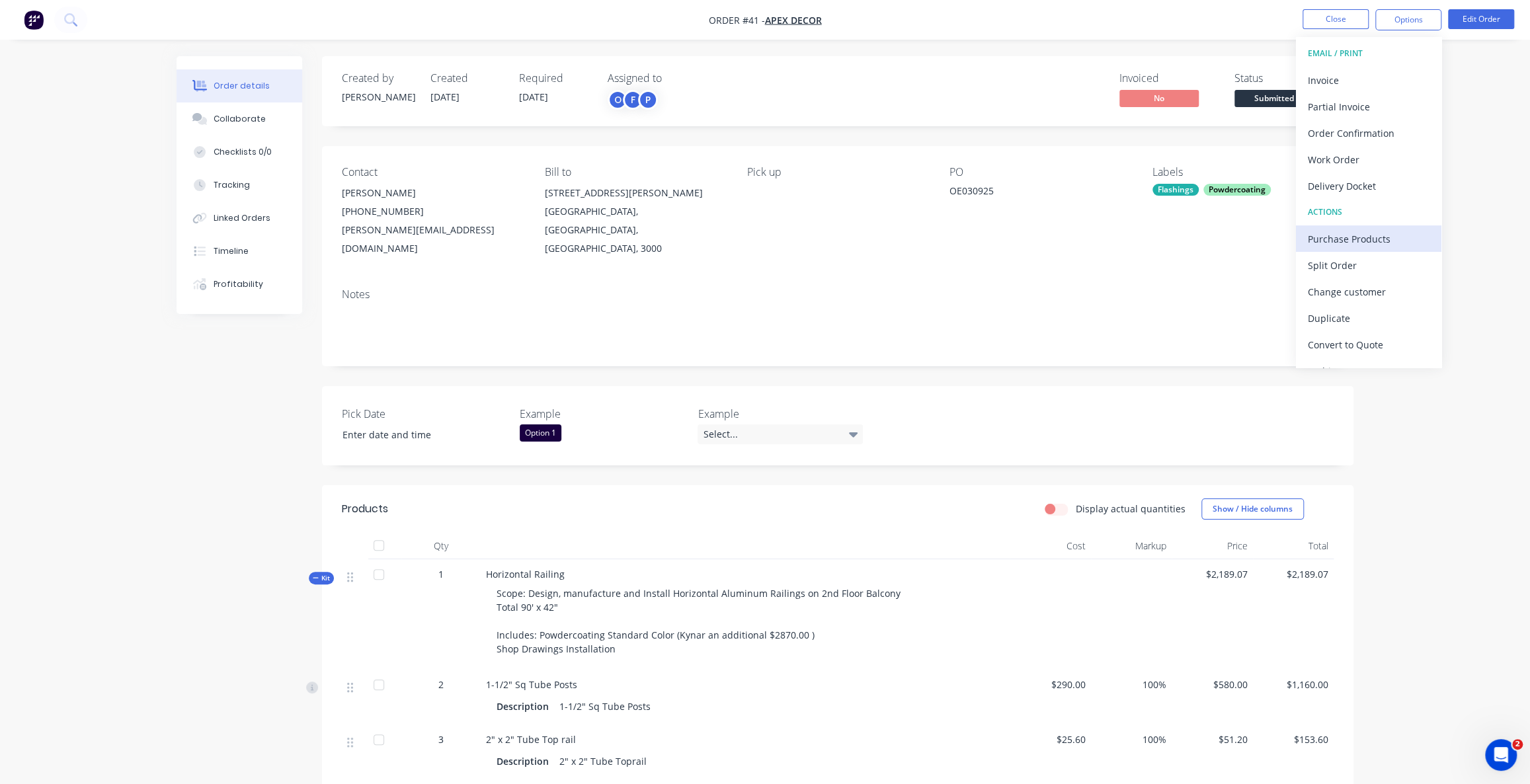
click at [1351, 240] on div "Purchase Products" at bounding box center [1368, 239] width 121 height 20
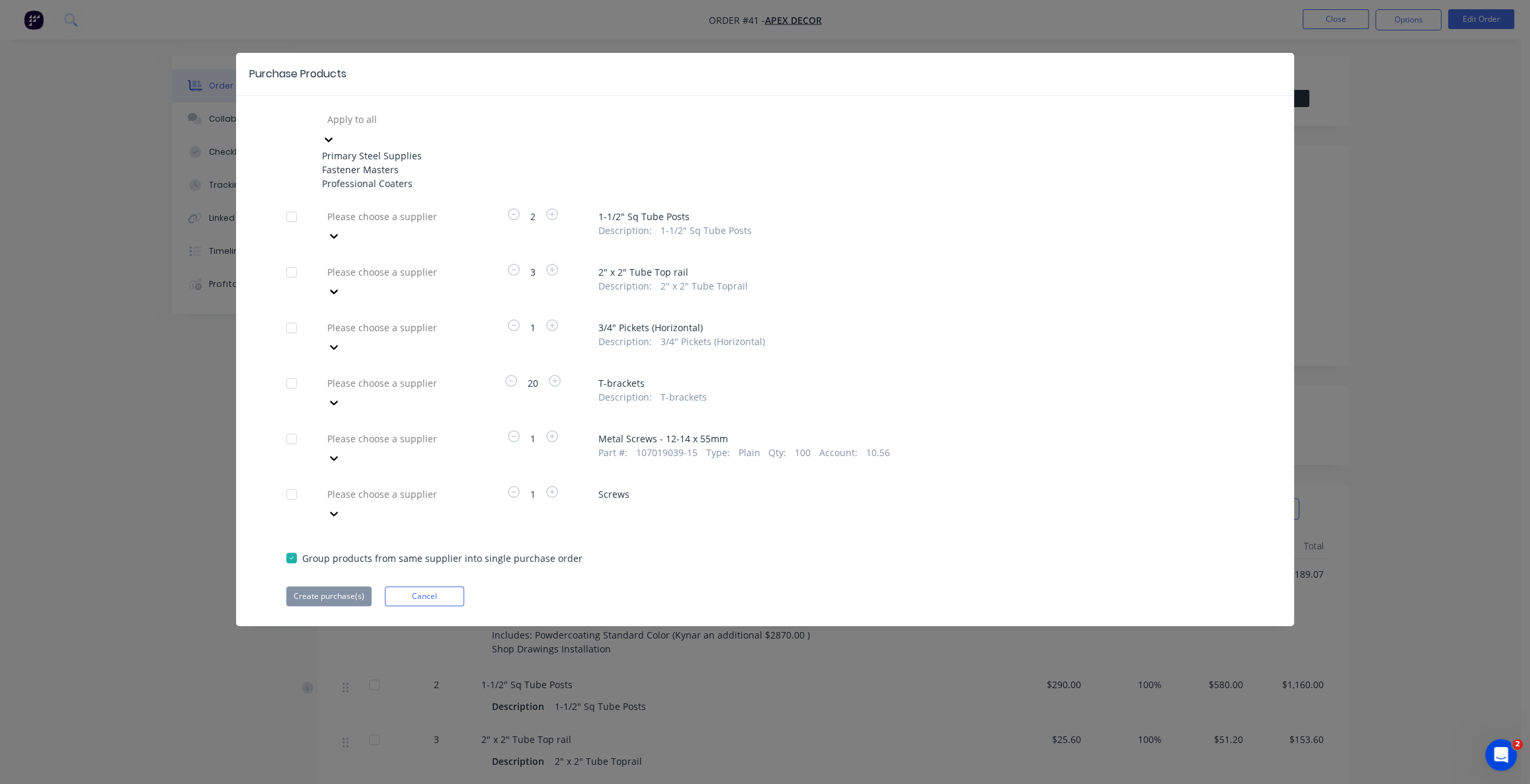
click at [401, 119] on div at bounding box center [421, 119] width 191 height 16
click at [575, 103] on div "Purchase Products 3 results available. Use Up and Down to choose options, press…" at bounding box center [765, 339] width 1058 height 573
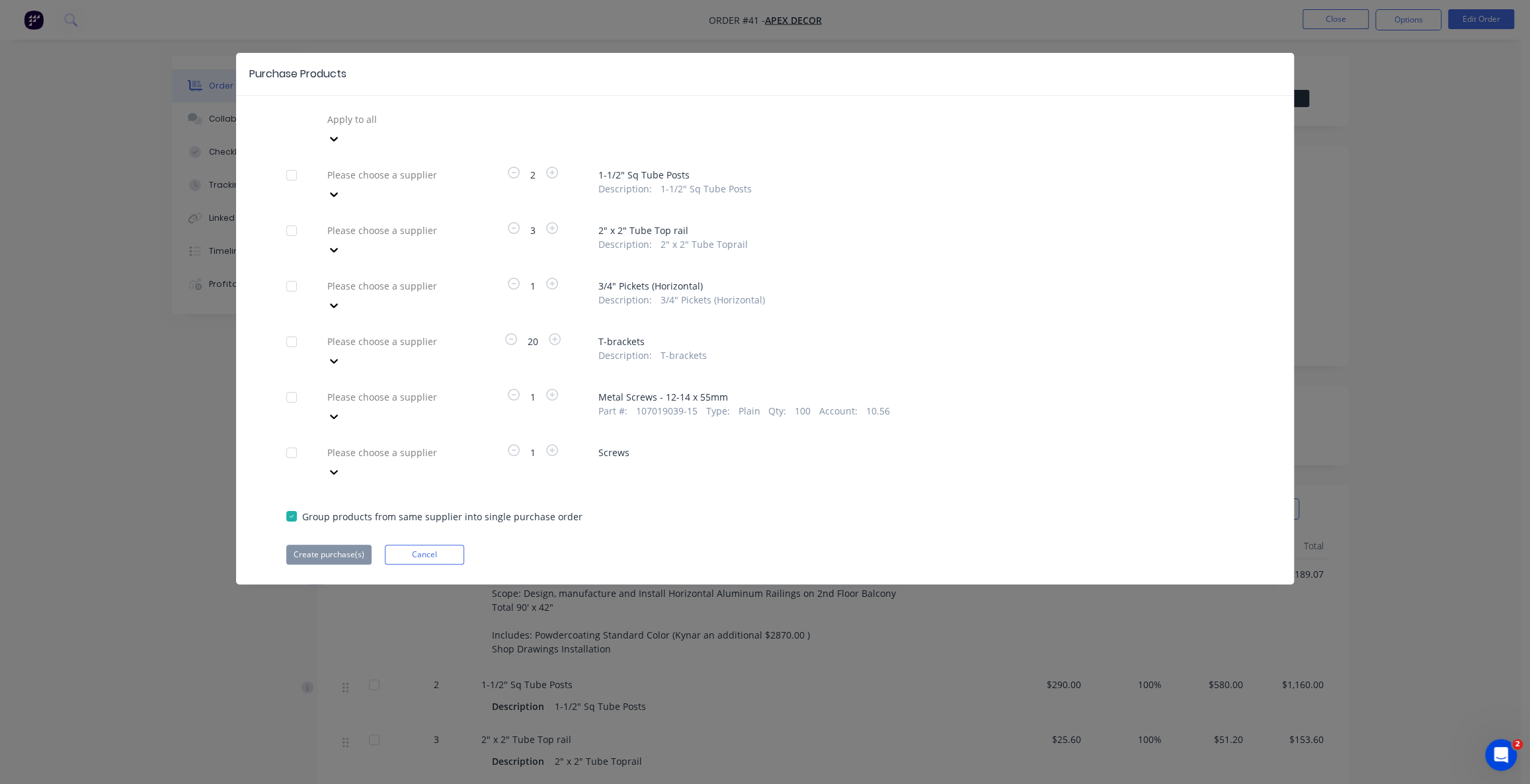
click at [386, 128] on div at bounding box center [421, 119] width 191 height 16
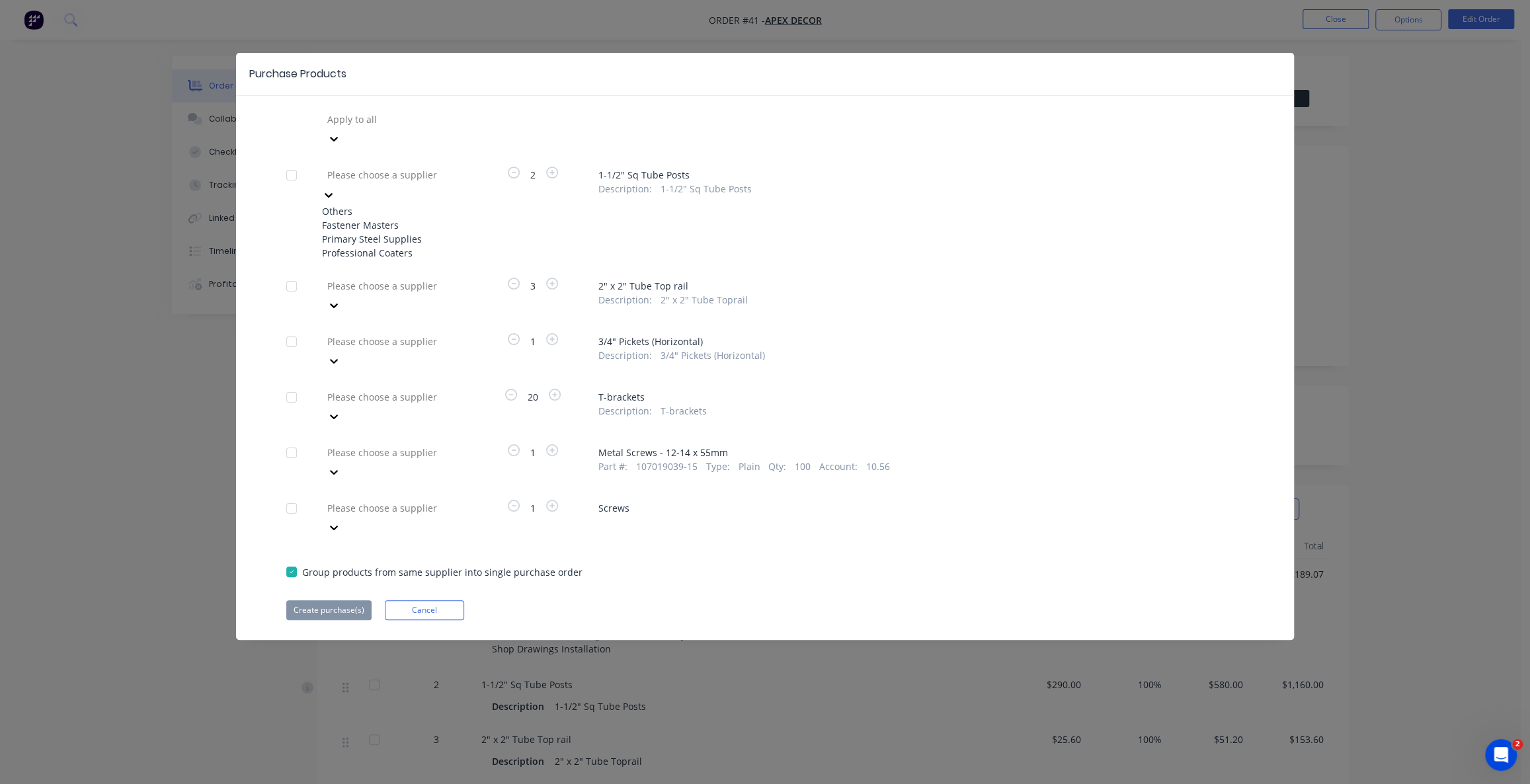
click at [395, 232] on div "Primary Steel Supplies" at bounding box center [395, 239] width 145 height 14
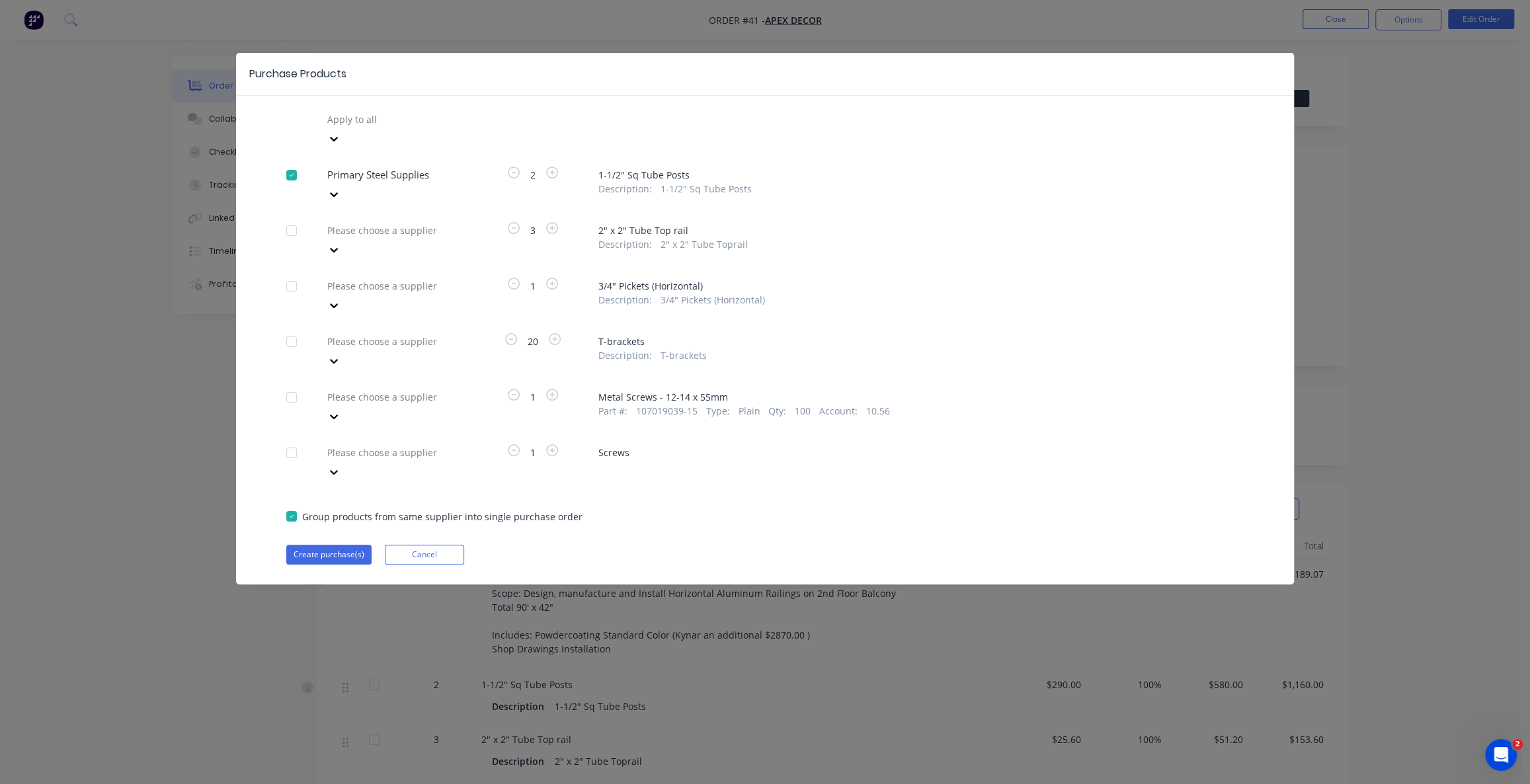
click at [381, 128] on div at bounding box center [421, 119] width 191 height 16
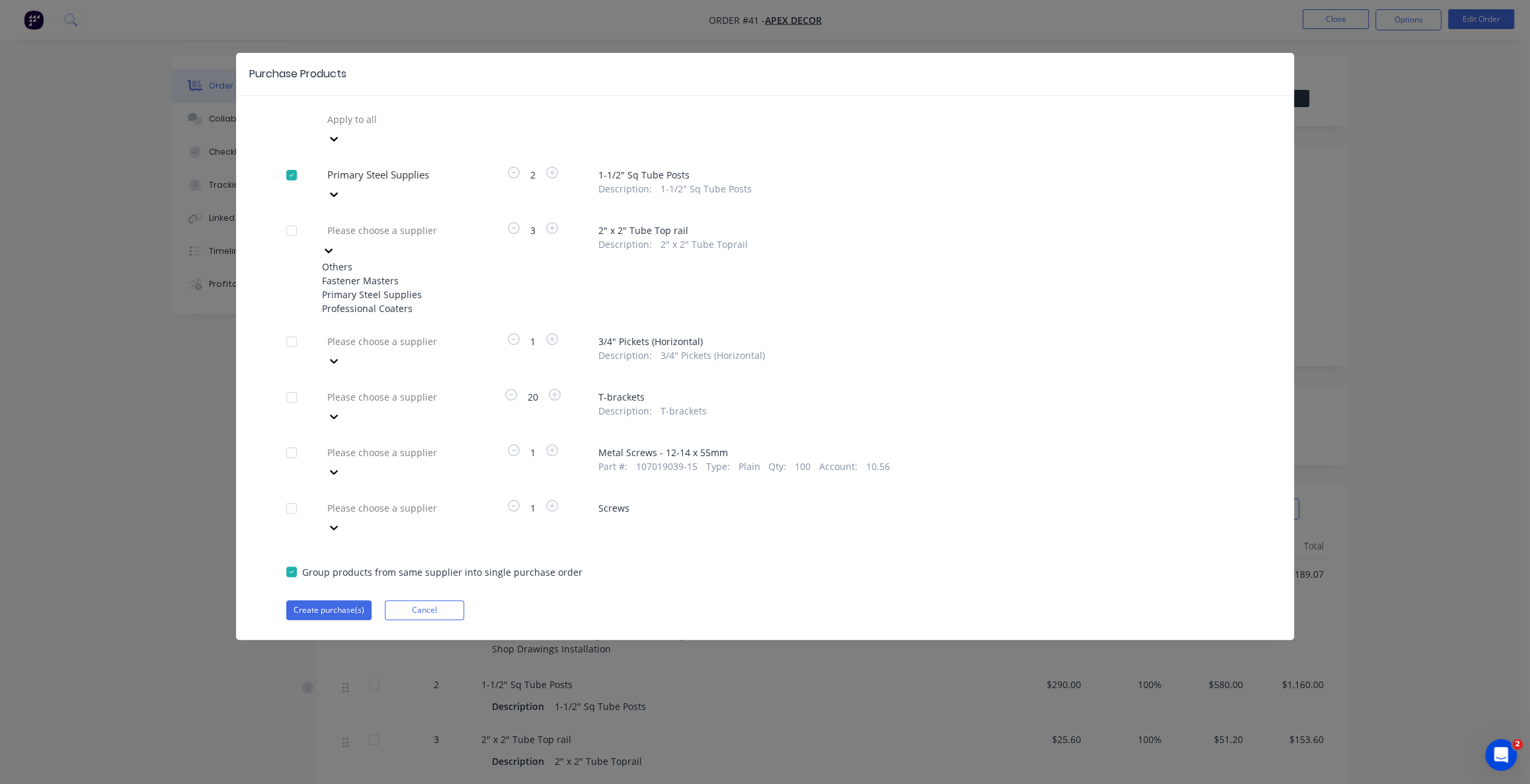
click at [377, 302] on div "Professional Coaters" at bounding box center [395, 308] width 145 height 14
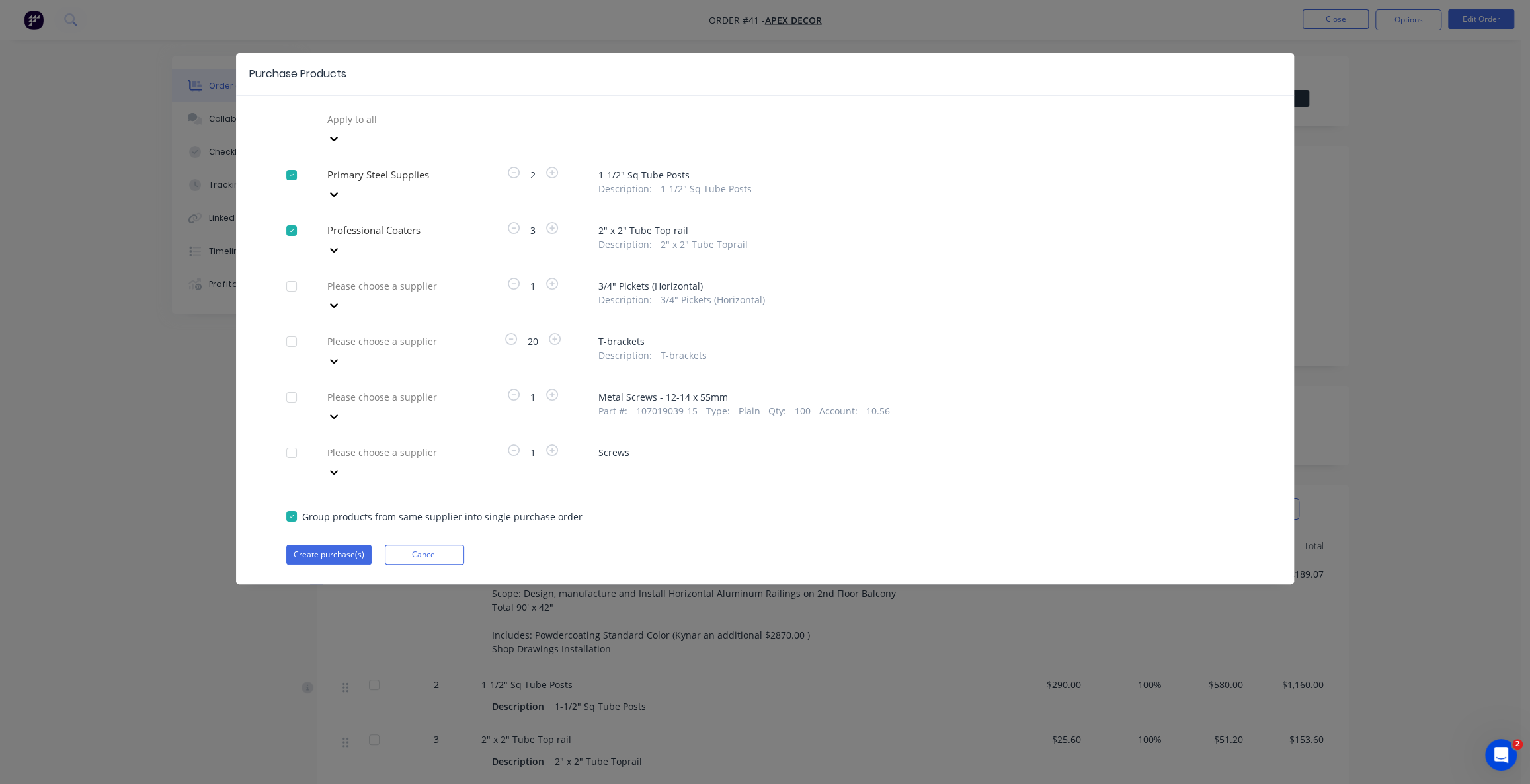
click at [381, 128] on div at bounding box center [421, 119] width 191 height 16
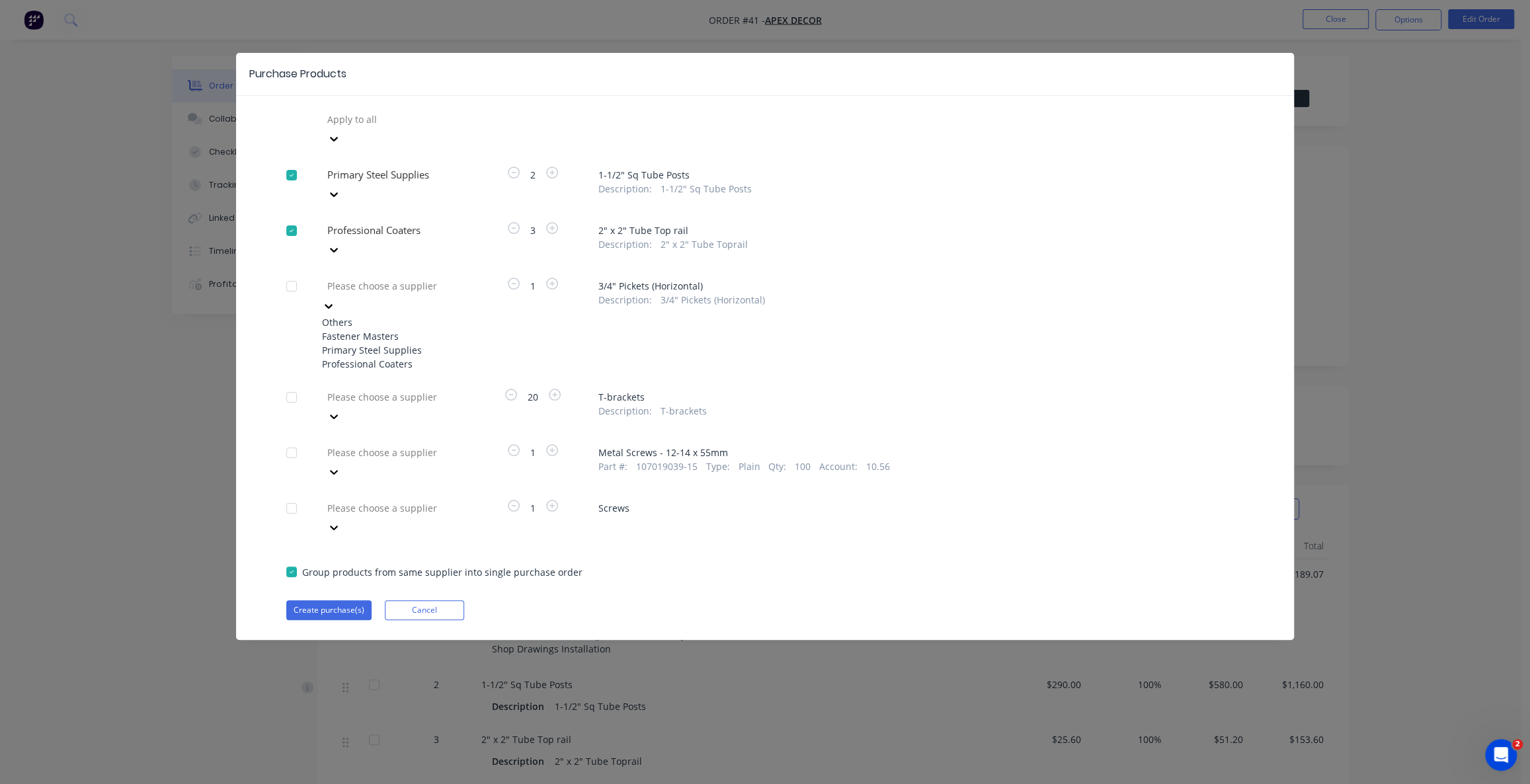
click at [404, 343] on div "Primary Steel Supplies" at bounding box center [395, 350] width 145 height 14
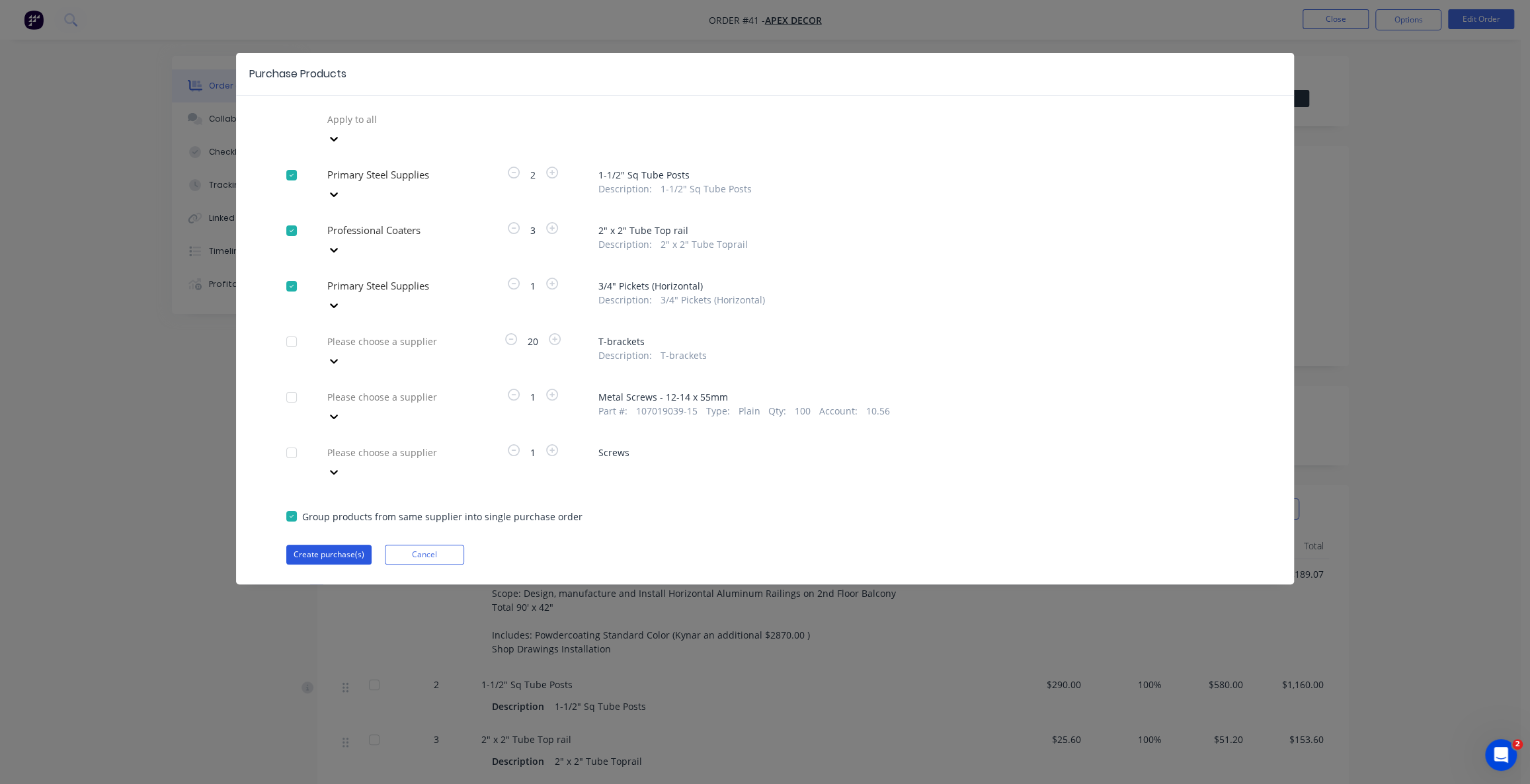
click at [344, 544] on button "Create purchase(s)" at bounding box center [328, 554] width 86 height 20
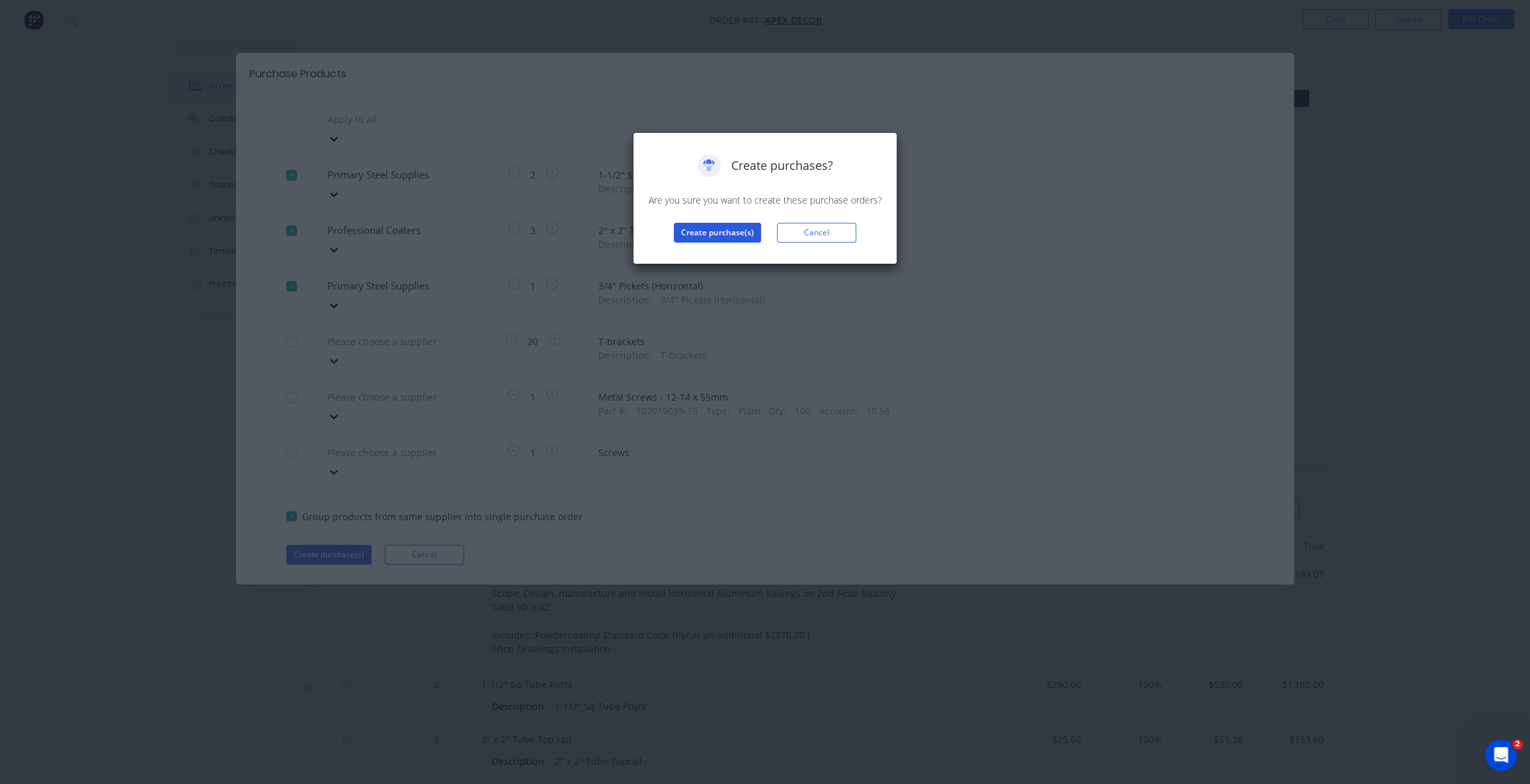
click at [708, 236] on button "Create purchase(s)" at bounding box center [716, 232] width 87 height 20
click at [687, 253] on button "View purchase(s)" at bounding box center [716, 253] width 79 height 20
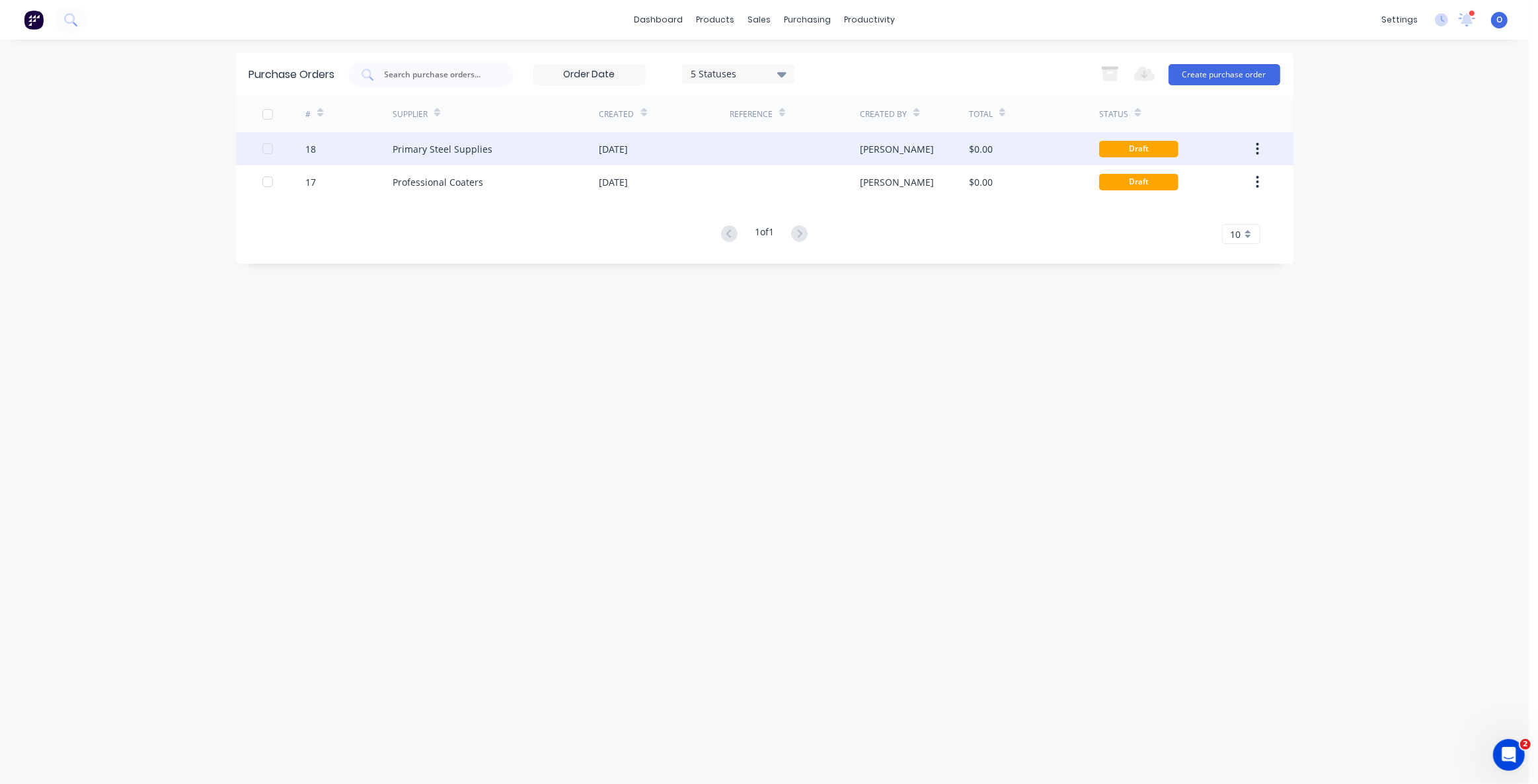
click at [455, 152] on div "Primary Steel Supplies" at bounding box center [443, 148] width 99 height 14
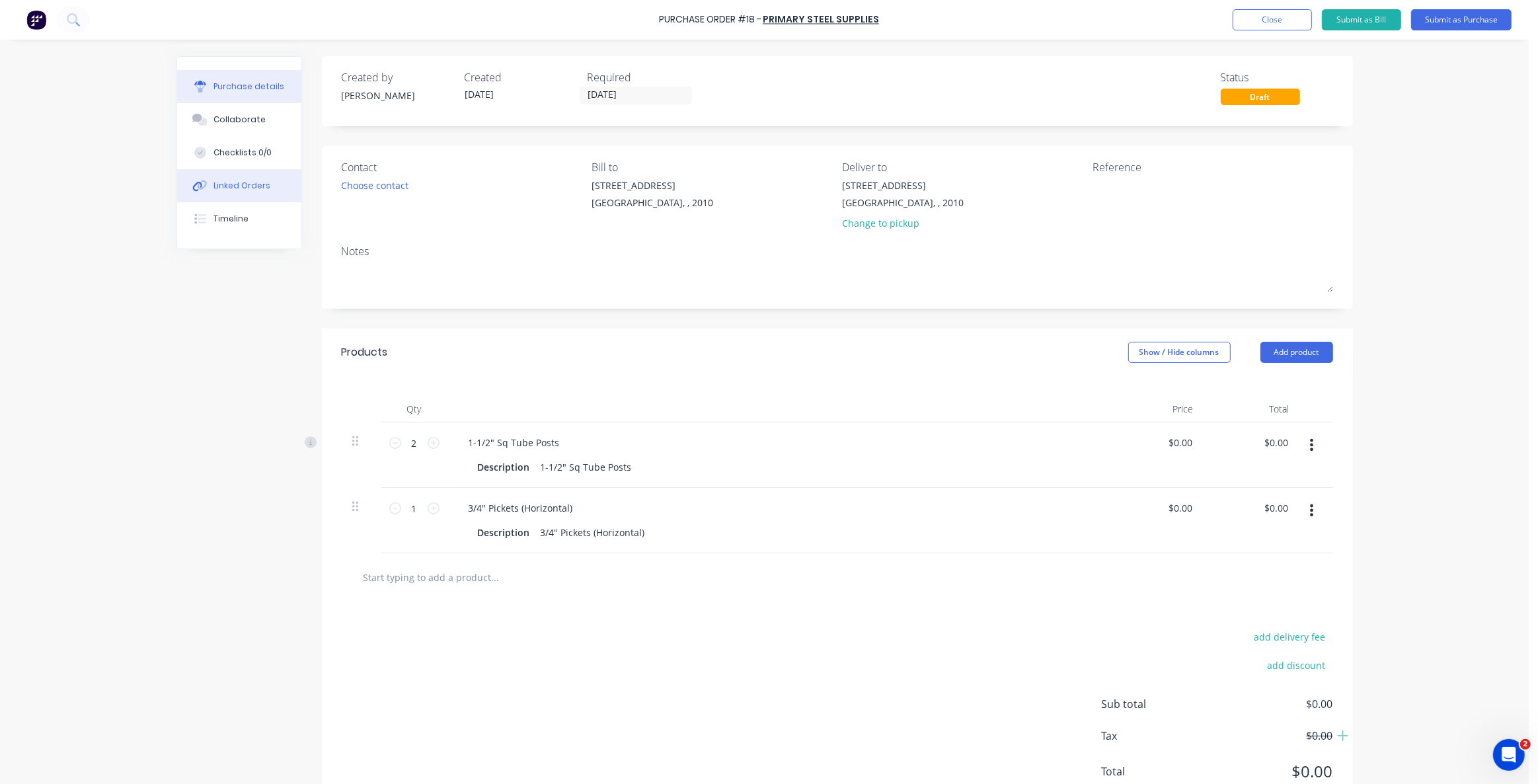
click at [252, 185] on div "Linked Orders" at bounding box center [242, 186] width 57 height 12
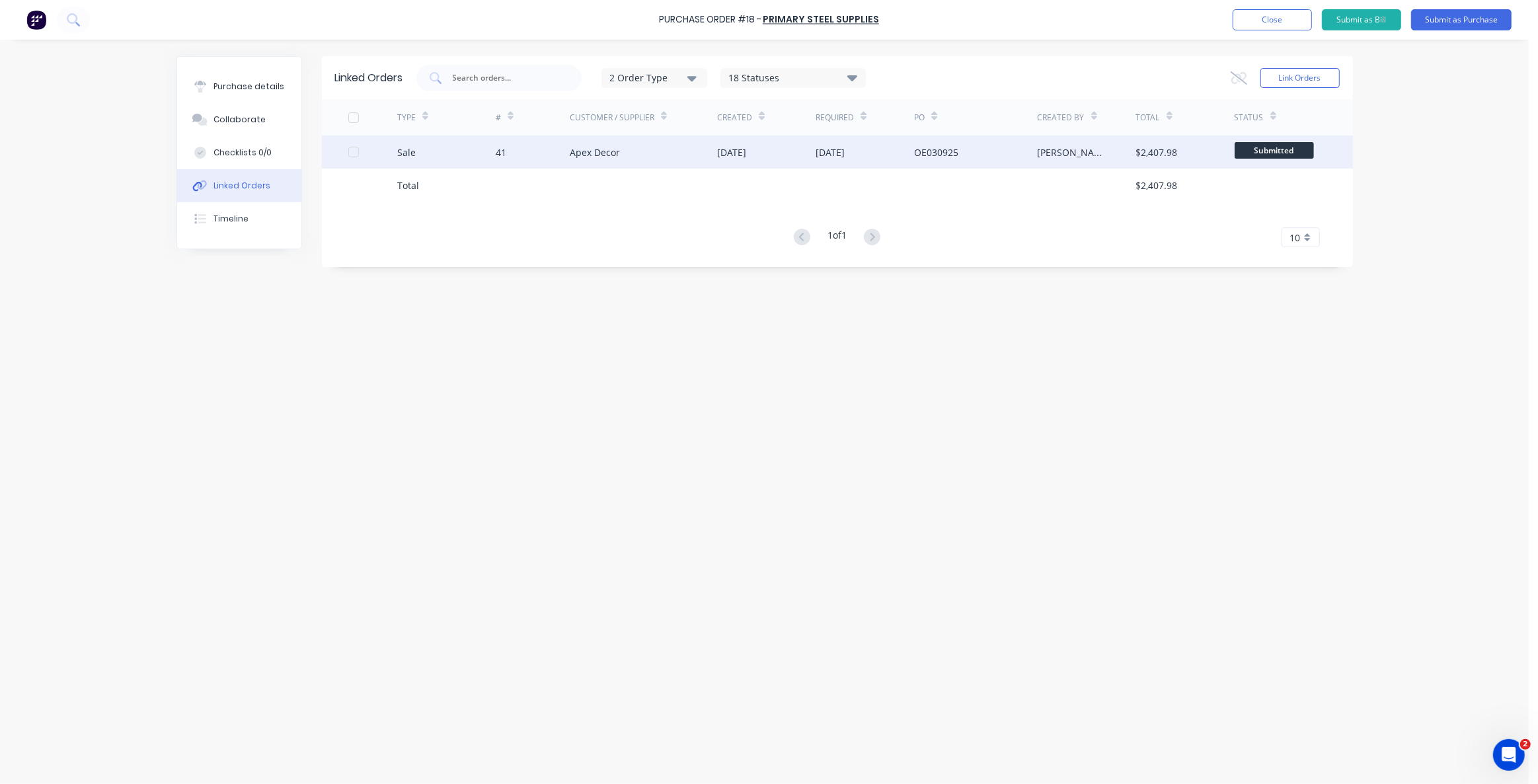
click at [499, 152] on div "41" at bounding box center [500, 152] width 11 height 14
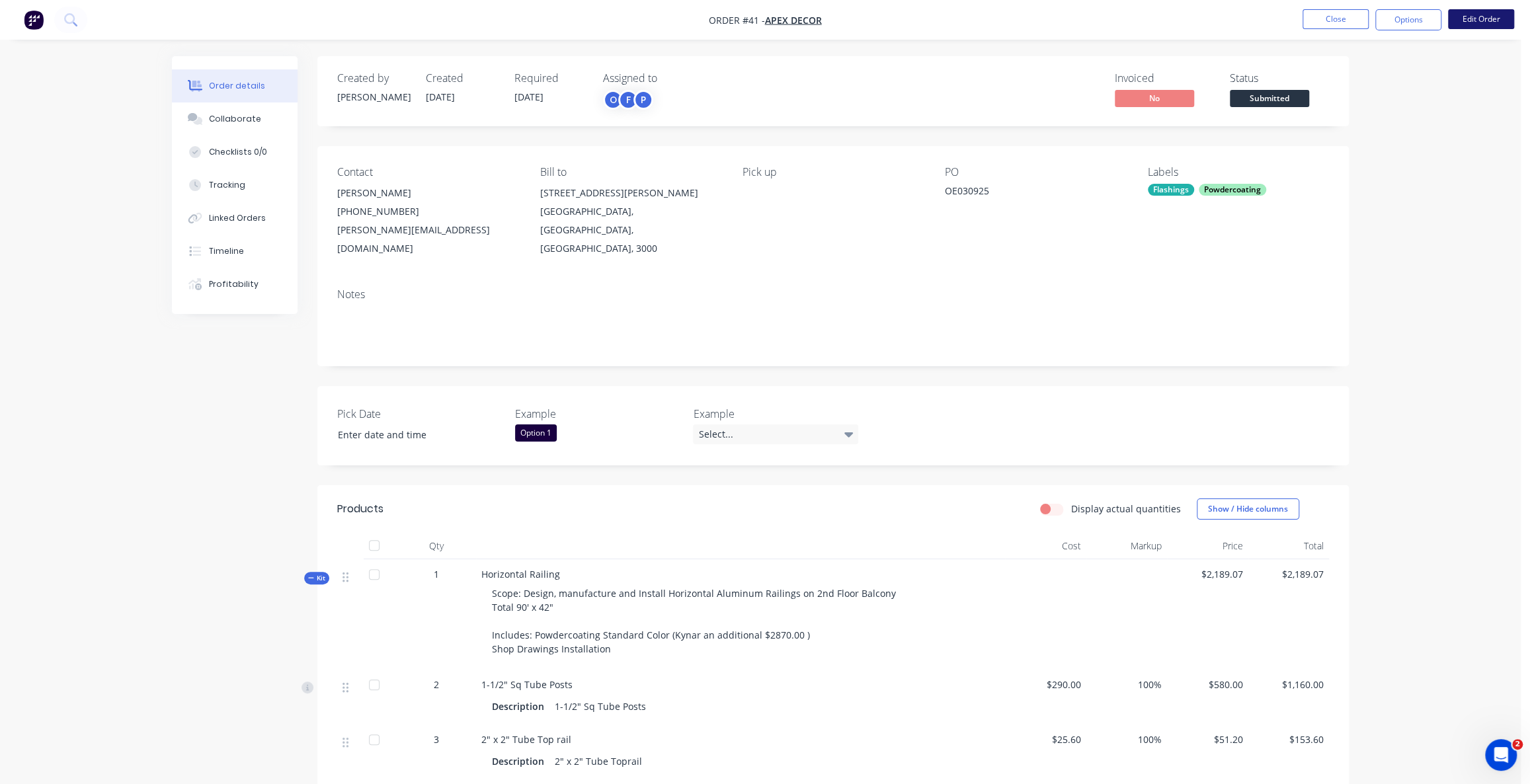
click at [1463, 20] on button "Edit Order" at bounding box center [1480, 19] width 66 height 20
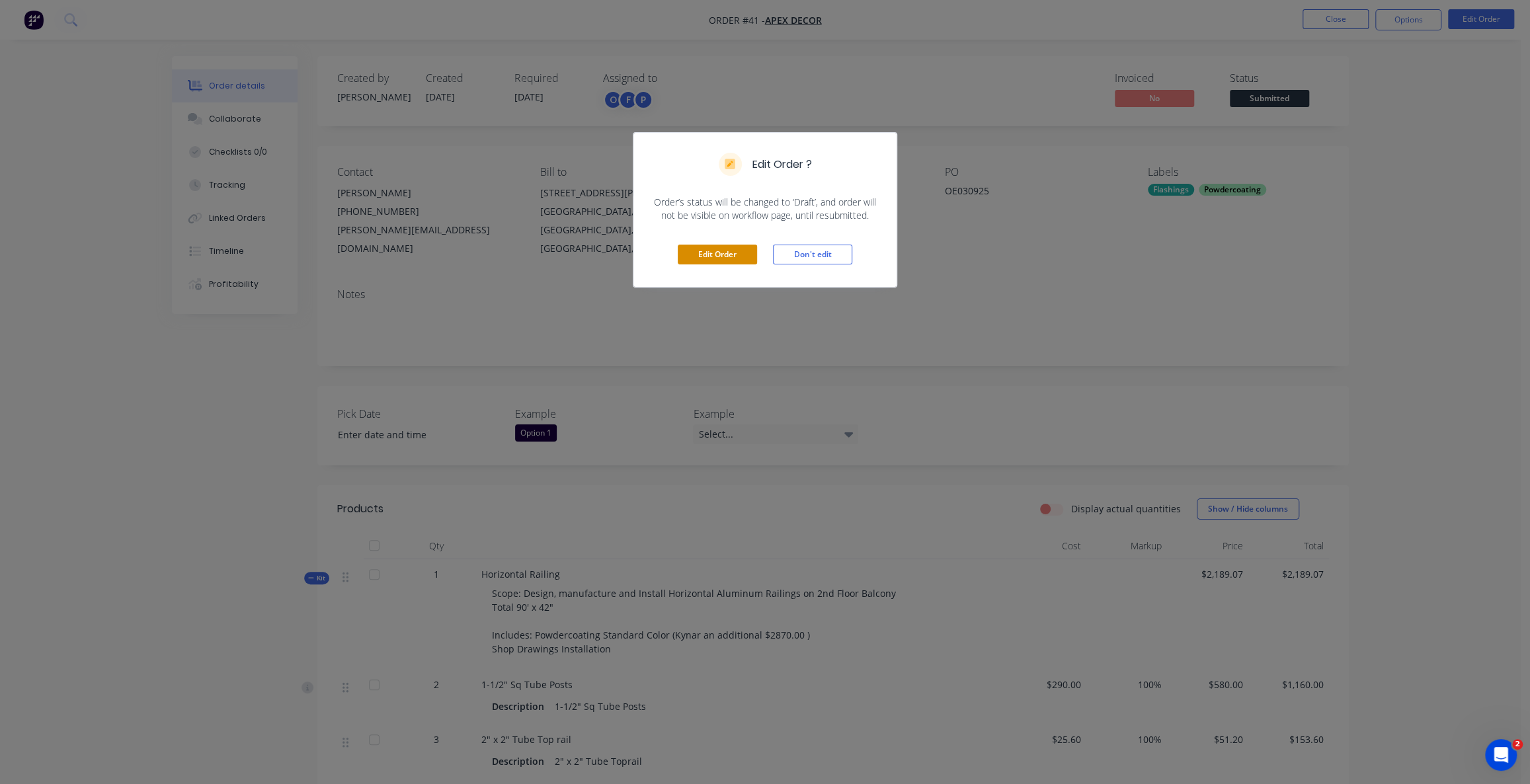
click at [728, 254] on button "Edit Order" at bounding box center [716, 254] width 79 height 20
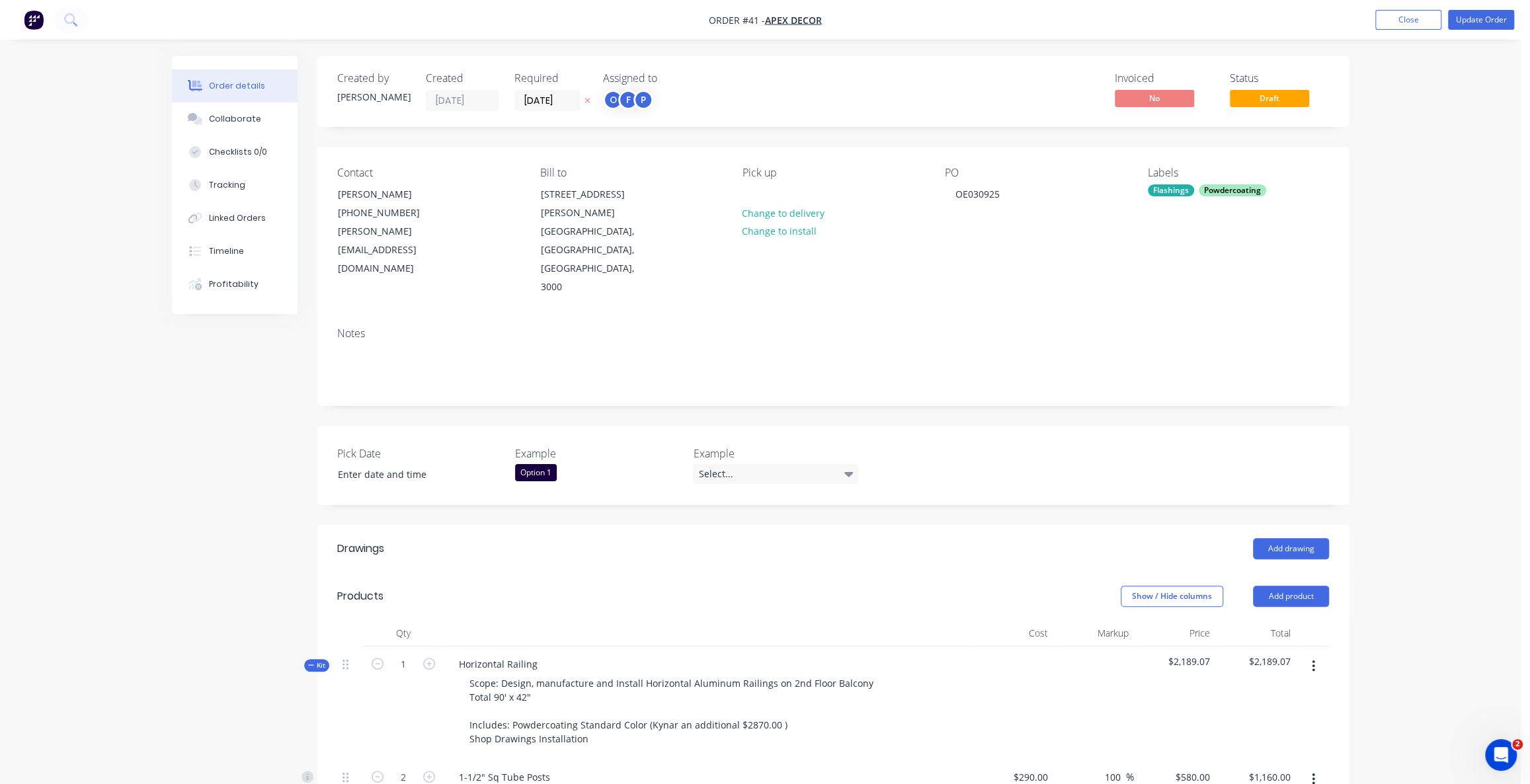
click at [1460, 16] on button "Update Order" at bounding box center [1480, 20] width 66 height 20
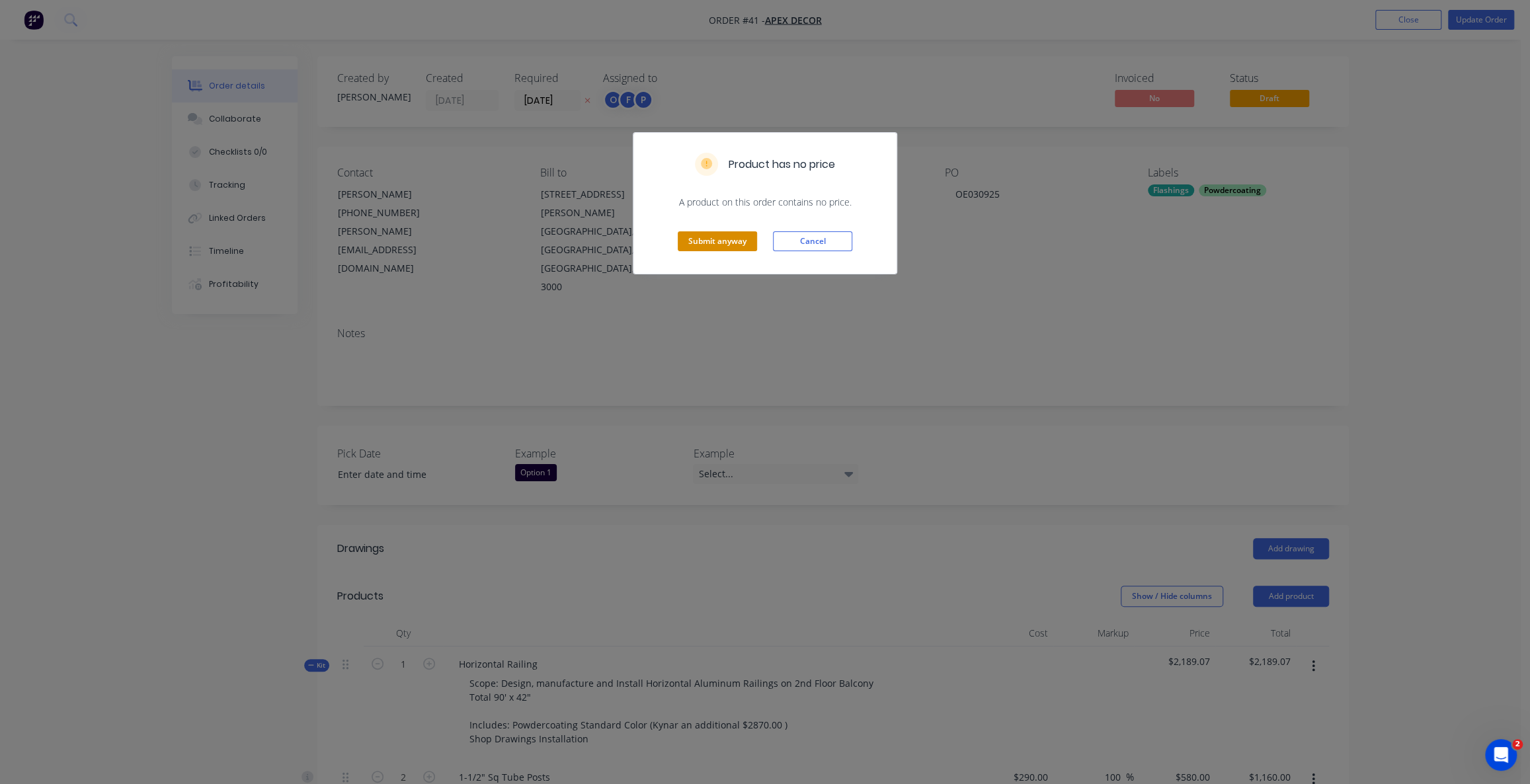
click at [713, 238] on button "Submit anyway" at bounding box center [716, 241] width 79 height 20
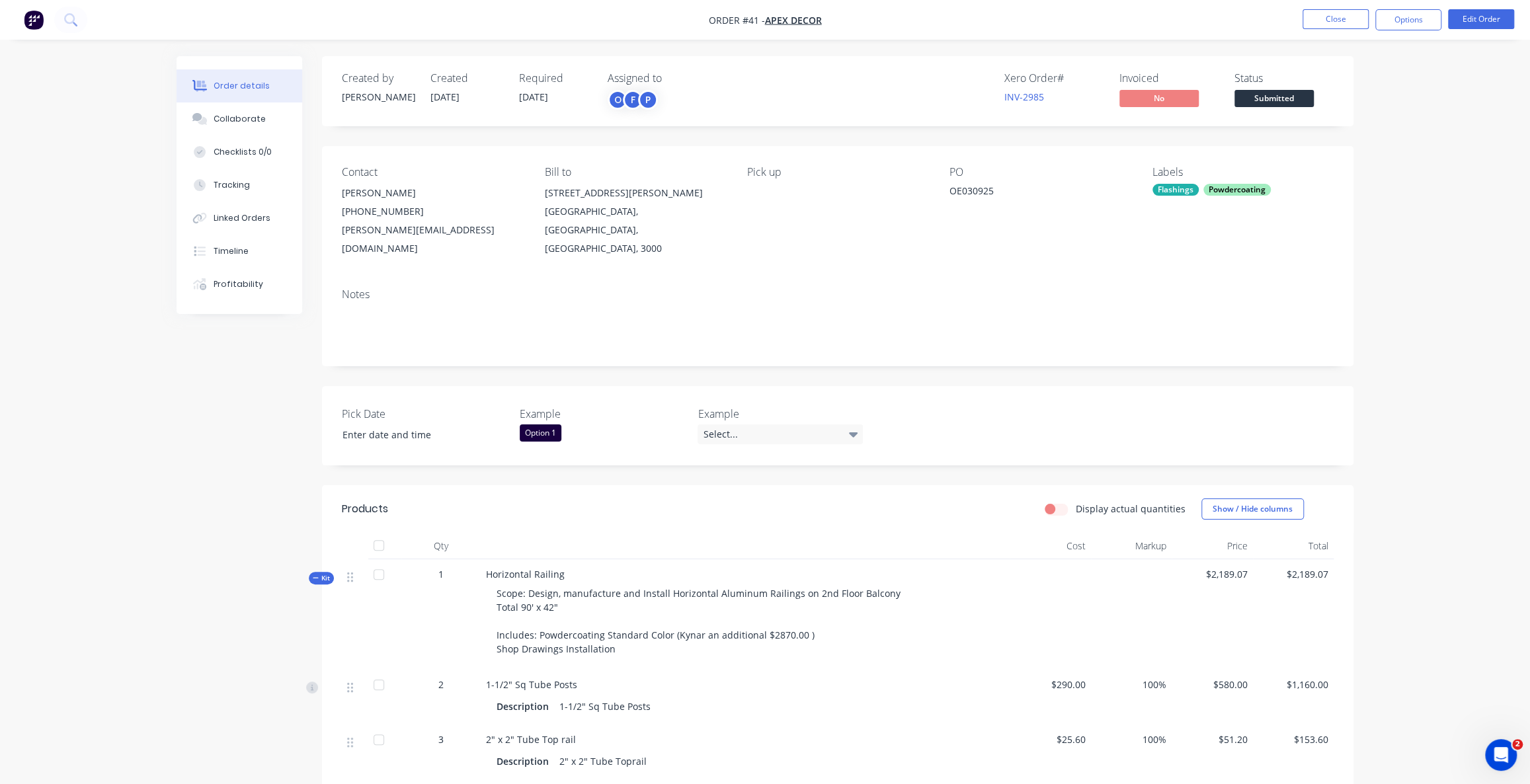
drag, startPoint x: 1009, startPoint y: 77, endPoint x: 1037, endPoint y: 79, distance: 28.1
click at [1031, 78] on div "Xero Order #" at bounding box center [1054, 77] width 99 height 12
click at [1038, 77] on div "Xero Order #" at bounding box center [1054, 77] width 99 height 12
click at [1024, 99] on link "INV-2985" at bounding box center [1024, 96] width 40 height 12
click at [1393, 19] on button "Options" at bounding box center [1408, 20] width 66 height 21
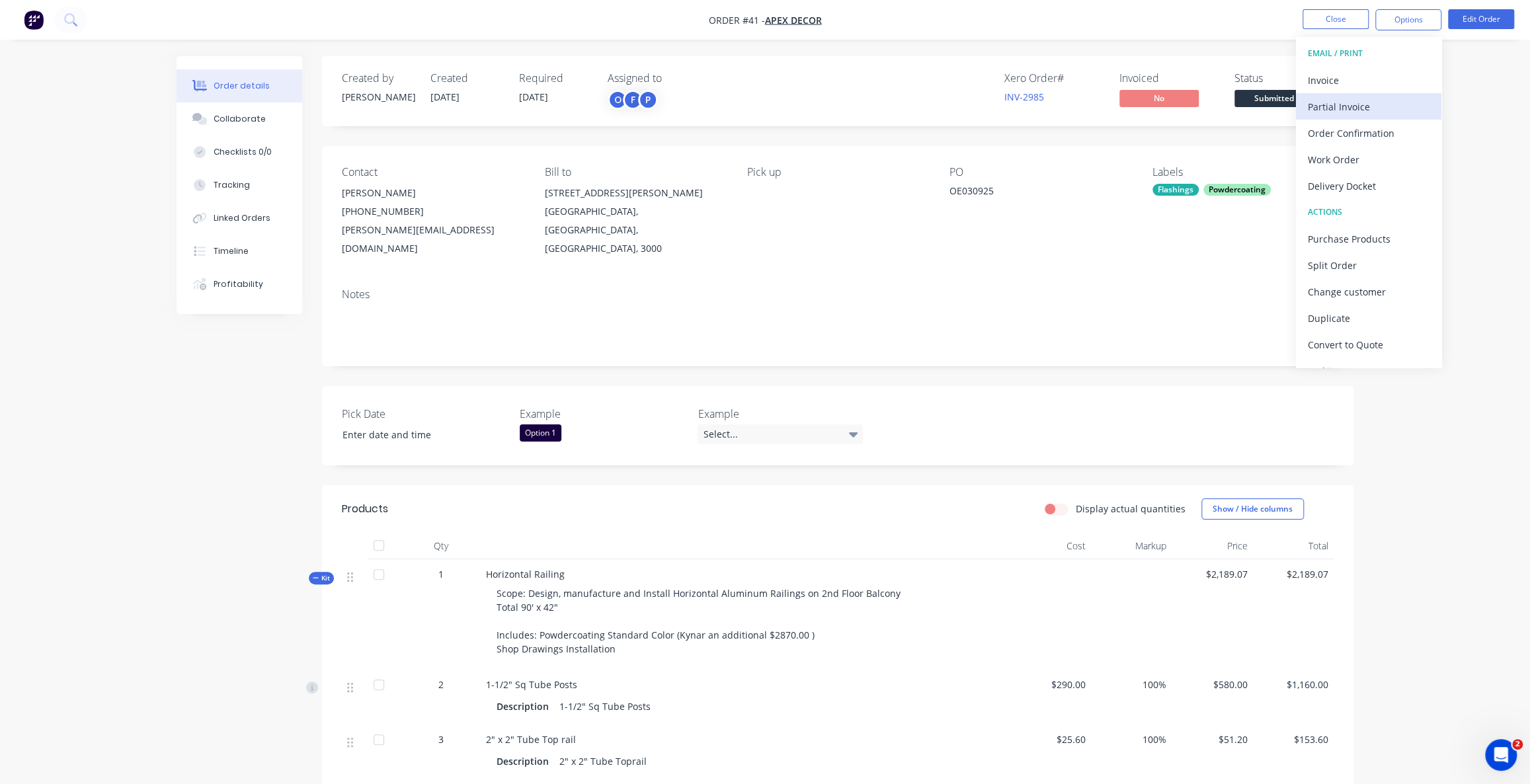
click at [1340, 104] on div "Partial Invoice" at bounding box center [1368, 107] width 121 height 20
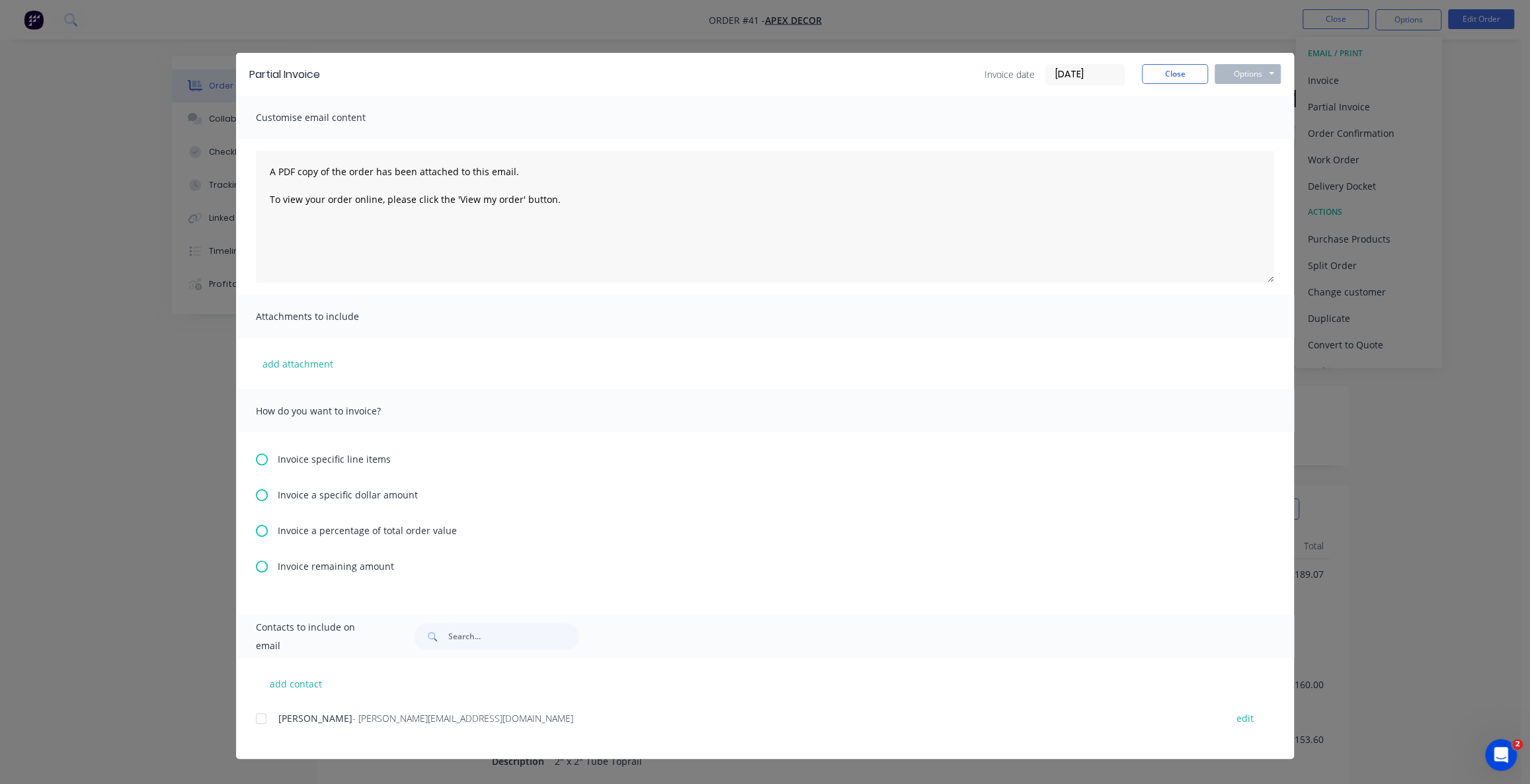
scroll to position [59, 0]
drag, startPoint x: 330, startPoint y: 74, endPoint x: 248, endPoint y: 77, distance: 82.1
click at [248, 77] on div "Partial Invoice Invoice date [DATE] Close Options Preview Print Email" at bounding box center [765, 74] width 1058 height 43
click at [258, 533] on icon at bounding box center [262, 531] width 12 height 12
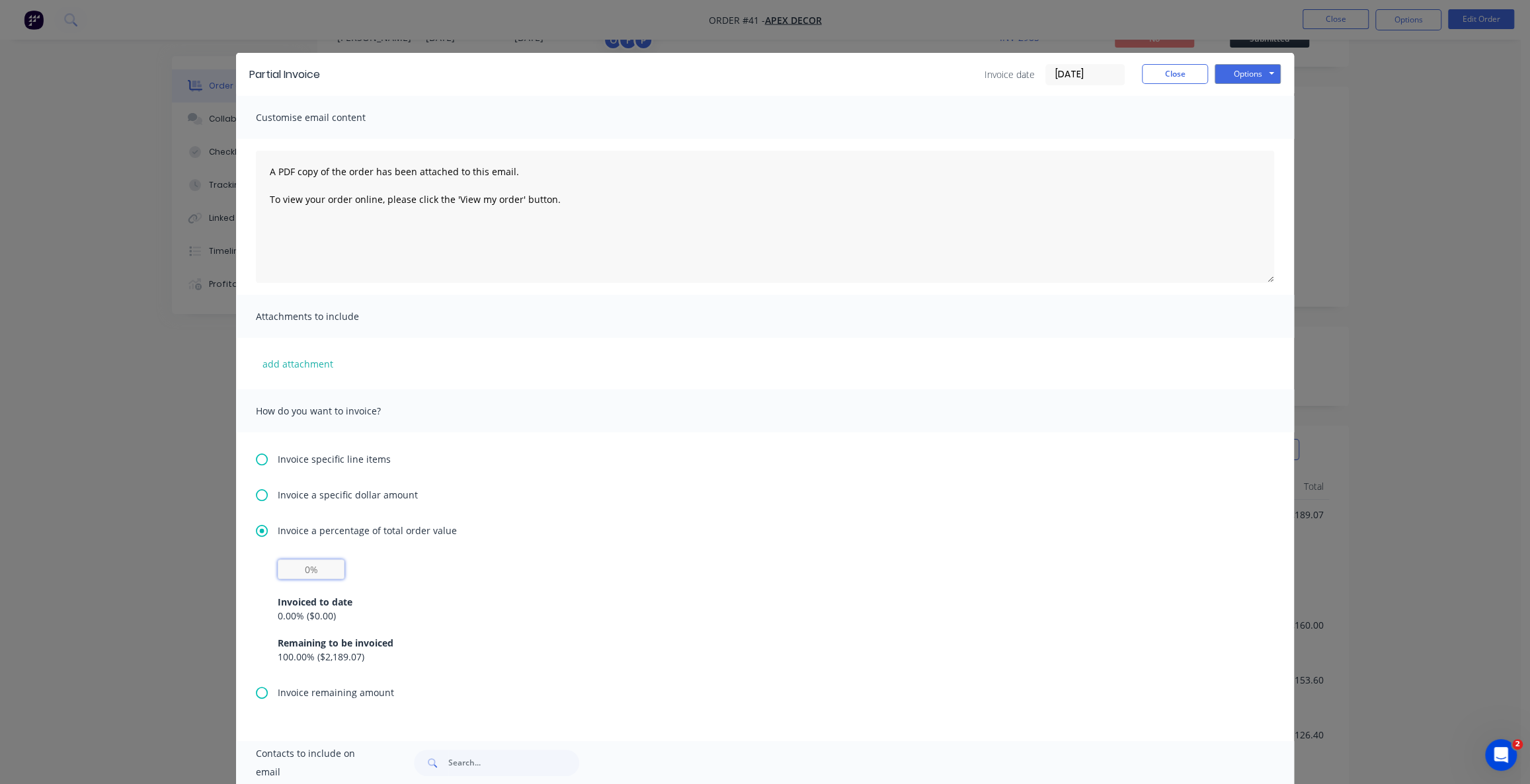
click at [313, 566] on input "text" at bounding box center [311, 569] width 67 height 20
click at [302, 496] on span "Invoice a specific dollar amount" at bounding box center [348, 494] width 140 height 14
click at [293, 460] on span "Invoice specific line items" at bounding box center [334, 459] width 113 height 14
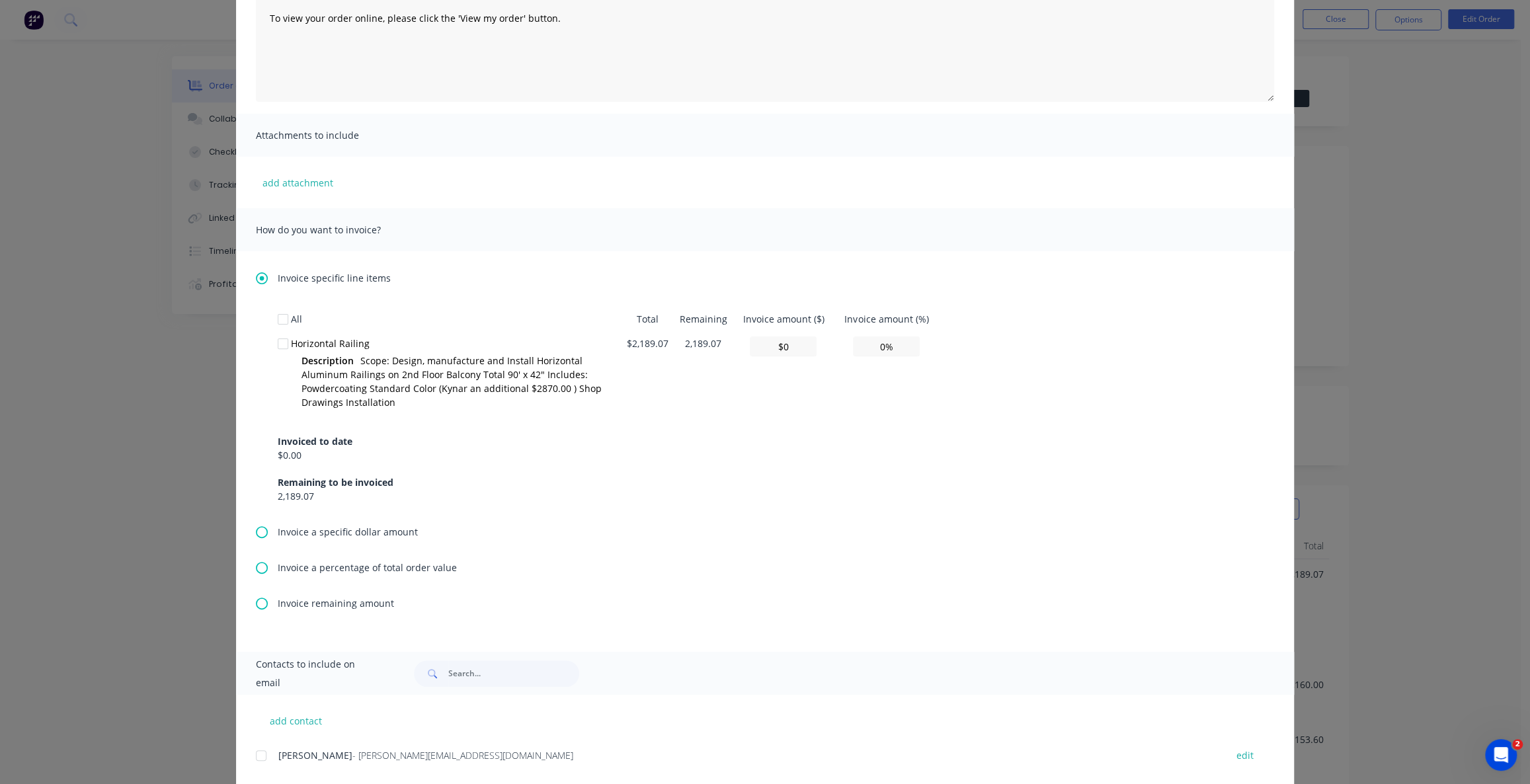
scroll to position [197, 0]
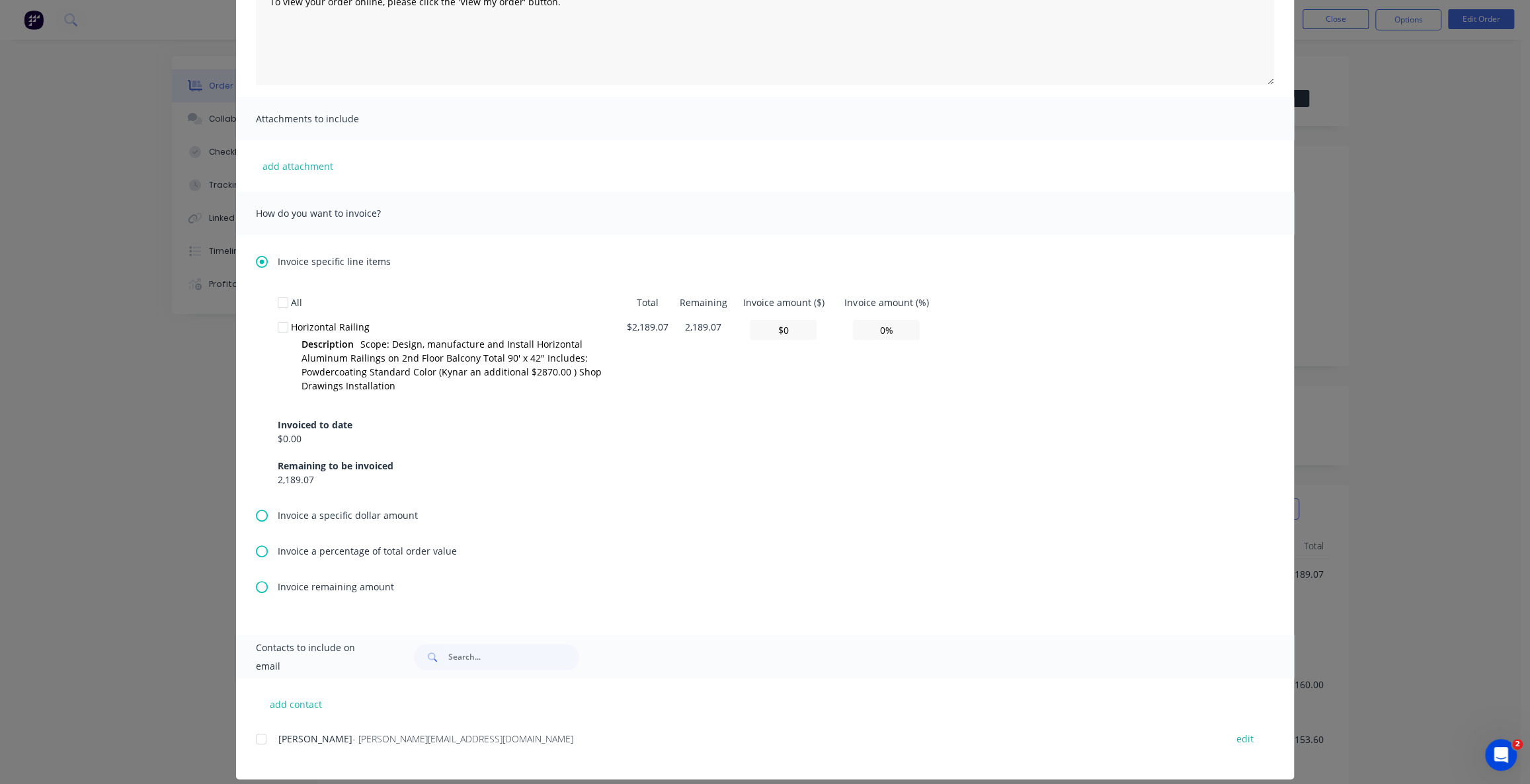
click at [268, 544] on div "Invoice a percentage of total order value" at bounding box center [765, 550] width 1018 height 14
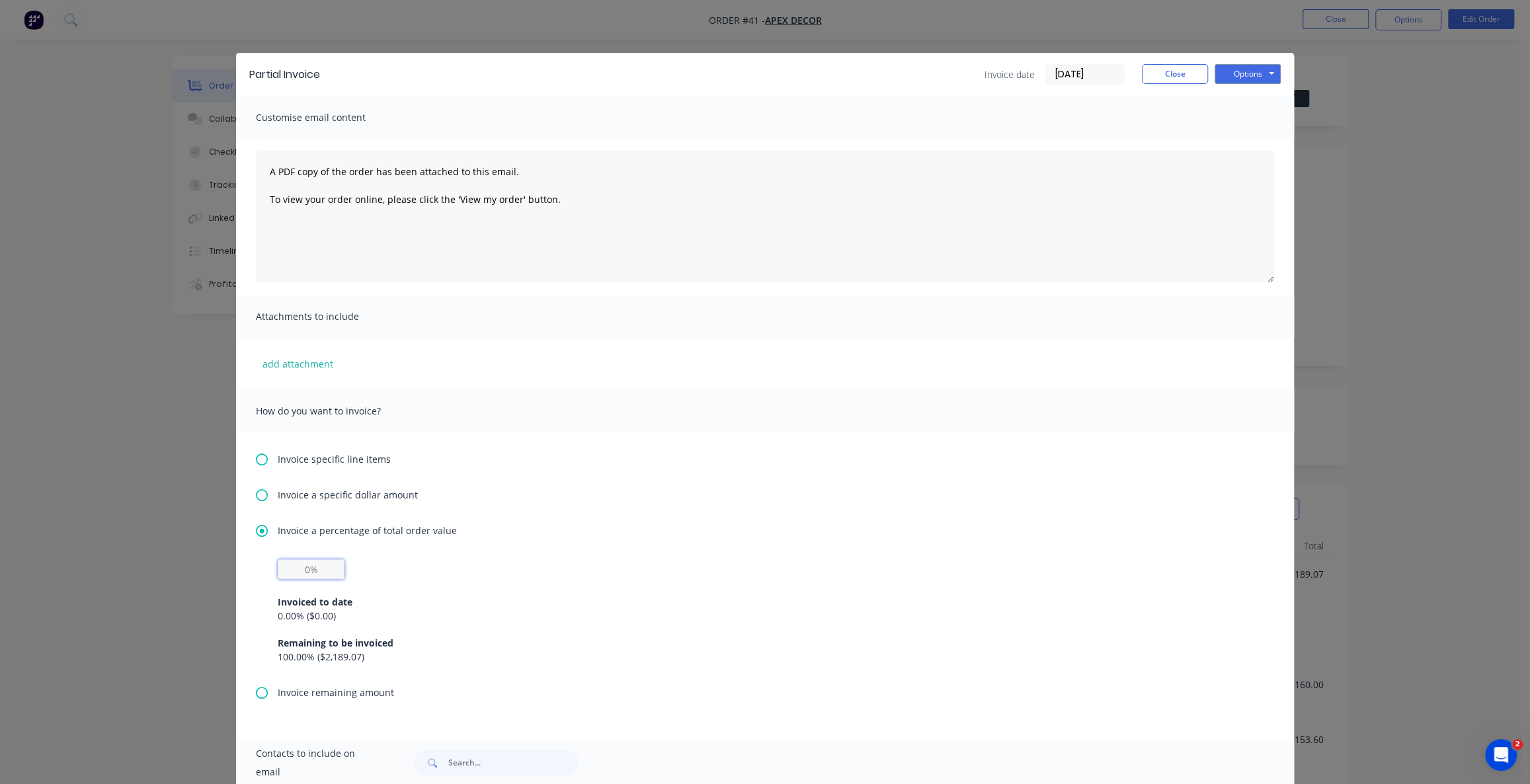
drag, startPoint x: 320, startPoint y: 569, endPoint x: 277, endPoint y: 564, distance: 43.3
click at [281, 565] on input "text" at bounding box center [311, 569] width 67 height 20
type input "20%"
click at [453, 575] on div "20% Invoiced to date 0.00 % ( $0.00 ) Remaining to be invoiced 100.00 % ( $2,18…" at bounding box center [765, 611] width 974 height 104
click at [1250, 72] on button "Options" at bounding box center [1247, 74] width 66 height 20
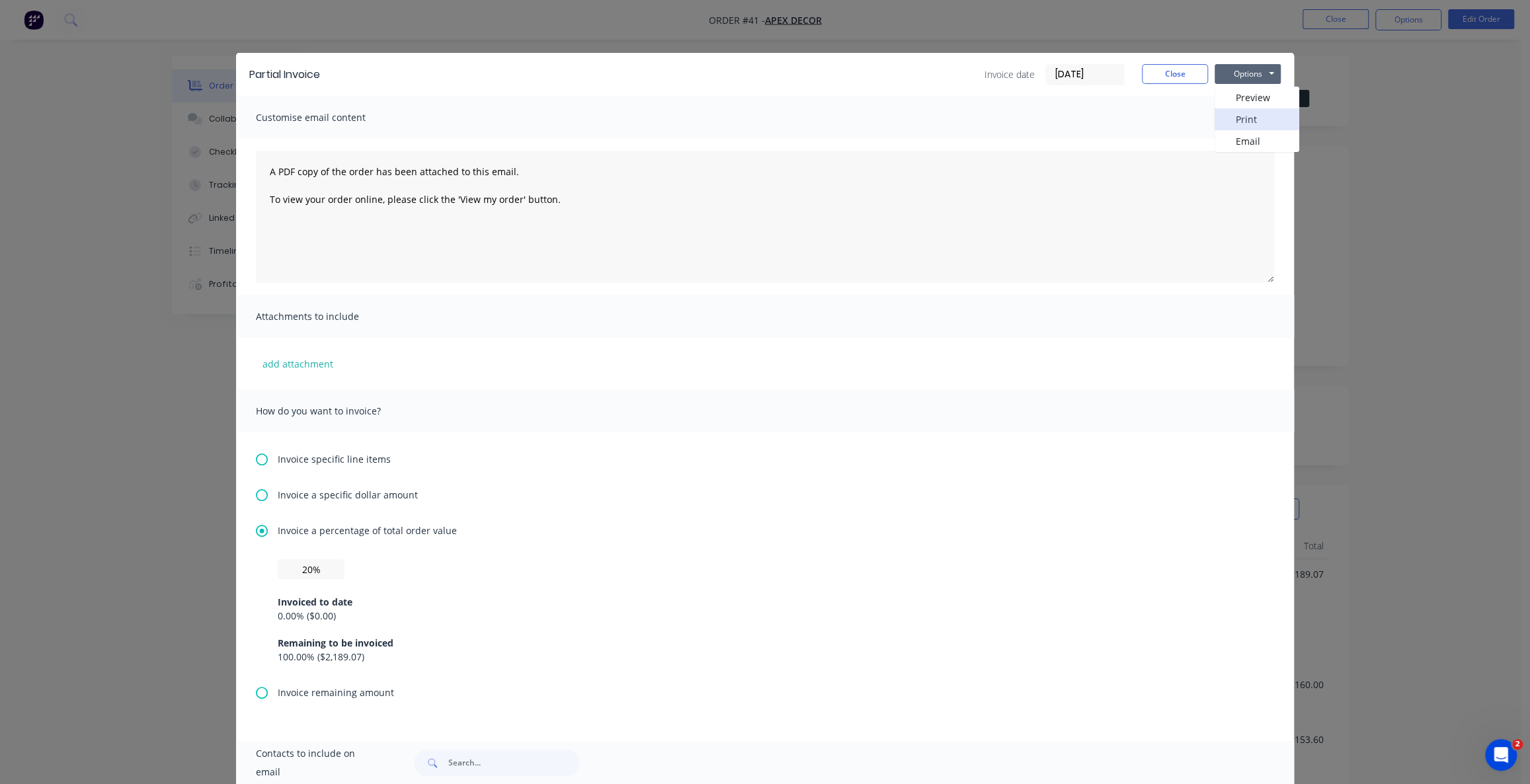
click at [1261, 115] on button "Print" at bounding box center [1257, 119] width 85 height 22
click at [1156, 68] on button "Close" at bounding box center [1175, 74] width 66 height 20
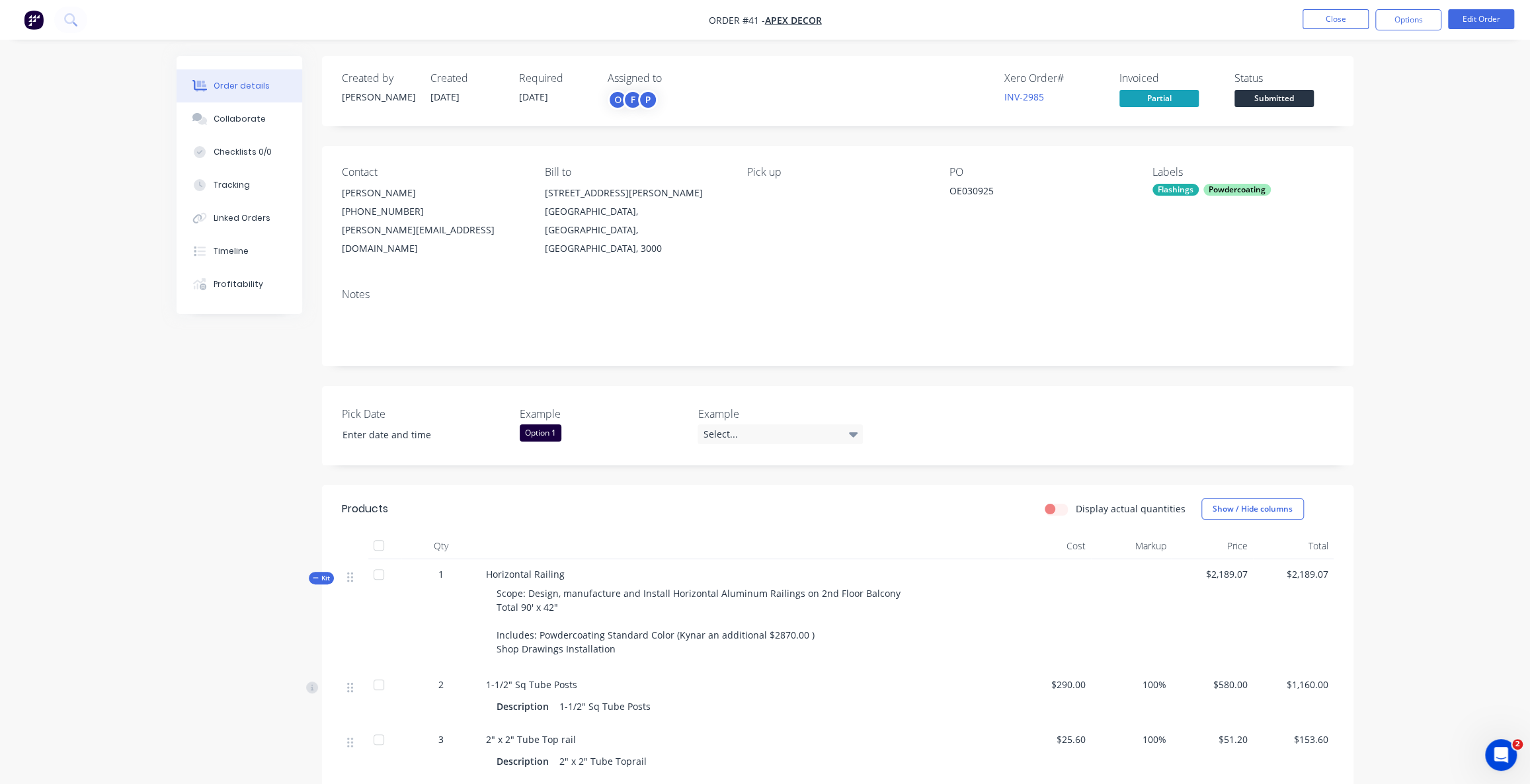
click at [1445, 175] on div "Order details Collaborate Checklists 0/0 Tracking Linked Orders Timeline Profit…" at bounding box center [765, 656] width 1530 height 1313
click at [252, 278] on button "Profitability" at bounding box center [240, 284] width 126 height 33
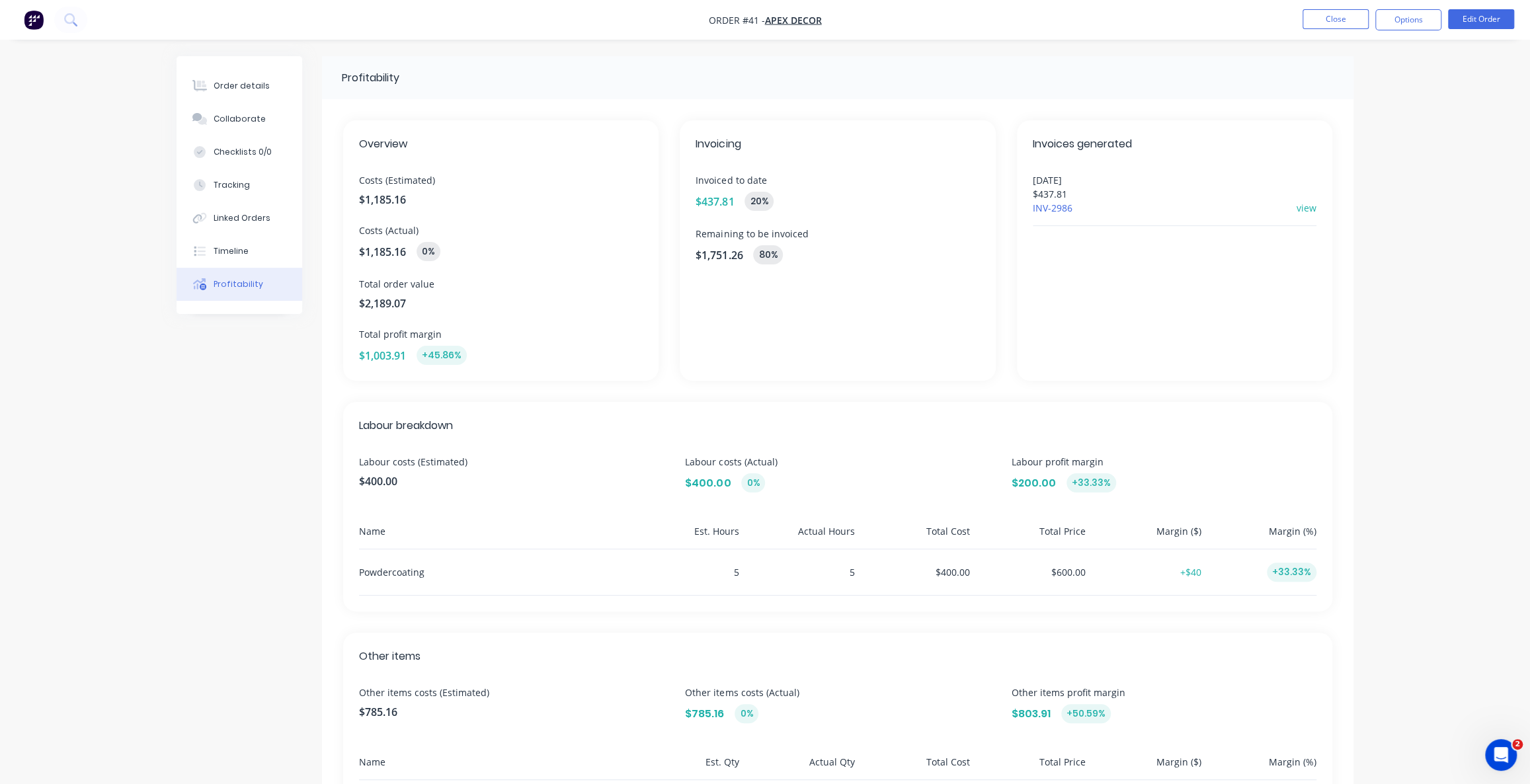
scroll to position [59, 0]
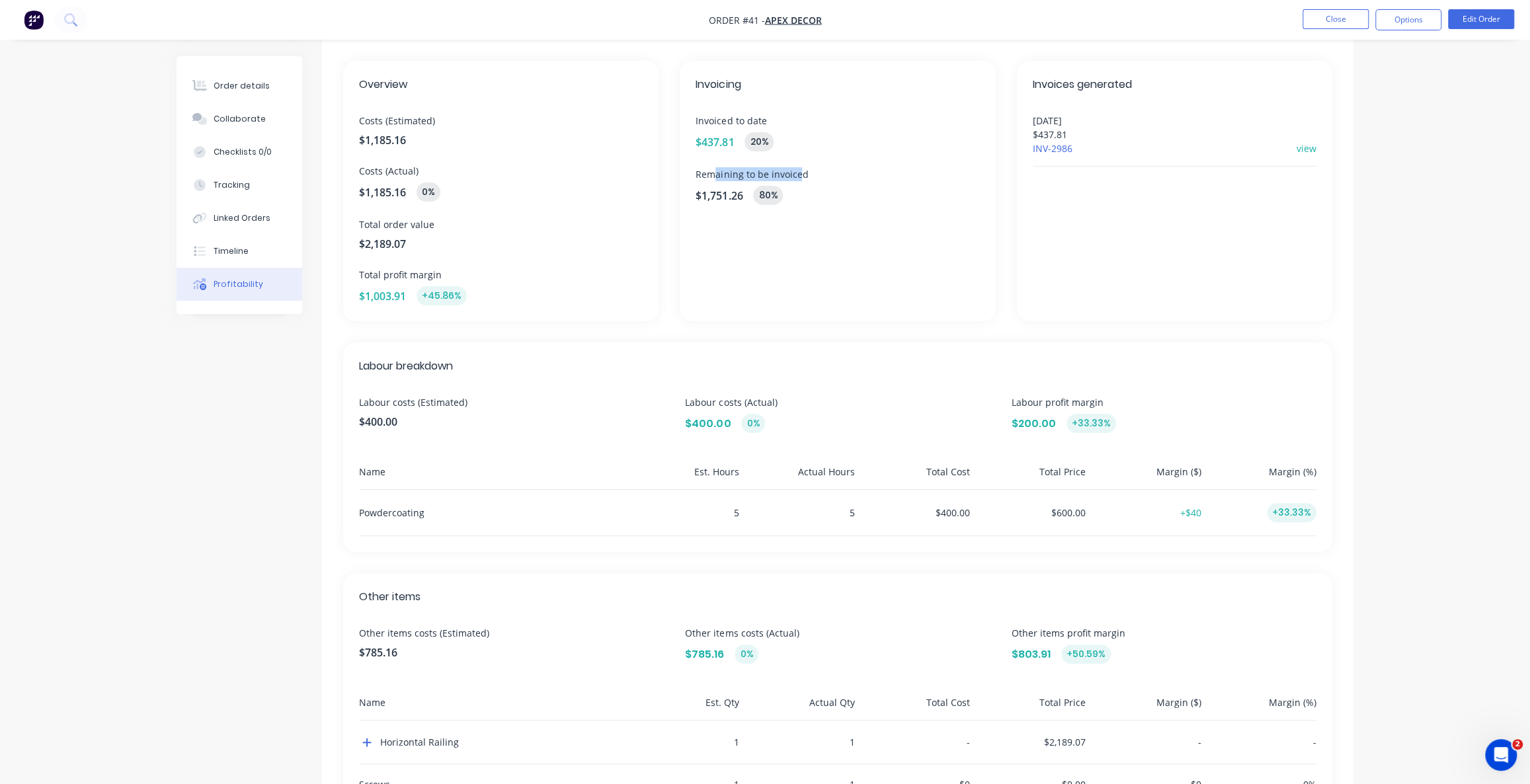
drag, startPoint x: 712, startPoint y: 177, endPoint x: 798, endPoint y: 178, distance: 86.0
click at [798, 178] on span "Remaining to be invoiced" at bounding box center [837, 174] width 284 height 14
click at [817, 208] on div "Invoicing Invoiced to date $437.81 20 % Remaining to be invoiced $1,751.26 80 %" at bounding box center [837, 192] width 315 height 261
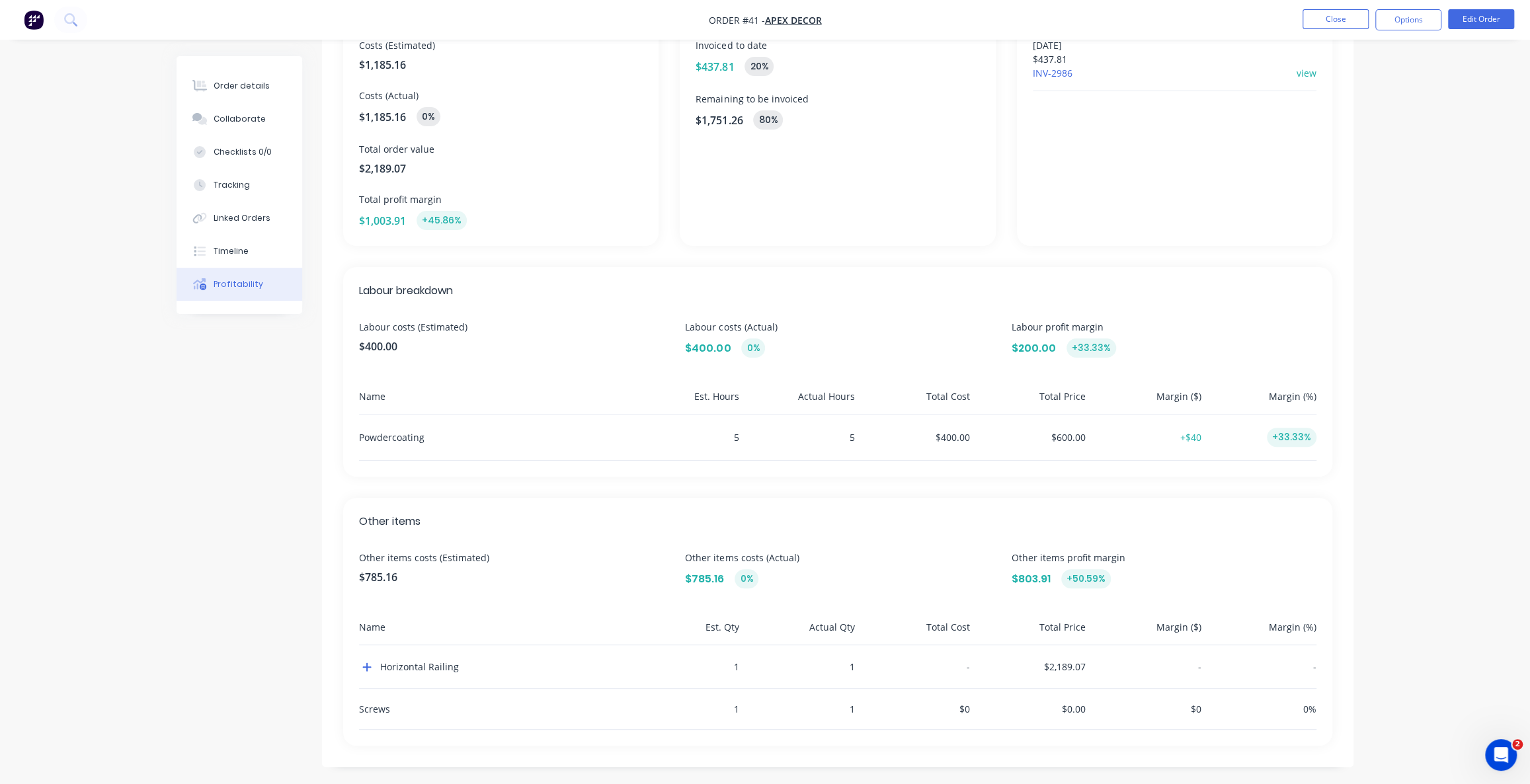
scroll to position [138, 0]
drag, startPoint x: 373, startPoint y: 340, endPoint x: 387, endPoint y: 354, distance: 19.8
click at [376, 341] on span "$400.00" at bounding box center [511, 342] width 305 height 15
drag, startPoint x: 359, startPoint y: 574, endPoint x: 384, endPoint y: 575, distance: 25.0
click at [380, 574] on span "$785.16" at bounding box center [511, 573] width 305 height 15
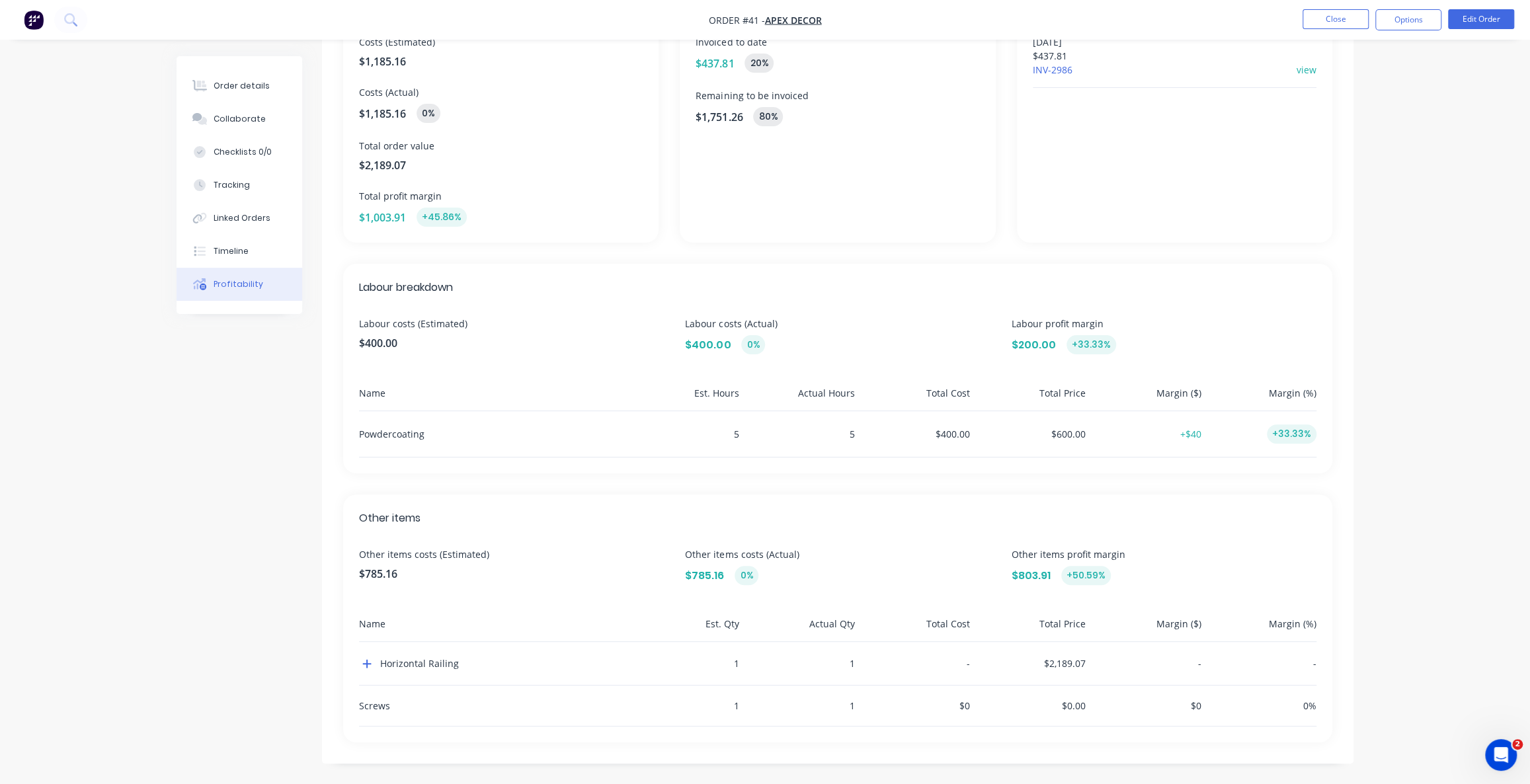
drag, startPoint x: 733, startPoint y: 429, endPoint x: 744, endPoint y: 429, distance: 11.0
click at [738, 429] on div "5" at bounding box center [683, 434] width 110 height 46
click at [214, 416] on div "Profitability Overview Costs (Estimated) $1,185.16 Costs (Actual) $1,185.16 0% …" at bounding box center [765, 350] width 1177 height 866
click at [366, 658] on icon "button" at bounding box center [366, 663] width 9 height 11
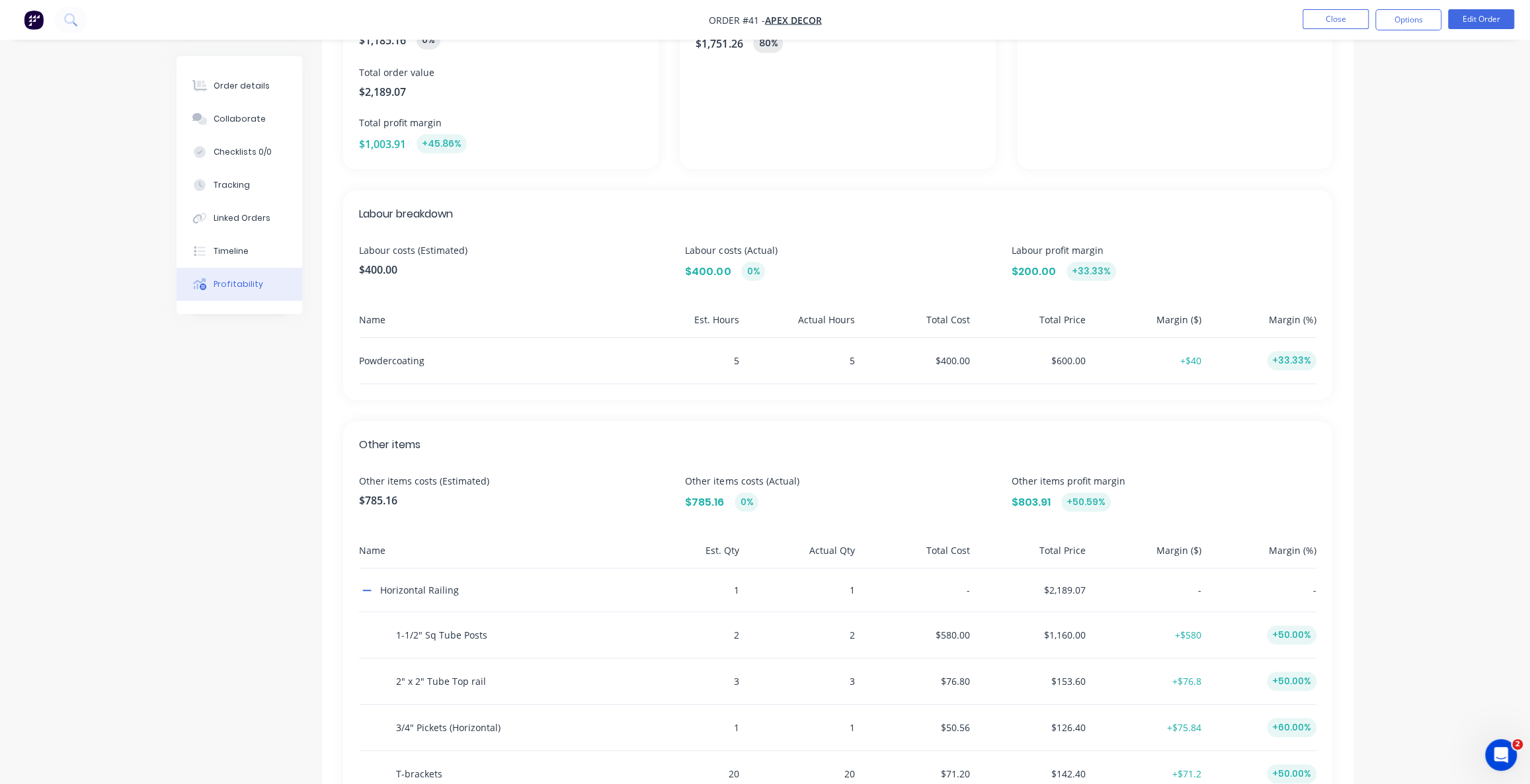
scroll to position [369, 0]
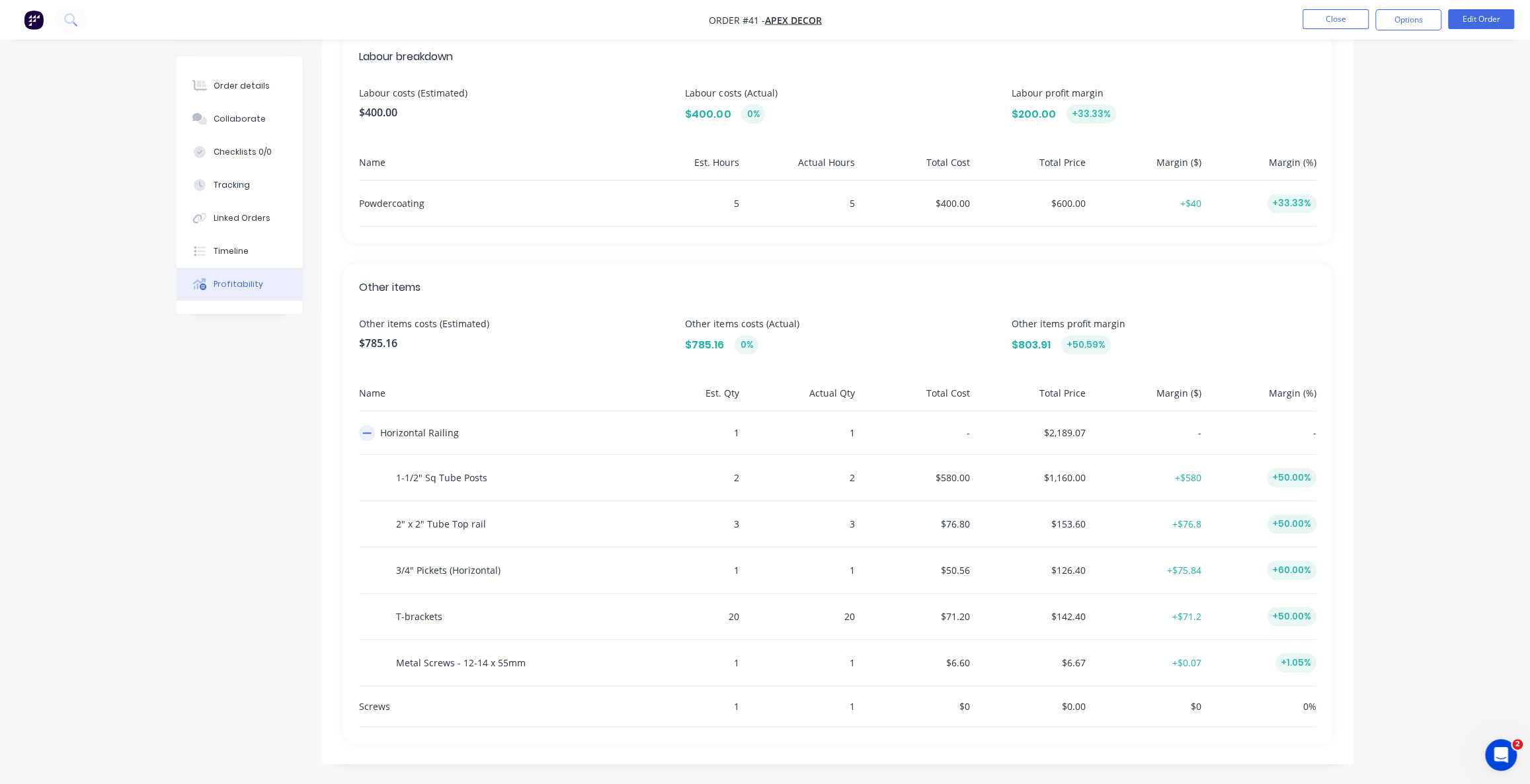
click at [369, 435] on icon "button" at bounding box center [366, 433] width 9 height 11
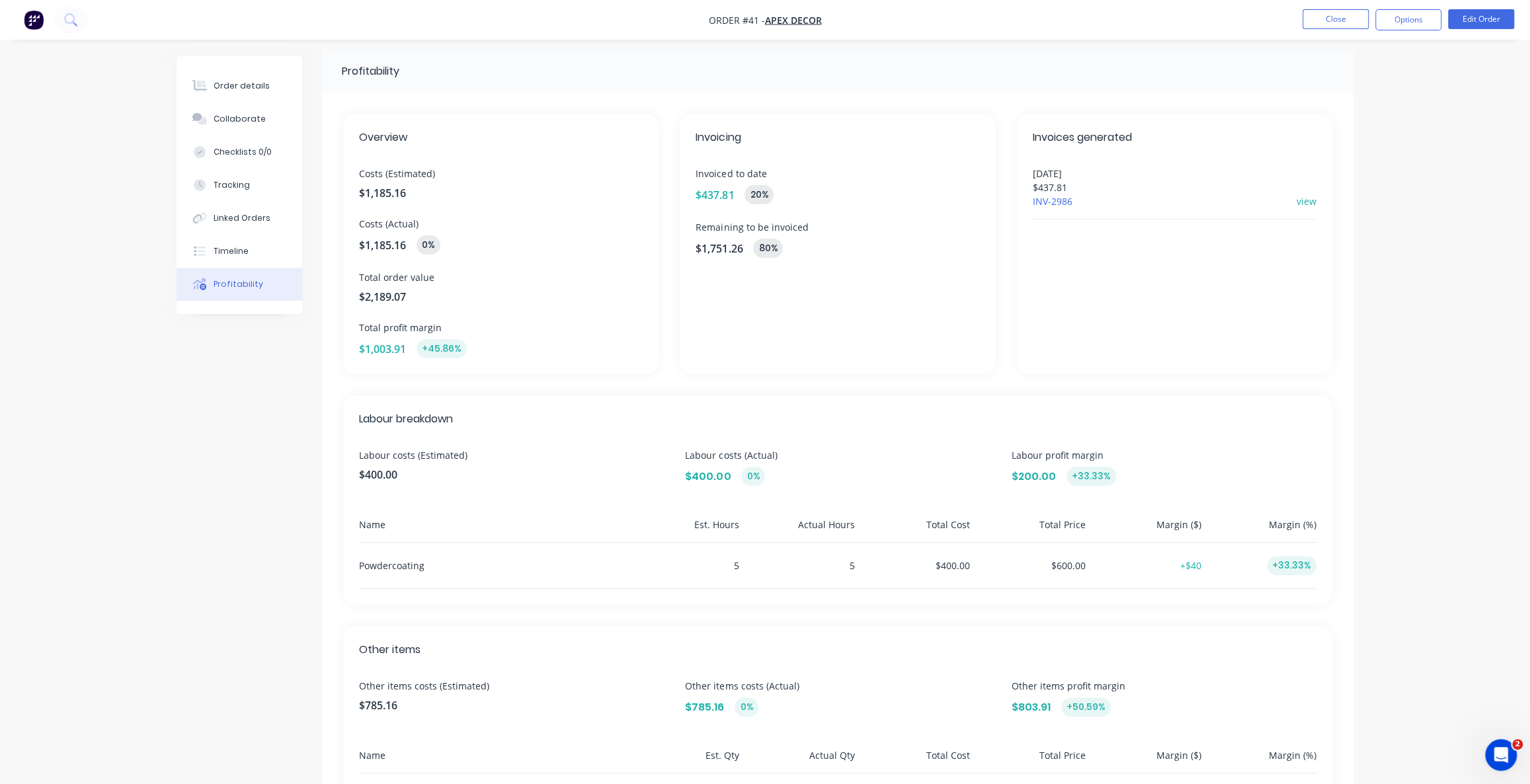
scroll to position [0, 0]
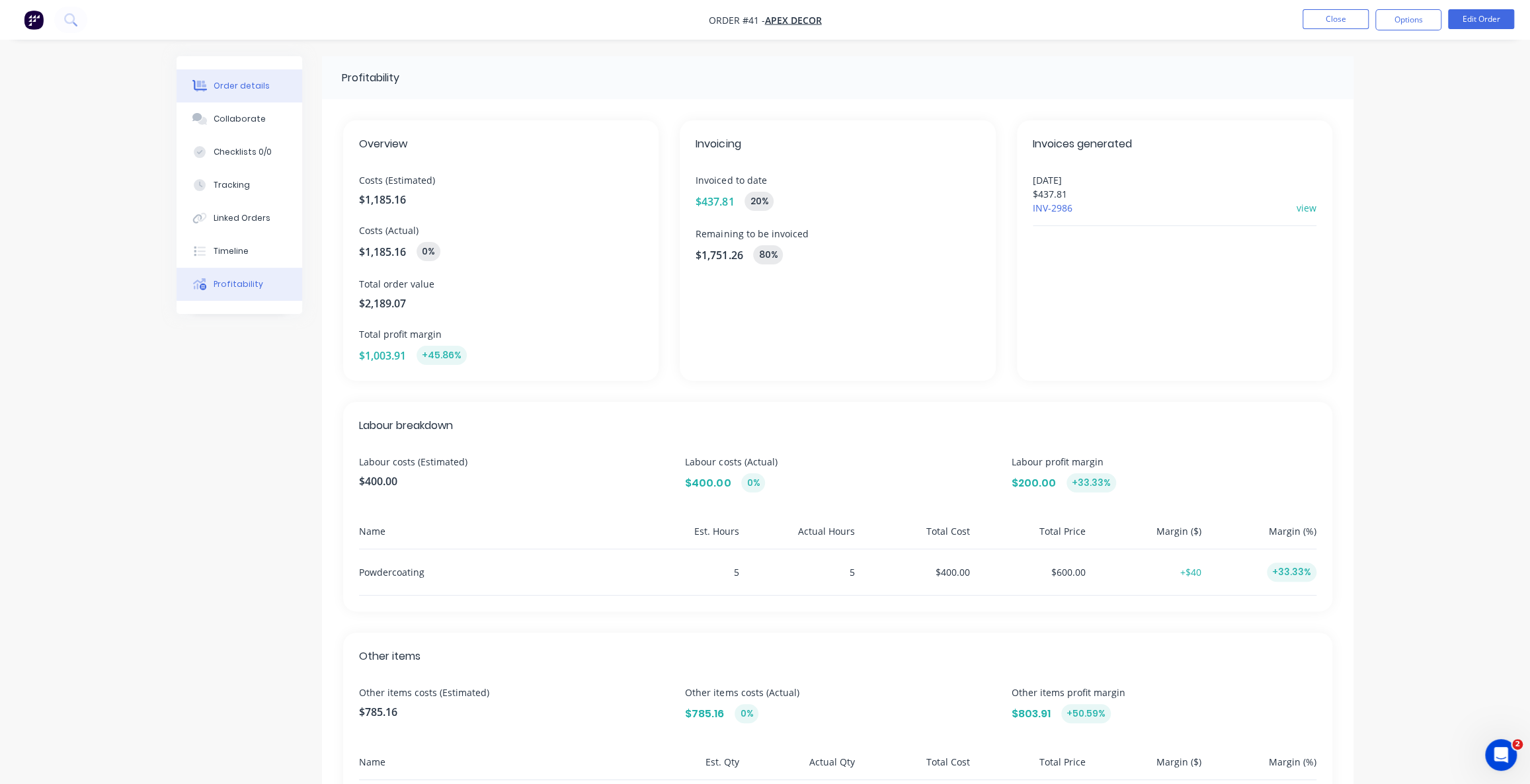
click at [218, 93] on button "Order details" at bounding box center [240, 86] width 126 height 33
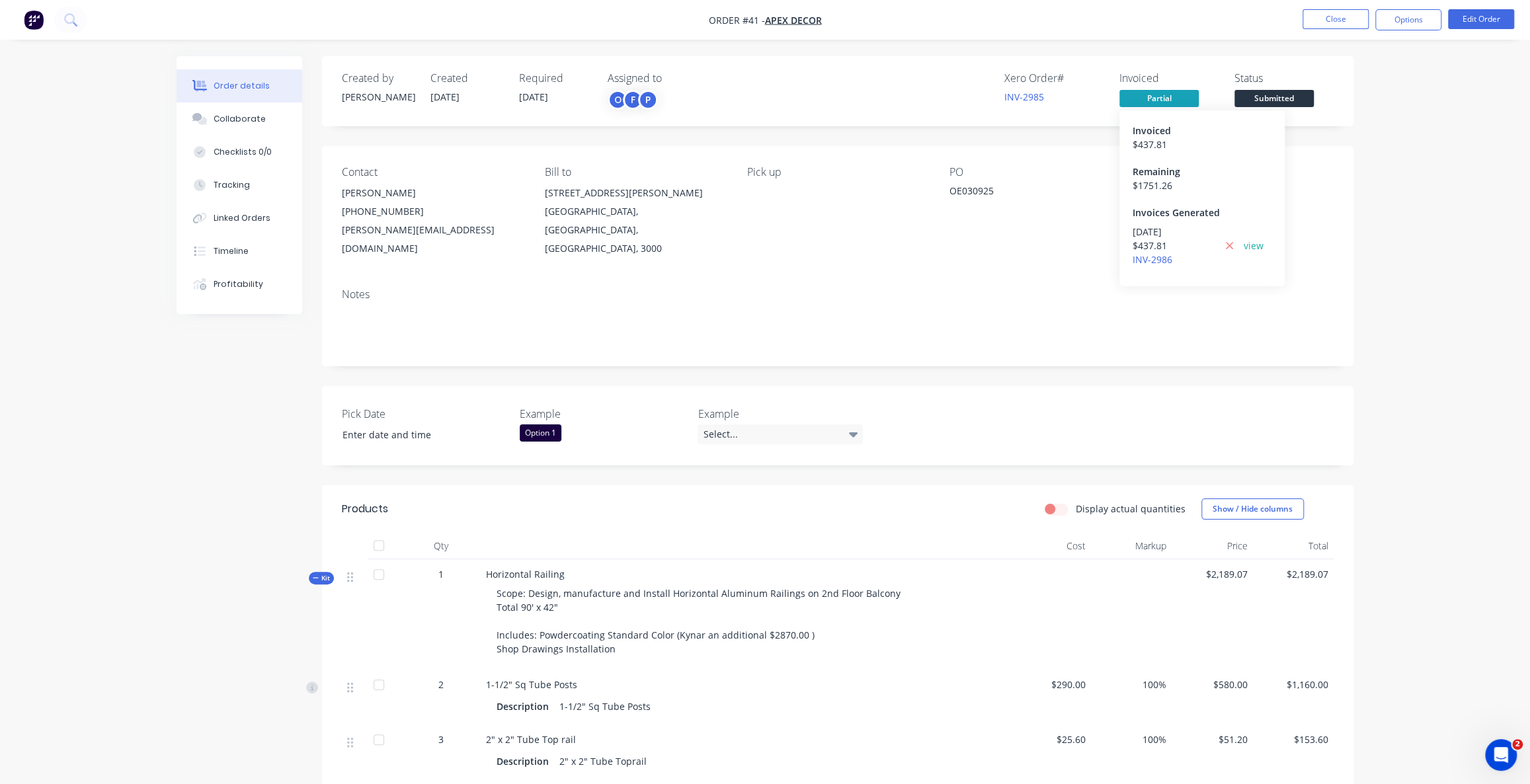
click at [1137, 99] on span "Partial" at bounding box center [1158, 98] width 79 height 16
click at [1144, 95] on span "Partial" at bounding box center [1158, 98] width 79 height 16
click at [240, 117] on div "Collaborate" at bounding box center [240, 119] width 52 height 12
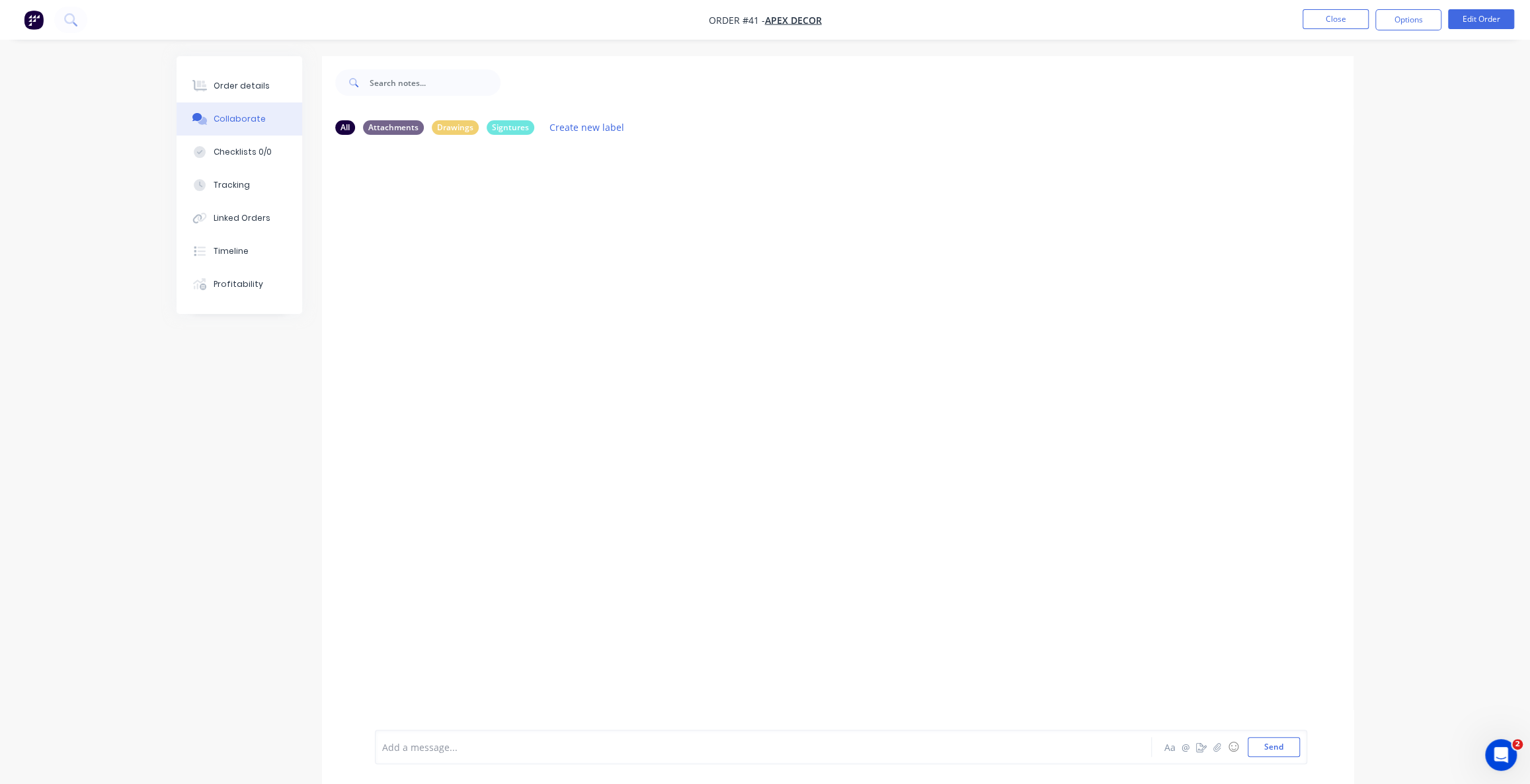
click at [470, 754] on div "Add a message..." at bounding box center [726, 747] width 688 height 20
click at [1217, 753] on button "button" at bounding box center [1216, 747] width 15 height 15
click at [491, 721] on div at bounding box center [841, 703] width 918 height 68
click at [474, 730] on div at bounding box center [841, 703] width 918 height 68
click at [455, 742] on div at bounding box center [726, 747] width 687 height 14
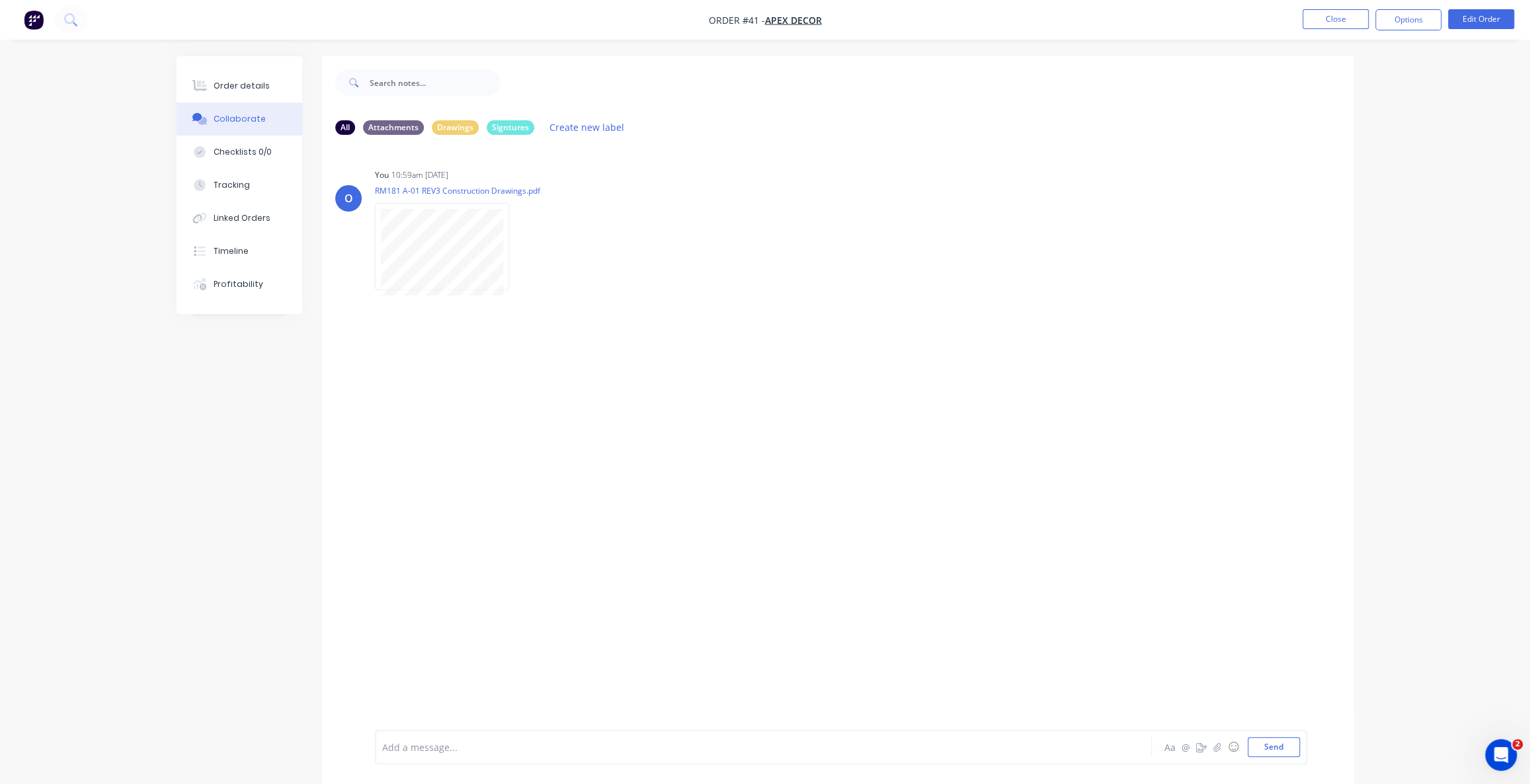
click at [892, 288] on div "O You 10:59am [DATE] RM181 A-01 REV3 Construction Drawings.pdf Labels Download …" at bounding box center [837, 437] width 1031 height 584
click at [476, 433] on div "O You 10:59am [DATE] RM181 A-01 REV3 Construction Drawings.pdf Labels Download …" at bounding box center [837, 437] width 1031 height 584
click at [1215, 754] on button "button" at bounding box center [1216, 747] width 15 height 15
click at [460, 719] on div at bounding box center [841, 703] width 918 height 68
click at [435, 742] on div at bounding box center [726, 747] width 687 height 14
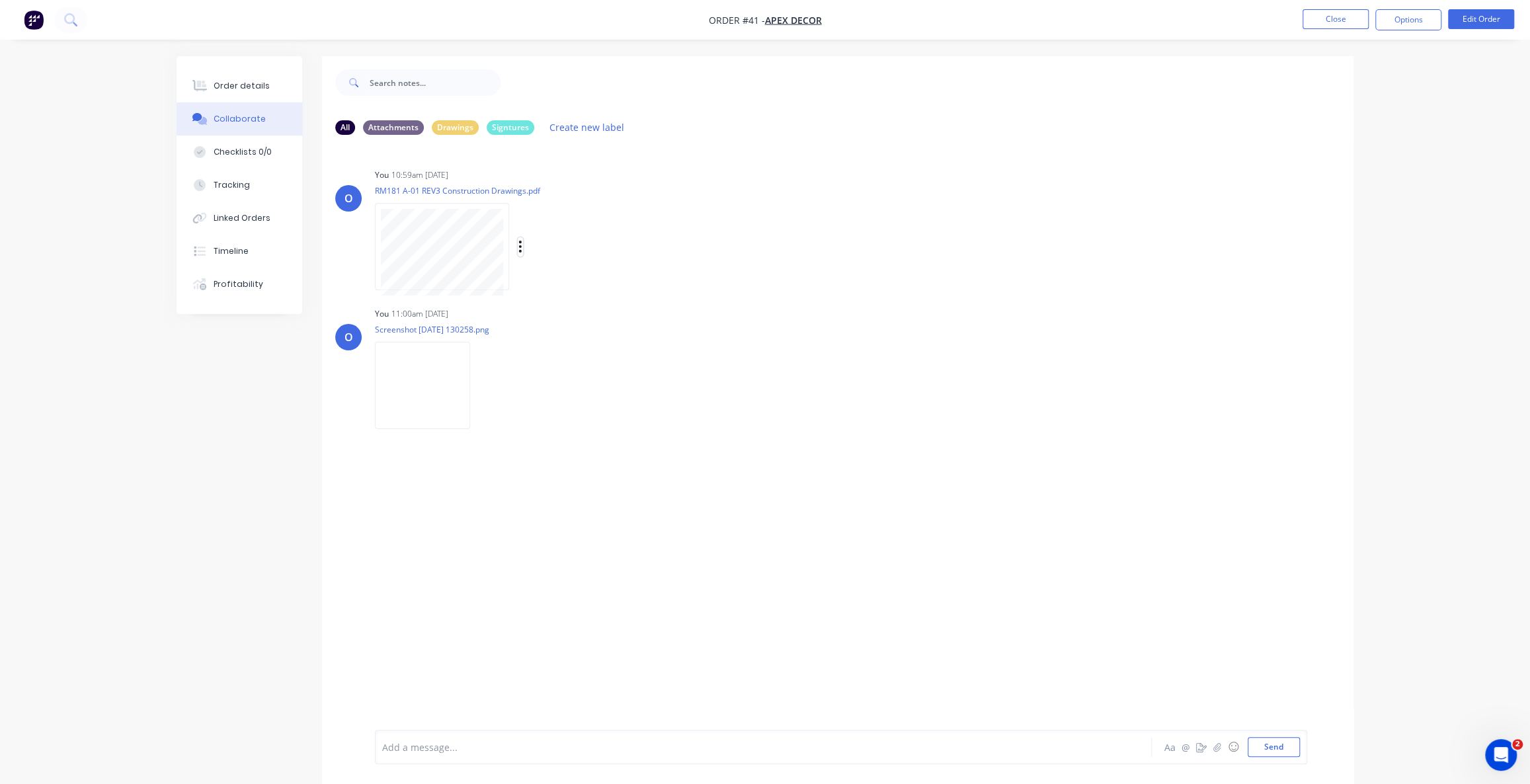
click at [519, 247] on icon "button" at bounding box center [520, 246] width 2 height 12
click at [559, 254] on button "Labels" at bounding box center [607, 252] width 148 height 29
click at [584, 351] on div at bounding box center [582, 353] width 26 height 26
click at [470, 469] on div "O You 10:59am [DATE] RM181 A-01 REV3 Construction Drawings.pdf Labels Download …" at bounding box center [837, 437] width 1031 height 584
click at [345, 126] on div "All" at bounding box center [345, 127] width 20 height 15
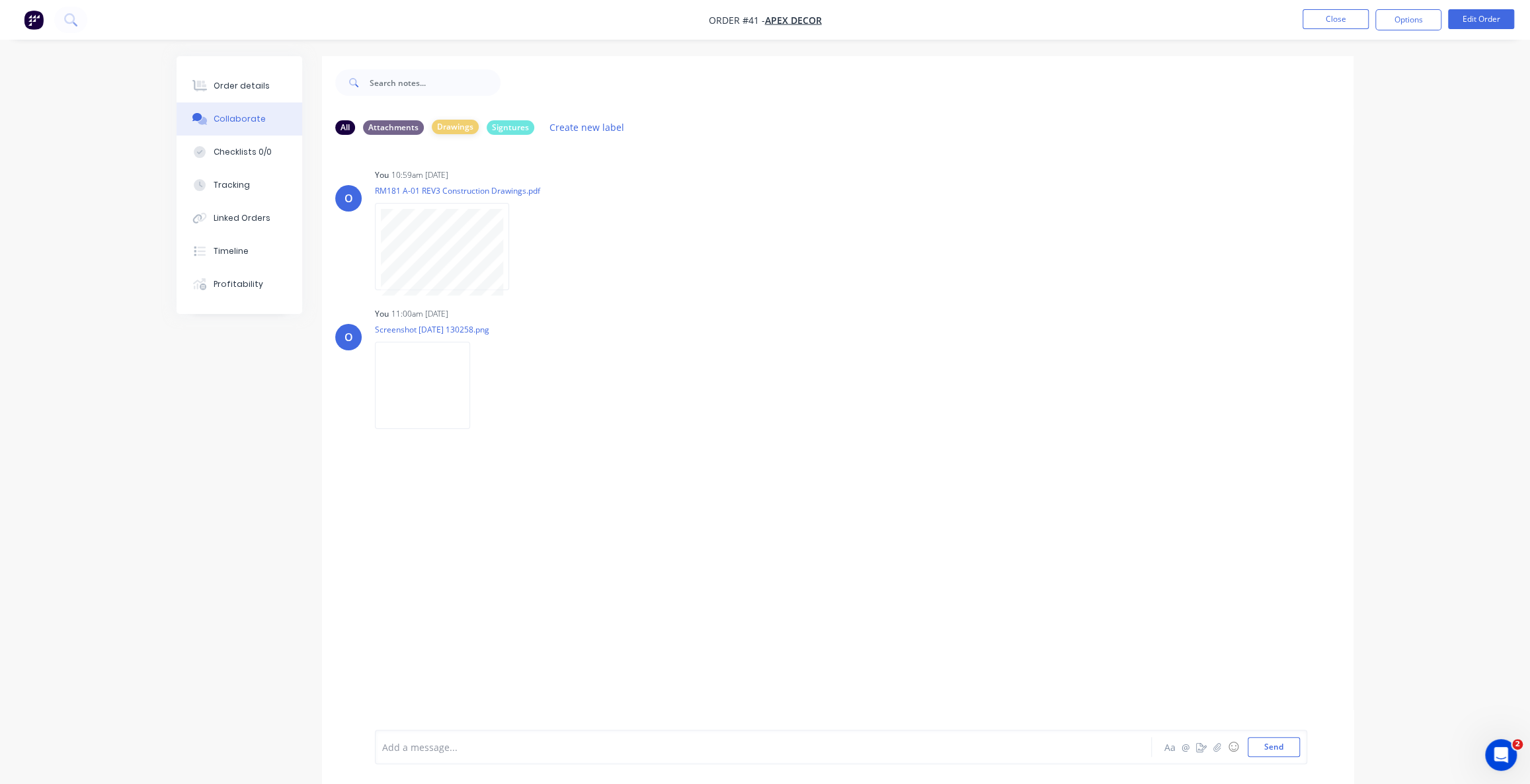
click at [452, 128] on div "Drawings" at bounding box center [456, 127] width 47 height 15
click at [518, 423] on div "O You 10:59am [DATE] RM181 A-01 REV3 Construction Drawings.pdf Labels Download …" at bounding box center [837, 437] width 1031 height 584
click at [514, 423] on div "O You 10:59am [DATE] RM181 A-01 REV3 Construction Drawings.pdf Labels Download …" at bounding box center [837, 437] width 1031 height 584
click at [495, 124] on div "Signtures" at bounding box center [510, 127] width 47 height 15
click at [499, 403] on div "O You 10:59am [DATE] RM181 A-01 REV3 Construction Drawings.pdf Labels Download …" at bounding box center [837, 437] width 1031 height 584
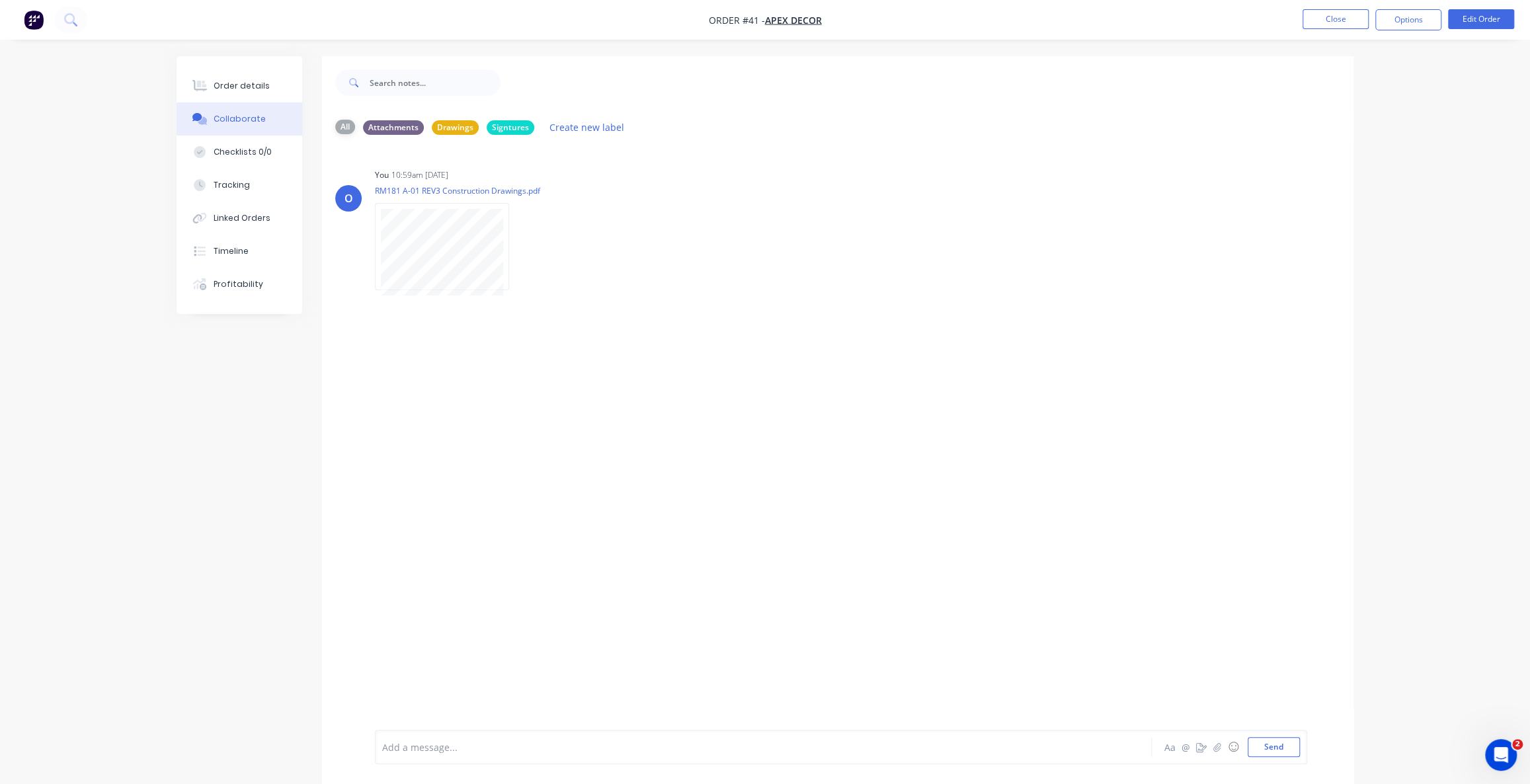
click at [347, 121] on div "All" at bounding box center [345, 127] width 20 height 15
click at [1213, 750] on icon "button" at bounding box center [1217, 747] width 8 height 9
click at [1195, 747] on button "button" at bounding box center [1201, 747] width 15 height 15
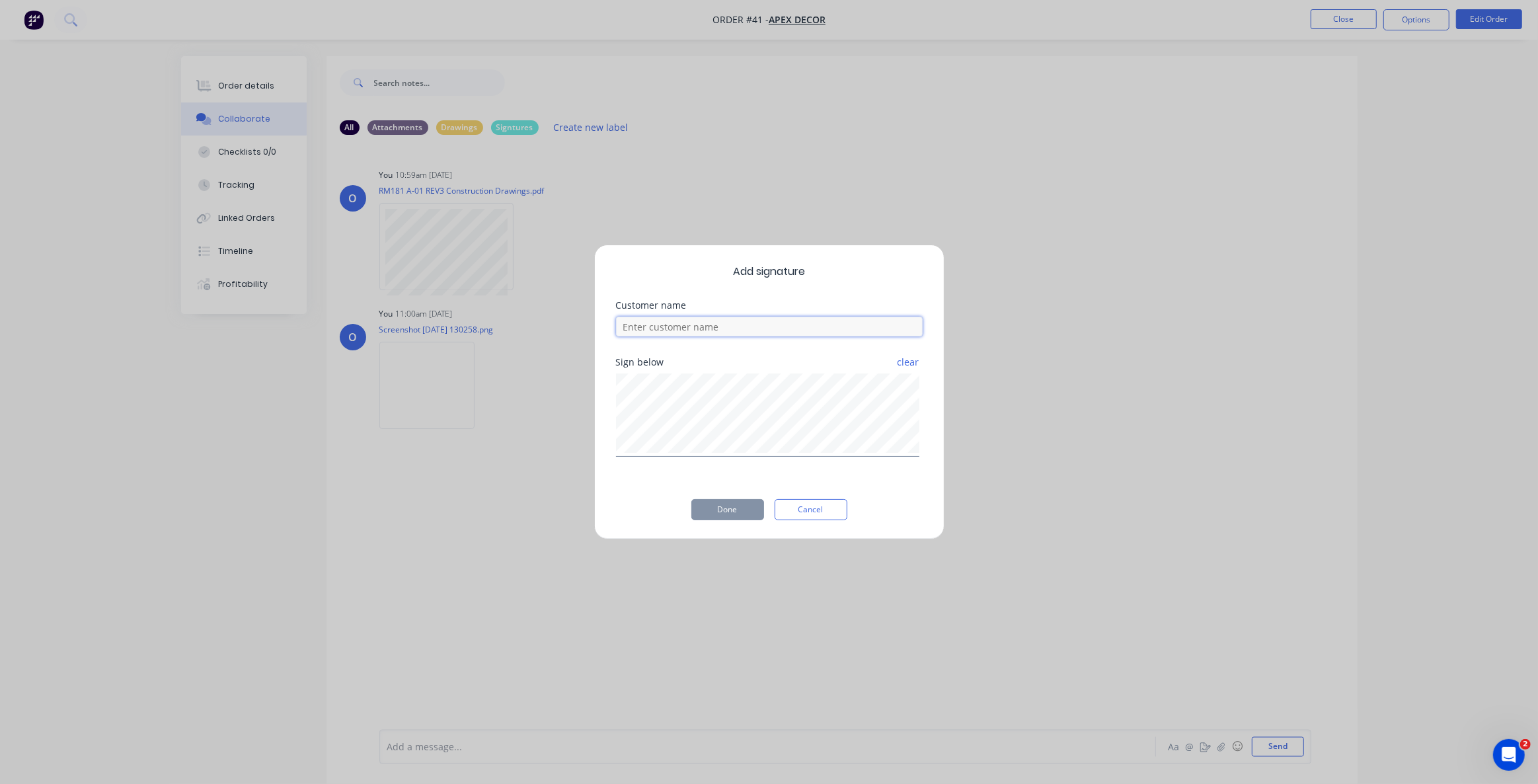
click at [680, 330] on input at bounding box center [769, 326] width 306 height 20
type input "[PERSON_NAME]"
click at [739, 509] on button "Done" at bounding box center [727, 509] width 73 height 21
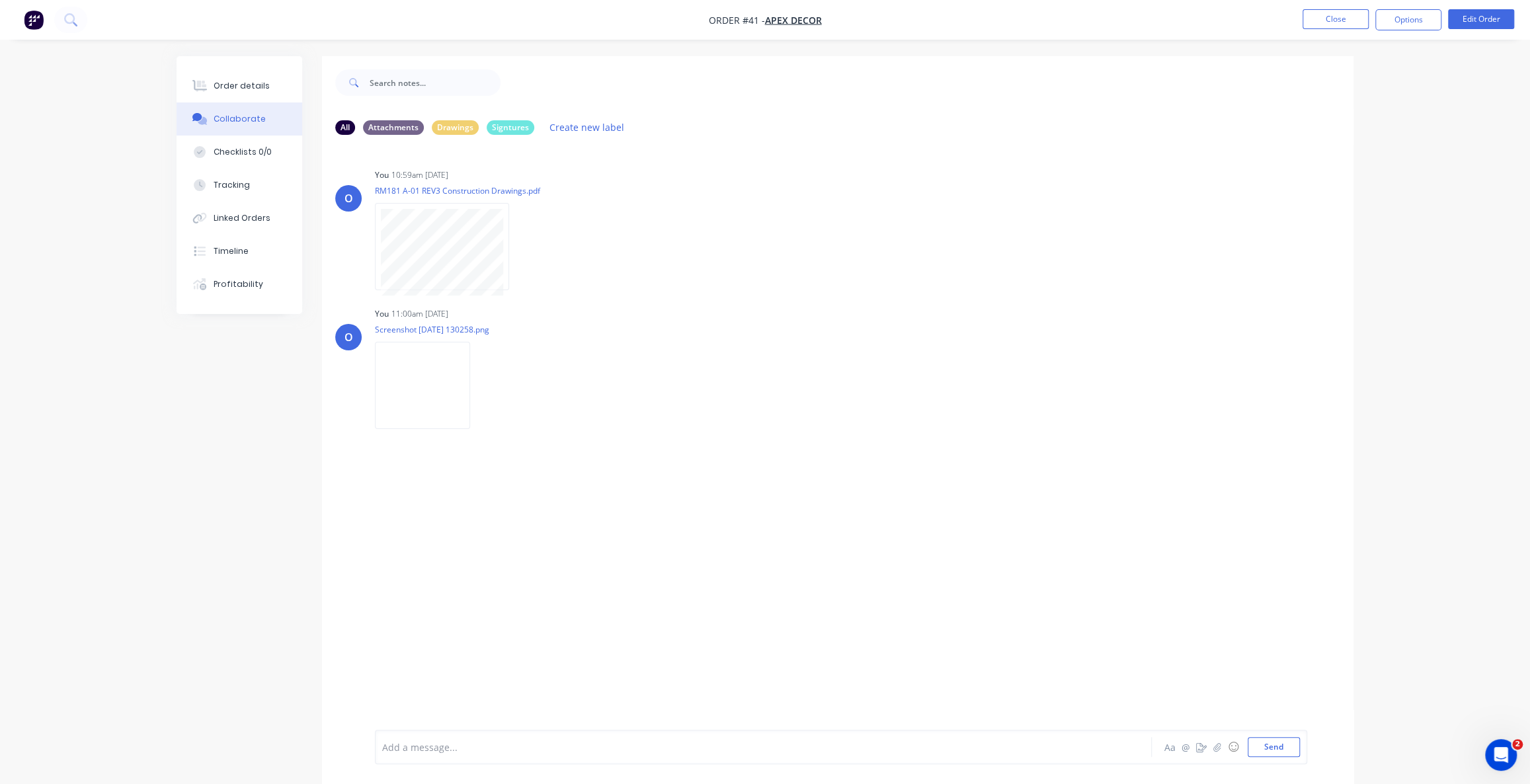
click at [460, 529] on div "O You 10:59am [DATE] RM181 A-01 REV3 Construction Drawings.pdf Labels Download …" at bounding box center [837, 437] width 1031 height 584
click at [624, 524] on div "Labels Delete" at bounding box center [549, 527] width 148 height 20
click at [483, 529] on icon "button" at bounding box center [481, 526] width 4 height 15
click at [642, 534] on button "Labels" at bounding box center [568, 532] width 148 height 29
click at [627, 647] on div "O You 10:59am [DATE] RM181 A-01 REV3 Construction Drawings.pdf Labels Download …" at bounding box center [837, 437] width 1031 height 584
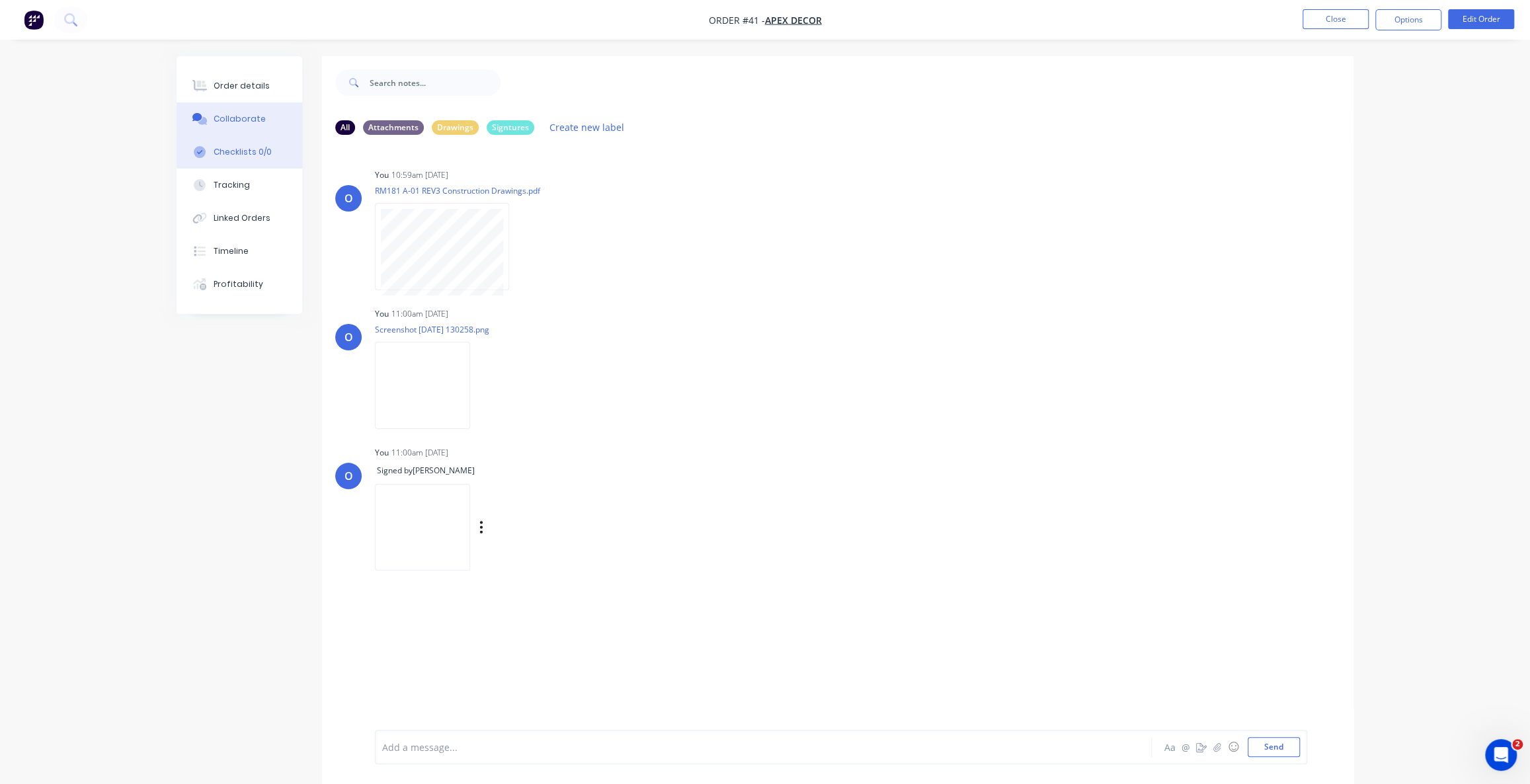
click at [221, 151] on div "Checklists 0/0" at bounding box center [242, 152] width 58 height 12
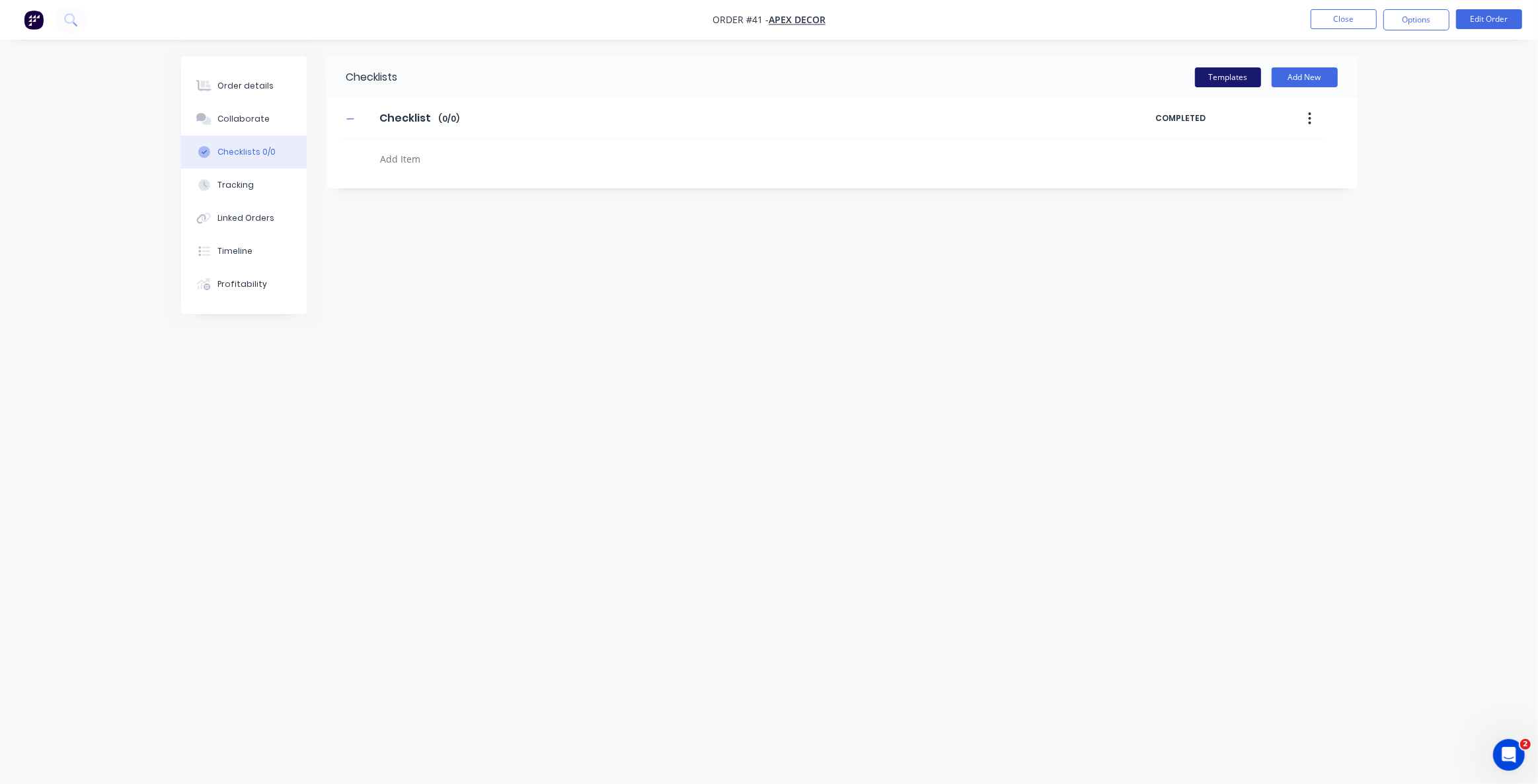
click at [1221, 82] on button "Templates" at bounding box center [1227, 77] width 66 height 20
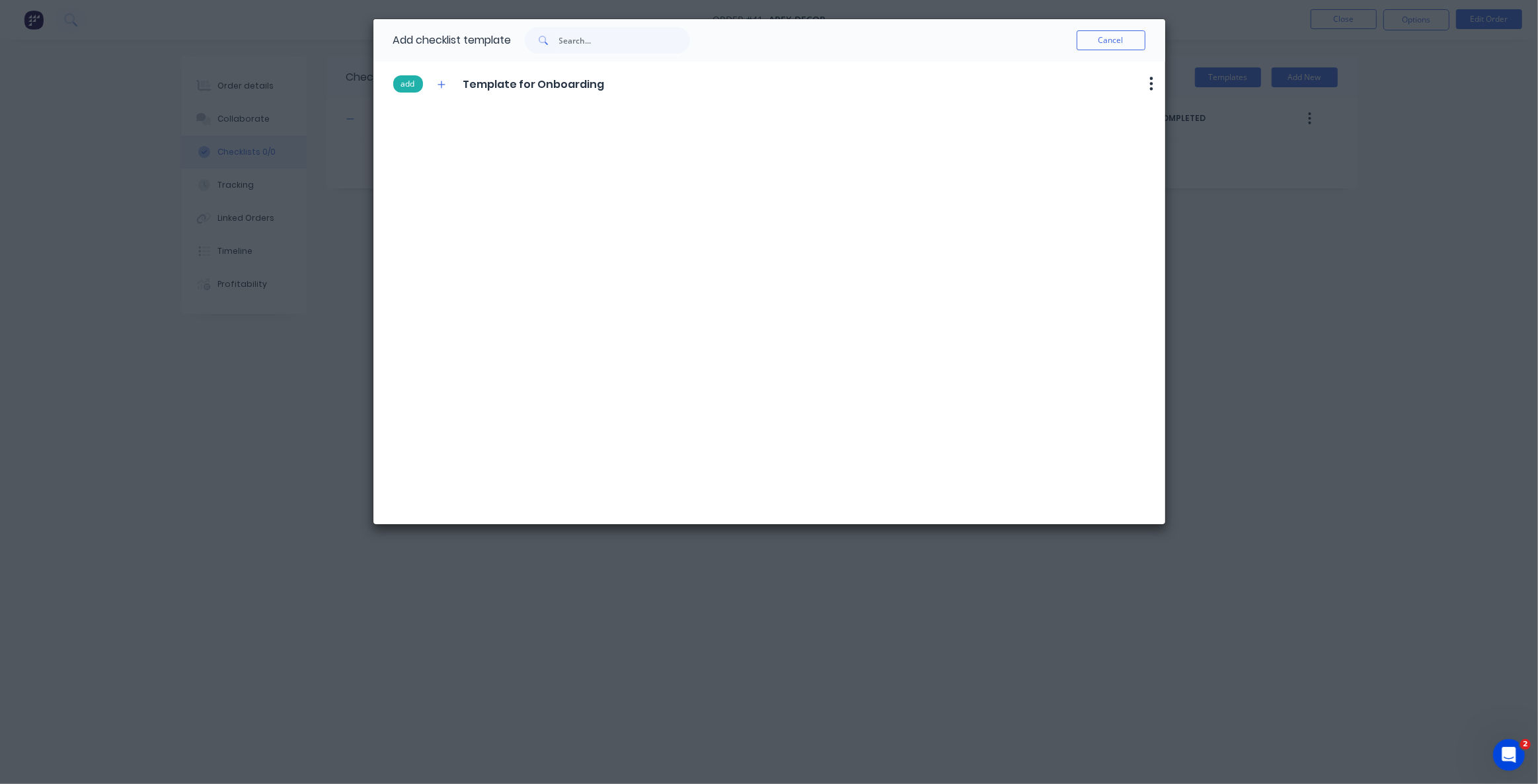
click at [418, 83] on button "add" at bounding box center [408, 83] width 29 height 17
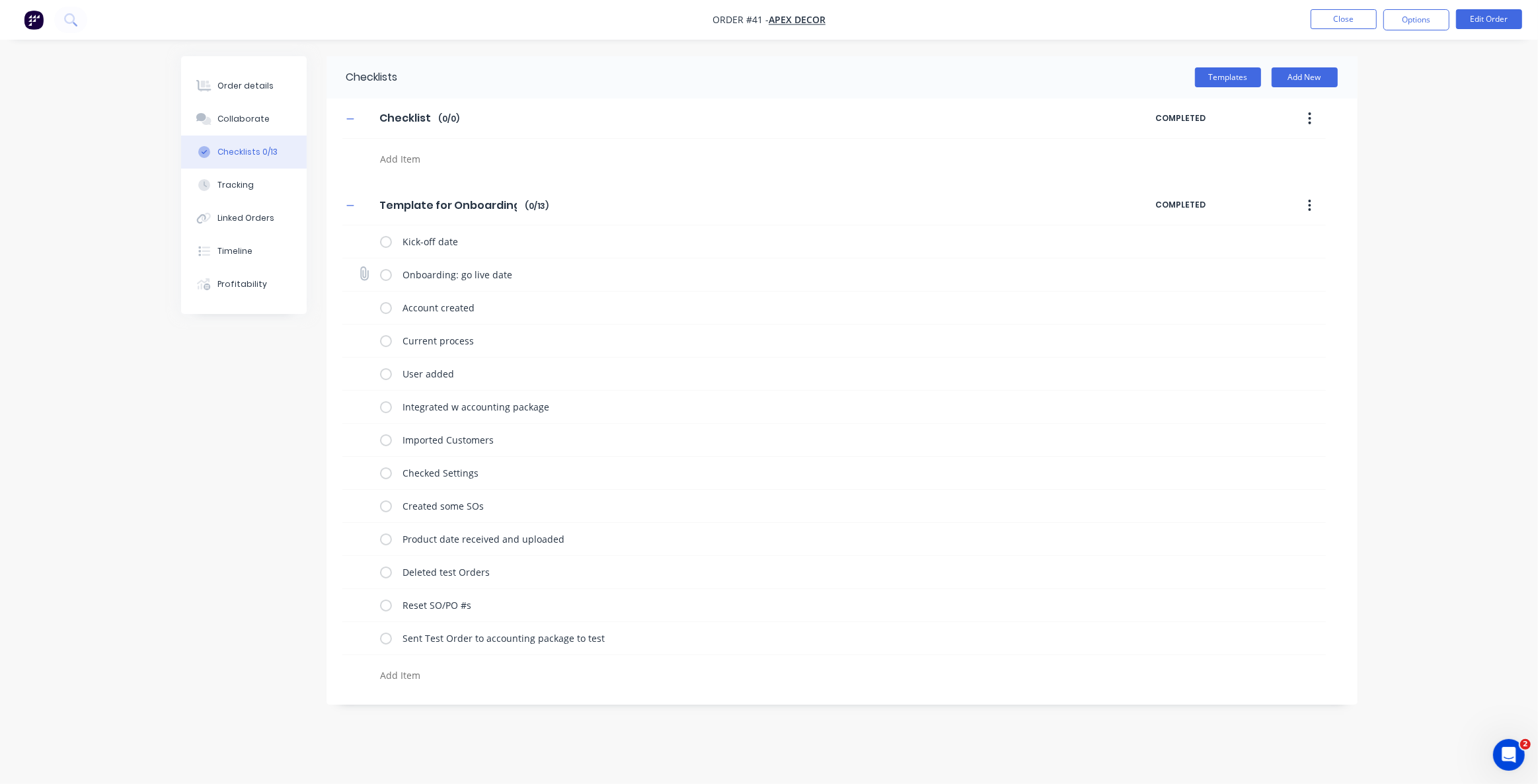
click at [386, 273] on label at bounding box center [386, 274] width 12 height 14
click at [0, 0] on input "checkbox" at bounding box center [0, 0] width 0 height 0
type textarea "x"
drag, startPoint x: 1170, startPoint y: 275, endPoint x: 1232, endPoint y: 271, distance: 62.1
click at [1213, 271] on span "11:01 AM [DATE]" at bounding box center [1206, 274] width 73 height 14
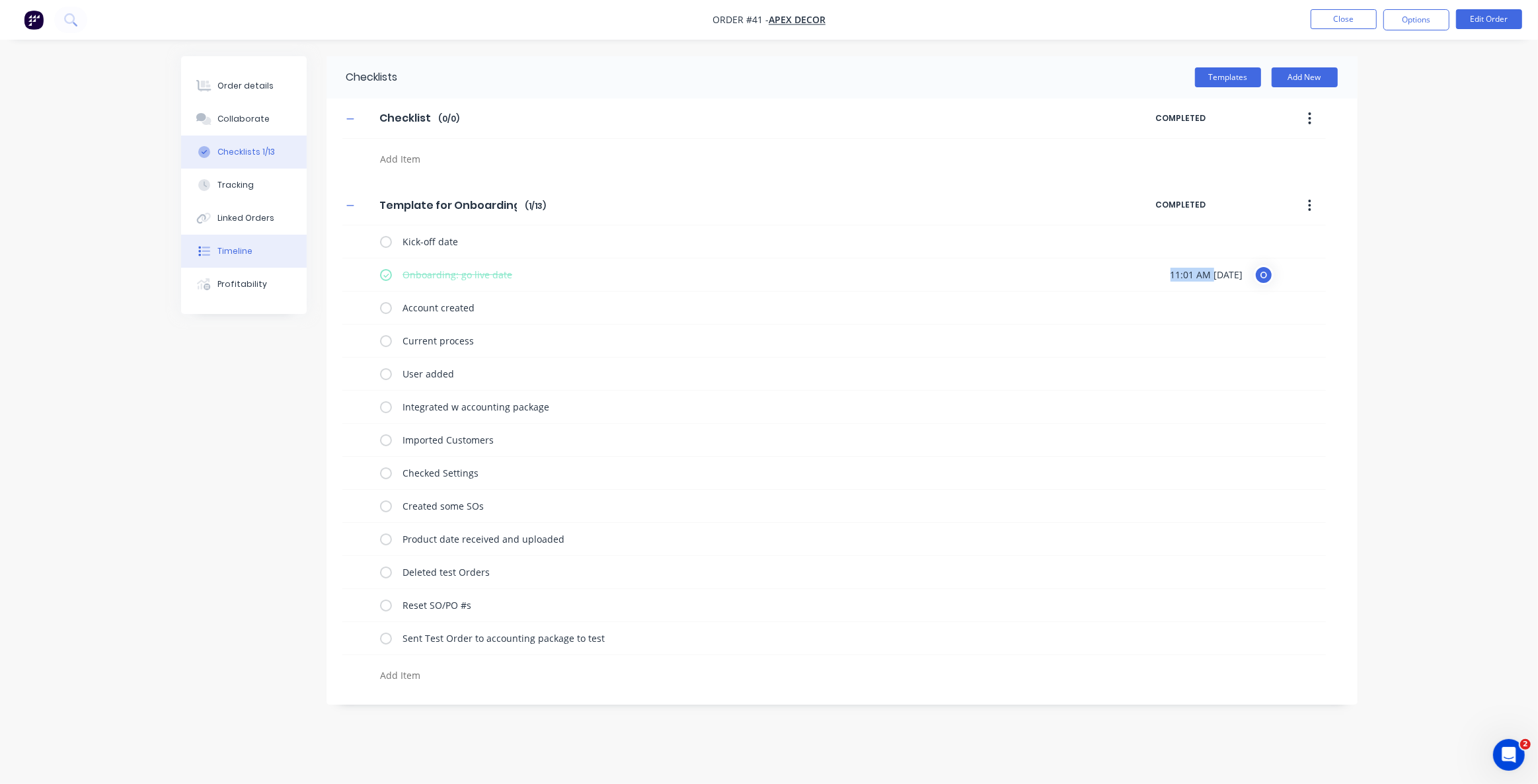
click at [234, 252] on div "Timeline" at bounding box center [235, 251] width 35 height 12
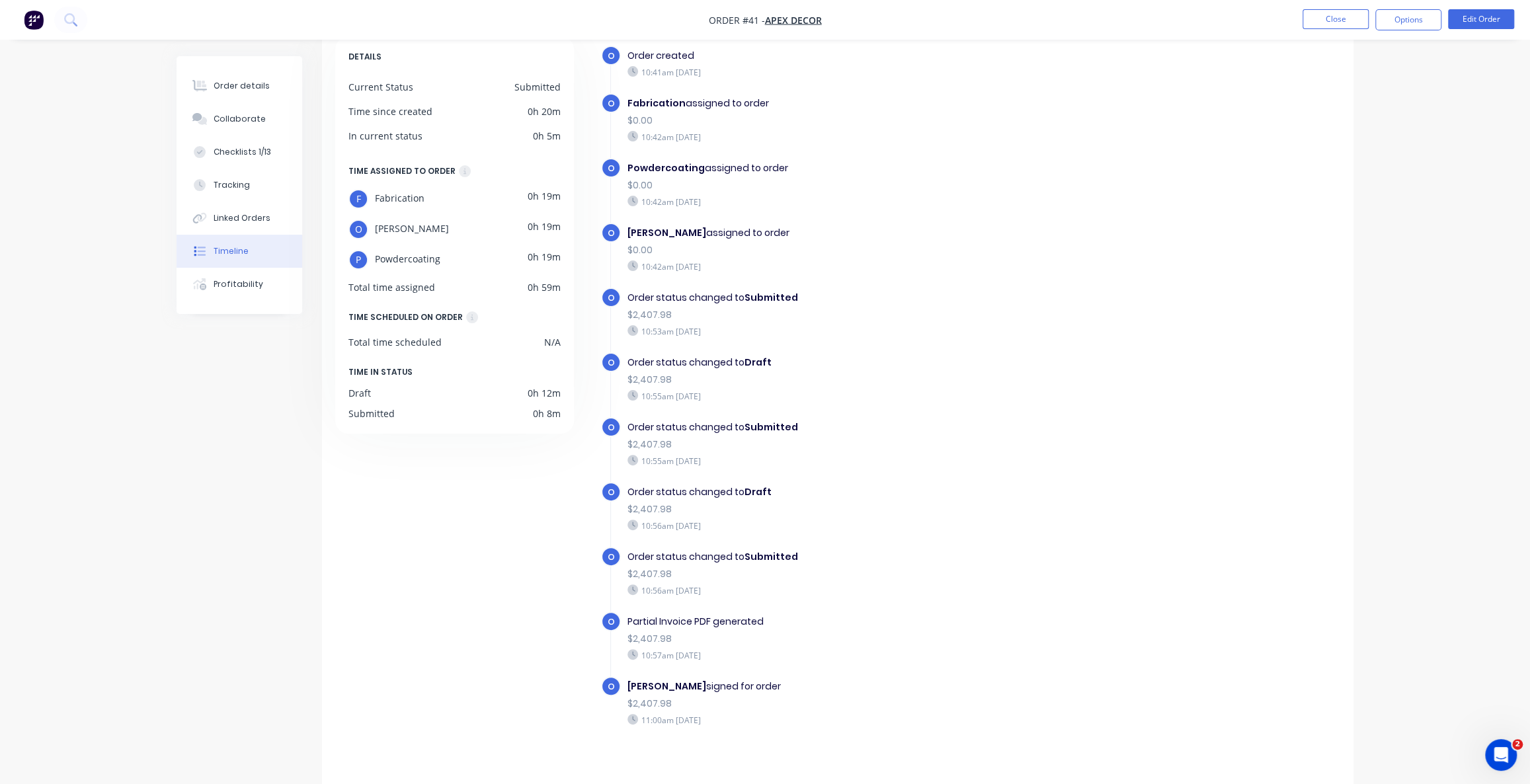
scroll to position [86, 0]
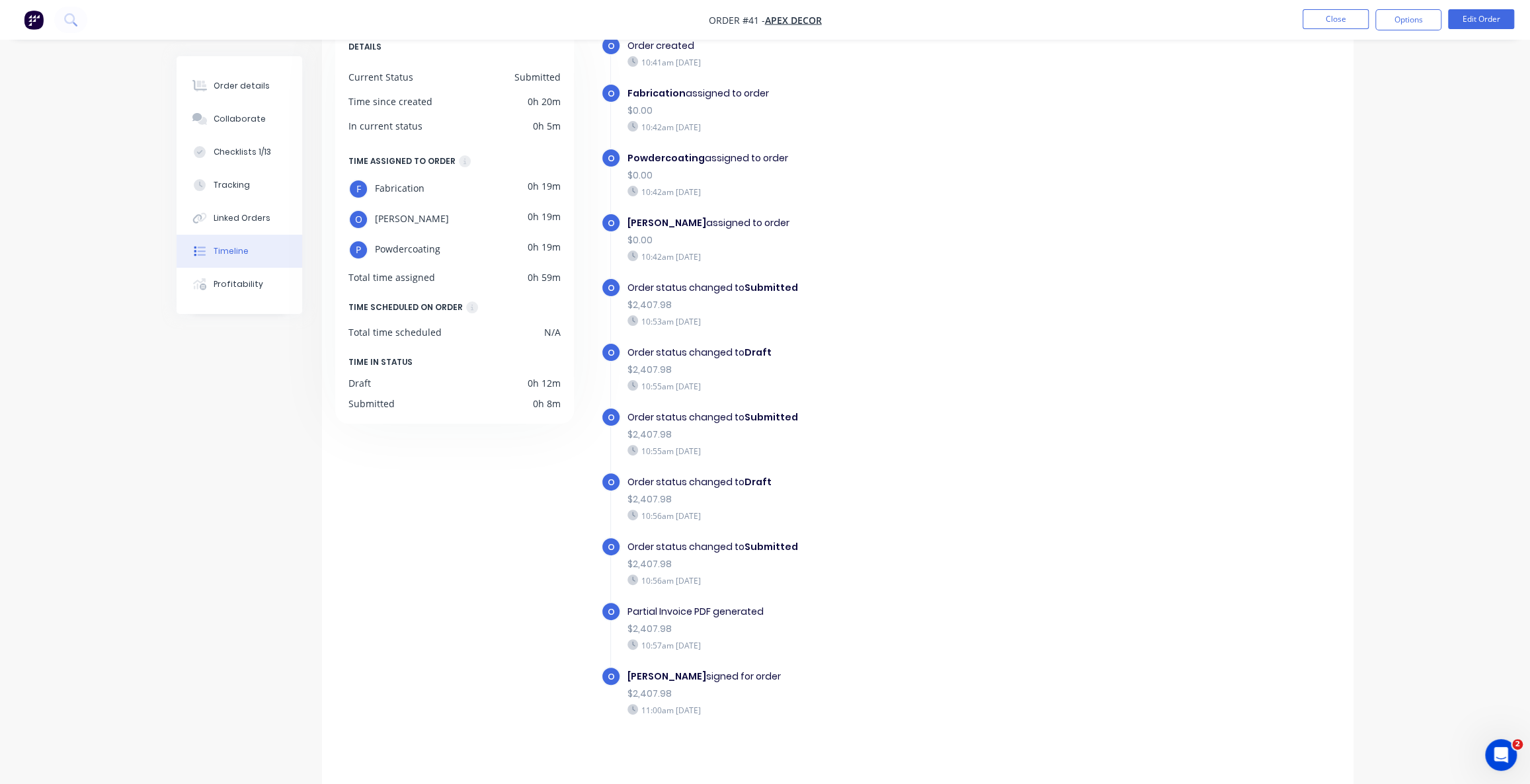
click at [640, 352] on div "Order status changed to Draft" at bounding box center [856, 352] width 457 height 14
click at [681, 351] on div "Order status changed to Draft" at bounding box center [856, 352] width 457 height 14
click at [666, 355] on div "Order status changed to Draft" at bounding box center [856, 352] width 457 height 14
click at [700, 355] on div "Order status changed to Draft" at bounding box center [856, 352] width 457 height 14
drag, startPoint x: 705, startPoint y: 353, endPoint x: 713, endPoint y: 352, distance: 8.1
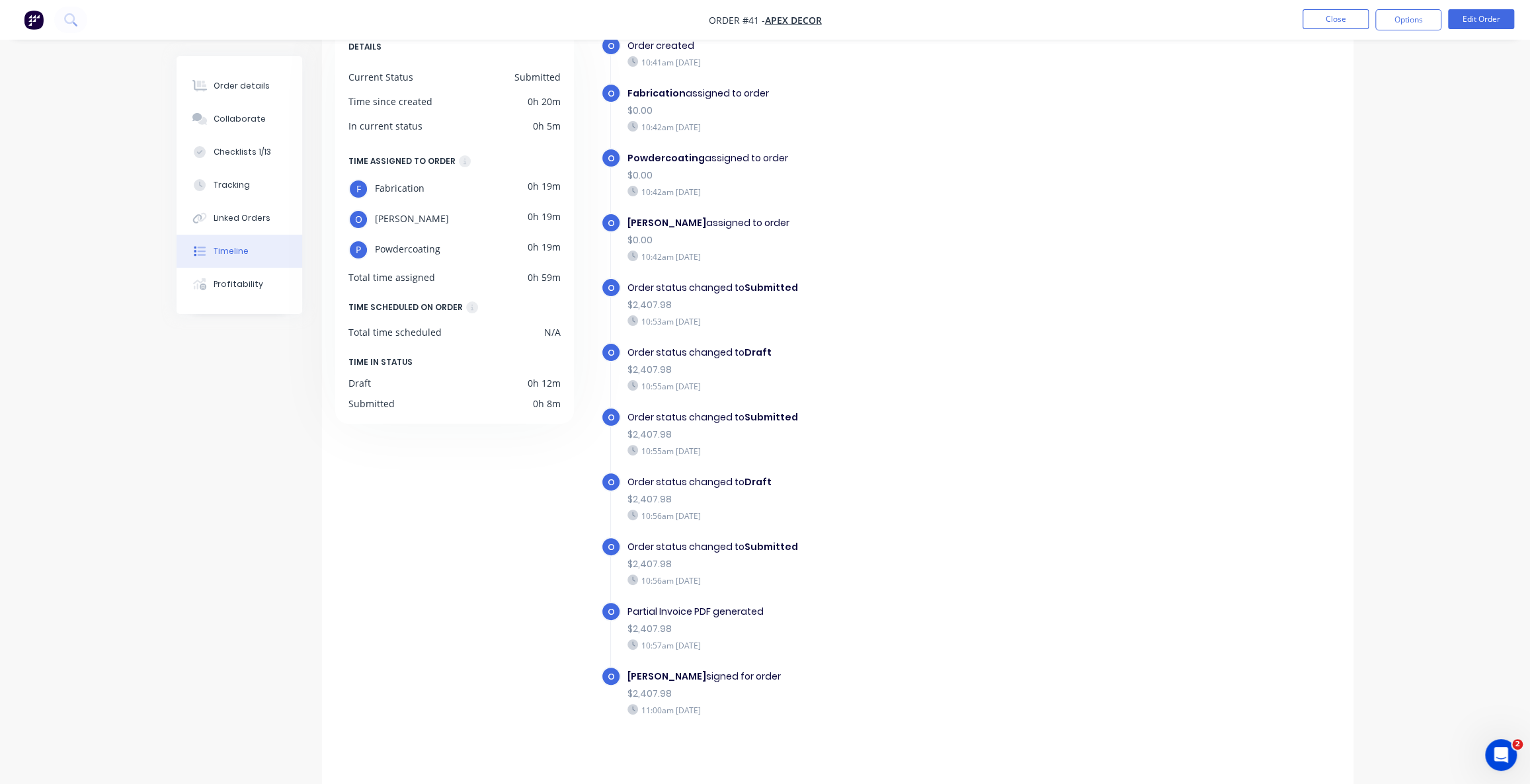
click at [707, 353] on div "Order status changed to Draft" at bounding box center [856, 352] width 457 height 14
click at [721, 351] on div "Order status changed to Draft" at bounding box center [856, 352] width 457 height 14
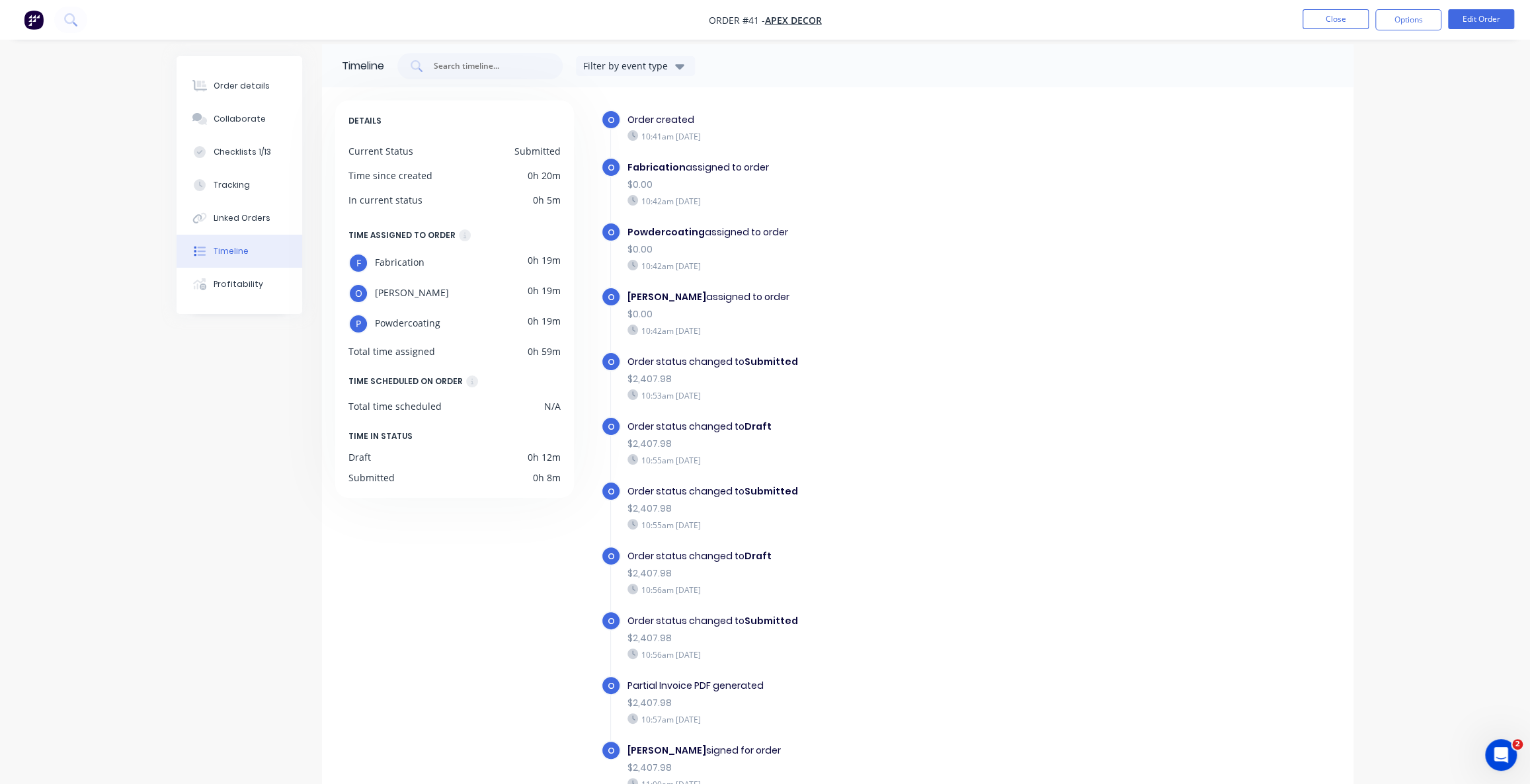
scroll to position [0, 0]
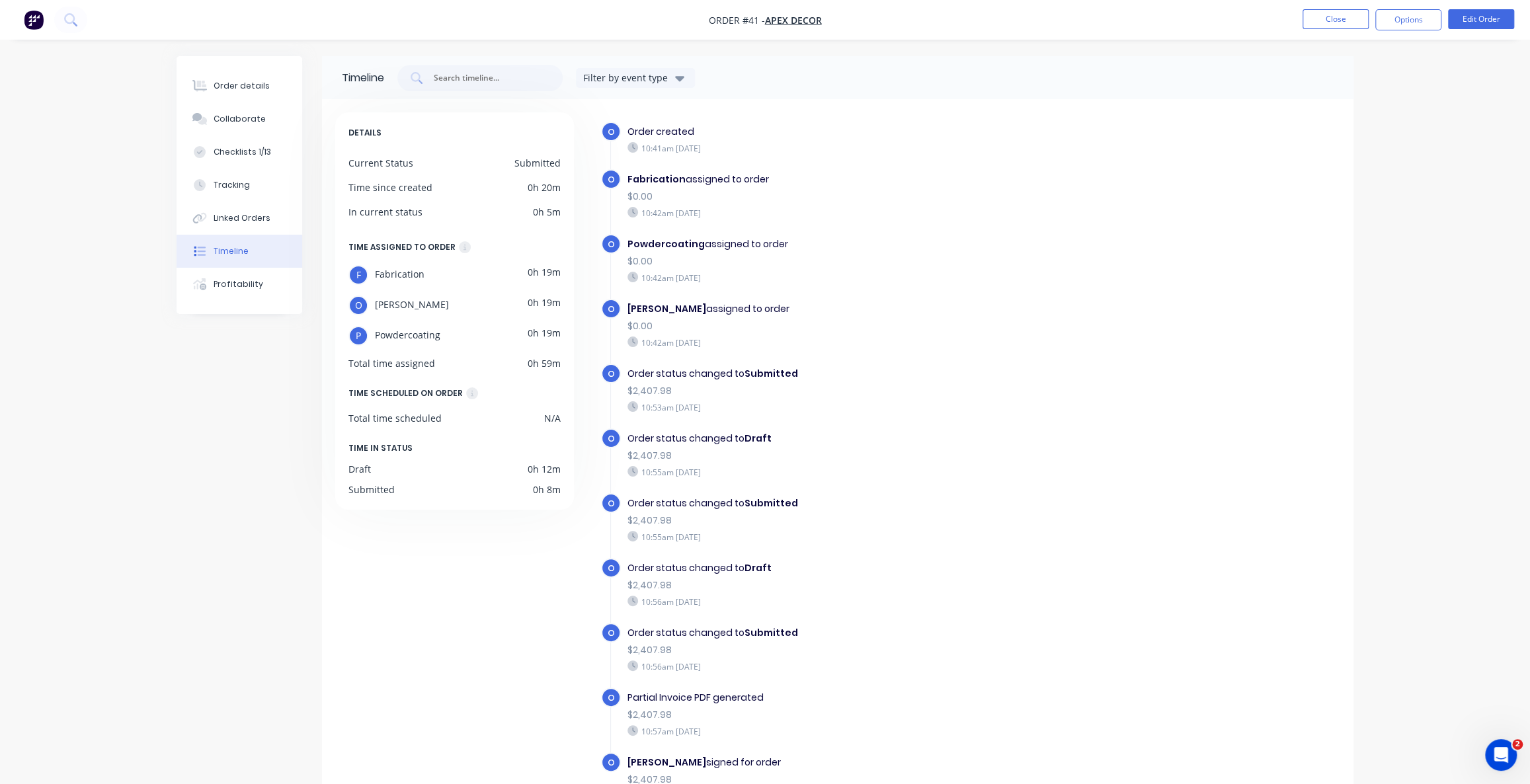
click at [650, 280] on div "10:42am [DATE]" at bounding box center [856, 277] width 457 height 12
click at [701, 377] on div "Order status changed to Submitted" at bounding box center [856, 373] width 457 height 14
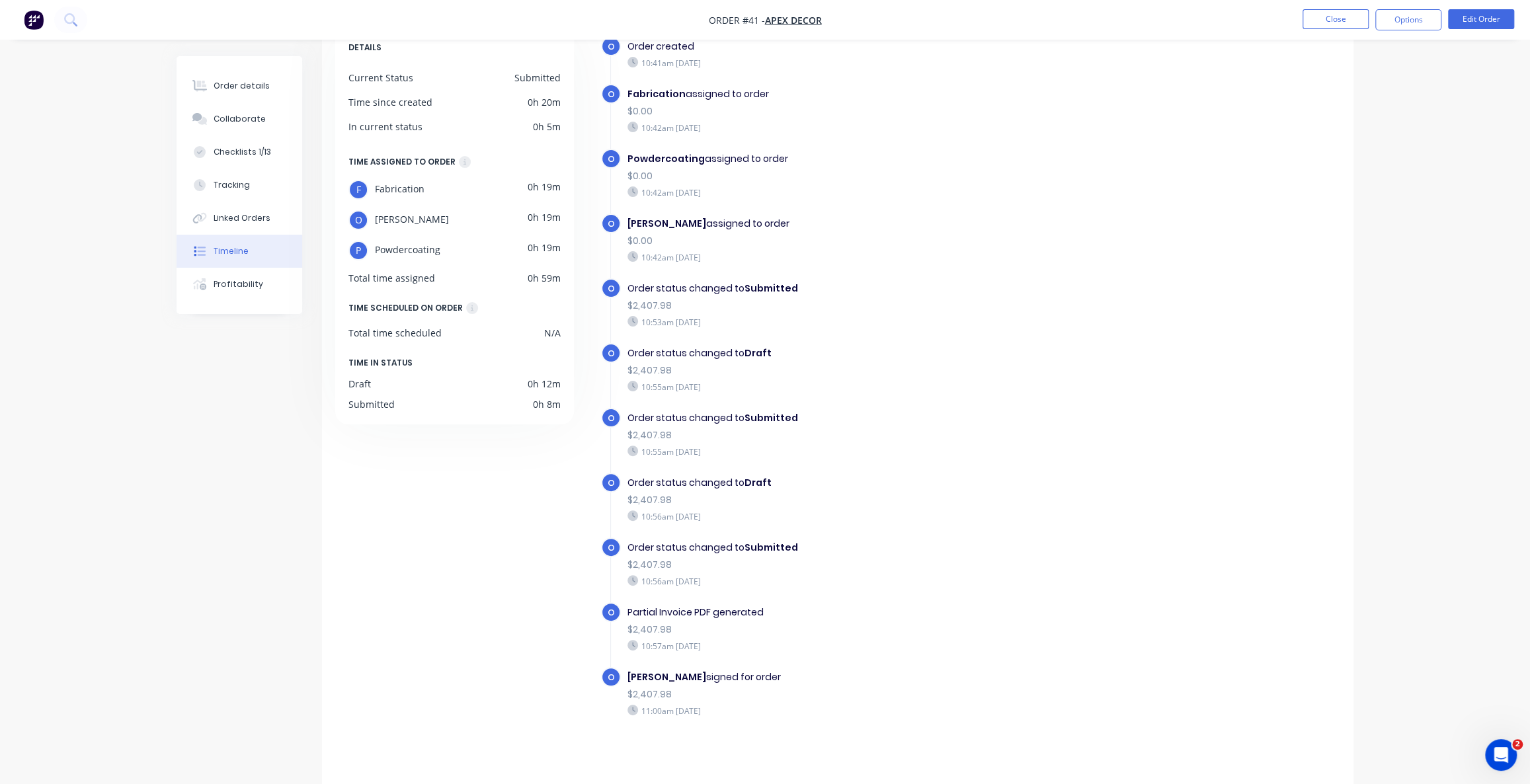
scroll to position [86, 0]
click at [260, 126] on button "Collaborate" at bounding box center [240, 119] width 126 height 33
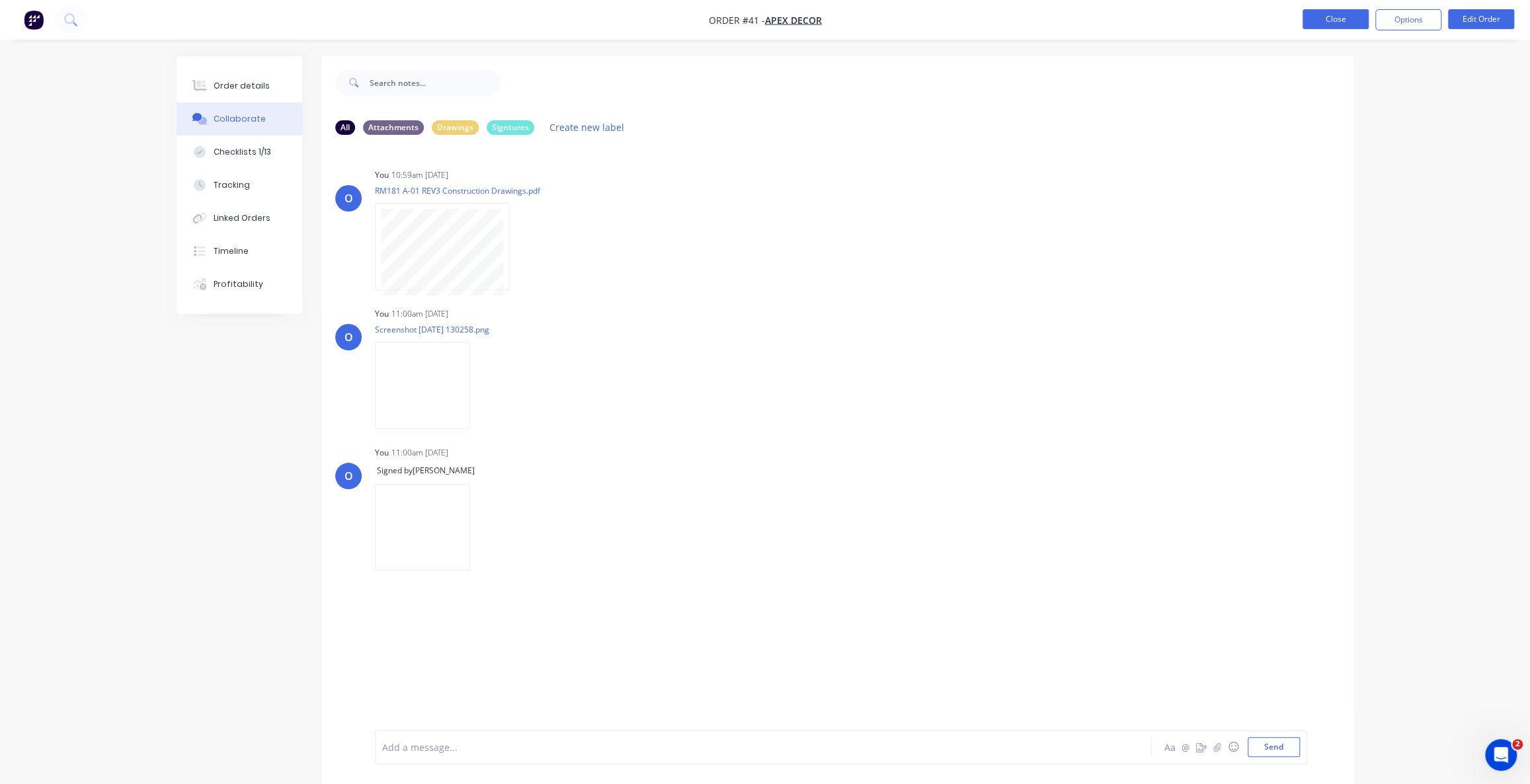
click at [1326, 25] on button "Close" at bounding box center [1335, 19] width 66 height 20
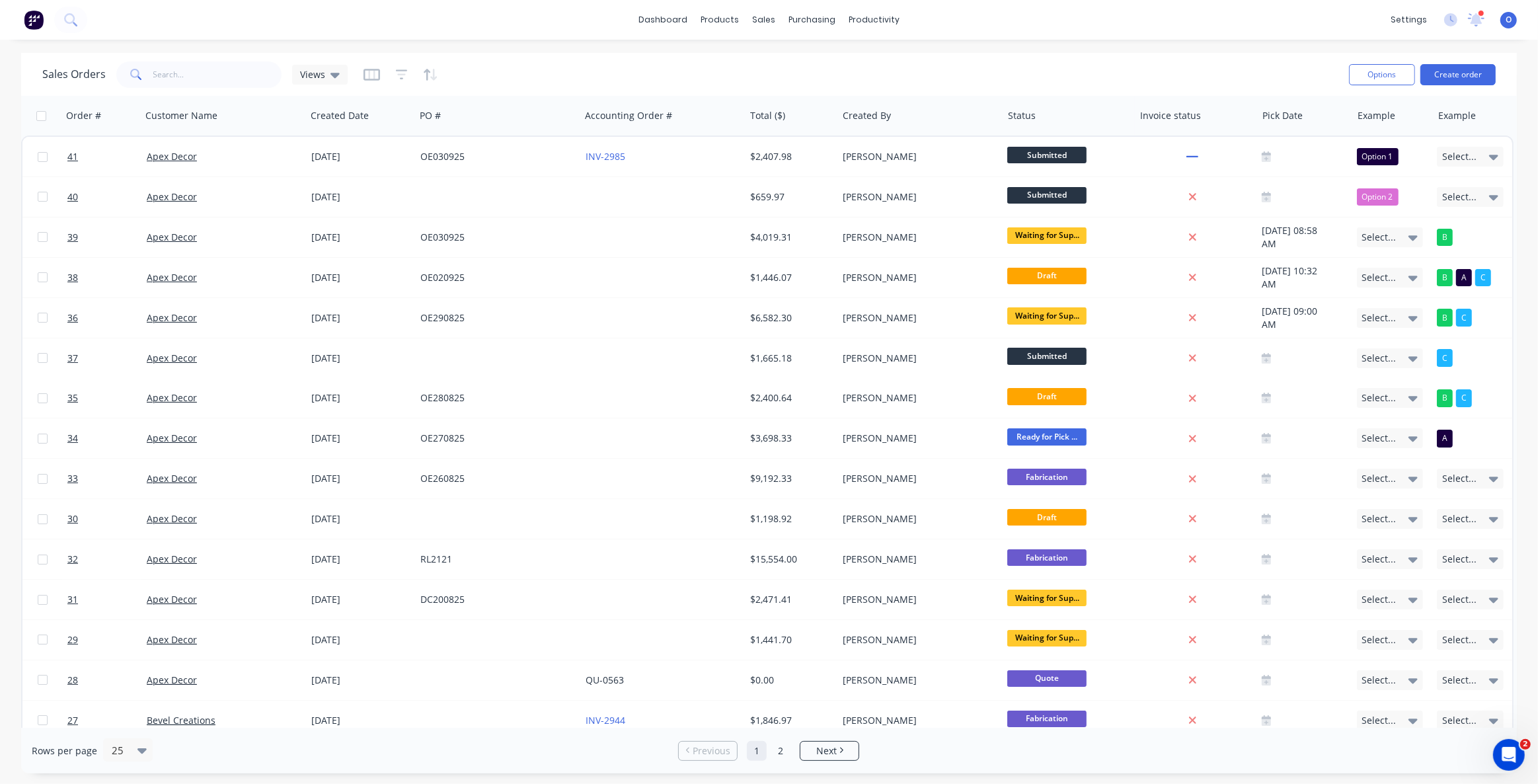
click at [474, 77] on div "Sales Orders Views" at bounding box center [690, 74] width 1296 height 33
click at [525, 73] on div "Sales Orders Views" at bounding box center [690, 74] width 1296 height 33
click at [595, 68] on div "Sales Orders Views" at bounding box center [690, 74] width 1296 height 33
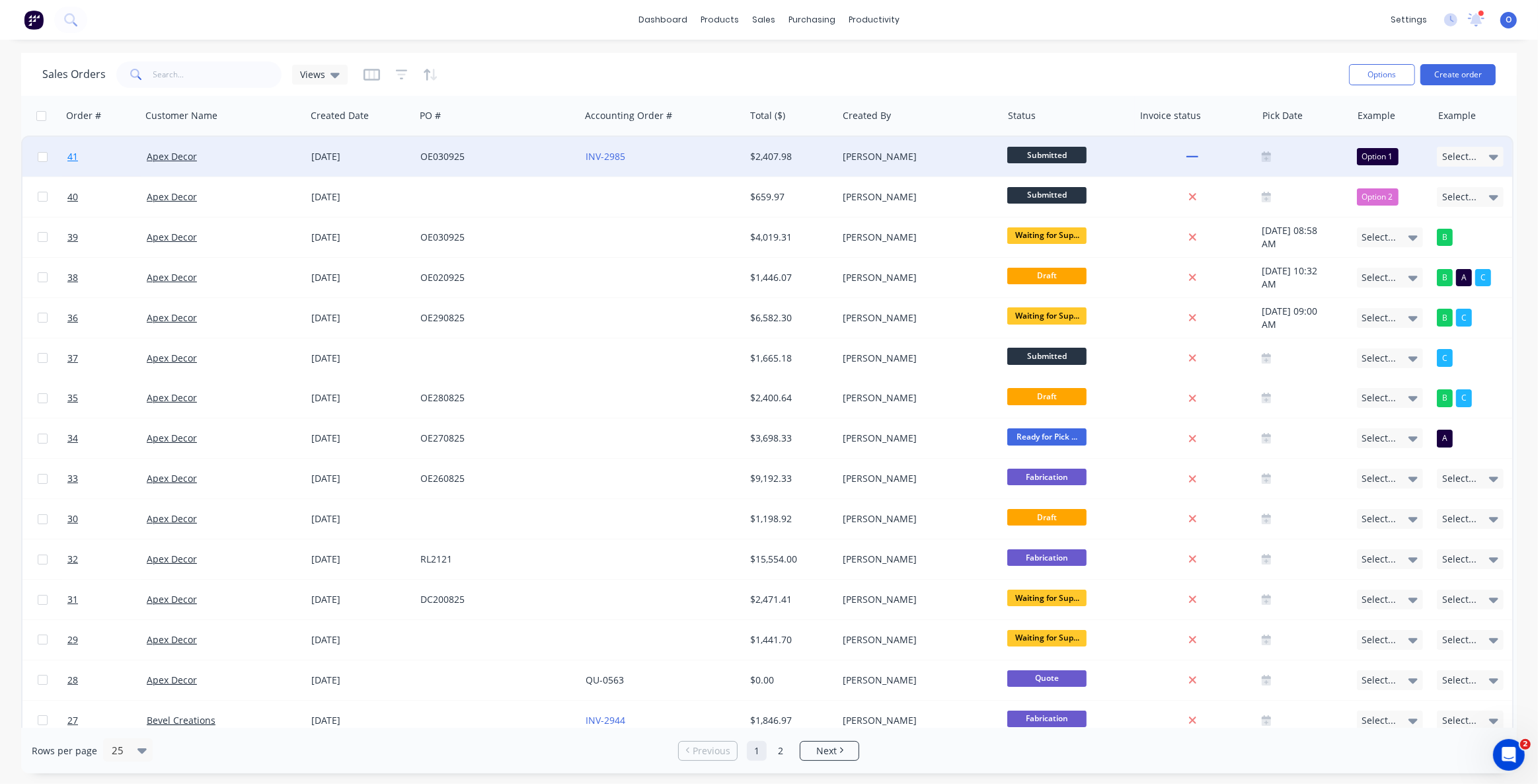
click at [77, 156] on span "41" at bounding box center [73, 156] width 11 height 13
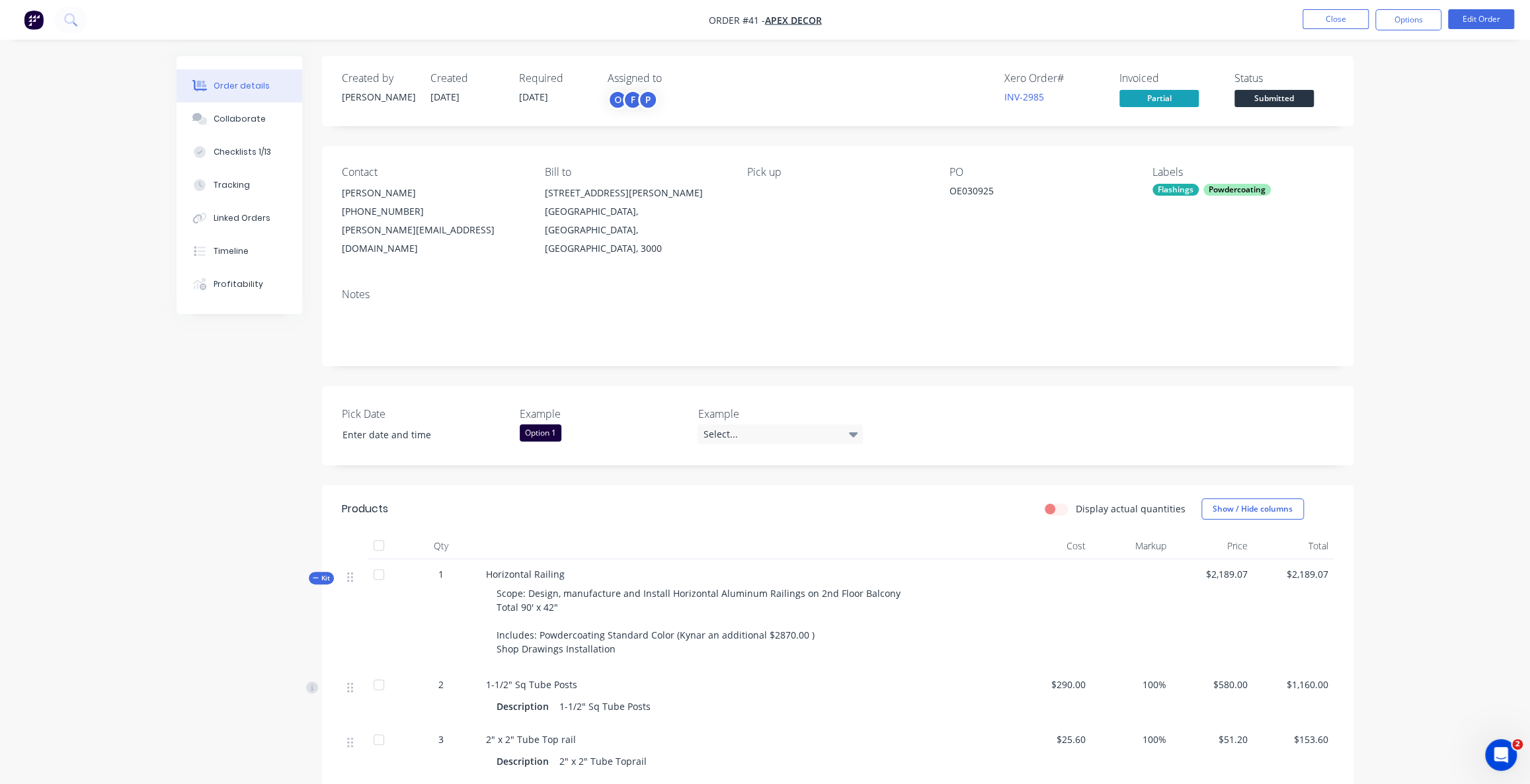
click at [1431, 190] on div "Order details Collaborate Checklists 1/13 Tracking Linked Orders Timeline Profi…" at bounding box center [765, 656] width 1530 height 1313
click at [254, 222] on div "Linked Orders" at bounding box center [242, 218] width 57 height 12
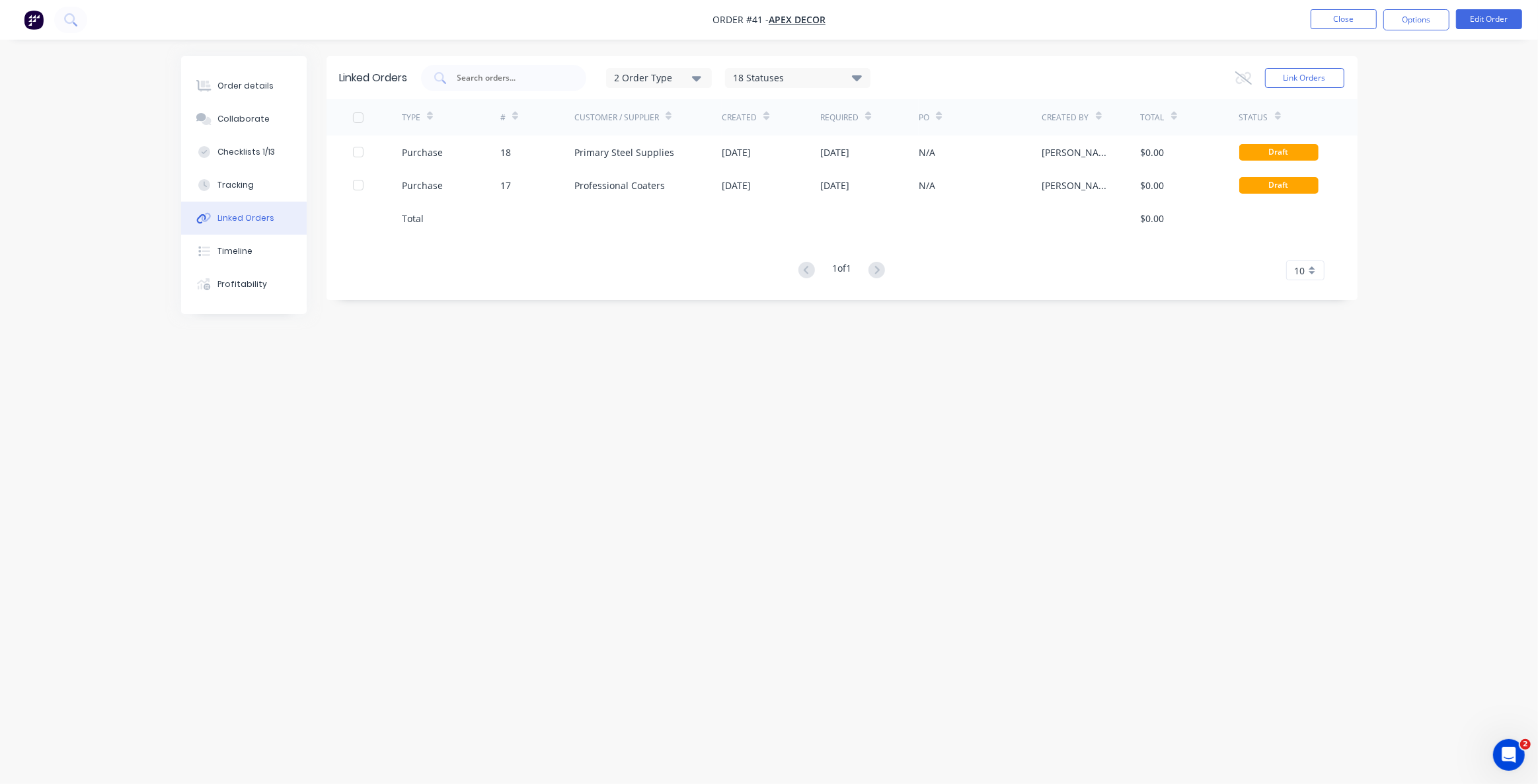
click at [601, 462] on div "Linked Orders 2 Order Type 18 Statuses Sales Order Status All Archived Draft Qu…" at bounding box center [769, 367] width 1177 height 621
click at [600, 454] on div "Linked Orders 2 Order Type 18 Statuses Sales Order Status All Archived Draft Qu…" at bounding box center [769, 367] width 1177 height 621
click at [514, 456] on div "Linked Orders 2 Order Type 18 Statuses Sales Order Status All Archived Draft Qu…" at bounding box center [769, 367] width 1177 height 621
click at [514, 454] on div "Linked Orders 2 Order Type 18 Statuses Sales Order Status All Archived Draft Qu…" at bounding box center [769, 367] width 1177 height 621
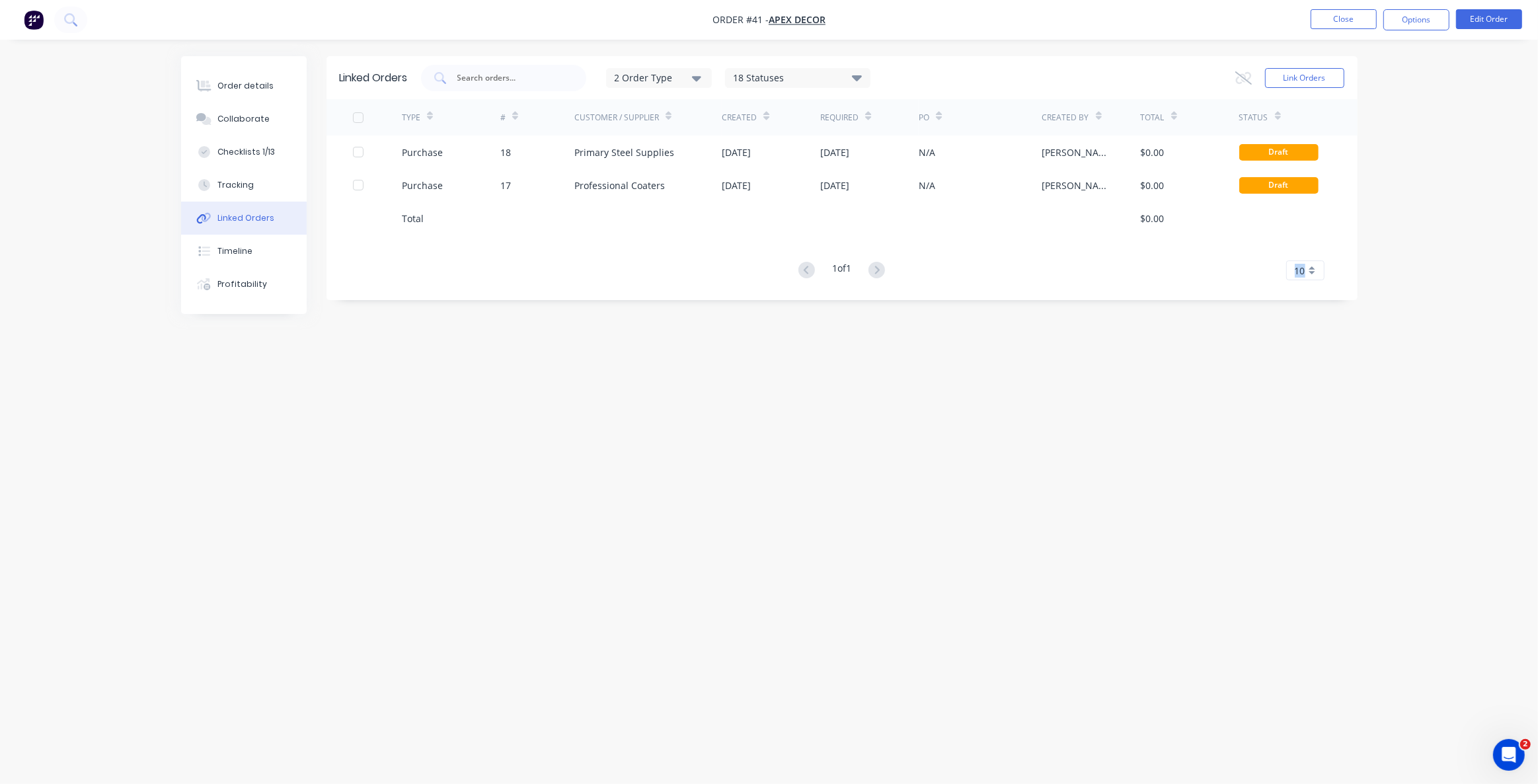
click at [514, 454] on div "Linked Orders 2 Order Type 18 Statuses Sales Order Status All Archived Draft Qu…" at bounding box center [769, 367] width 1177 height 621
click at [255, 84] on div "Order details" at bounding box center [245, 86] width 56 height 12
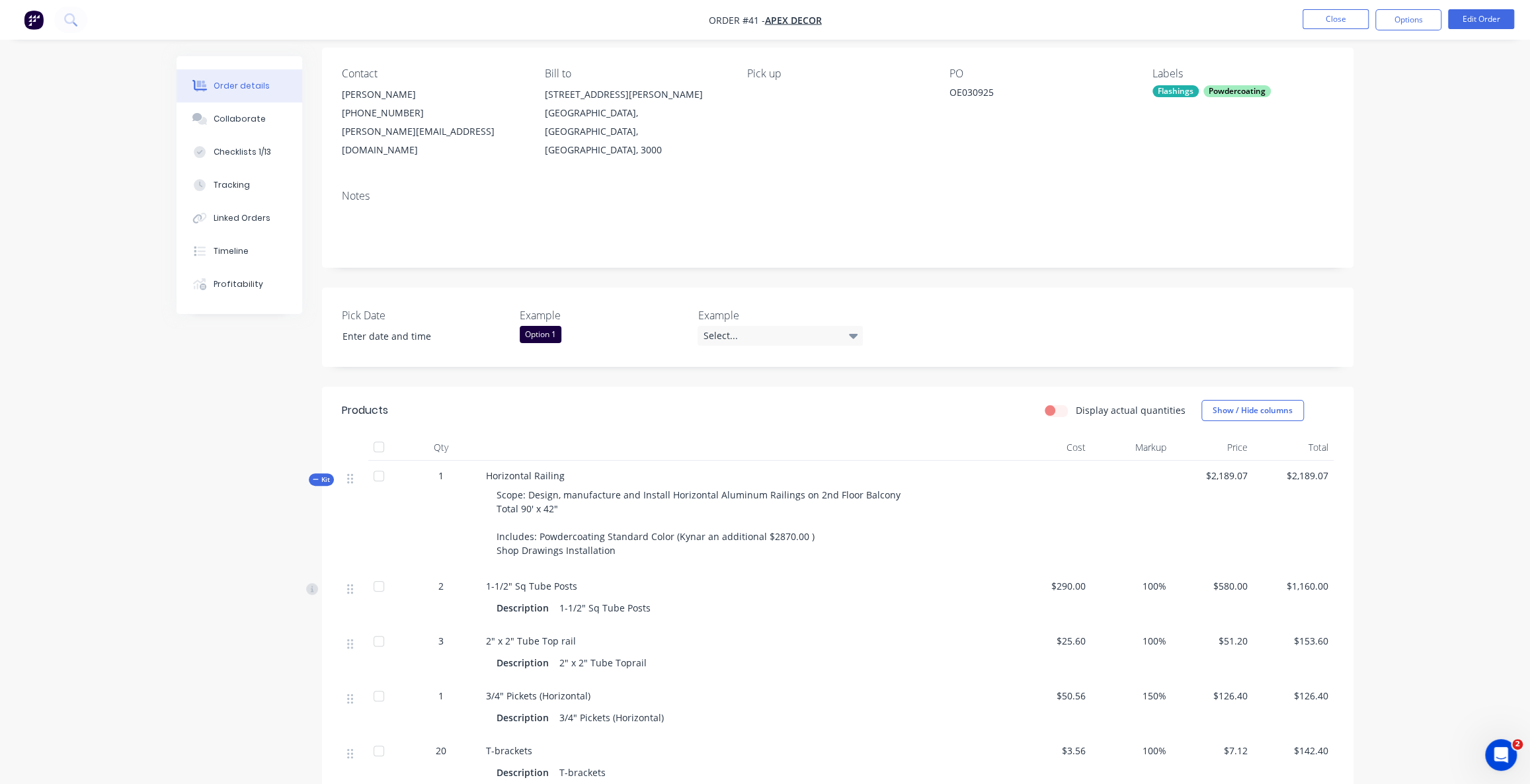
scroll to position [120, 0]
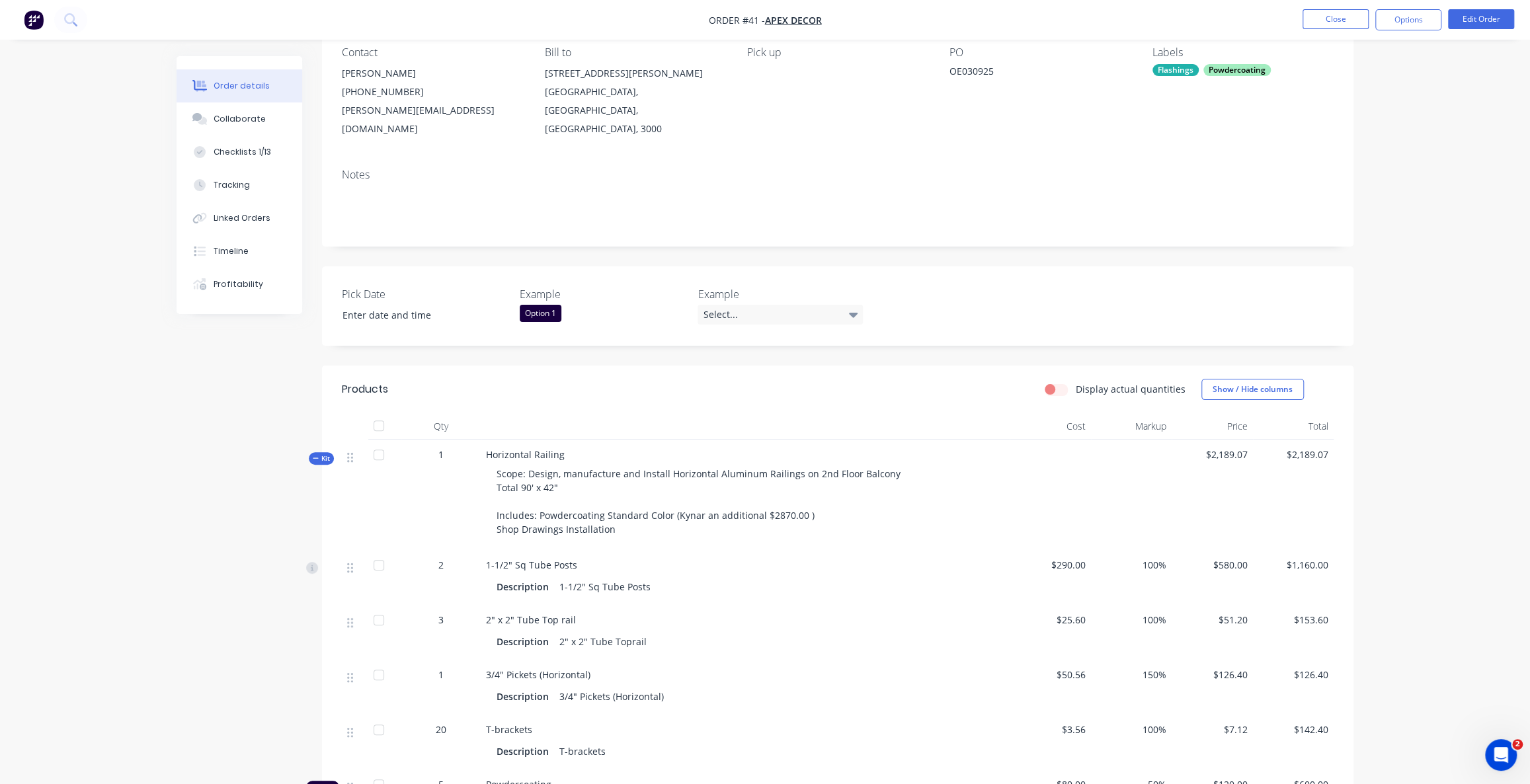
click at [32, 24] on img "button" at bounding box center [33, 20] width 20 height 20
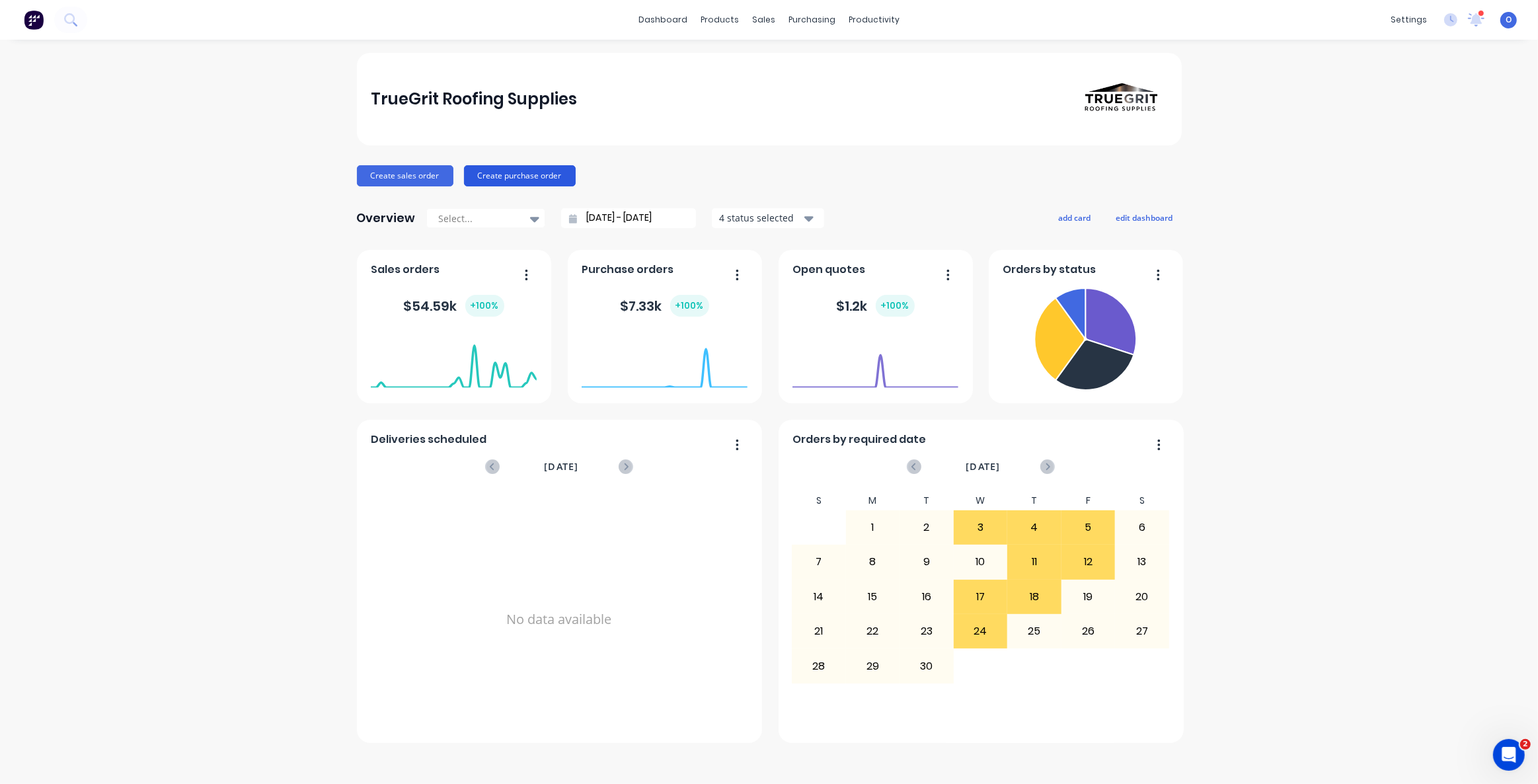
click at [520, 178] on button "Create purchase order" at bounding box center [519, 176] width 112 height 21
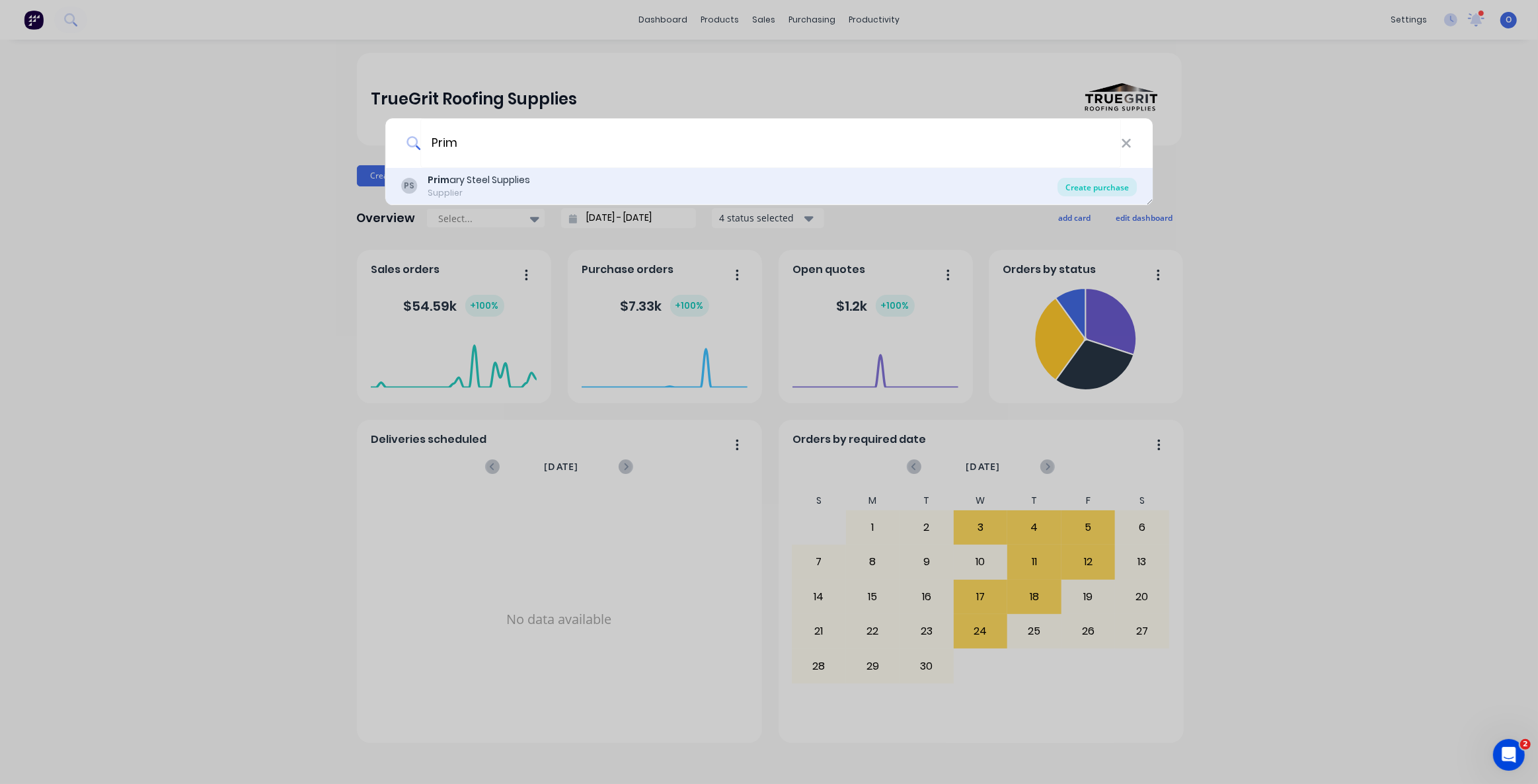
type input "Prim"
click at [1092, 193] on div "Create purchase" at bounding box center [1097, 187] width 79 height 19
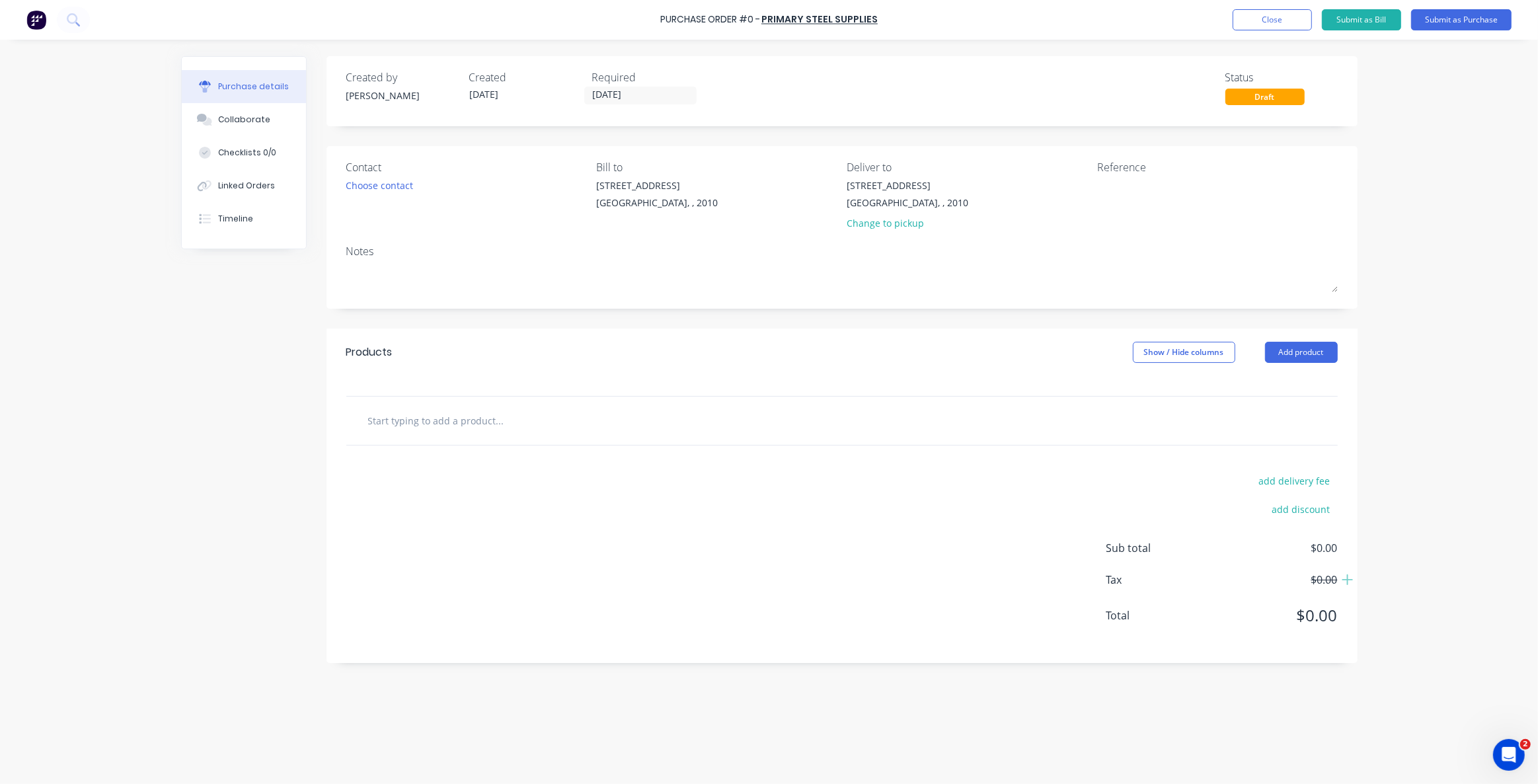
click at [460, 425] on input "text" at bounding box center [500, 421] width 264 height 26
click at [476, 488] on div "add delivery fee add discount Sub total $0.00 Tax $0.00 Total $0.00" at bounding box center [842, 554] width 1031 height 218
click at [443, 433] on input "text" at bounding box center [500, 421] width 264 height 26
drag, startPoint x: 481, startPoint y: 570, endPoint x: 481, endPoint y: 562, distance: 8.0
click at [481, 568] on div "add delivery fee add discount Sub total $0.00 Tax $0.00 Total $0.00" at bounding box center [842, 554] width 1031 height 218
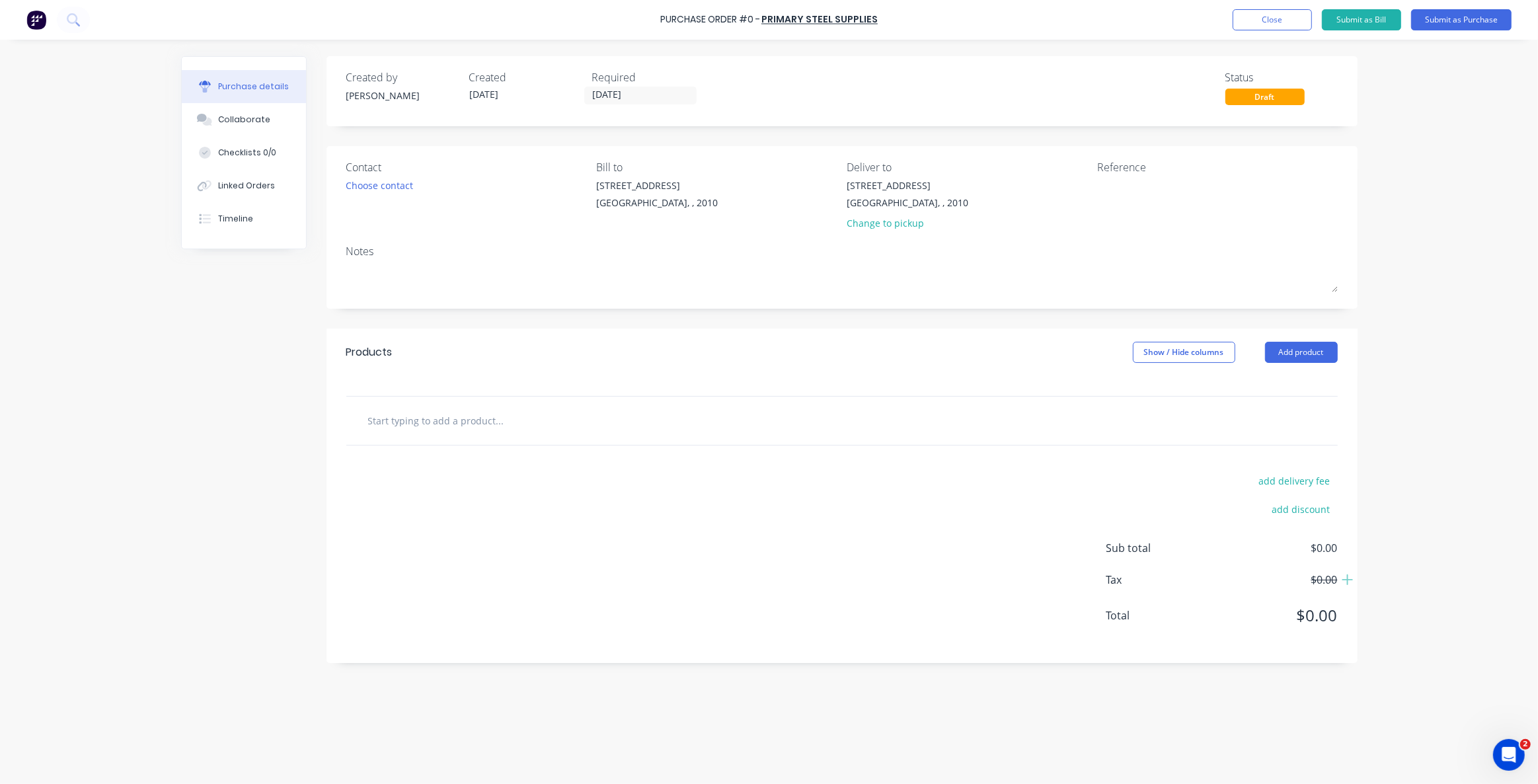
click at [481, 562] on div "add delivery fee add discount Sub total $0.00 Tax $0.00 Total $0.00" at bounding box center [842, 554] width 1031 height 218
click at [421, 575] on div "add delivery fee add discount Sub total $0.00 Tax $0.00 Total $0.00" at bounding box center [842, 554] width 1031 height 218
click at [449, 433] on input "text" at bounding box center [500, 421] width 264 height 26
click at [471, 507] on div "add delivery fee add discount Sub total $0.00 Tax $0.00 Total $0.00" at bounding box center [842, 554] width 1031 height 218
click at [469, 522] on div "add delivery fee add discount Sub total $0.00 Tax $0.00 Total $0.00" at bounding box center [842, 554] width 1031 height 218
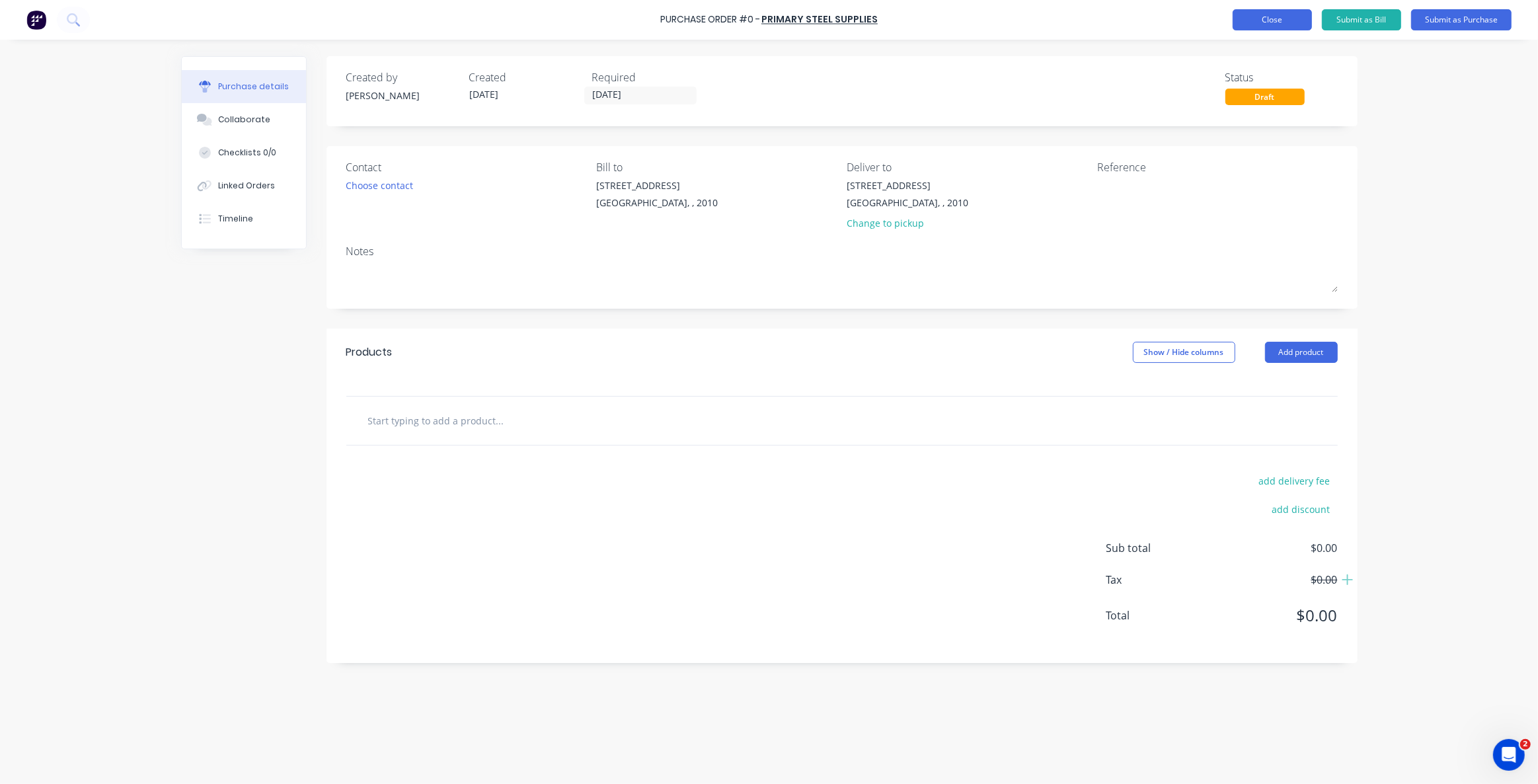
click at [1265, 23] on button "Close" at bounding box center [1271, 20] width 79 height 21
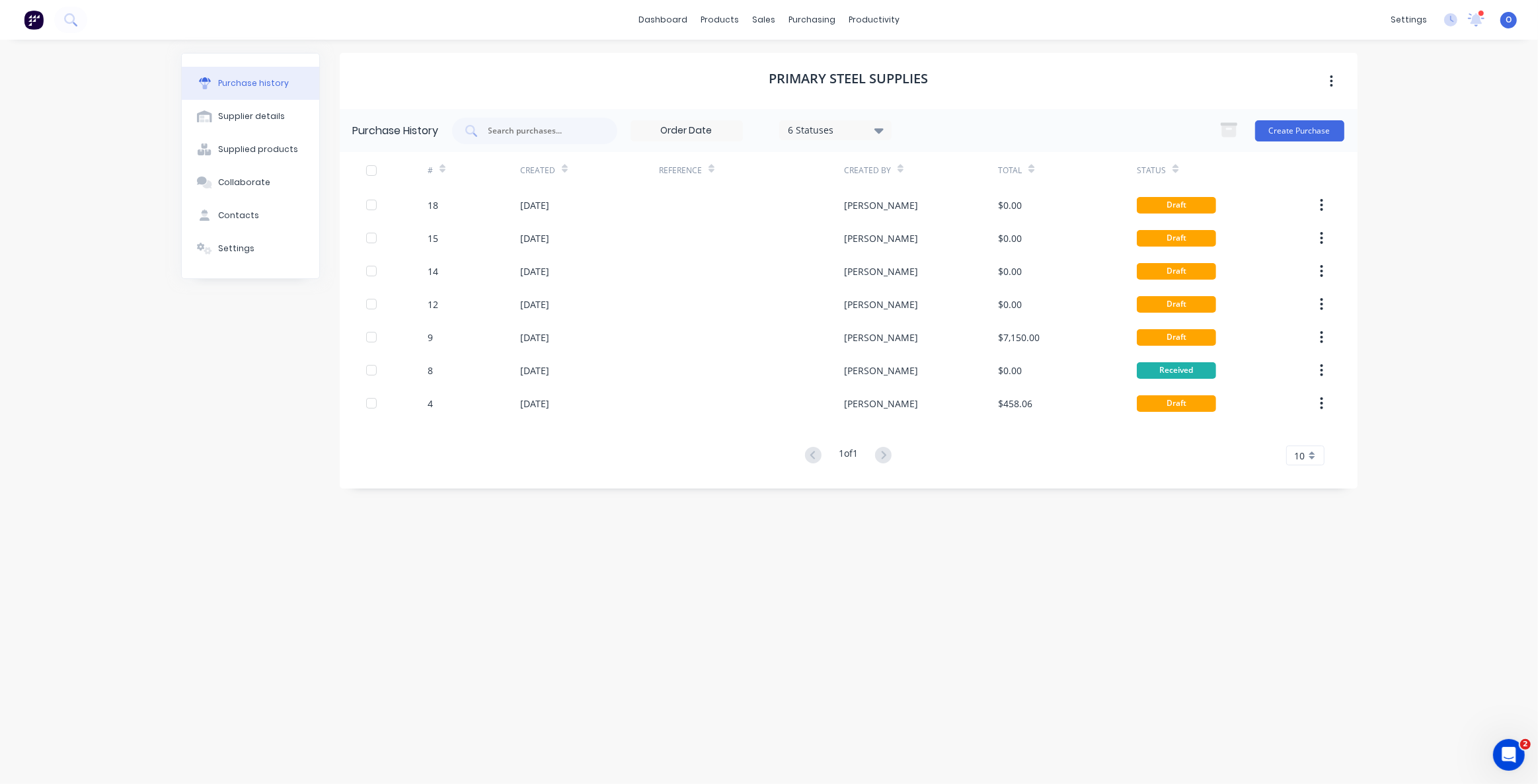
click at [806, 685] on div "Primary Steel Supplies Purchase History 6 Statuses 6 Statuses Create Purchase #…" at bounding box center [848, 405] width 1018 height 704
